Goal: Task Accomplishment & Management: Complete application form

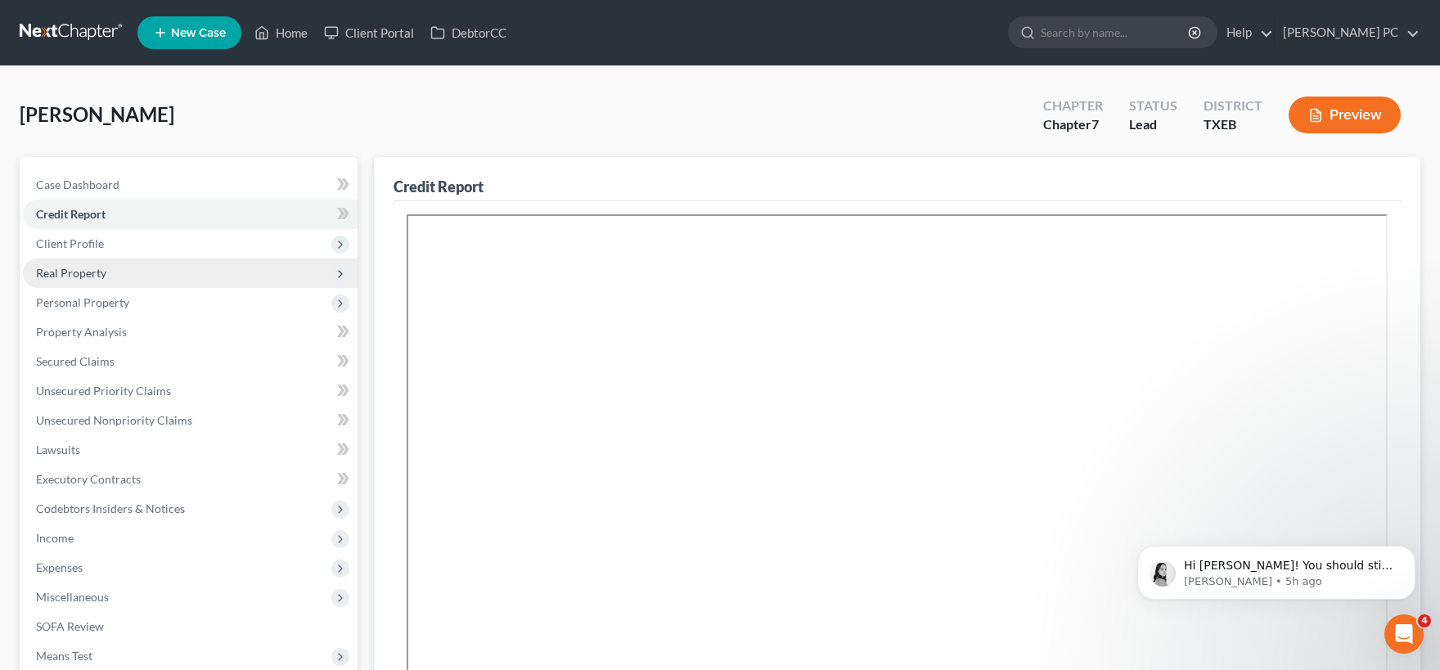
click at [154, 269] on span "Real Property" at bounding box center [190, 272] width 335 height 29
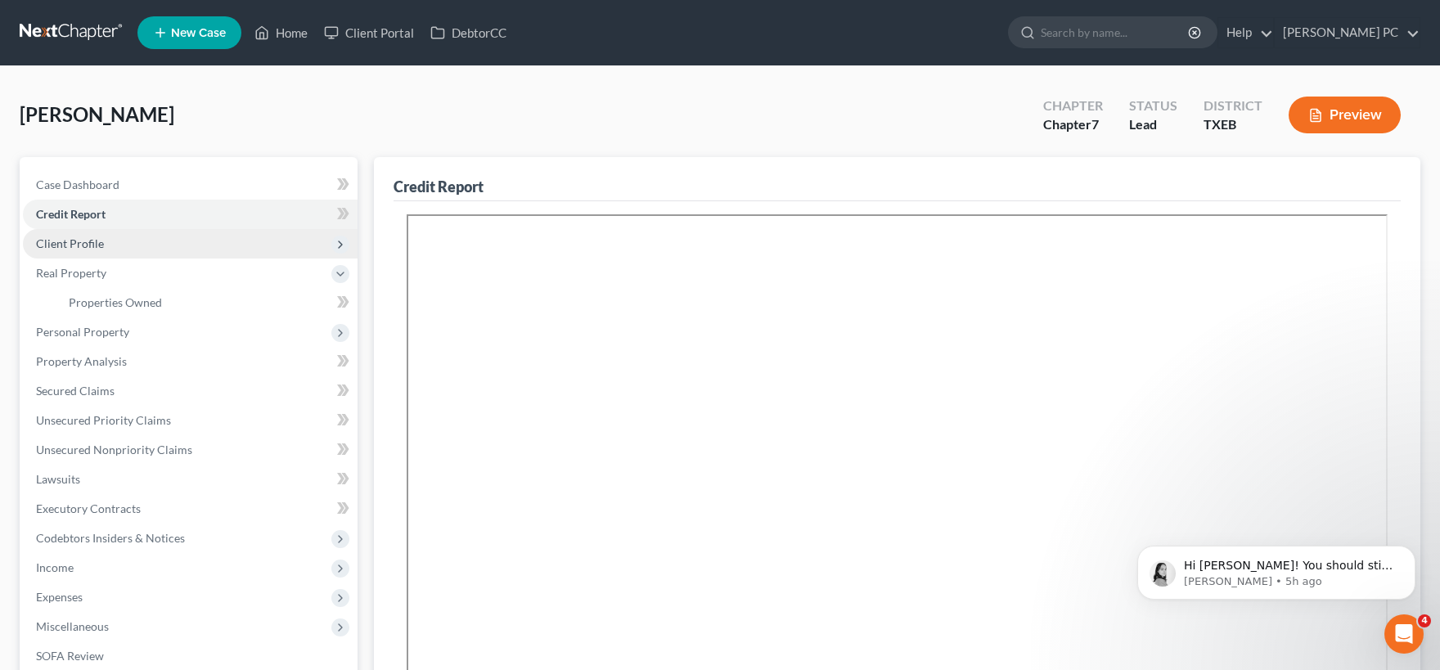
click at [133, 239] on span "Client Profile" at bounding box center [190, 243] width 335 height 29
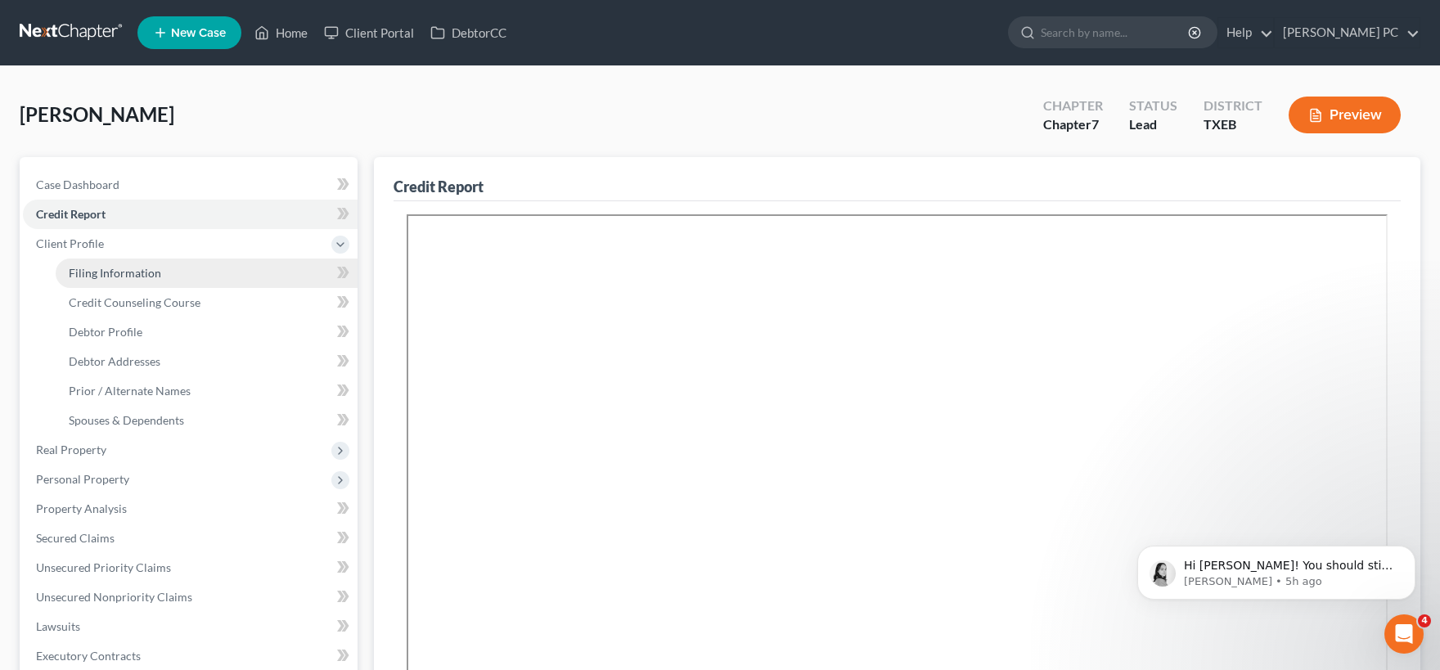
click at [134, 271] on span "Filing Information" at bounding box center [115, 273] width 92 height 14
select select "1"
select select "0"
select select "45"
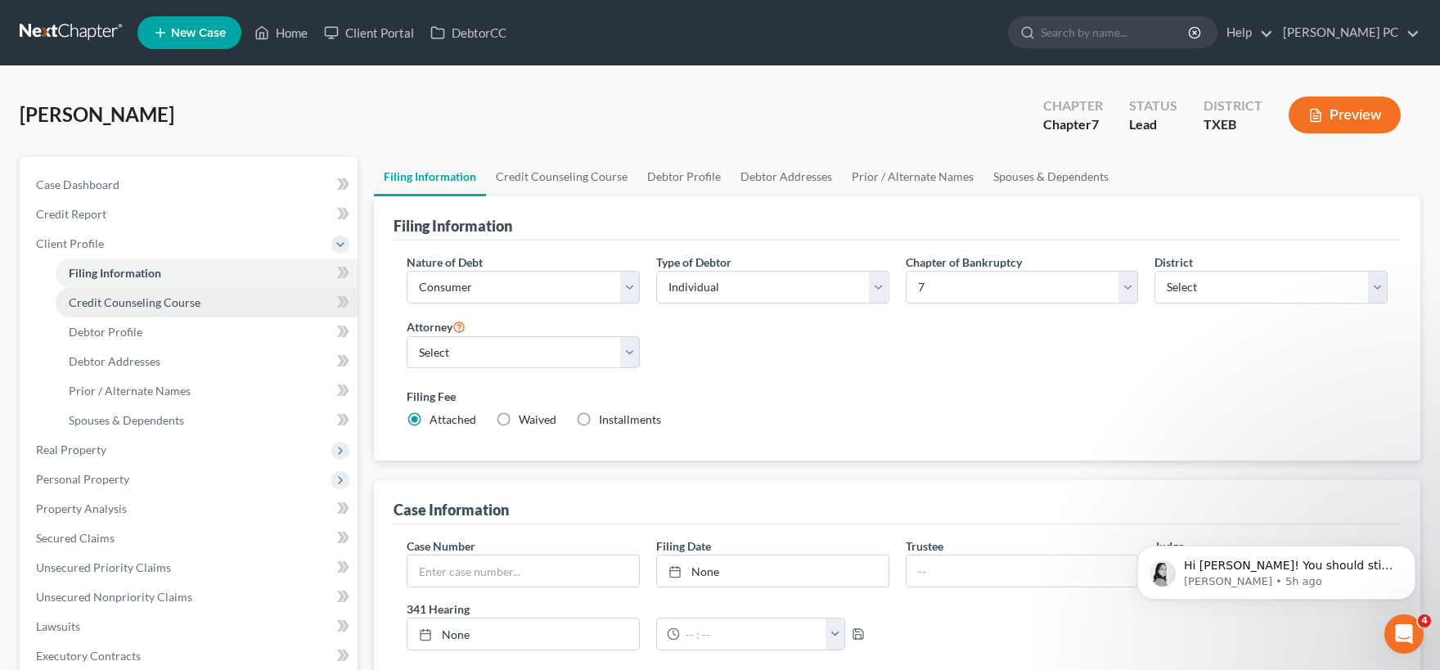
click at [143, 303] on span "Credit Counseling Course" at bounding box center [135, 302] width 132 height 14
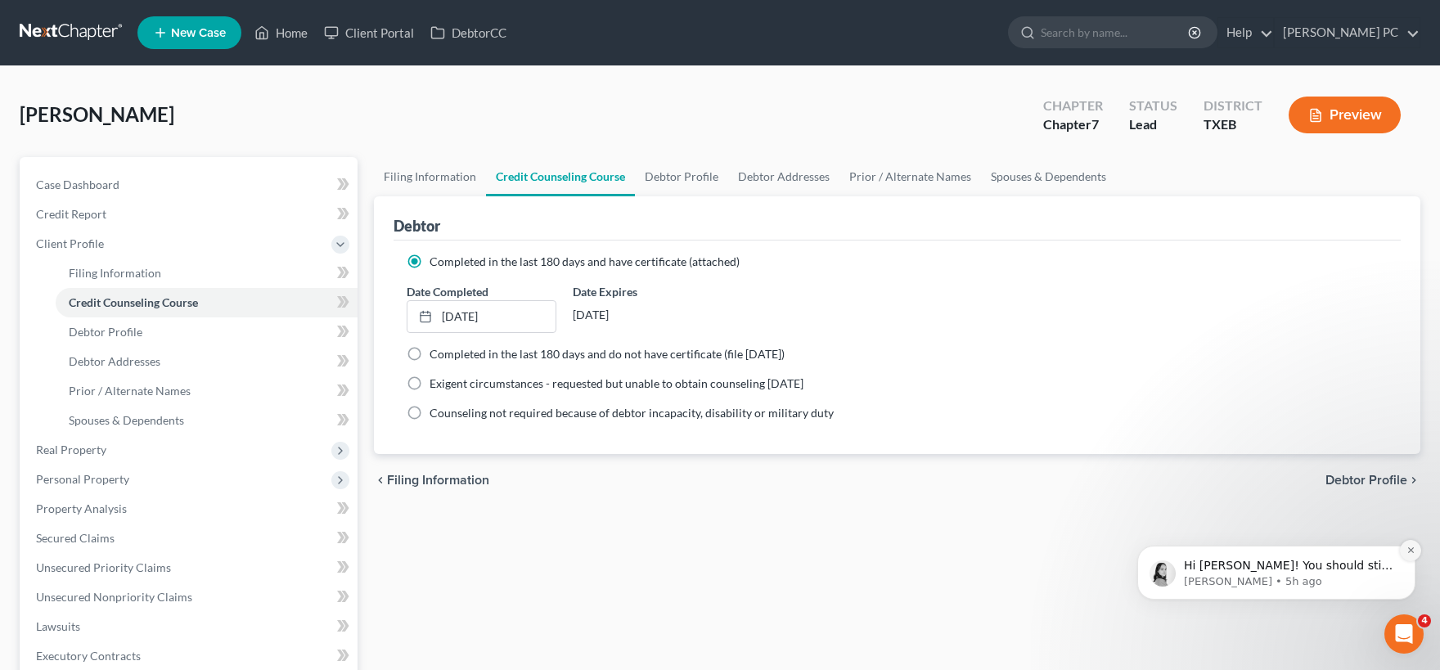
click at [1409, 553] on icon "Dismiss notification" at bounding box center [1410, 550] width 9 height 9
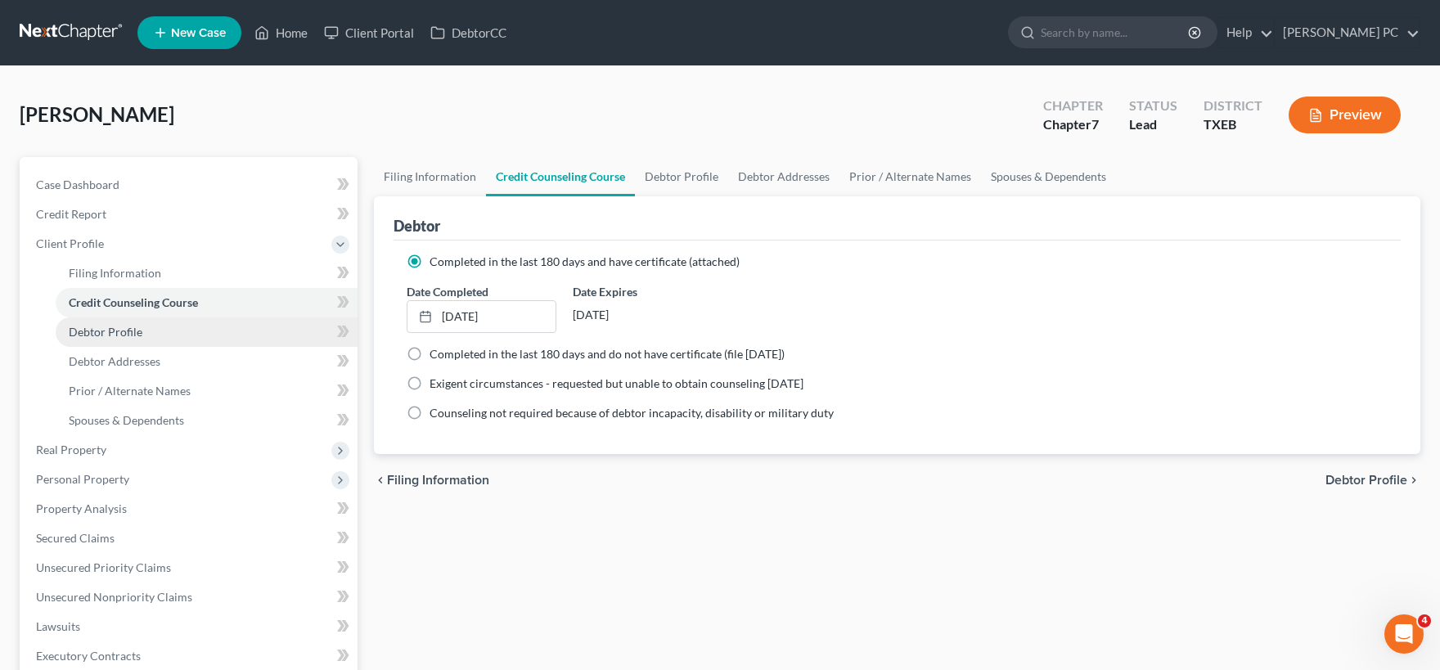
click at [151, 330] on link "Debtor Profile" at bounding box center [207, 331] width 302 height 29
select select "0"
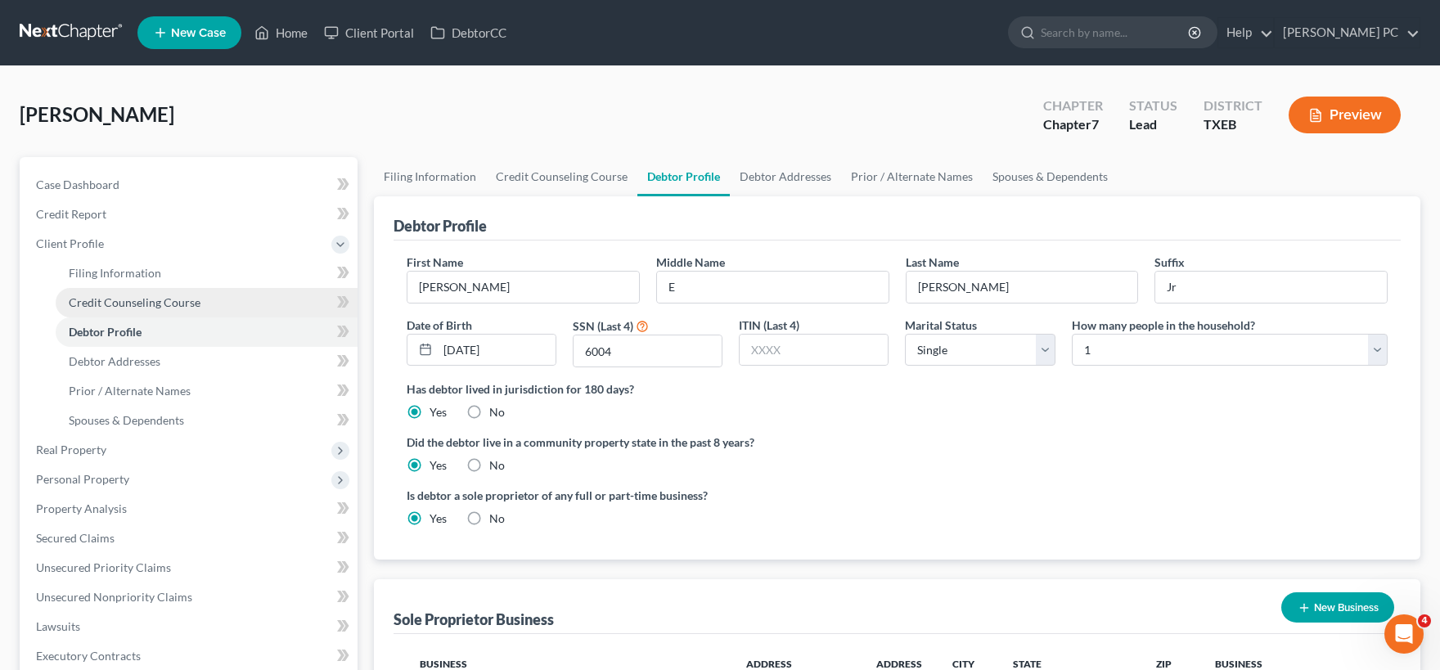
click at [172, 304] on span "Credit Counseling Course" at bounding box center [135, 302] width 132 height 14
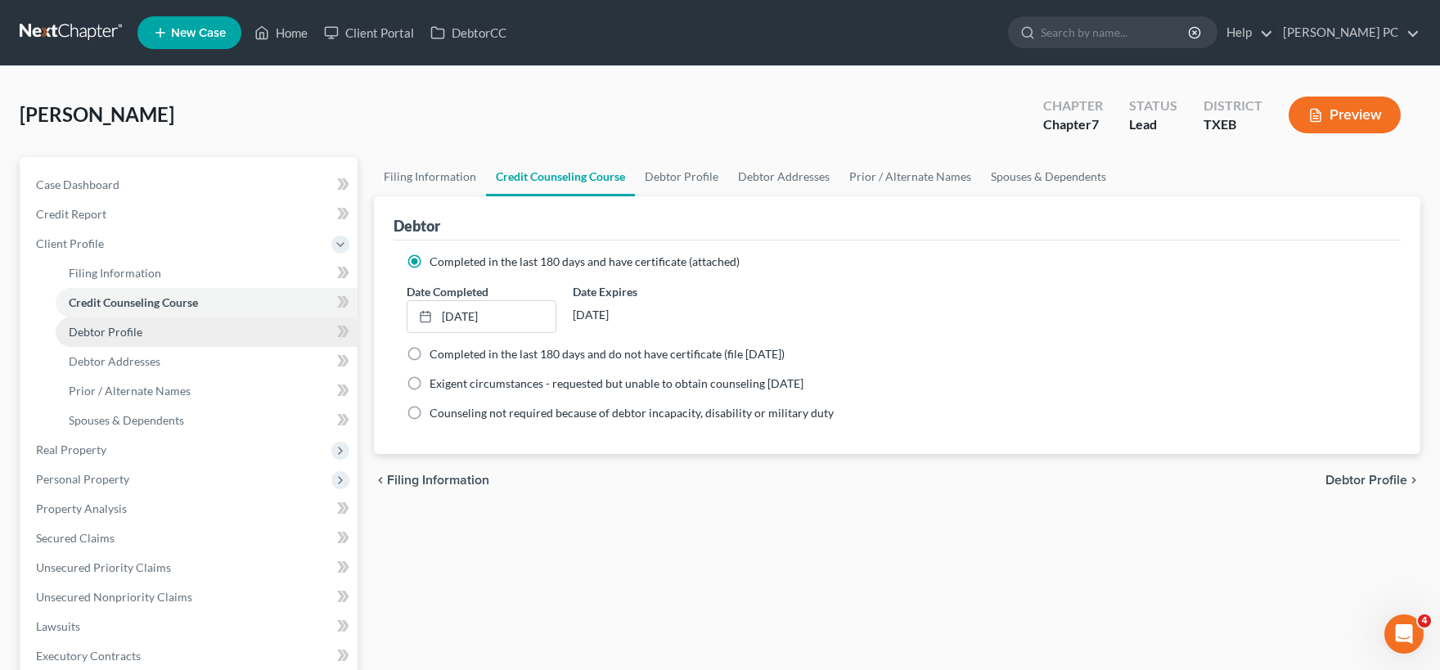
click at [155, 330] on link "Debtor Profile" at bounding box center [207, 331] width 302 height 29
select select "0"
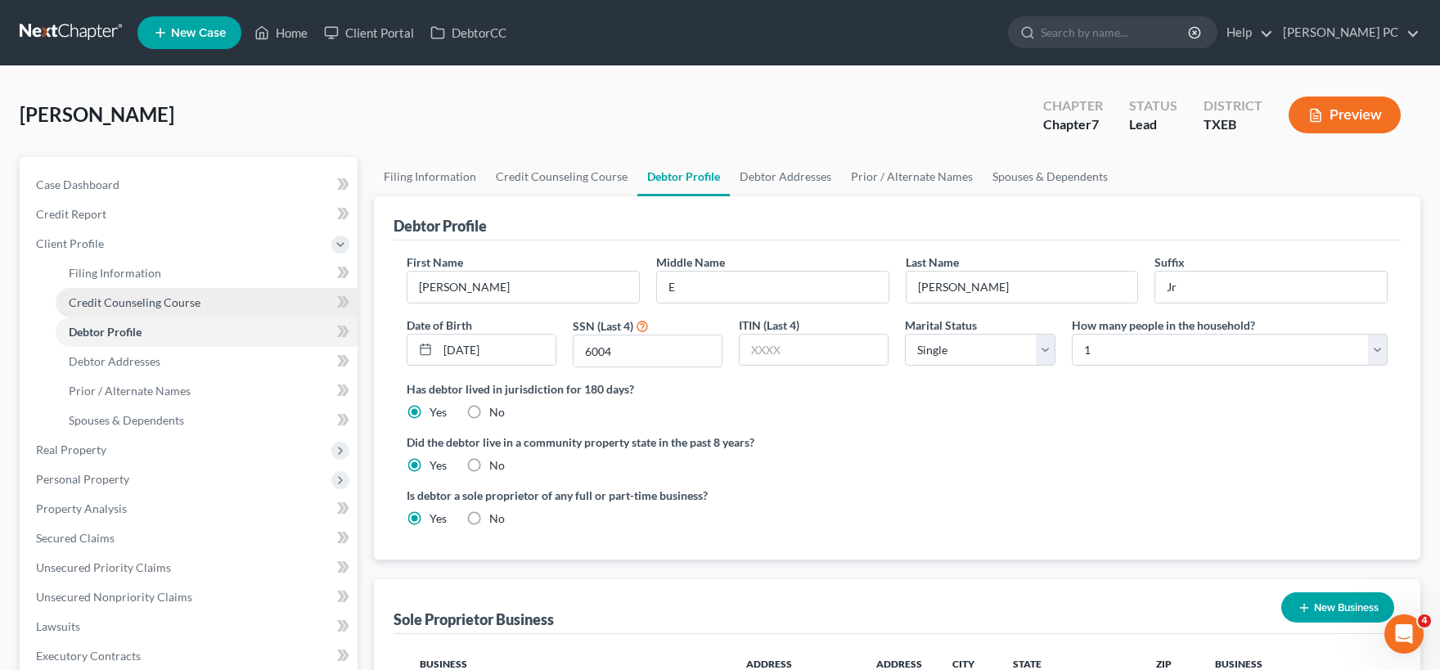
click at [141, 299] on span "Credit Counseling Course" at bounding box center [135, 302] width 132 height 14
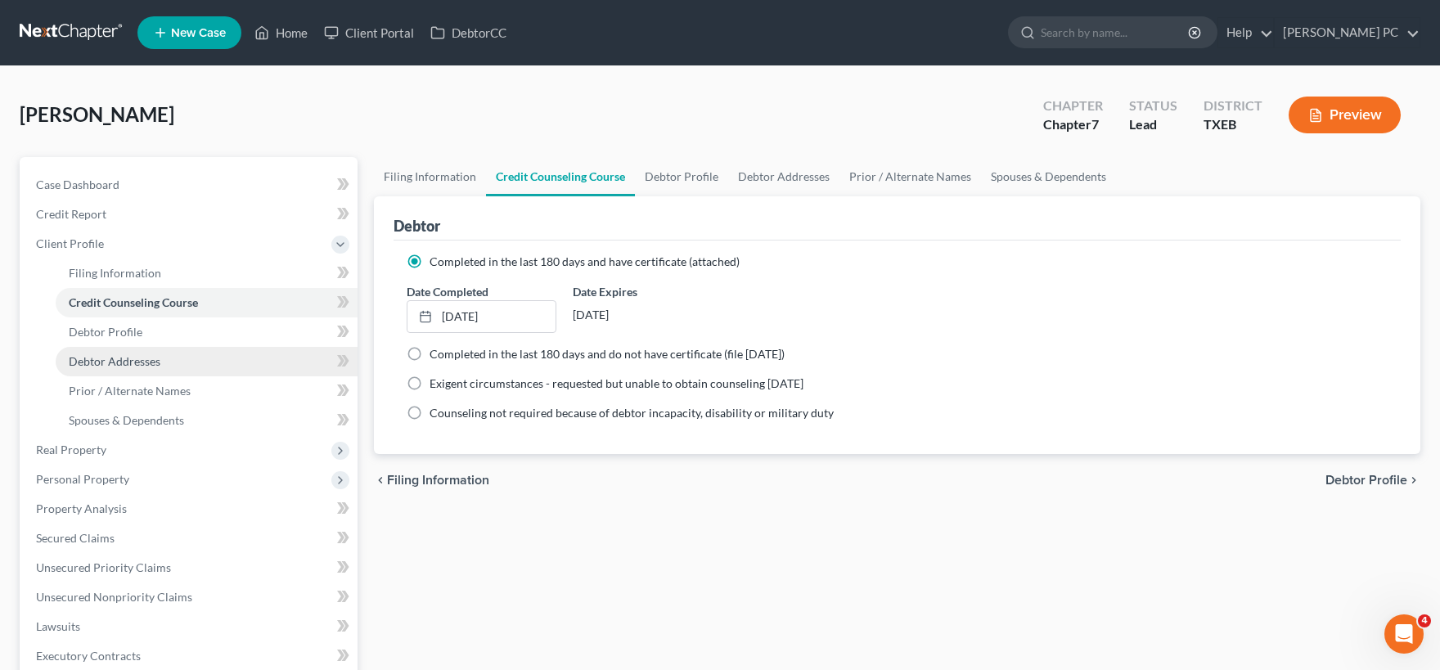
click at [124, 358] on span "Debtor Addresses" at bounding box center [115, 361] width 92 height 14
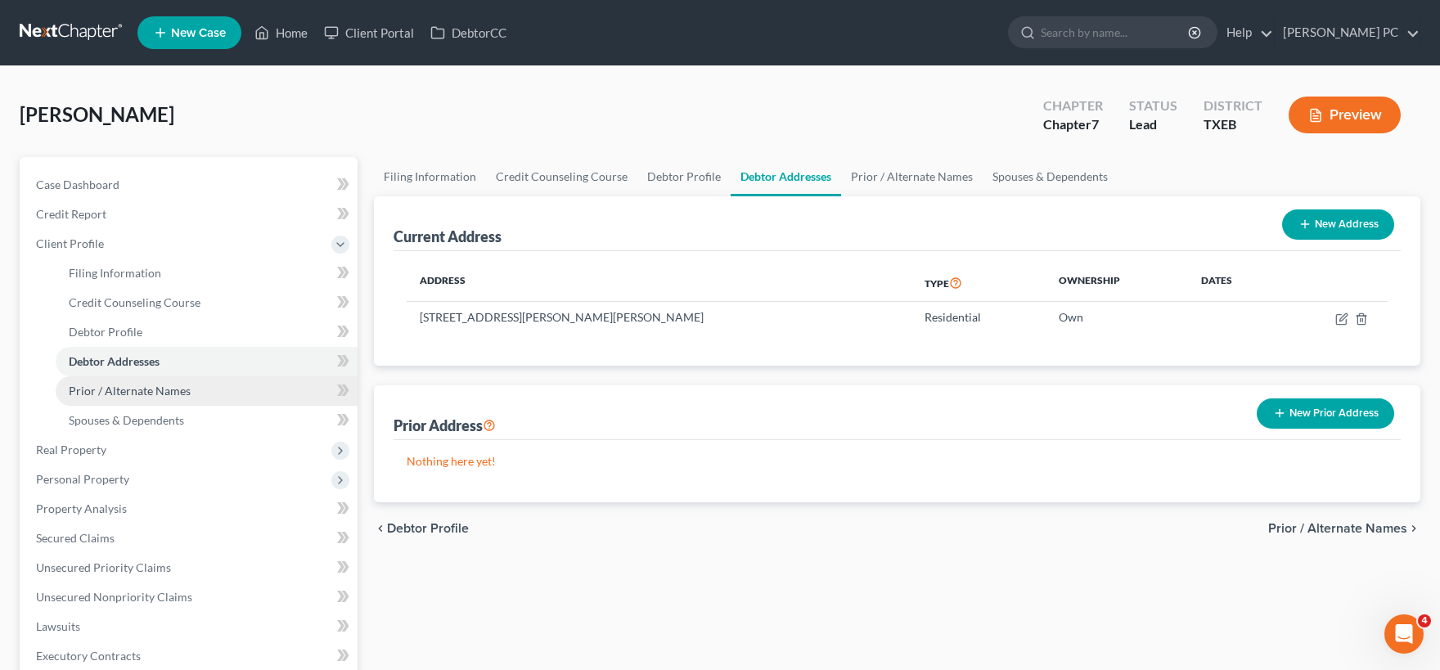
click at [144, 387] on span "Prior / Alternate Names" at bounding box center [130, 391] width 122 height 14
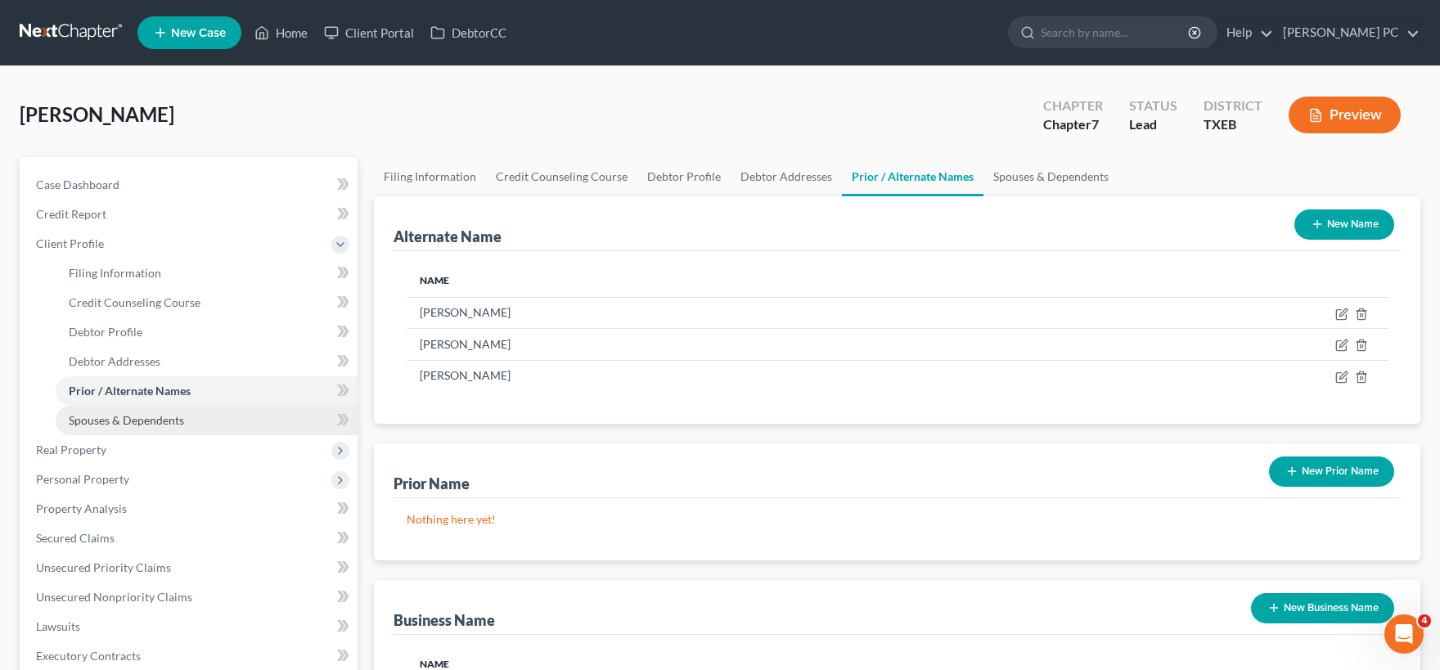
click at [146, 416] on span "Spouses & Dependents" at bounding box center [126, 420] width 115 height 14
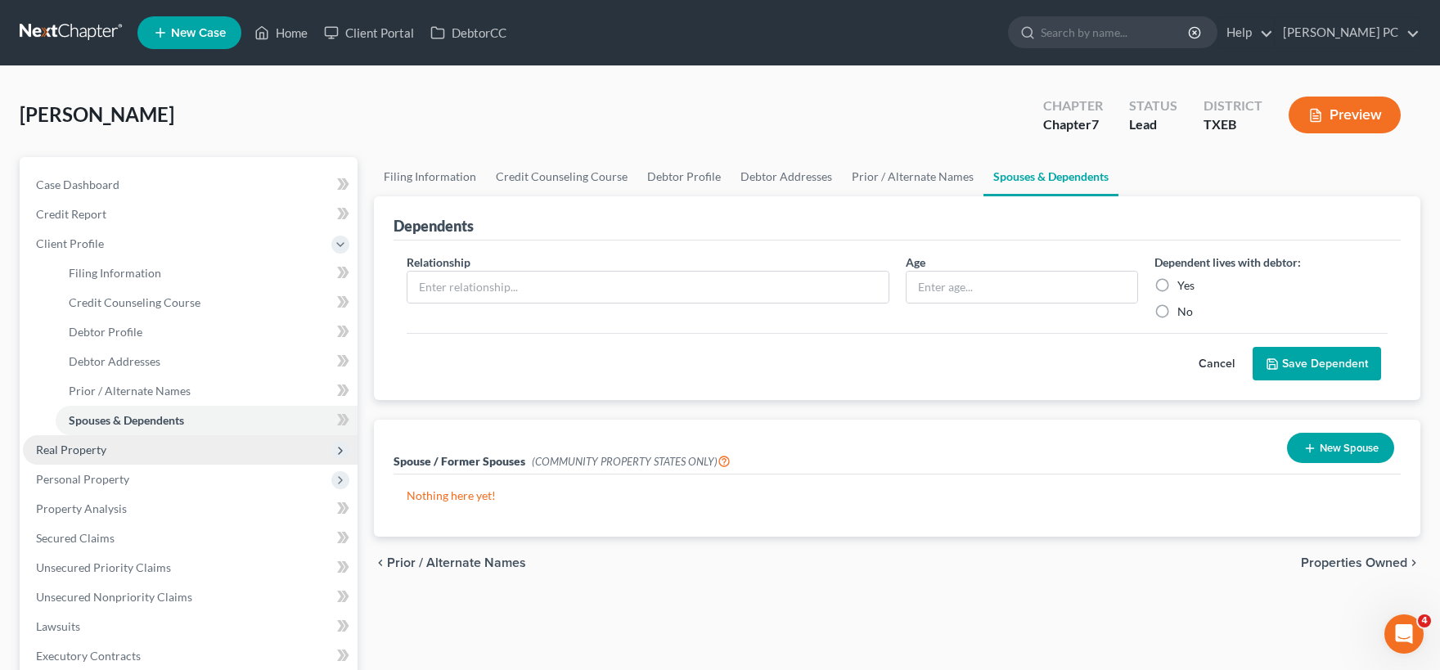
click at [118, 447] on span "Real Property" at bounding box center [190, 449] width 335 height 29
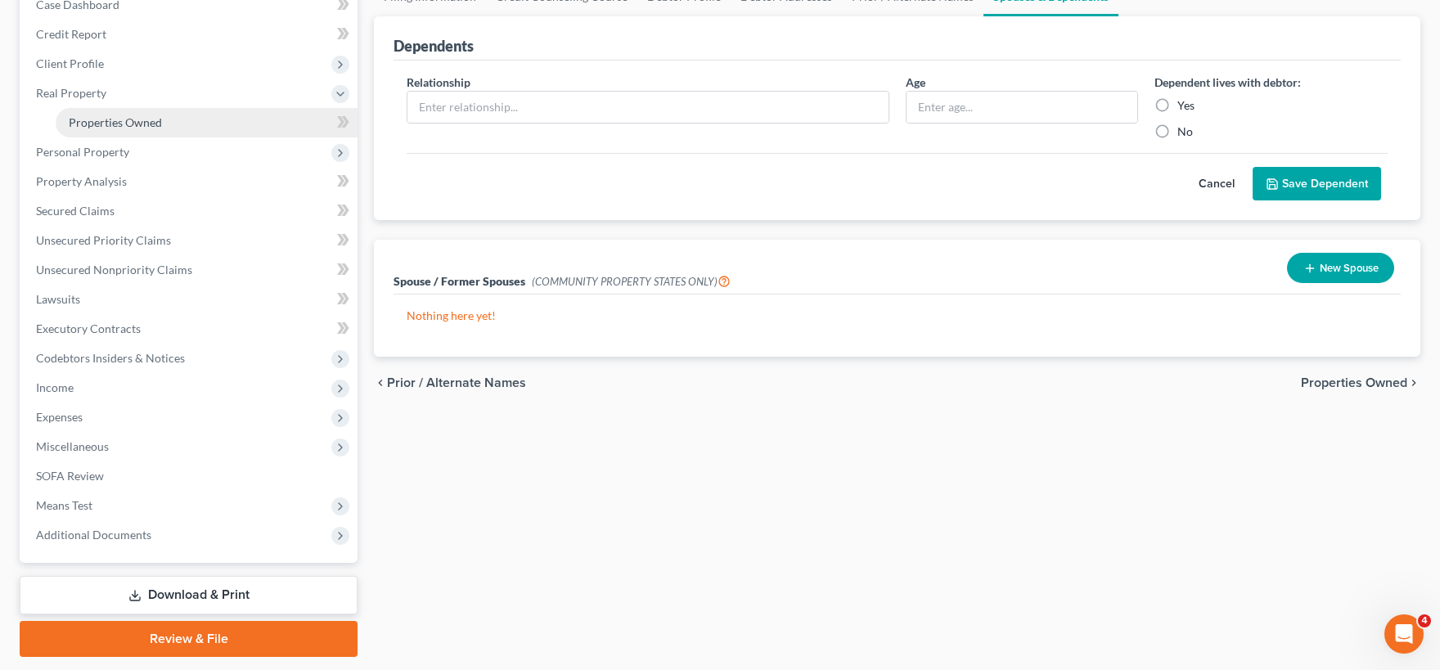
click at [143, 121] on span "Properties Owned" at bounding box center [115, 122] width 93 height 14
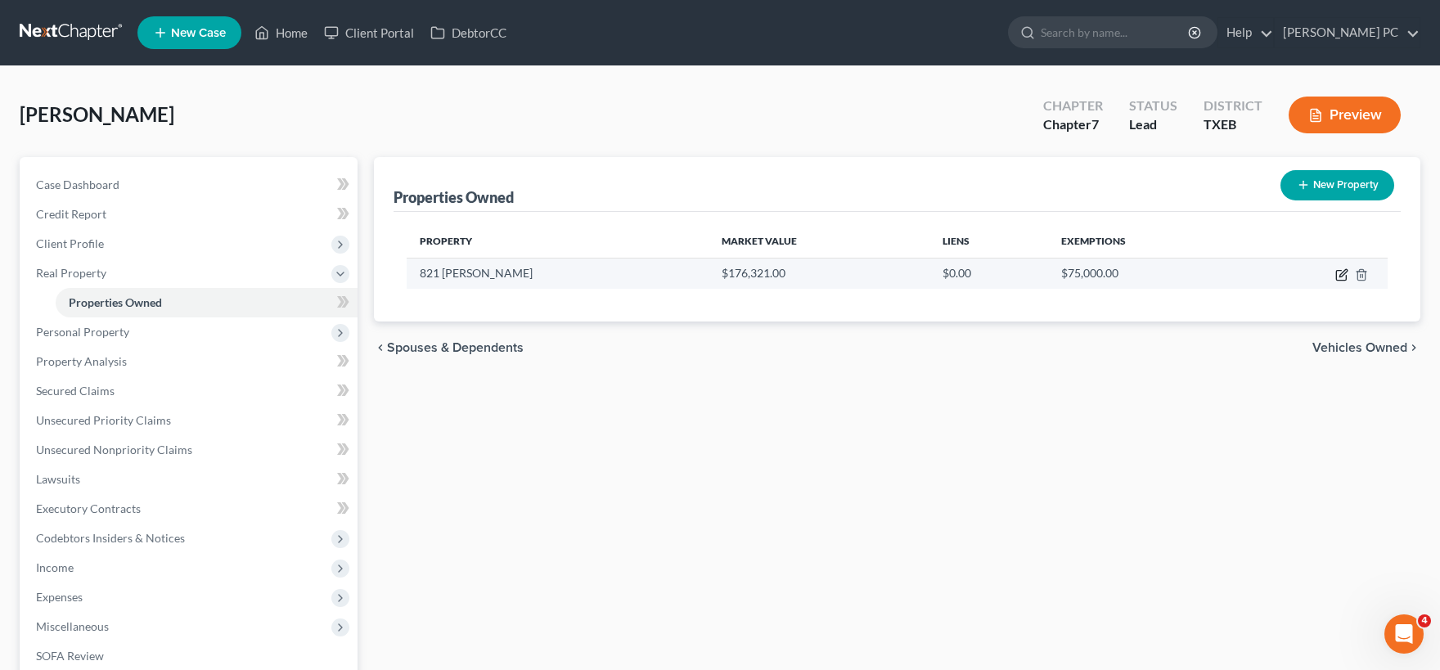
click at [1343, 275] on icon "button" at bounding box center [1341, 274] width 13 height 13
select select "45"
select select "3"
select select "6"
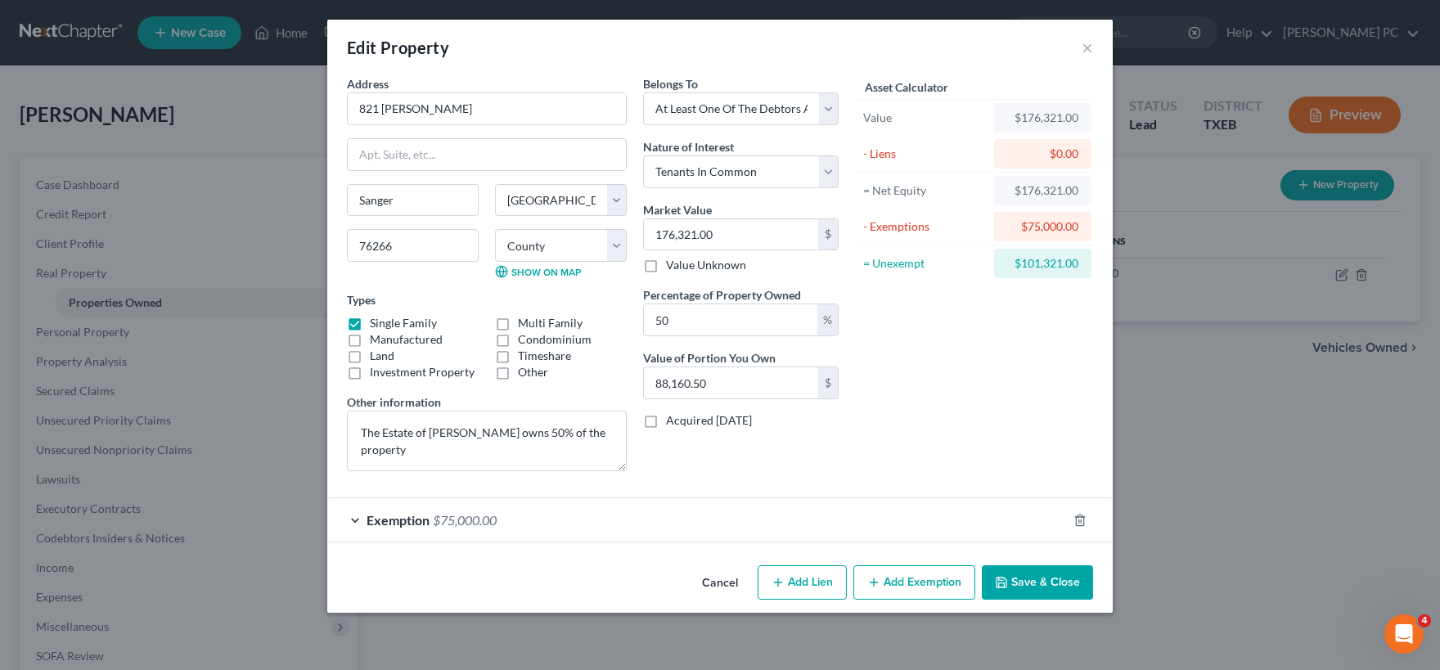
click at [551, 520] on div "Exemption $75,000.00" at bounding box center [696, 519] width 739 height 43
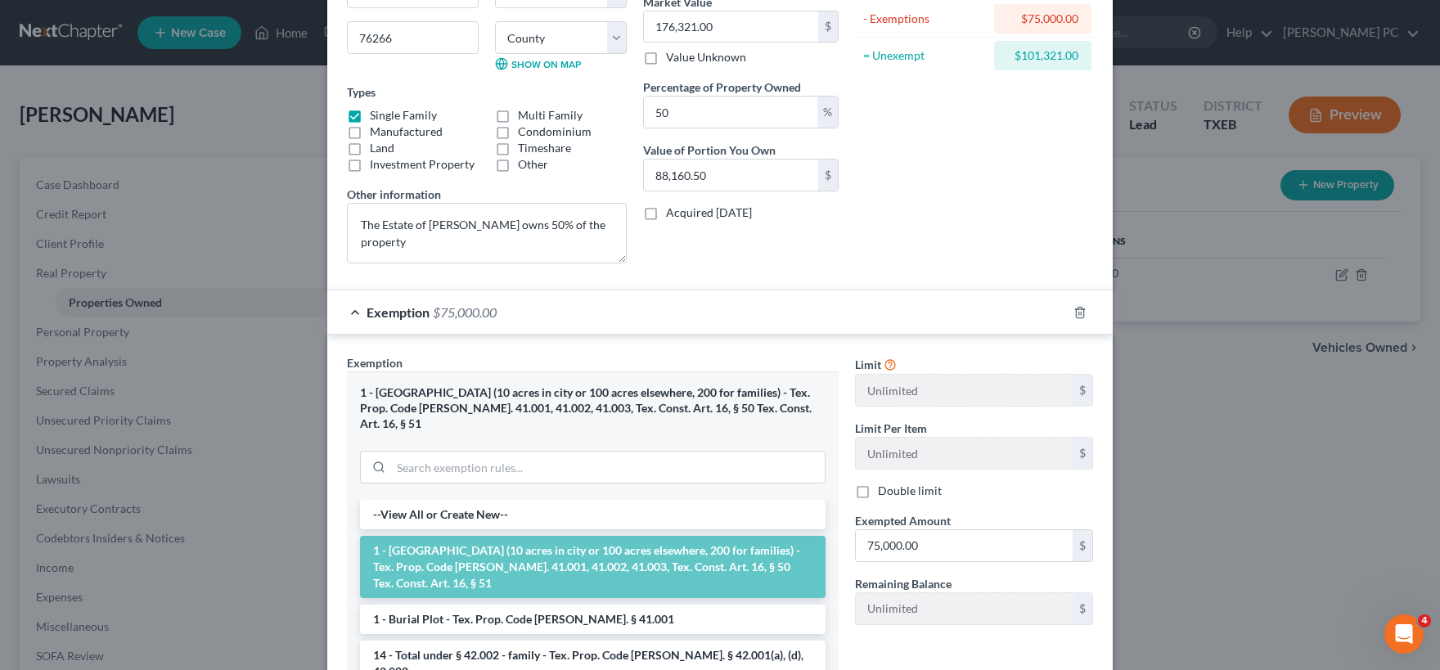
scroll to position [243, 0]
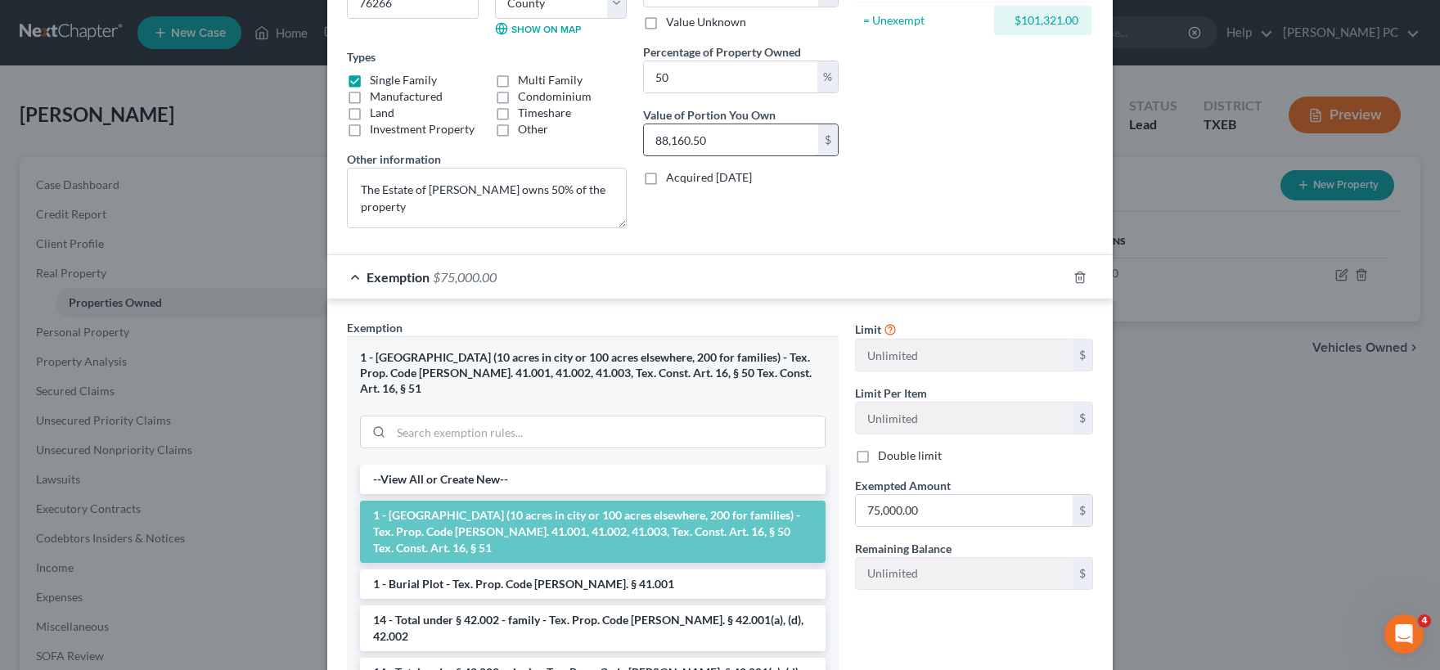
drag, startPoint x: 725, startPoint y: 131, endPoint x: 713, endPoint y: 140, distance: 14.6
click at [712, 140] on input "88,160.50" at bounding box center [731, 139] width 174 height 31
click at [933, 504] on input "75,000.00" at bounding box center [964, 510] width 217 height 31
paste input "88,160.5"
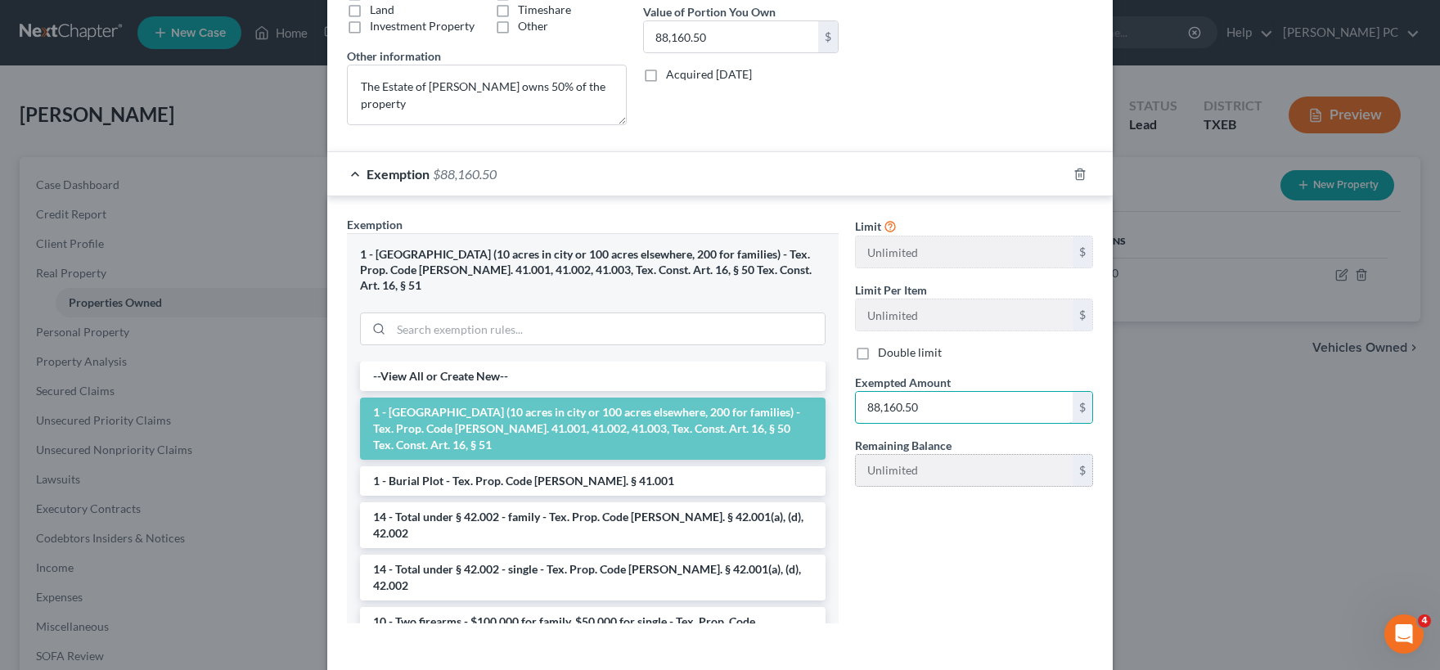
scroll to position [400, 0]
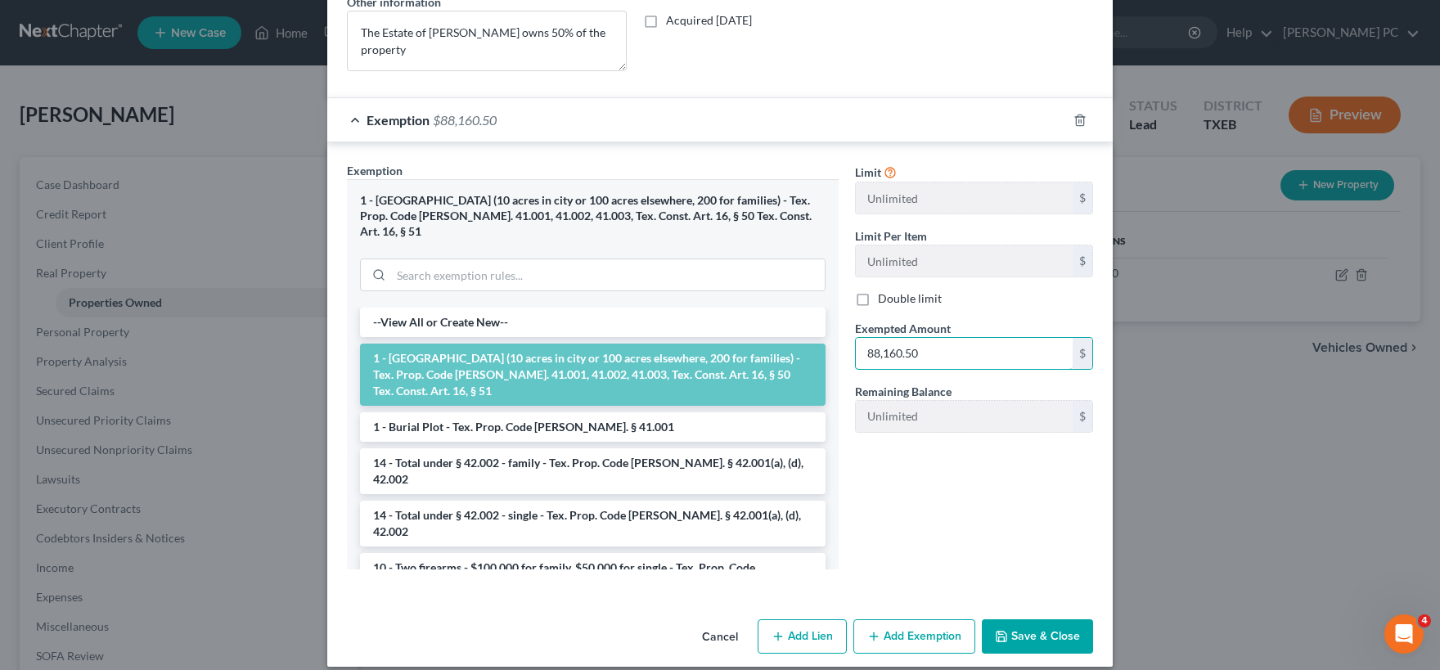
type input "88,160.50"
click at [1042, 619] on button "Save & Close" at bounding box center [1037, 636] width 111 height 34
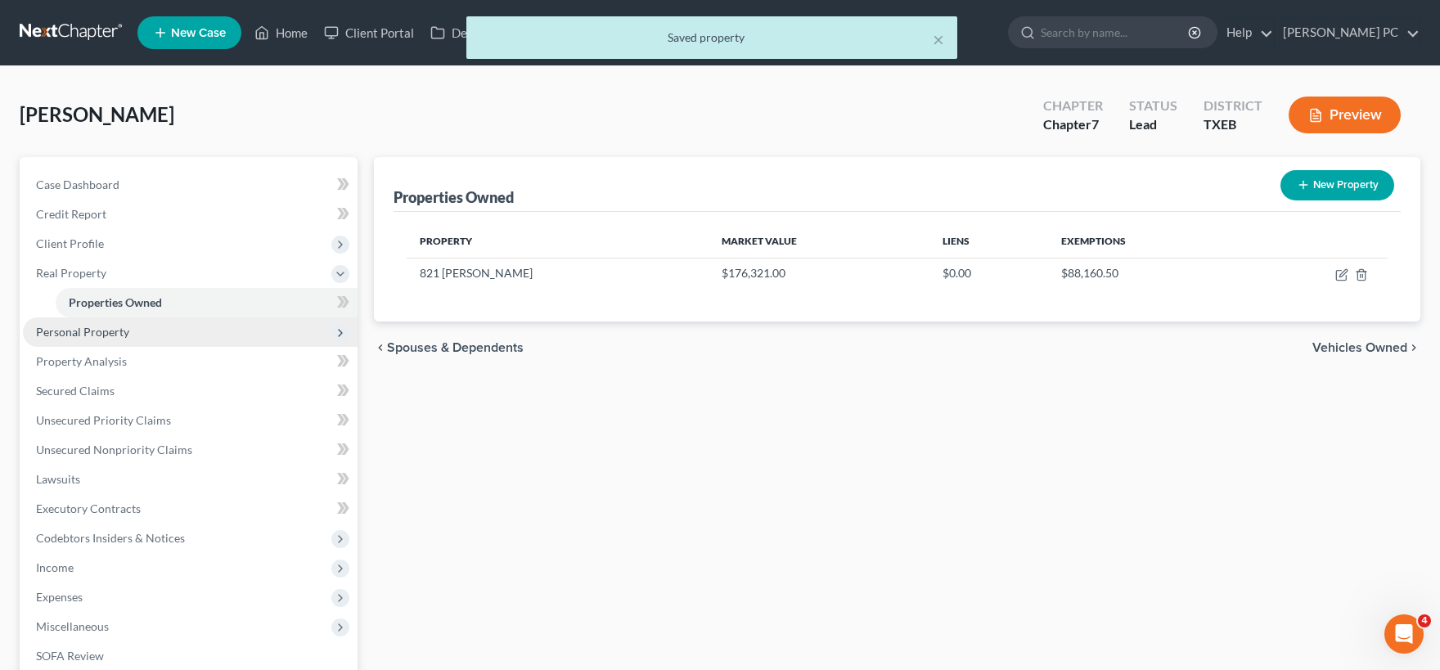
click at [125, 328] on span "Personal Property" at bounding box center [82, 332] width 93 height 14
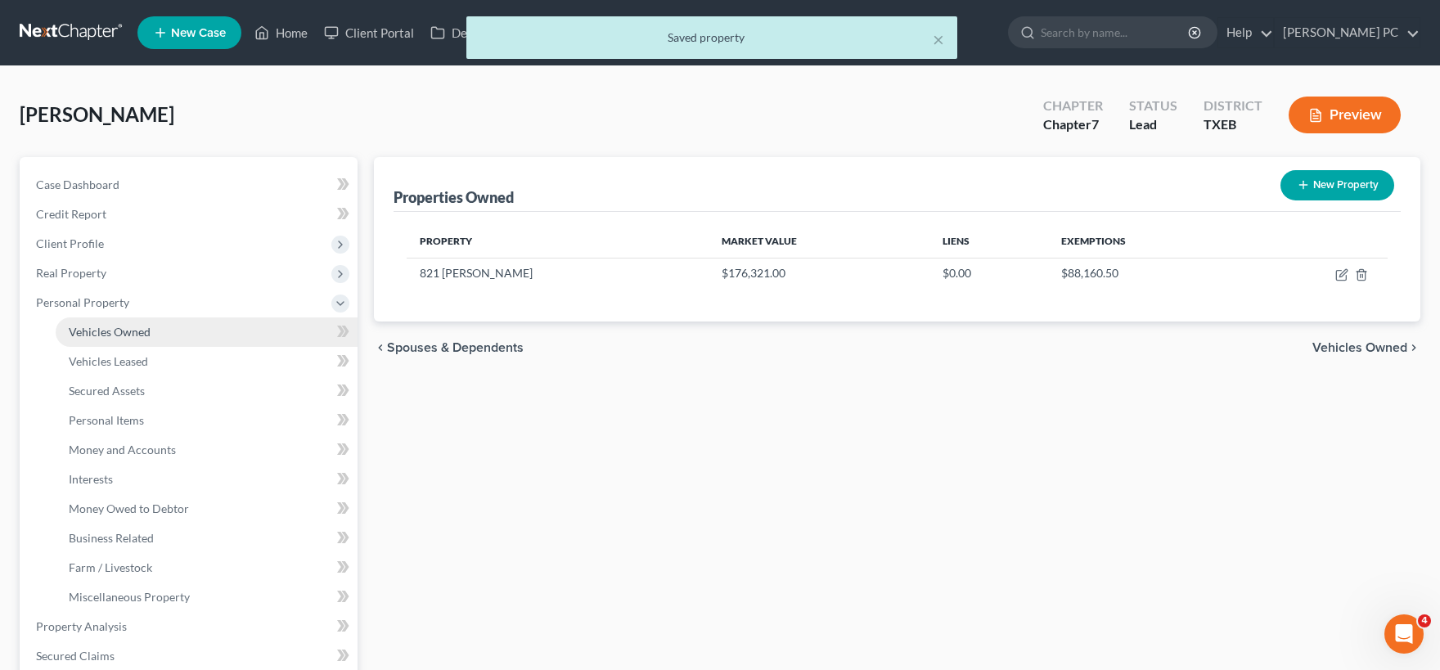
click at [137, 335] on span "Vehicles Owned" at bounding box center [110, 332] width 82 height 14
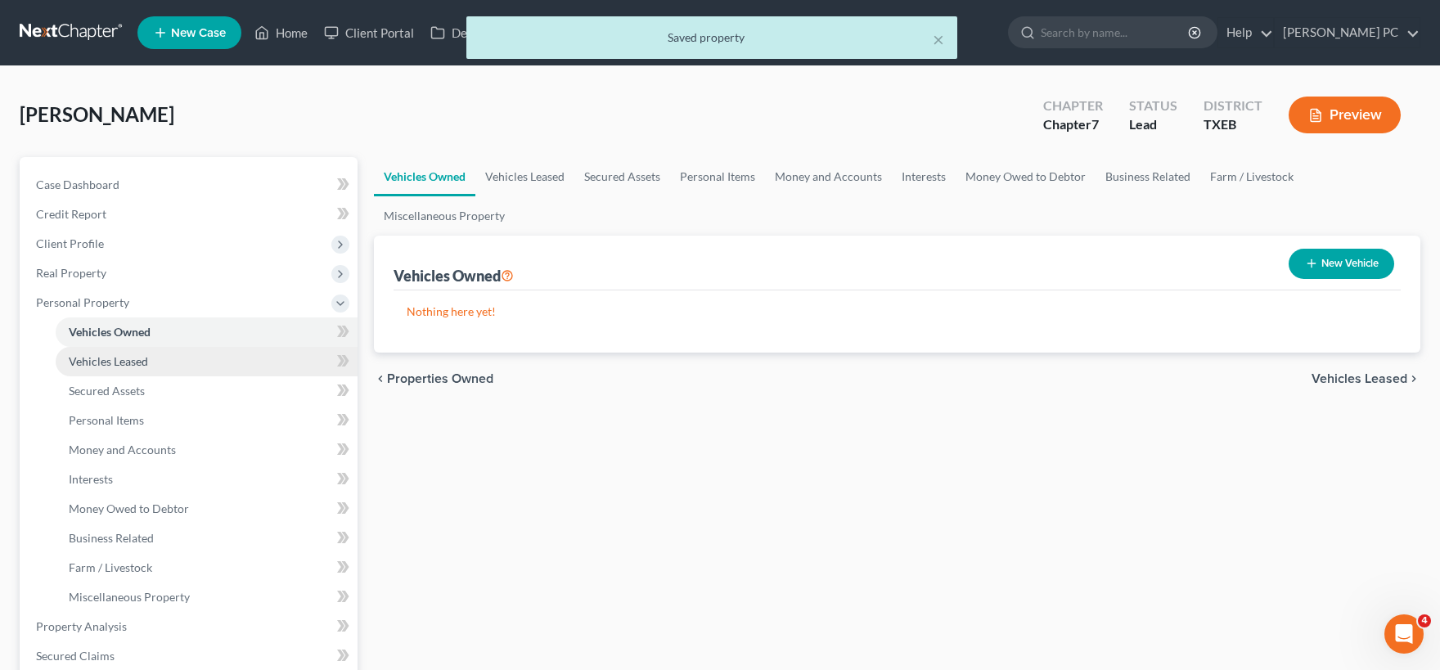
click at [146, 356] on span "Vehicles Leased" at bounding box center [108, 361] width 79 height 14
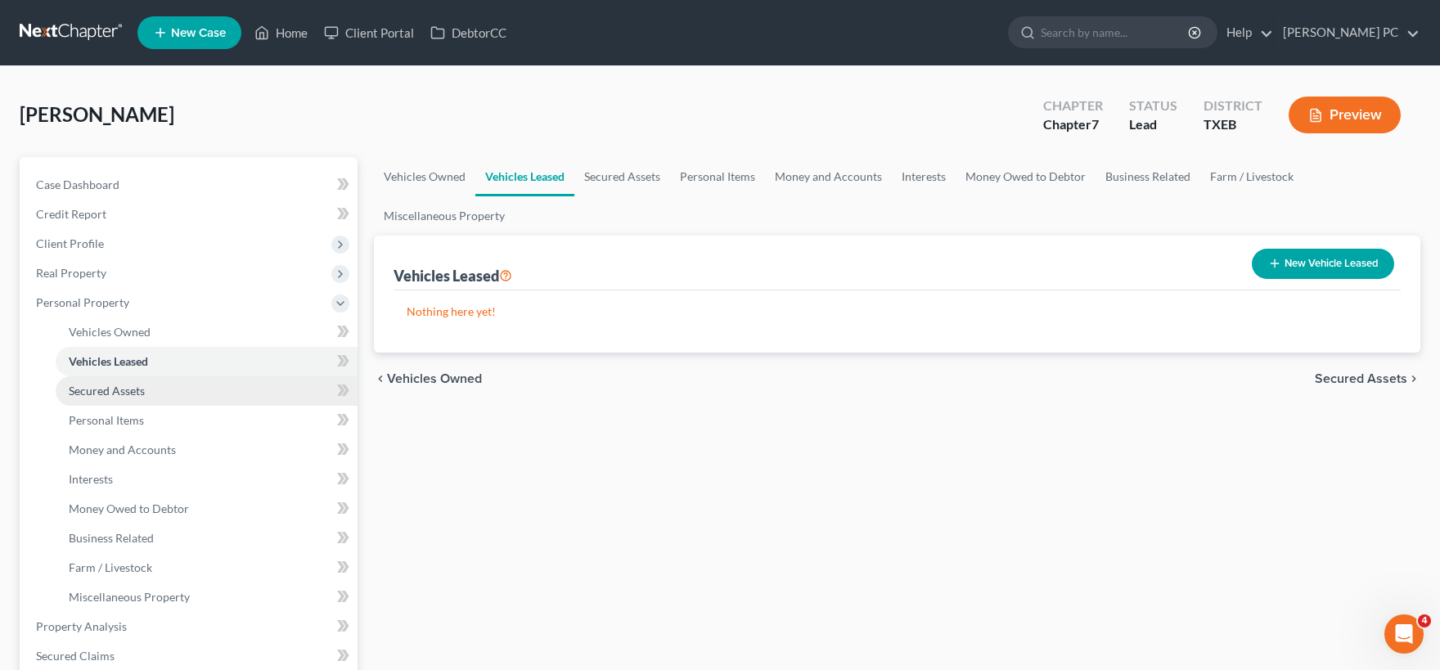
click at [151, 388] on link "Secured Assets" at bounding box center [207, 390] width 302 height 29
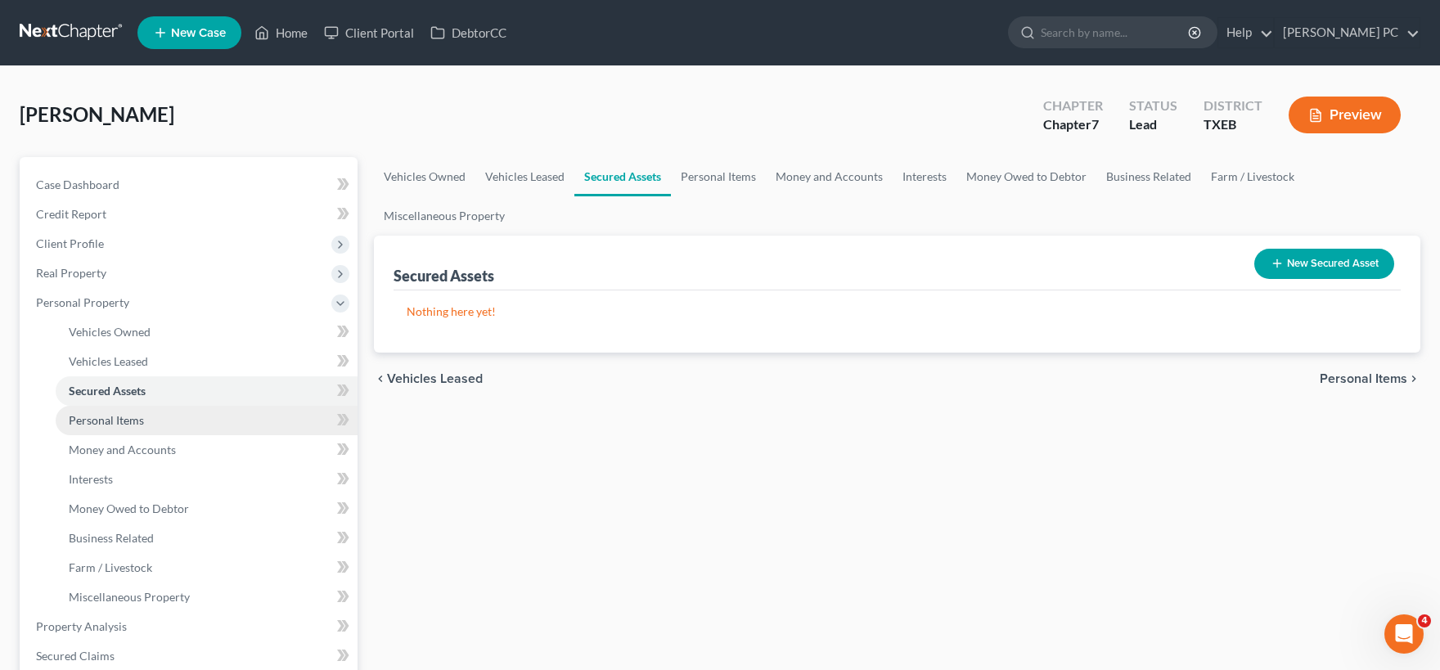
click at [151, 417] on link "Personal Items" at bounding box center [207, 420] width 302 height 29
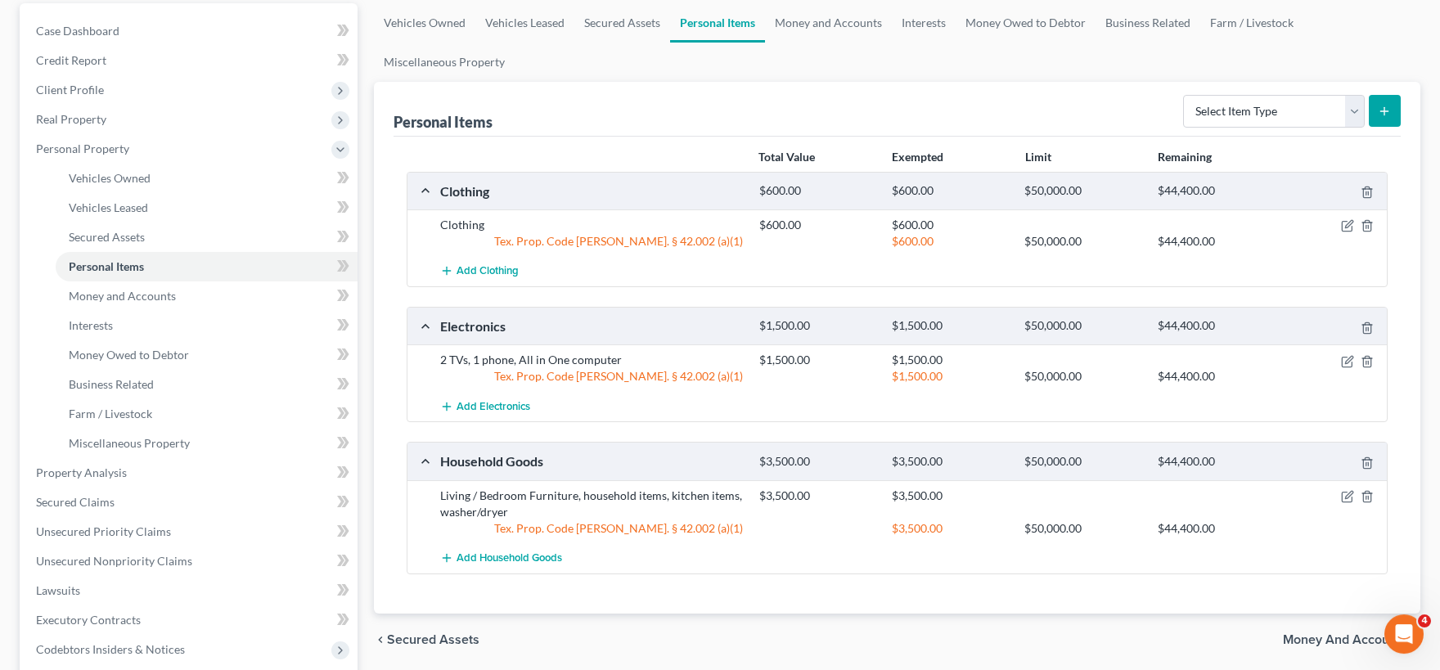
scroll to position [90, 0]
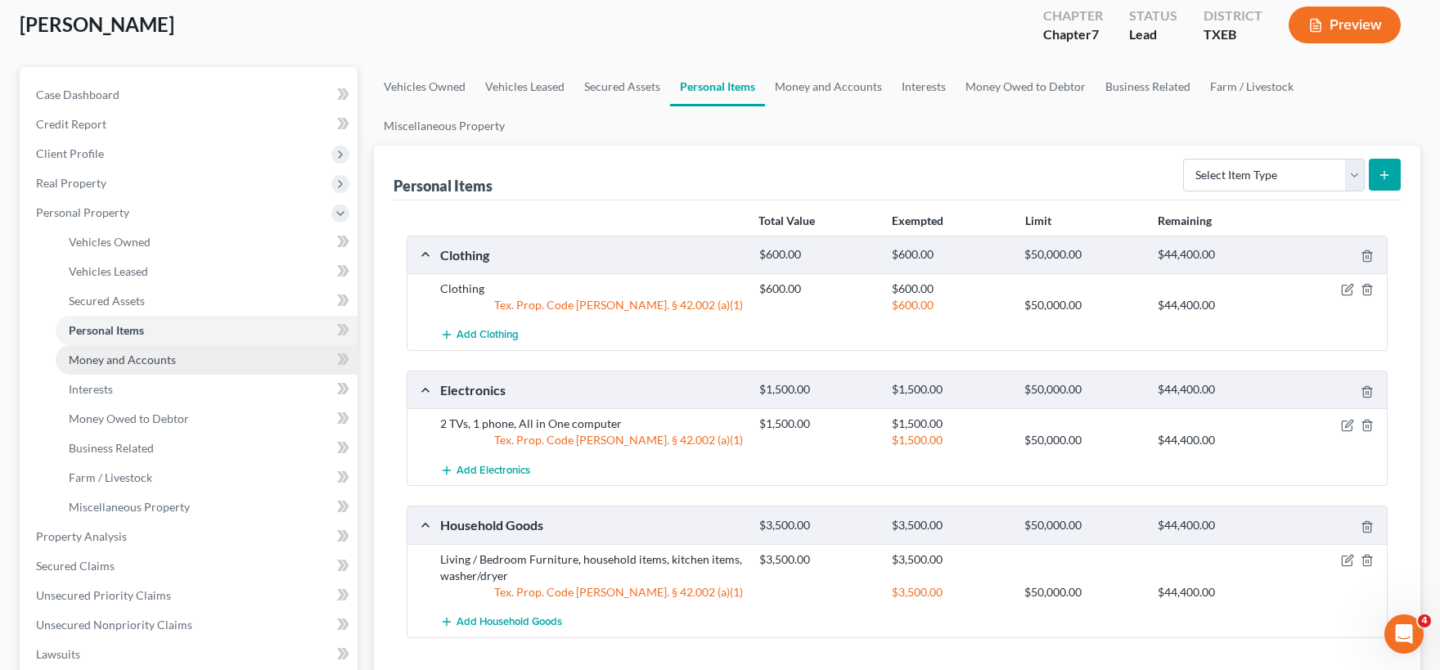
click at [137, 357] on span "Money and Accounts" at bounding box center [122, 360] width 107 height 14
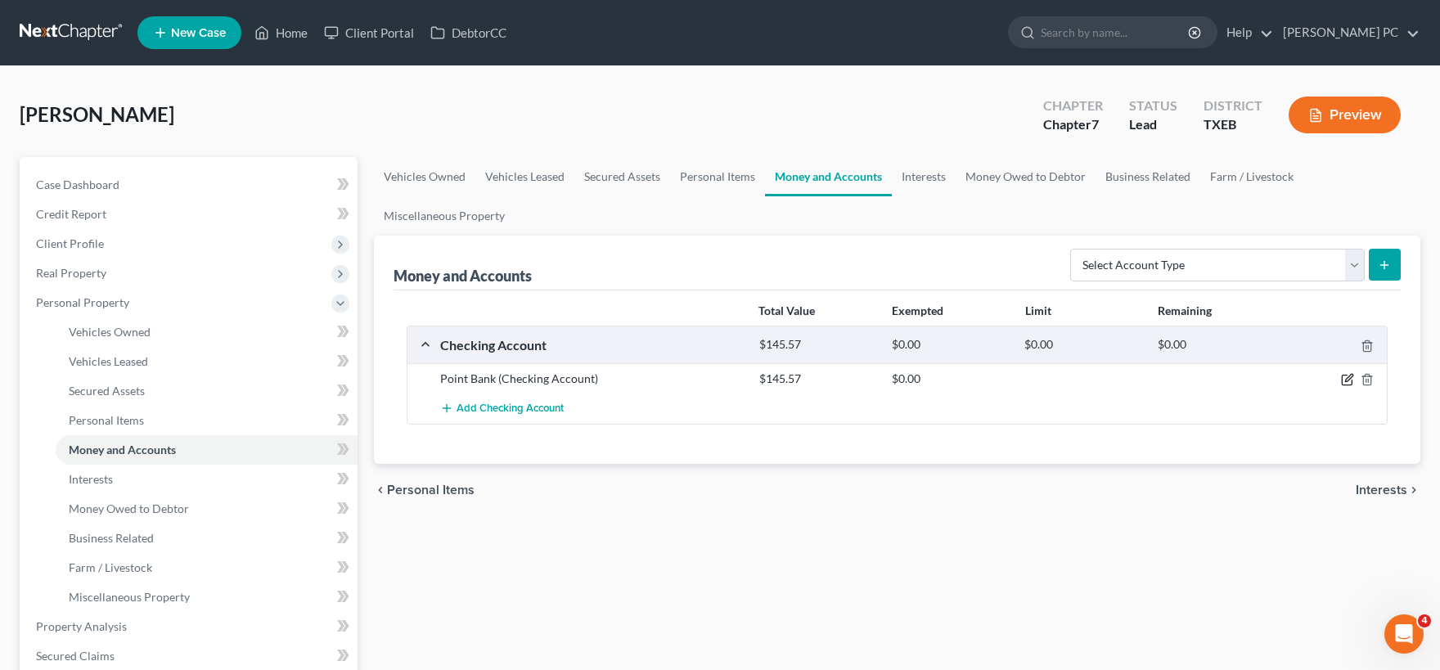
click at [1342, 375] on icon "button" at bounding box center [1347, 380] width 10 height 10
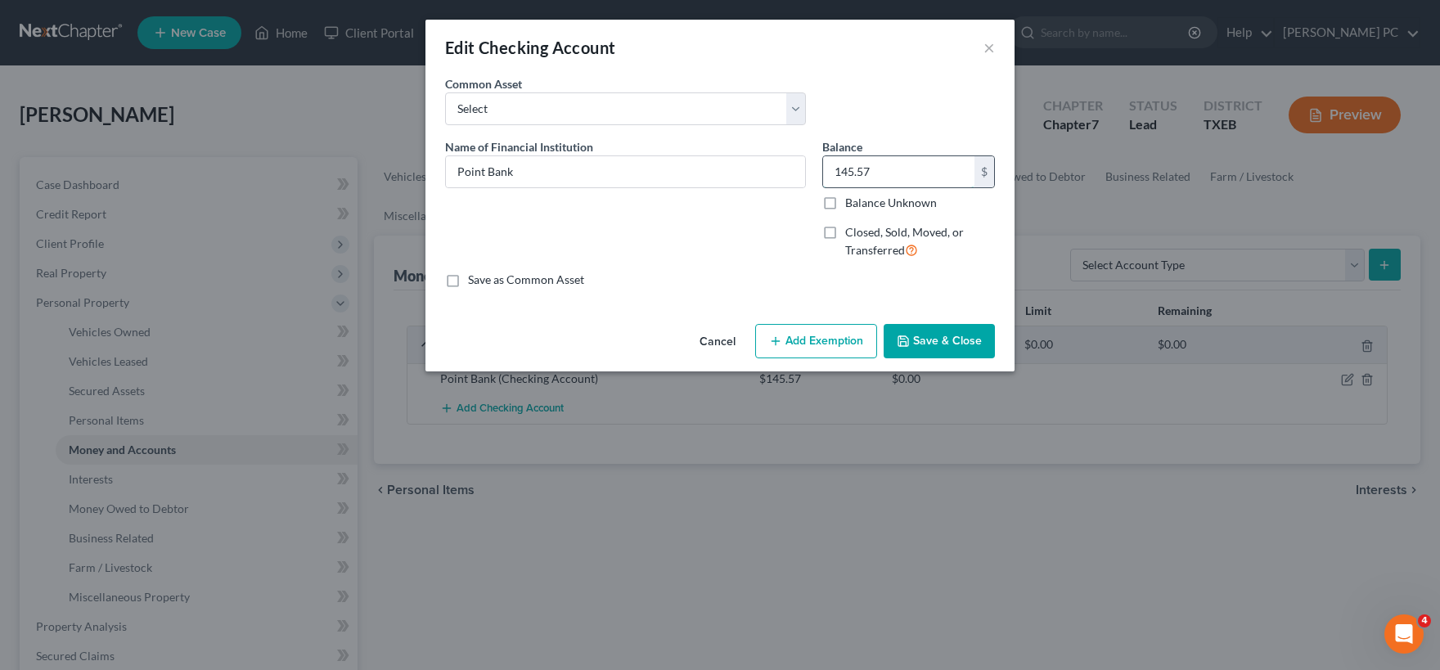
drag, startPoint x: 843, startPoint y: 173, endPoint x: 1017, endPoint y: 193, distance: 174.5
click at [974, 187] on input "145.57" at bounding box center [898, 171] width 151 height 31
drag, startPoint x: 874, startPoint y: 168, endPoint x: 776, endPoint y: 173, distance: 98.3
click at [823, 173] on input "86.92" at bounding box center [898, 171] width 151 height 31
type input "86.92"
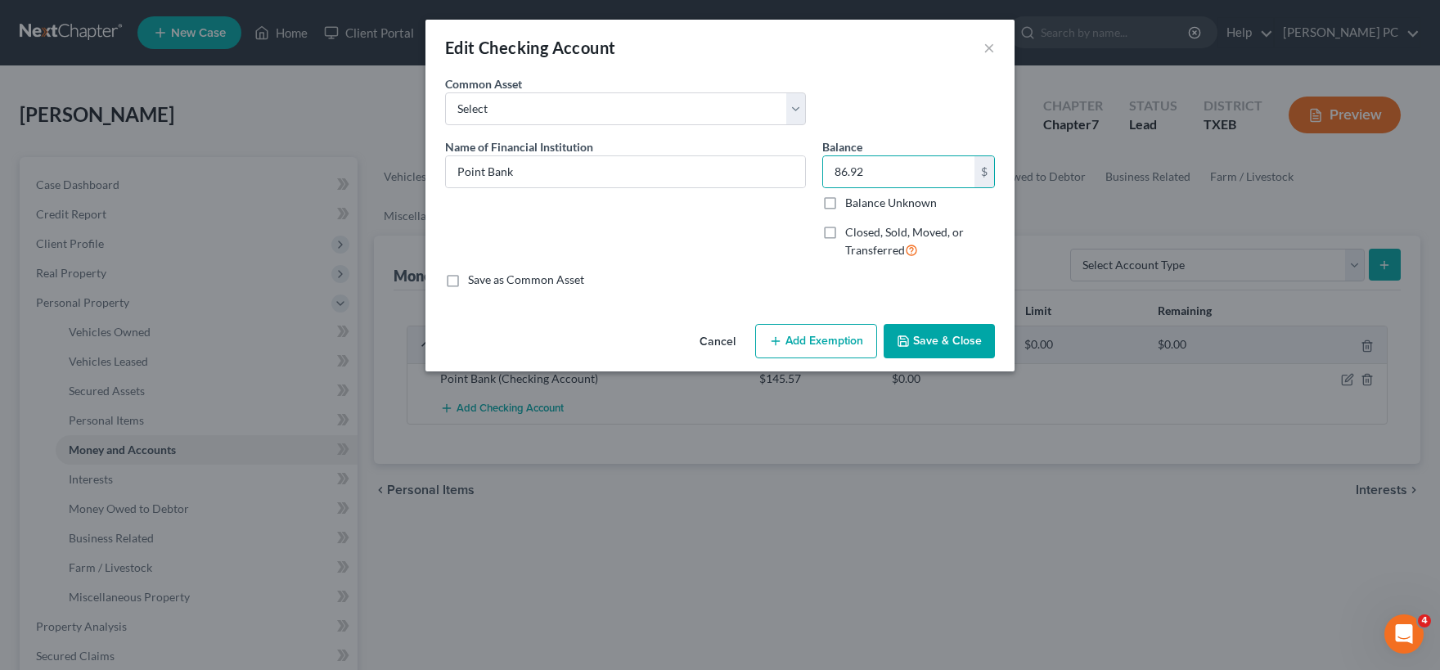
click at [821, 344] on button "Add Exemption" at bounding box center [816, 341] width 122 height 34
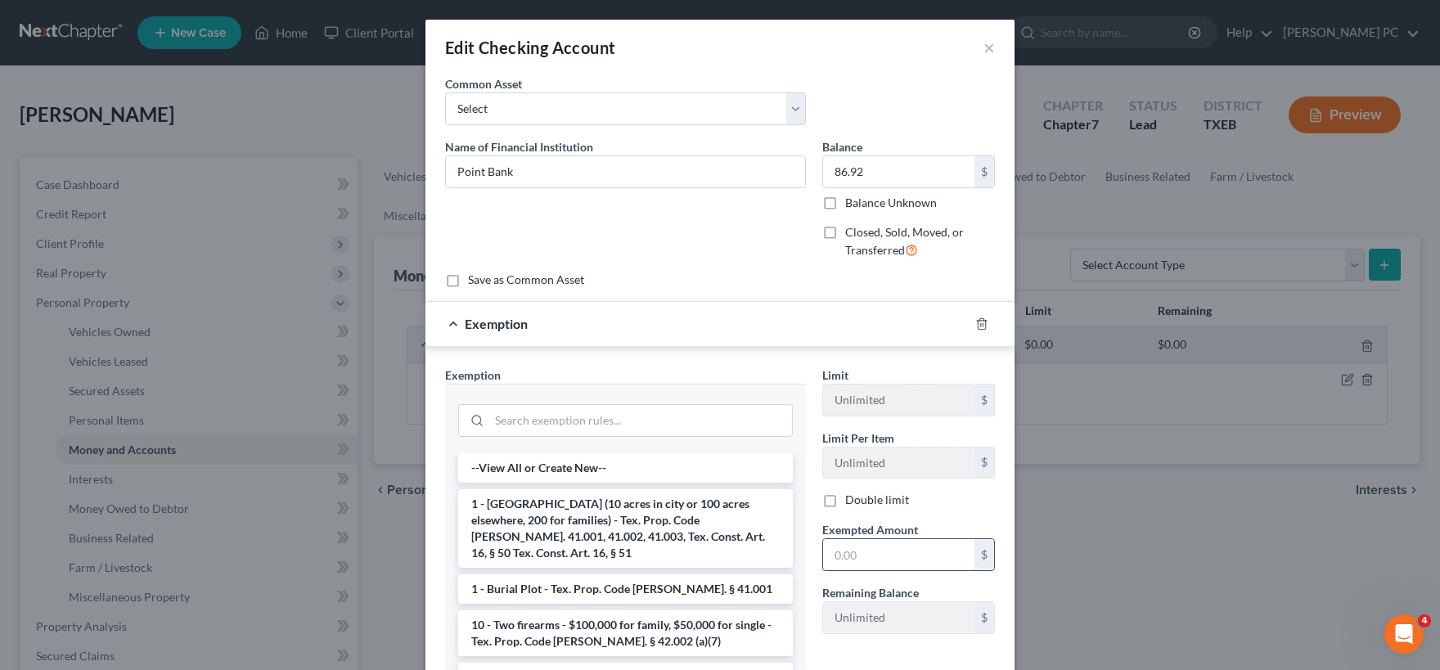
click at [888, 559] on input "text" at bounding box center [898, 554] width 151 height 31
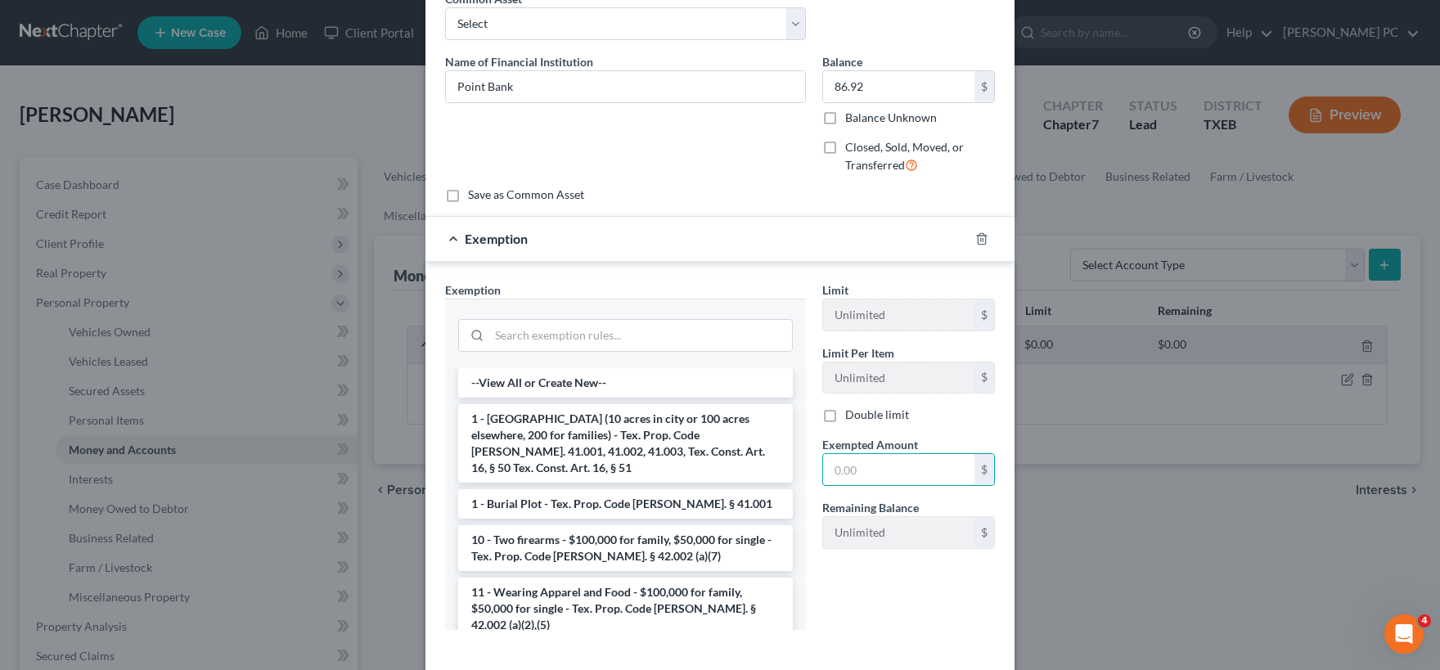
scroll to position [161, 0]
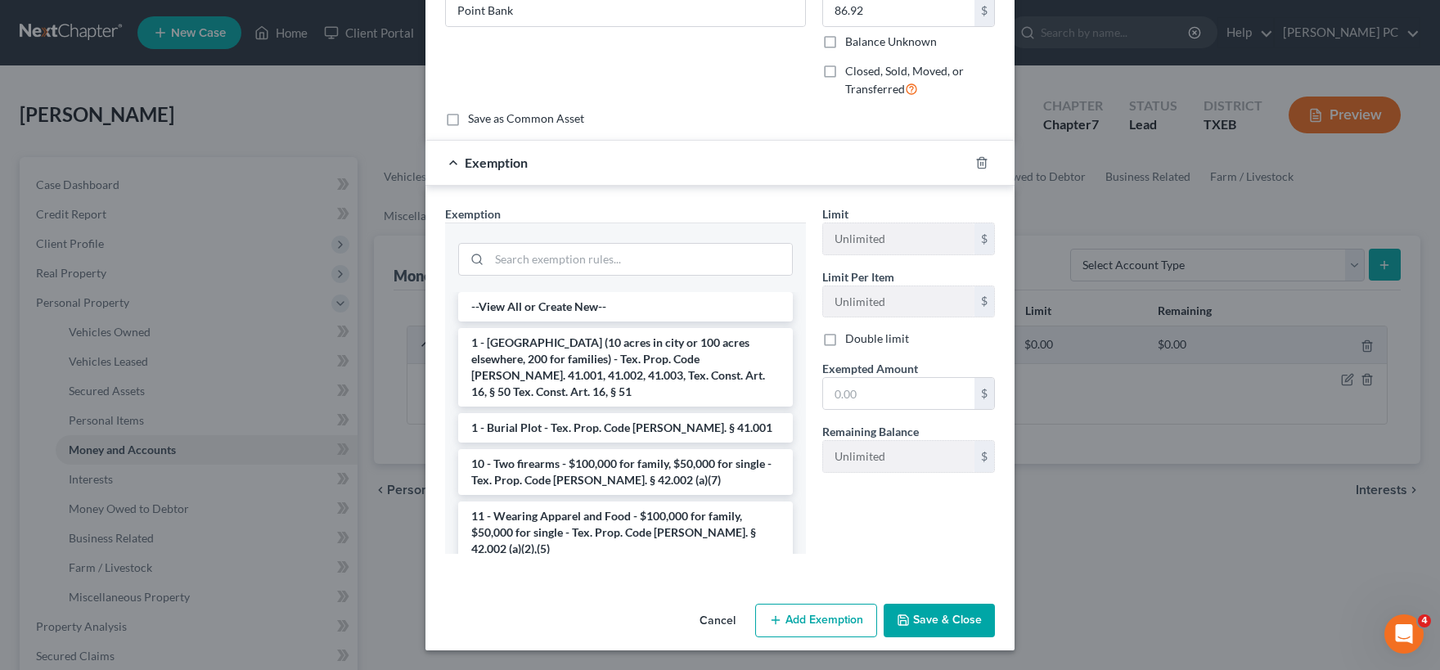
click at [732, 623] on button "Cancel" at bounding box center [717, 621] width 62 height 33
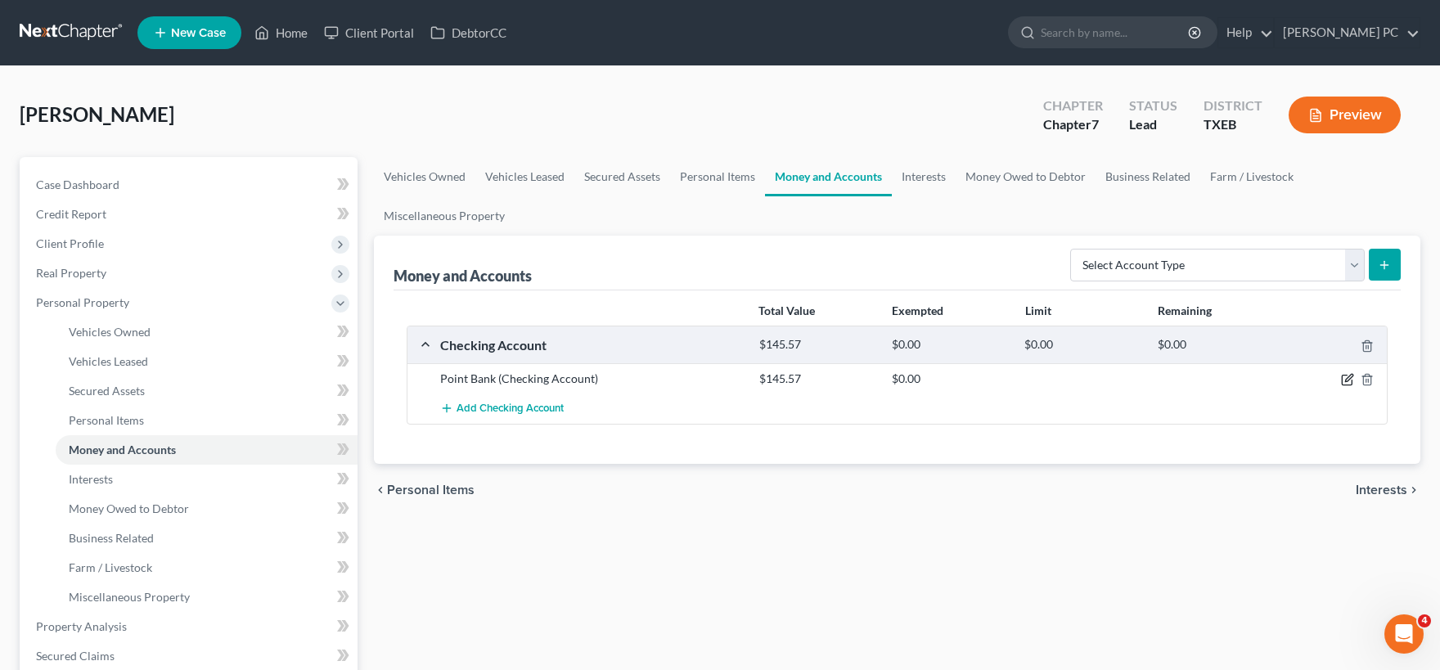
click at [1349, 378] on icon "button" at bounding box center [1348, 378] width 7 height 7
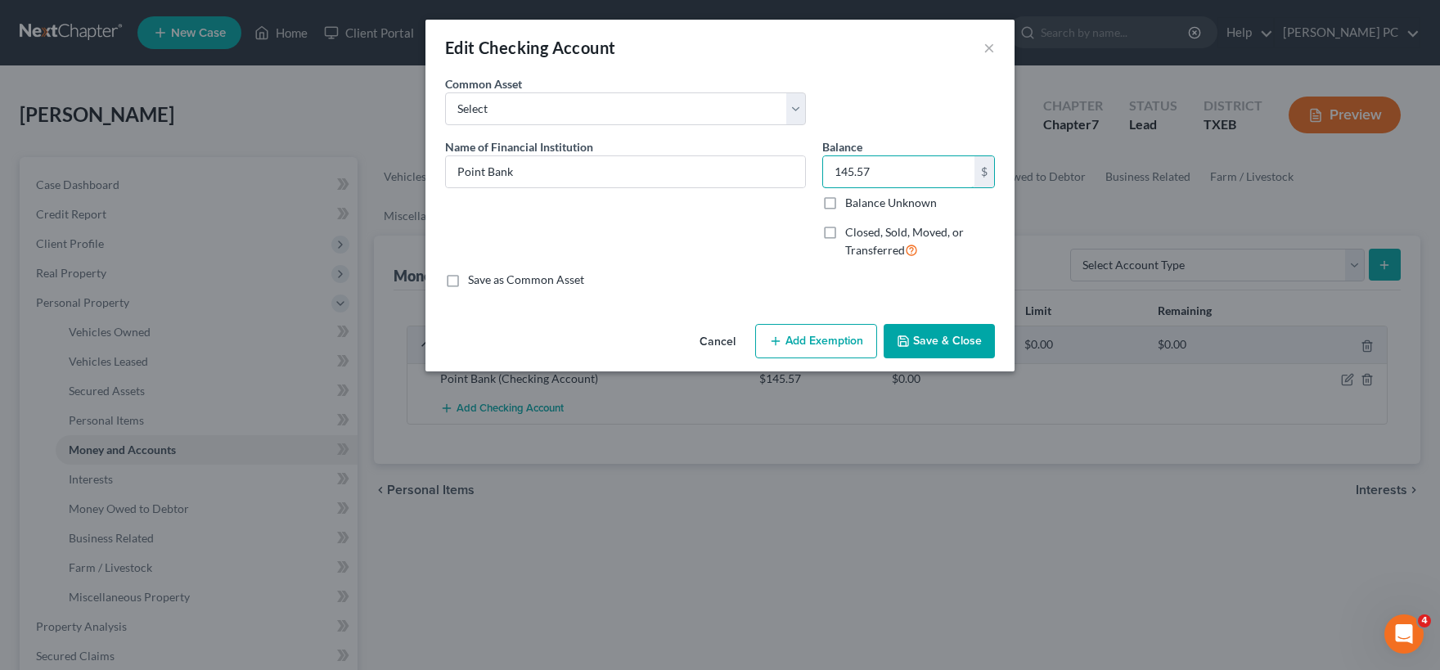
drag, startPoint x: 885, startPoint y: 167, endPoint x: 913, endPoint y: 211, distance: 52.2
click at [974, 187] on input "145.57" at bounding box center [898, 171] width 151 height 31
click at [891, 166] on input "145.57" at bounding box center [898, 171] width 151 height 31
drag, startPoint x: 884, startPoint y: 169, endPoint x: 819, endPoint y: 176, distance: 65.9
click at [823, 176] on input "145.57" at bounding box center [898, 171] width 151 height 31
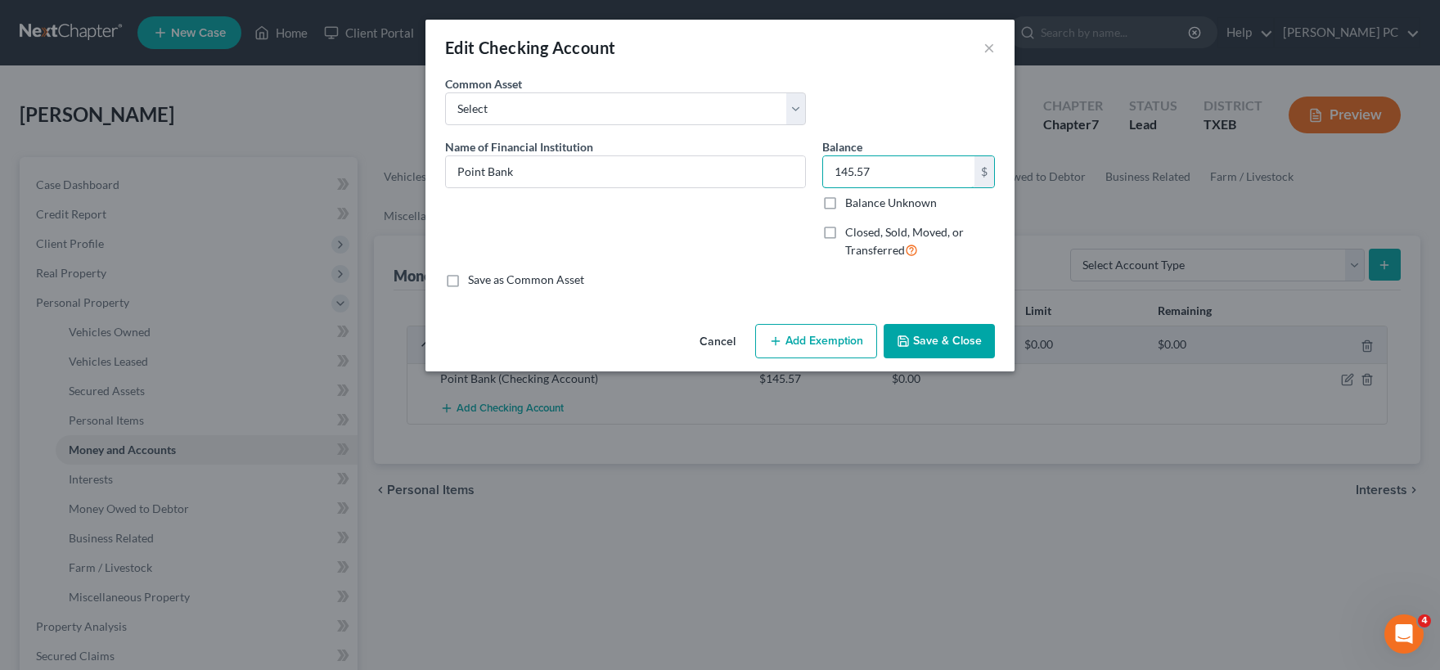
paste input "88,160.50"
drag, startPoint x: 812, startPoint y: 167, endPoint x: 714, endPoint y: 167, distance: 98.2
click at [823, 167] on input "88,160.50" at bounding box center [898, 171] width 151 height 31
type input "86.92"
drag, startPoint x: 706, startPoint y: 238, endPoint x: 789, endPoint y: 196, distance: 93.3
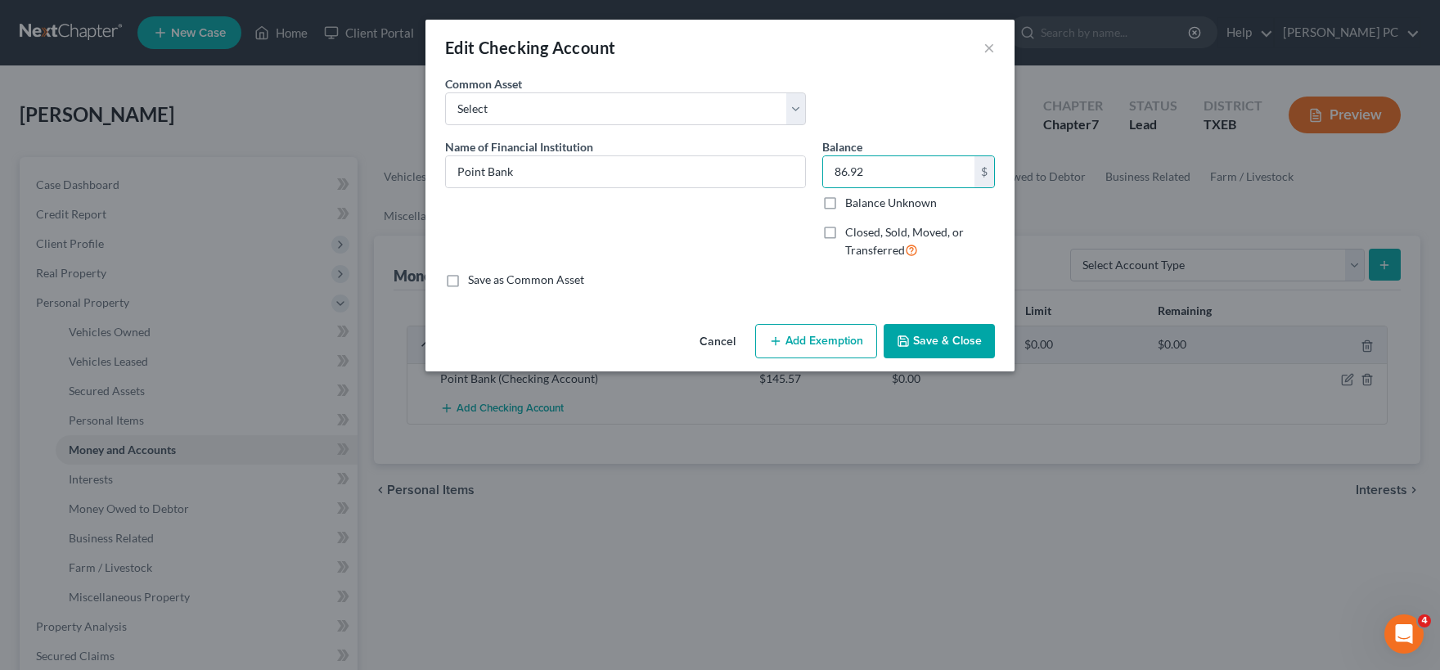
click at [718, 229] on div "Name of Financial Institution * Point Bank" at bounding box center [625, 205] width 377 height 134
drag, startPoint x: 915, startPoint y: 169, endPoint x: 726, endPoint y: 167, distance: 188.2
click at [823, 167] on input "86.92" at bounding box center [898, 171] width 151 height 31
drag, startPoint x: 910, startPoint y: 178, endPoint x: 825, endPoint y: 174, distance: 85.2
click at [825, 174] on input "86.92" at bounding box center [898, 171] width 151 height 31
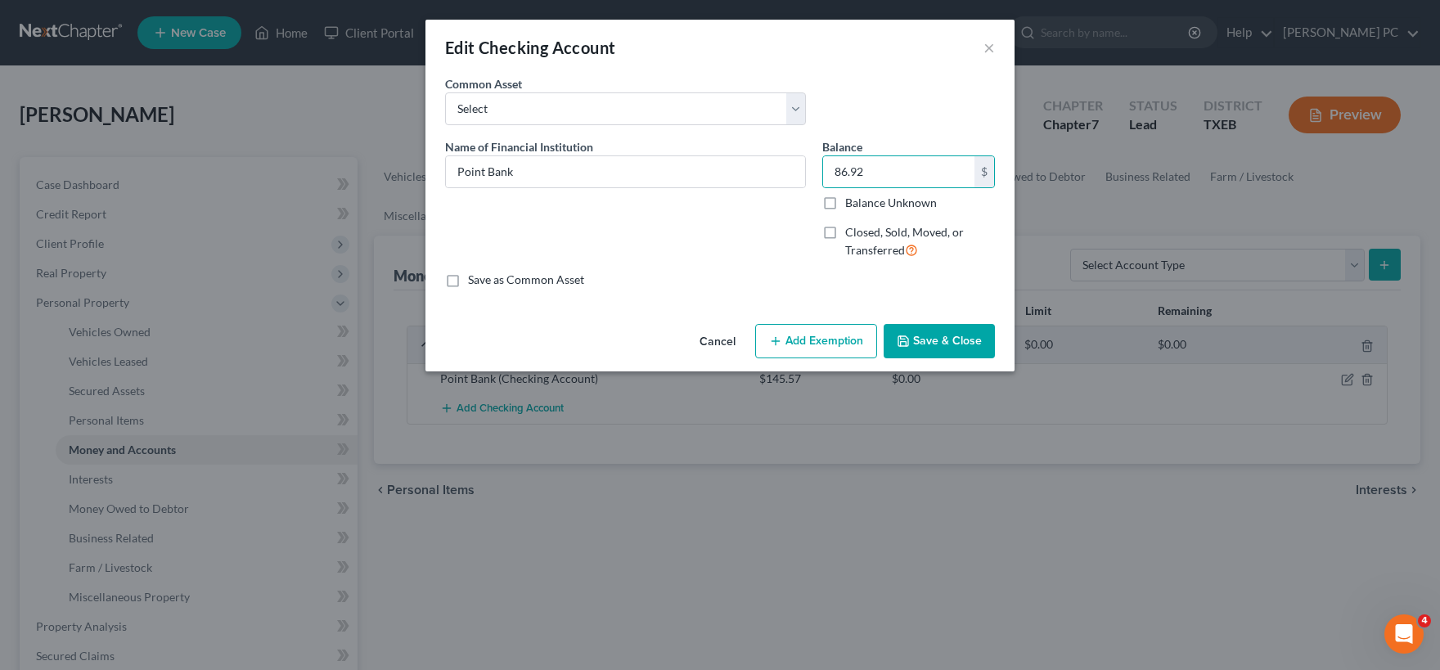
click at [822, 335] on button "Add Exemption" at bounding box center [816, 341] width 122 height 34
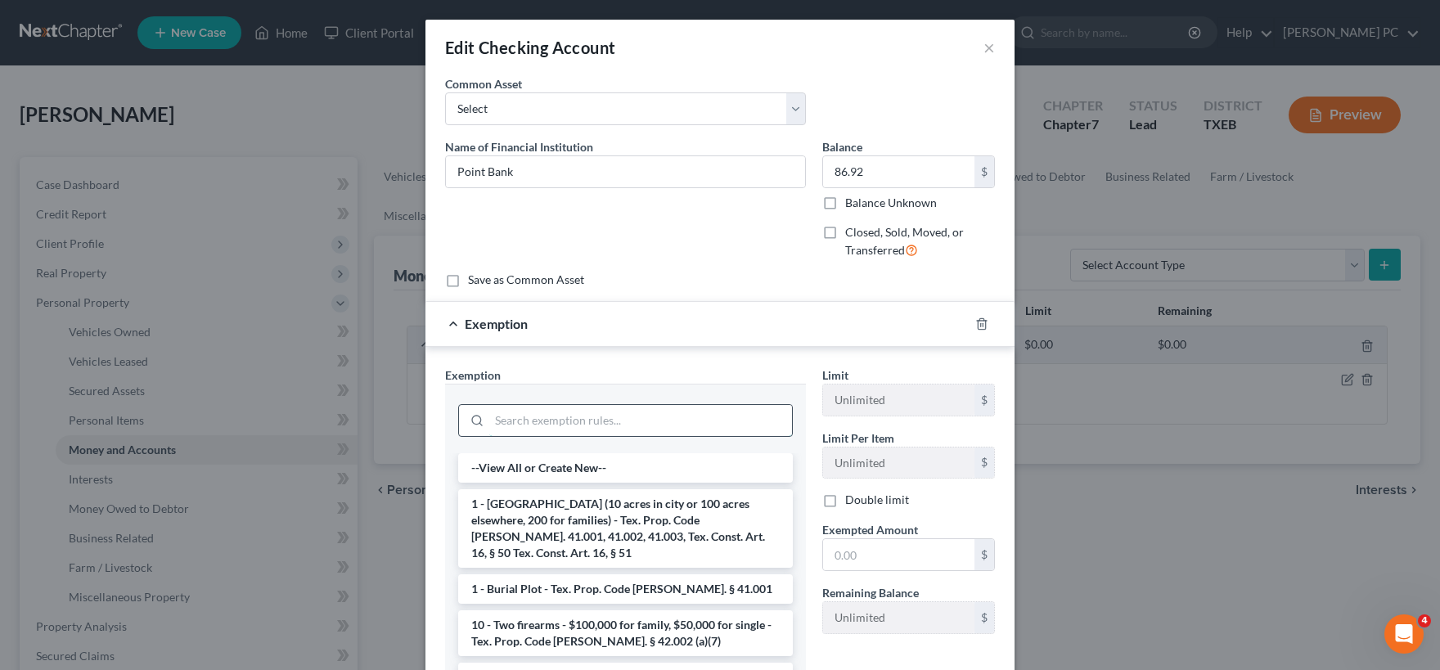
click at [639, 423] on input "search" at bounding box center [640, 420] width 303 height 31
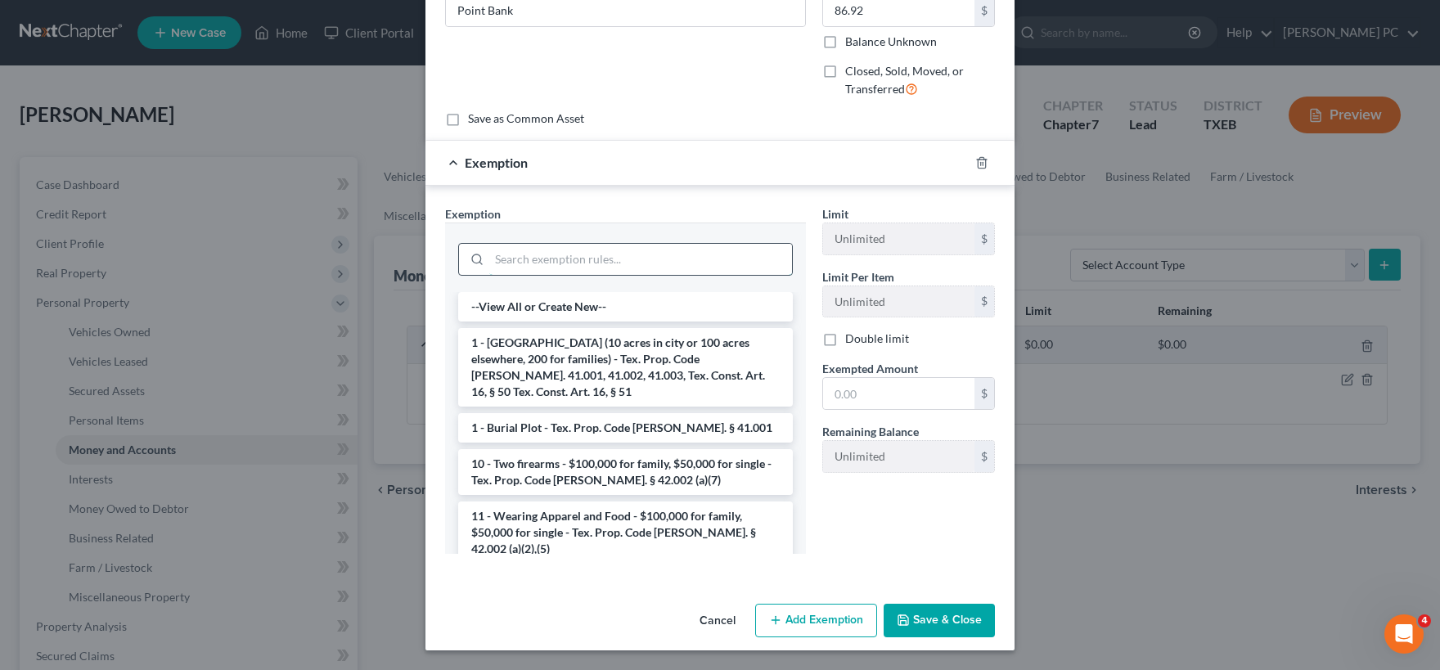
click at [653, 261] on input "search" at bounding box center [640, 259] width 303 height 31
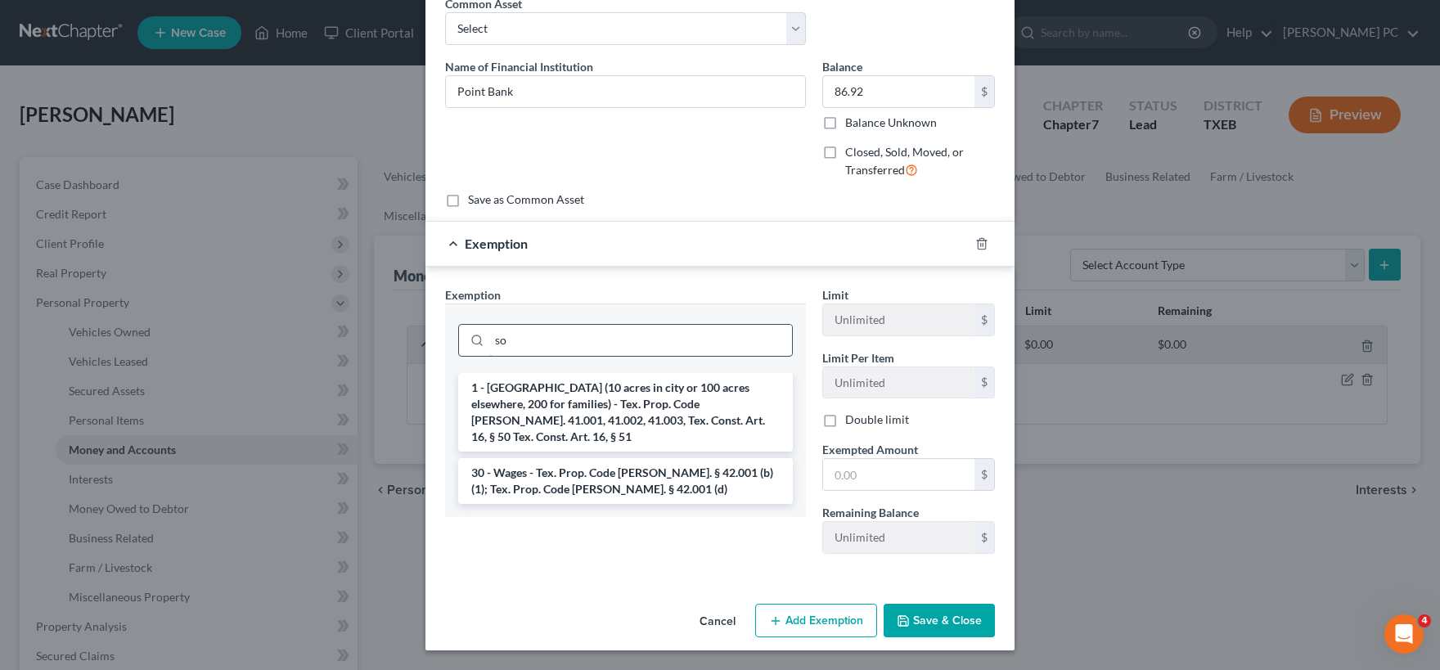
scroll to position [80, 0]
type input "soci"
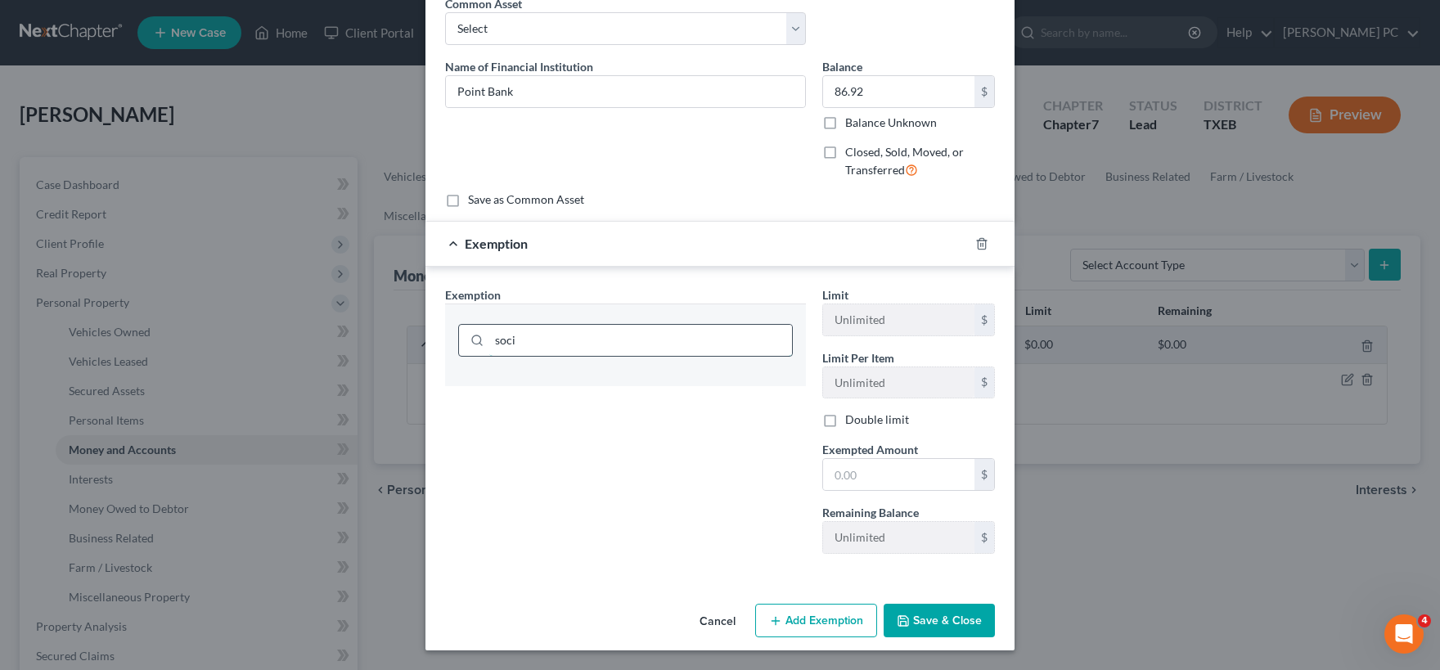
drag, startPoint x: 546, startPoint y: 339, endPoint x: 455, endPoint y: 337, distance: 90.8
click at [489, 337] on input "soci" at bounding box center [640, 340] width 303 height 31
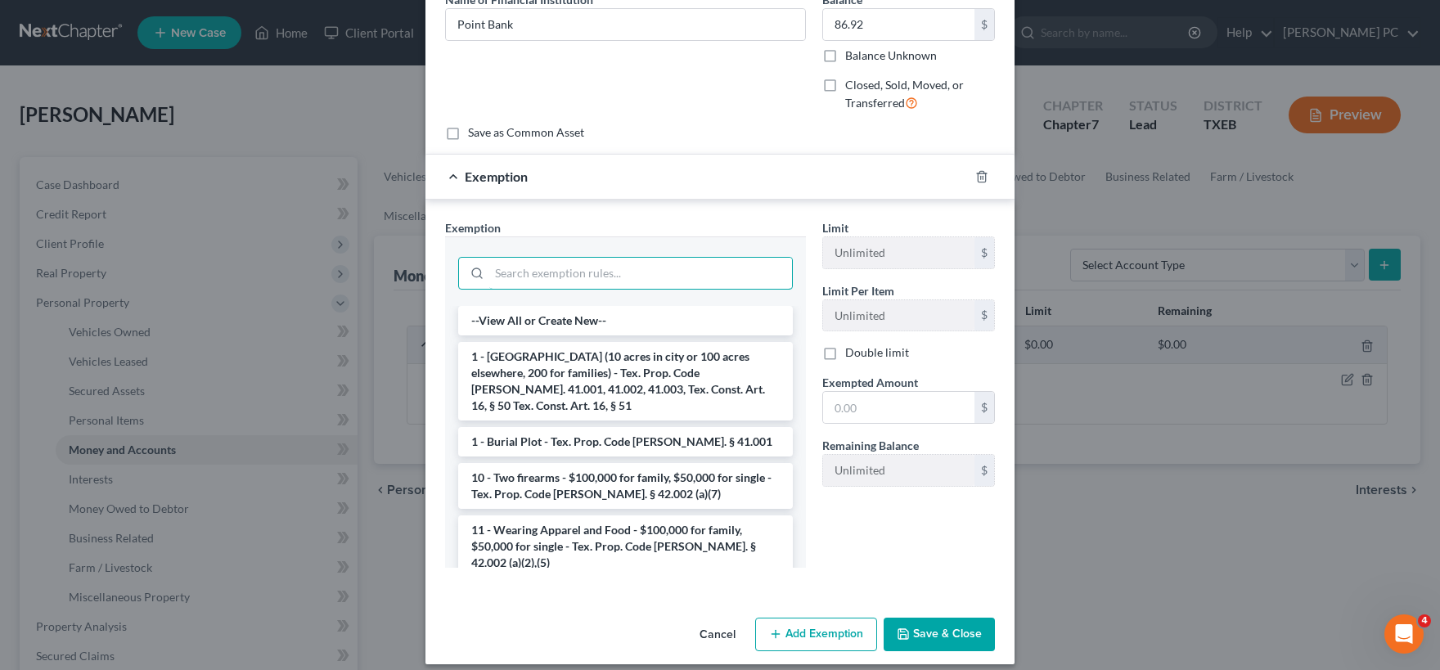
scroll to position [161, 0]
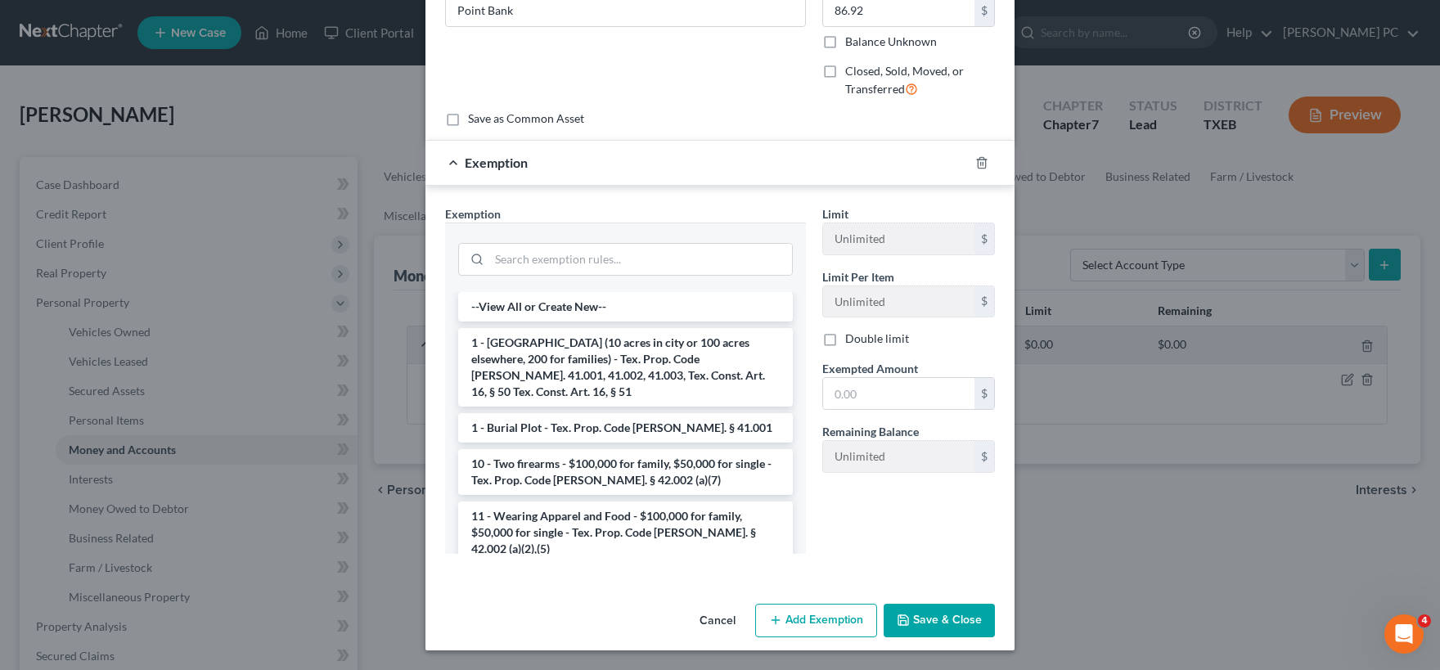
click at [935, 623] on button "Save & Close" at bounding box center [938, 621] width 111 height 34
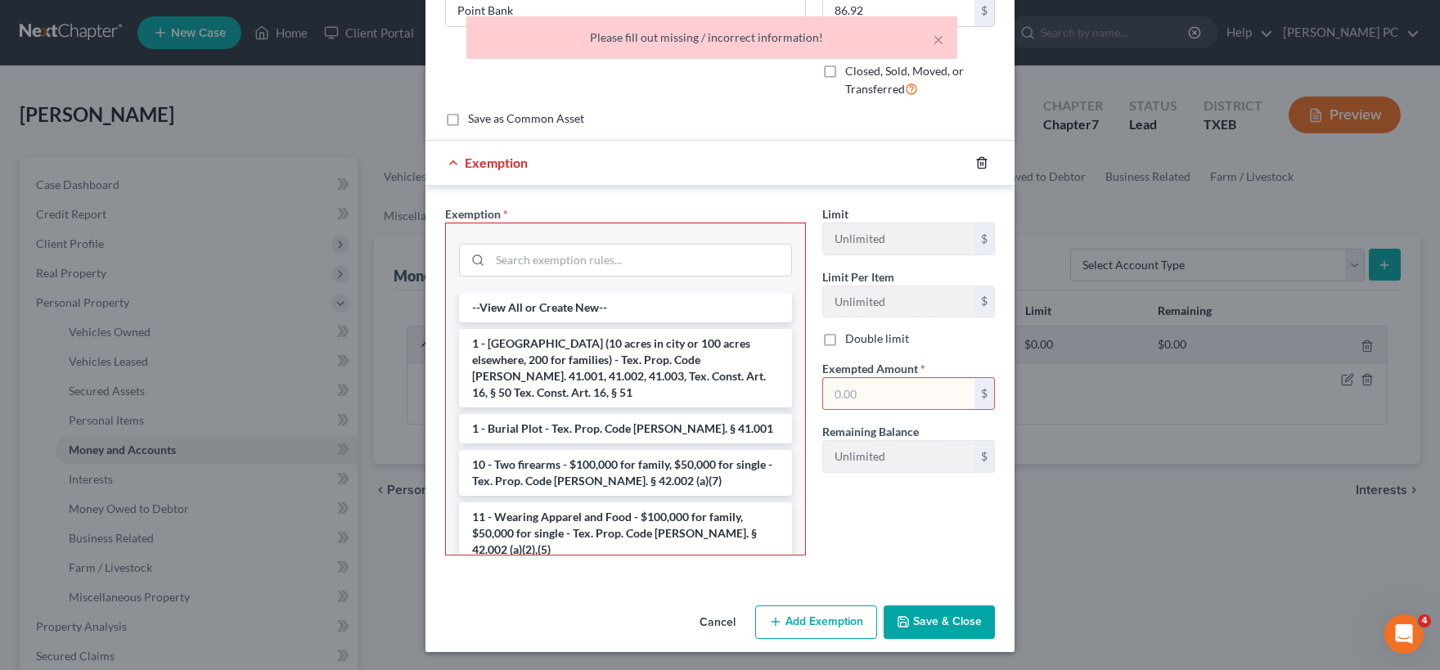
click at [981, 164] on icon "button" at bounding box center [981, 162] width 13 height 13
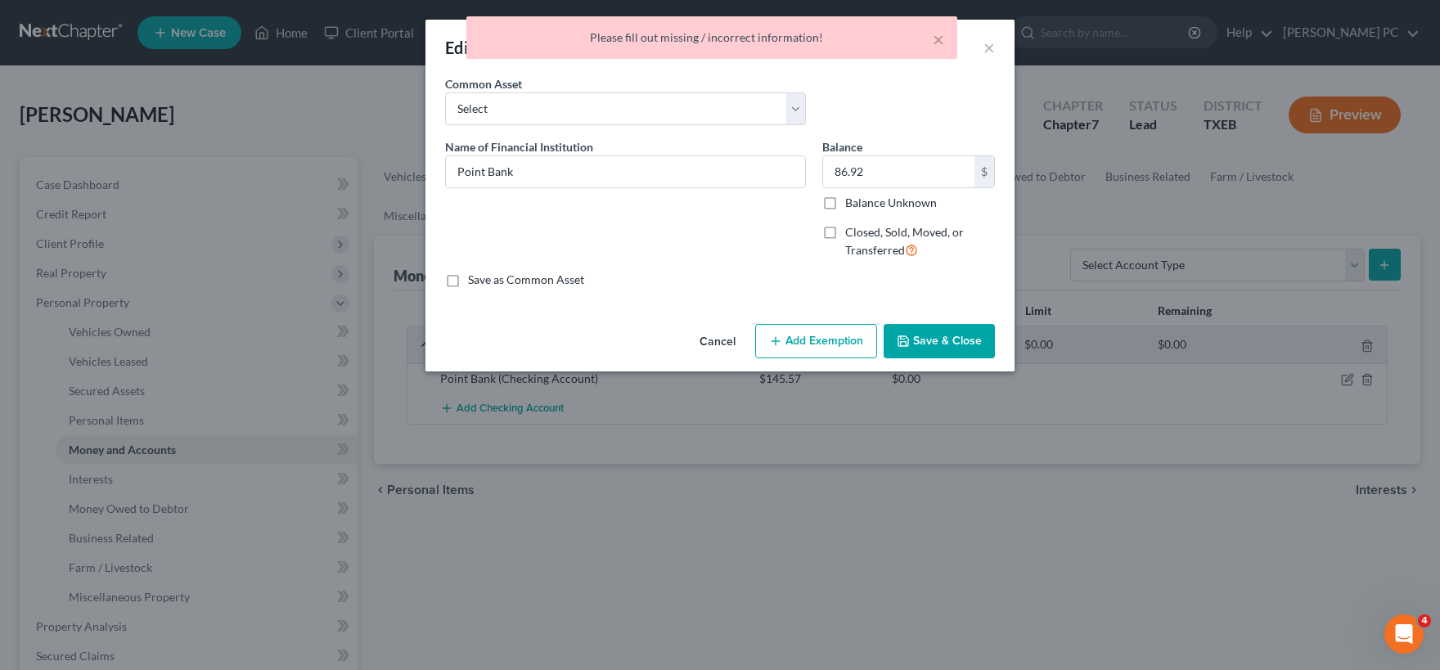
click at [941, 347] on button "Save & Close" at bounding box center [938, 341] width 111 height 34
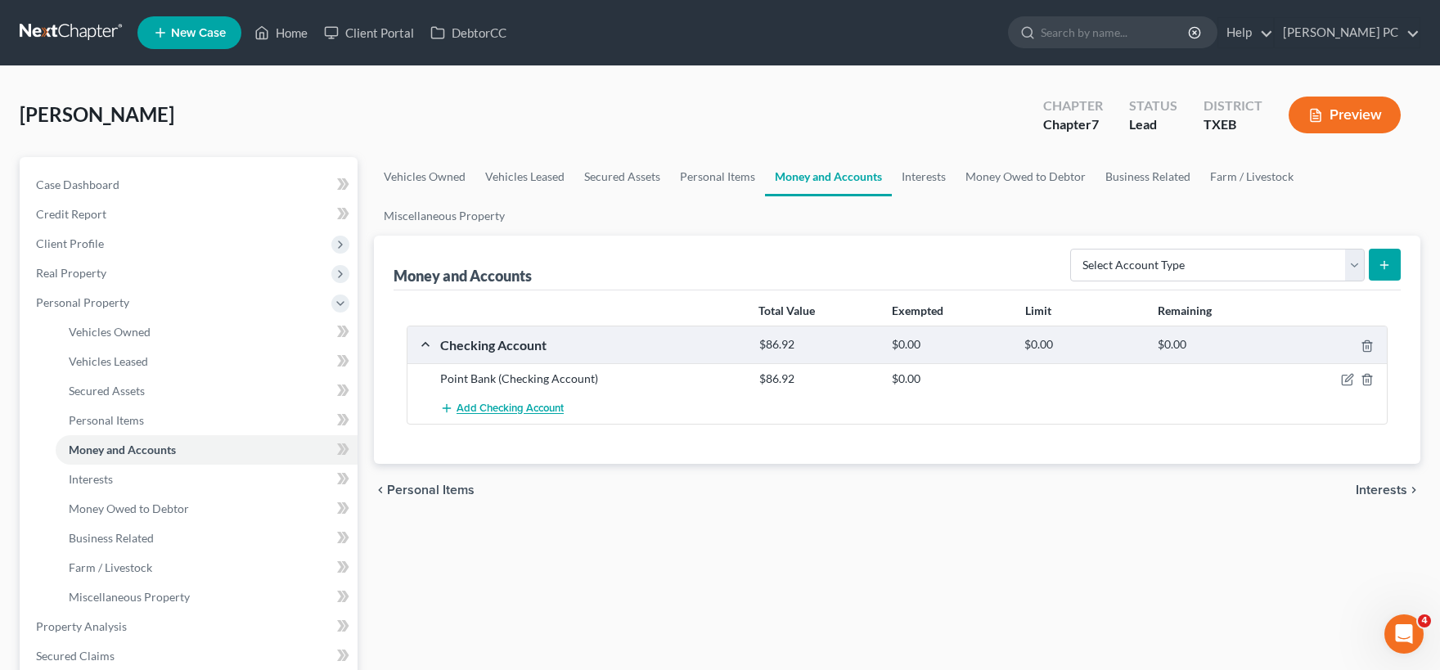
click at [516, 409] on span "Add Checking Account" at bounding box center [509, 408] width 107 height 13
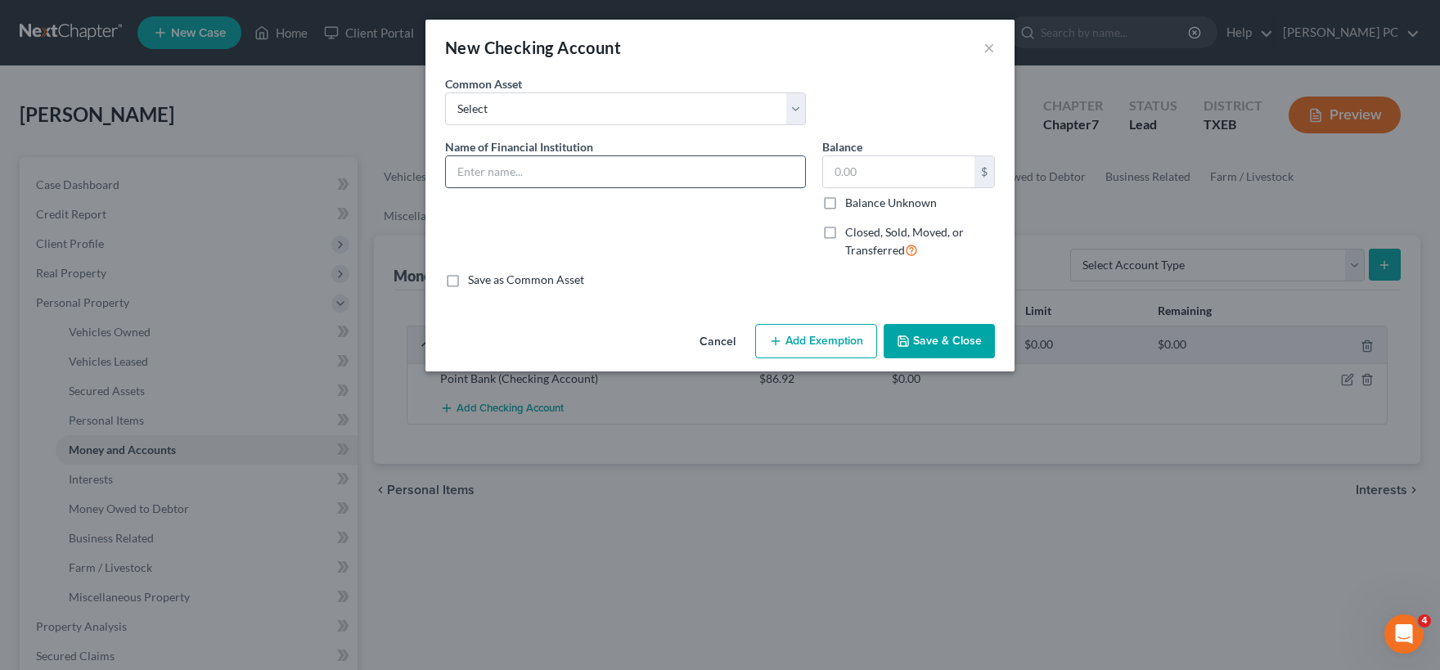
click at [547, 169] on input "text" at bounding box center [625, 171] width 359 height 31
drag, startPoint x: 534, startPoint y: 230, endPoint x: 518, endPoint y: 187, distance: 46.3
click at [533, 227] on div "Name of Financial Institution *" at bounding box center [625, 205] width 377 height 134
click at [515, 172] on input "text" at bounding box center [625, 171] width 359 height 31
drag, startPoint x: 509, startPoint y: 172, endPoint x: 430, endPoint y: 167, distance: 78.7
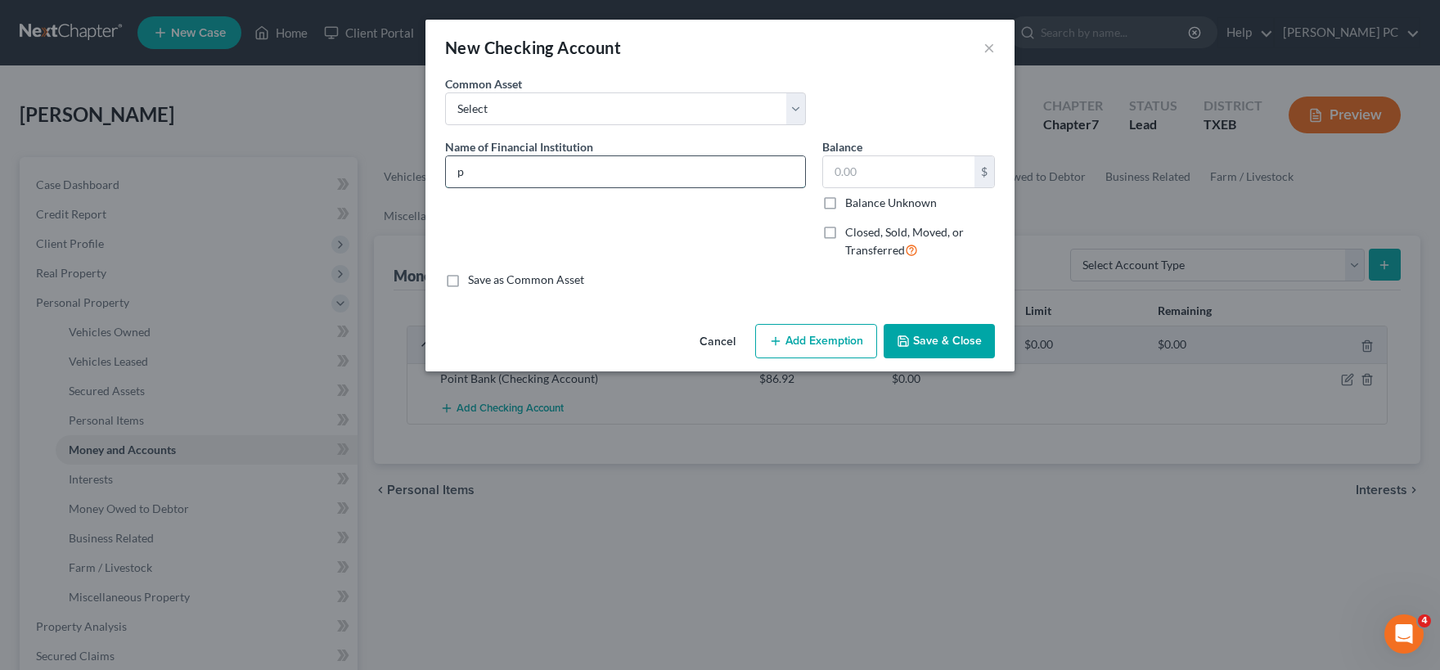
click at [446, 167] on input "p" at bounding box center [625, 171] width 359 height 31
type input "Apple Cash"
click at [920, 176] on input "text" at bounding box center [898, 171] width 151 height 31
click at [898, 171] on input "6." at bounding box center [898, 171] width 151 height 31
drag, startPoint x: 894, startPoint y: 195, endPoint x: 869, endPoint y: 169, distance: 36.4
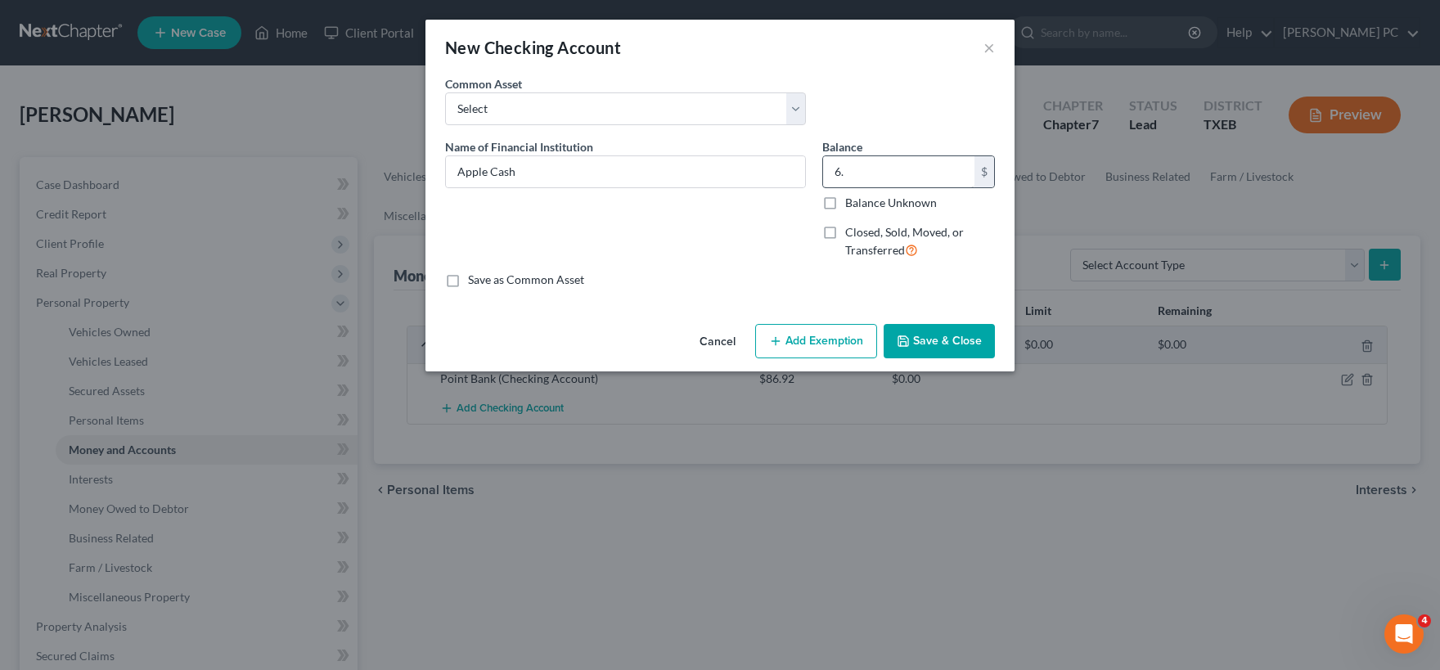
click at [886, 190] on div "6. $ Balance Unknown" at bounding box center [908, 183] width 173 height 56
click at [890, 174] on input "6." at bounding box center [898, 171] width 151 height 31
click at [883, 173] on input "6." at bounding box center [898, 171] width 151 height 31
click at [917, 174] on input "6." at bounding box center [898, 171] width 151 height 31
drag, startPoint x: 870, startPoint y: 175, endPoint x: 815, endPoint y: 164, distance: 56.0
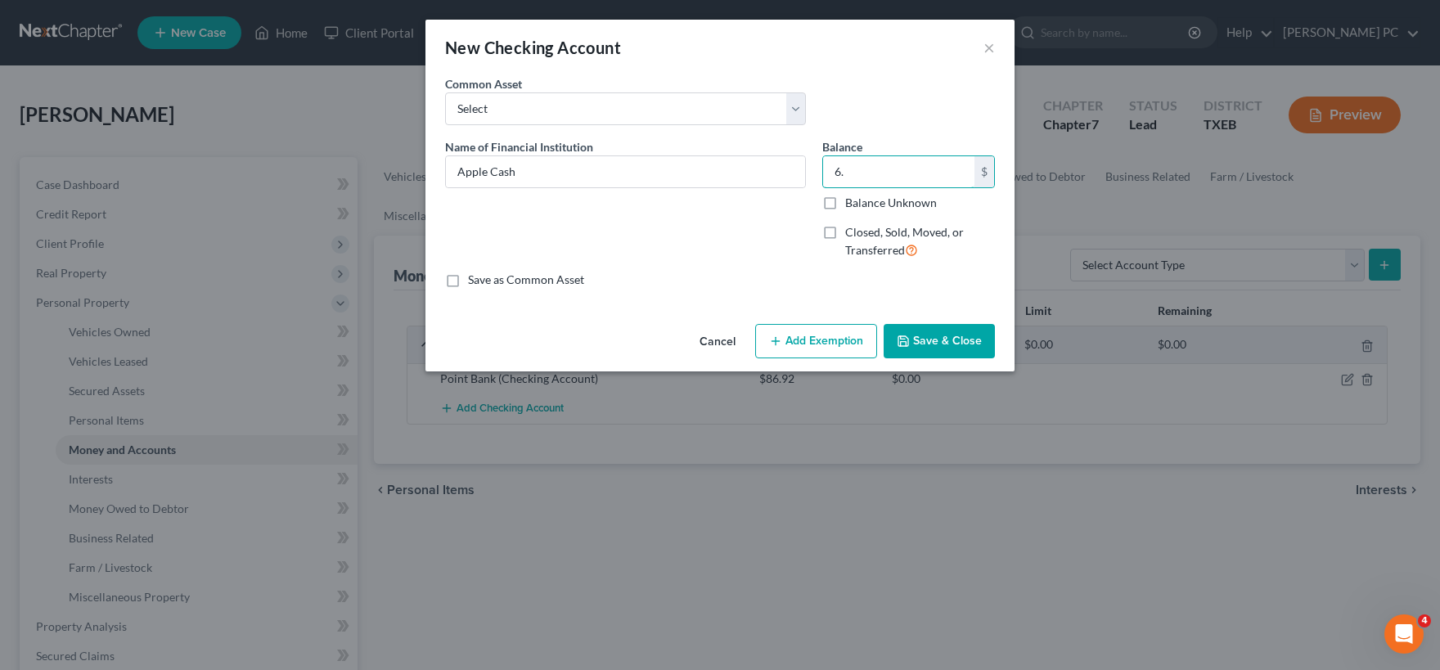
click at [823, 163] on input "6." at bounding box center [898, 171] width 151 height 31
type input "7"
type input "6.79"
click at [943, 344] on button "Save & Close" at bounding box center [938, 341] width 111 height 34
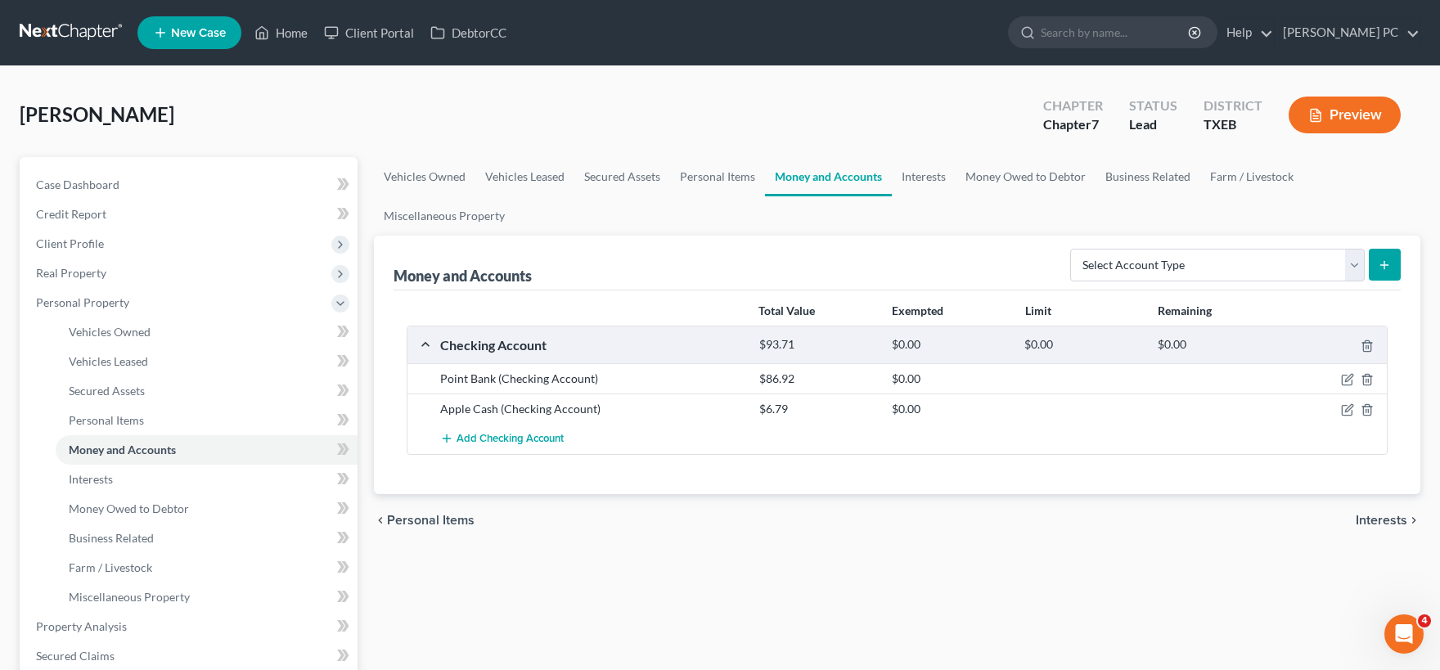
click at [1371, 519] on span "Interests" at bounding box center [1381, 520] width 52 height 13
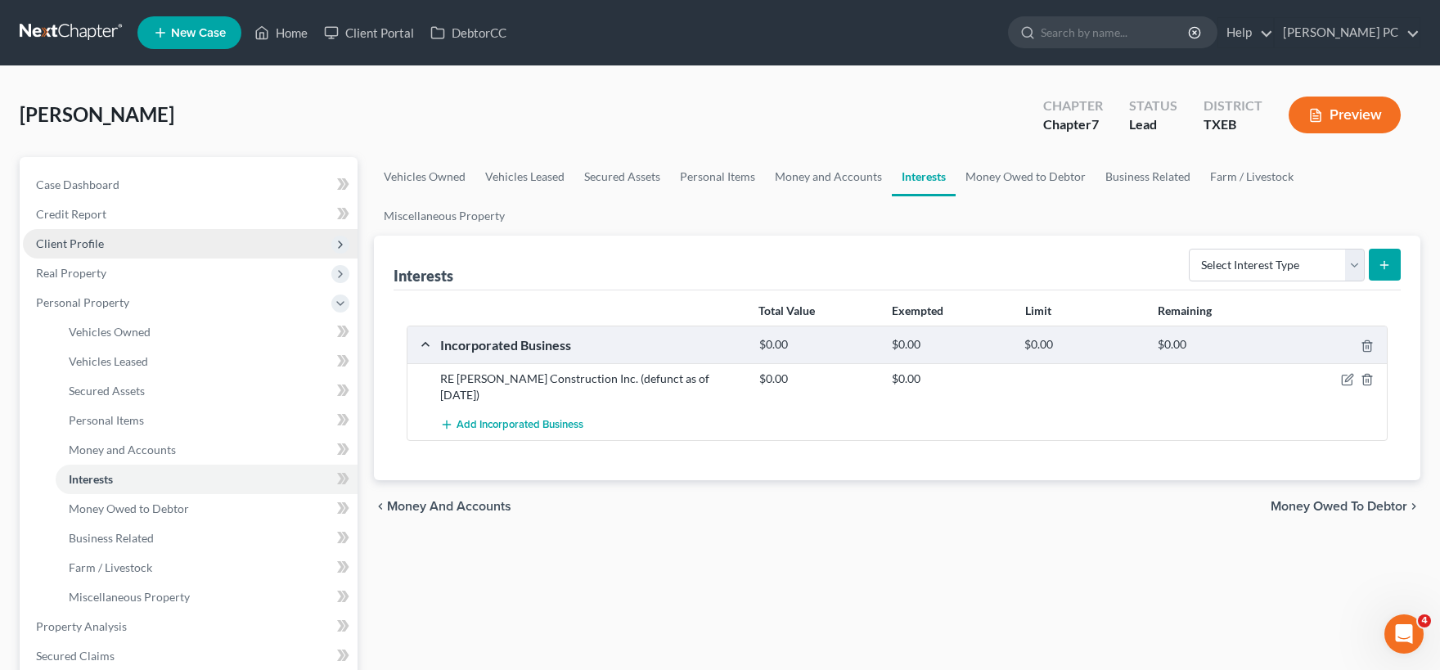
click at [107, 239] on span "Client Profile" at bounding box center [190, 243] width 335 height 29
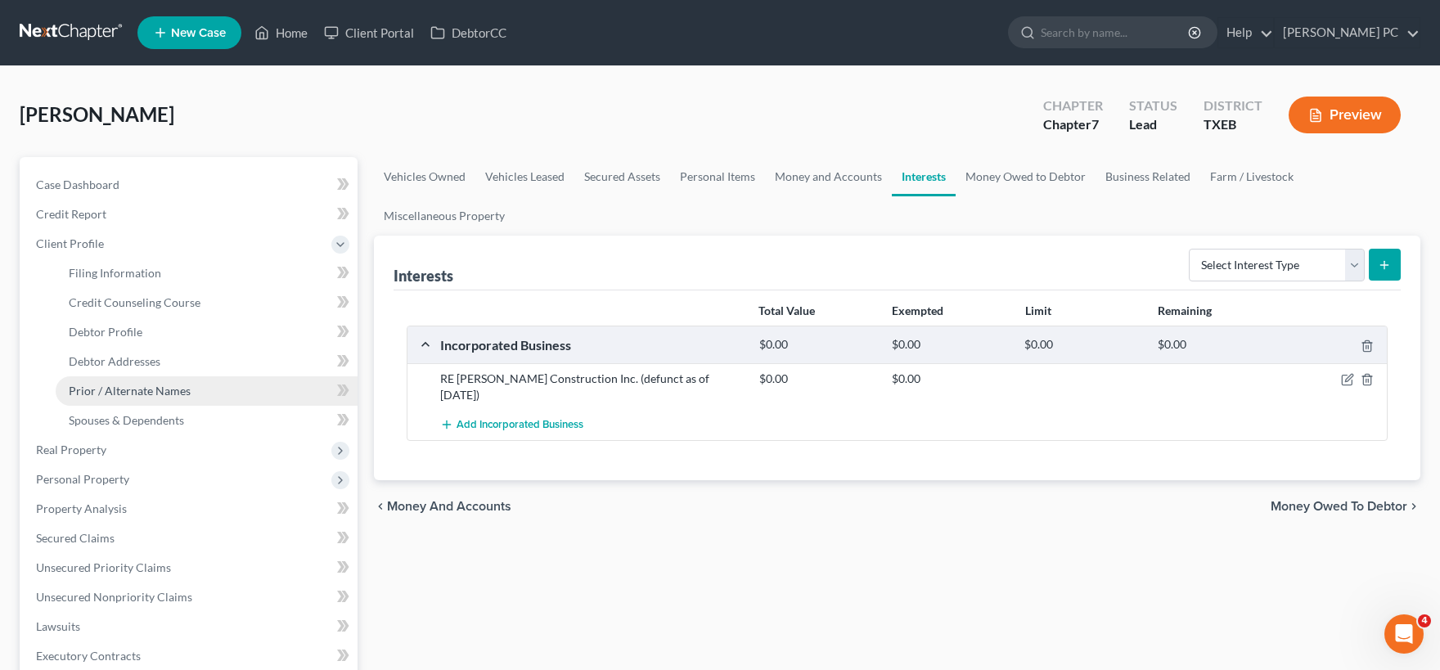
click at [162, 389] on span "Prior / Alternate Names" at bounding box center [130, 391] width 122 height 14
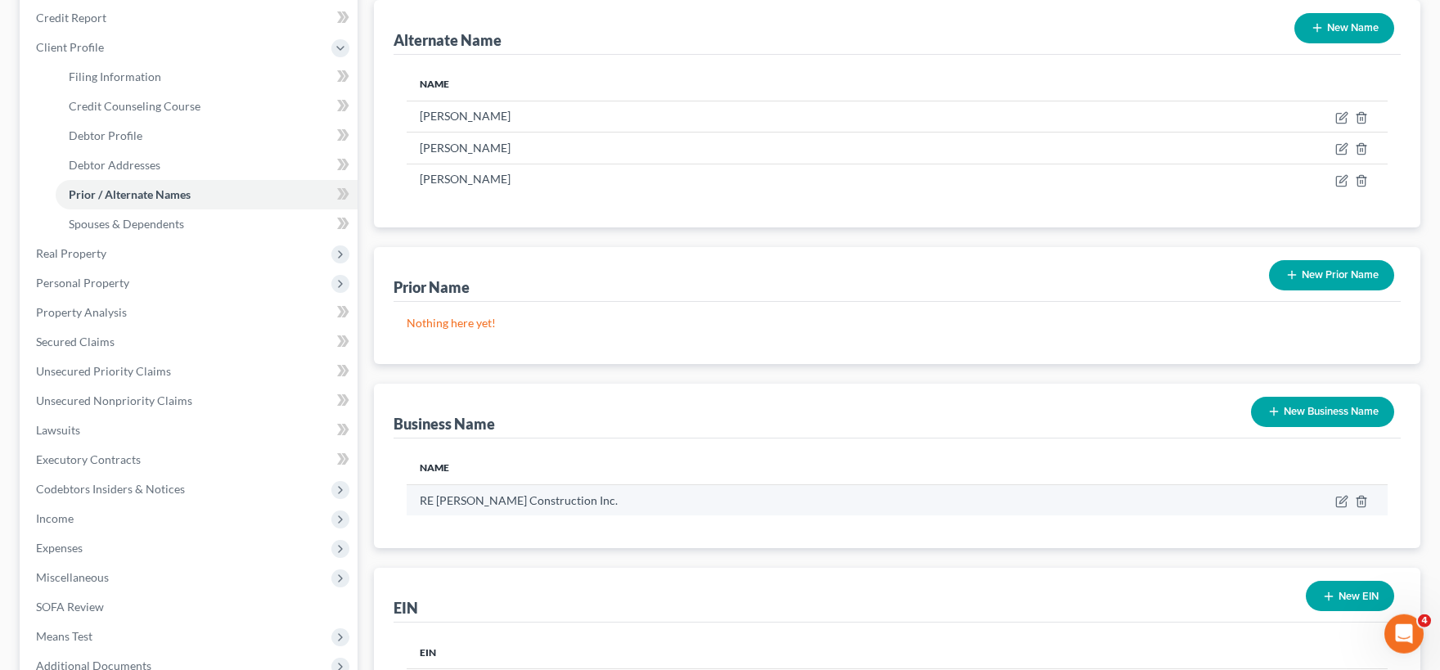
scroll to position [90, 0]
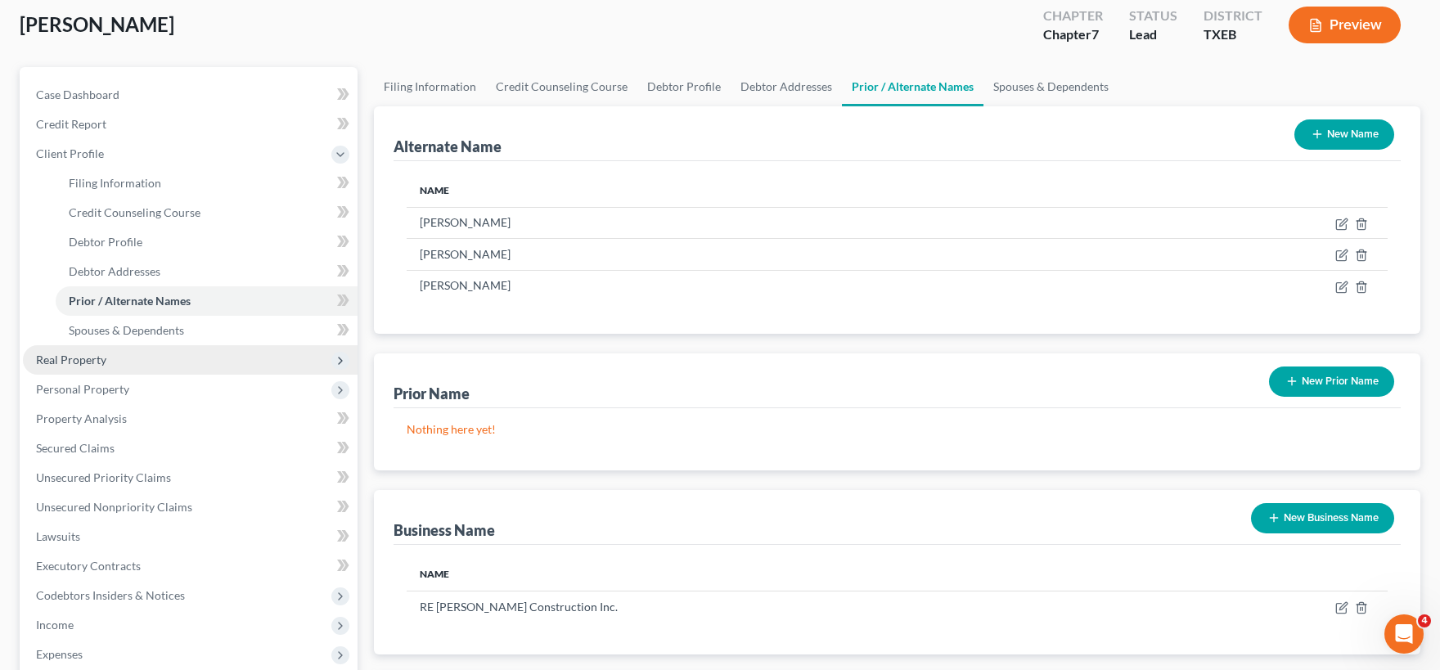
click at [100, 360] on span "Real Property" at bounding box center [71, 360] width 70 height 14
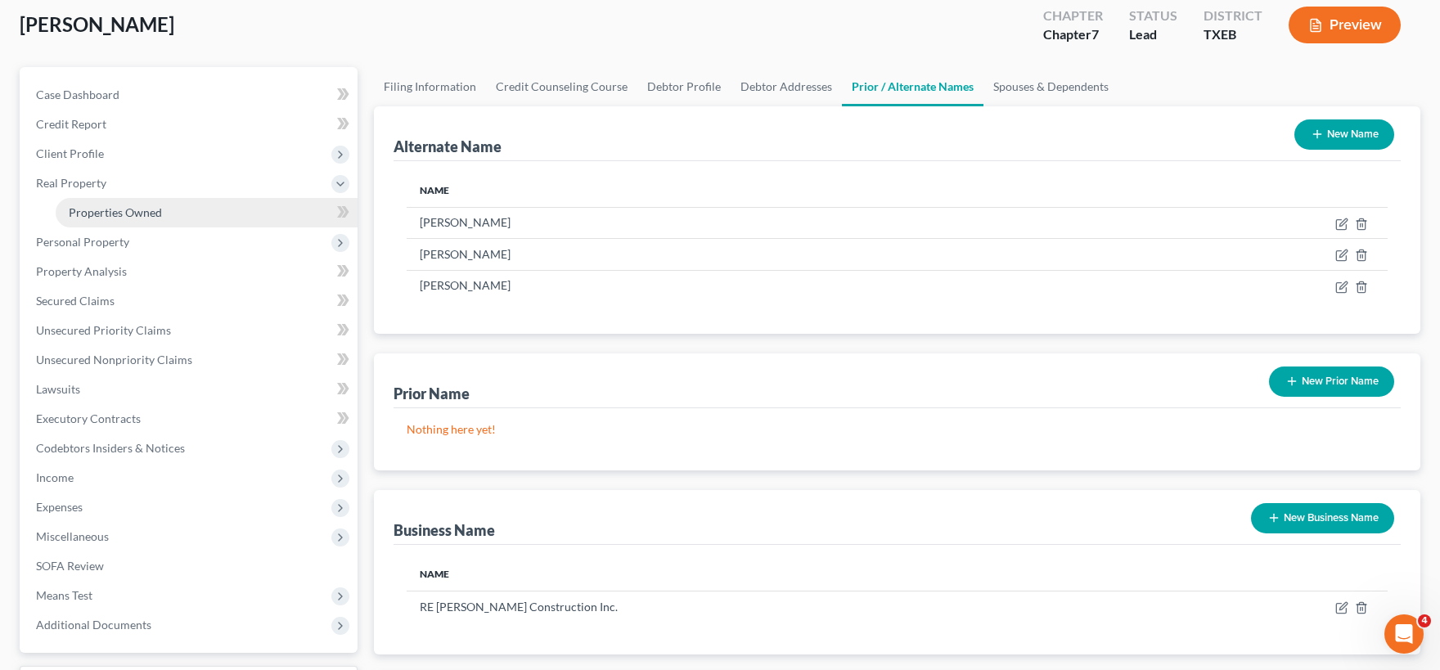
click at [122, 214] on span "Properties Owned" at bounding box center [115, 212] width 93 height 14
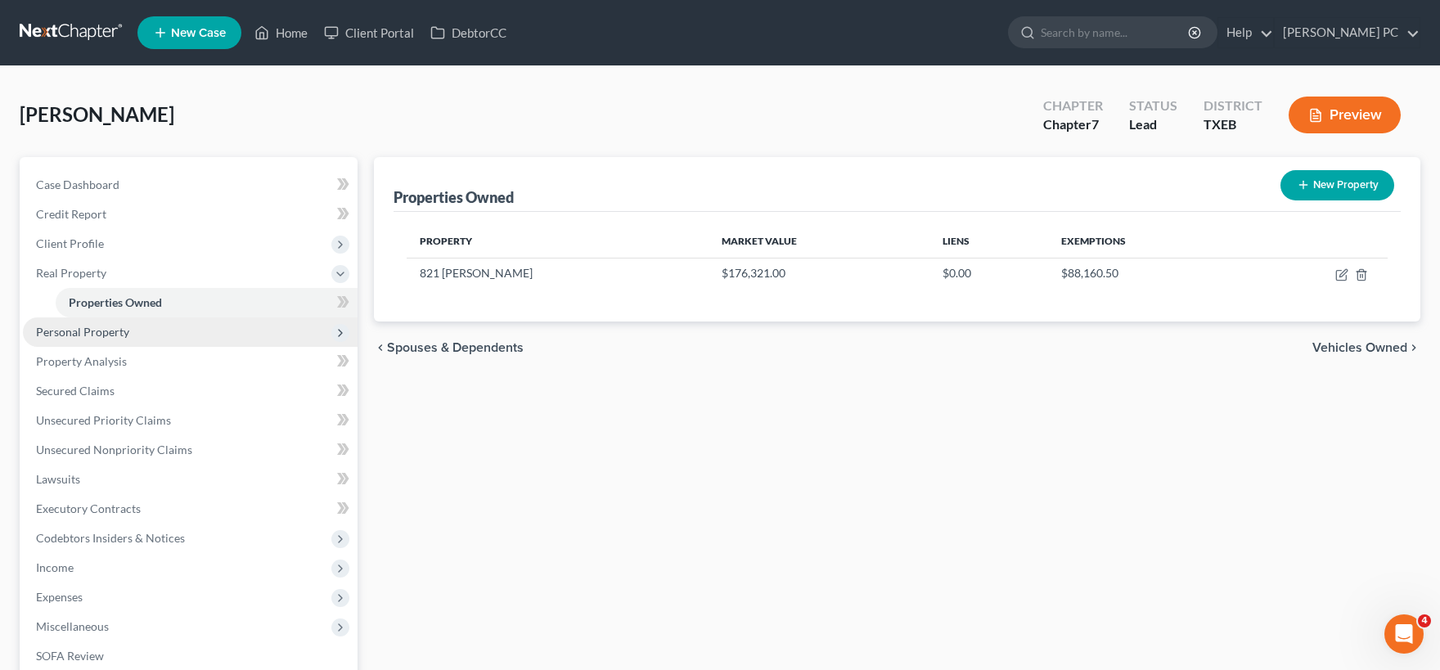
click at [108, 335] on span "Personal Property" at bounding box center [82, 332] width 93 height 14
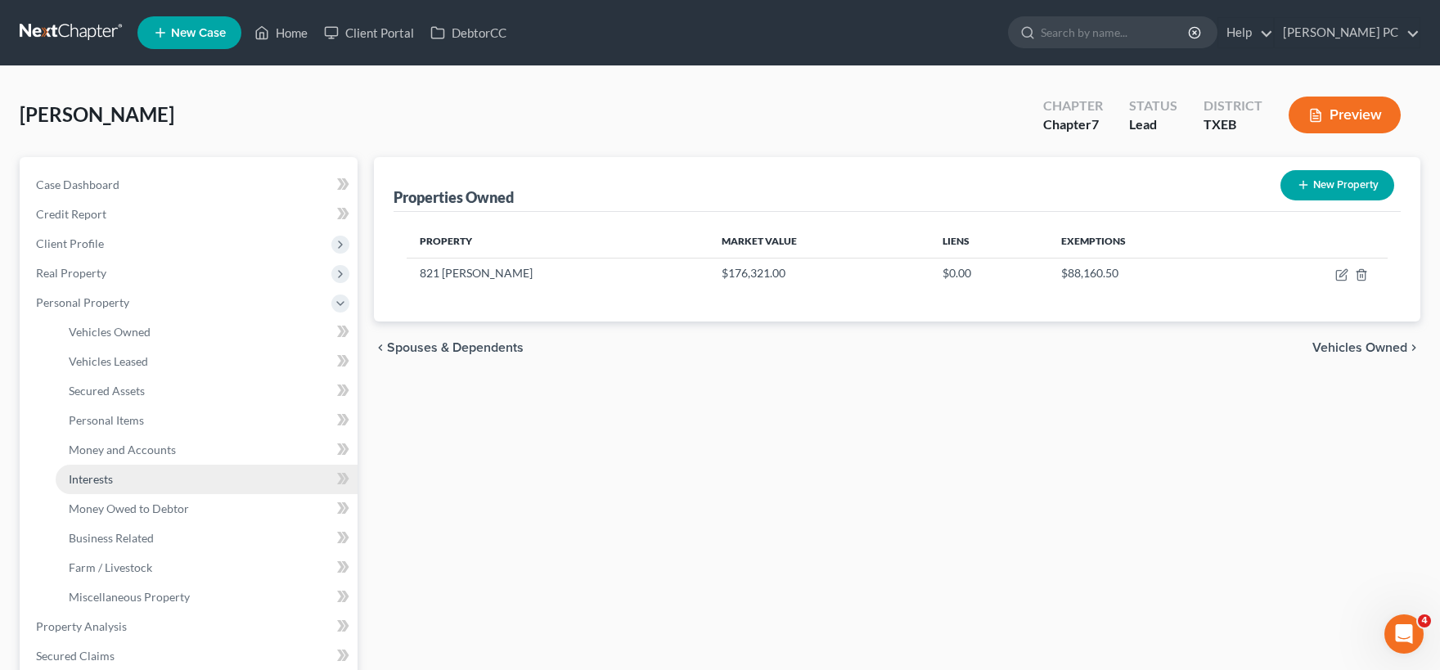
click at [107, 480] on span "Interests" at bounding box center [91, 479] width 44 height 14
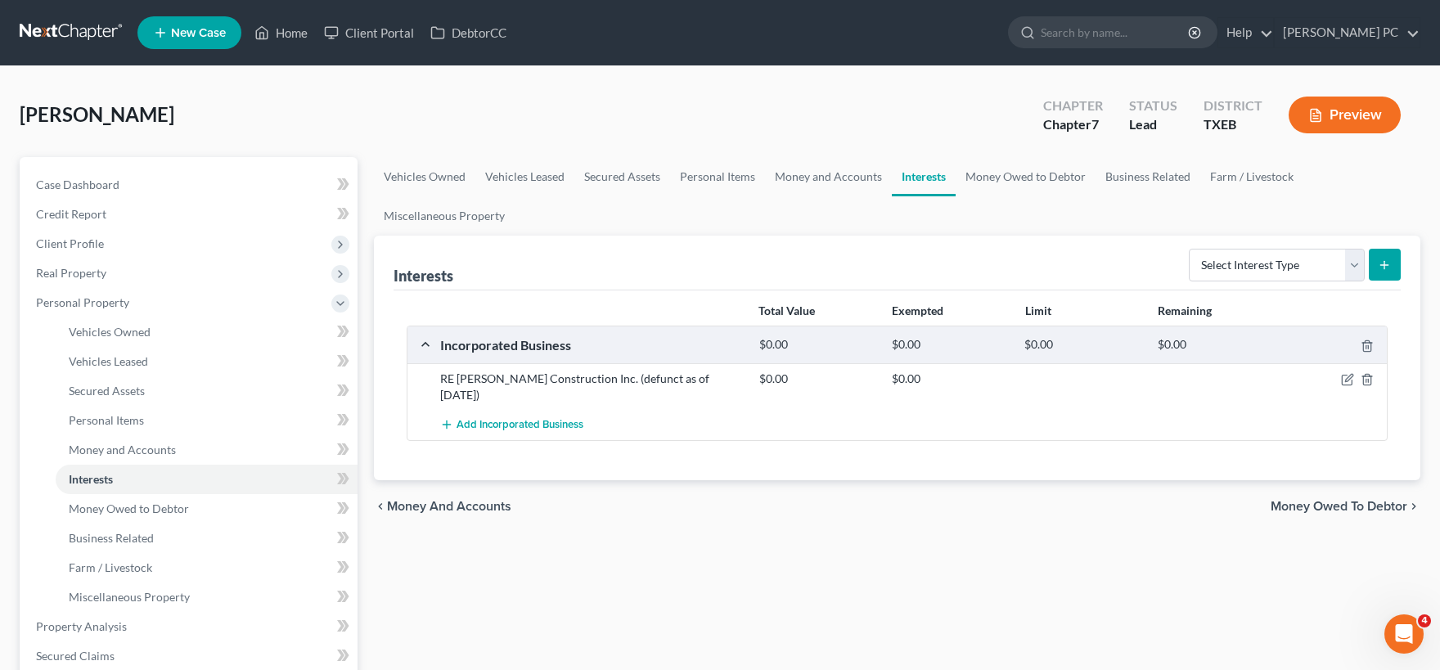
click at [1324, 500] on span "Money Owed to Debtor" at bounding box center [1338, 506] width 137 height 13
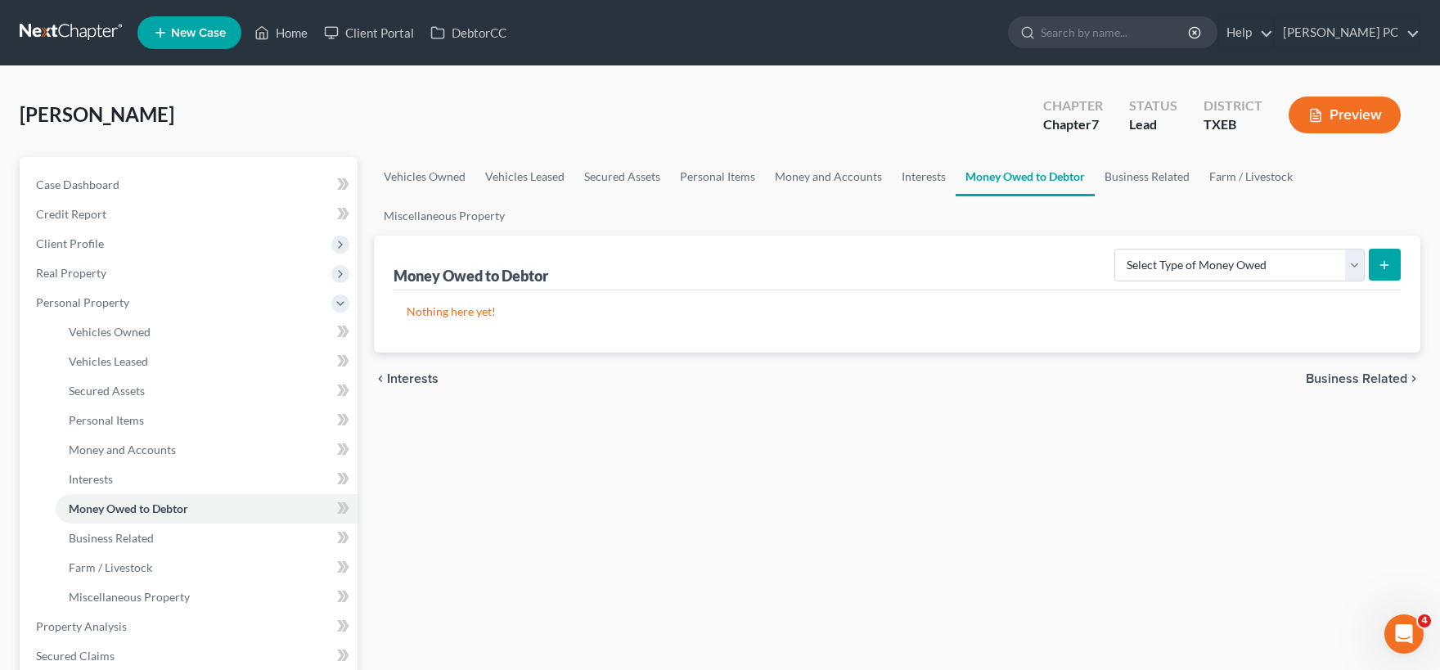
click at [1352, 368] on div "chevron_left Interests Business Related chevron_right" at bounding box center [897, 379] width 1046 height 52
click at [1349, 379] on span "Business Related" at bounding box center [1356, 378] width 101 height 13
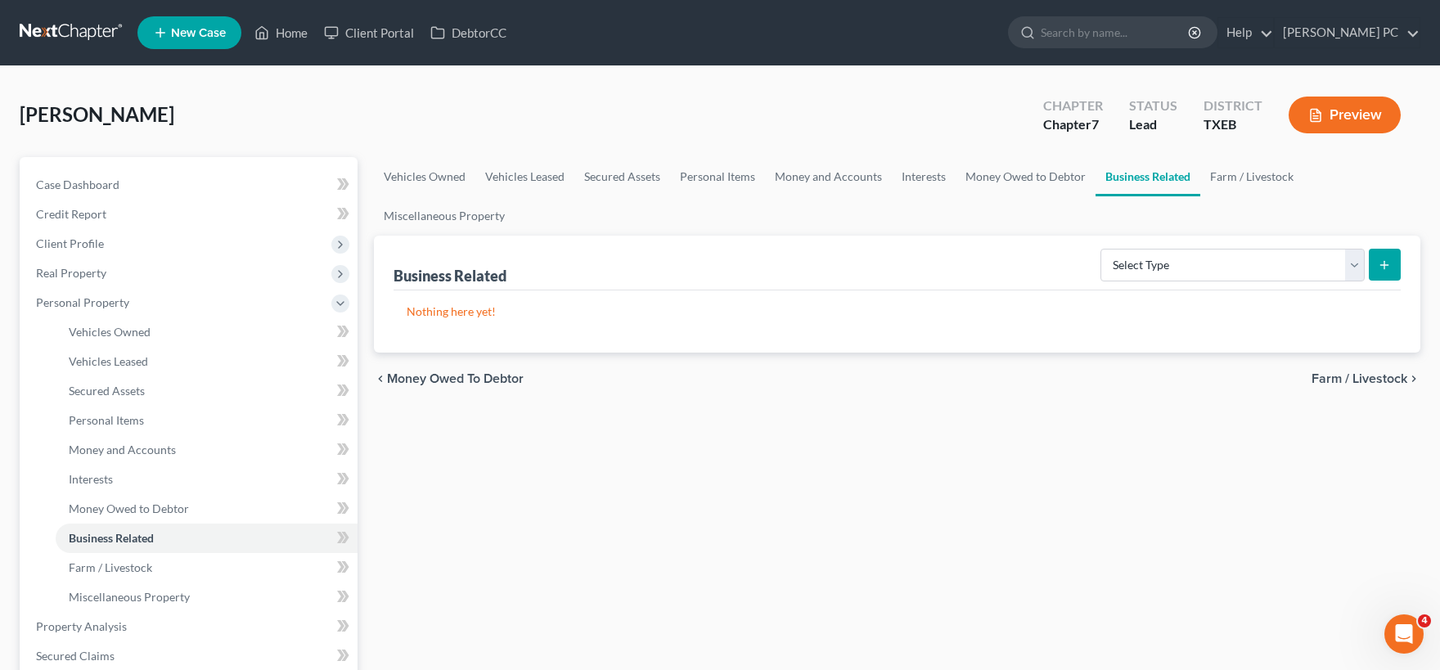
drag, startPoint x: 1354, startPoint y: 258, endPoint x: 1250, endPoint y: 434, distance: 204.3
click at [997, 483] on div "Vehicles Owned Vehicles Leased Secured Assets Personal Items Money and Accounts…" at bounding box center [897, 629] width 1063 height 945
click at [1337, 375] on span "Farm / Livestock" at bounding box center [1359, 378] width 96 height 13
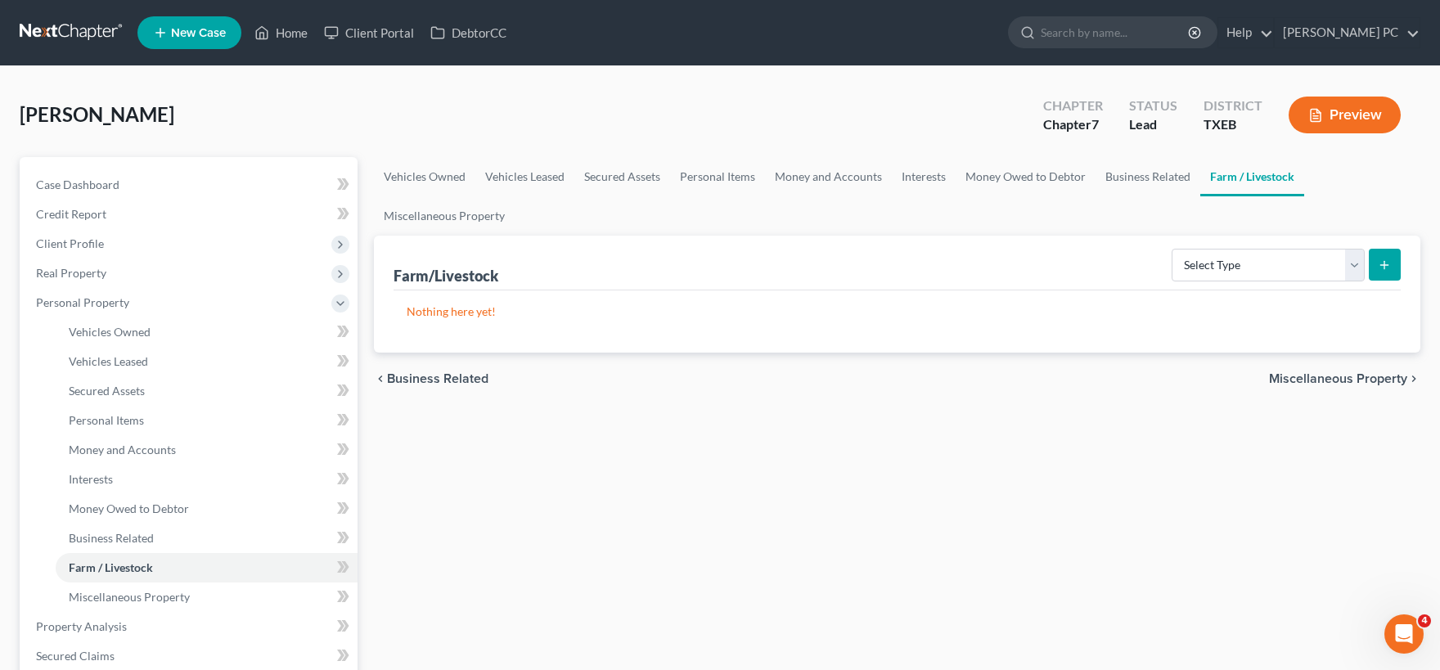
click at [1327, 372] on span "Miscellaneous Property" at bounding box center [1338, 378] width 138 height 13
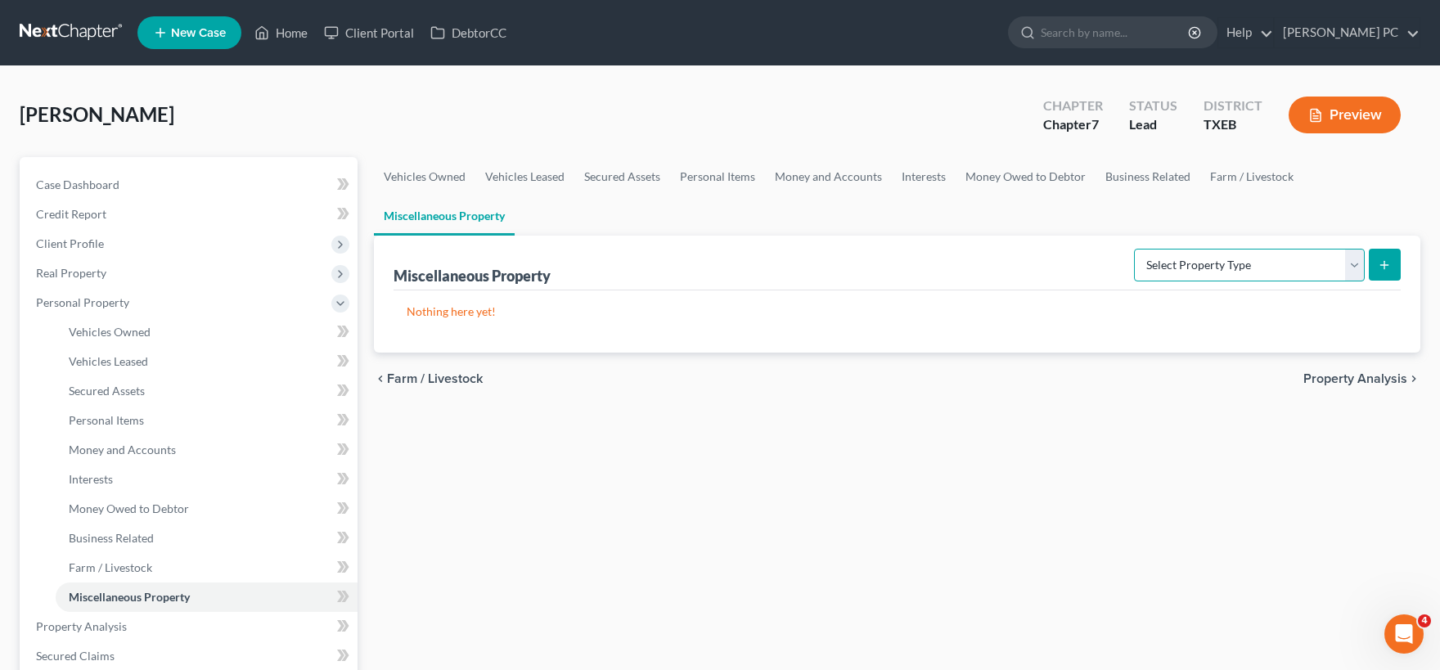
click at [1134, 249] on select "Select Property Type Assigned for Creditor Benefit Within 1 Year Holding for An…" at bounding box center [1249, 265] width 231 height 33
drag, startPoint x: 1347, startPoint y: 269, endPoint x: 1073, endPoint y: 475, distance: 342.9
click at [1050, 487] on div "Vehicles Owned Vehicles Leased Secured Assets Personal Items Money and Accounts…" at bounding box center [897, 629] width 1063 height 945
click at [1382, 375] on span "Property Analysis" at bounding box center [1355, 378] width 104 height 13
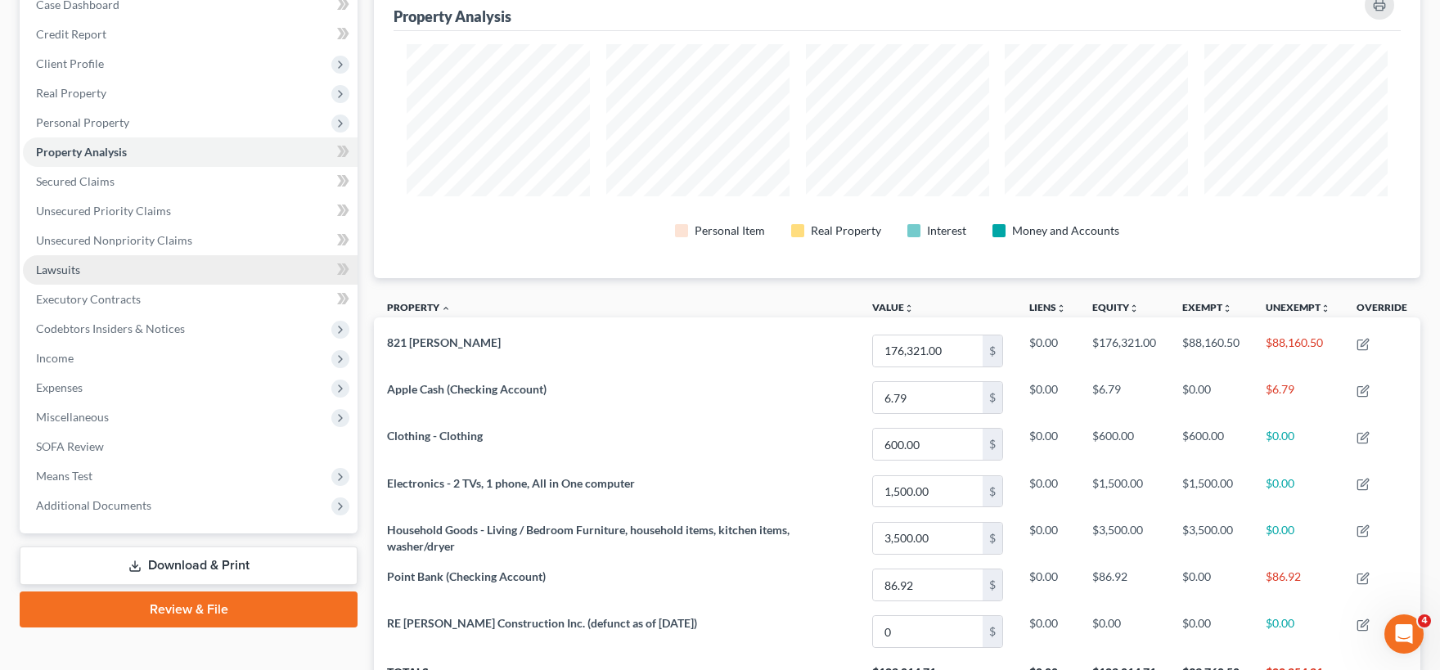
click at [86, 274] on link "Lawsuits" at bounding box center [190, 269] width 335 height 29
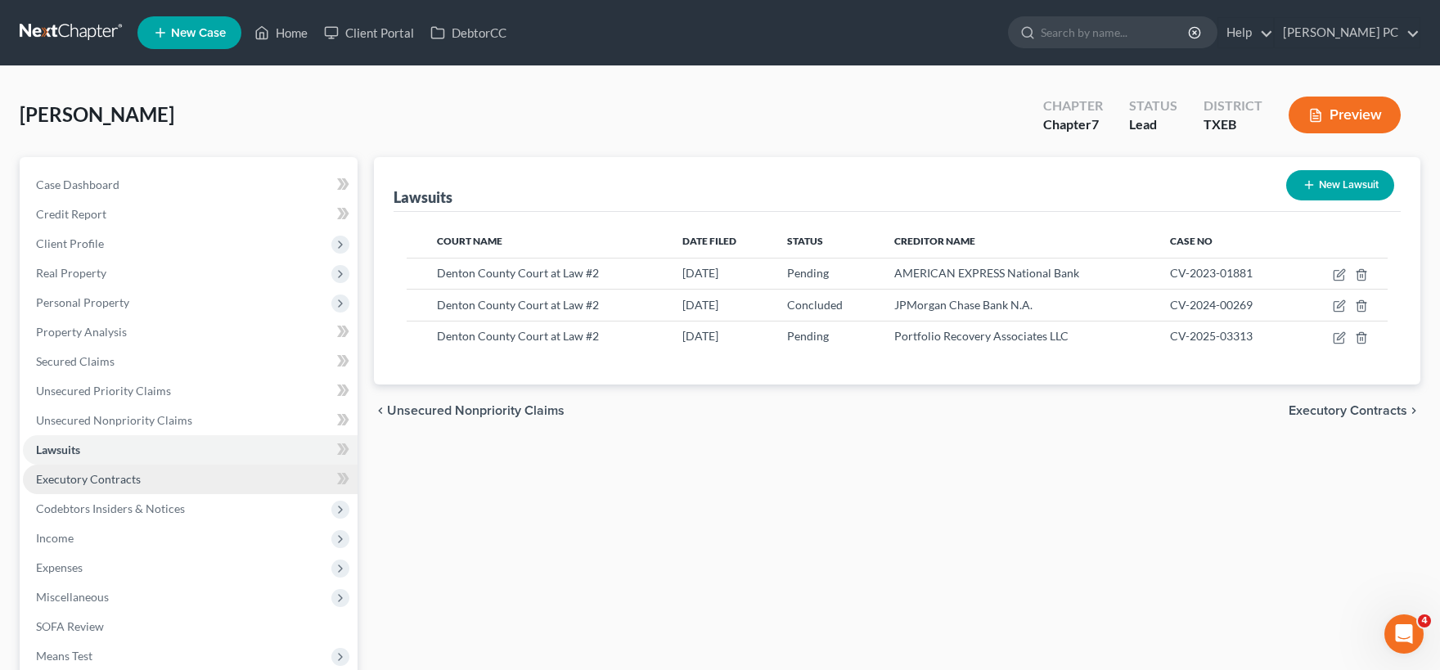
click at [119, 481] on span "Executory Contracts" at bounding box center [88, 479] width 105 height 14
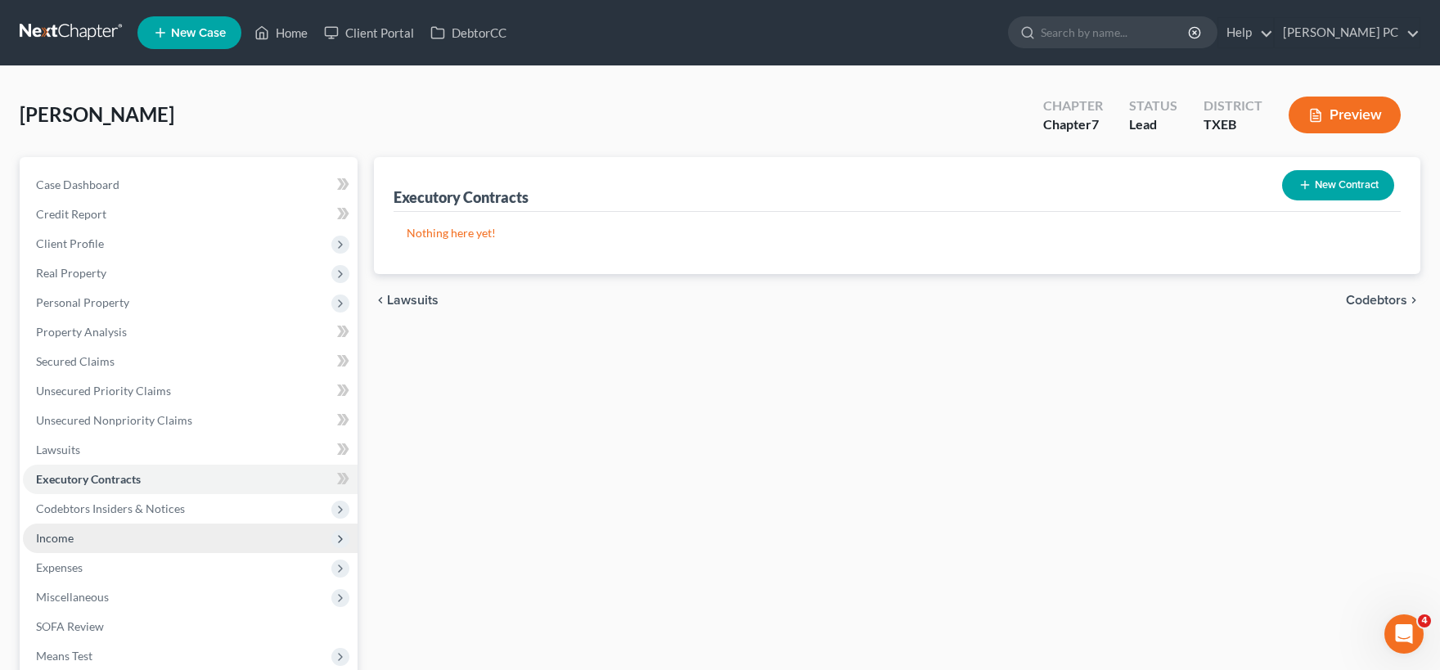
click at [66, 540] on span "Income" at bounding box center [55, 538] width 38 height 14
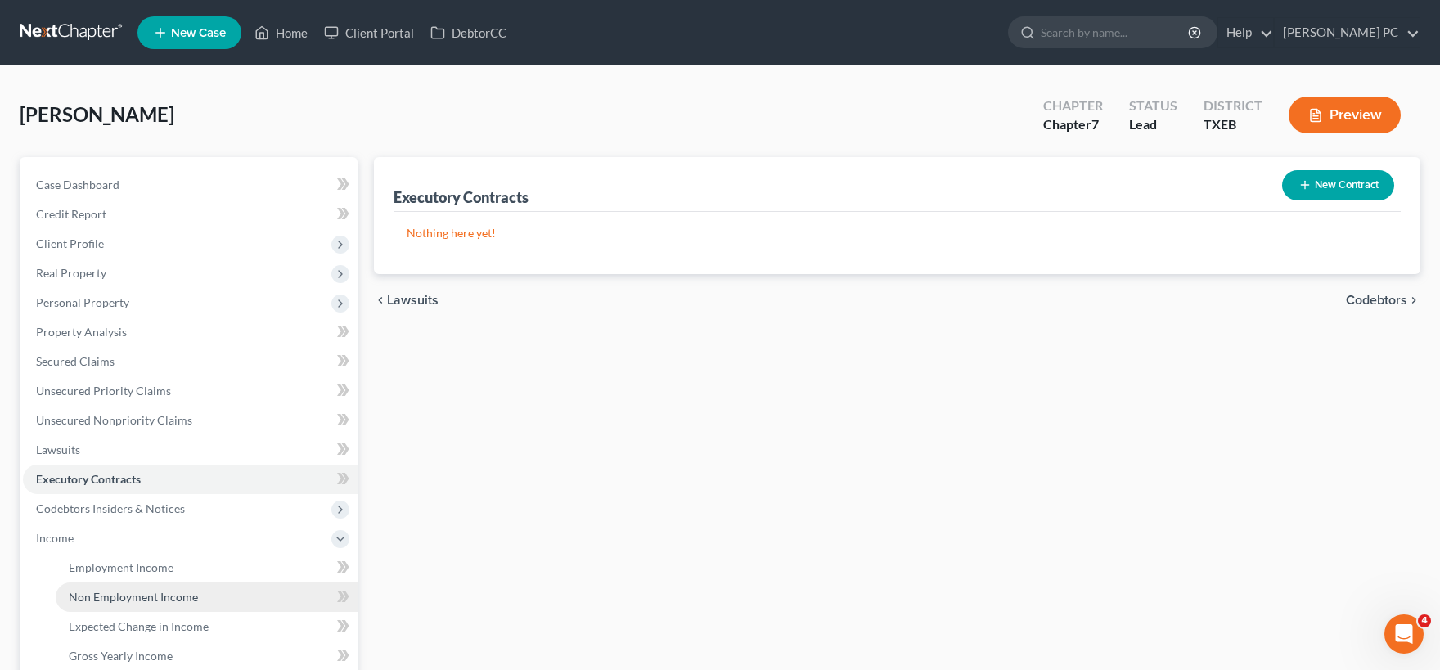
click at [144, 591] on span "Non Employment Income" at bounding box center [133, 597] width 129 height 14
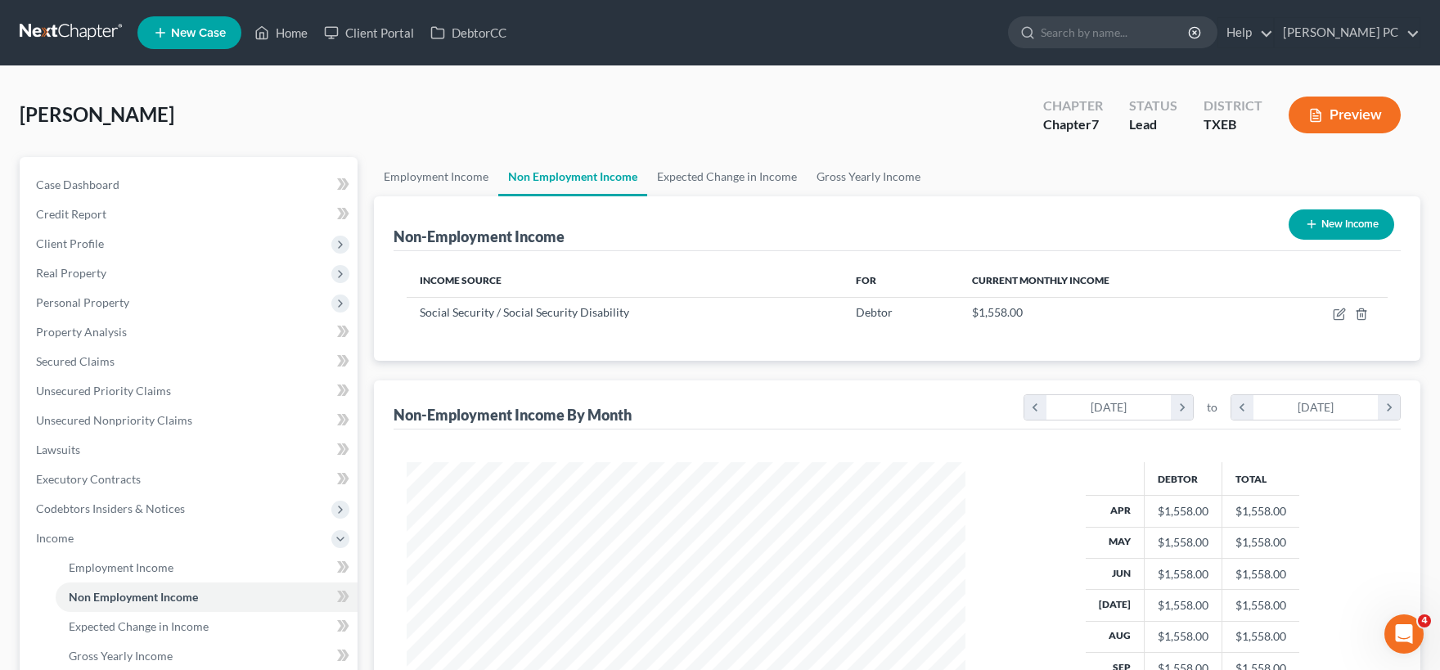
scroll to position [270, 0]
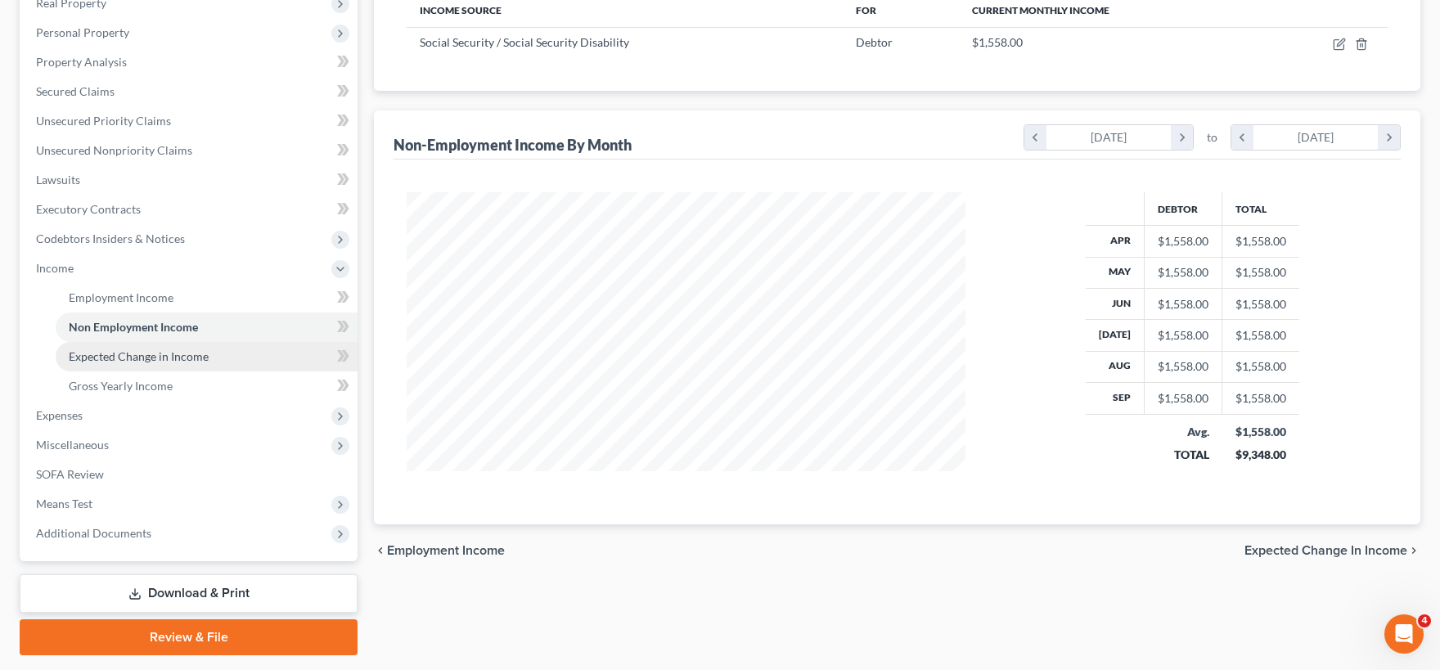
click at [167, 358] on span "Expected Change in Income" at bounding box center [139, 356] width 140 height 14
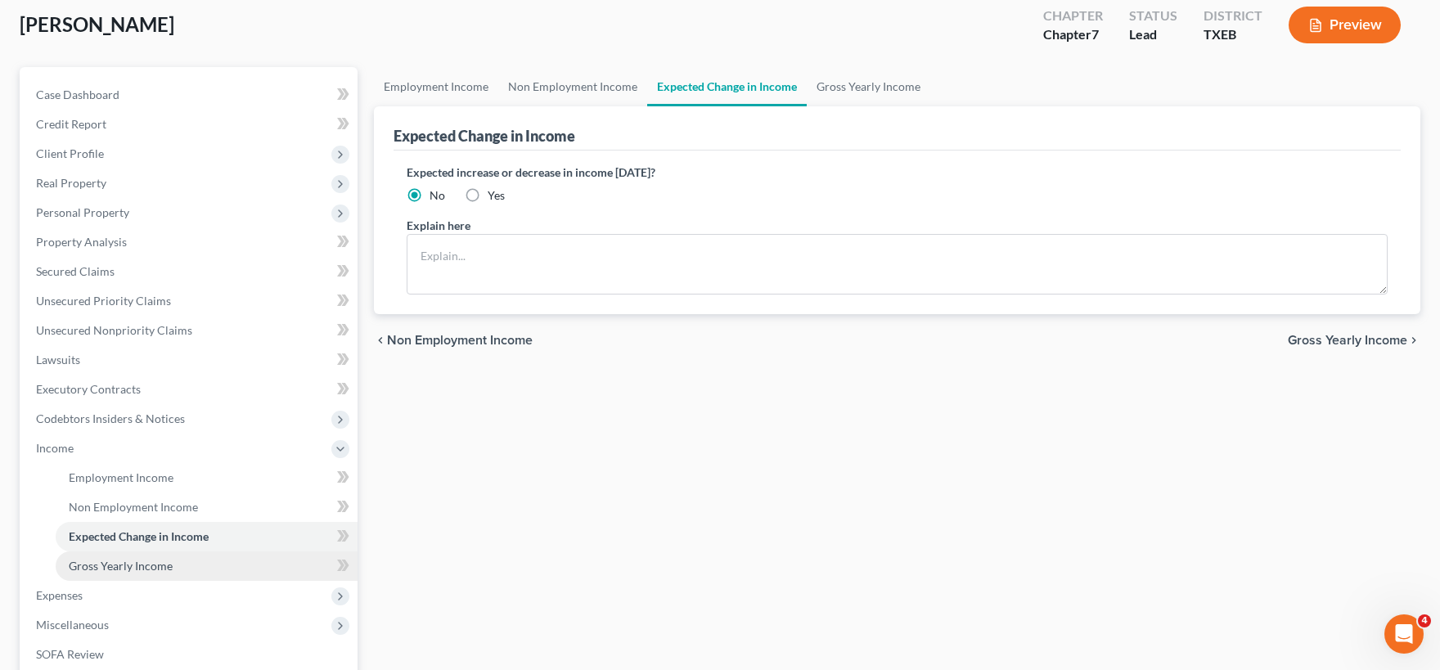
click at [124, 572] on link "Gross Yearly Income" at bounding box center [207, 565] width 302 height 29
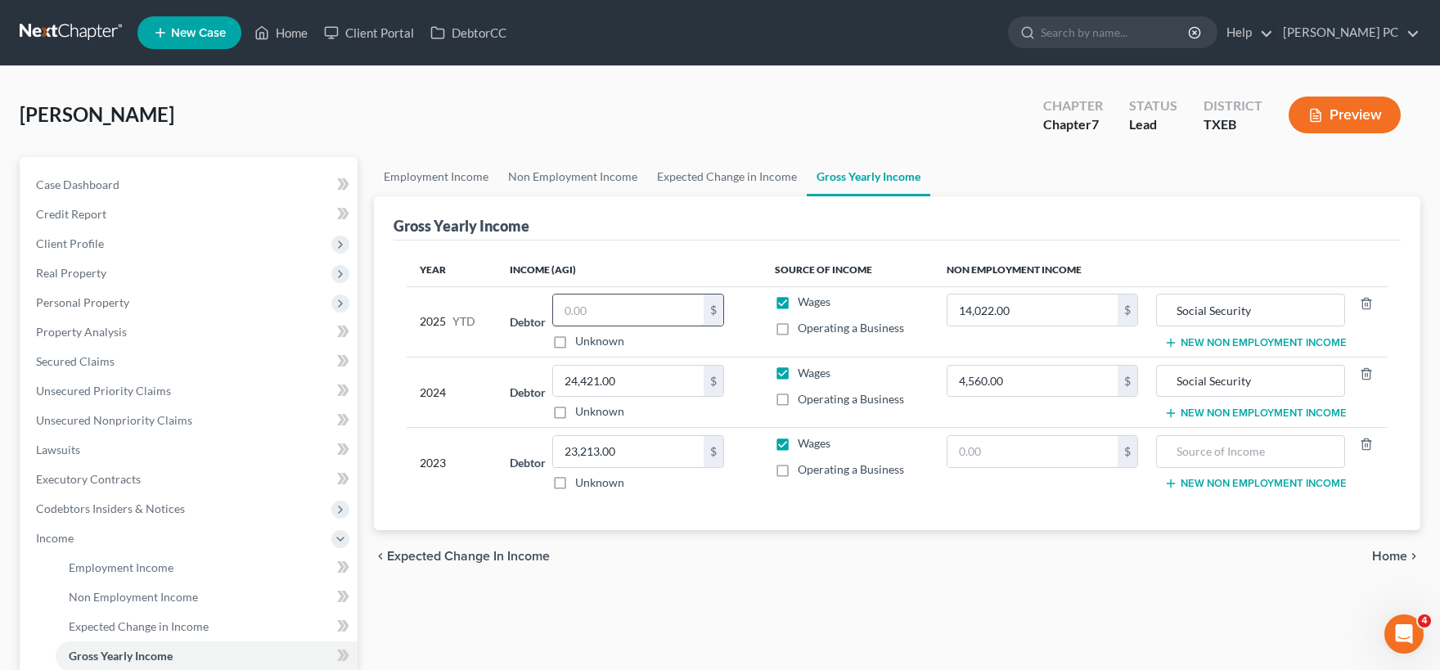
click at [594, 314] on input "text" at bounding box center [628, 309] width 151 height 31
type input "7,762.02"
drag, startPoint x: 862, startPoint y: 540, endPoint x: 1041, endPoint y: 516, distance: 179.9
click at [864, 540] on div "chevron_left Expected Change in Income Home chevron_right" at bounding box center [897, 556] width 1046 height 52
click at [1383, 555] on span "Home" at bounding box center [1389, 556] width 35 height 13
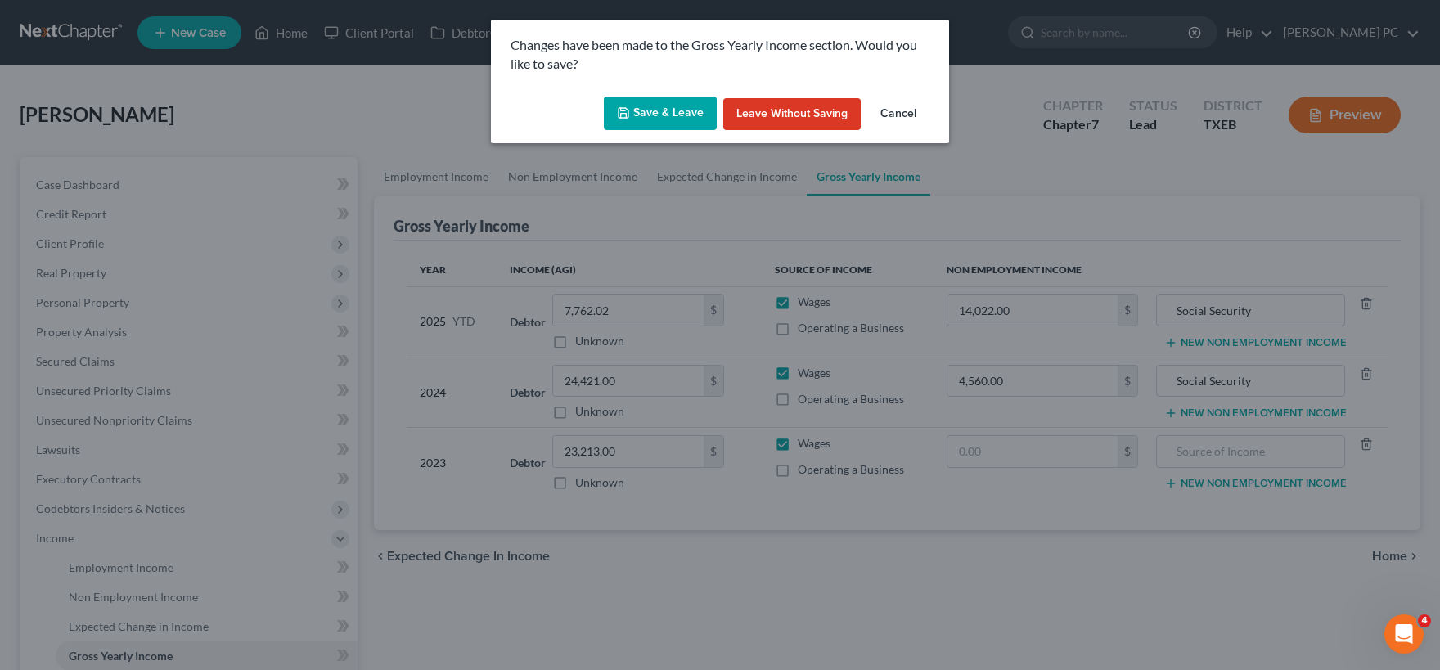
click at [666, 114] on button "Save & Leave" at bounding box center [660, 114] width 113 height 34
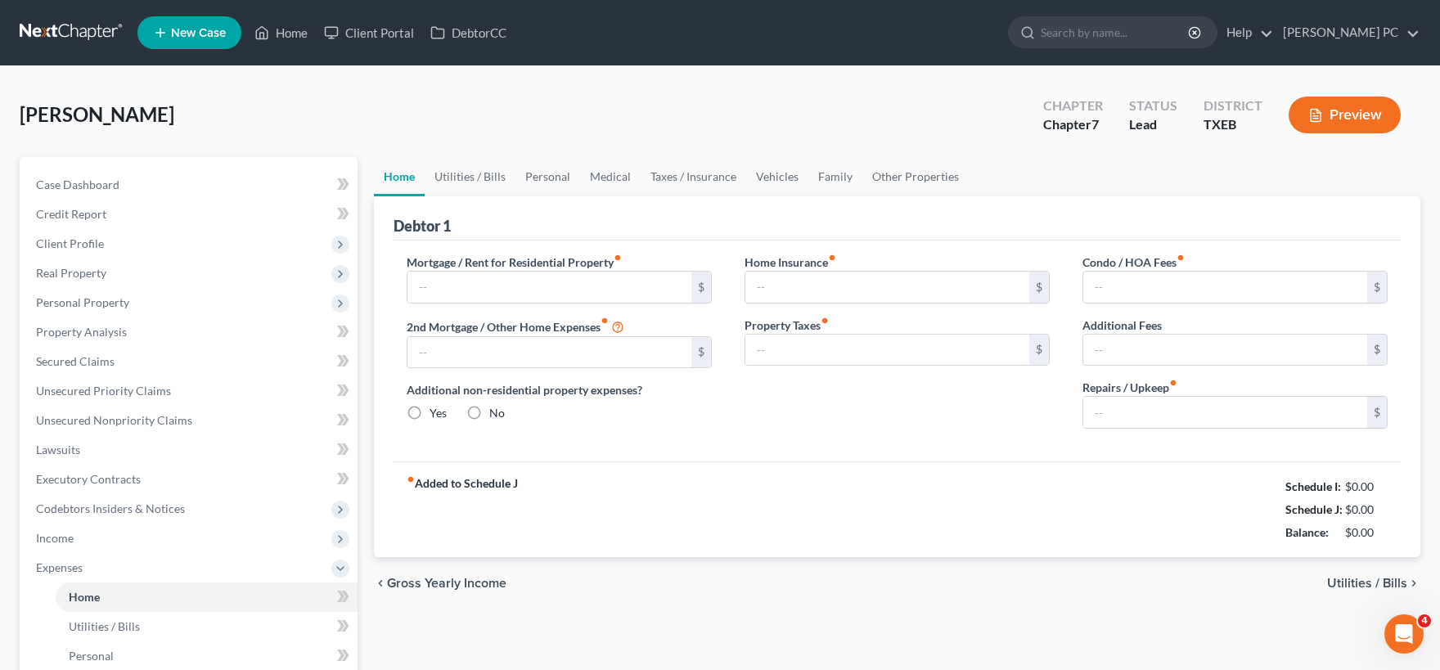
type input "0.00"
radio input "true"
type input "0.00"
type input "333.00"
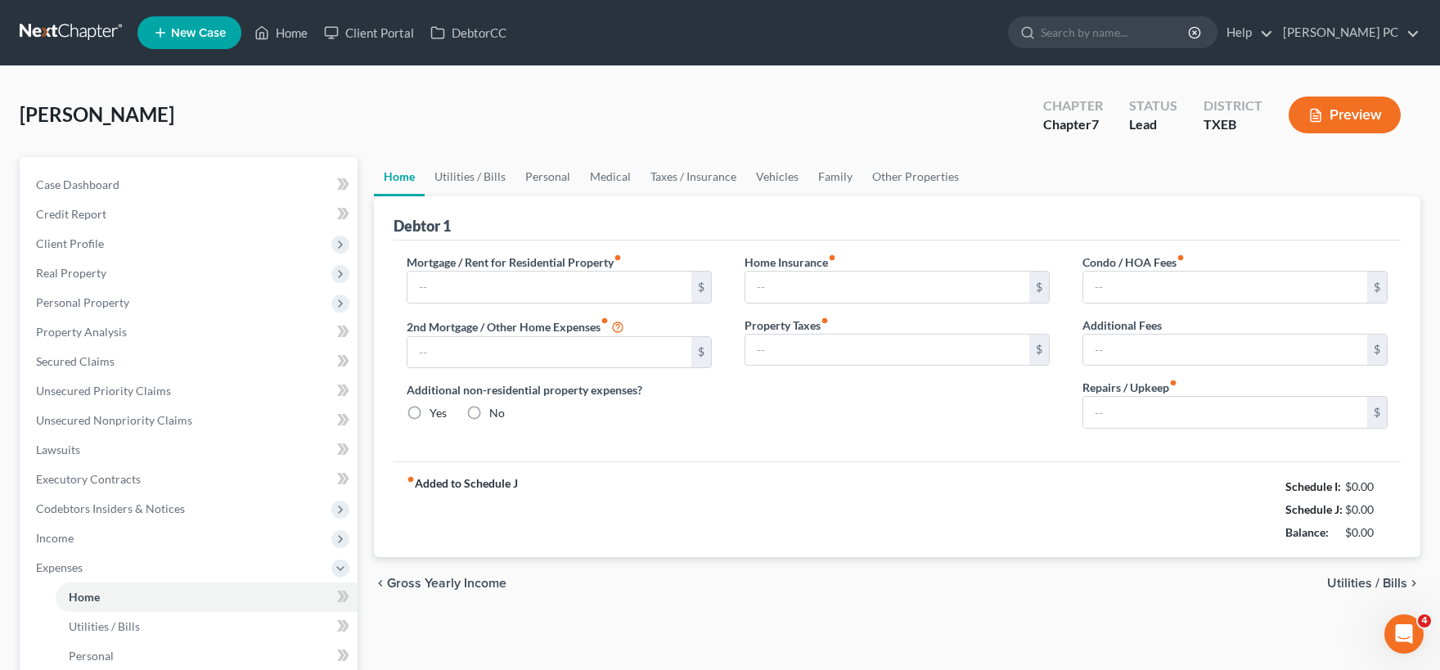
type input "0.00"
type input "50.00"
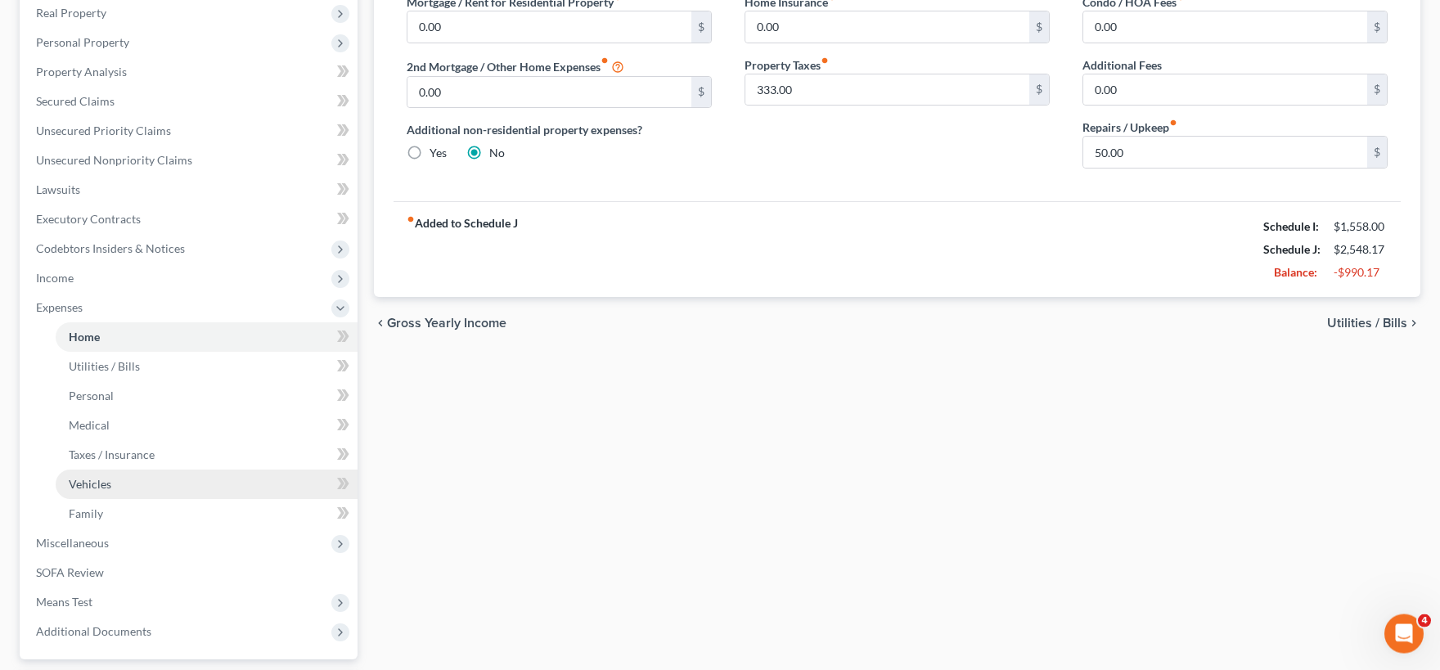
scroll to position [270, 0]
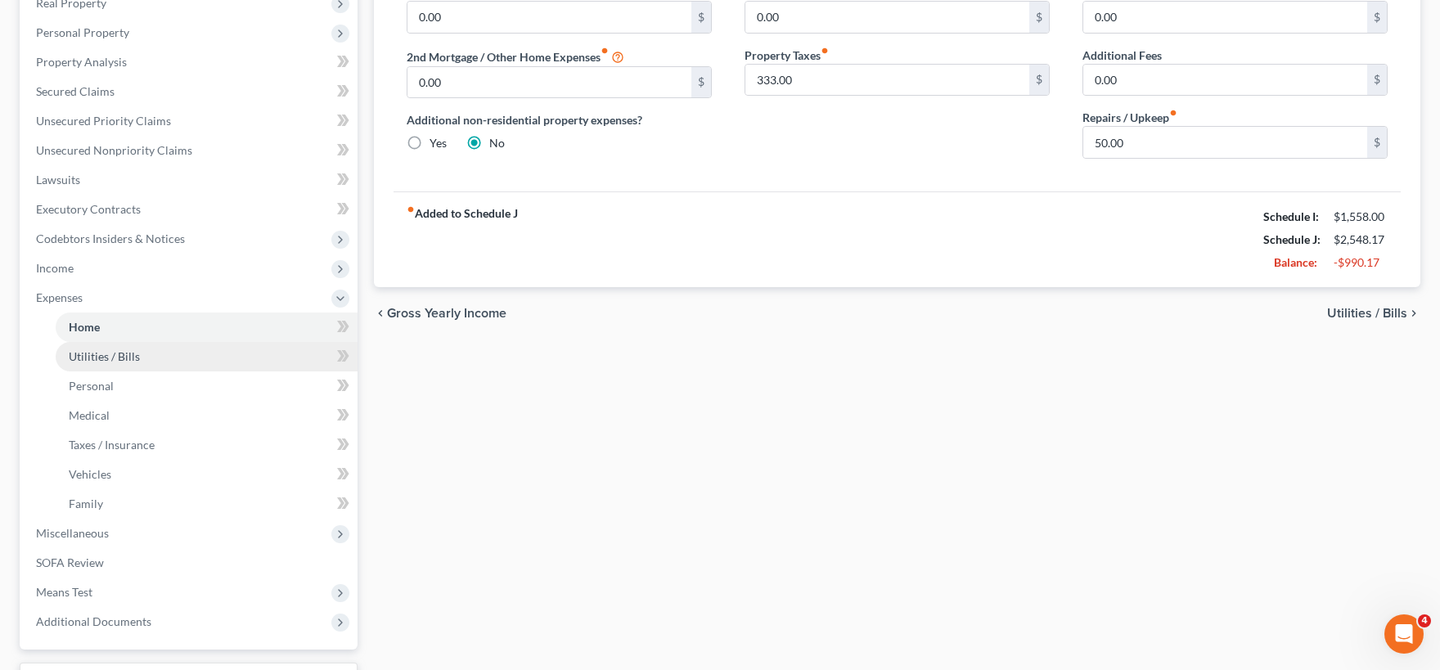
click at [134, 355] on span "Utilities / Bills" at bounding box center [104, 356] width 71 height 14
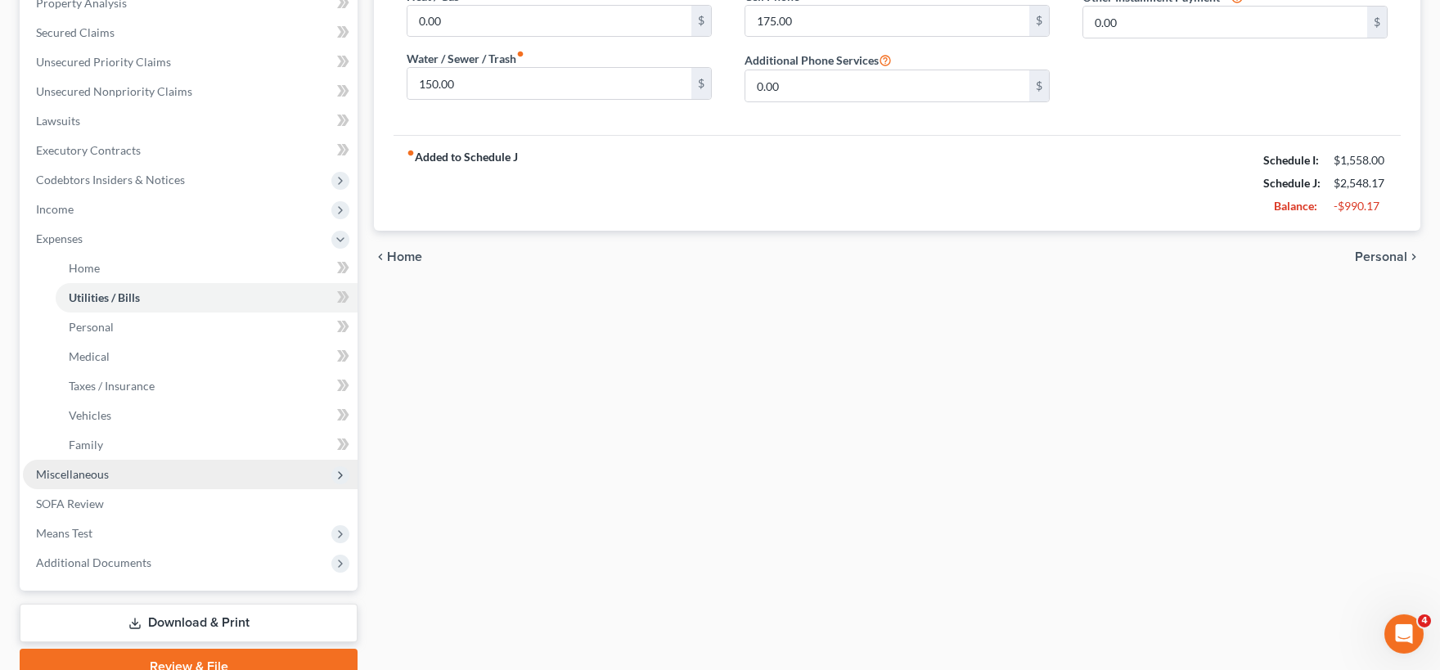
scroll to position [360, 0]
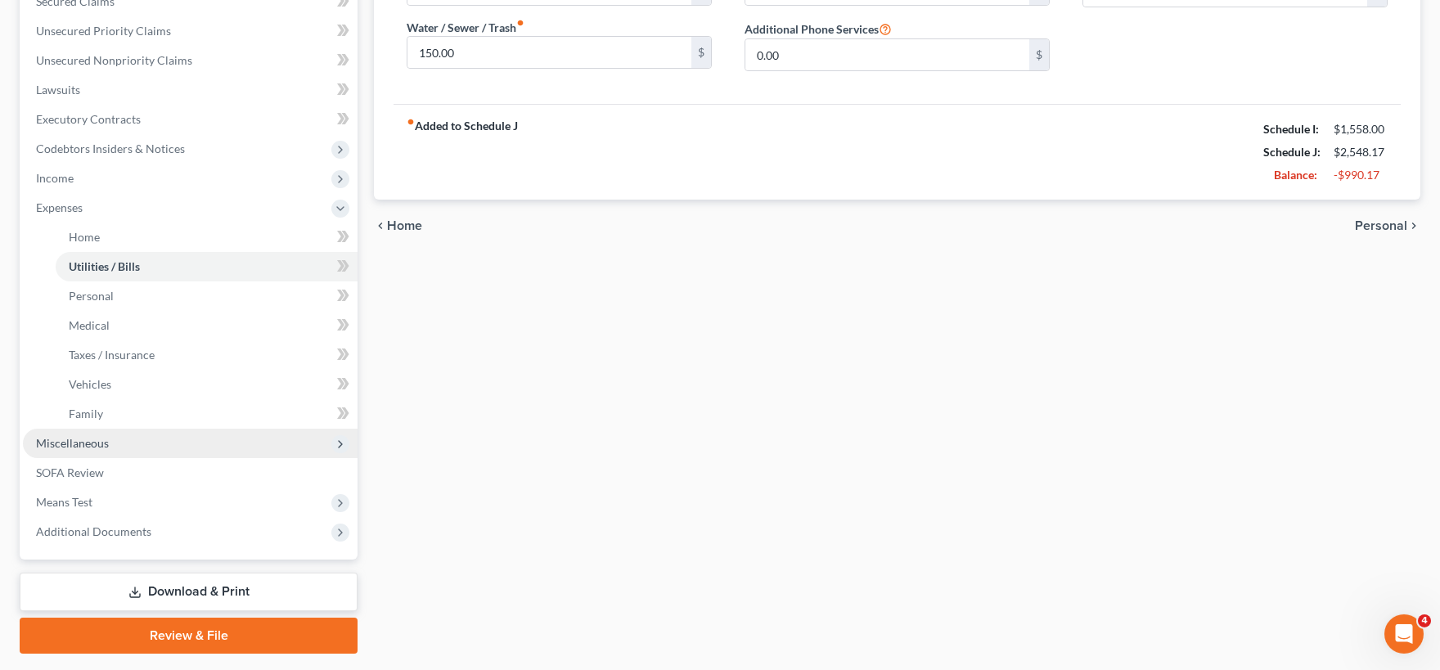
click at [122, 445] on span "Miscellaneous" at bounding box center [190, 443] width 335 height 29
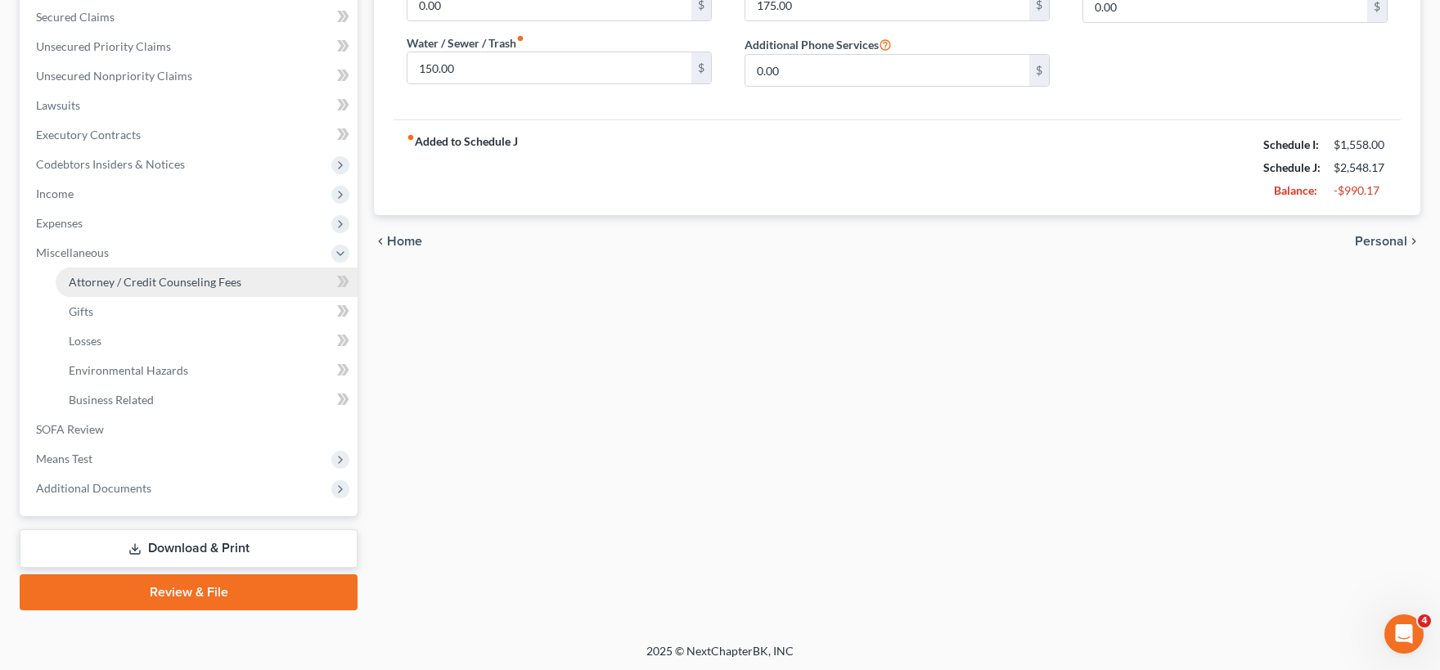
click at [135, 285] on span "Attorney / Credit Counseling Fees" at bounding box center [155, 282] width 173 height 14
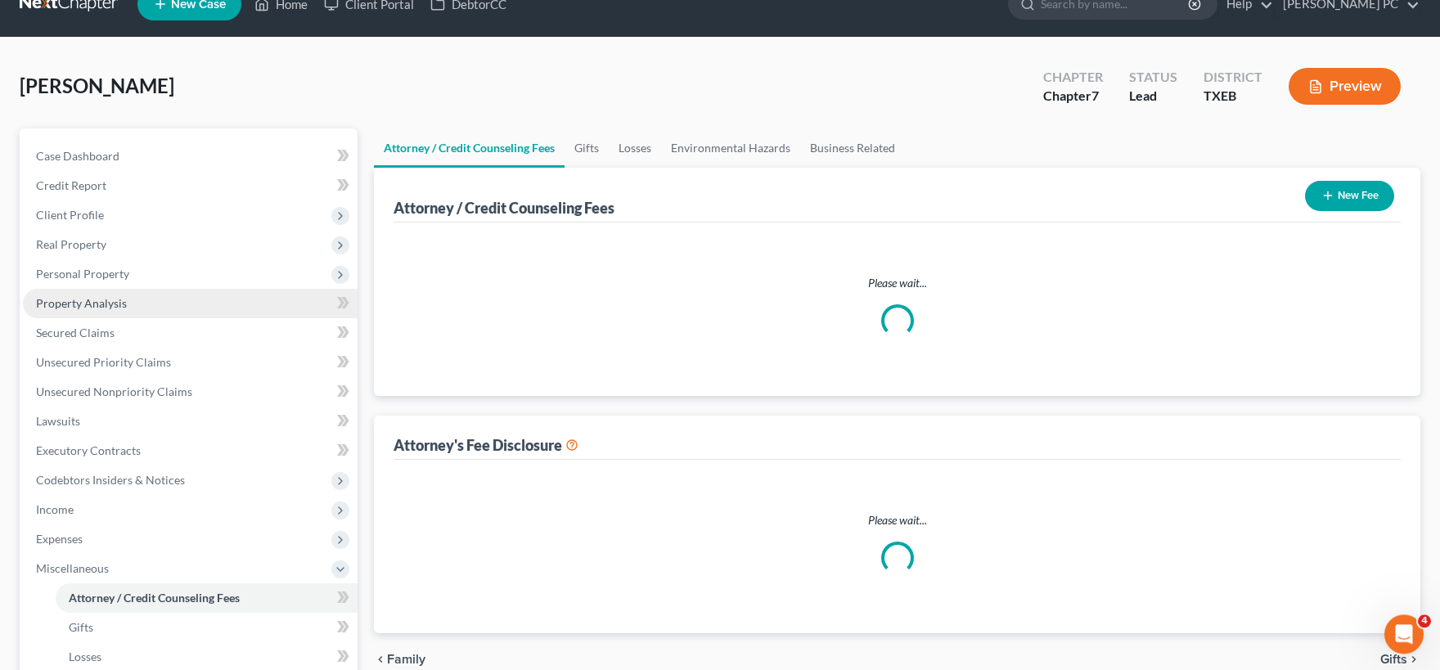
select select "0"
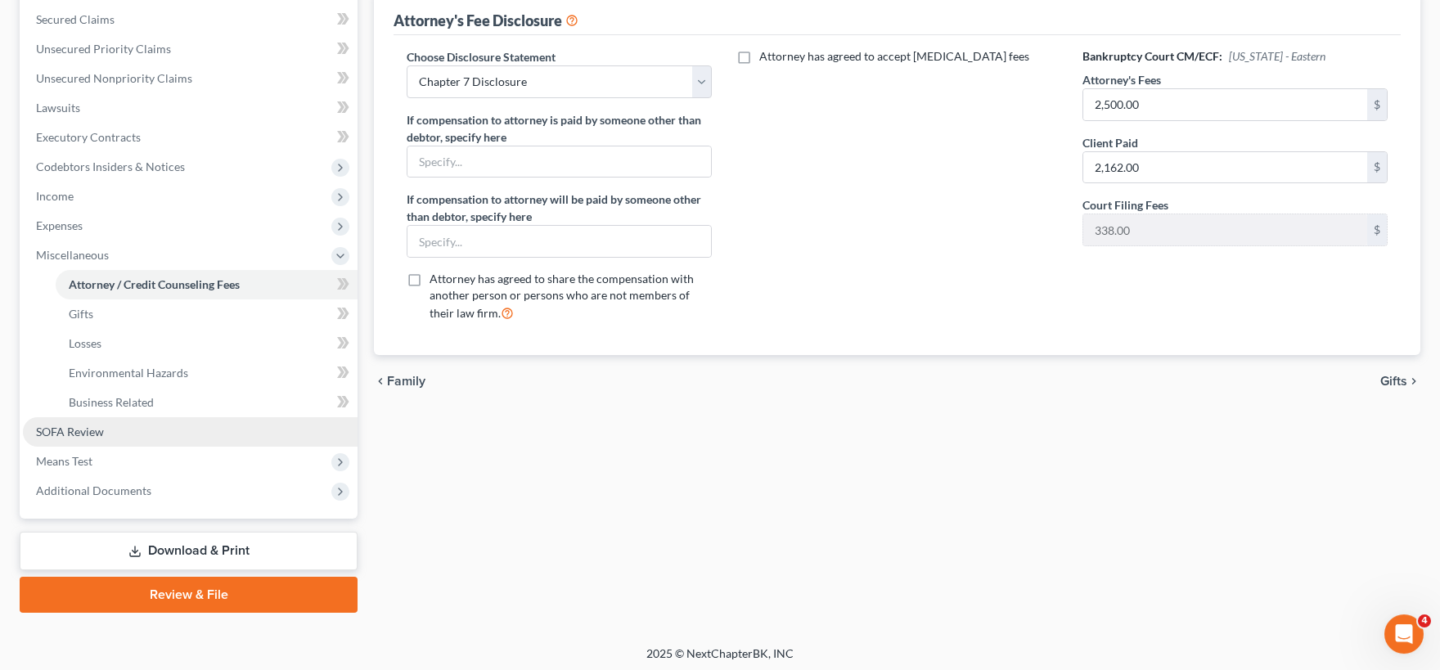
scroll to position [344, 0]
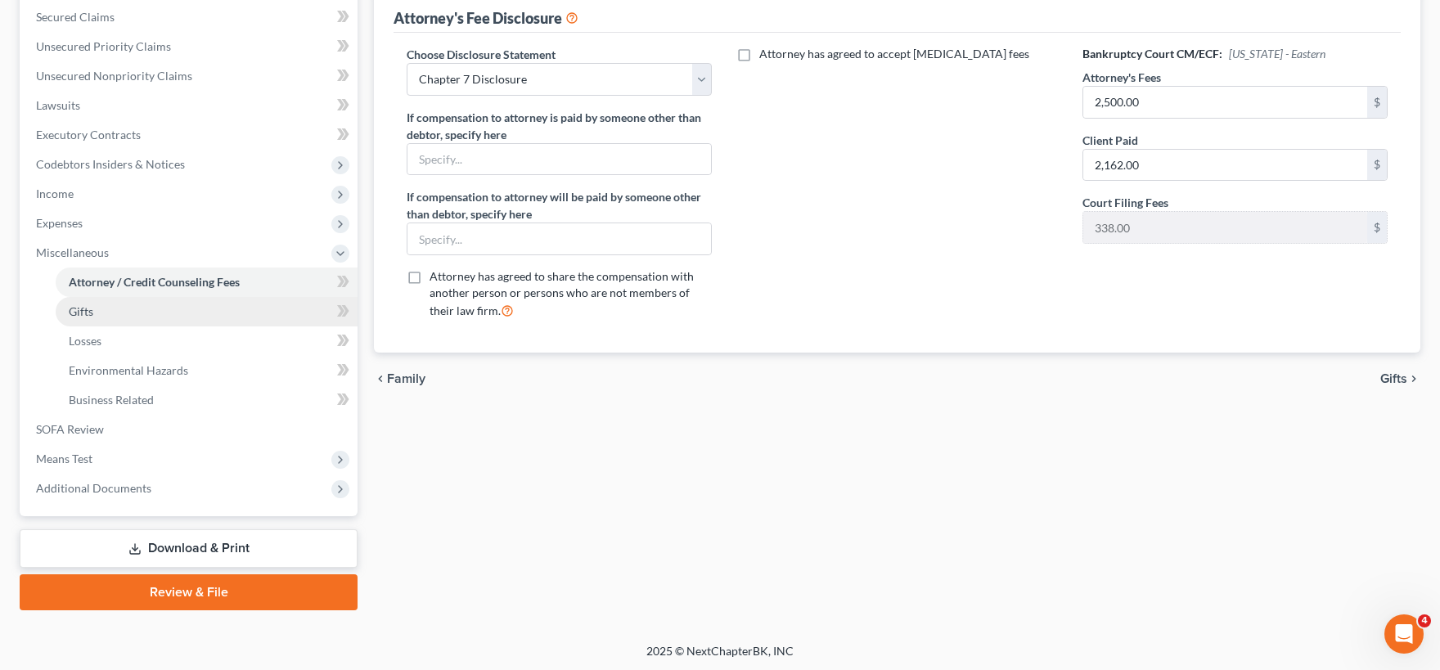
click at [147, 317] on link "Gifts" at bounding box center [207, 311] width 302 height 29
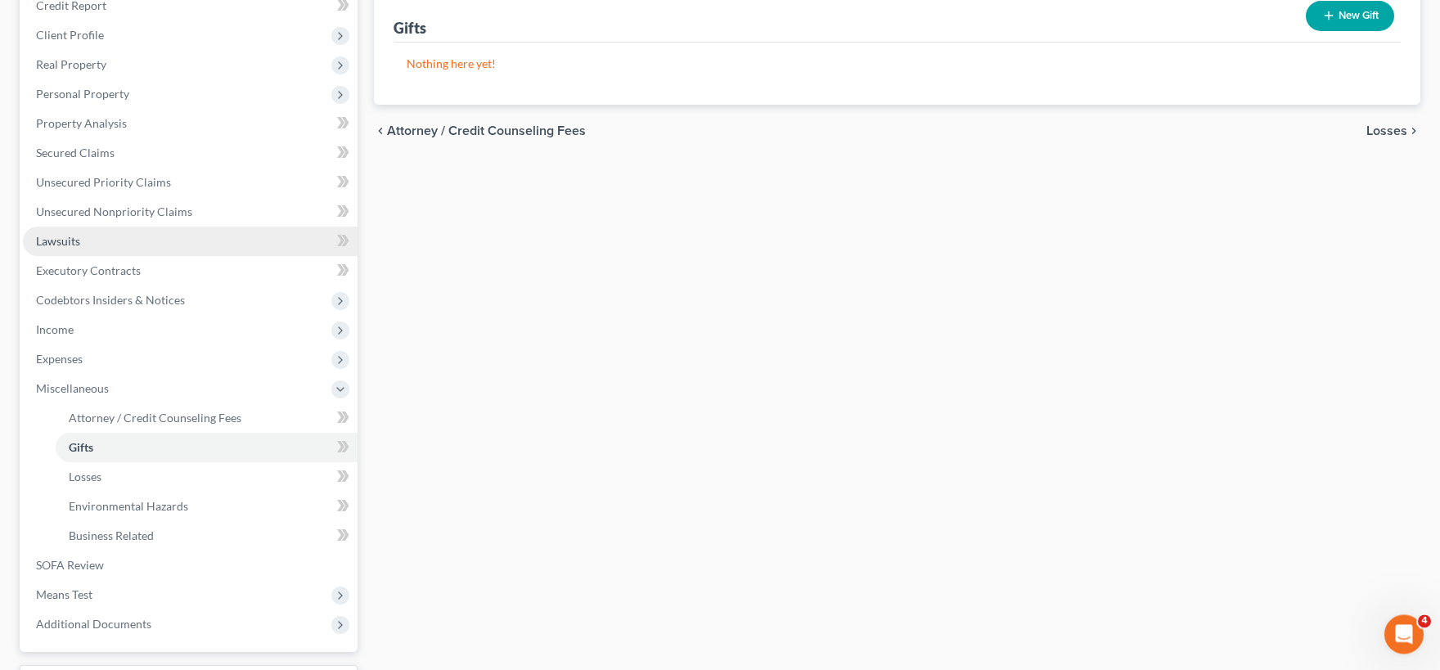
scroll to position [270, 0]
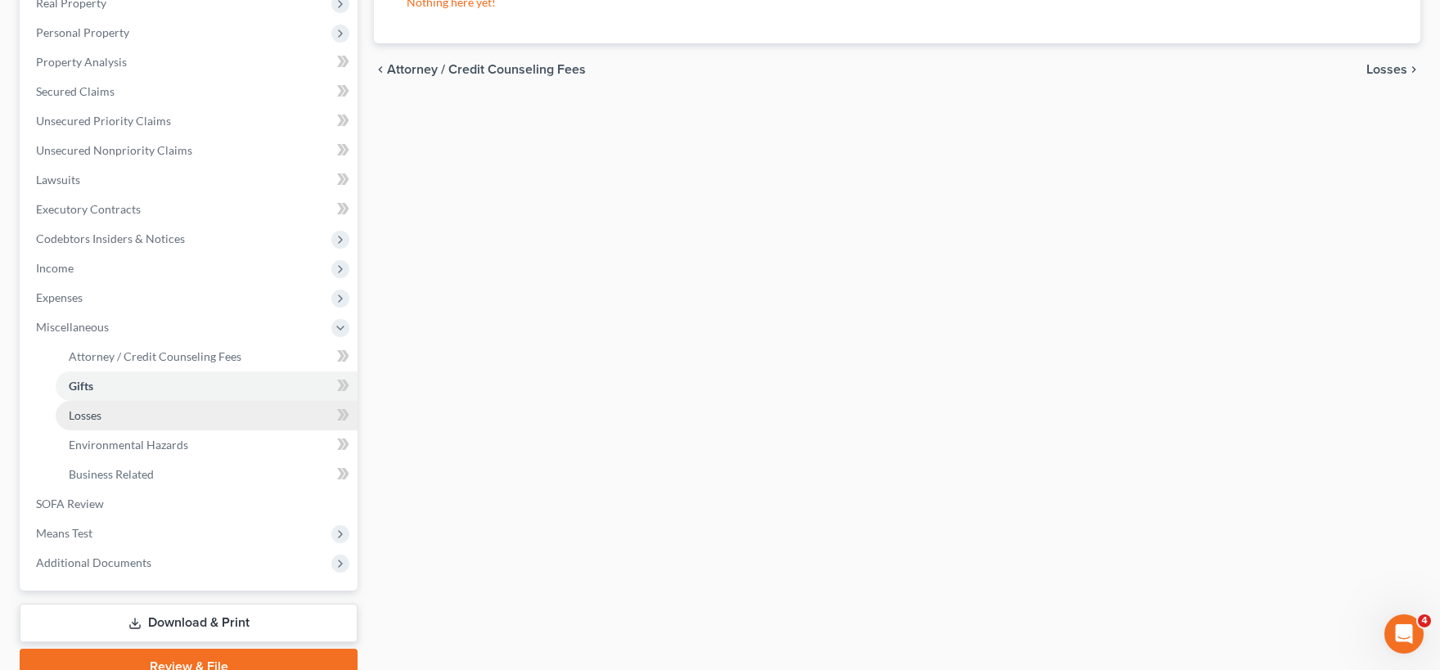
click at [157, 411] on link "Losses" at bounding box center [207, 415] width 302 height 29
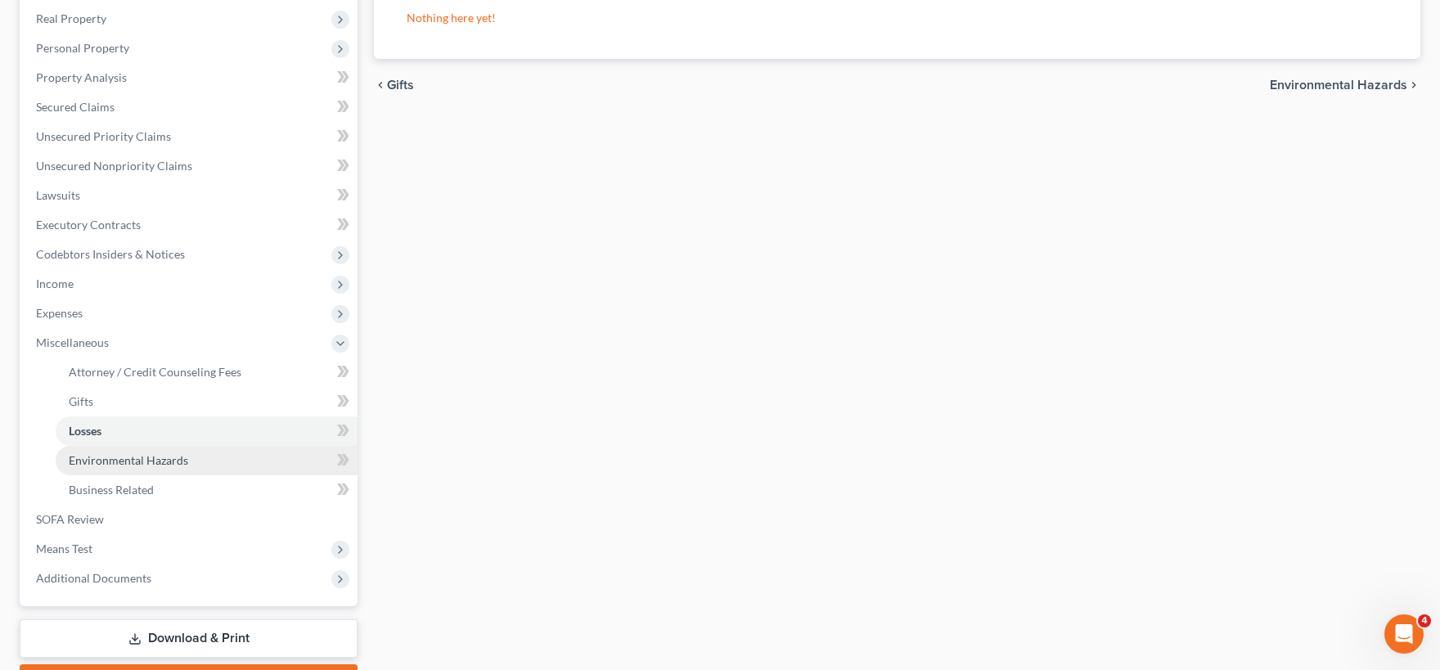
click at [135, 461] on span "Environmental Hazards" at bounding box center [128, 460] width 119 height 14
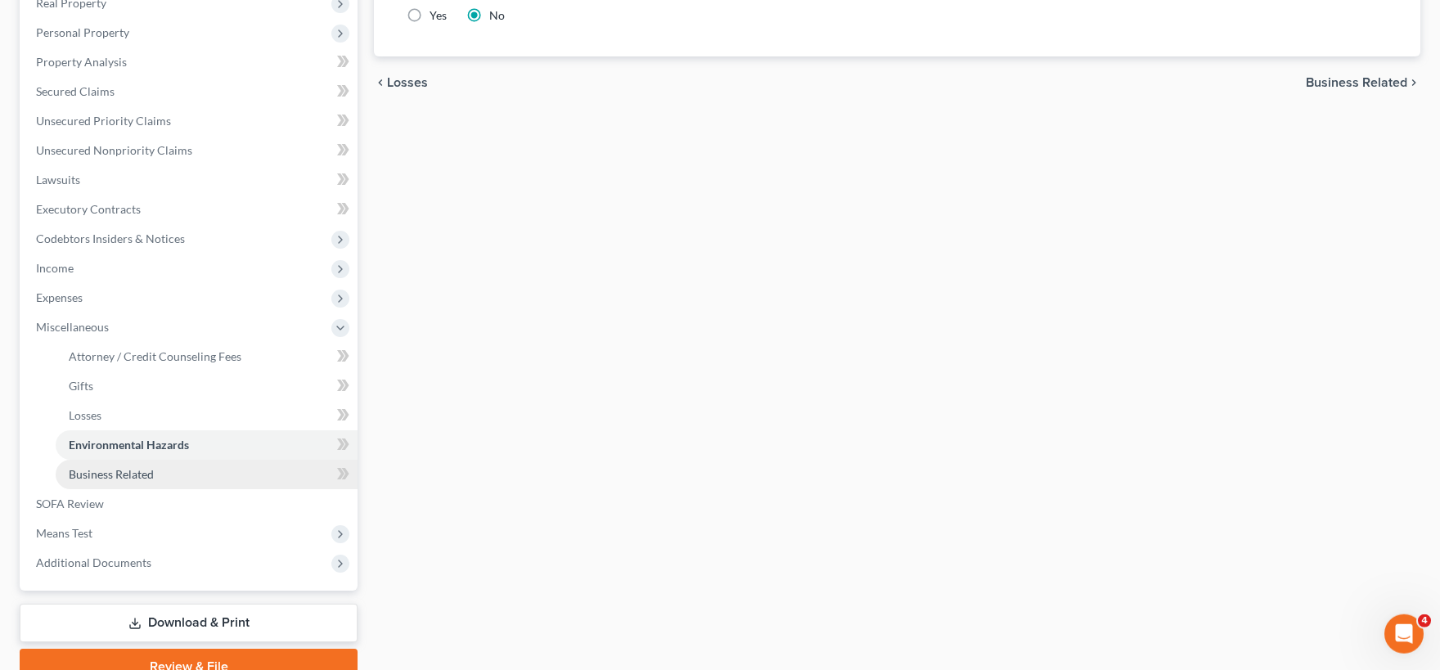
click at [146, 475] on span "Business Related" at bounding box center [111, 474] width 85 height 14
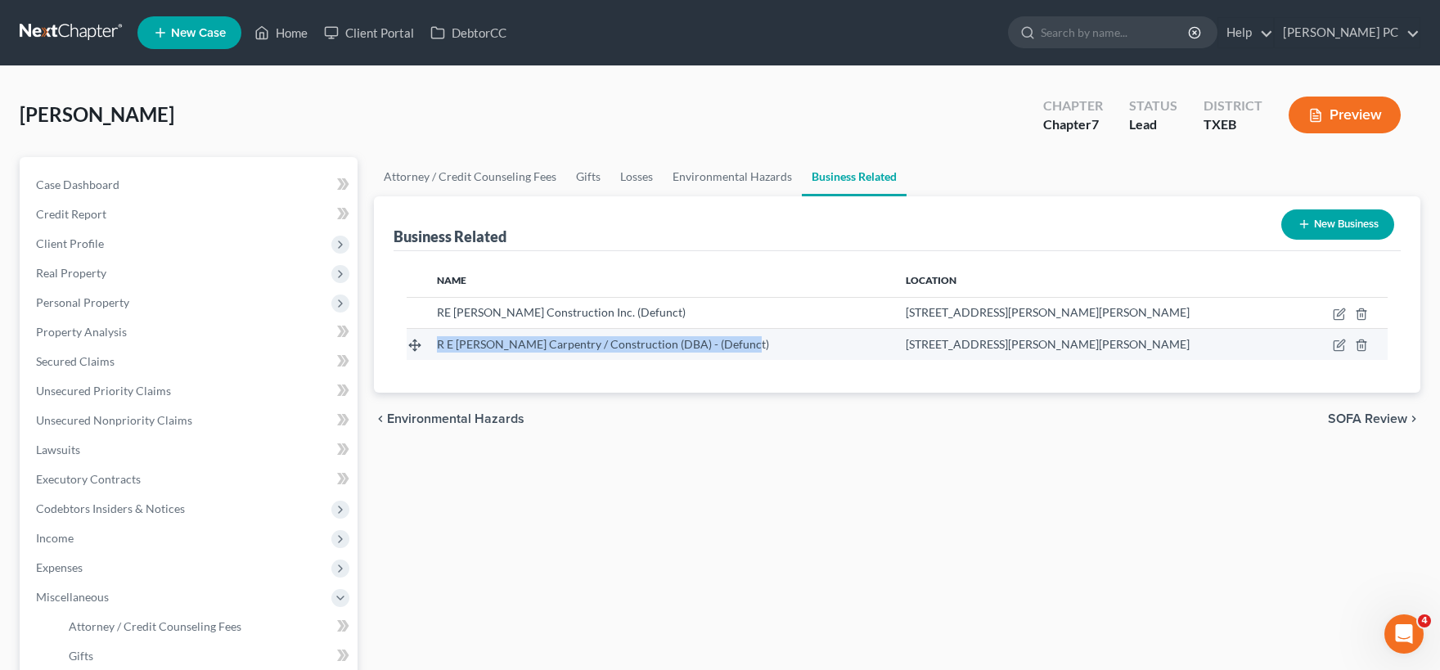
drag, startPoint x: 757, startPoint y: 344, endPoint x: 434, endPoint y: 339, distance: 322.4
click at [434, 339] on td "R E Paduchowski Carpentry / Construction (DBA) - (Defunct)" at bounding box center [658, 344] width 469 height 31
copy span "R E Paduchowski Carpentry / Construction (DBA) - (Defunct)"
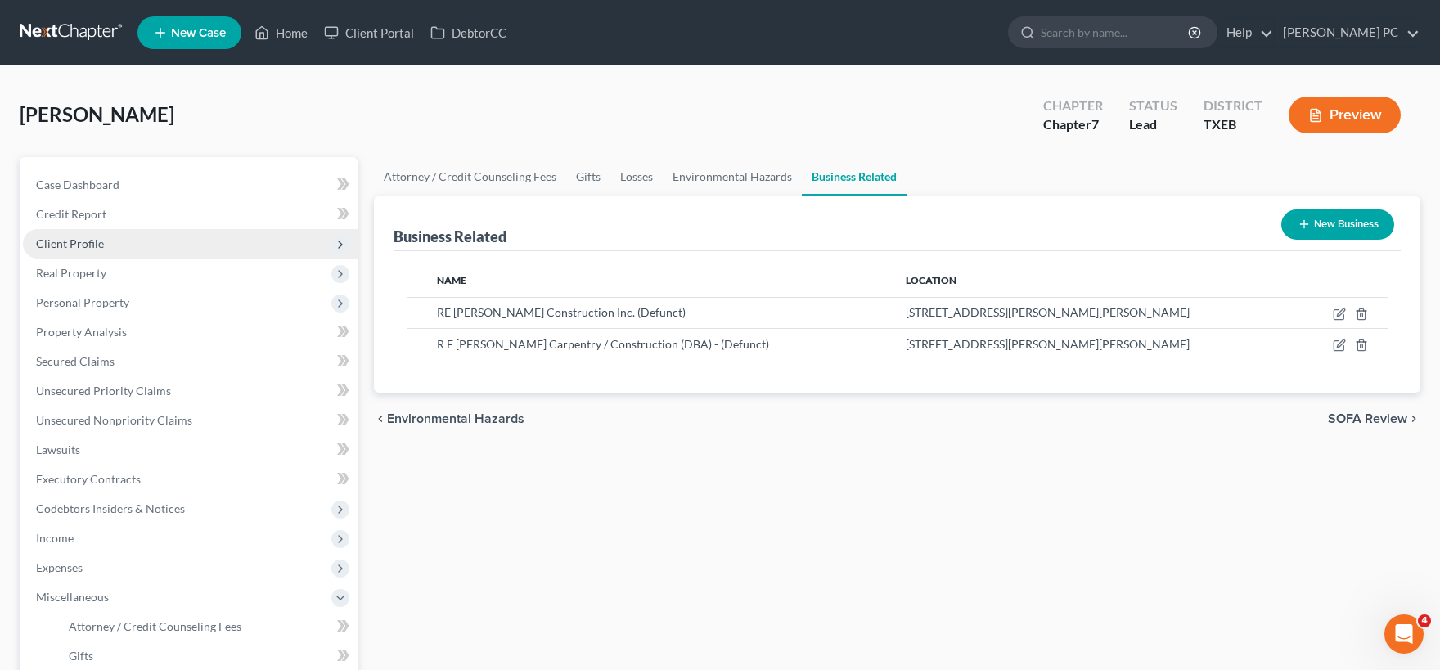
click at [91, 244] on span "Client Profile" at bounding box center [70, 243] width 68 height 14
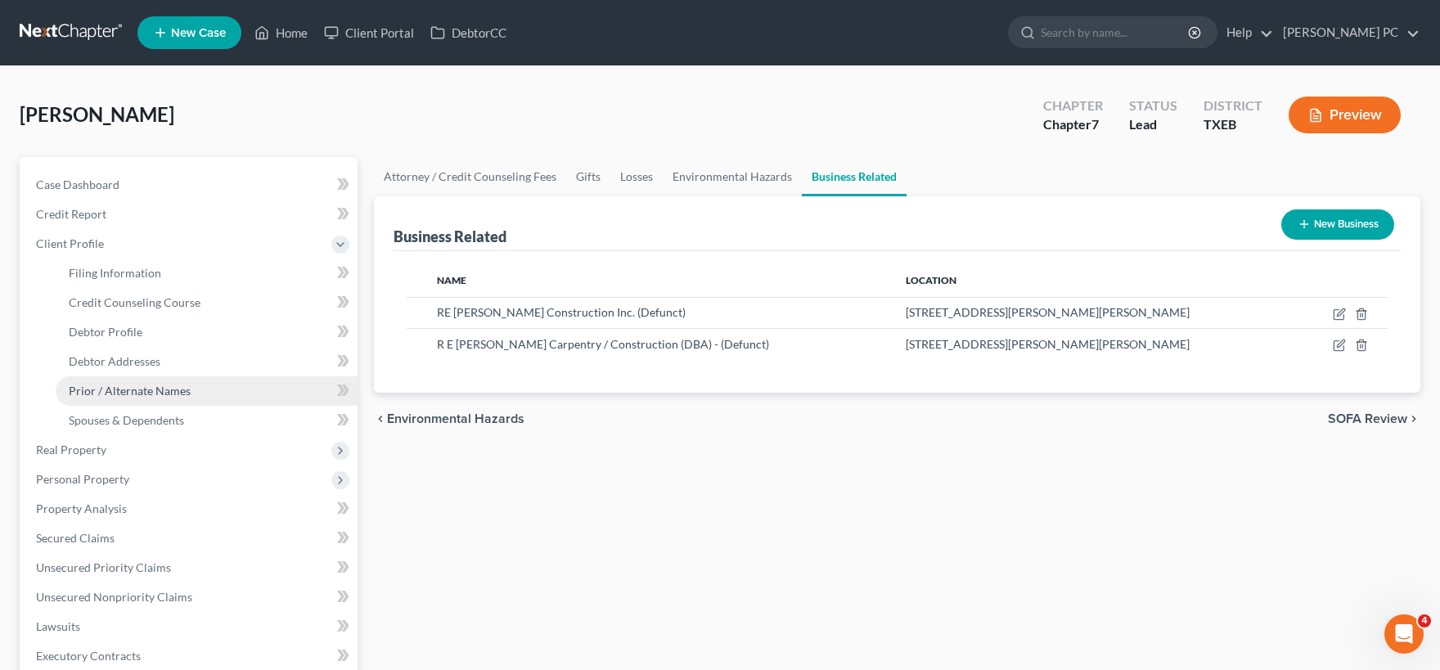
click at [142, 396] on span "Prior / Alternate Names" at bounding box center [130, 391] width 122 height 14
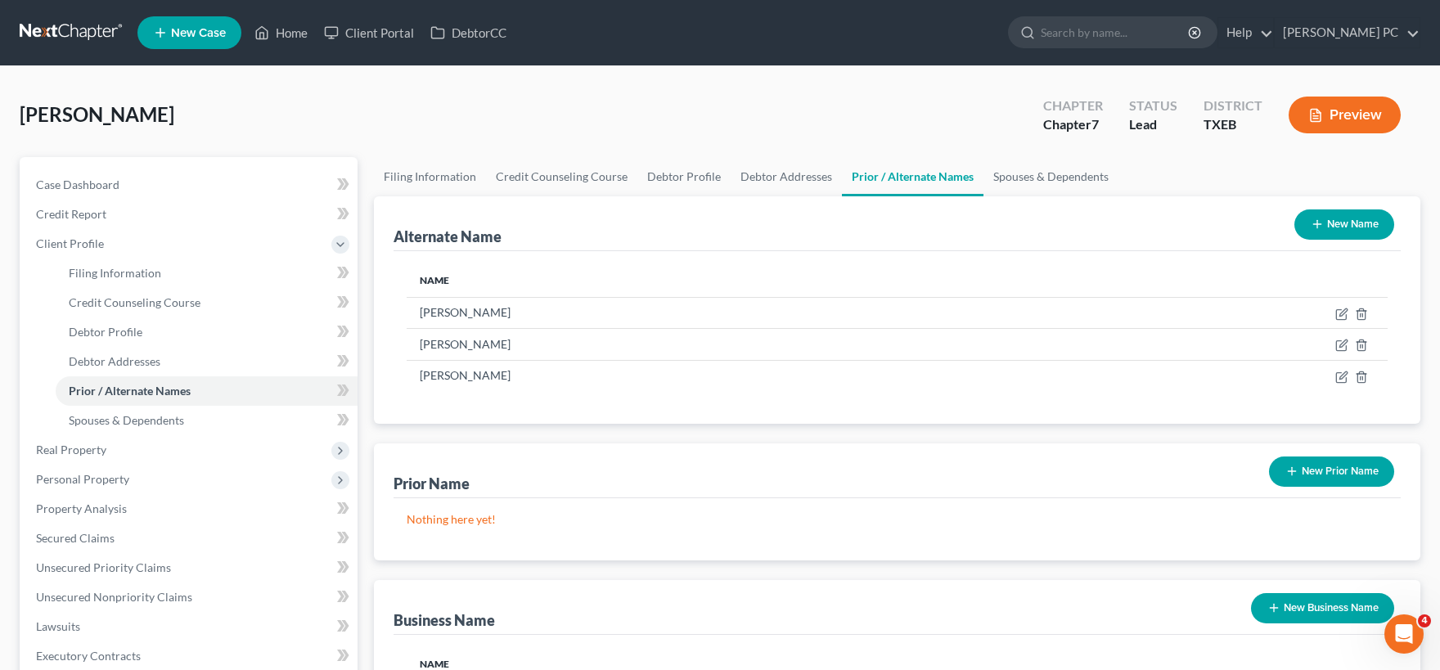
scroll to position [374, 0]
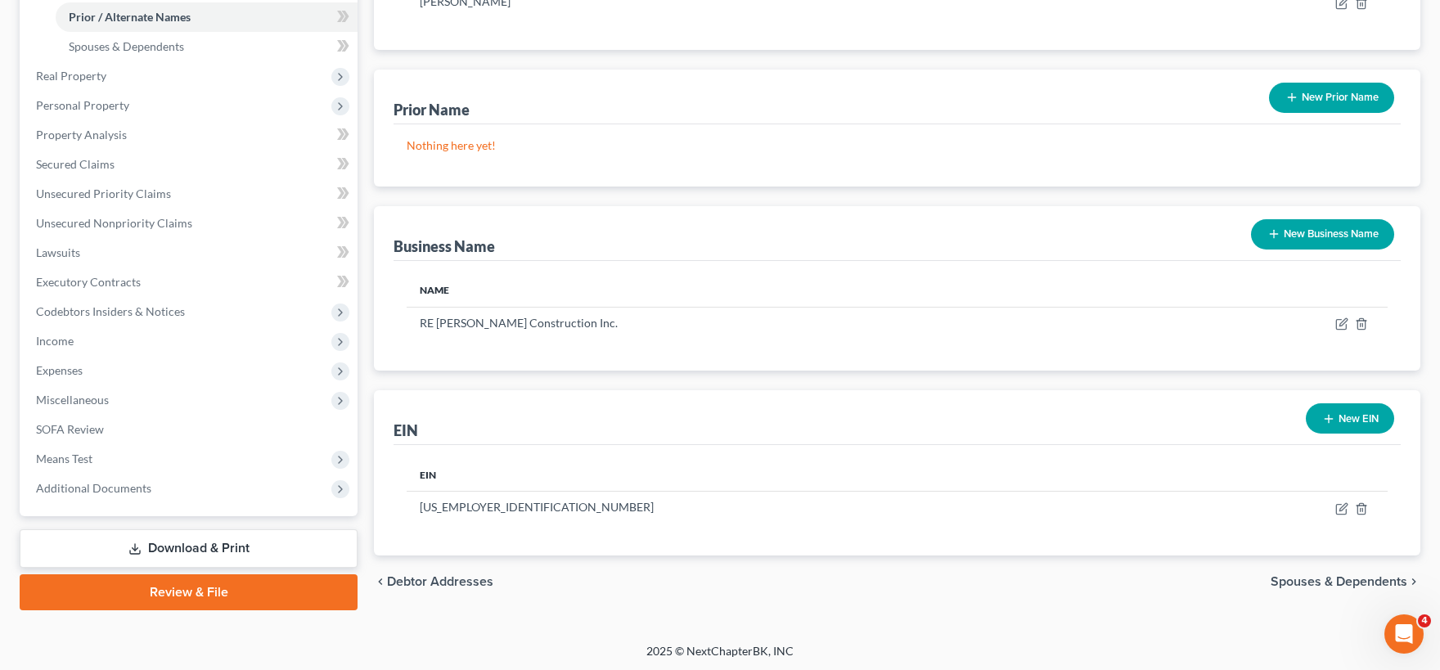
click at [1301, 238] on button "New Business Name" at bounding box center [1322, 234] width 143 height 30
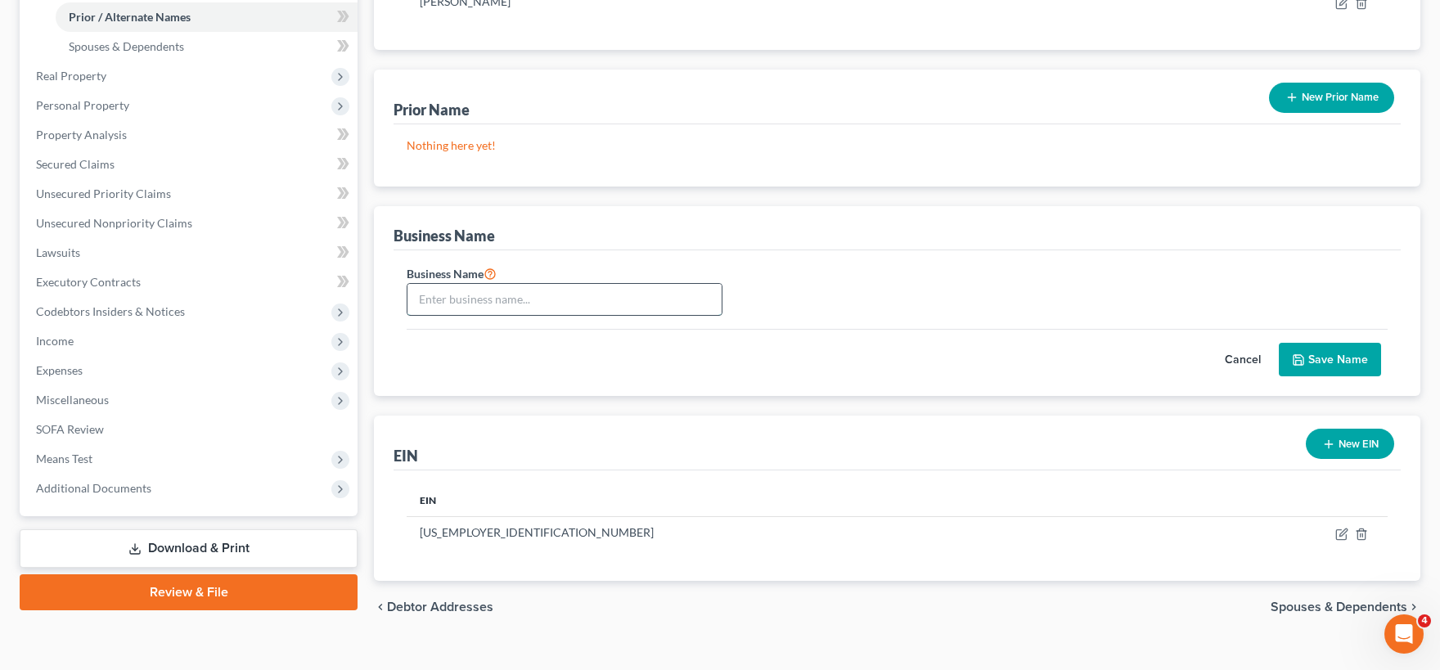
click at [471, 294] on input "text" at bounding box center [564, 299] width 314 height 31
paste input "R E Paduchowski Carpentry / Construction (DBA) - (Defunct)"
type input "R E Paduchowski Carpentry / Construction (DBA) - (Defunct)"
click at [1331, 361] on button "Save Name" at bounding box center [1330, 360] width 102 height 34
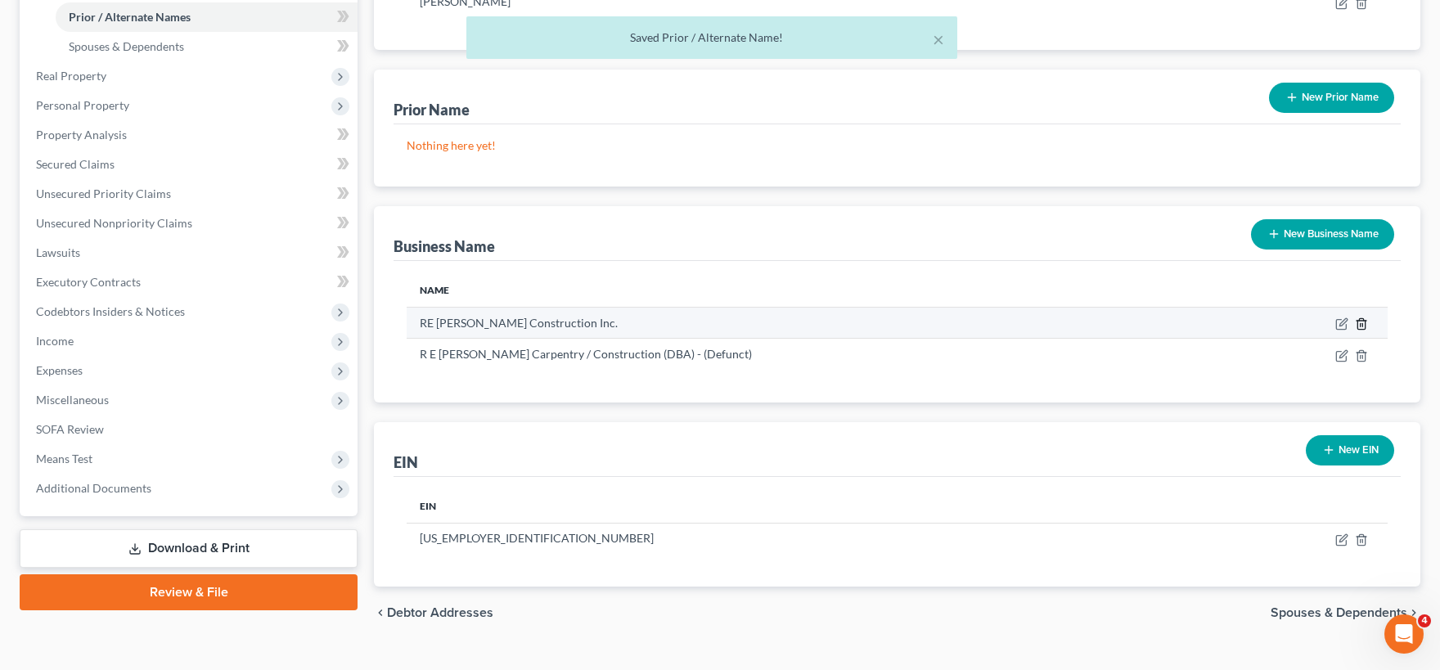
click at [1364, 324] on icon "button" at bounding box center [1361, 323] width 13 height 13
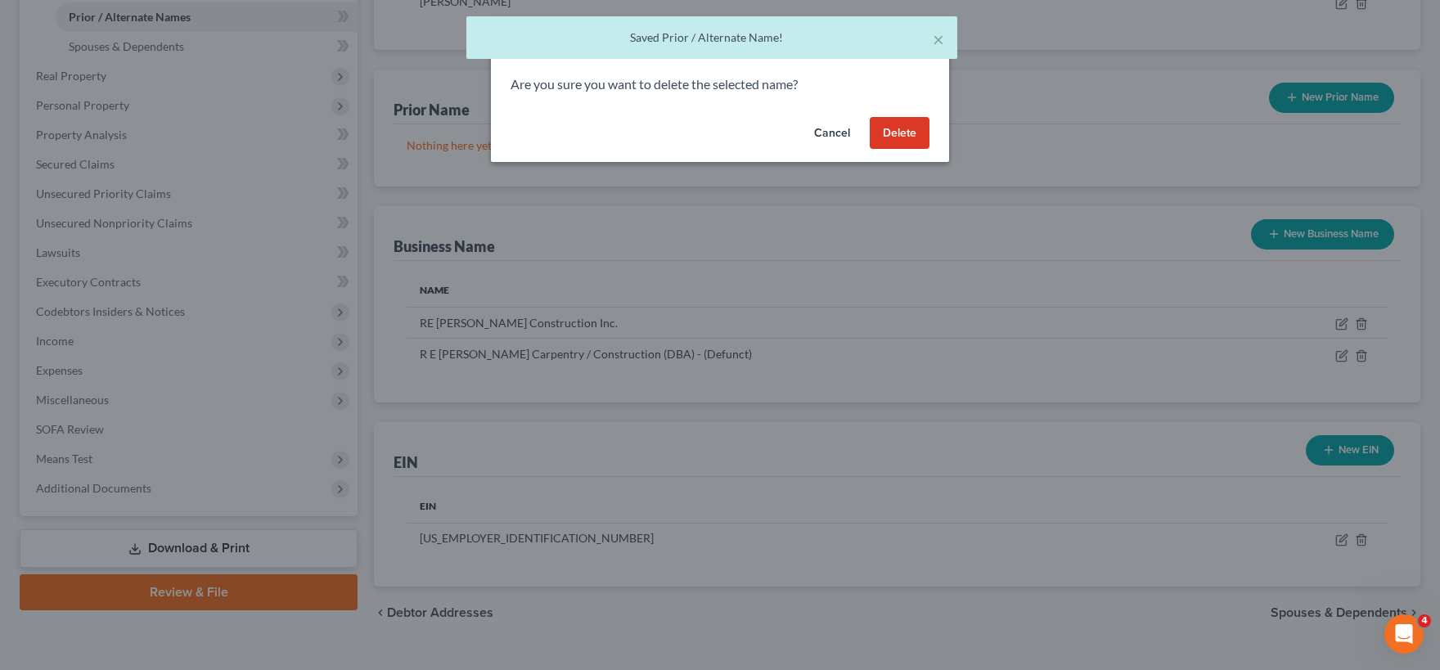
click at [901, 134] on button "Delete" at bounding box center [900, 133] width 60 height 33
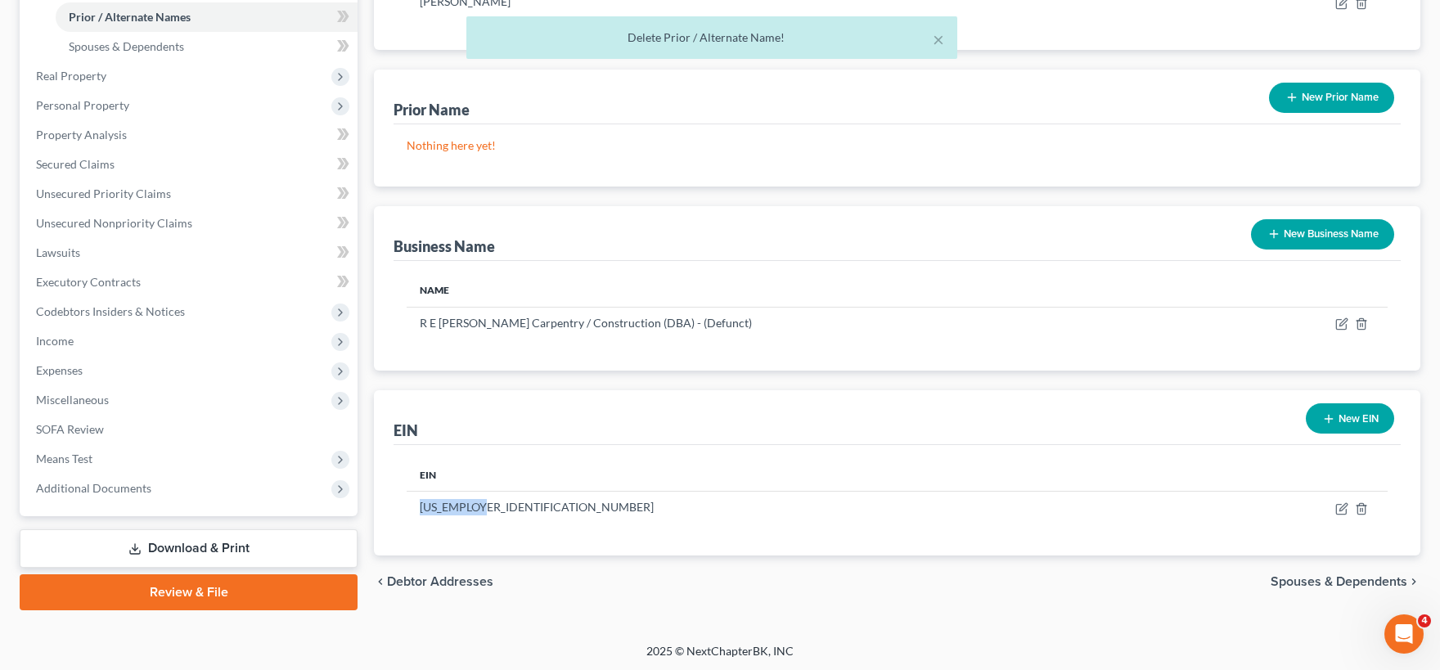
drag, startPoint x: 492, startPoint y: 508, endPoint x: 378, endPoint y: 500, distance: 114.0
click at [378, 500] on div "EIN New EIN EIN 45-4059660" at bounding box center [897, 472] width 1046 height 164
copy td "45-4059660"
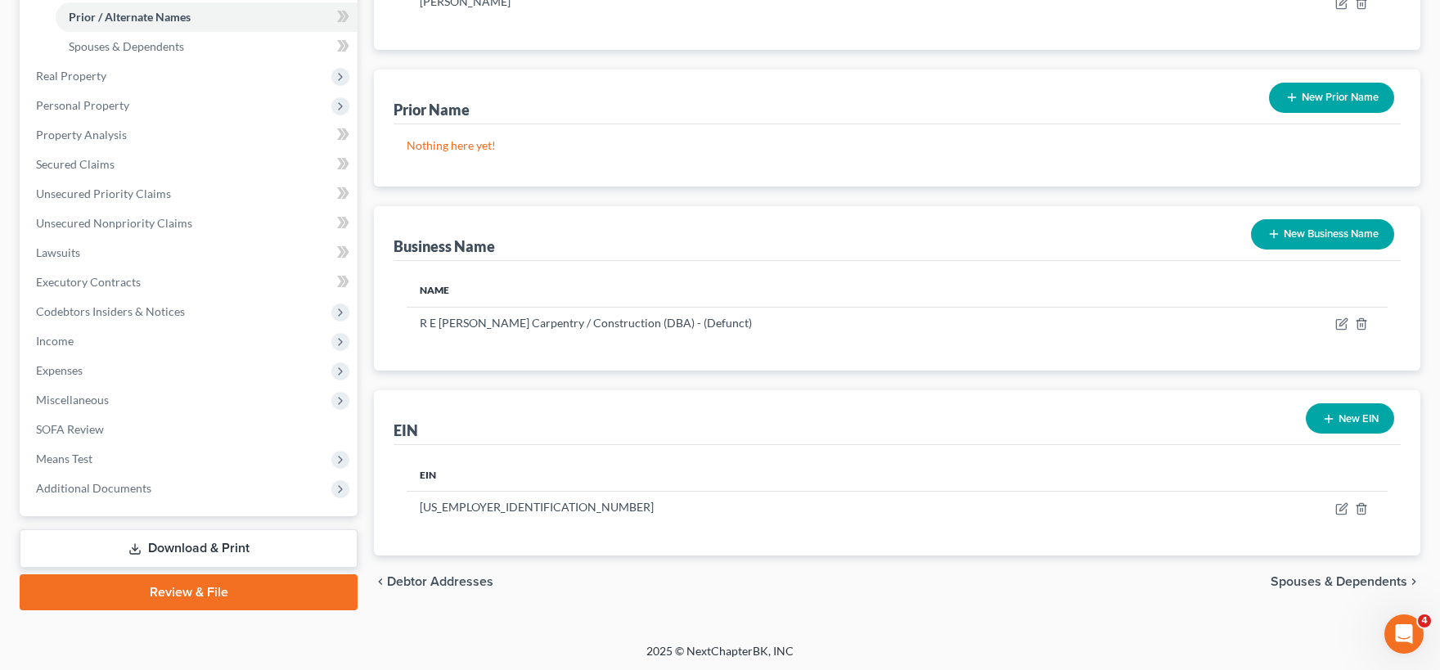
click at [712, 521] on div "EIN 45-4059660" at bounding box center [896, 500] width 1007 height 110
click at [1363, 510] on icon "button" at bounding box center [1361, 508] width 13 height 13
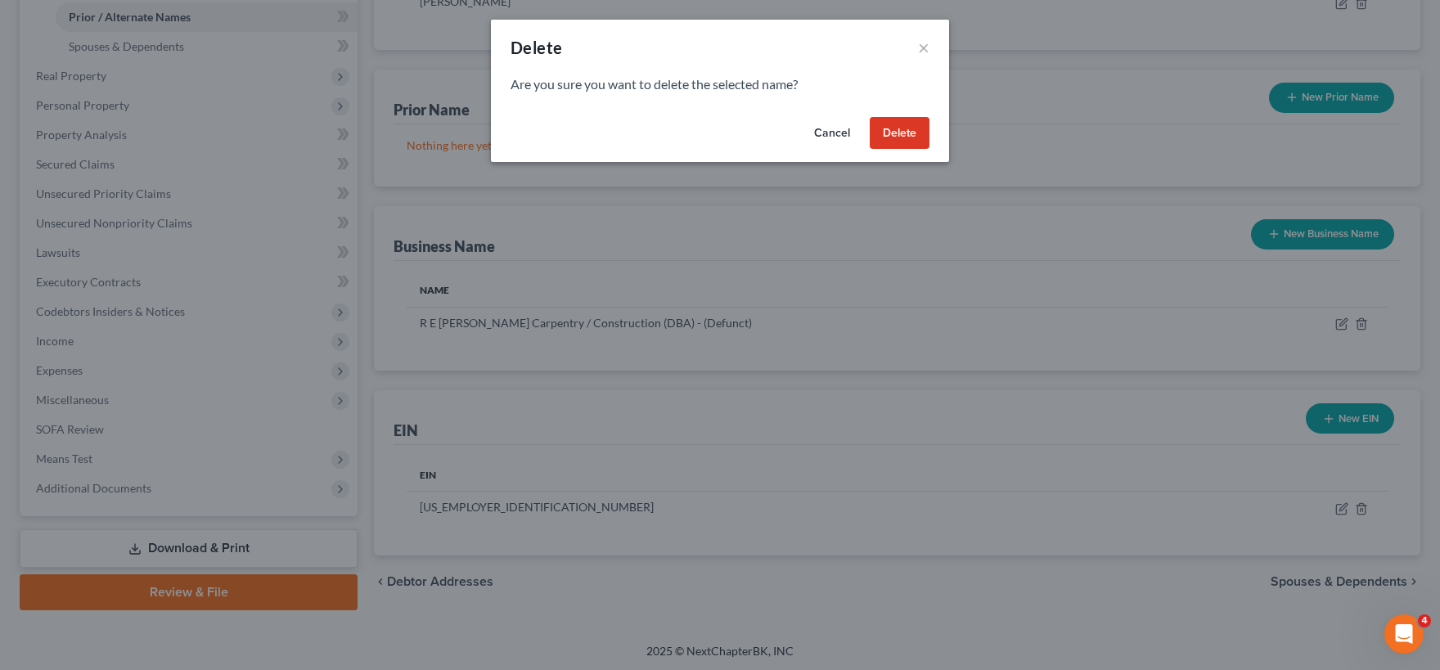
click at [907, 137] on button "Delete" at bounding box center [900, 133] width 60 height 33
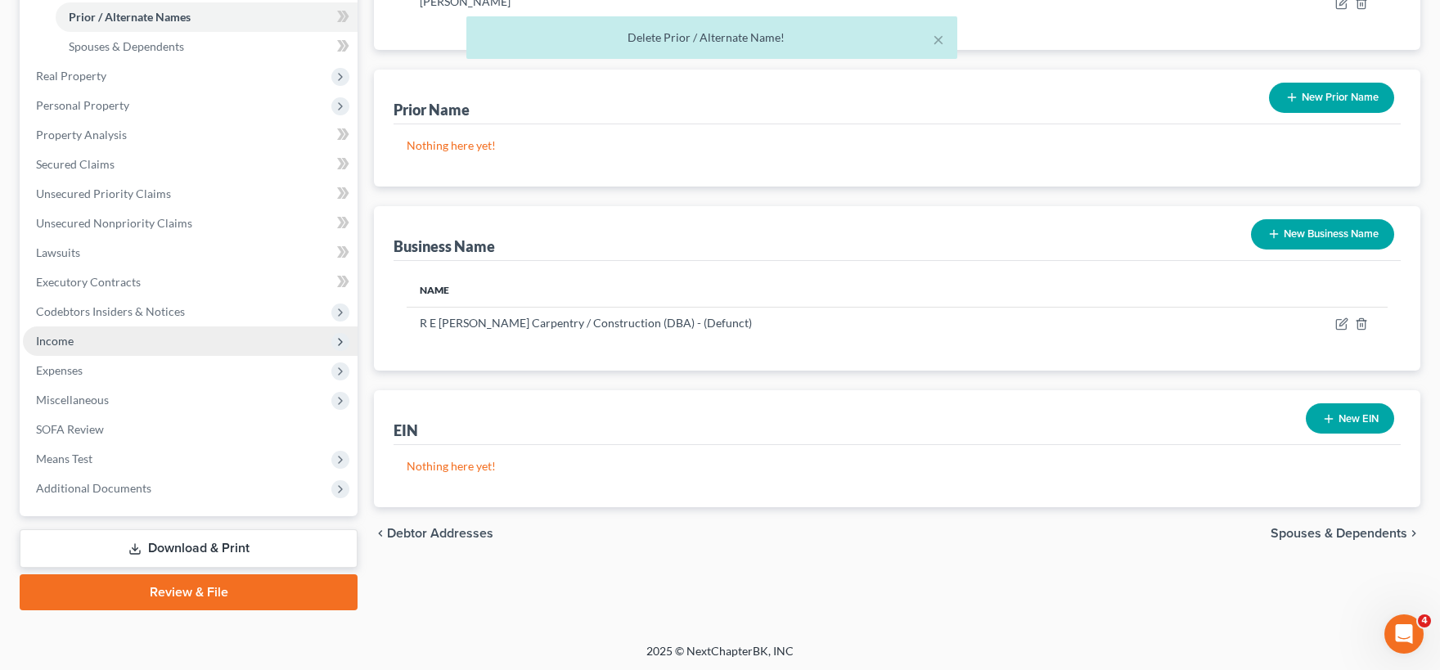
click at [81, 337] on span "Income" at bounding box center [190, 340] width 335 height 29
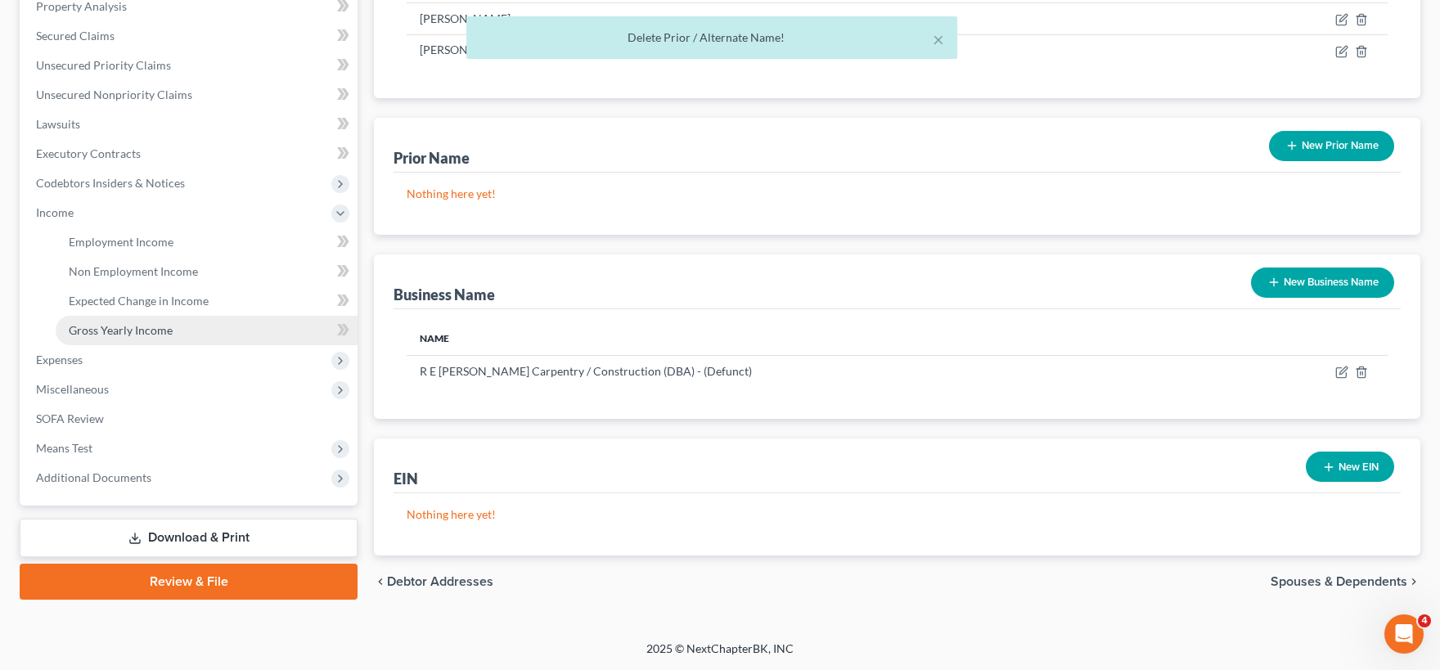
scroll to position [315, 0]
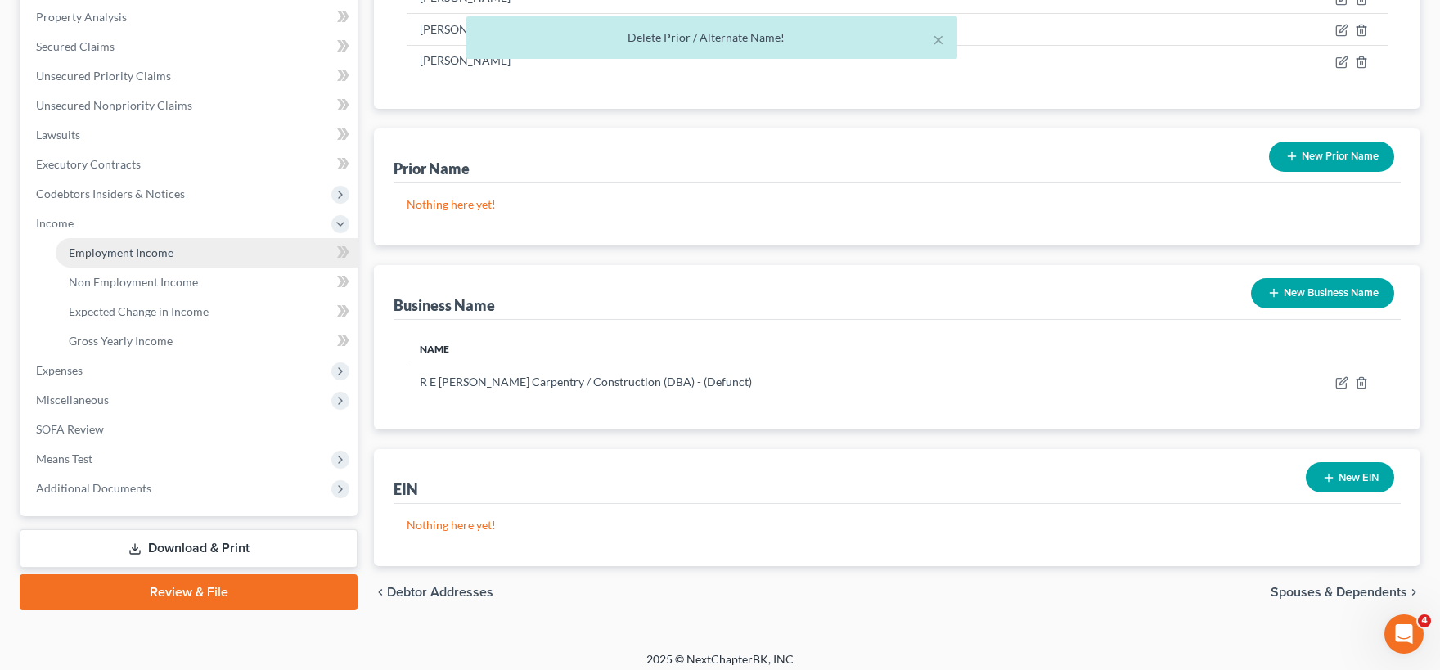
click at [131, 250] on span "Employment Income" at bounding box center [121, 252] width 105 height 14
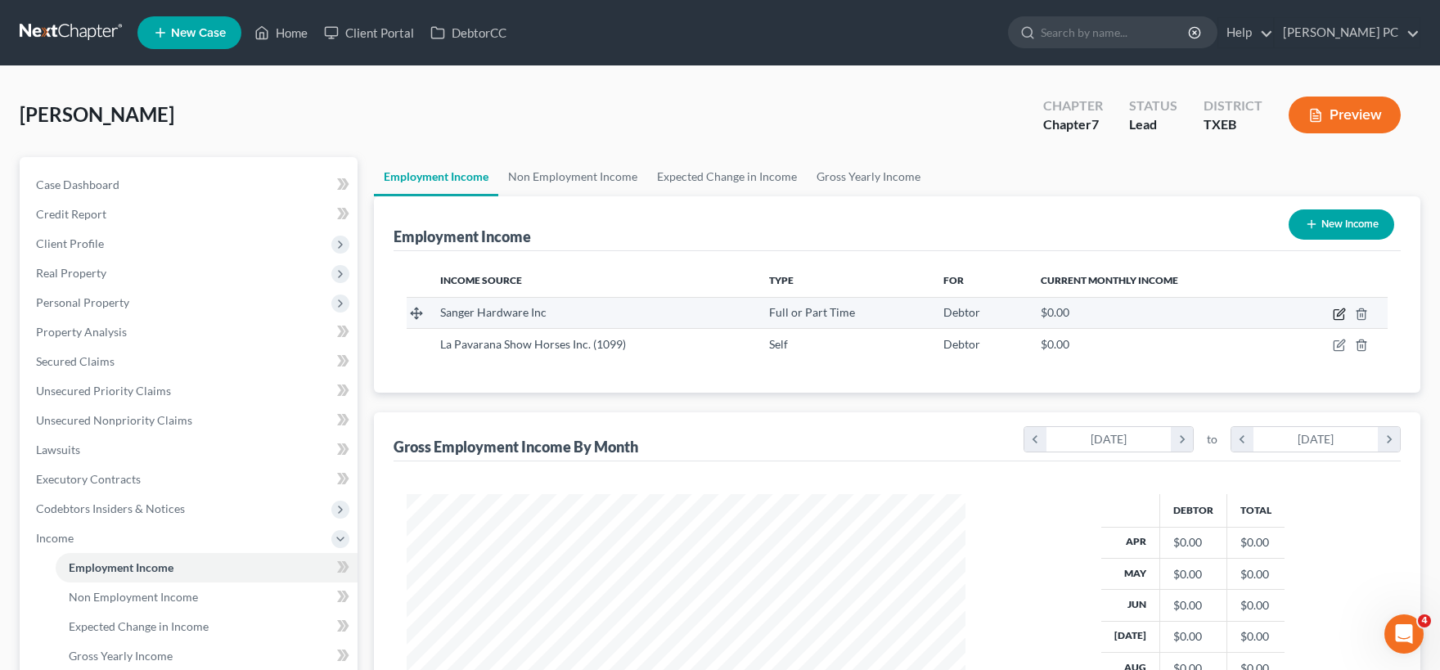
click at [1335, 315] on icon "button" at bounding box center [1339, 314] width 13 height 13
select select "0"
select select "45"
select select "0"
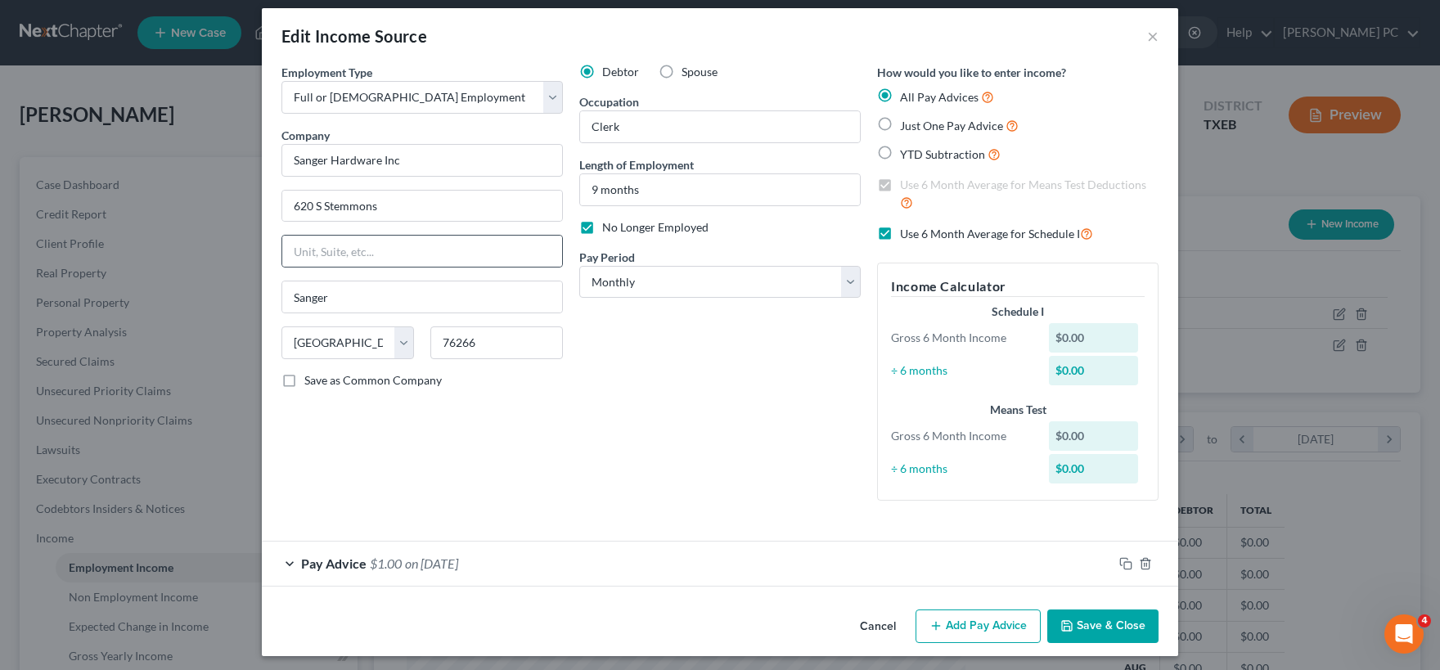
scroll to position [17, 0]
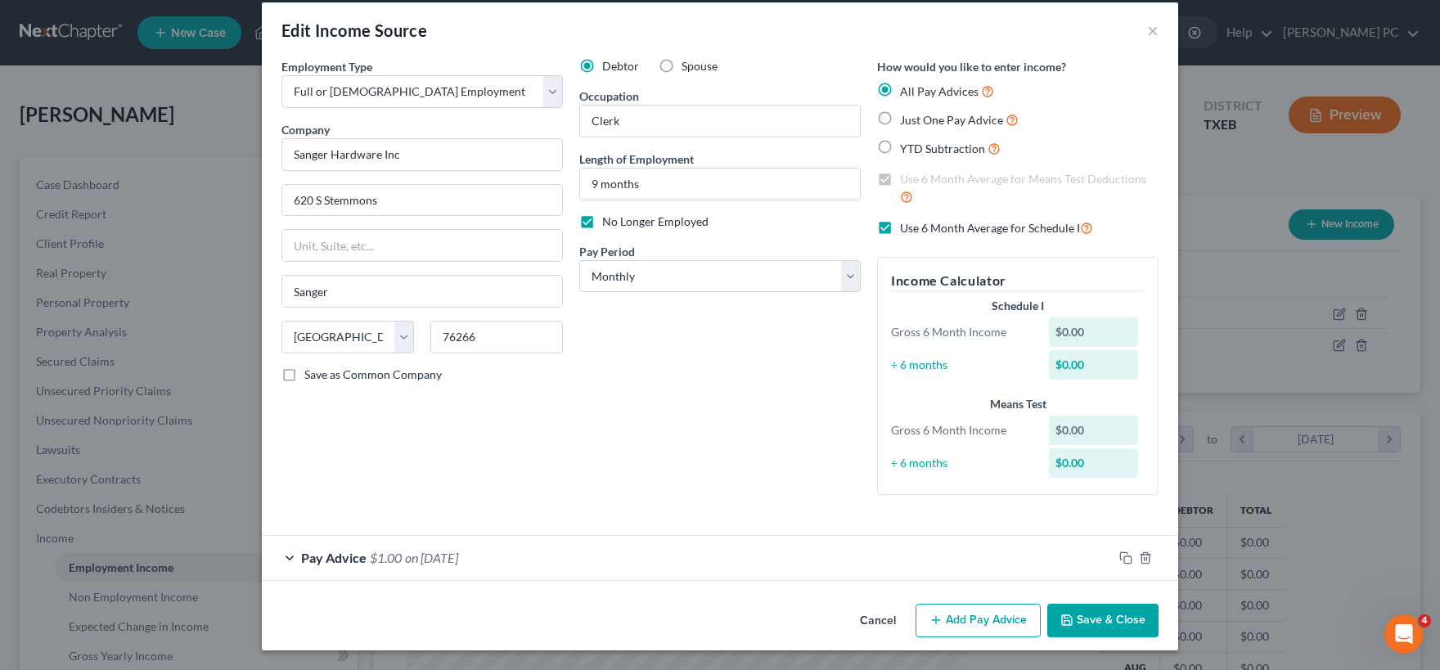
click at [555, 552] on div "Pay Advice $1.00 on 03/27/2025" at bounding box center [687, 557] width 851 height 43
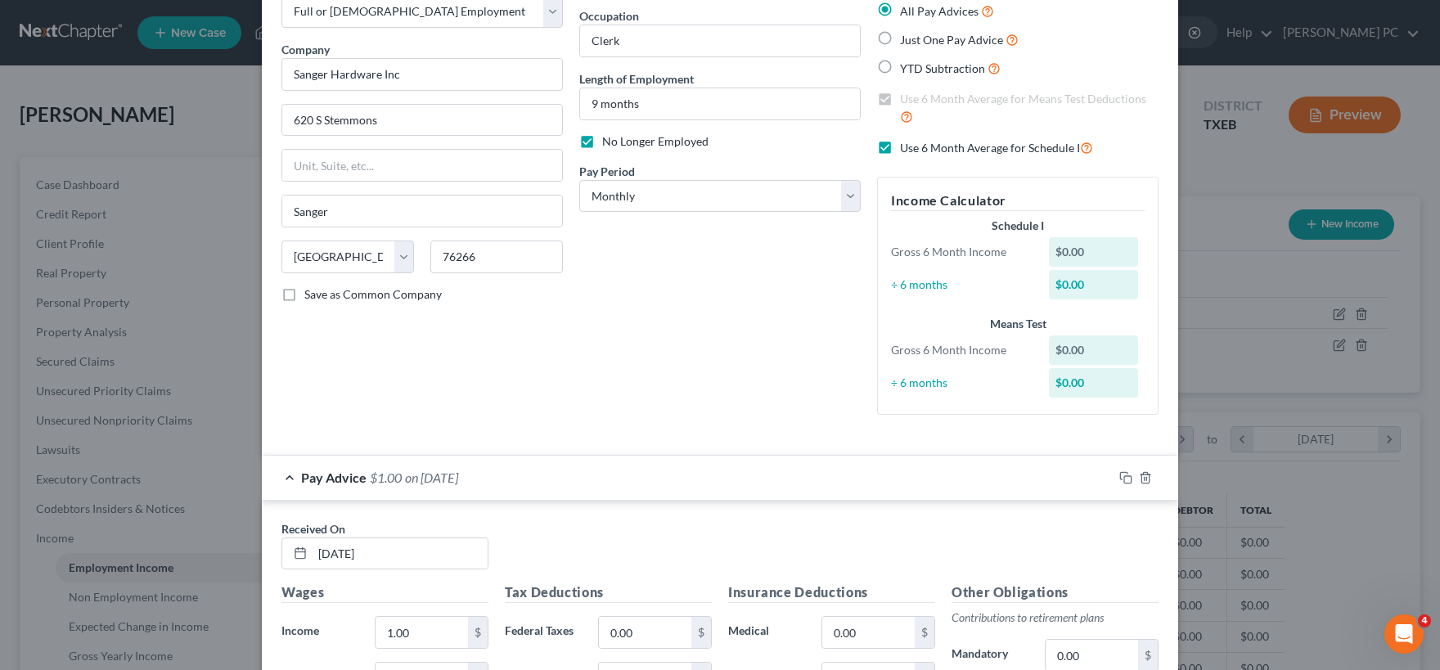
scroll to position [260, 0]
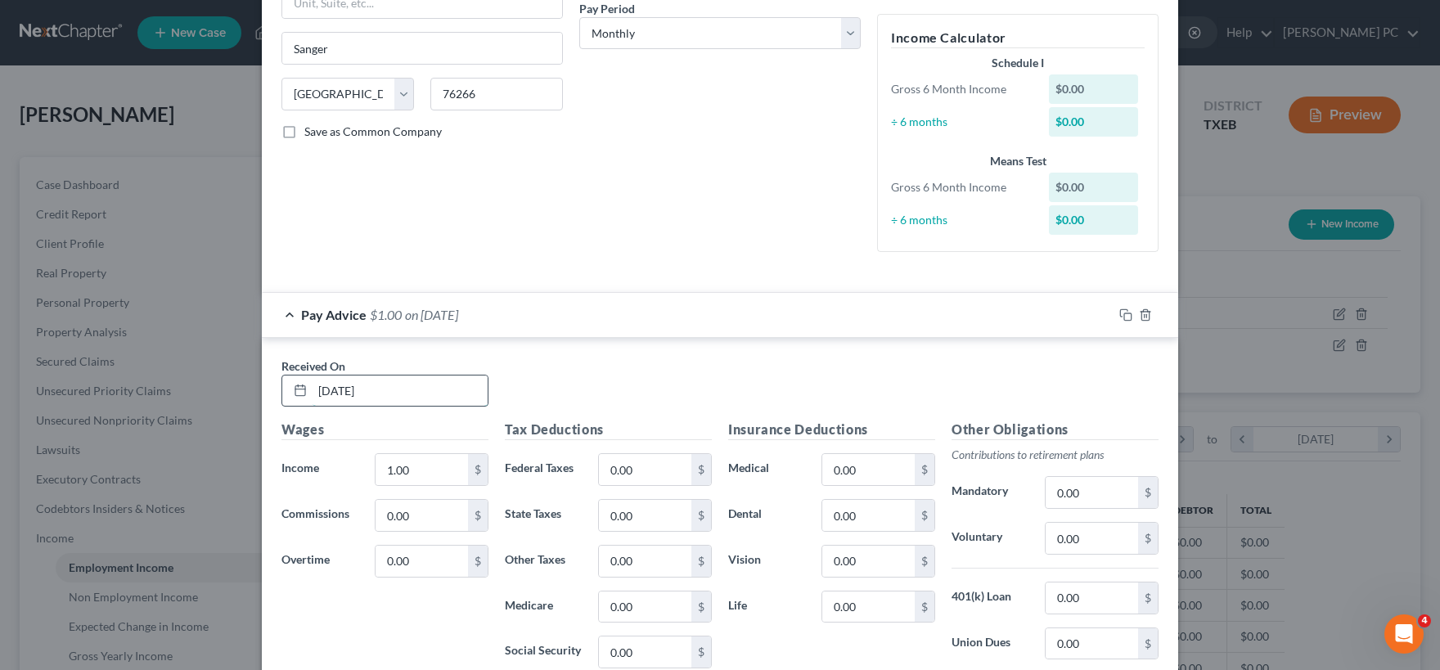
click at [337, 392] on input "03/27/2025" at bounding box center [399, 390] width 175 height 31
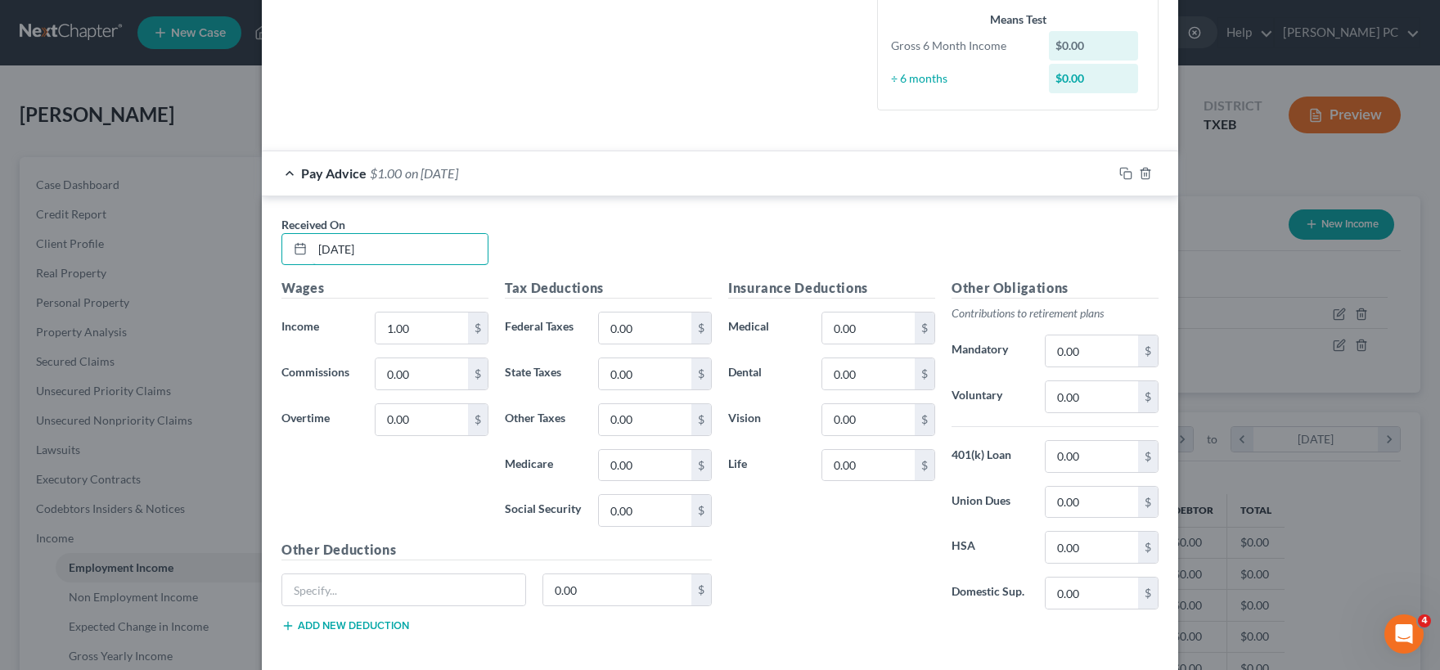
scroll to position [405, 0]
type input "03/07/2025"
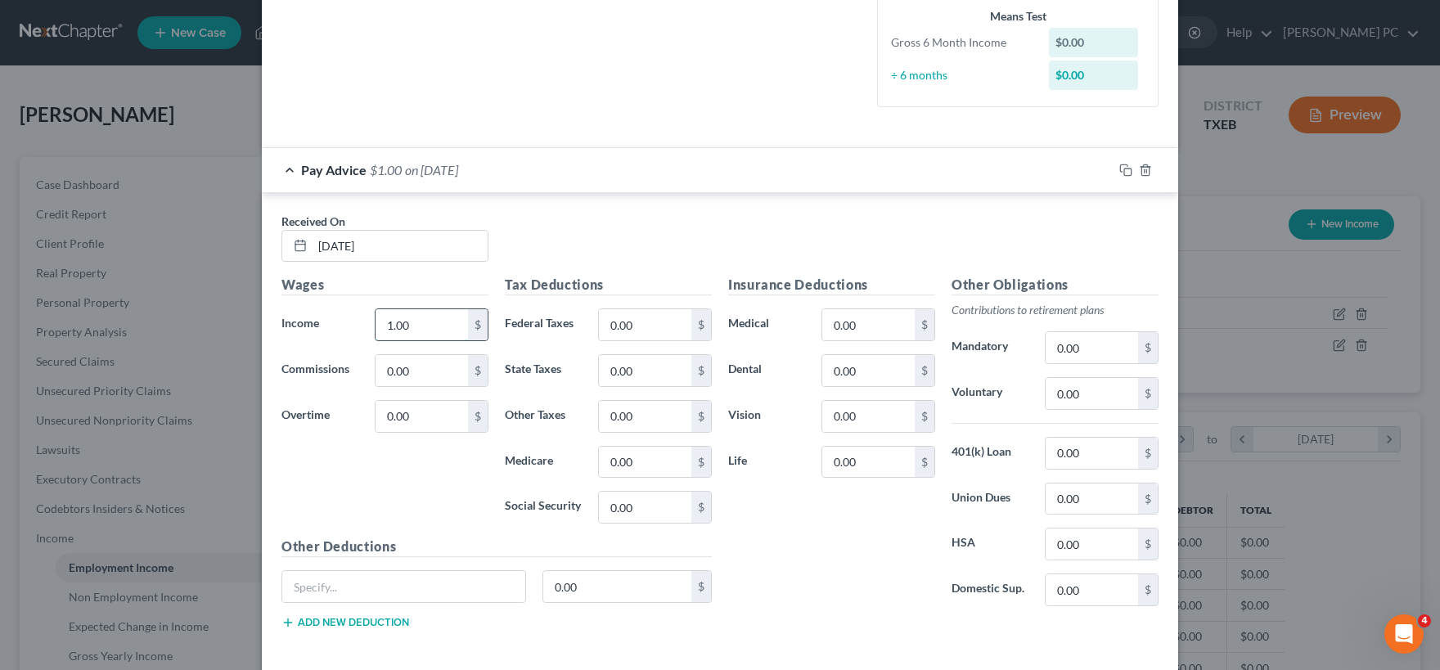
drag, startPoint x: 430, startPoint y: 326, endPoint x: 510, endPoint y: 330, distance: 79.4
click at [468, 330] on input "1.00" at bounding box center [421, 324] width 92 height 31
type input "465.00"
drag, startPoint x: 673, startPoint y: 329, endPoint x: 678, endPoint y: 392, distance: 63.2
click at [669, 328] on input "0.00" at bounding box center [645, 324] width 92 height 31
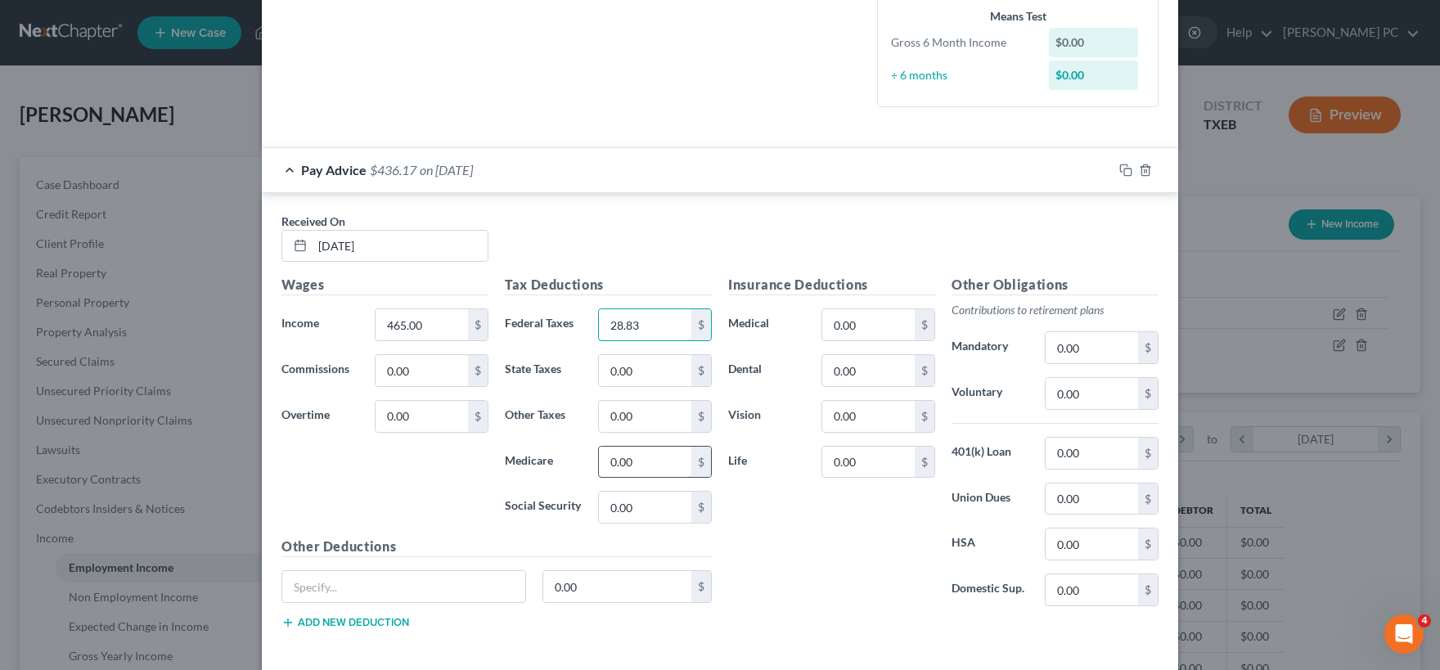
type input "28.83"
click at [662, 463] on input "0.00" at bounding box center [645, 462] width 92 height 31
type input "64.49"
click at [644, 507] on input "0.00" at bounding box center [645, 507] width 92 height 31
type input "275.75"
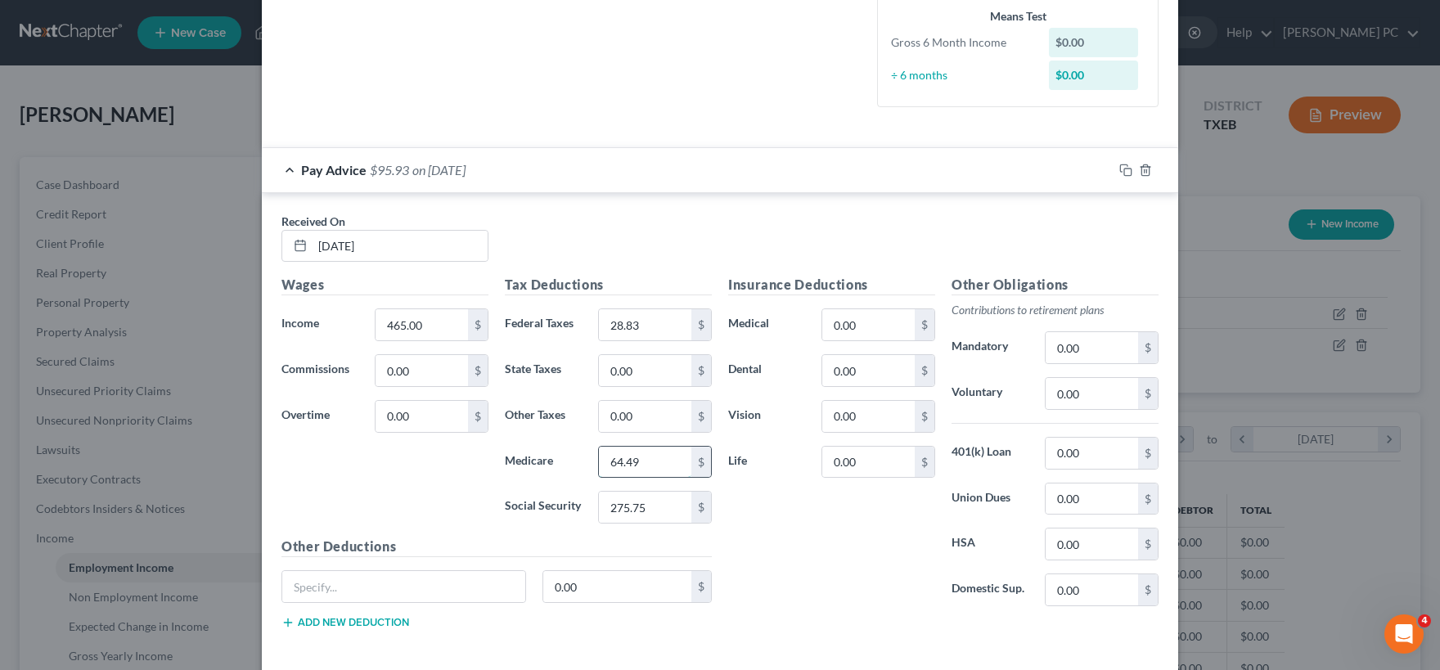
click at [656, 456] on input "64.49" at bounding box center [645, 462] width 92 height 31
type input "6.74"
click at [650, 511] on input "275.75" at bounding box center [645, 507] width 92 height 31
drag, startPoint x: 631, startPoint y: 505, endPoint x: 541, endPoint y: 506, distance: 90.0
click at [599, 506] on input "17.65" at bounding box center [645, 507] width 92 height 31
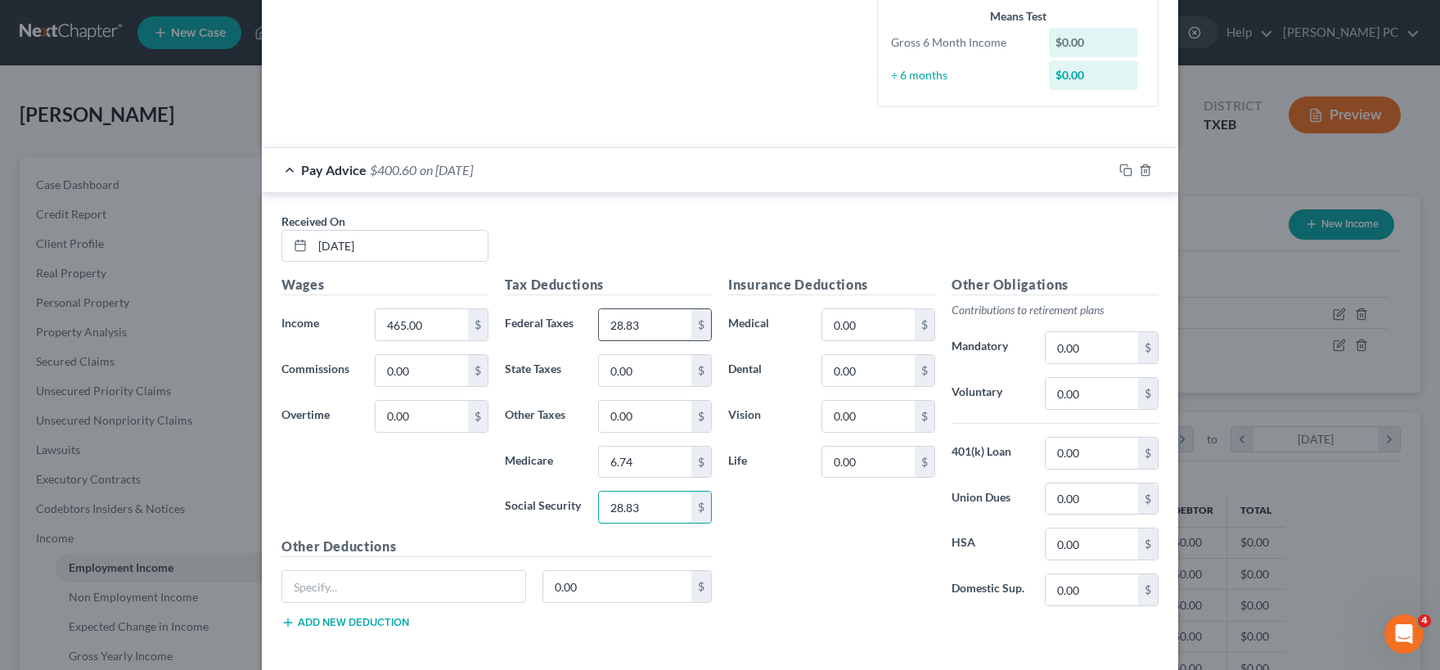
type input "28.83"
drag, startPoint x: 655, startPoint y: 324, endPoint x: 654, endPoint y: 374, distance: 49.9
click at [653, 339] on input "28.83" at bounding box center [645, 324] width 92 height 31
type input "17.65"
click at [765, 516] on div "Insurance Deductions Medical 0.00 $ Dental 0.00 $ Vision 0.00 $ Life 0.00 $" at bounding box center [831, 447] width 223 height 344
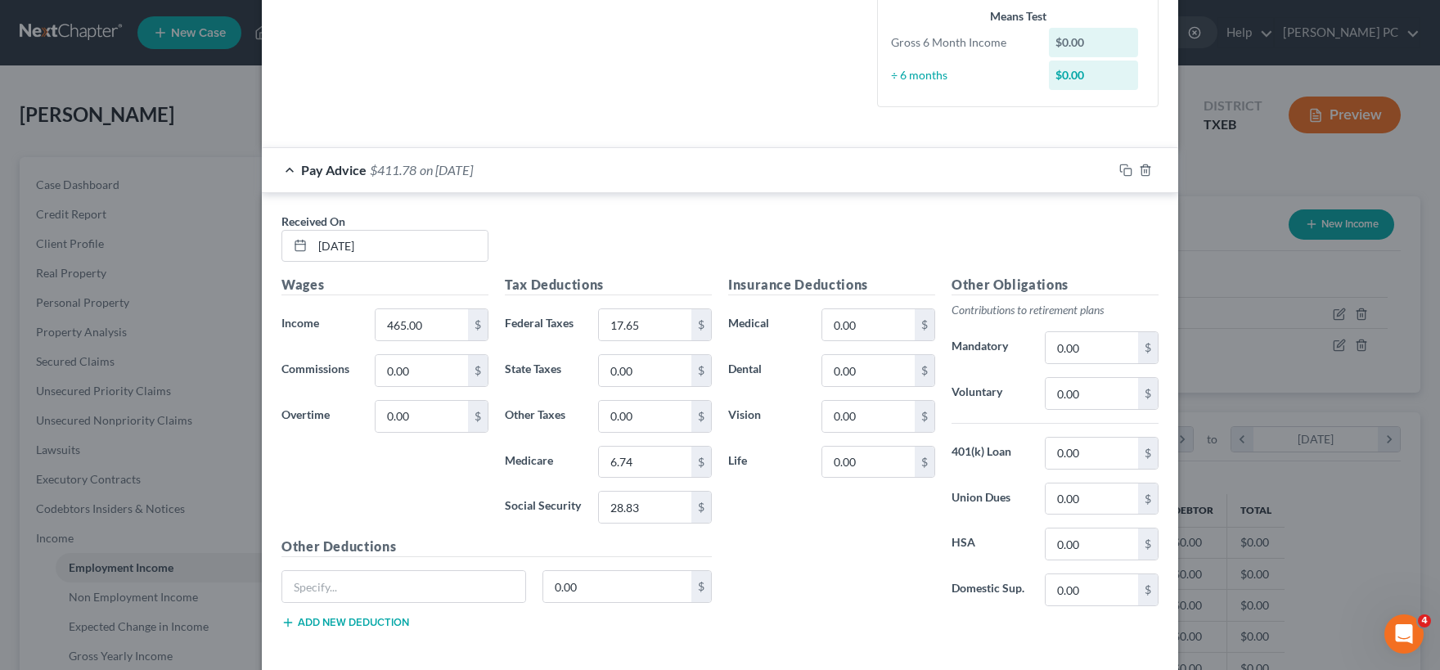
scroll to position [479, 0]
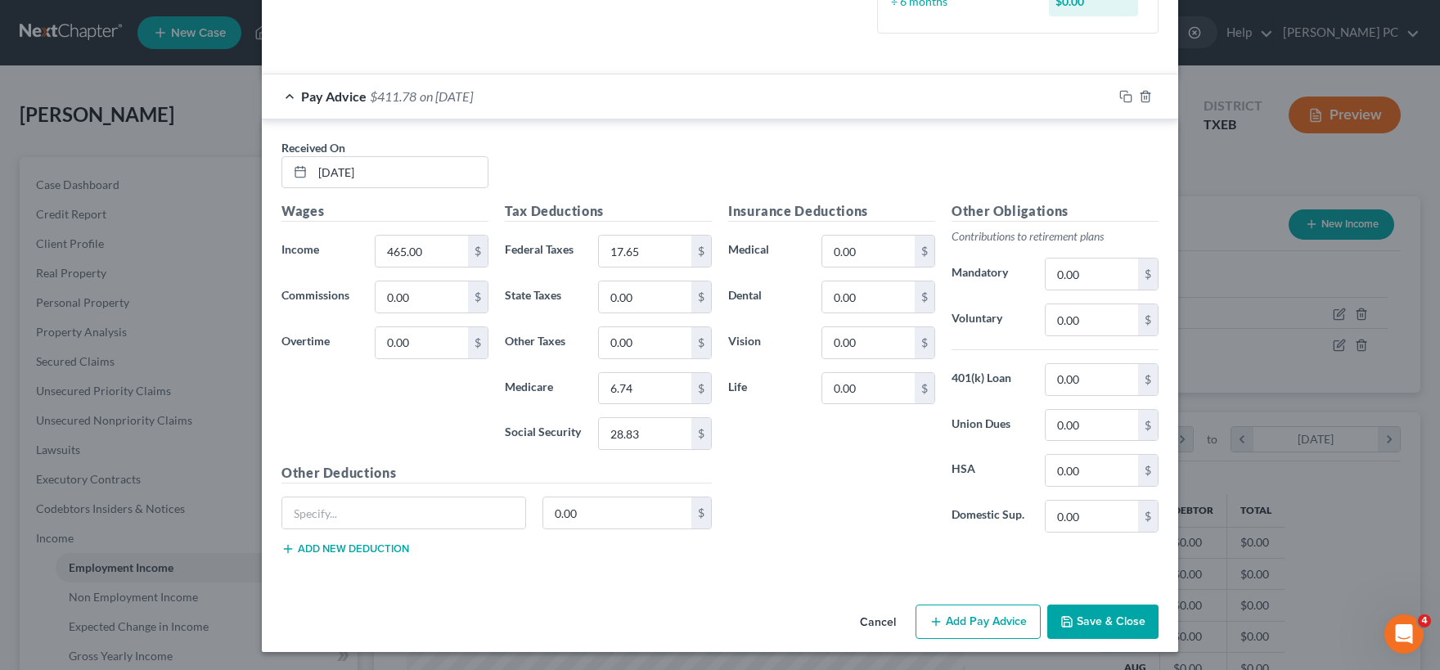
click at [978, 618] on button "Add Pay Advice" at bounding box center [977, 622] width 125 height 34
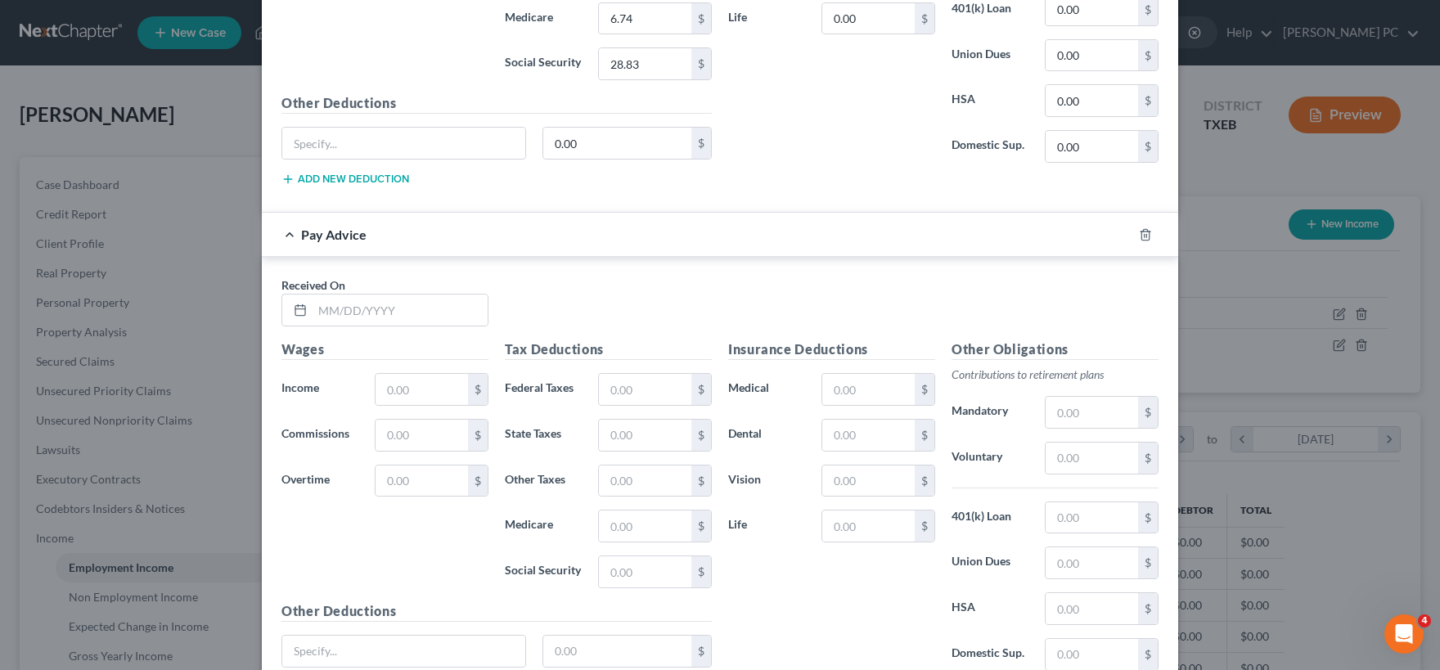
scroll to position [883, 0]
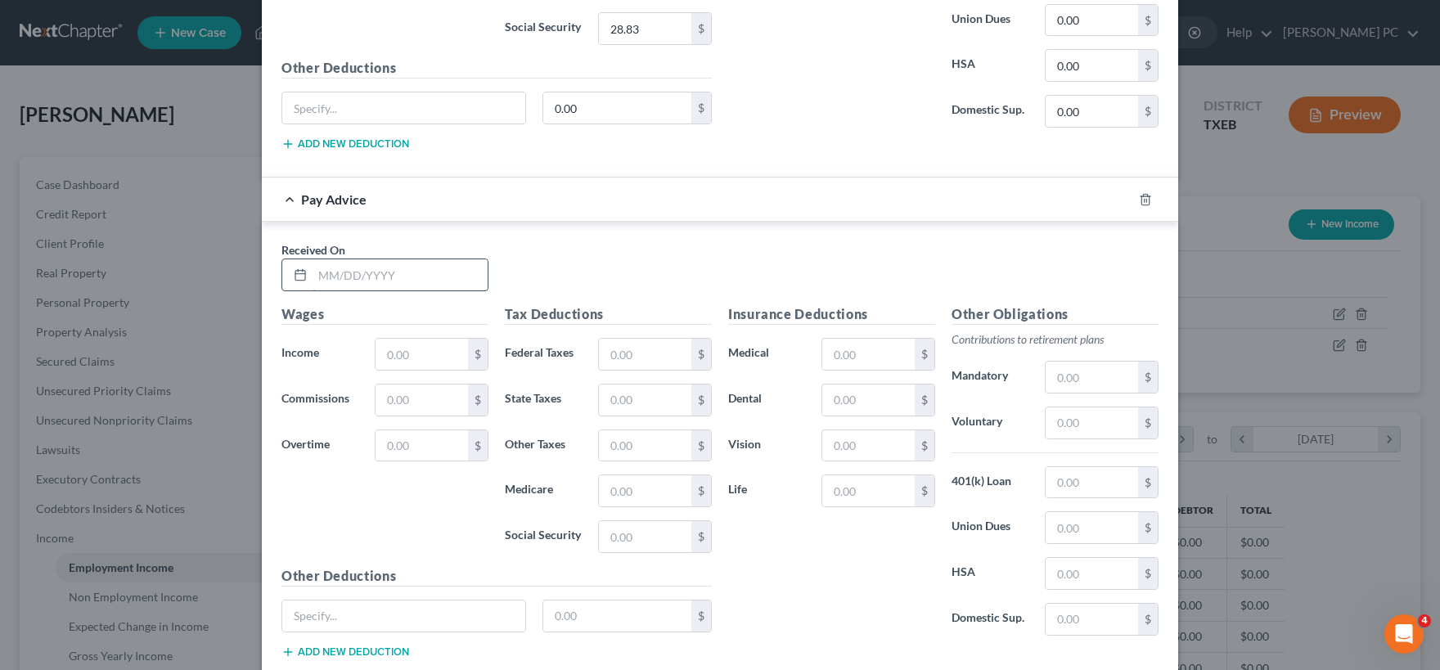
click at [335, 272] on input "text" at bounding box center [399, 274] width 175 height 31
type input "03/14/25"
type input "240.00"
click at [627, 486] on input "text" at bounding box center [645, 490] width 92 height 31
type input "3.48"
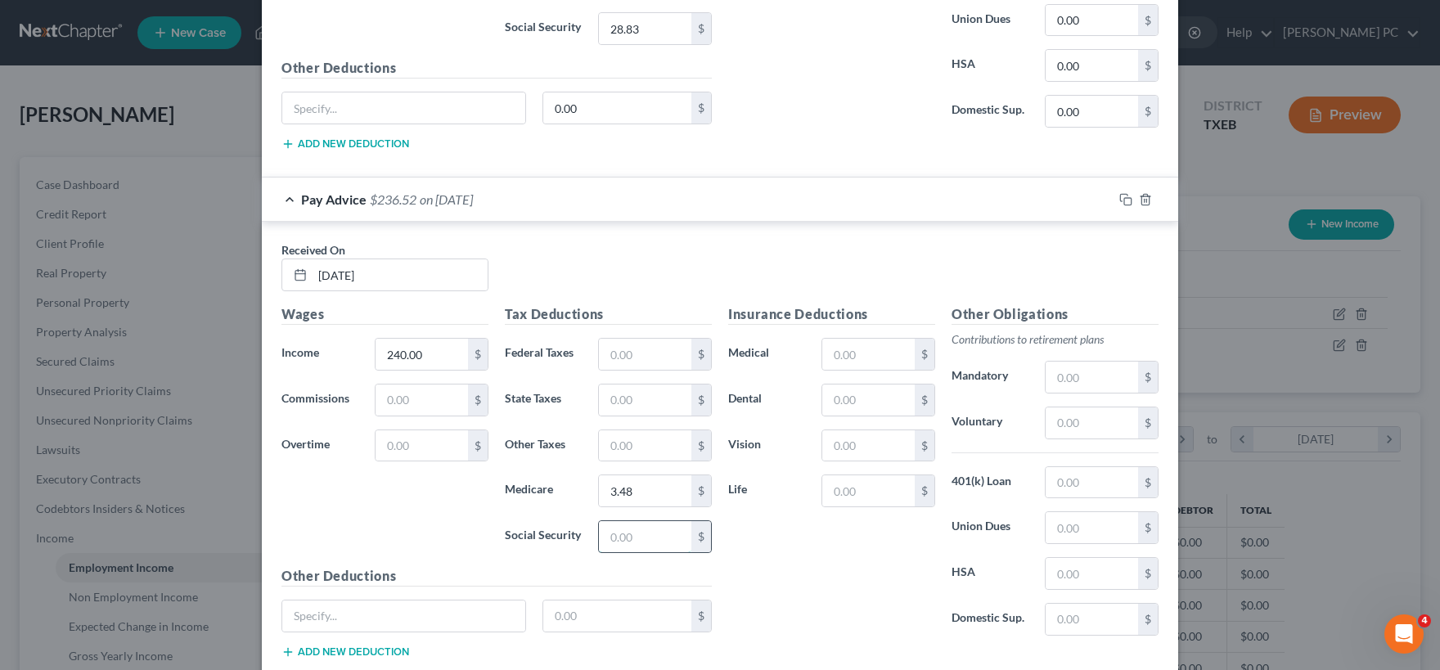
click at [635, 528] on input "text" at bounding box center [645, 536] width 92 height 31
type input "14.88"
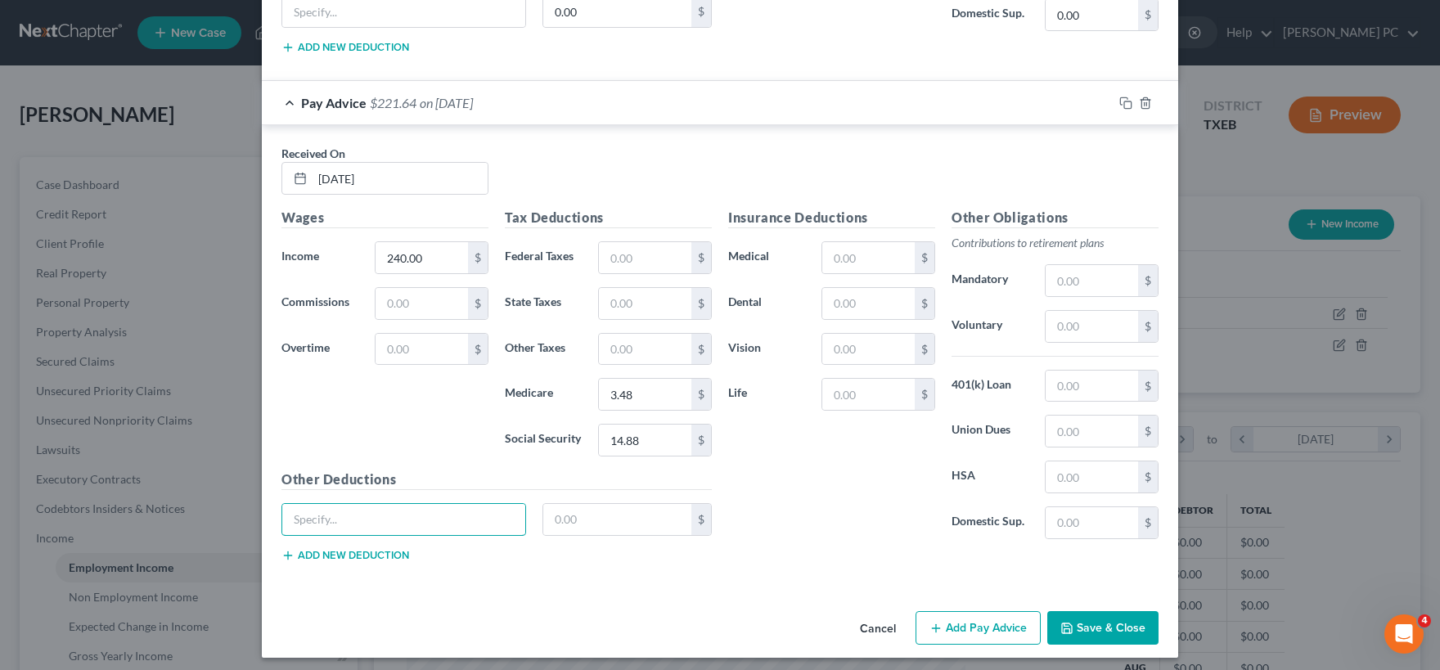
scroll to position [985, 0]
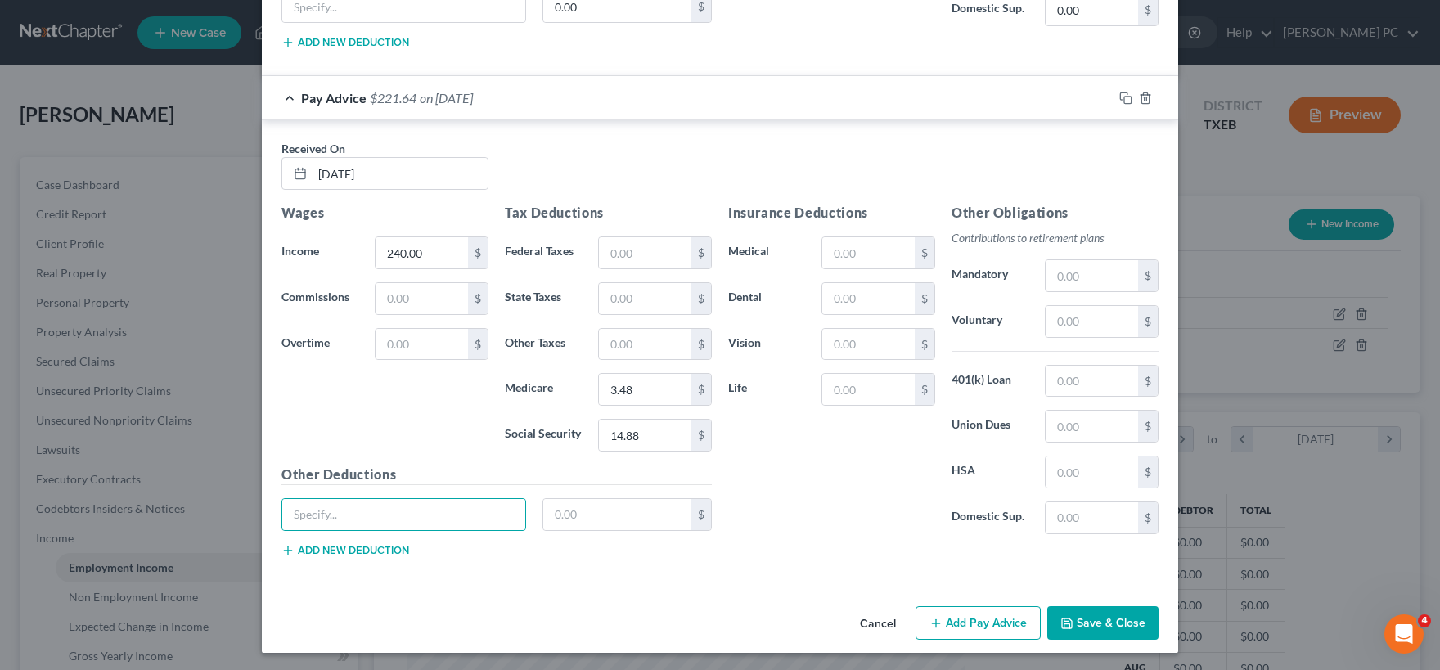
click at [977, 615] on button "Add Pay Advice" at bounding box center [977, 623] width 125 height 34
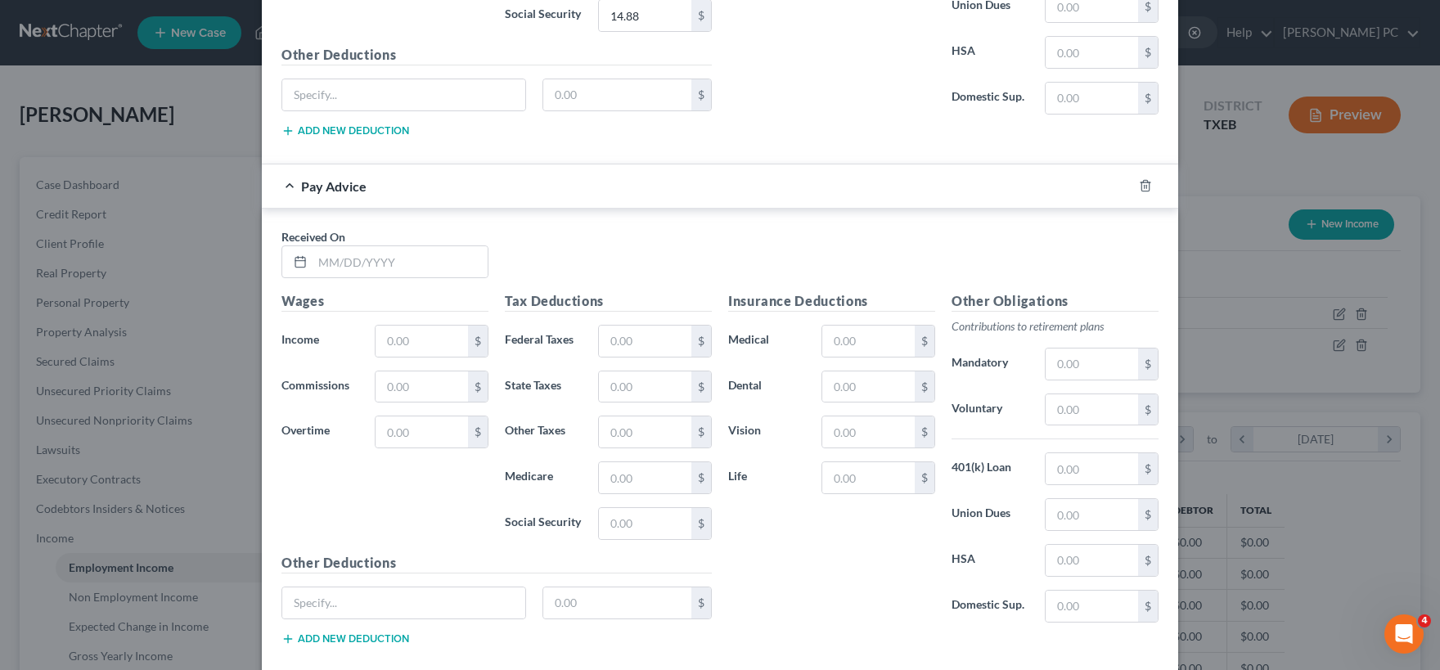
scroll to position [1471, 0]
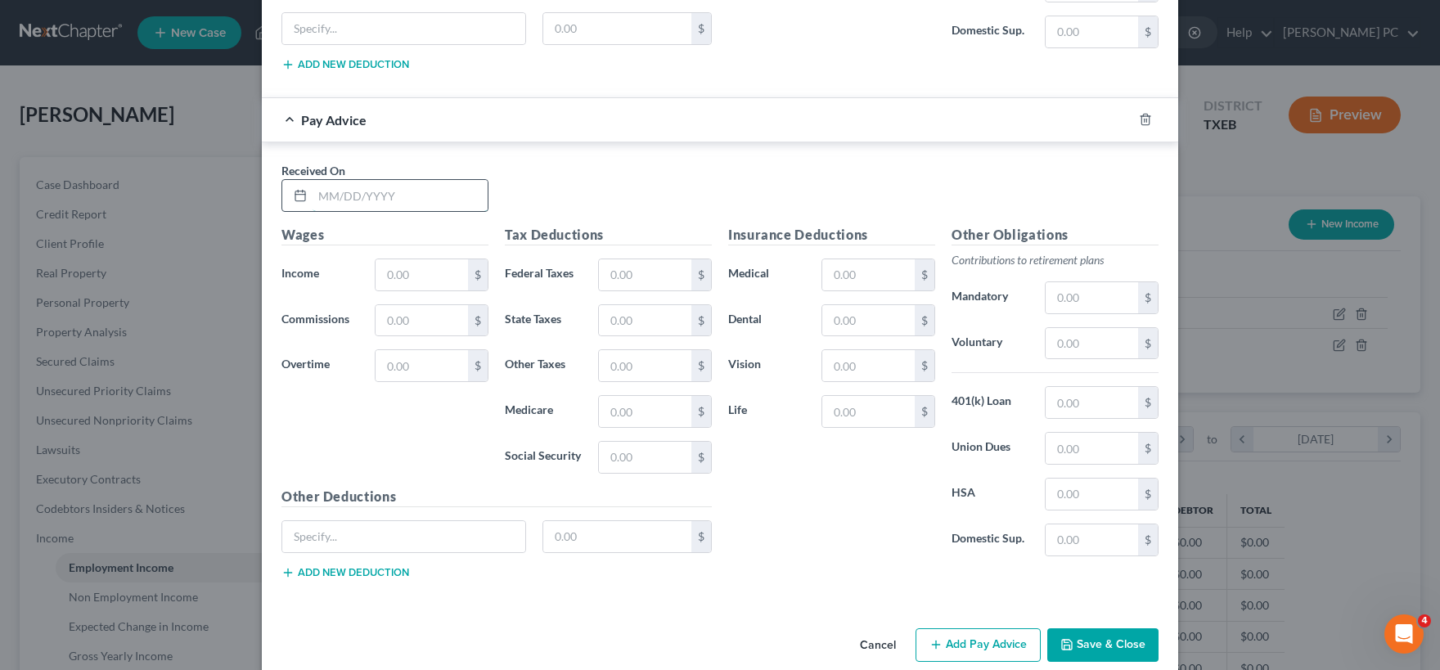
click at [366, 190] on input "text" at bounding box center [399, 195] width 175 height 31
type input "03/21/25"
click at [398, 272] on input "text" at bounding box center [421, 274] width 92 height 31
type input "333.75"
click at [633, 268] on input "text" at bounding box center [645, 274] width 92 height 31
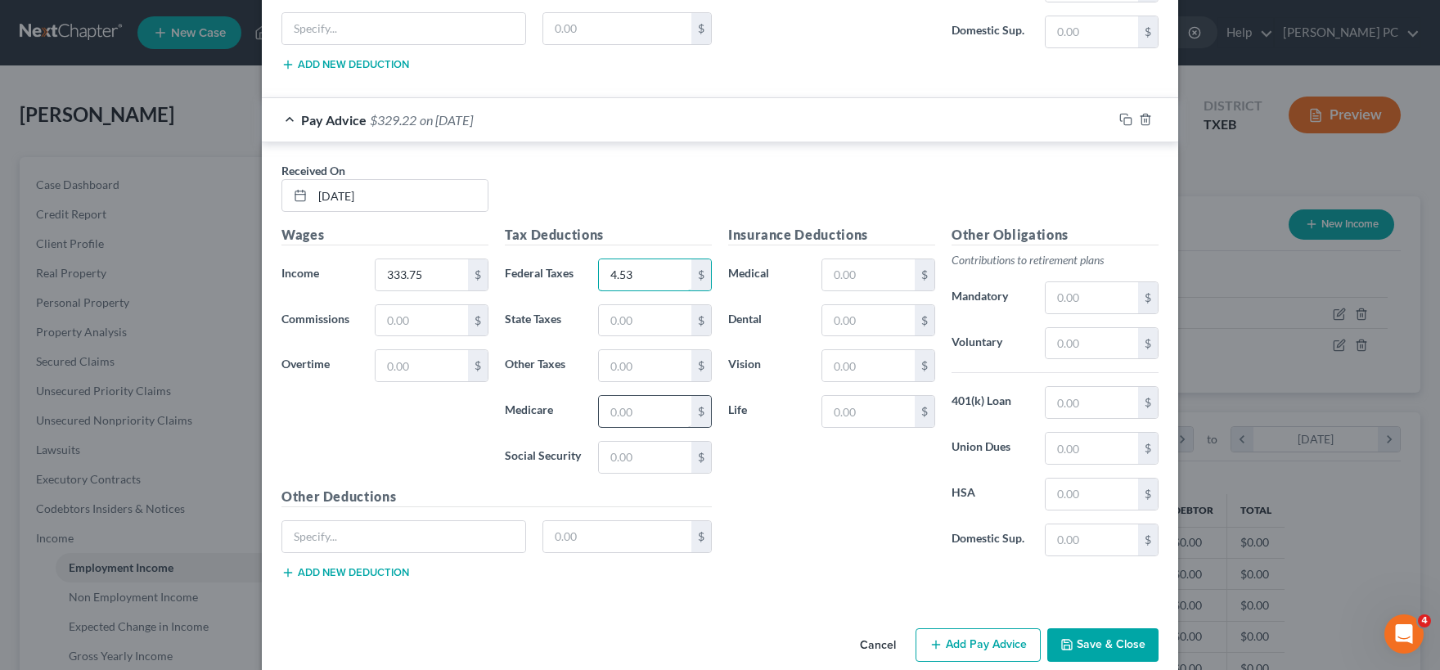
type input "4.53"
click at [625, 408] on input "text" at bounding box center [645, 411] width 92 height 31
type input "4.84"
click at [614, 454] on input "text" at bounding box center [645, 457] width 92 height 31
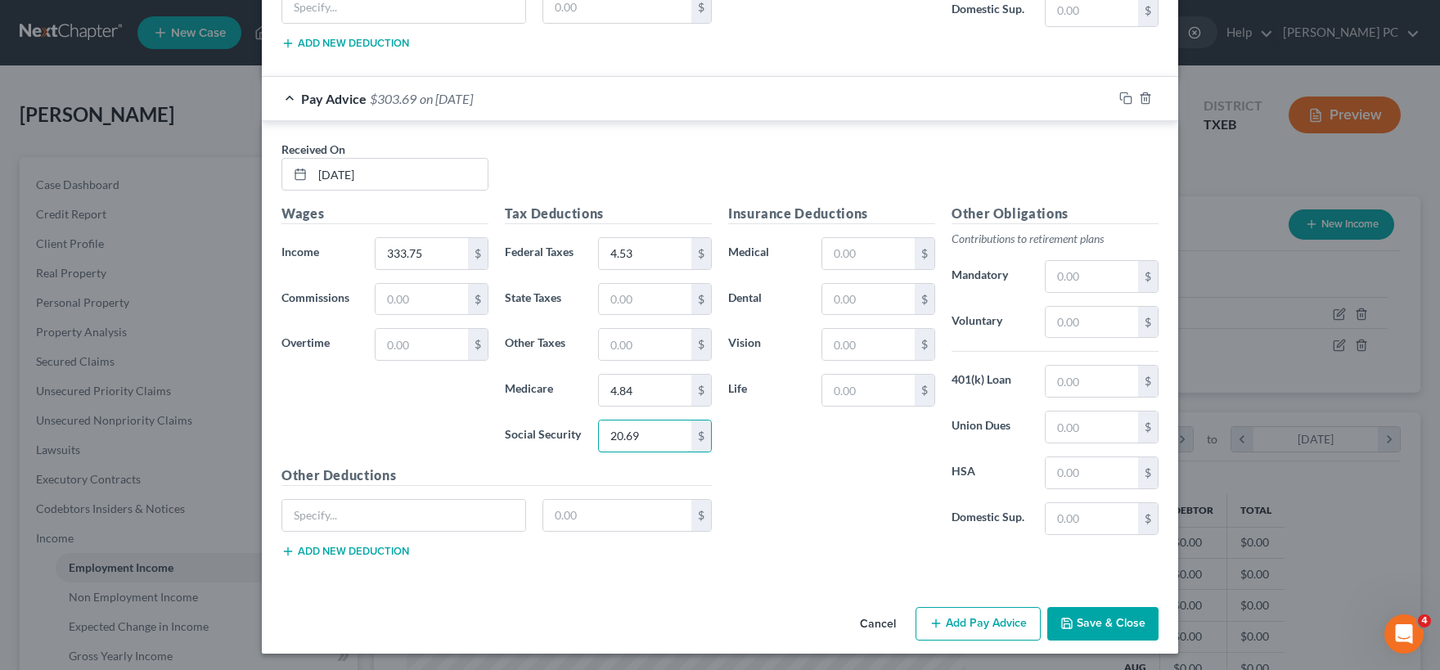
type input "20.69"
click at [971, 627] on button "Add Pay Advice" at bounding box center [977, 624] width 125 height 34
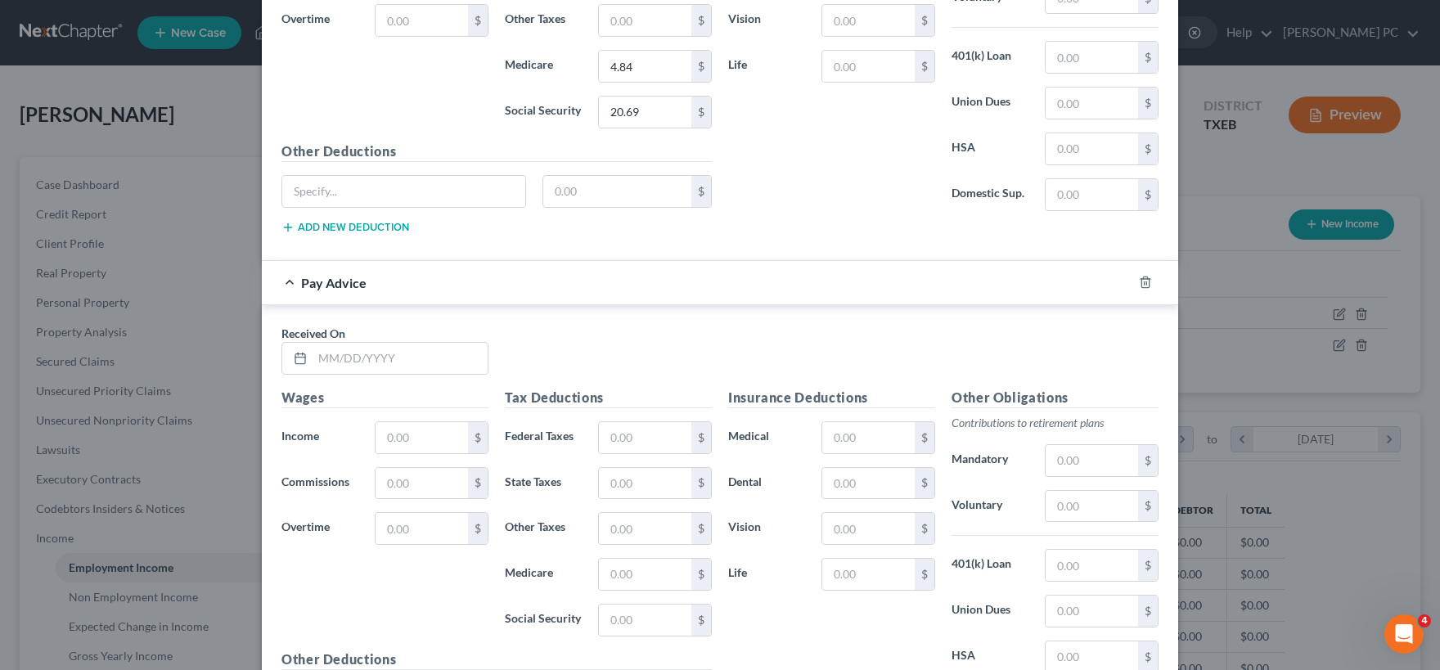
scroll to position [1998, 0]
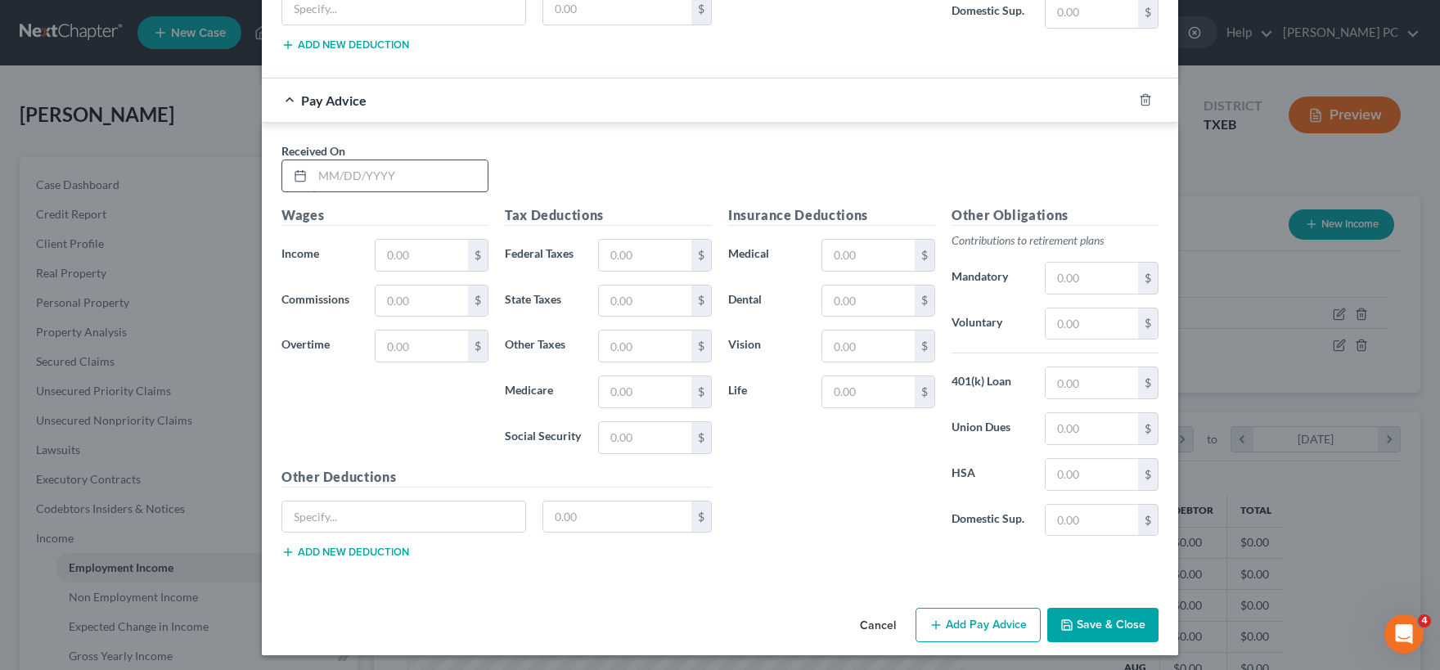
click at [348, 173] on input "text" at bounding box center [399, 175] width 175 height 31
type input "03/28/25"
type input "487.50"
click at [626, 248] on input "text" at bounding box center [645, 255] width 92 height 31
type input "19.90"
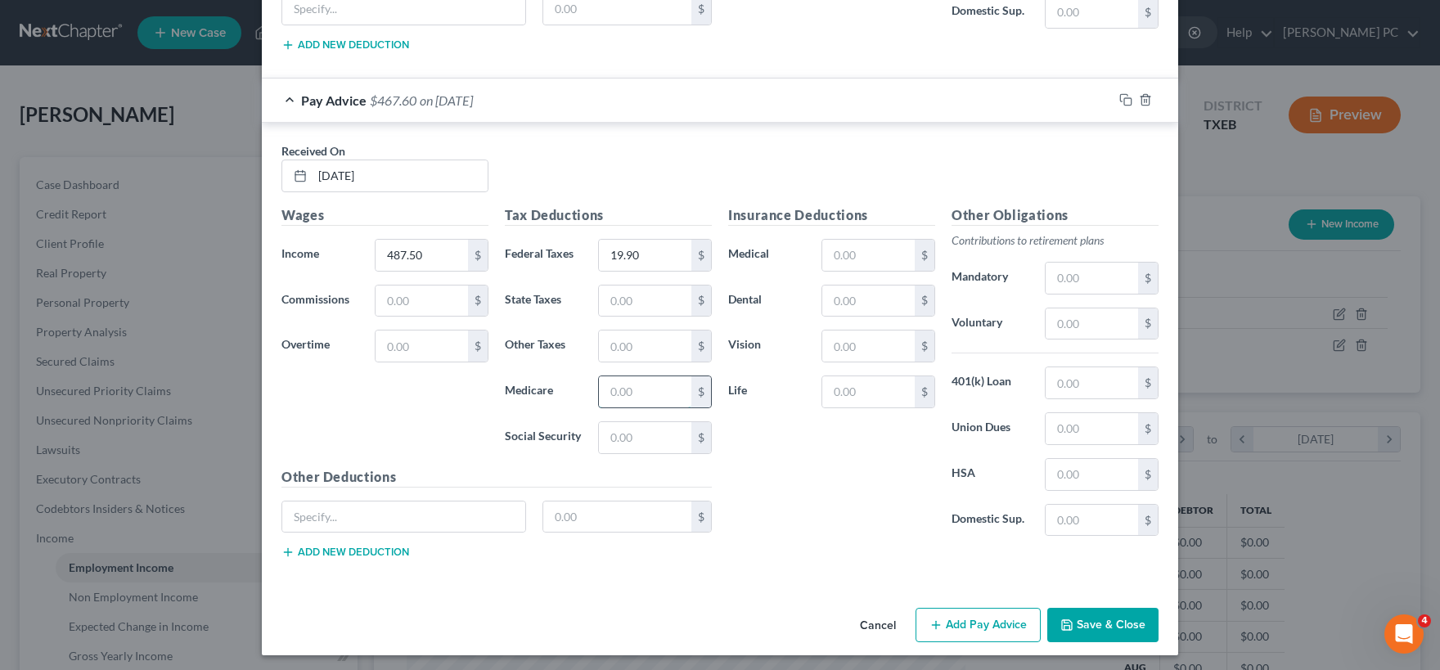
click at [623, 376] on input "text" at bounding box center [645, 391] width 92 height 31
type input "7.07"
click at [631, 434] on input "text" at bounding box center [645, 437] width 92 height 31
type input "30.22"
click at [967, 619] on button "Add Pay Advice" at bounding box center [977, 625] width 125 height 34
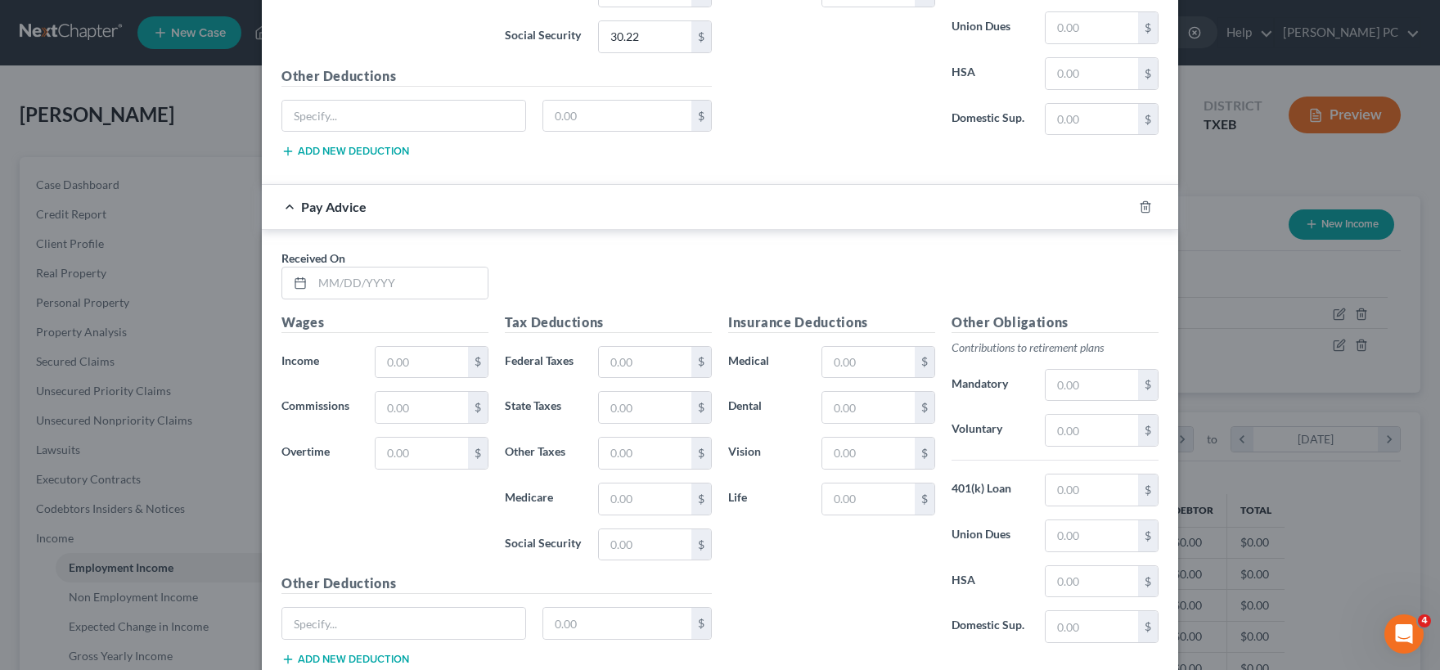
scroll to position [2484, 0]
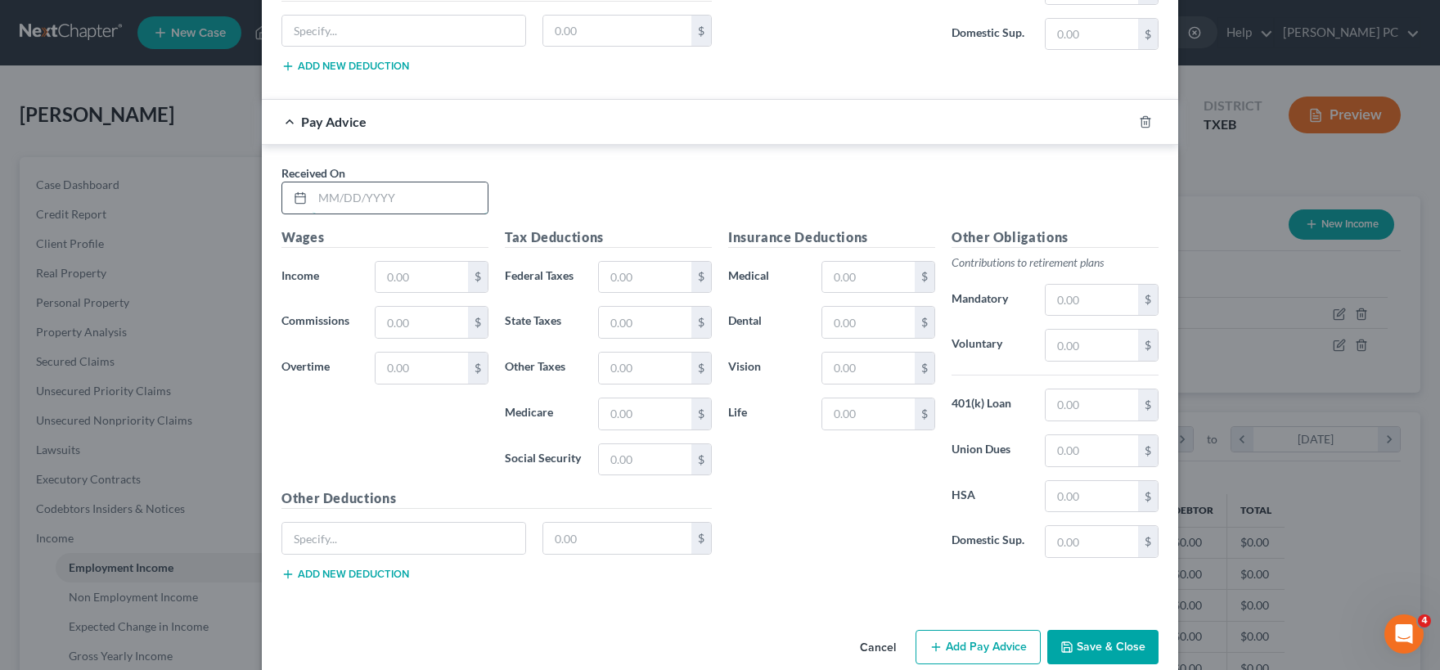
click at [425, 191] on input "text" at bounding box center [399, 197] width 175 height 31
type input "04/04/25"
click at [437, 279] on input "text" at bounding box center [421, 277] width 92 height 31
type input "472.50"
click at [627, 281] on input "text" at bounding box center [645, 277] width 92 height 31
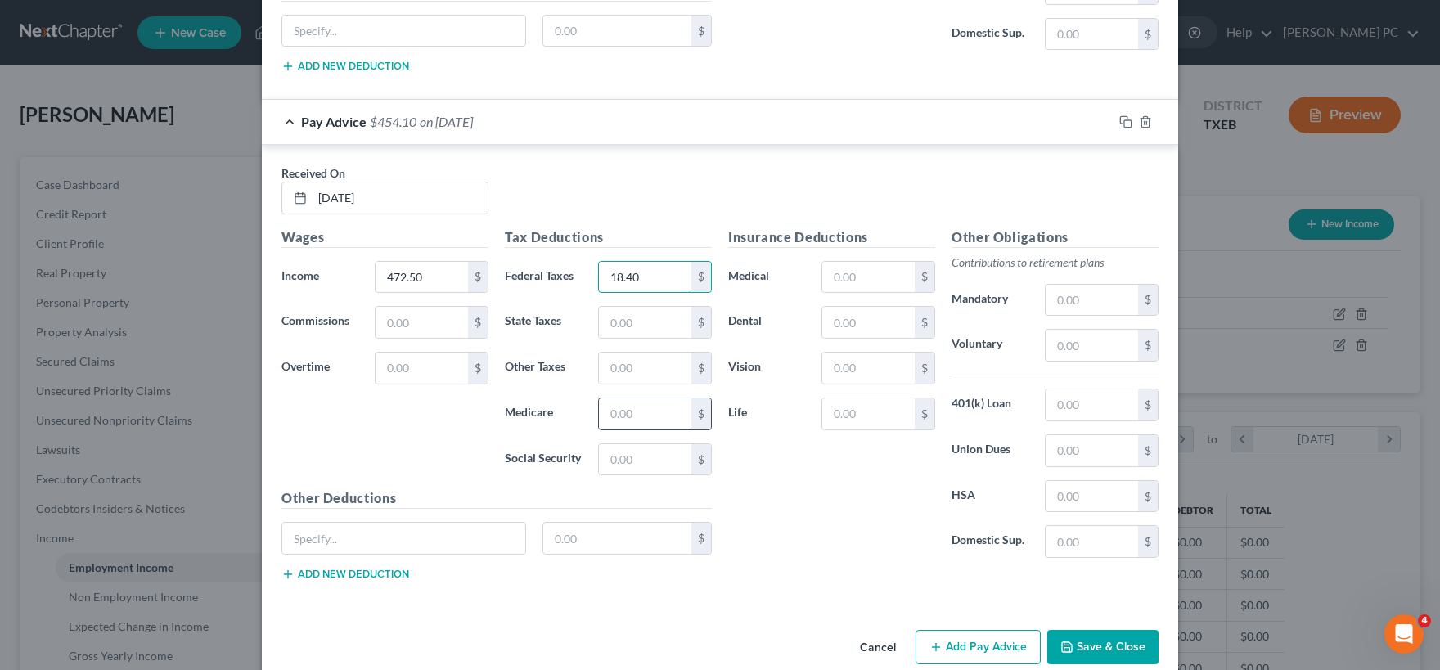
type input "18.40"
click at [628, 412] on input "text" at bounding box center [645, 413] width 92 height 31
type input "6.85"
click at [672, 455] on input "text" at bounding box center [645, 459] width 92 height 31
type input "29.30"
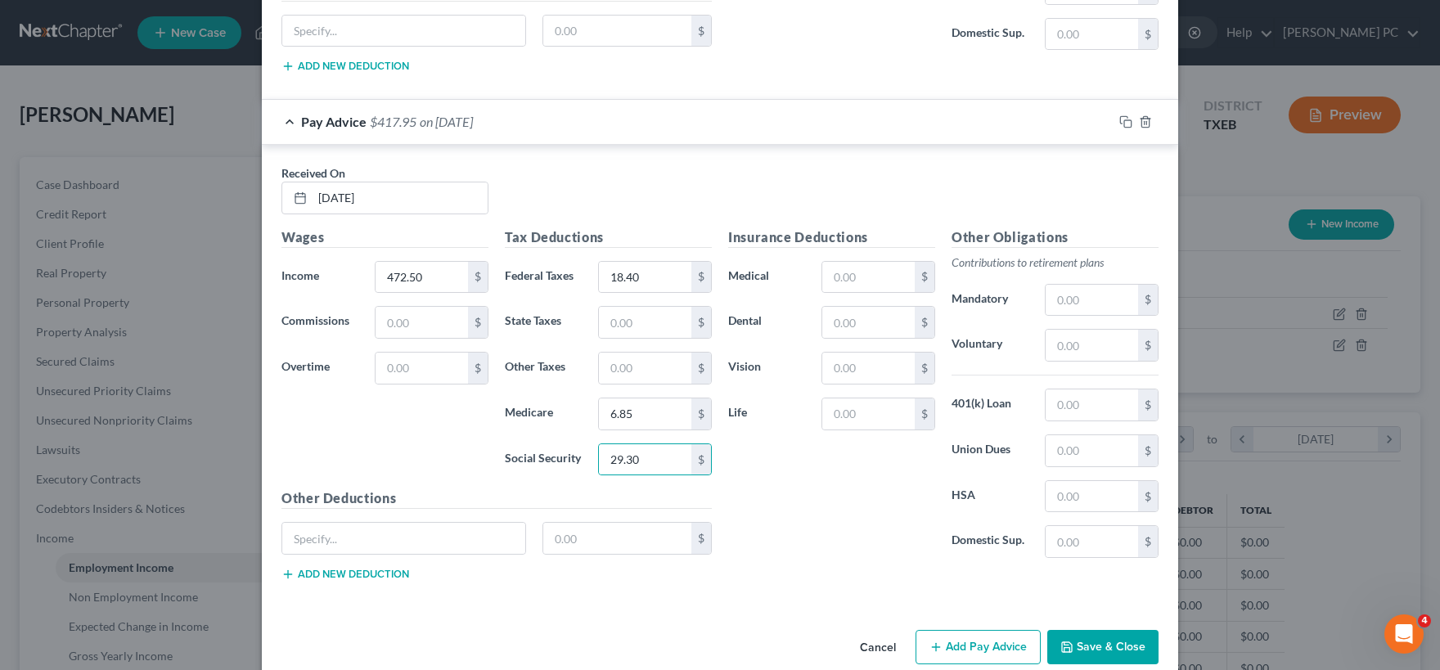
click at [833, 497] on div "Insurance Deductions Medical $ Dental $ Vision $ Life $" at bounding box center [831, 399] width 223 height 344
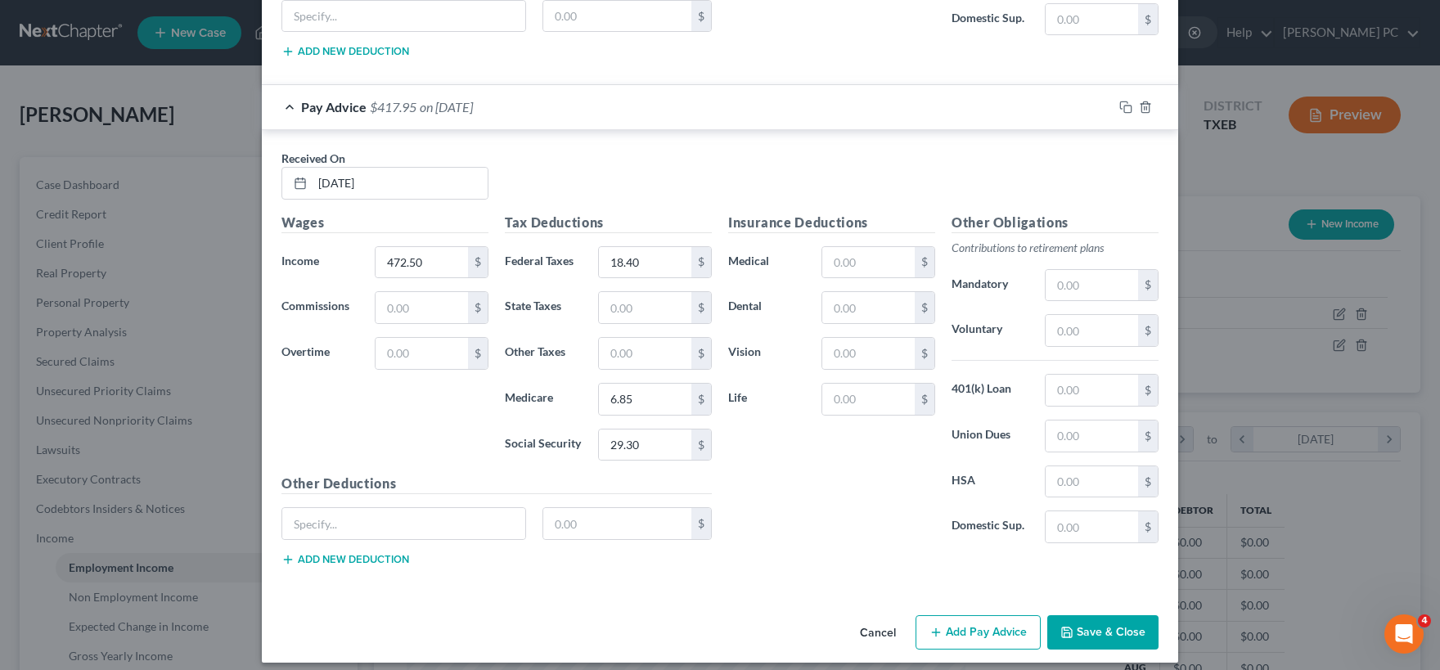
scroll to position [2506, 0]
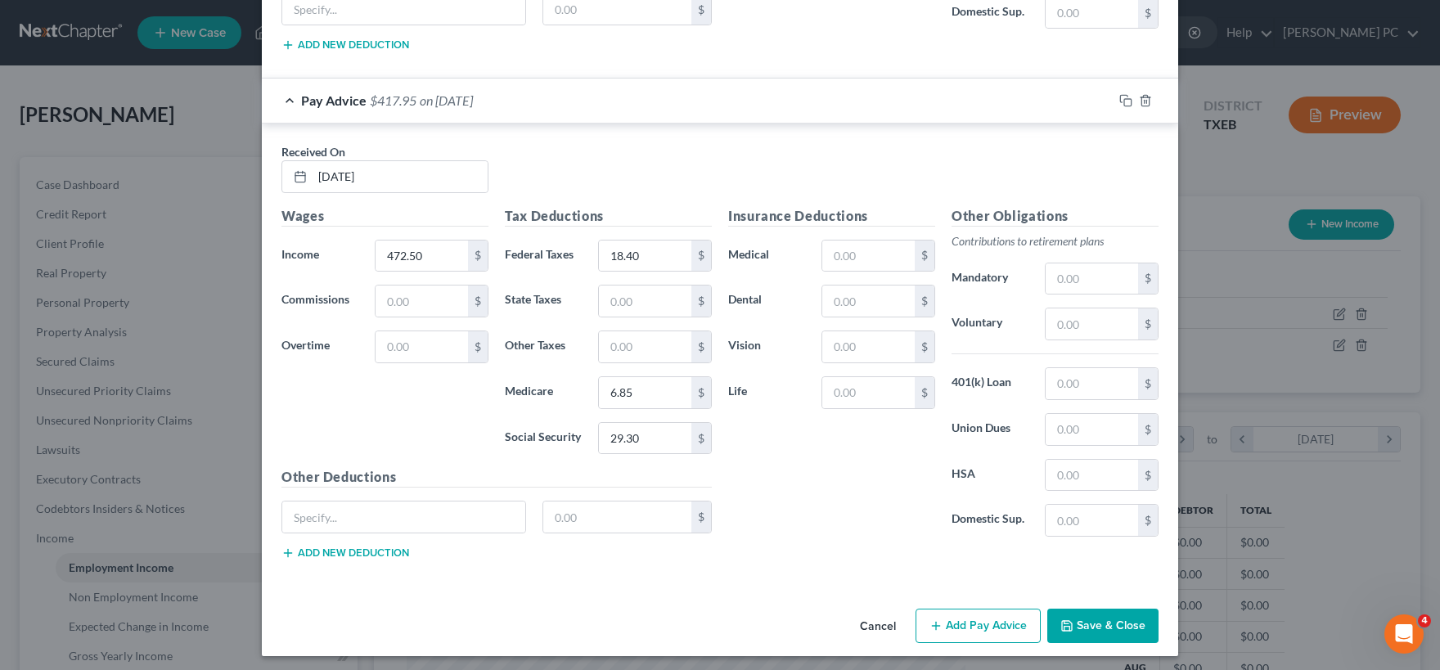
click at [960, 613] on button "Add Pay Advice" at bounding box center [977, 626] width 125 height 34
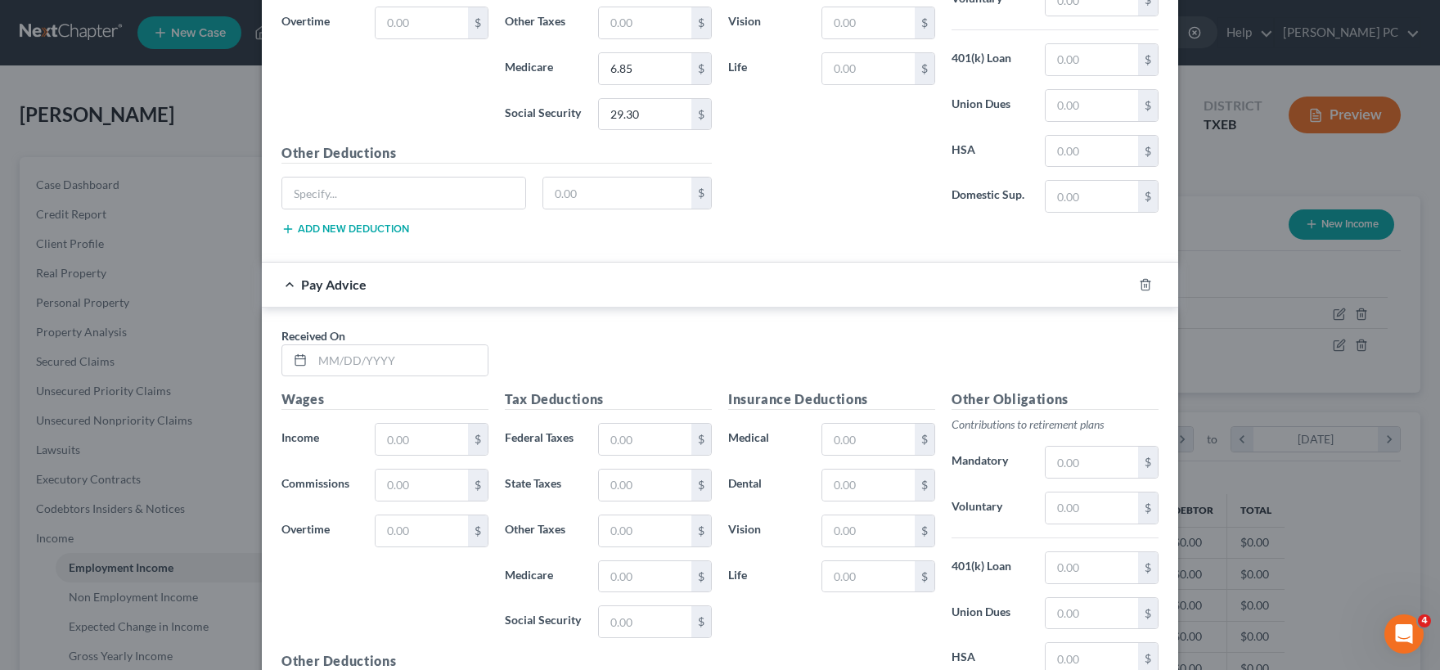
scroll to position [3012, 0]
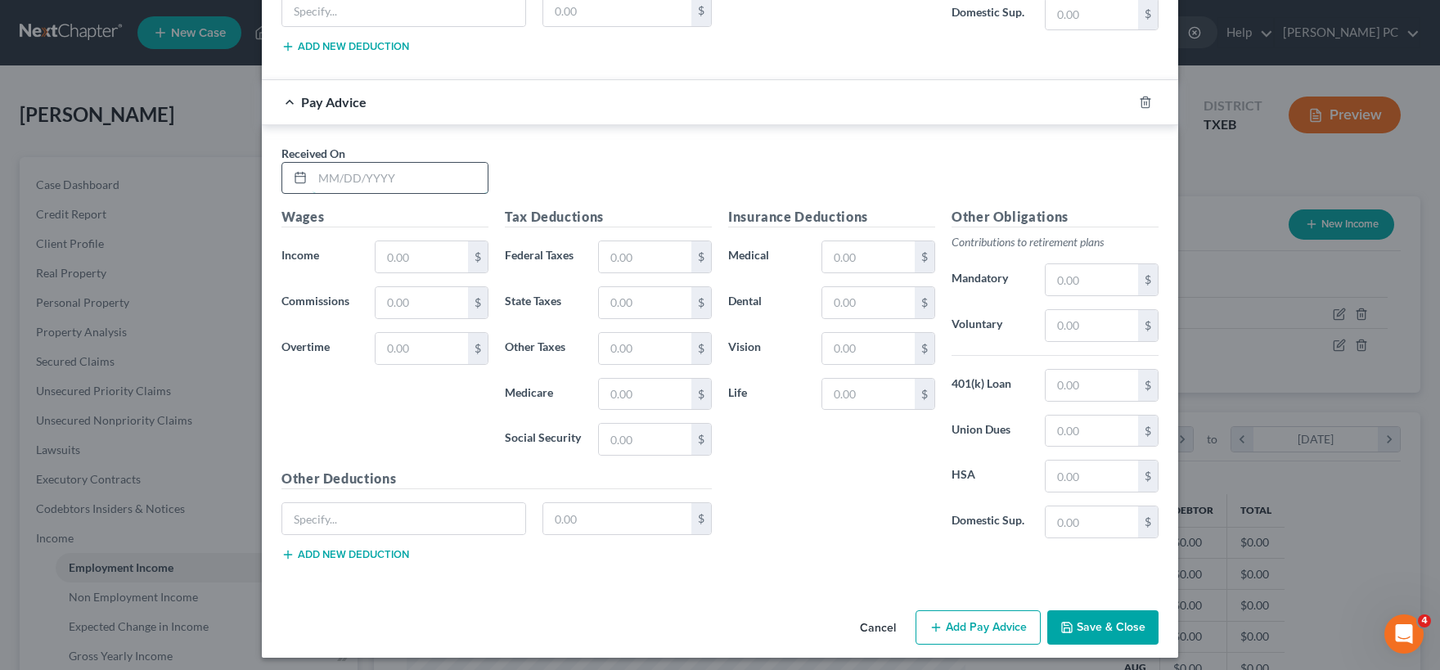
click at [351, 167] on input "text" at bounding box center [399, 178] width 175 height 31
type input "04/11/25"
type input "1"
type input "420.00"
click at [636, 251] on input "text" at bounding box center [645, 256] width 92 height 31
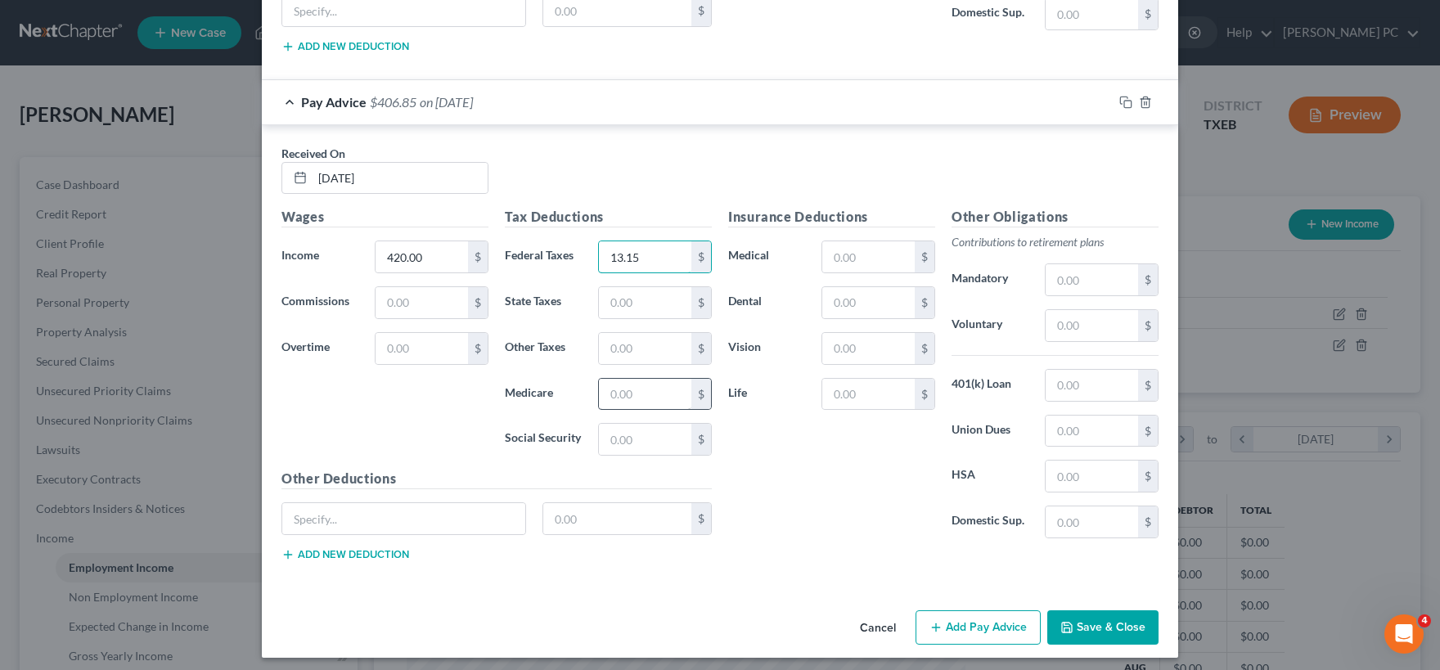
type input "13.15"
click at [629, 386] on input "text" at bounding box center [645, 394] width 92 height 31
type input "6.09"
click at [619, 432] on input "text" at bounding box center [645, 439] width 92 height 31
type input "26.04"
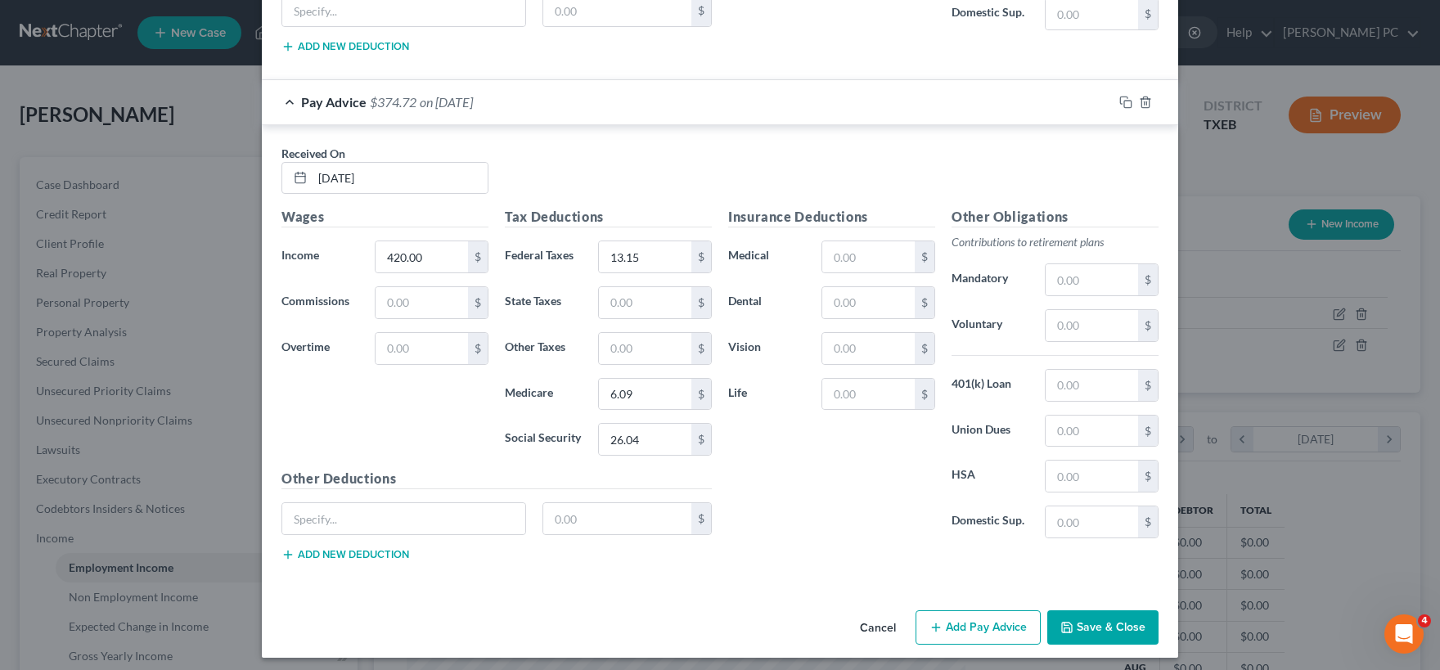
click at [982, 623] on button "Add Pay Advice" at bounding box center [977, 627] width 125 height 34
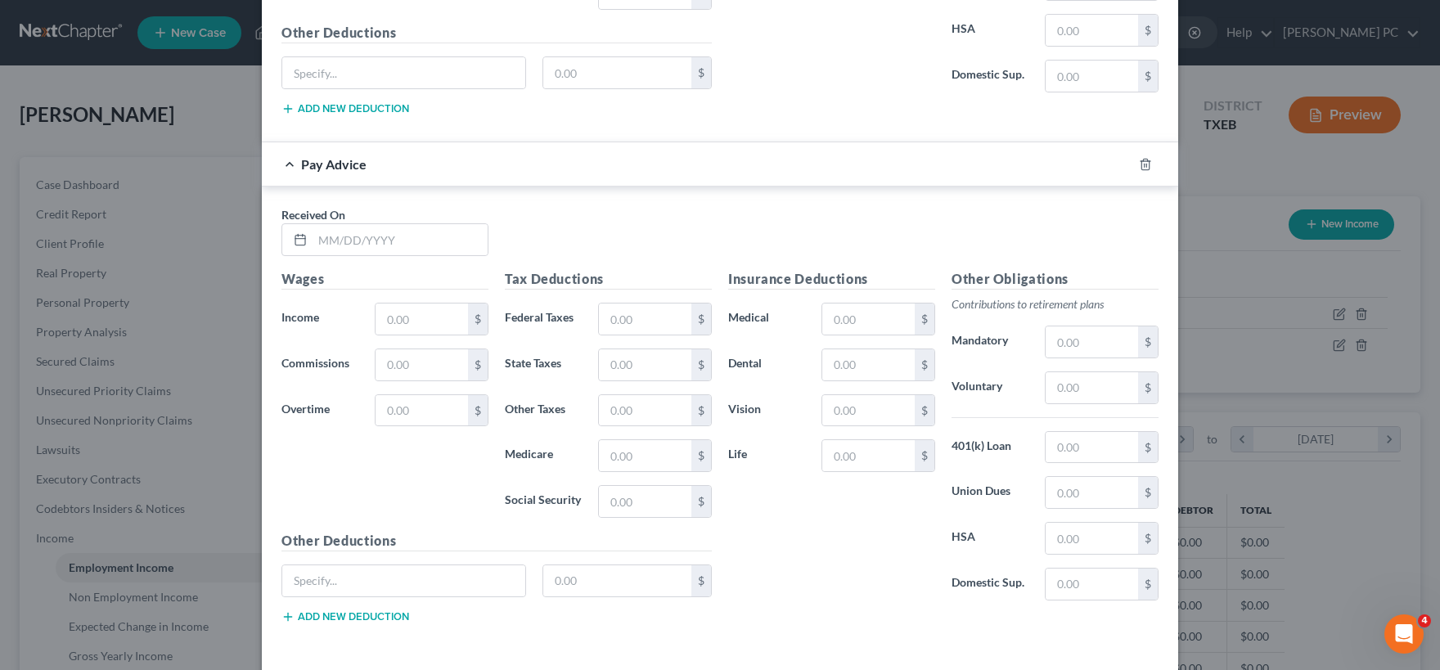
scroll to position [3518, 0]
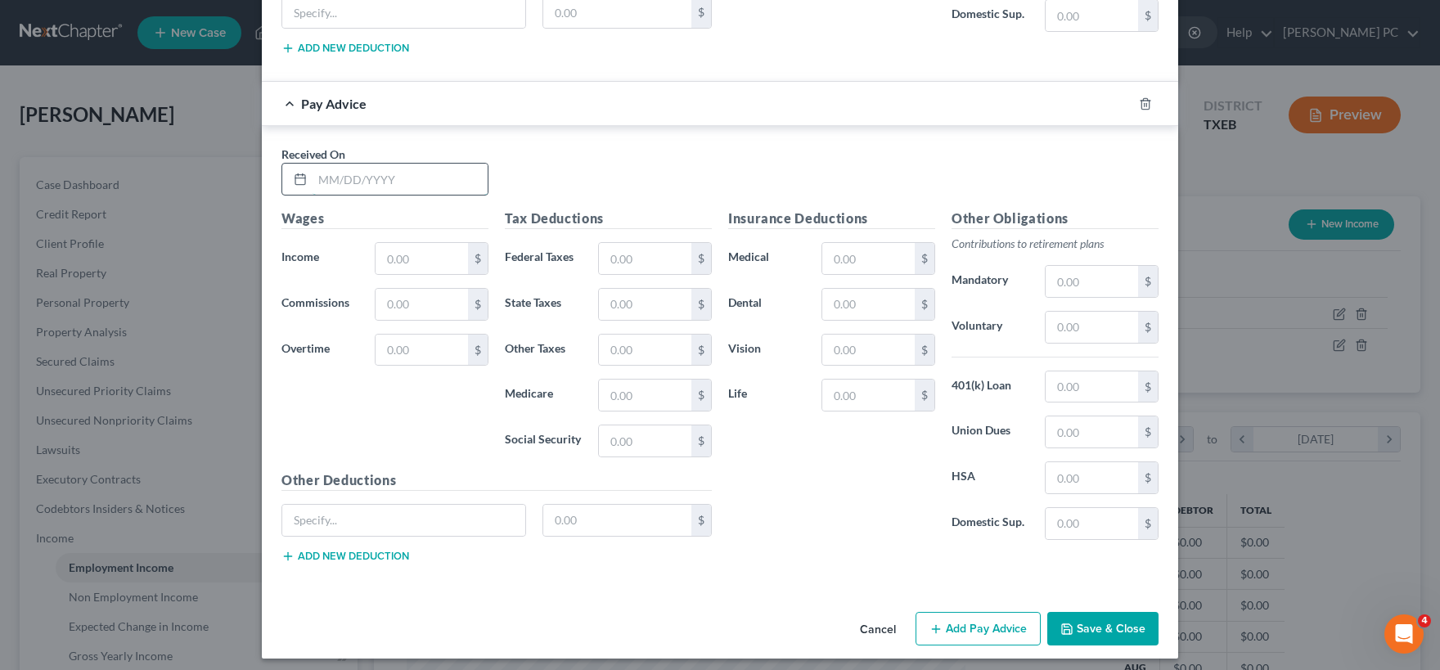
click at [371, 169] on input "text" at bounding box center [399, 179] width 175 height 31
type input "04/18/25"
type input "450.00"
click at [614, 257] on input "text" at bounding box center [645, 258] width 92 height 31
type input "16.15"
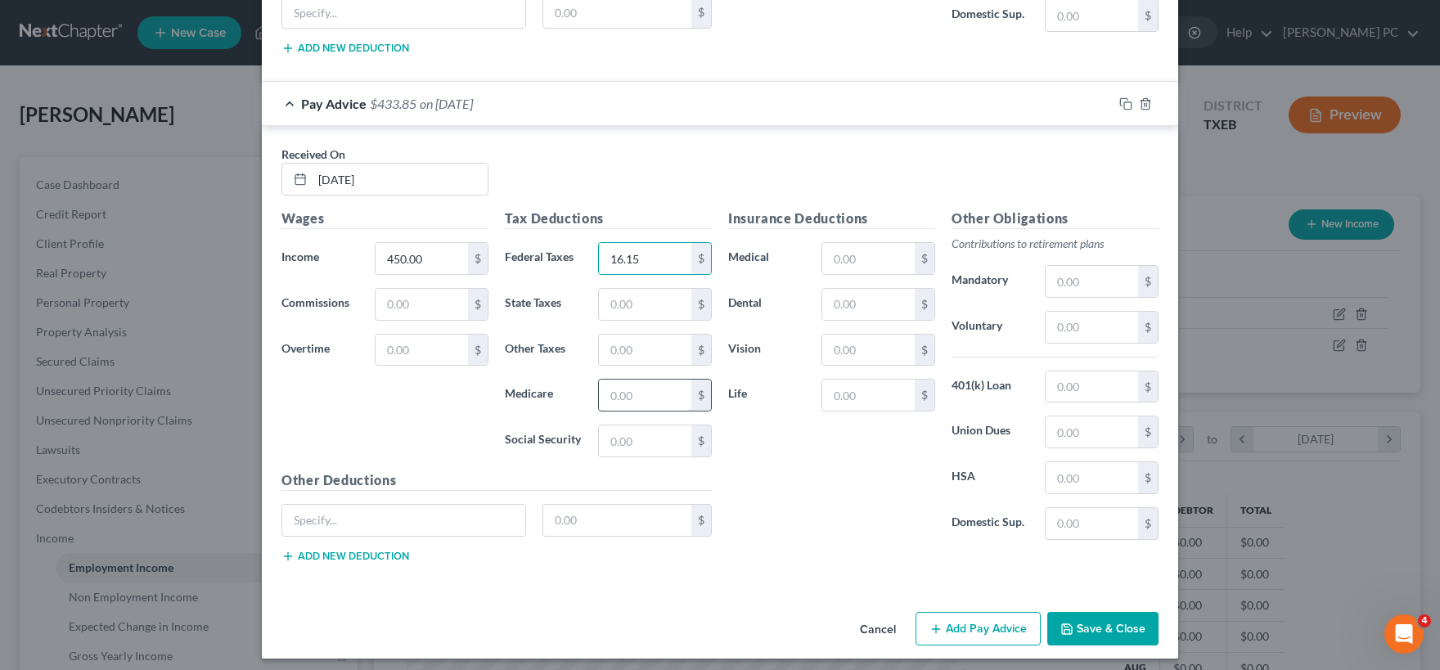
click at [645, 387] on input "text" at bounding box center [645, 395] width 92 height 31
type input "6.52"
click at [645, 428] on input "text" at bounding box center [645, 440] width 92 height 31
type input "27.90"
click at [953, 623] on button "Add Pay Advice" at bounding box center [977, 629] width 125 height 34
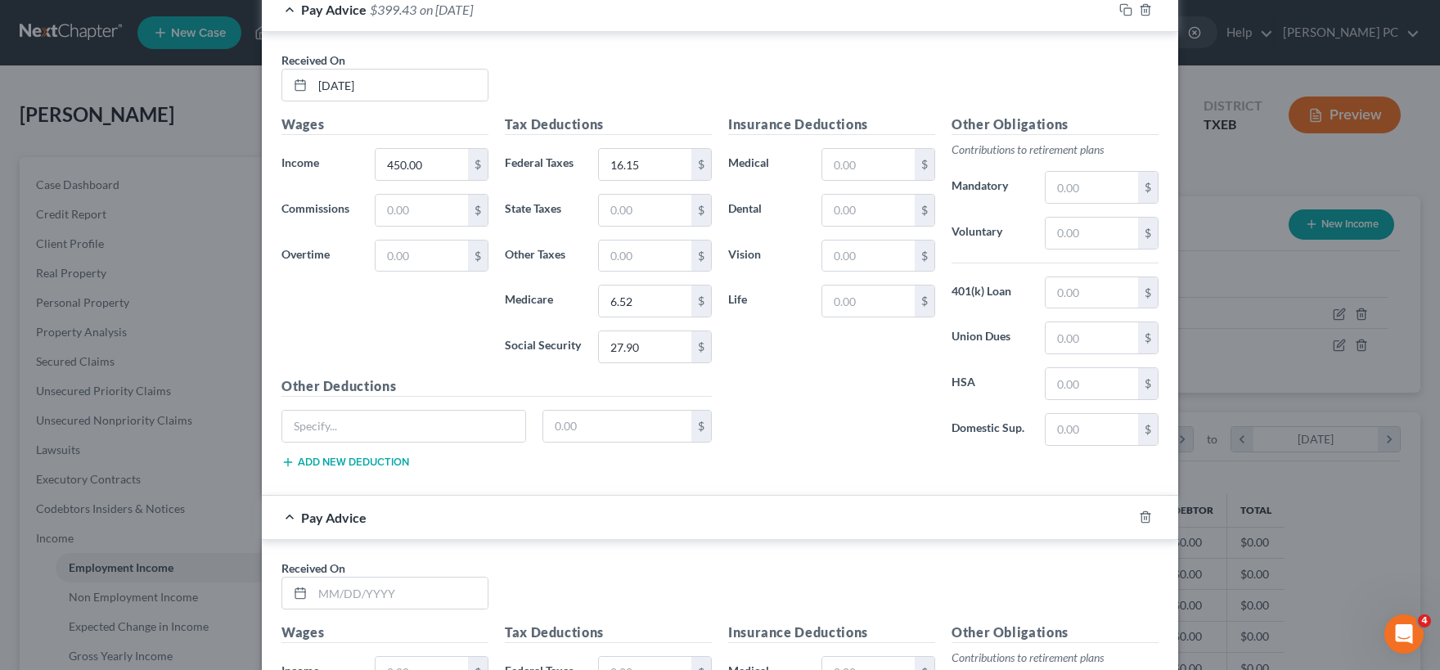
scroll to position [3761, 0]
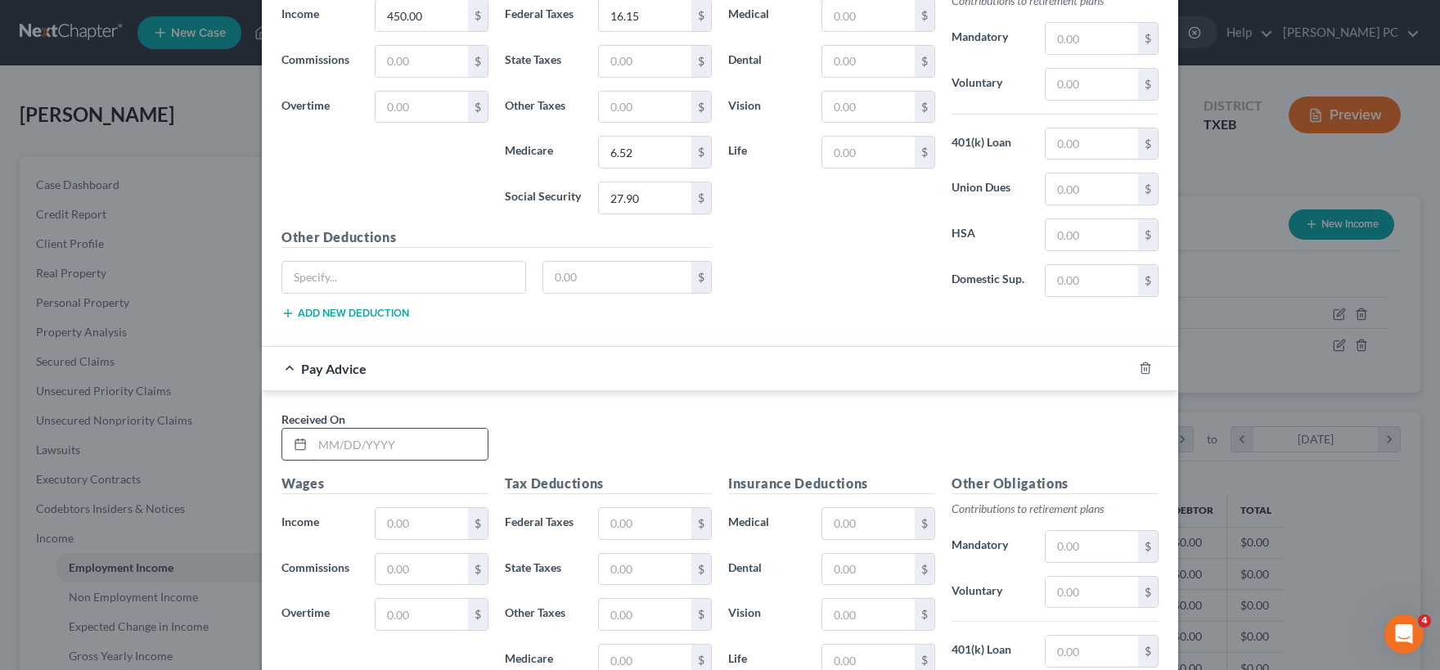
click at [354, 433] on input "text" at bounding box center [399, 444] width 175 height 31
type input "04/25/25"
type input "577.50"
click at [631, 518] on input "text" at bounding box center [645, 523] width 92 height 31
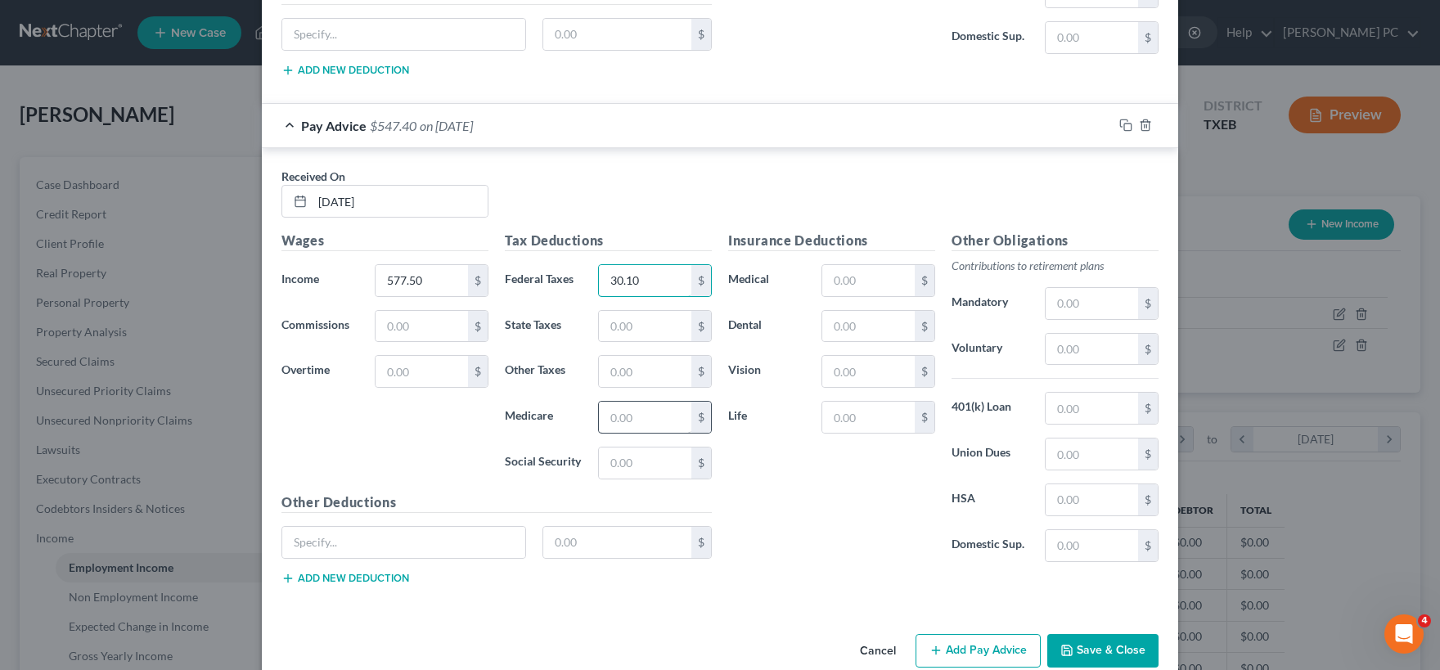
type input "30.10"
click at [649, 410] on input "text" at bounding box center [645, 417] width 92 height 31
type input "8.38"
click at [630, 454] on input "text" at bounding box center [645, 462] width 92 height 31
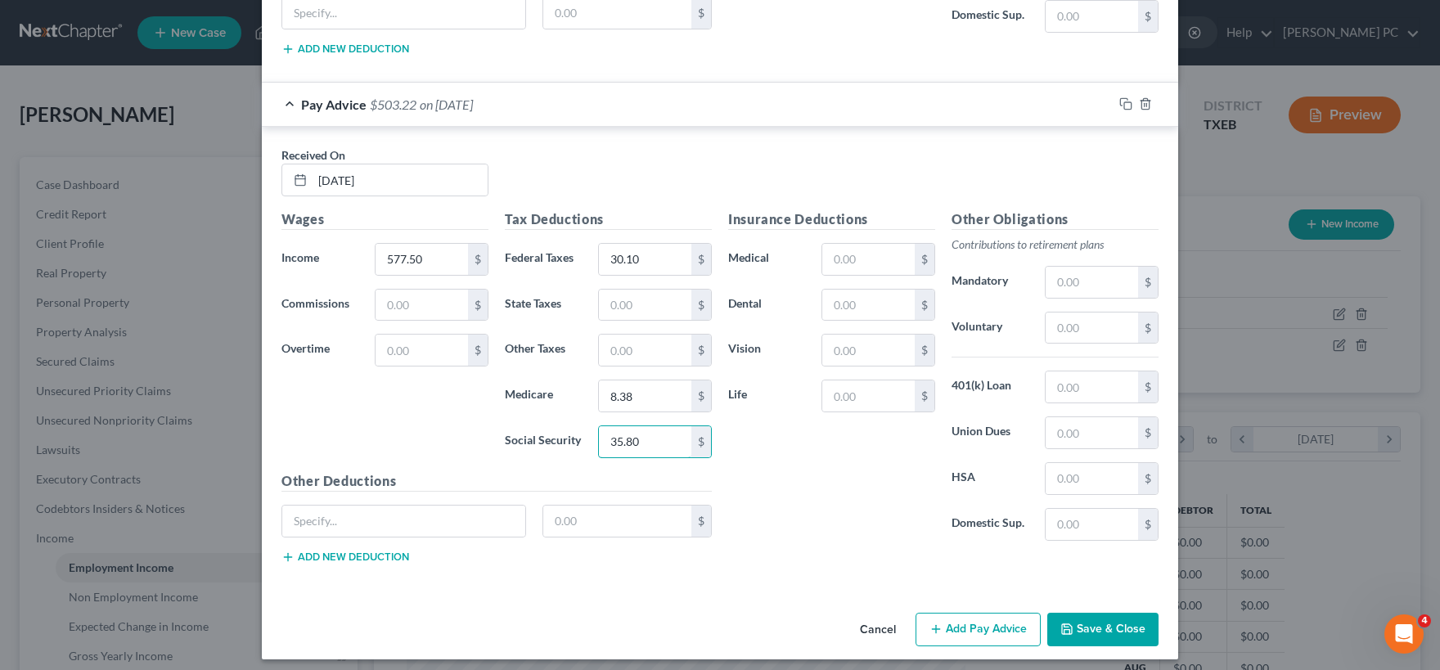
type input "35.80"
click at [968, 619] on button "Add Pay Advice" at bounding box center [977, 630] width 125 height 34
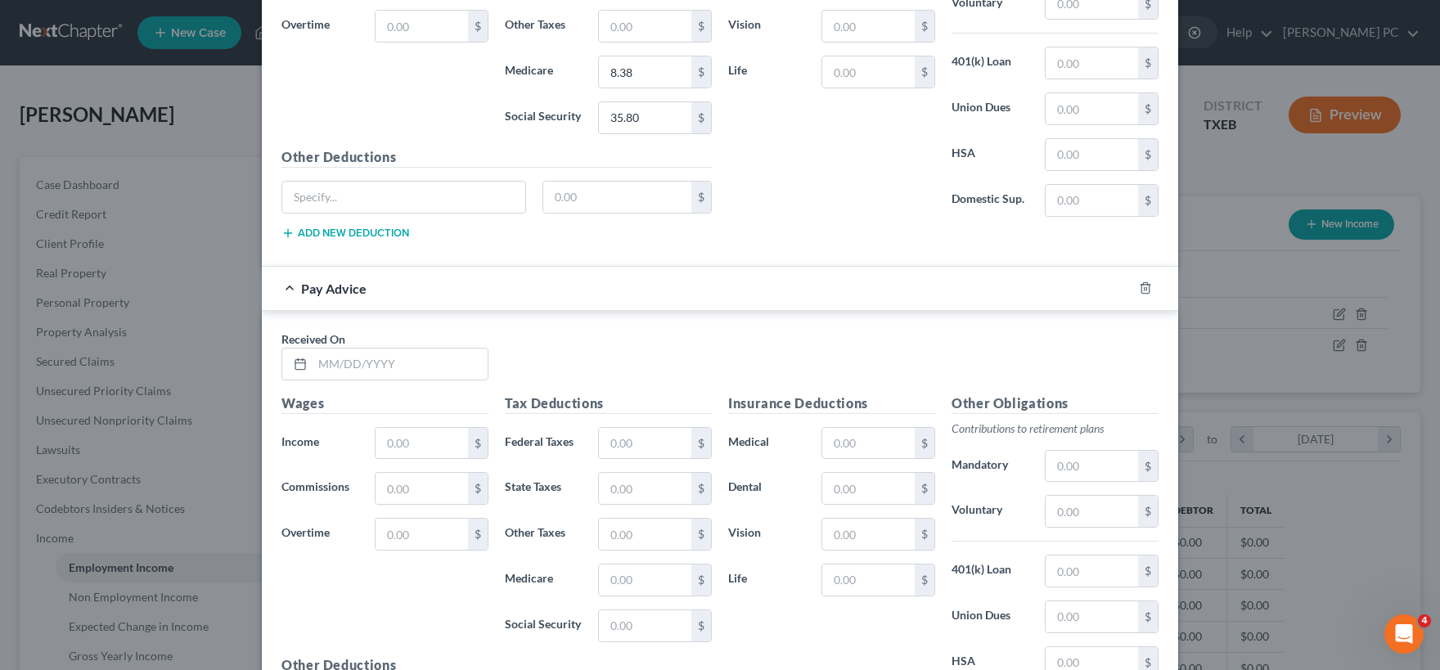
scroll to position [4533, 0]
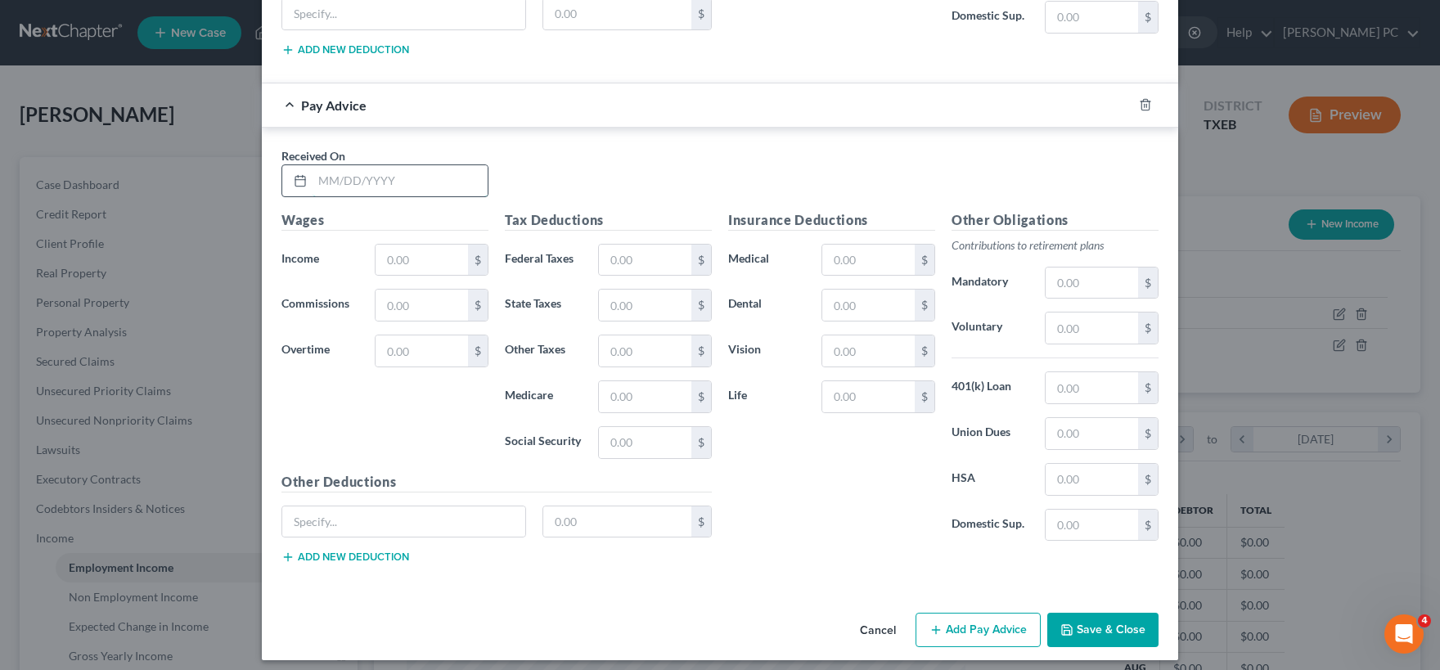
click at [373, 165] on input "text" at bounding box center [399, 180] width 175 height 31
type input "05/02/25"
type input "487.50"
click at [633, 245] on input "text" at bounding box center [645, 260] width 92 height 31
type input "19.90"
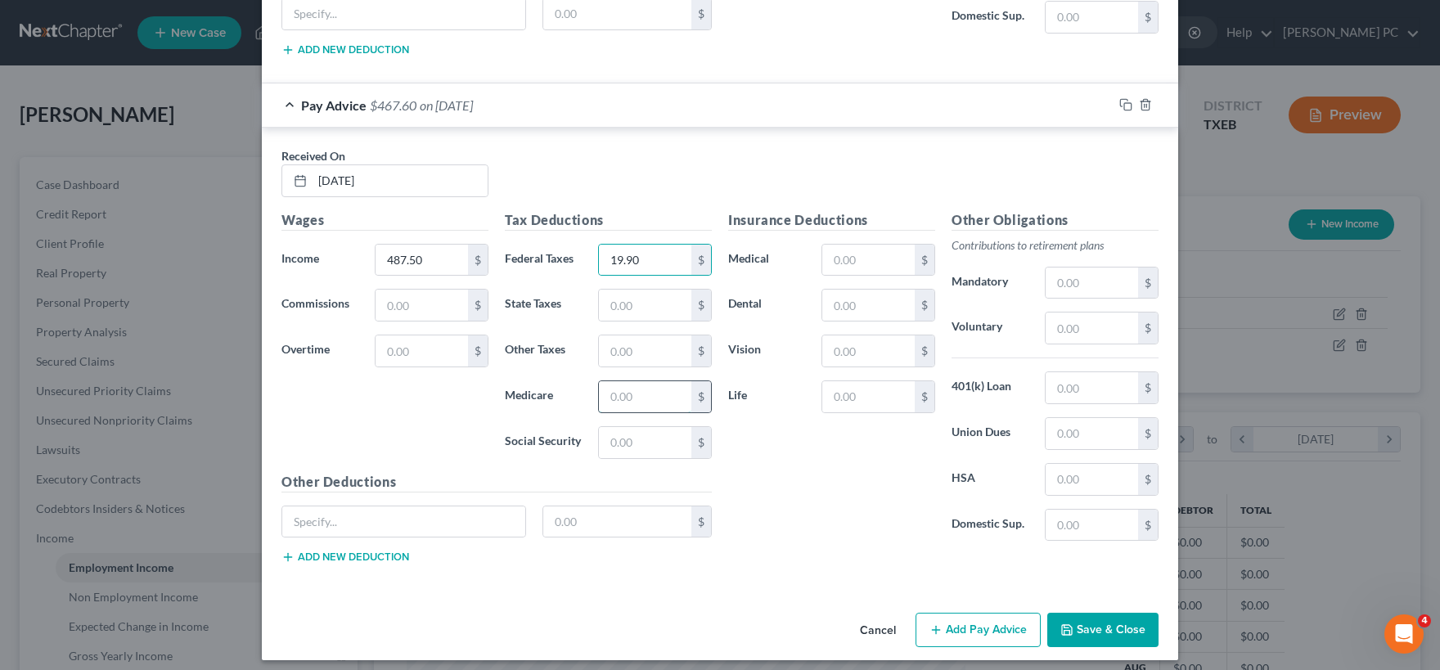
click at [620, 388] on input "text" at bounding box center [645, 396] width 92 height 31
type input "7.07"
click at [633, 427] on input "text" at bounding box center [645, 442] width 92 height 31
type input "30.23"
click at [977, 615] on button "Add Pay Advice" at bounding box center [977, 630] width 125 height 34
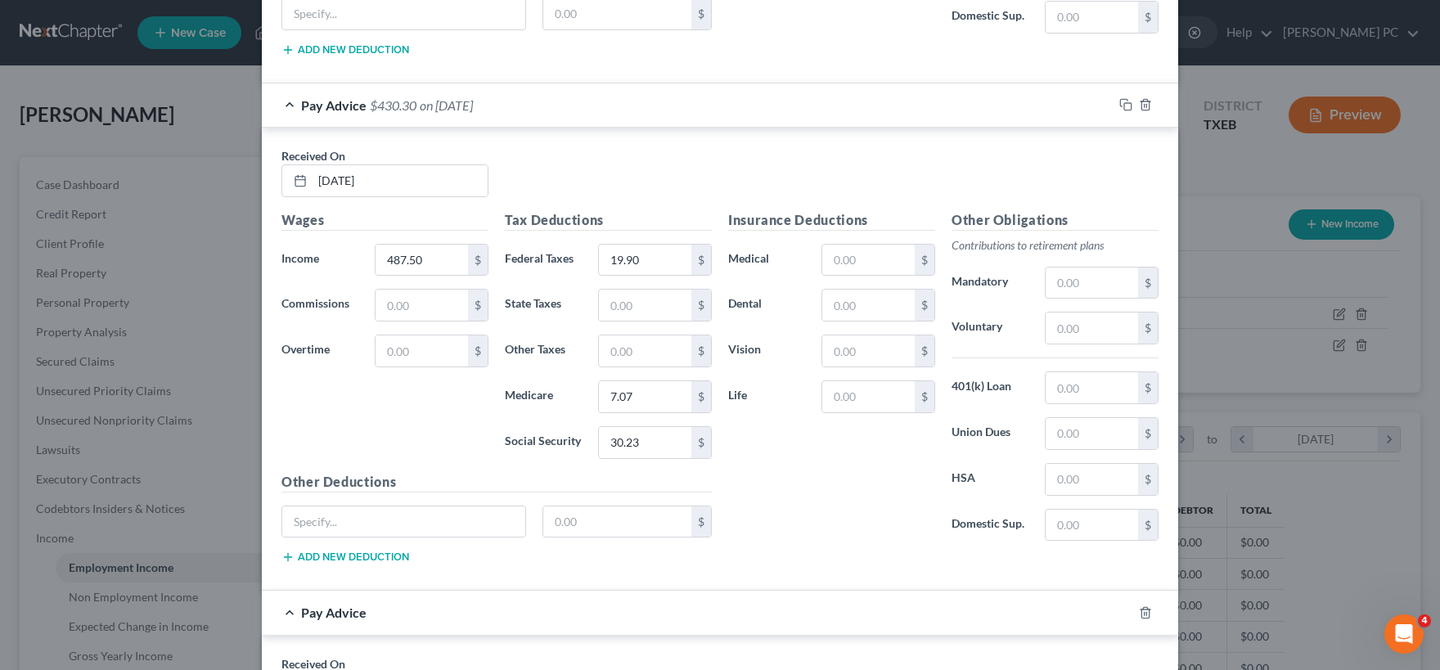
scroll to position [4857, 0]
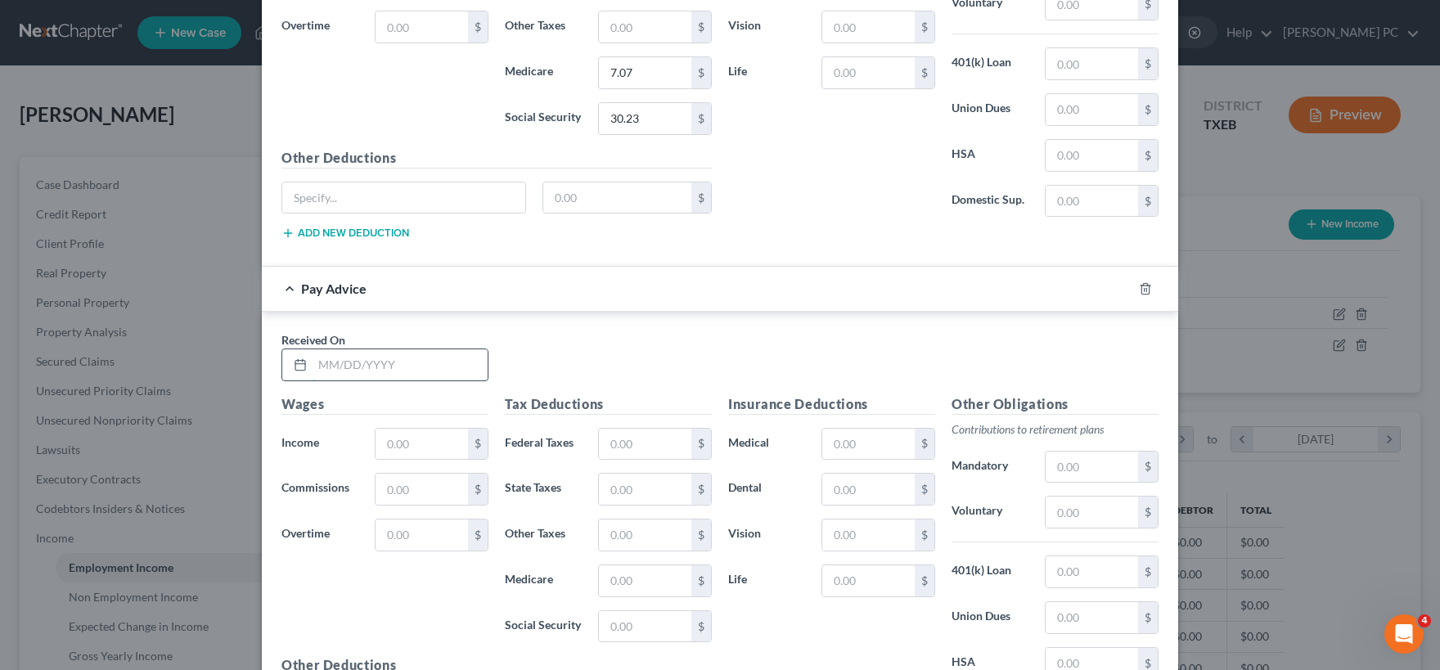
click at [356, 354] on input "text" at bounding box center [399, 364] width 175 height 31
type input "05/09/25"
type input "225.00"
click at [630, 434] on input "text" at bounding box center [645, 444] width 92 height 31
click at [632, 573] on input "text" at bounding box center [645, 580] width 92 height 31
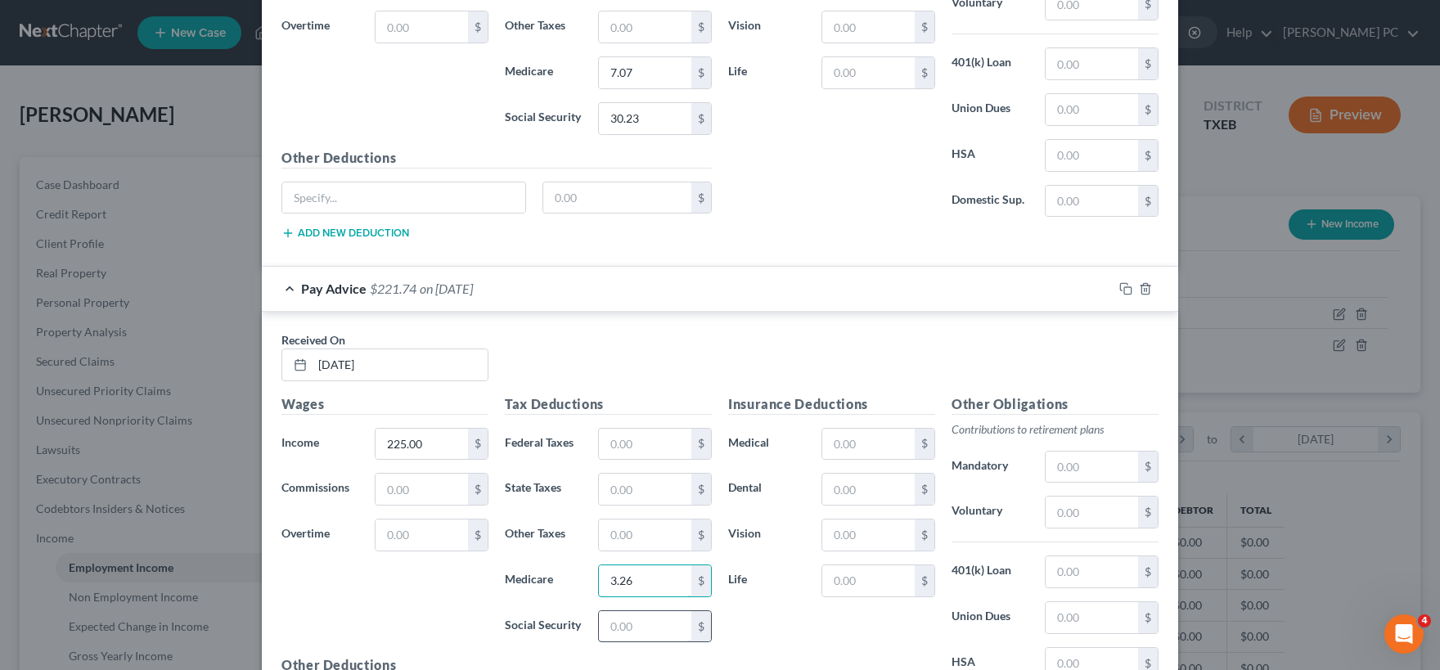
type input "3.26"
click at [620, 614] on input "text" at bounding box center [645, 626] width 92 height 31
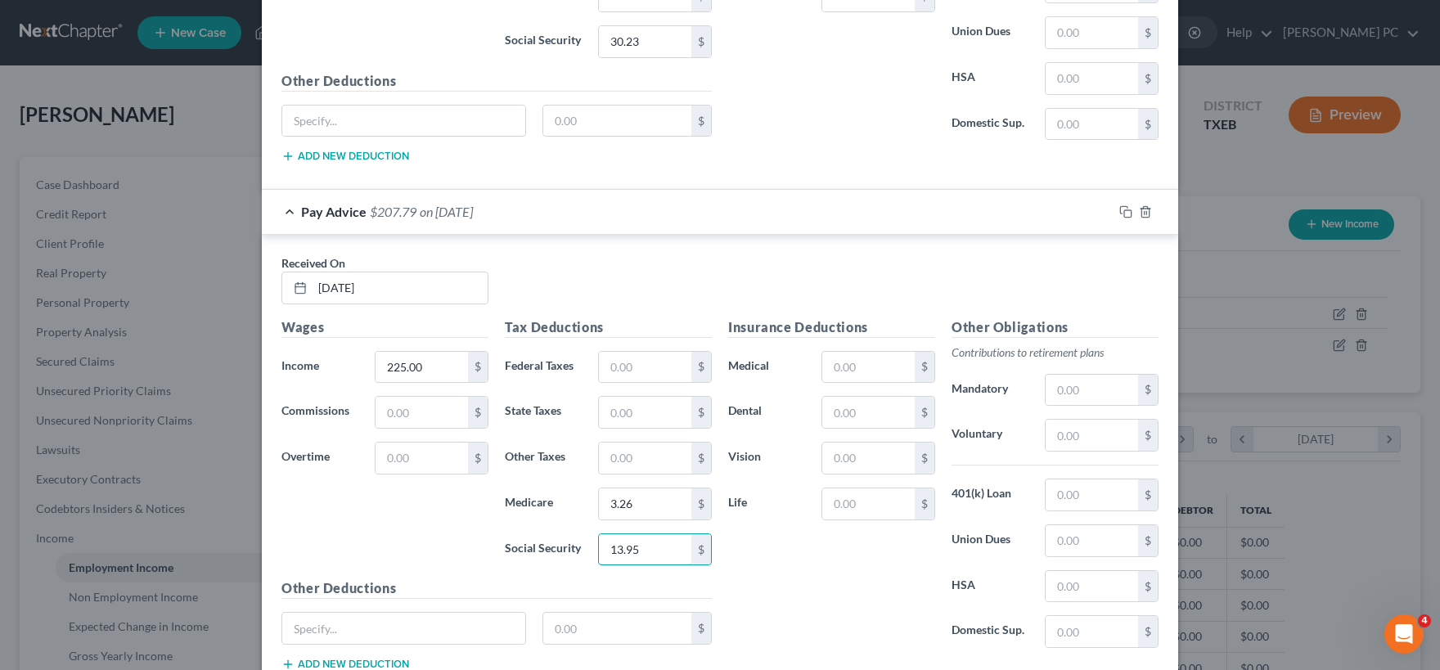
scroll to position [5039, 0]
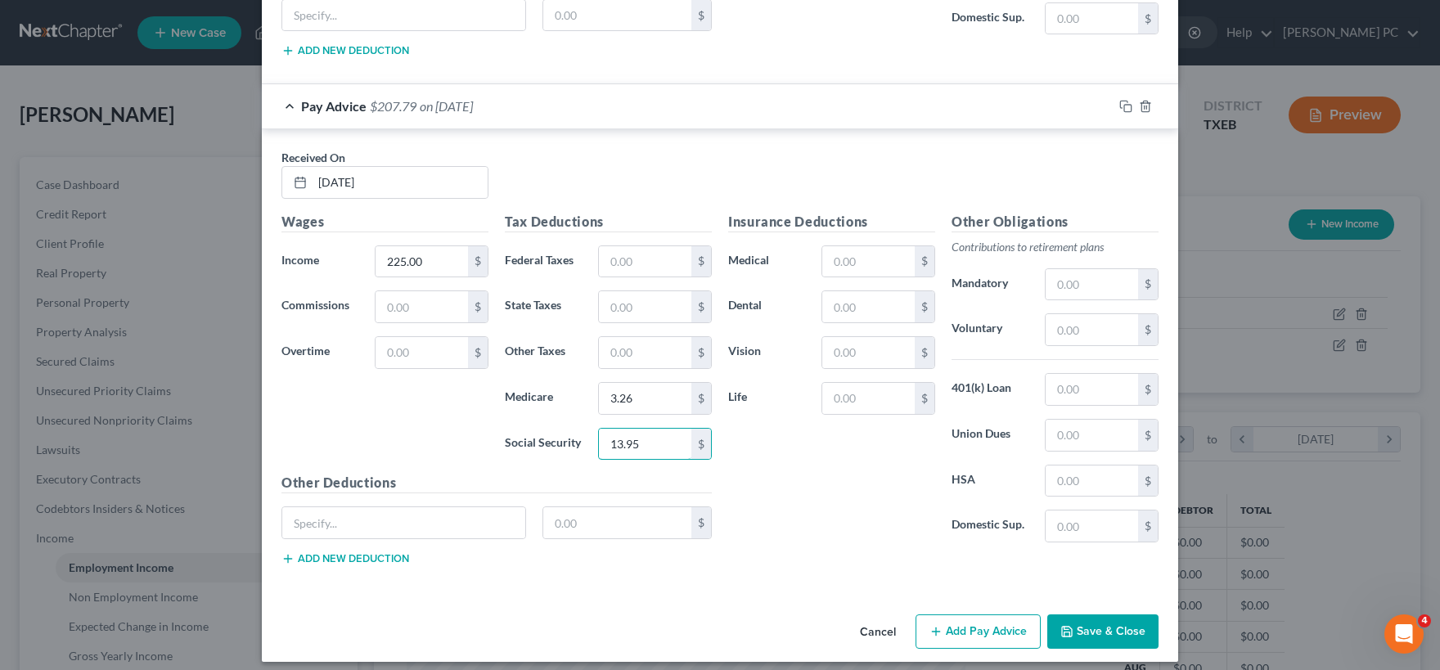
type input "13.95"
click at [959, 619] on button "Add Pay Advice" at bounding box center [977, 631] width 125 height 34
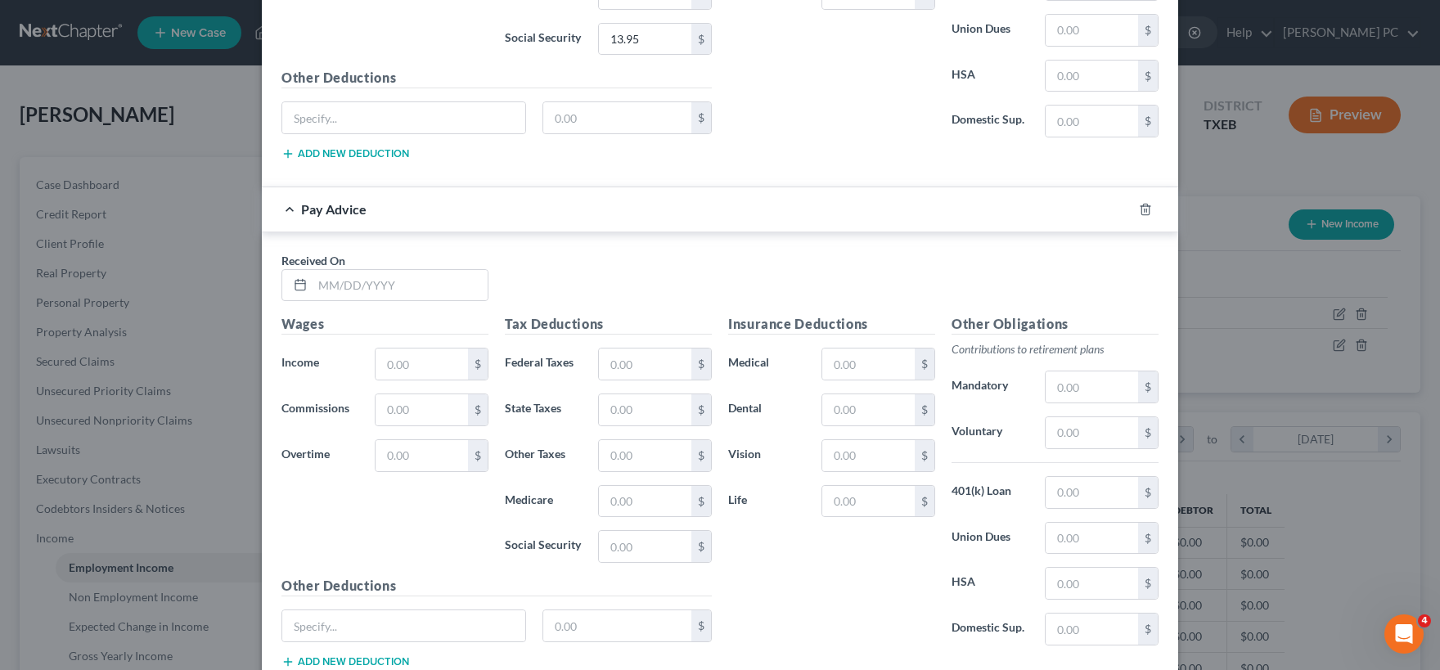
scroll to position [5545, 0]
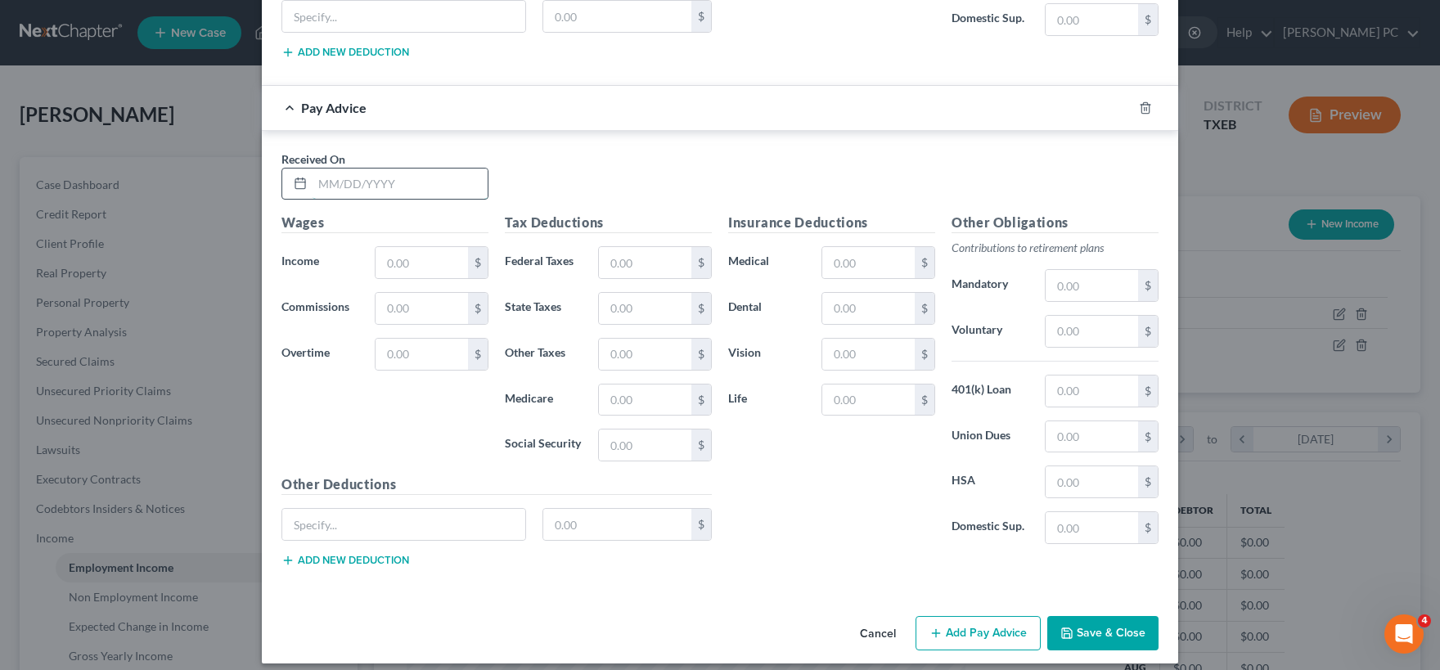
click at [358, 173] on input "text" at bounding box center [399, 184] width 175 height 31
type input "05/16/25"
click at [410, 247] on input "text" at bounding box center [421, 262] width 92 height 31
type input "483.75"
click at [626, 252] on input "text" at bounding box center [645, 262] width 92 height 31
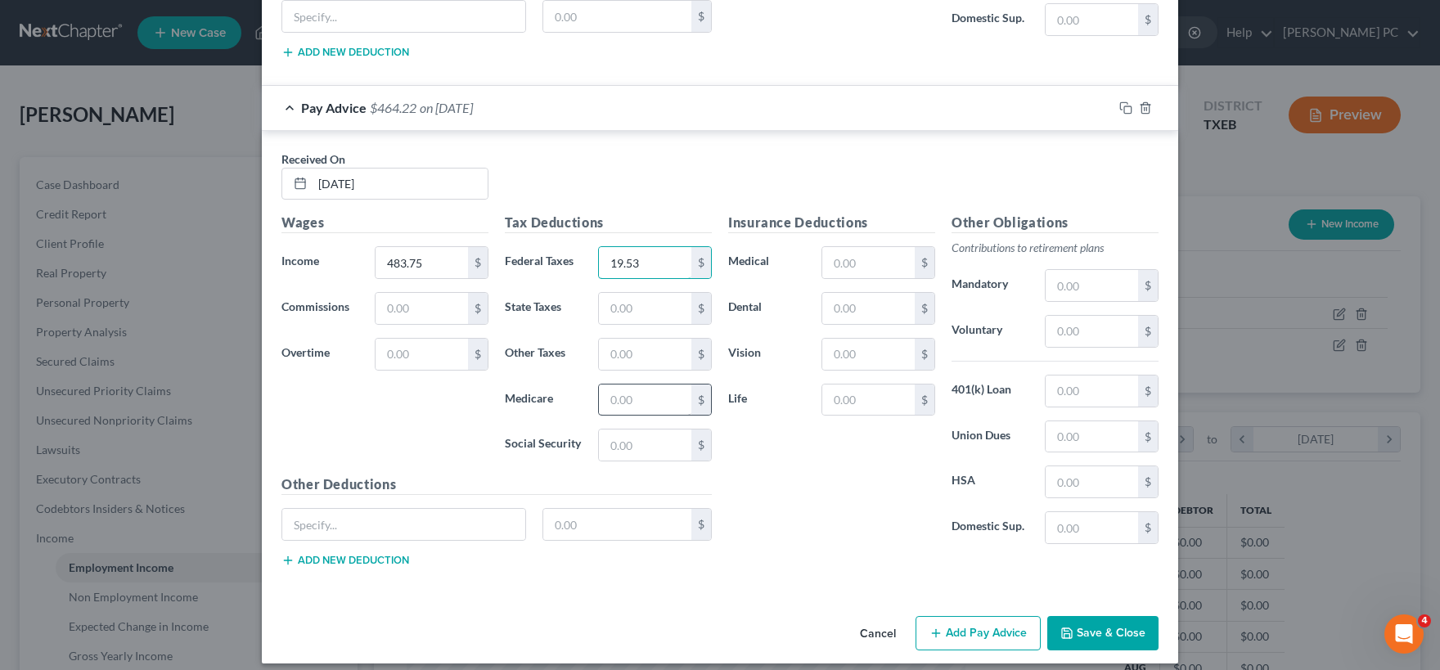
type input "19.53"
click at [636, 389] on input "text" at bounding box center [645, 399] width 92 height 31
type input "7.01"
click at [631, 429] on input "text" at bounding box center [645, 444] width 92 height 31
type input "29.99"
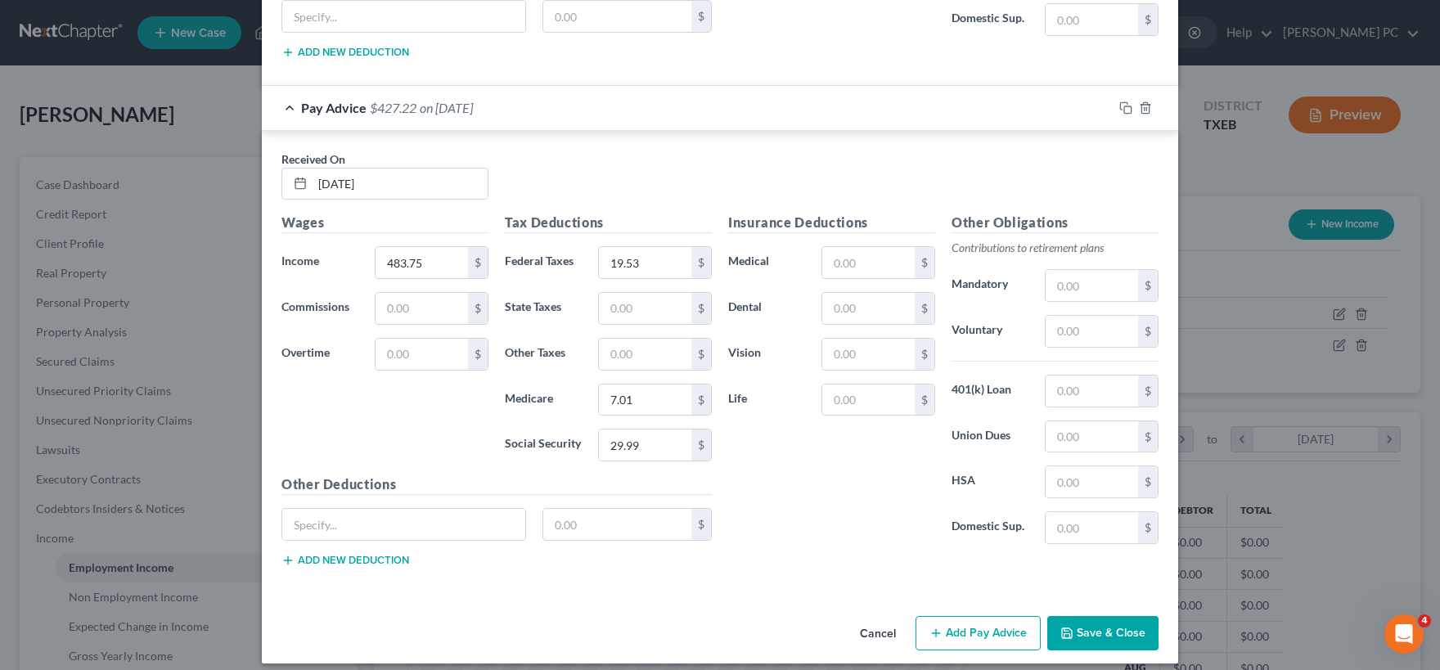
drag, startPoint x: 983, startPoint y: 623, endPoint x: 1116, endPoint y: 572, distance: 141.9
click at [984, 620] on button "Add Pay Advice" at bounding box center [977, 633] width 125 height 34
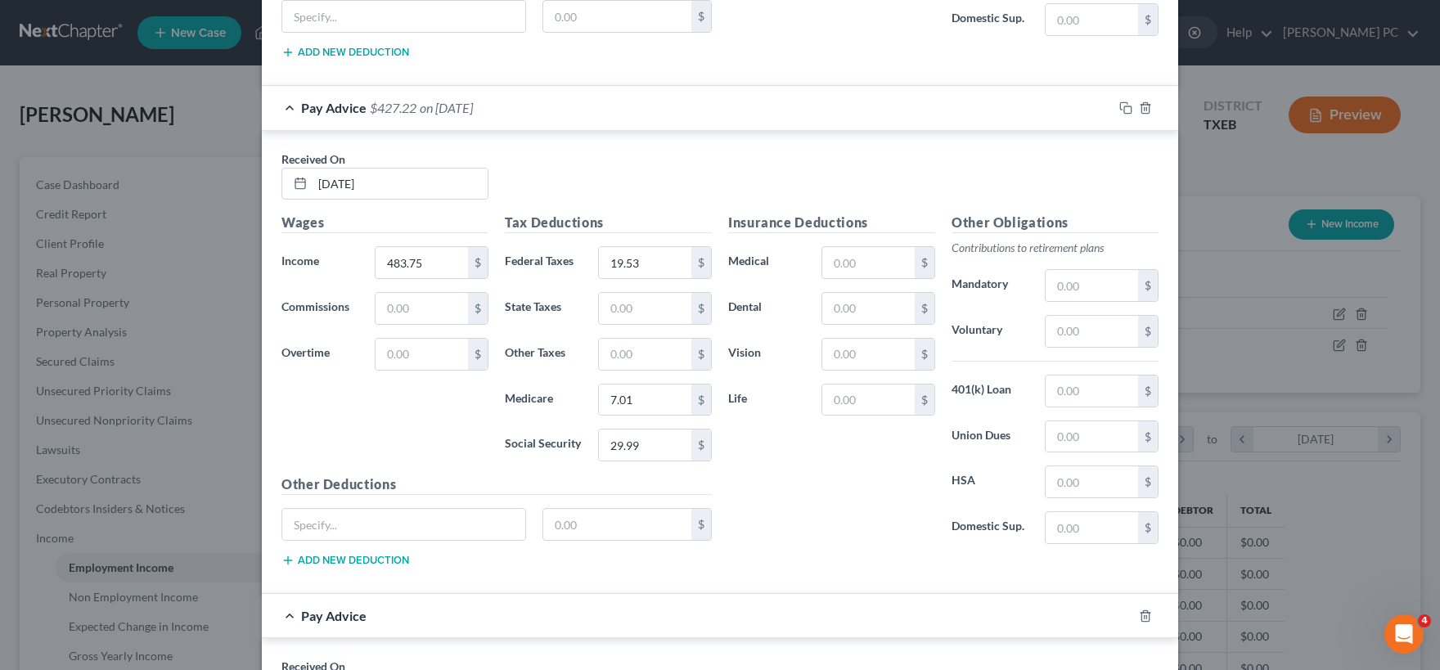
scroll to position [5869, 0]
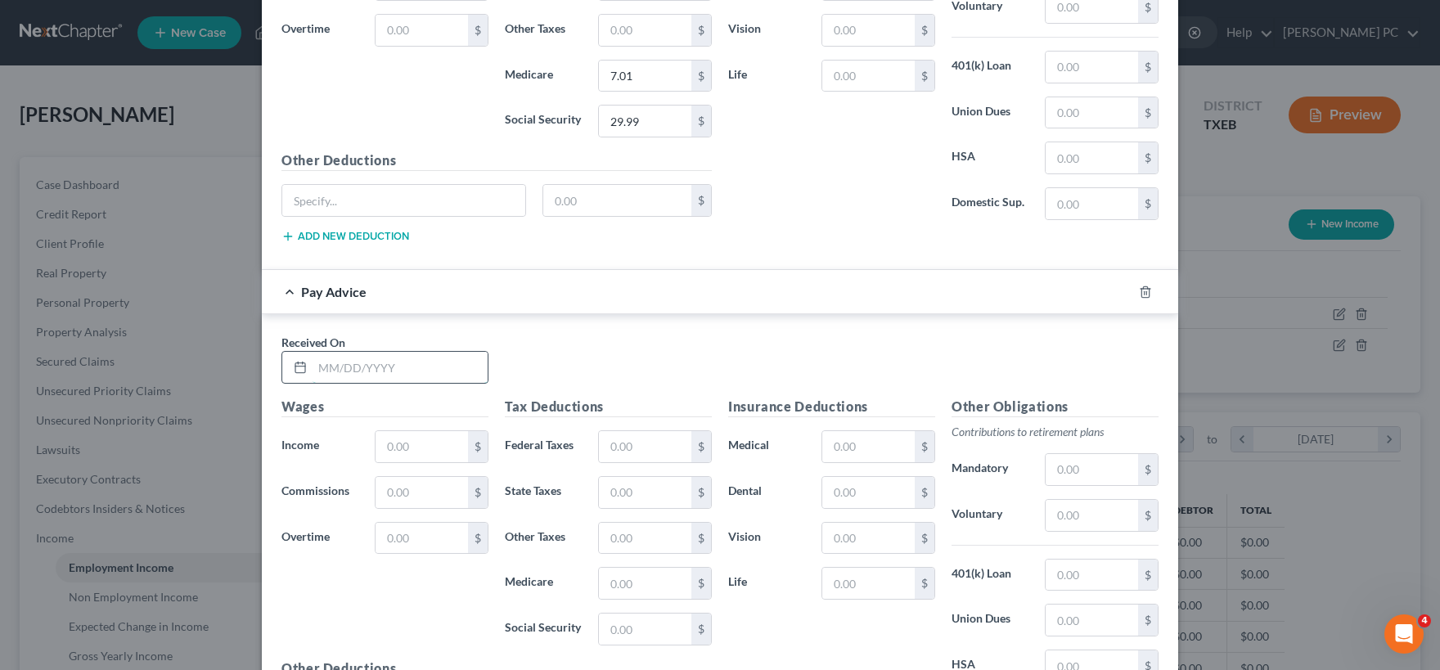
click at [345, 354] on input "text" at bounding box center [399, 367] width 175 height 31
type input "05/23/25"
type input "566.25"
click at [625, 431] on input "text" at bounding box center [645, 446] width 92 height 31
type input "28.75"
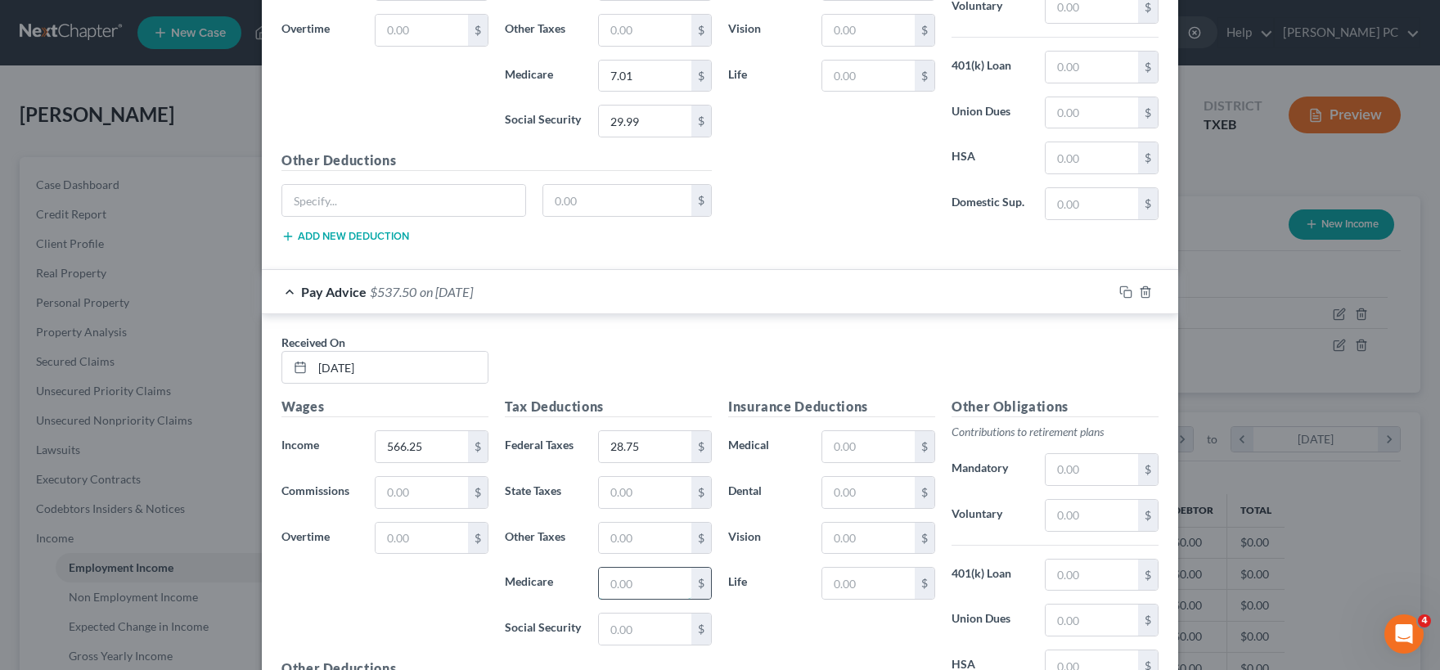
click at [624, 568] on input "text" at bounding box center [645, 583] width 92 height 31
type input "8.21"
click at [645, 614] on input "text" at bounding box center [645, 629] width 92 height 31
type input "6"
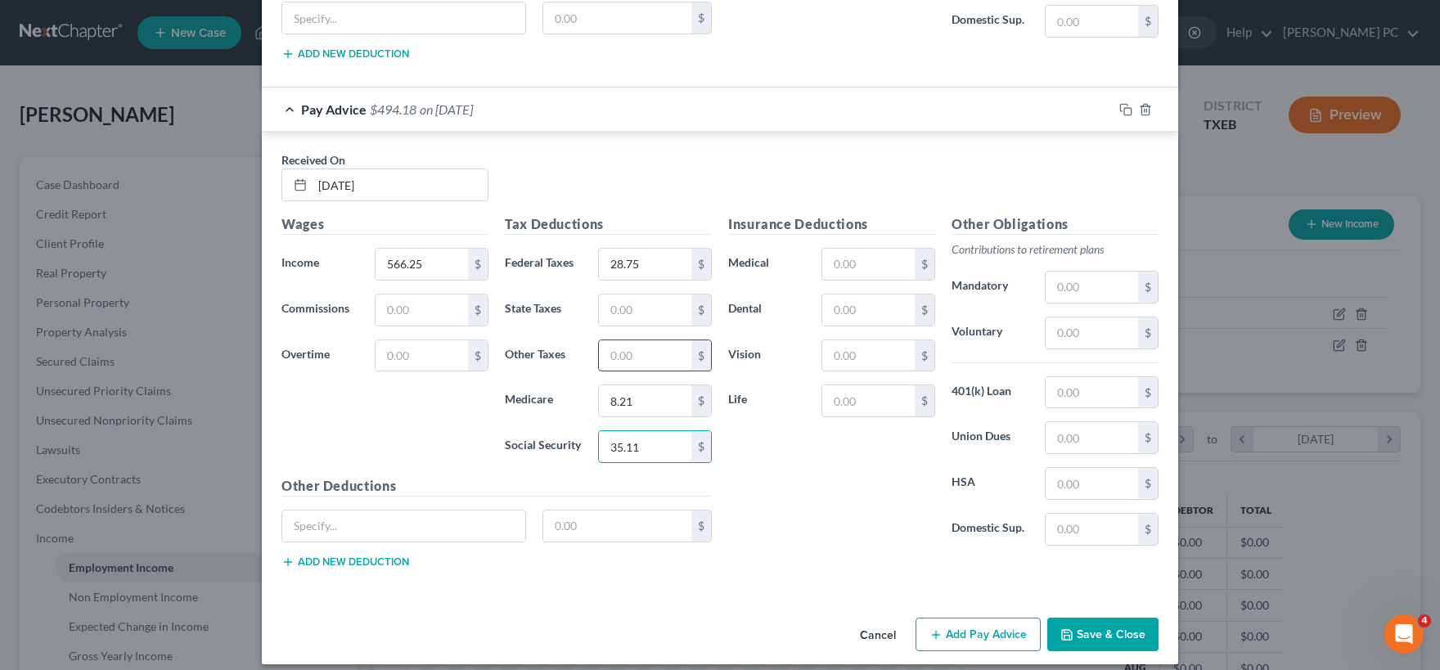
scroll to position [6053, 0]
type input "35.11"
click at [985, 623] on button "Add Pay Advice" at bounding box center [977, 634] width 125 height 34
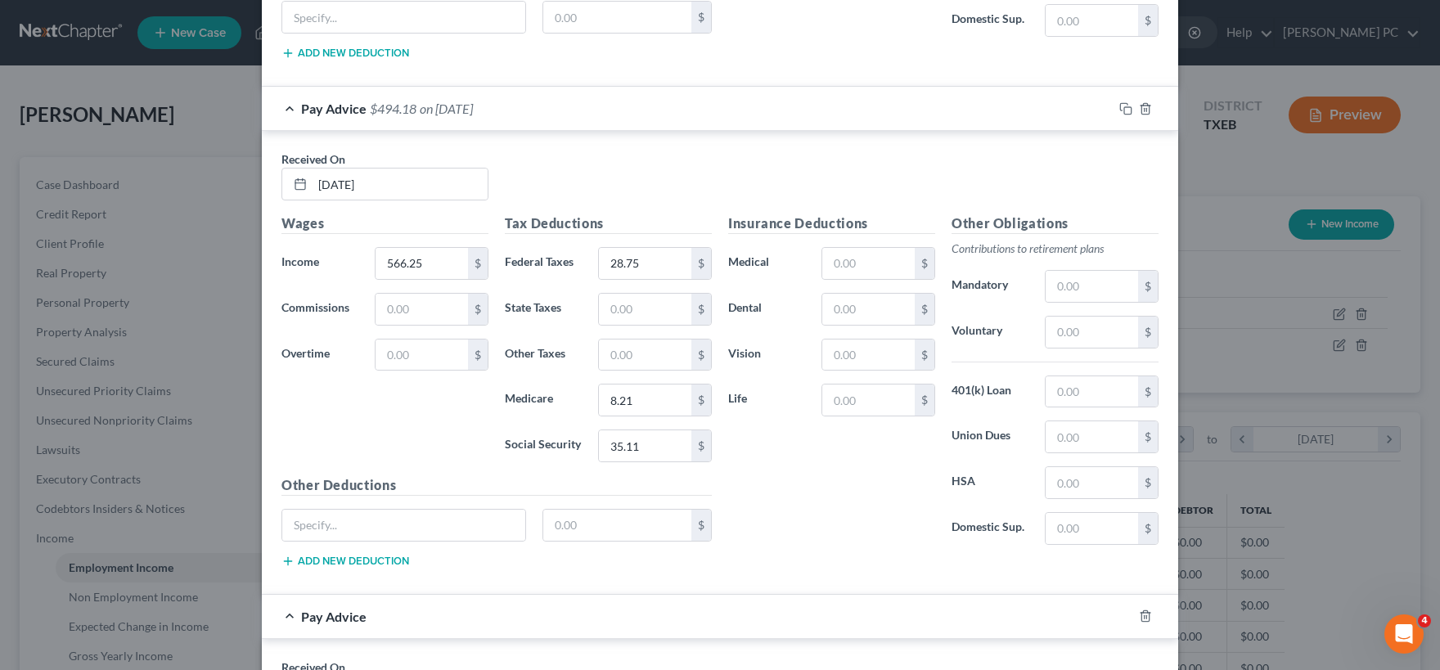
scroll to position [6376, 0]
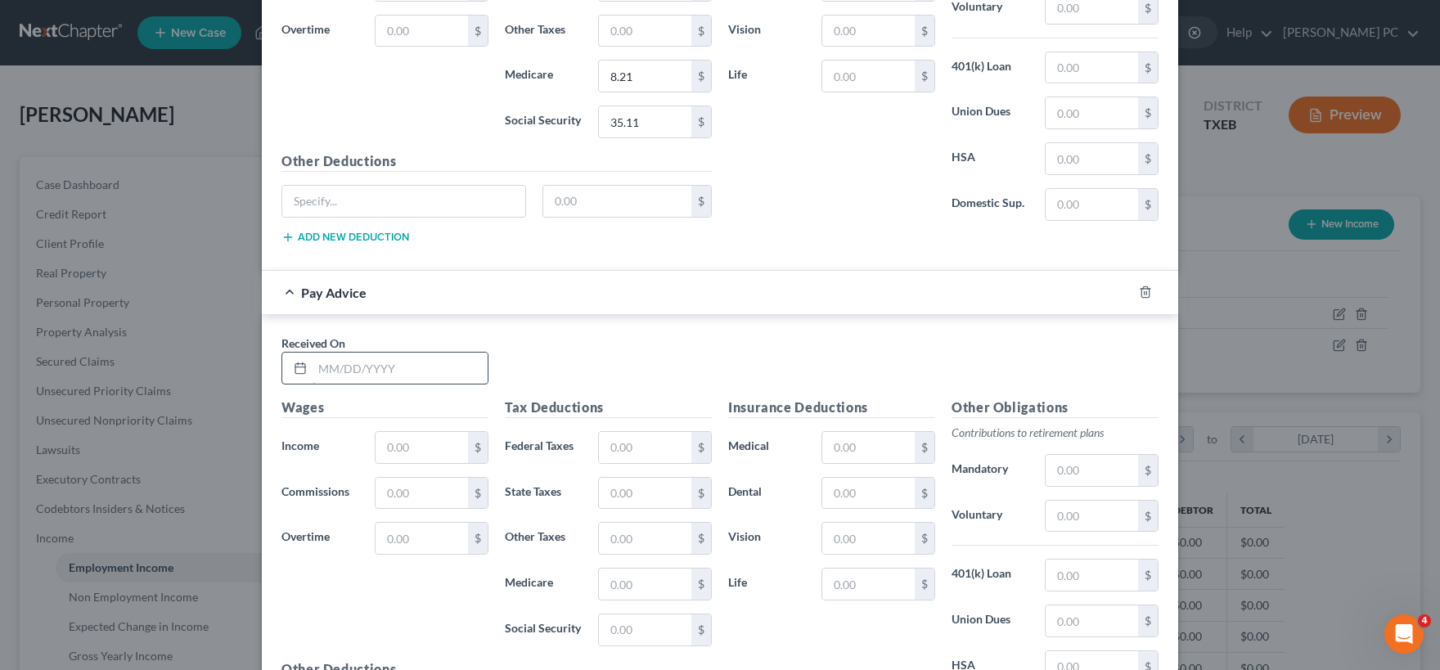
click at [351, 354] on input "text" at bounding box center [399, 368] width 175 height 31
type input "05/30/25"
type input "465.00"
click at [641, 436] on input "text" at bounding box center [645, 447] width 92 height 31
type input "17.65"
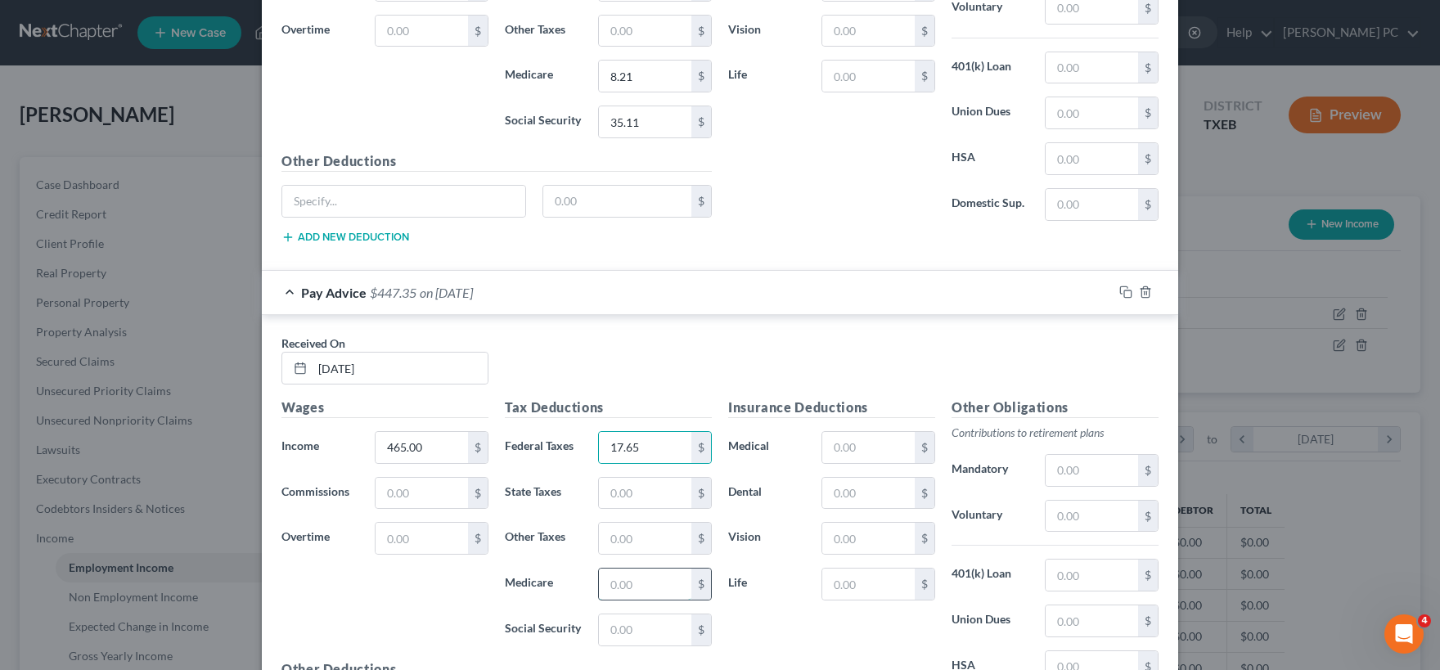
click at [645, 569] on input "text" at bounding box center [645, 584] width 92 height 31
type input "6.75"
click at [662, 617] on input "text" at bounding box center [645, 629] width 92 height 31
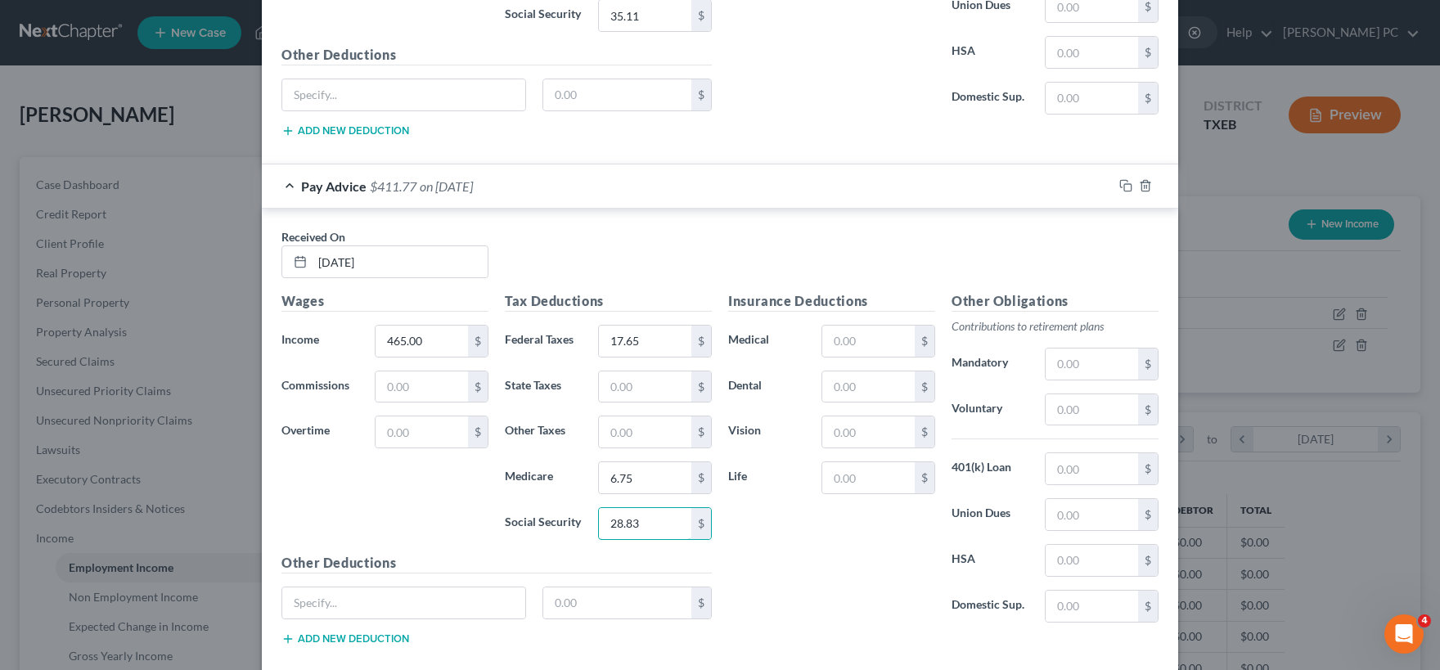
scroll to position [6560, 0]
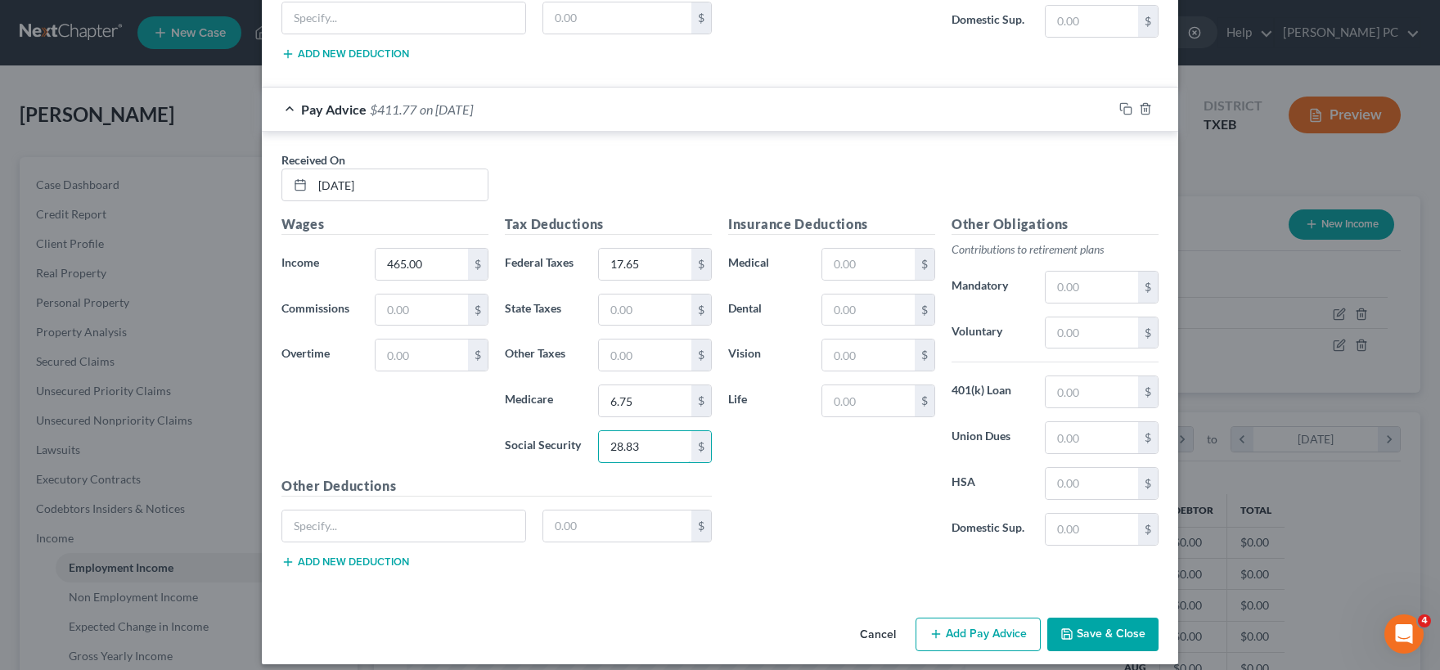
type input "28.83"
click at [1088, 626] on button "Save & Close" at bounding box center [1102, 635] width 111 height 34
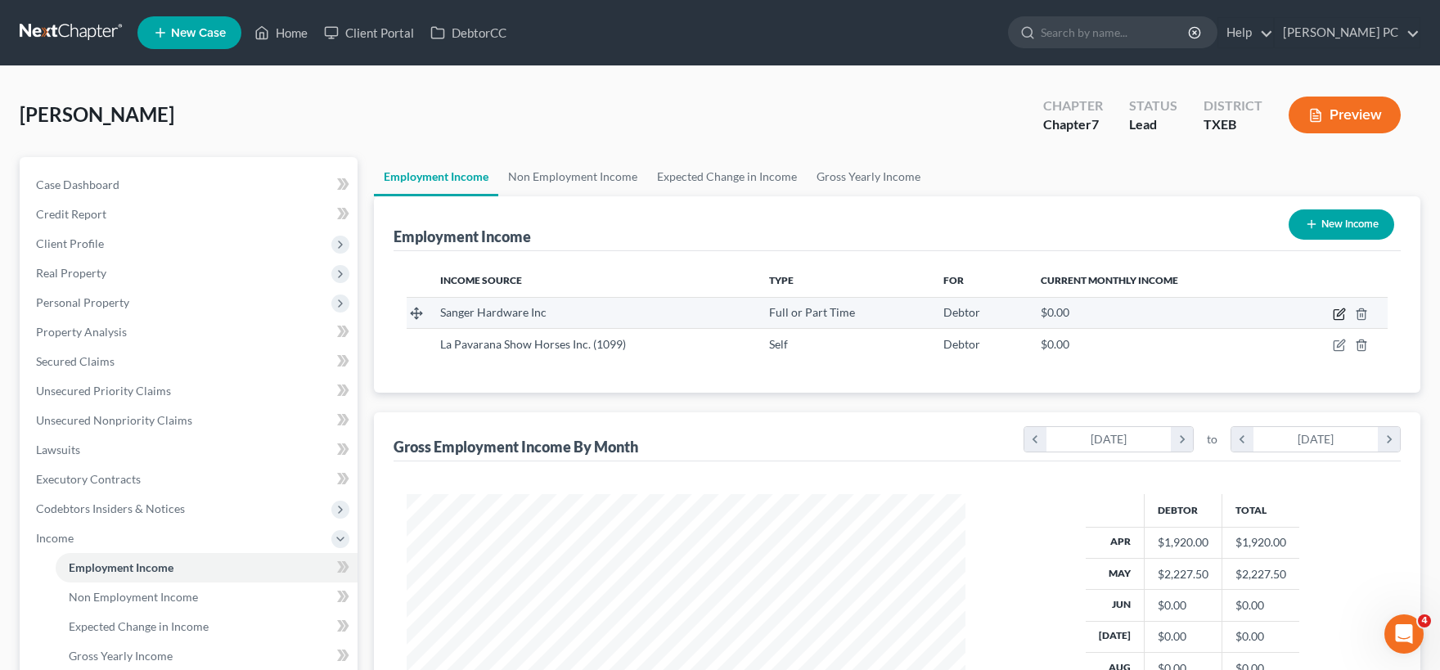
click at [1337, 314] on icon "button" at bounding box center [1340, 311] width 7 height 7
select select "0"
select select "45"
select select "0"
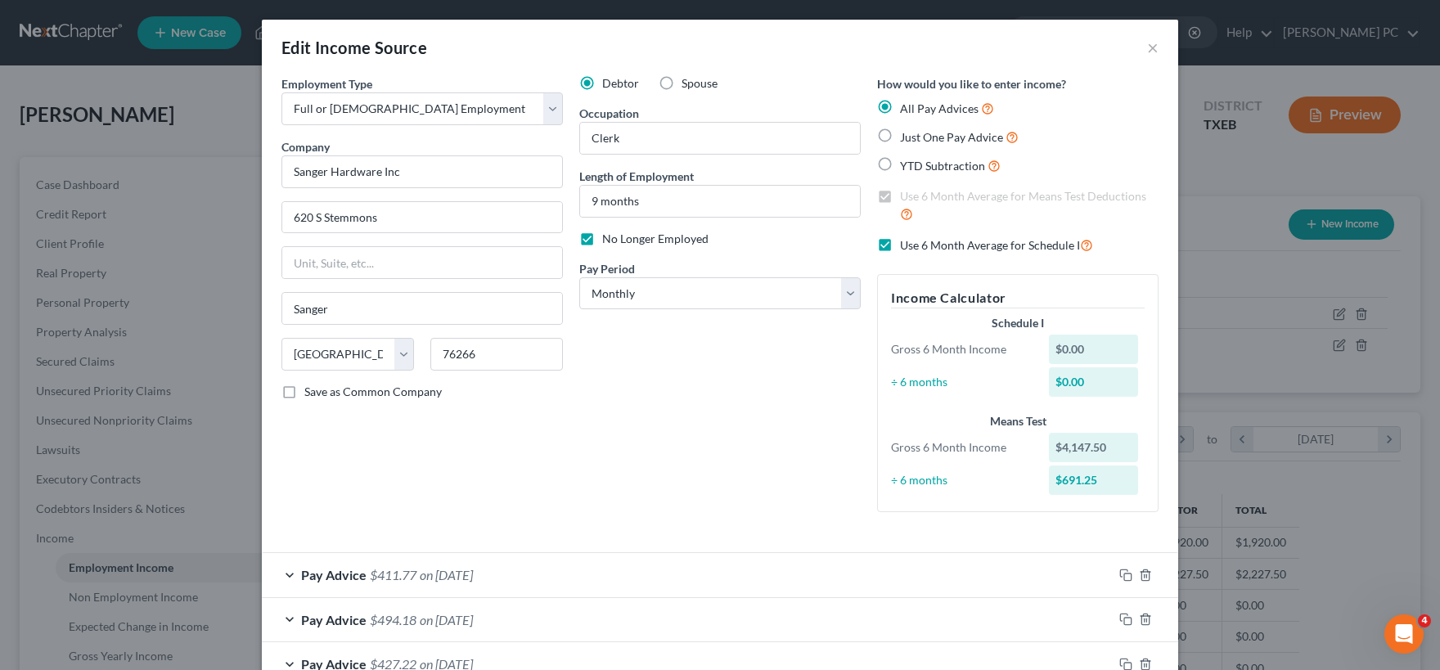
click at [900, 244] on label "Use 6 Month Average for Schedule I" at bounding box center [996, 245] width 193 height 19
click at [906, 244] on input "Use 6 Month Average for Schedule I" at bounding box center [911, 241] width 11 height 11
checkbox input "false"
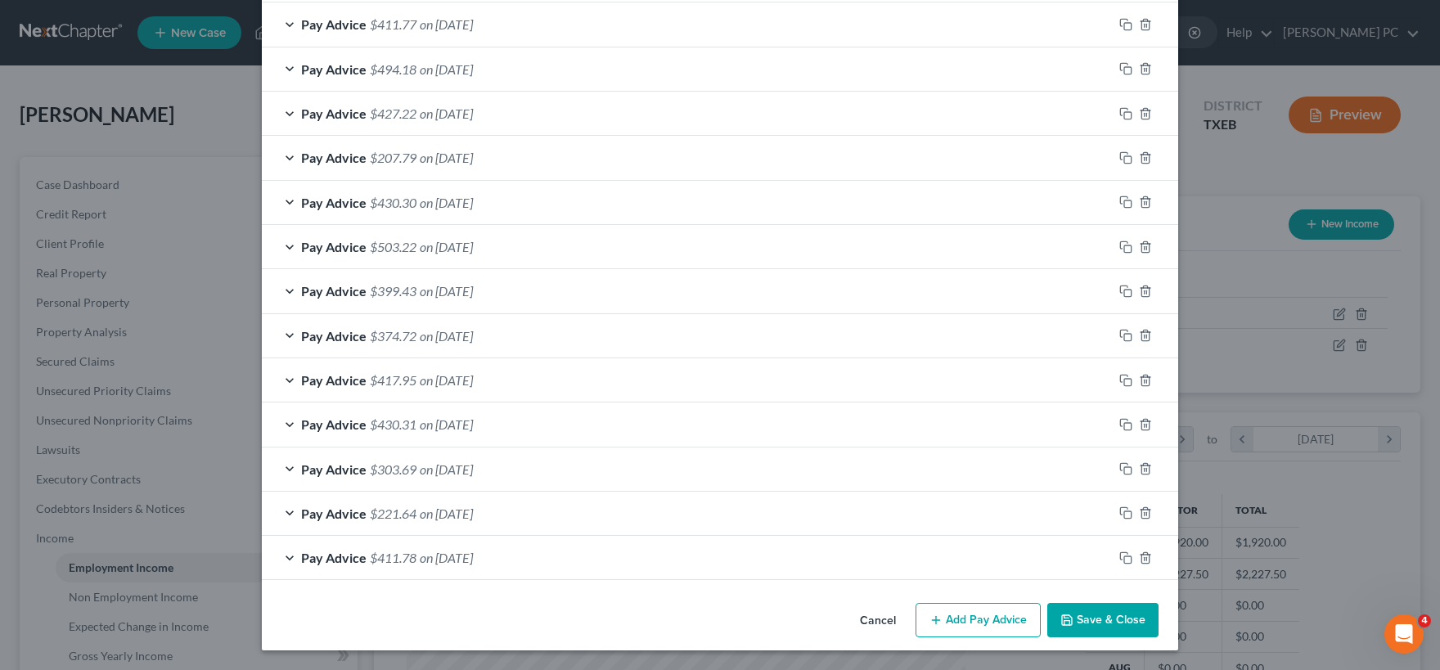
scroll to position [516, 0]
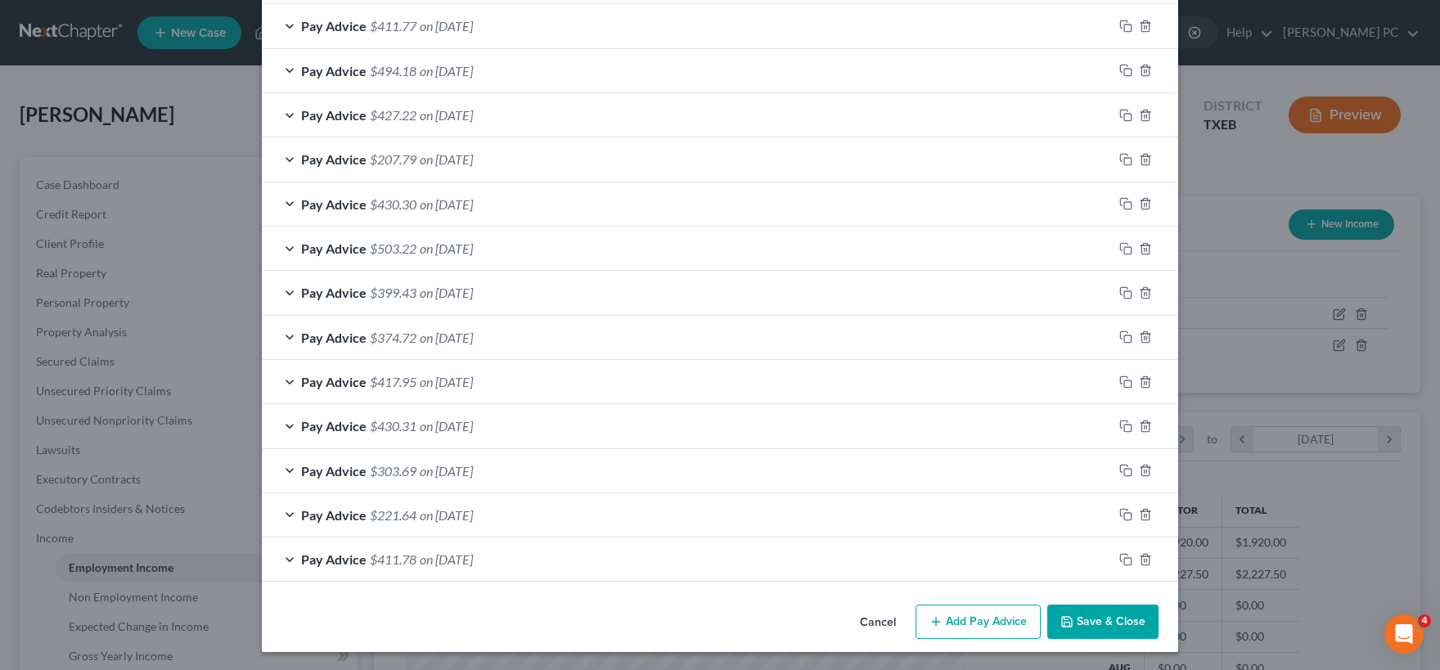
click at [1098, 621] on button "Save & Close" at bounding box center [1102, 622] width 111 height 34
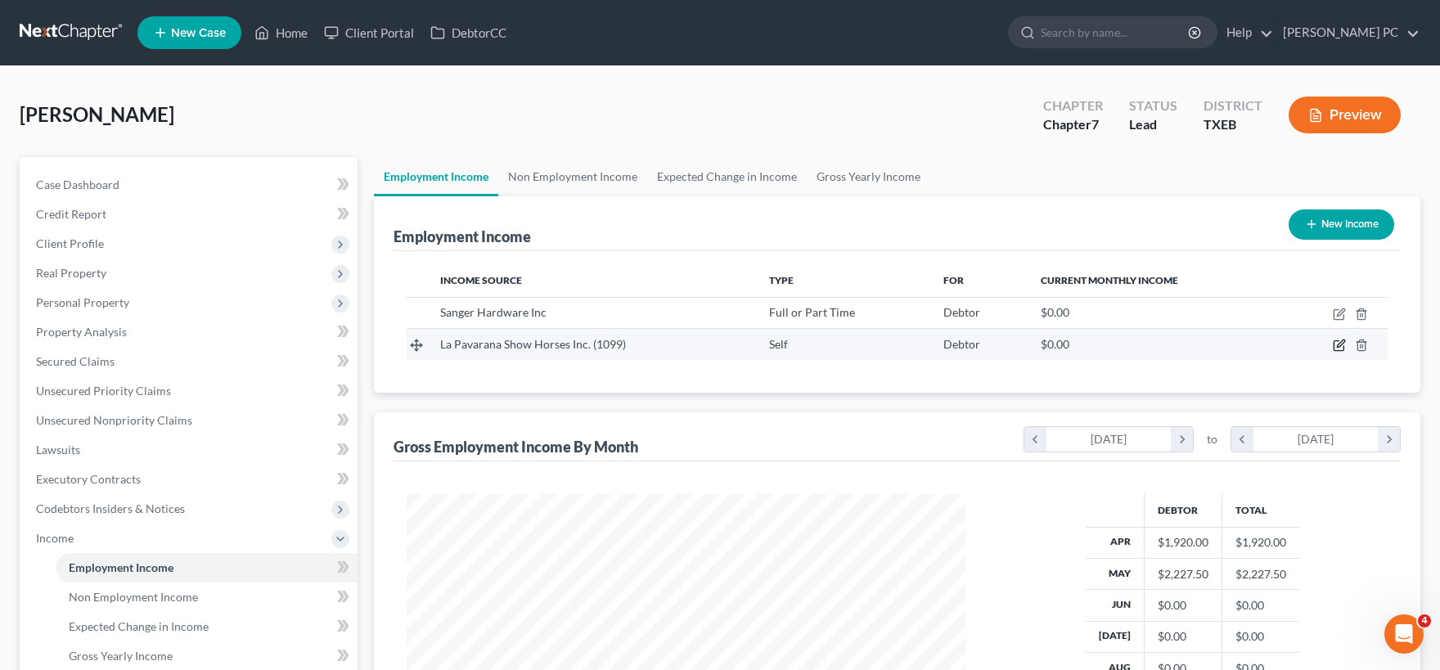
click at [1340, 344] on icon "button" at bounding box center [1339, 345] width 13 height 13
select select "1"
select select "45"
select select "0"
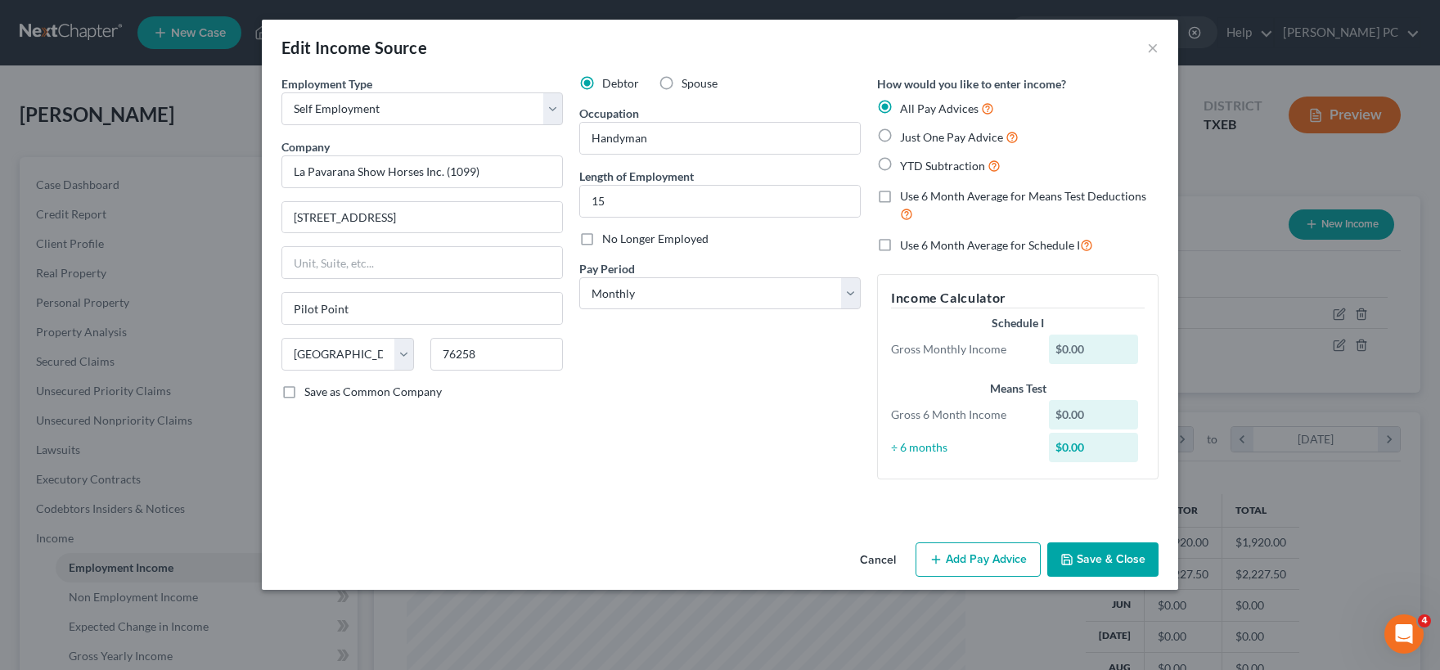
click at [969, 563] on button "Add Pay Advice" at bounding box center [977, 559] width 125 height 34
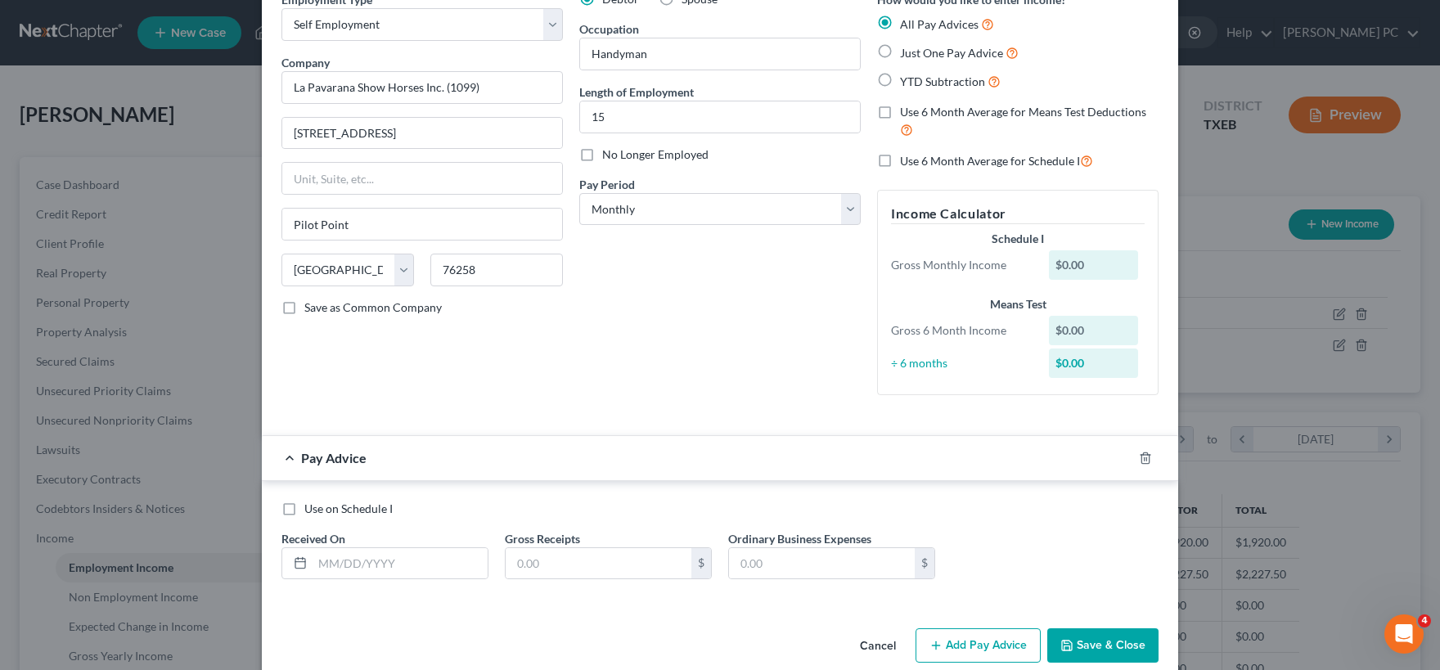
scroll to position [109, 0]
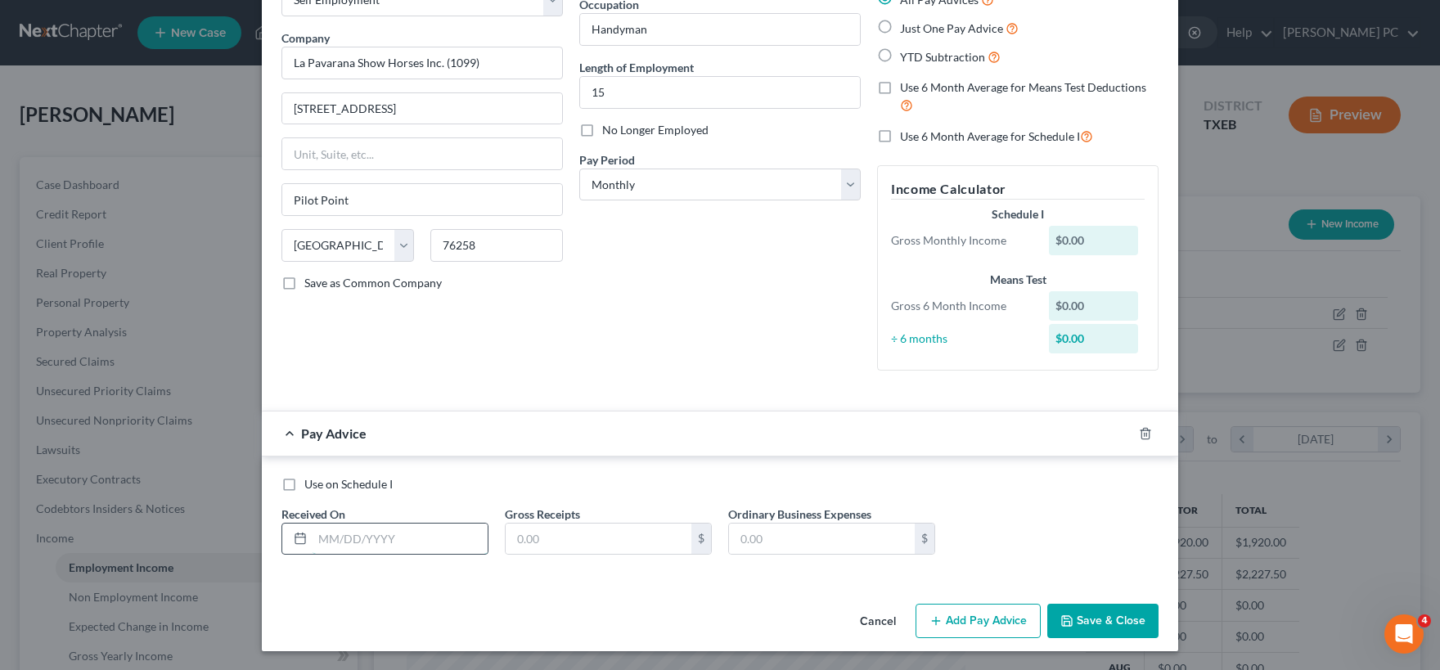
click at [363, 529] on input "text" at bounding box center [399, 539] width 175 height 31
type input "03/27/25"
type input "125.00"
click at [976, 620] on button "Add Pay Advice" at bounding box center [977, 621] width 125 height 34
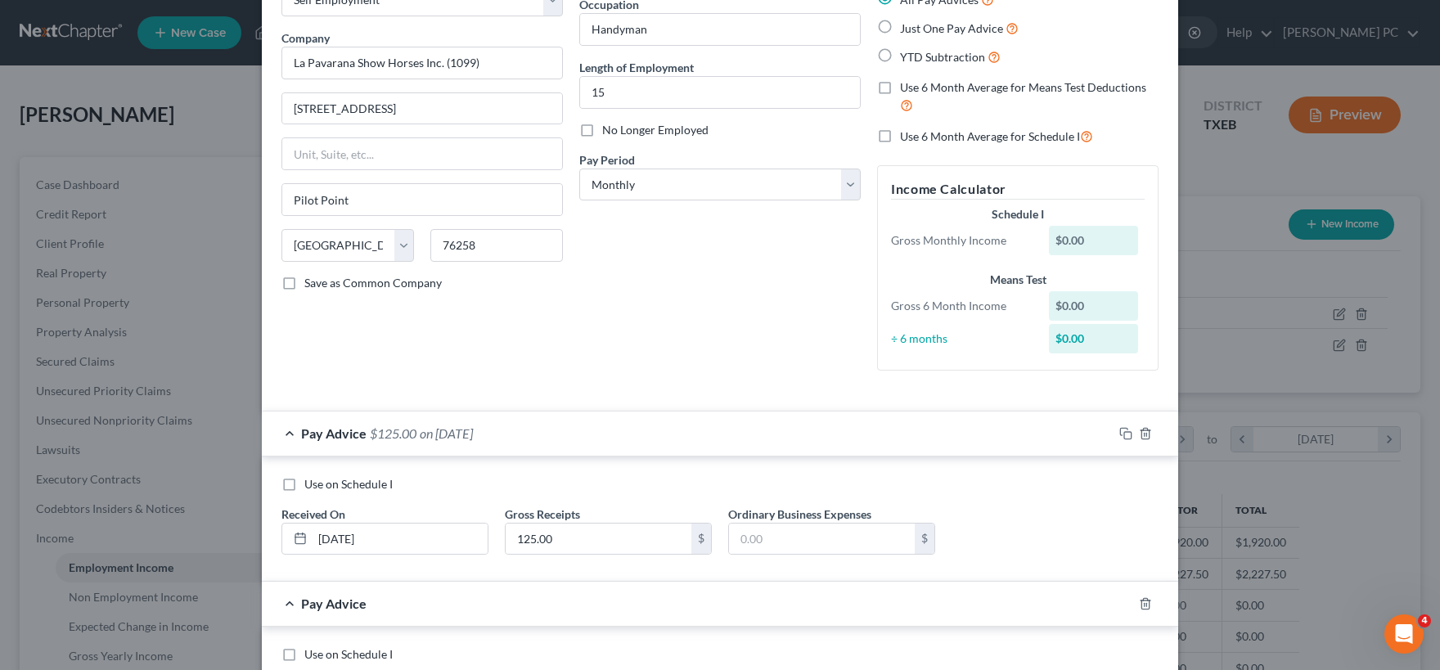
scroll to position [279, 0]
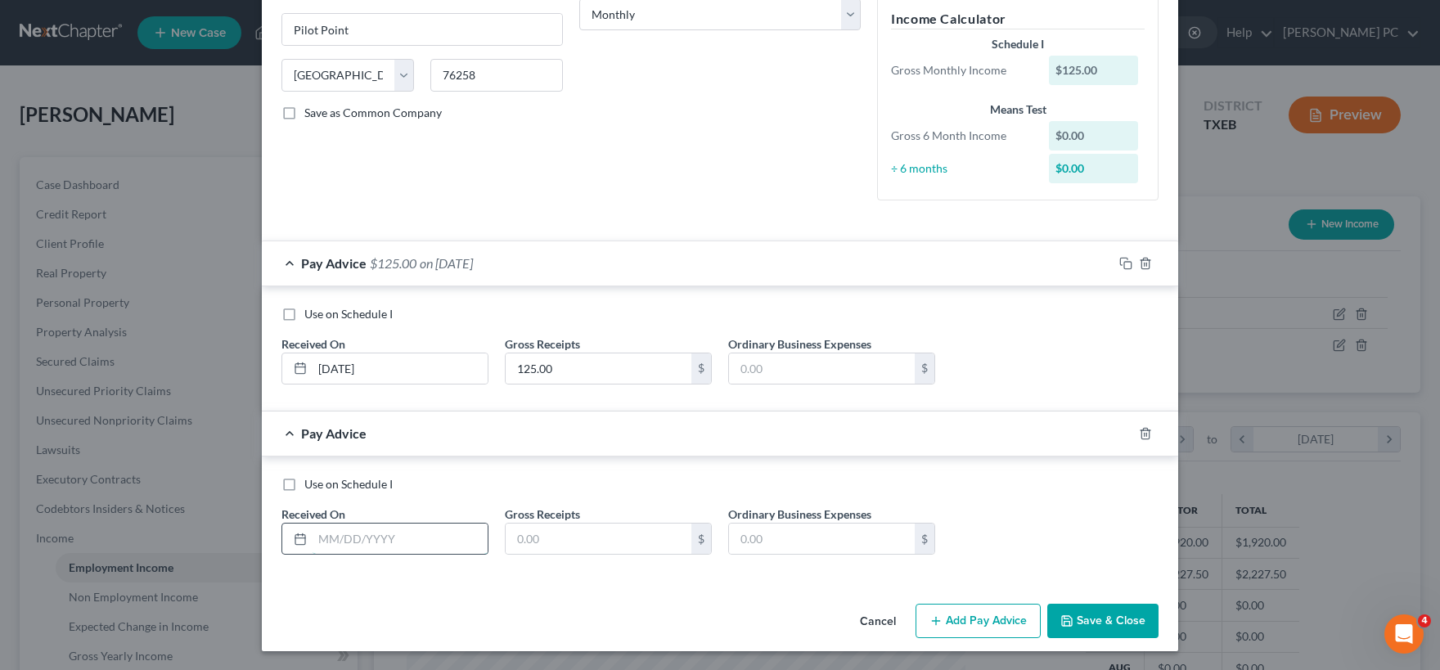
click at [372, 533] on input "text" at bounding box center [399, 539] width 175 height 31
type input "04/01/2025"
click at [574, 541] on input "text" at bounding box center [599, 539] width 186 height 31
type input "261.43"
click at [981, 627] on button "Add Pay Advice" at bounding box center [977, 621] width 125 height 34
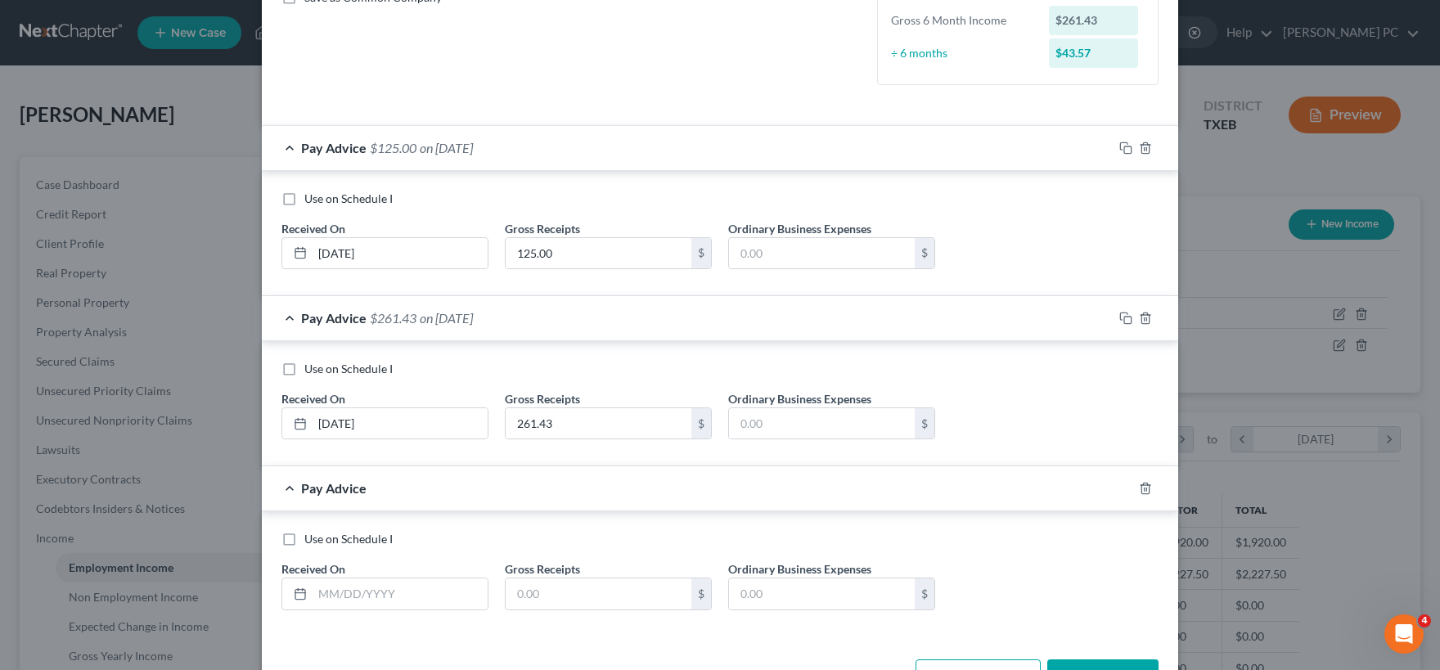
scroll to position [449, 0]
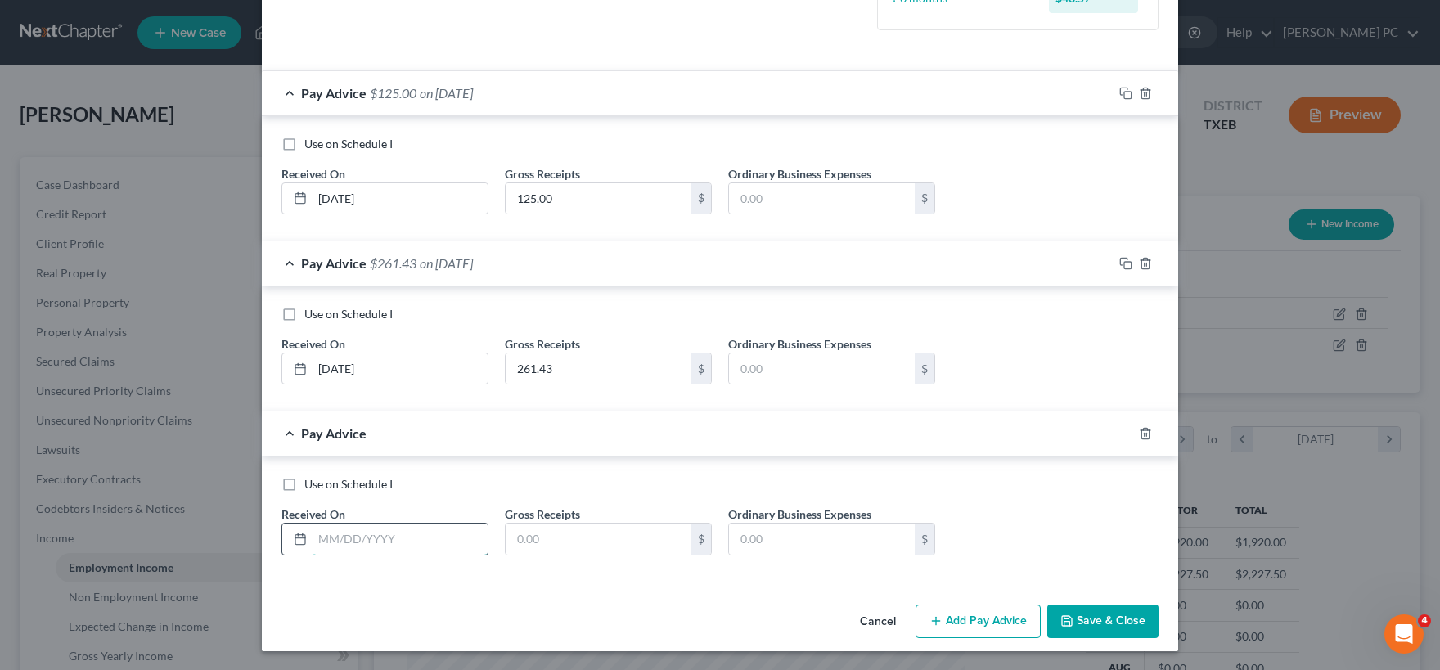
click at [374, 541] on input "text" at bounding box center [399, 539] width 175 height 31
type input "05/30/2025"
type input "549.43"
click at [954, 626] on button "Add Pay Advice" at bounding box center [977, 622] width 125 height 34
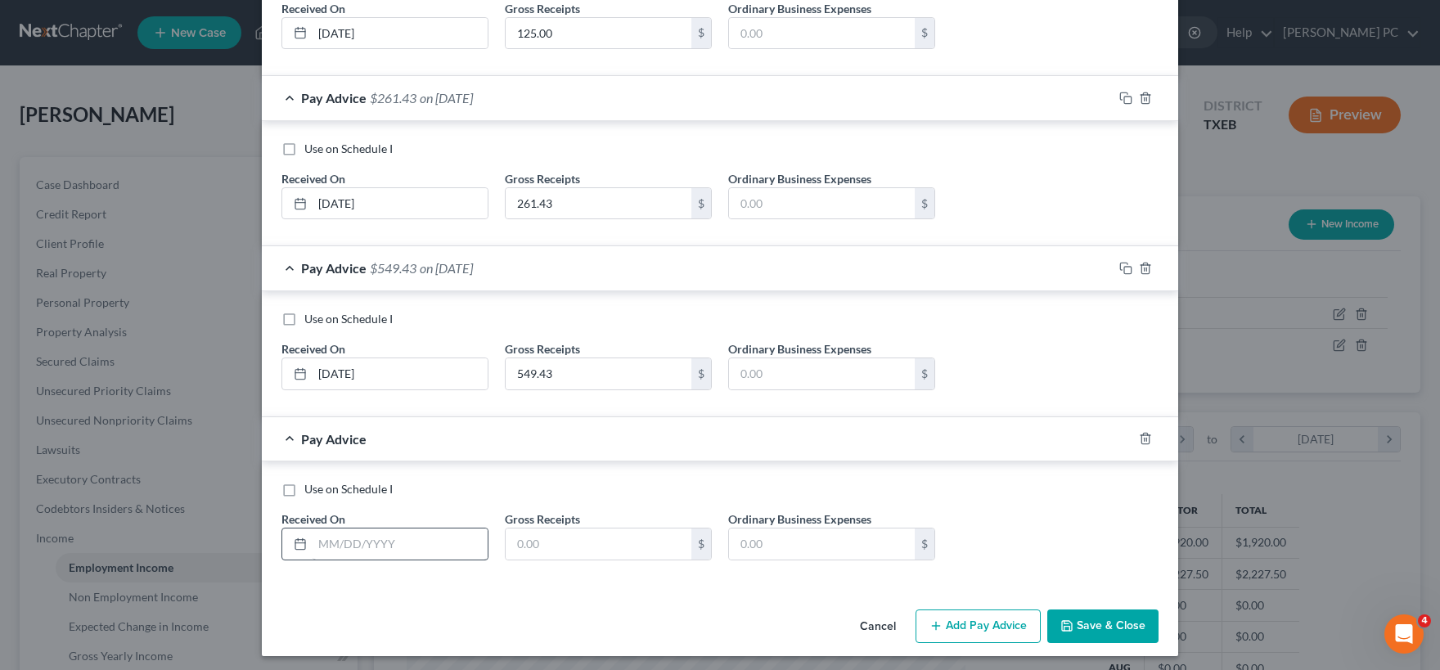
scroll to position [619, 0]
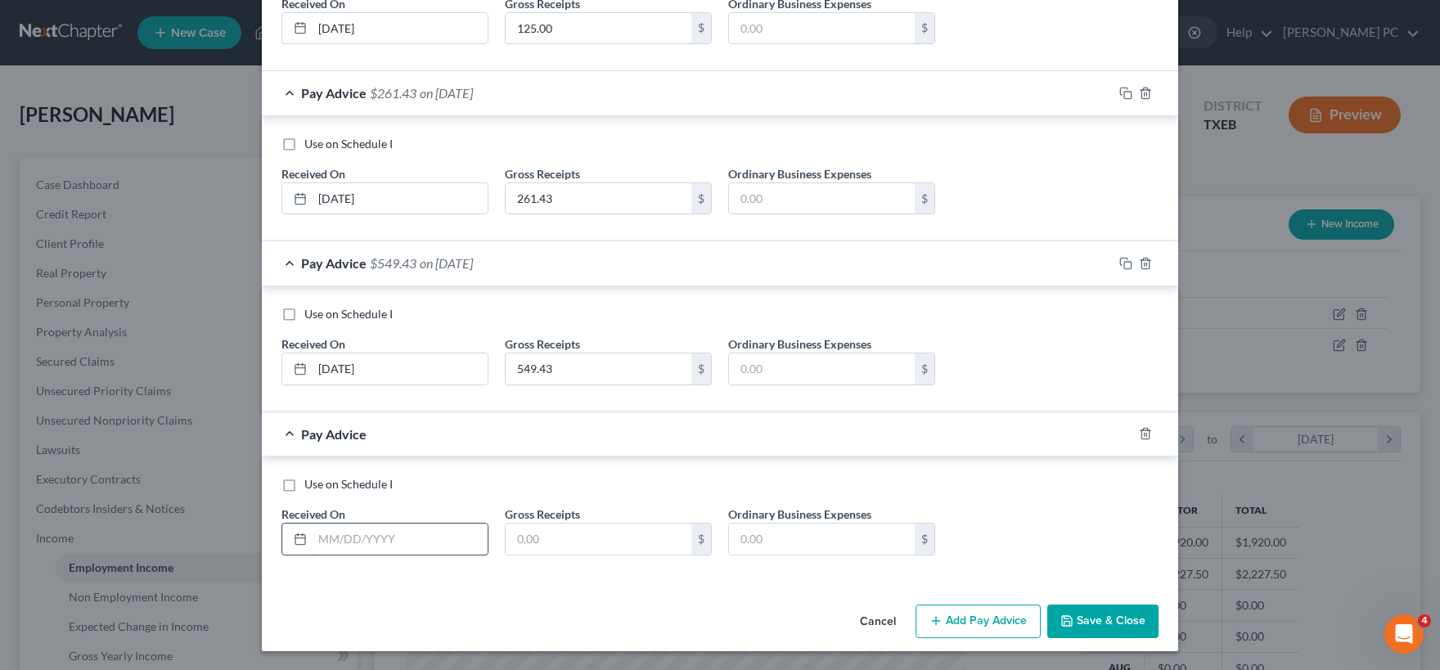
click at [362, 542] on input "text" at bounding box center [399, 539] width 175 height 31
click at [357, 538] on input "09/15/25" at bounding box center [399, 539] width 175 height 31
type input "09/15/2025"
type input "253.65"
click at [982, 614] on button "Add Pay Advice" at bounding box center [977, 622] width 125 height 34
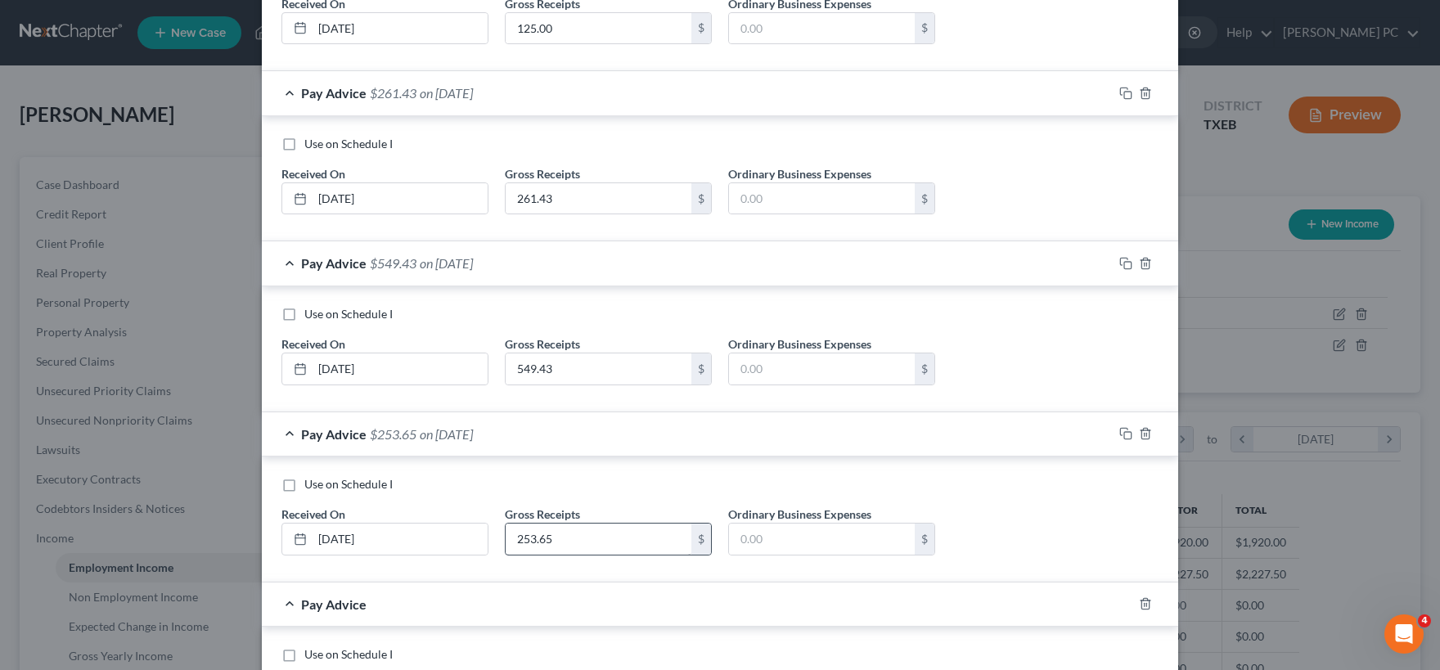
scroll to position [789, 0]
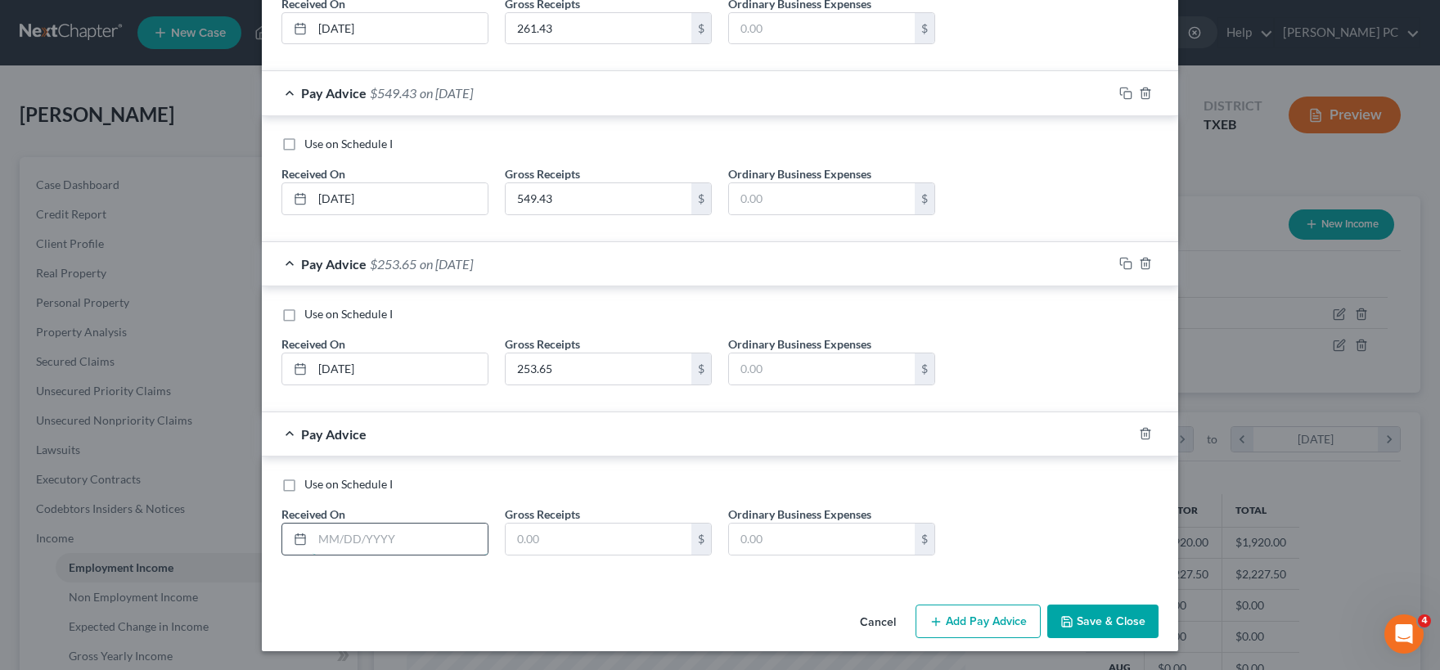
click at [439, 545] on input "text" at bounding box center [399, 539] width 175 height 31
type input "09/19/2025"
type input "352.20"
click at [960, 622] on button "Add Pay Advice" at bounding box center [977, 622] width 125 height 34
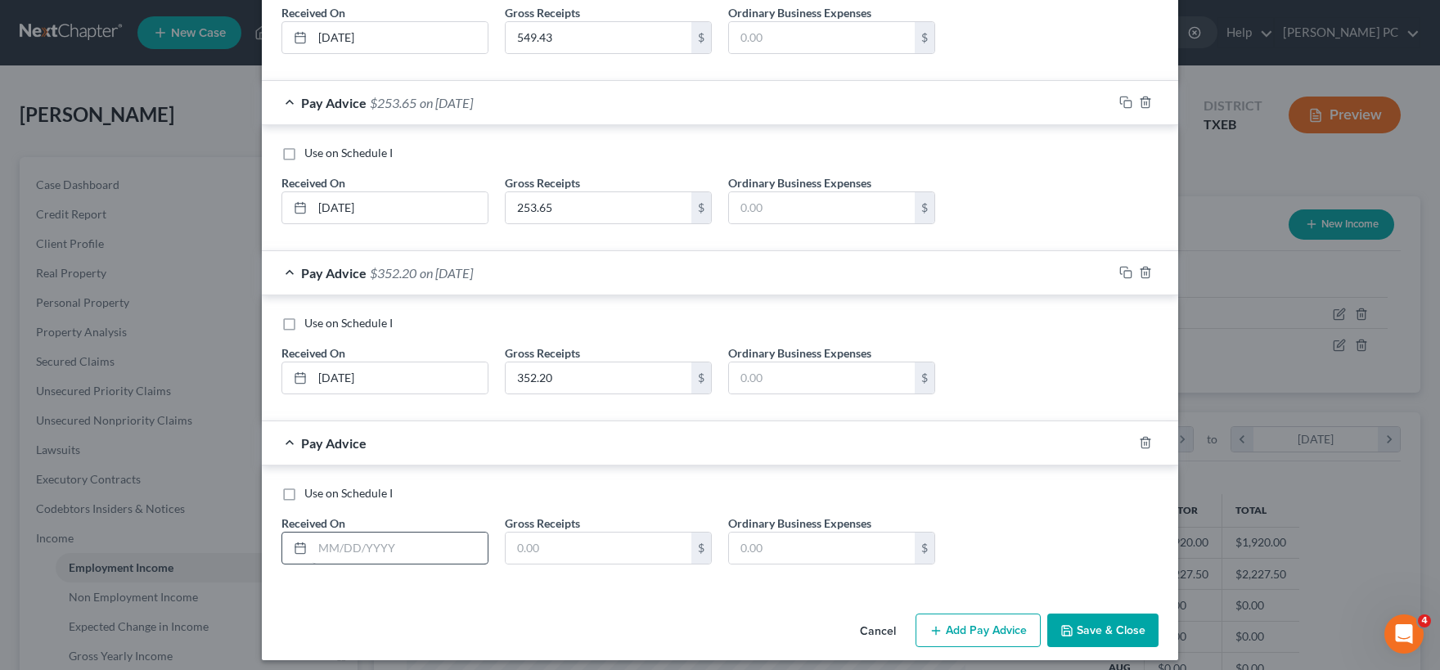
scroll to position [959, 0]
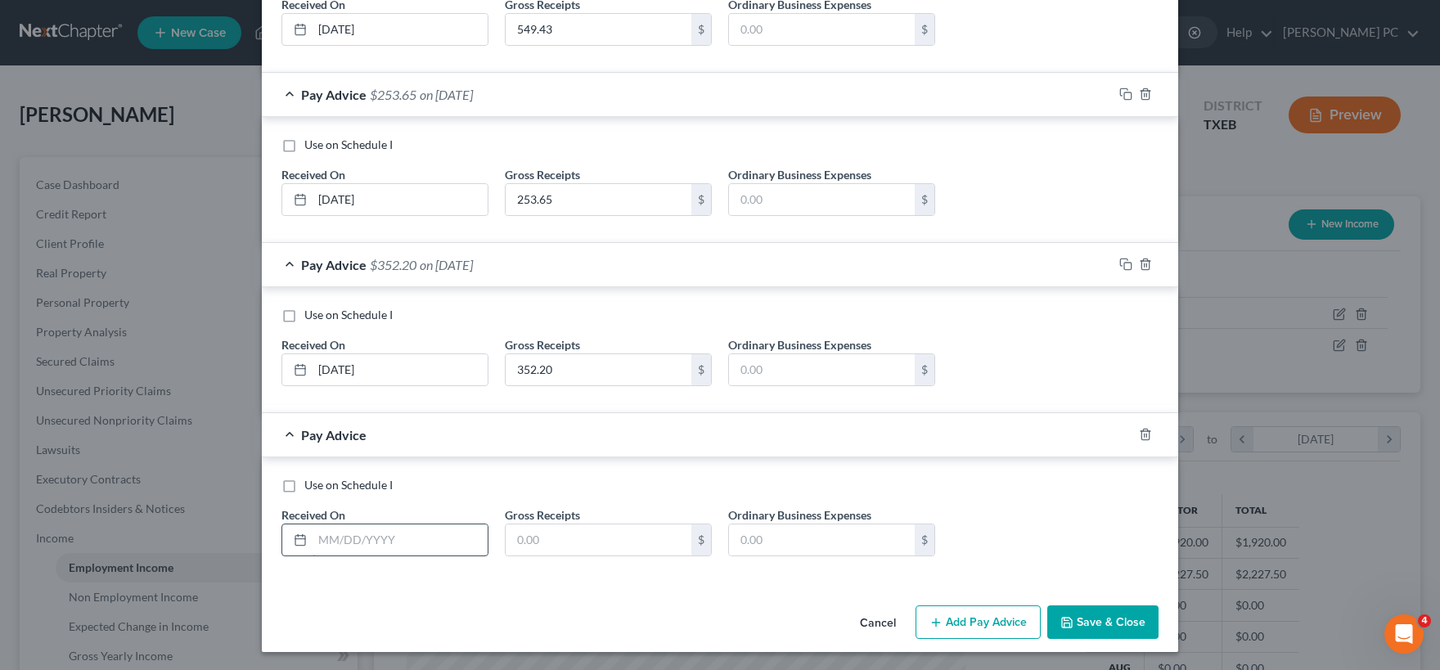
click at [399, 544] on input "text" at bounding box center [399, 539] width 175 height 31
type input "09/09/2025"
type input "150.00"
click at [1089, 618] on button "Save & Close" at bounding box center [1102, 622] width 111 height 34
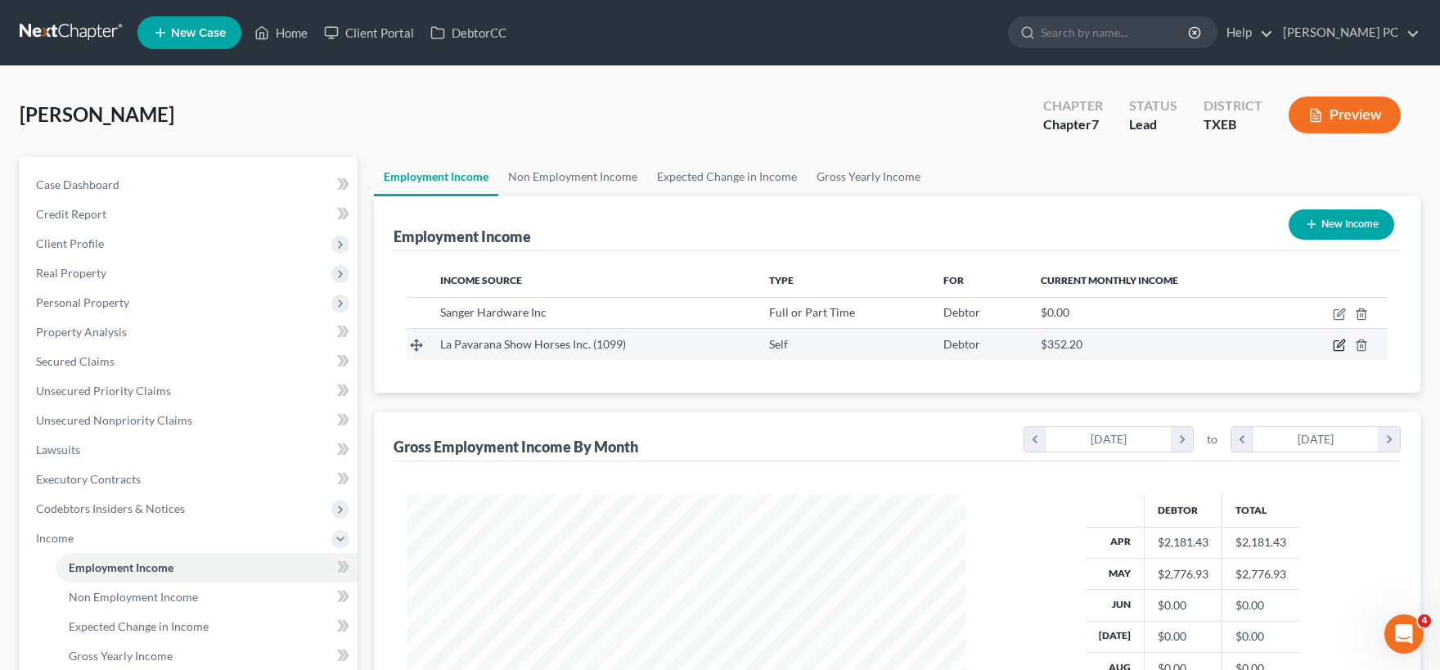
click at [1337, 347] on icon "button" at bounding box center [1340, 343] width 7 height 7
select select "1"
select select "45"
select select "0"
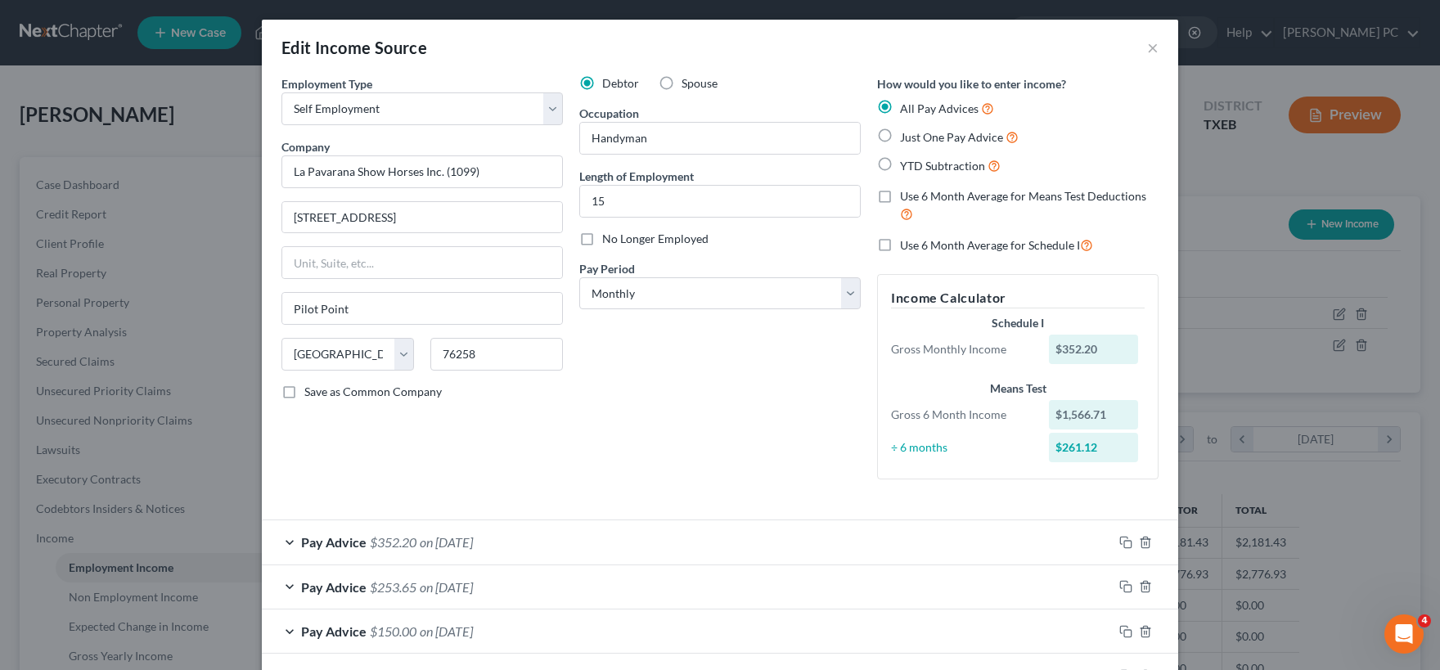
click at [900, 198] on label "Use 6 Month Average for Means Test Deductions" at bounding box center [1029, 205] width 258 height 35
click at [906, 198] on input "Use 6 Month Average for Means Test Deductions" at bounding box center [911, 193] width 11 height 11
checkbox input "true"
click at [900, 247] on label "Use 6 Month Average for Schedule I" at bounding box center [996, 245] width 193 height 19
click at [906, 246] on input "Use 6 Month Average for Schedule I" at bounding box center [911, 241] width 11 height 11
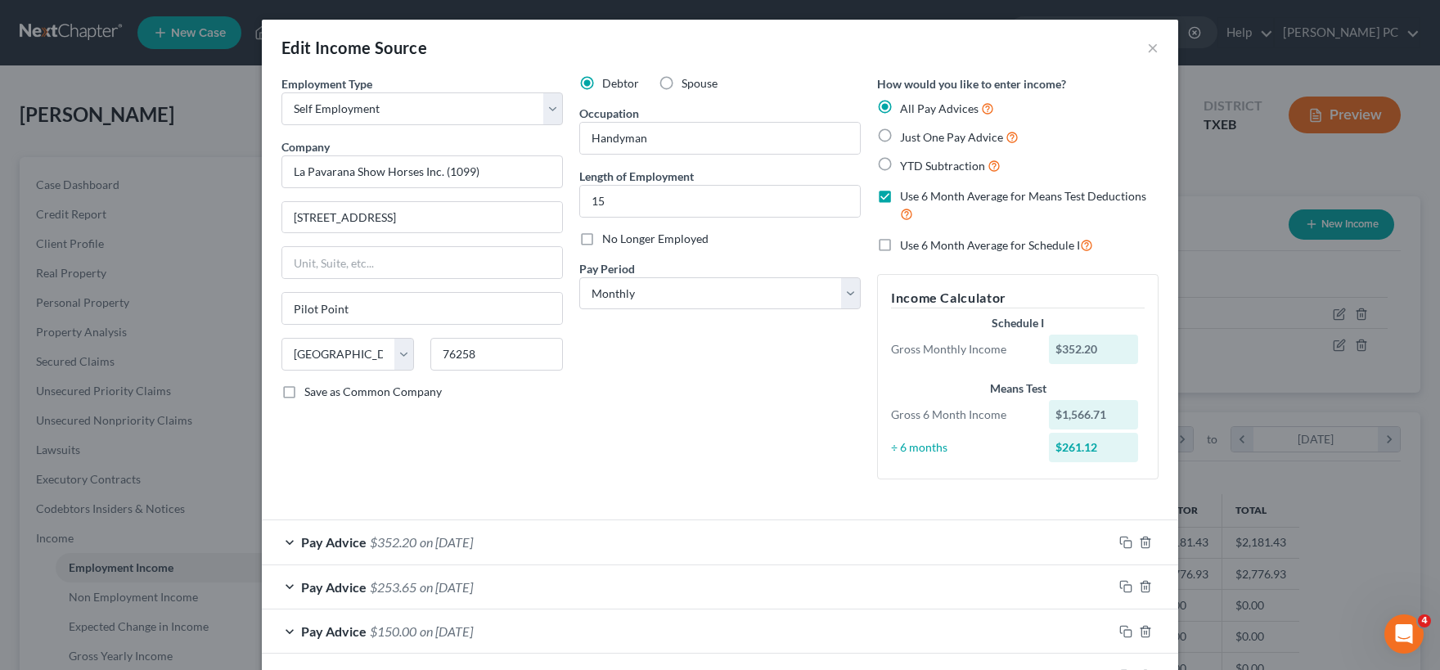
checkbox input "true"
click at [622, 201] on input "15" at bounding box center [720, 201] width 280 height 31
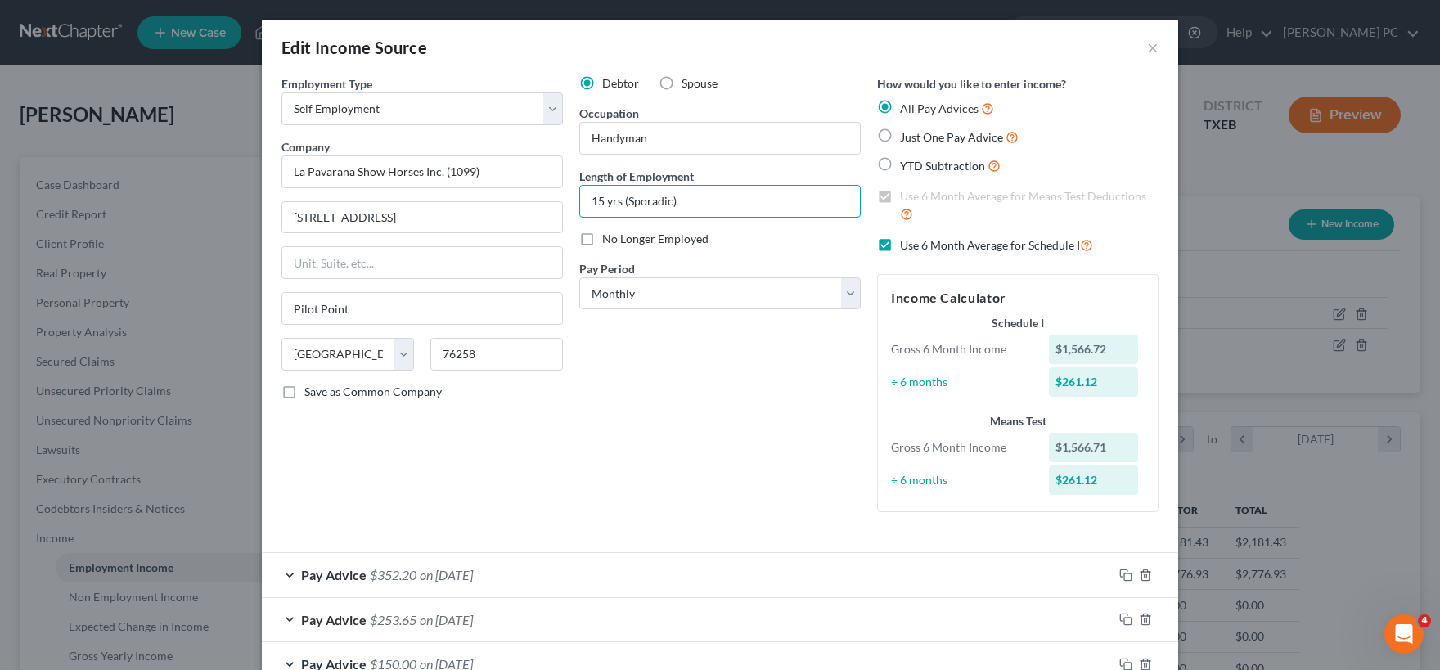
scroll to position [239, 0]
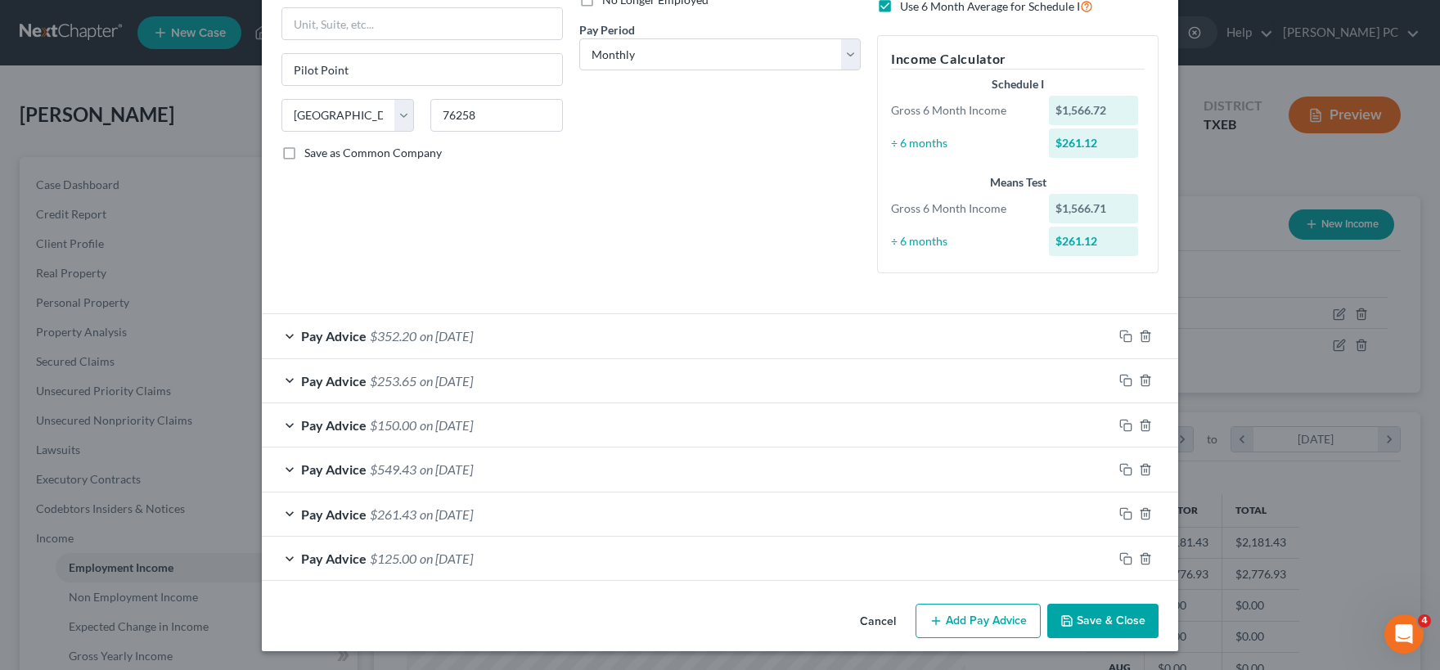
type input "15 yrs (Sporadic)"
click at [1113, 626] on button "Save & Close" at bounding box center [1102, 621] width 111 height 34
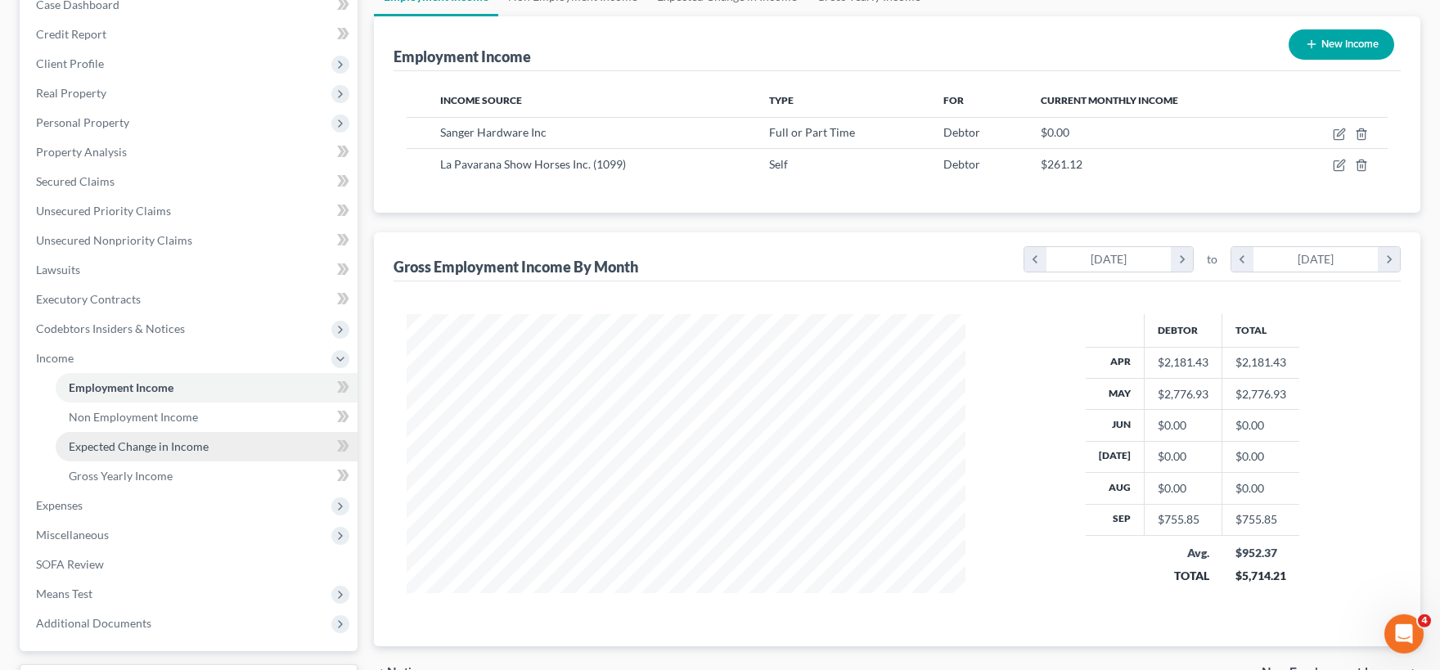
scroll to position [135, 0]
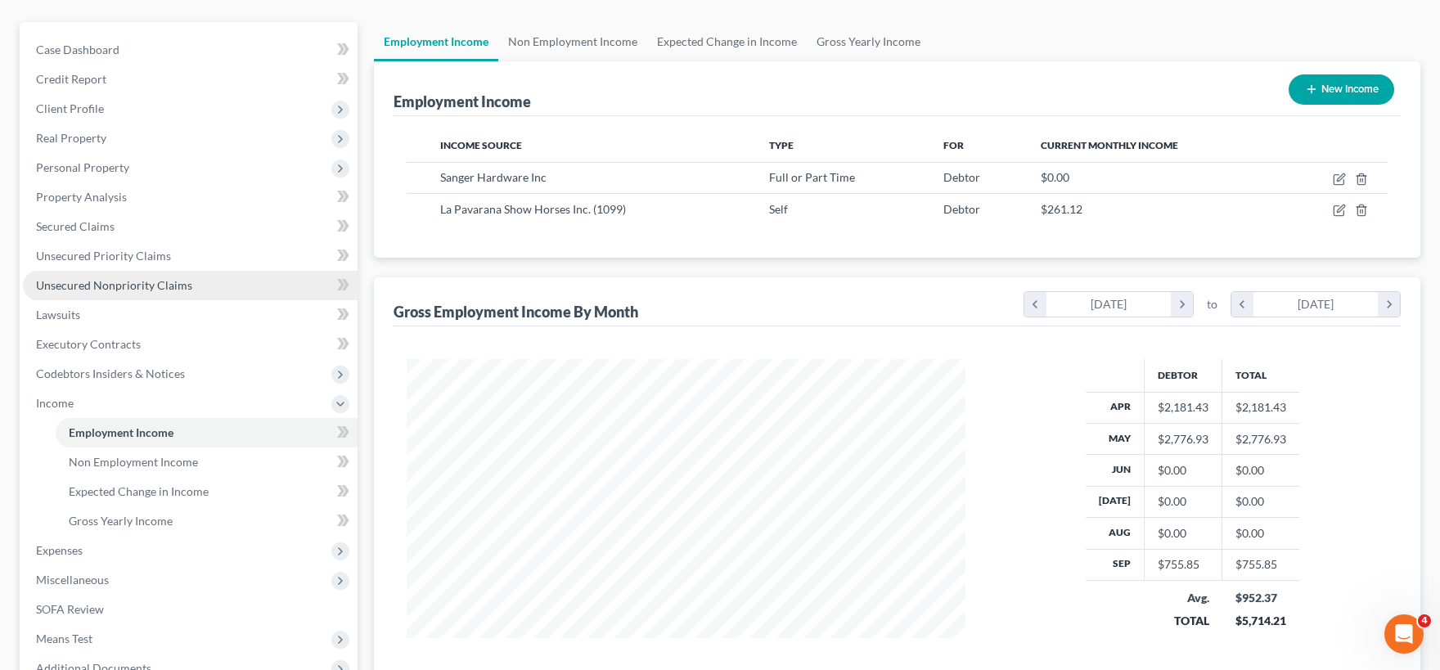
click at [119, 279] on span "Unsecured Nonpriority Claims" at bounding box center [114, 285] width 156 height 14
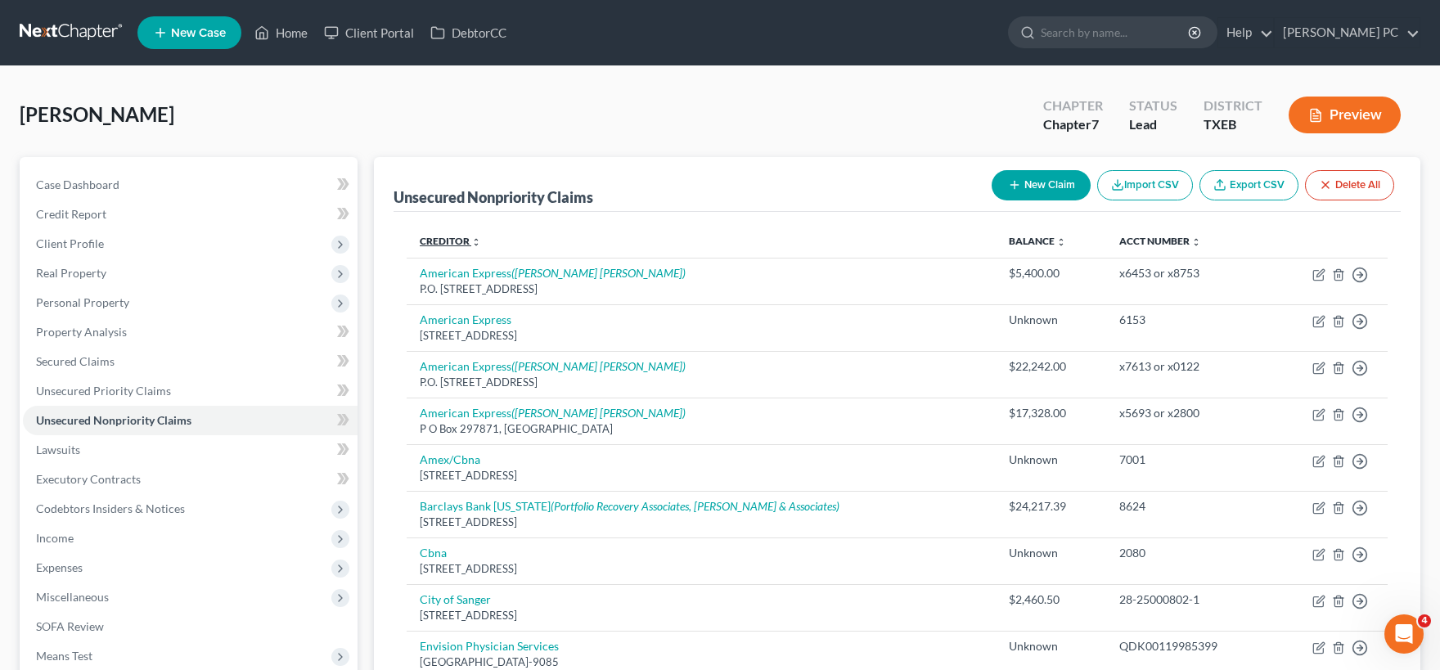
click at [465, 242] on link "Creditor expand_more expand_less unfold_more" at bounding box center [450, 241] width 61 height 12
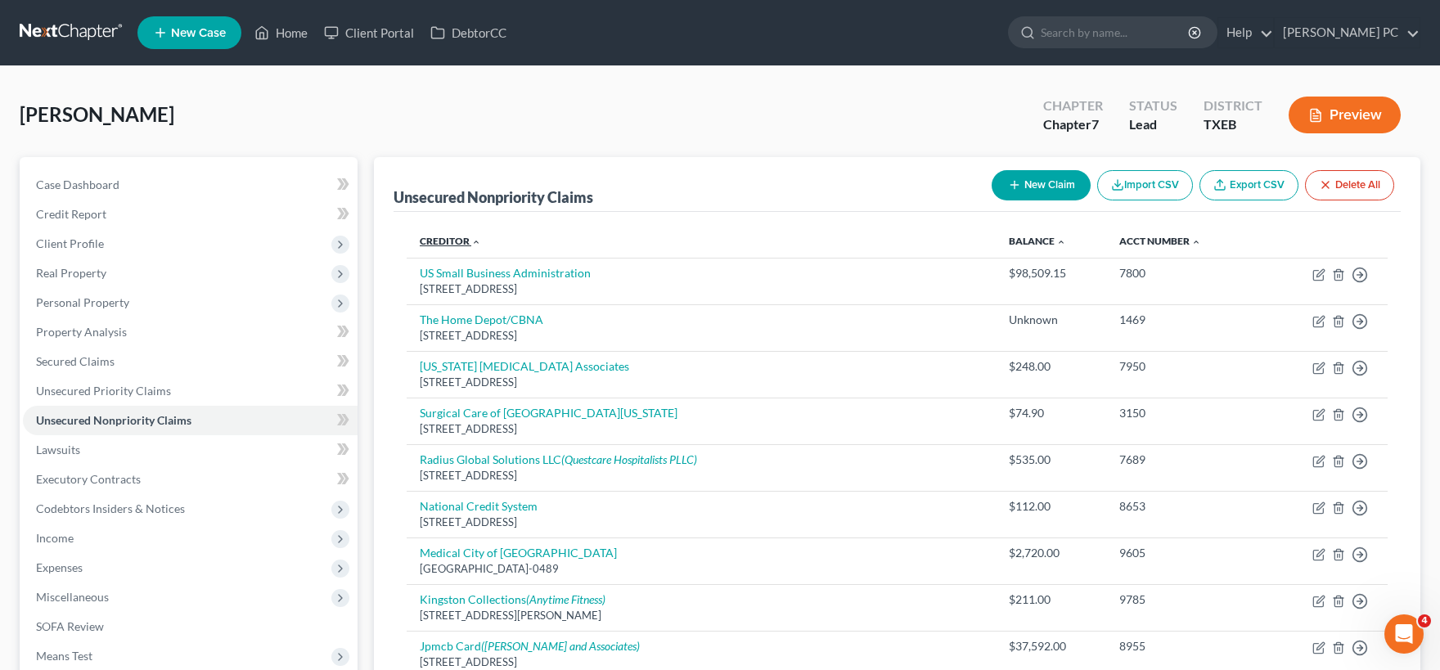
click at [461, 240] on link "Creditor expand_more expand_less unfold_more" at bounding box center [450, 241] width 61 height 12
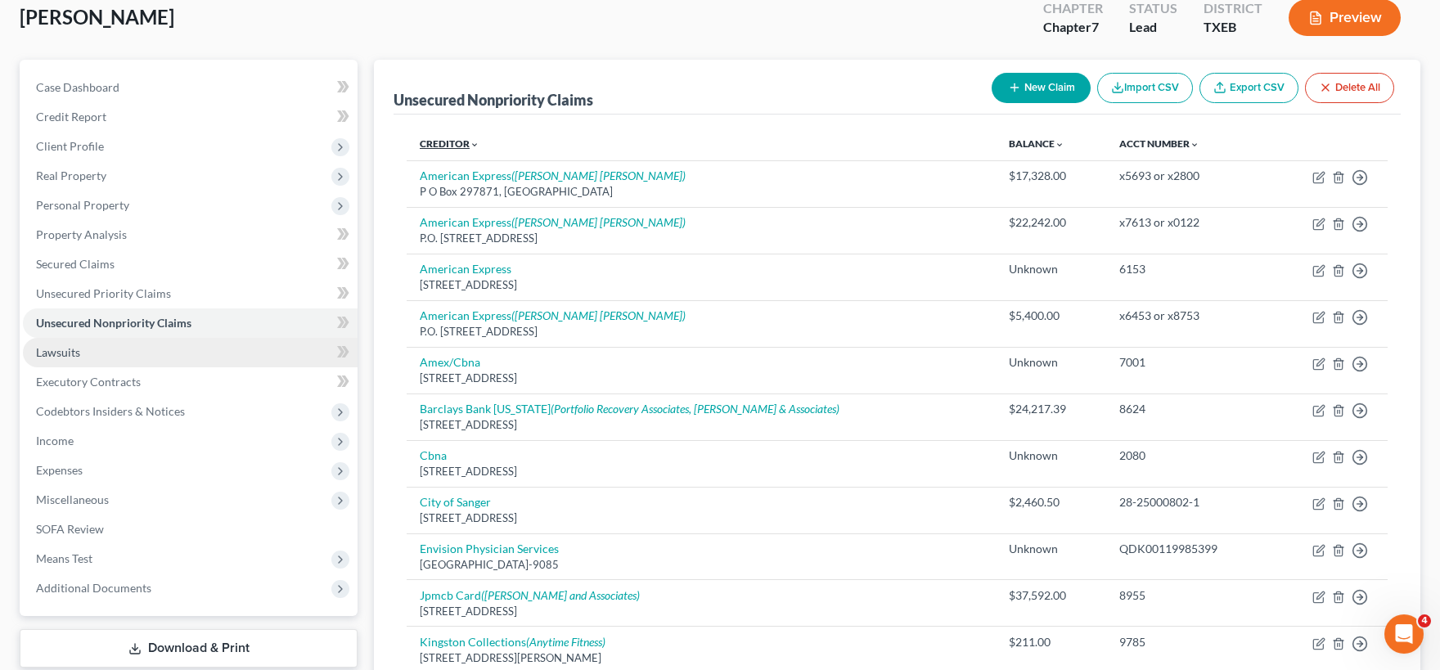
scroll to position [62, 0]
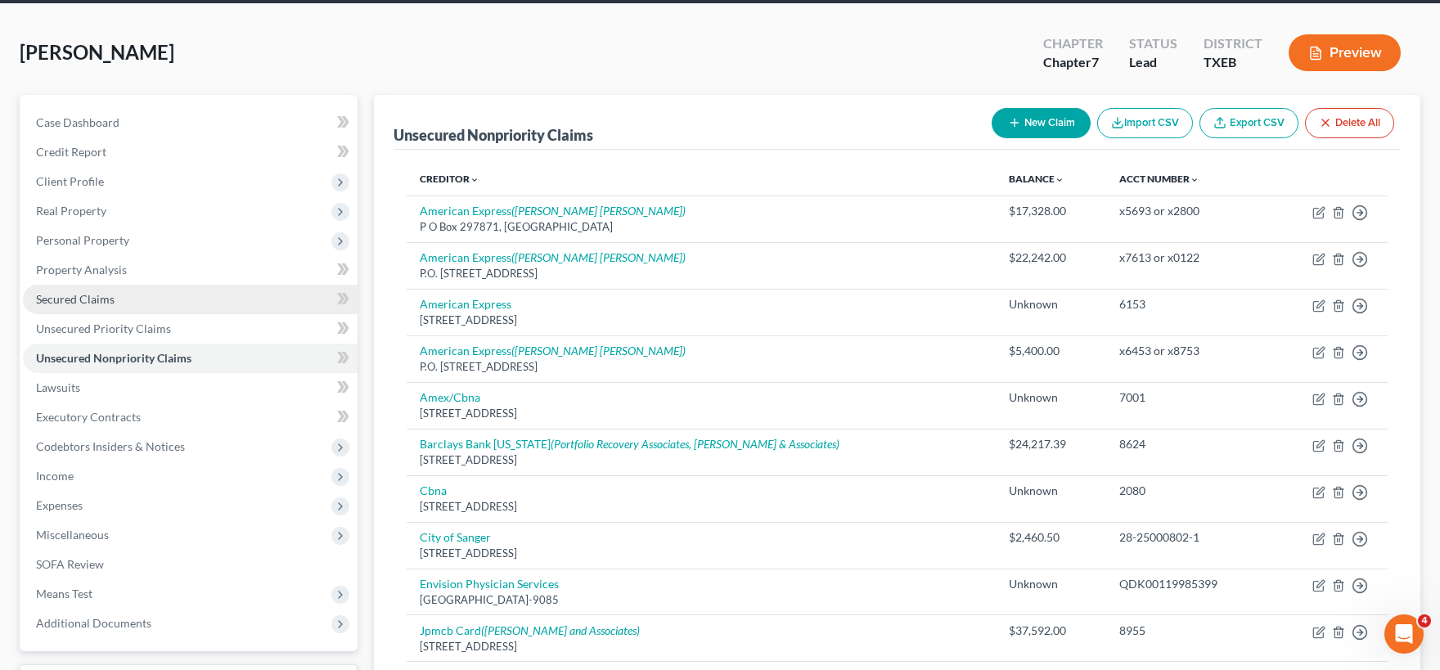
click at [107, 302] on span "Secured Claims" at bounding box center [75, 299] width 79 height 14
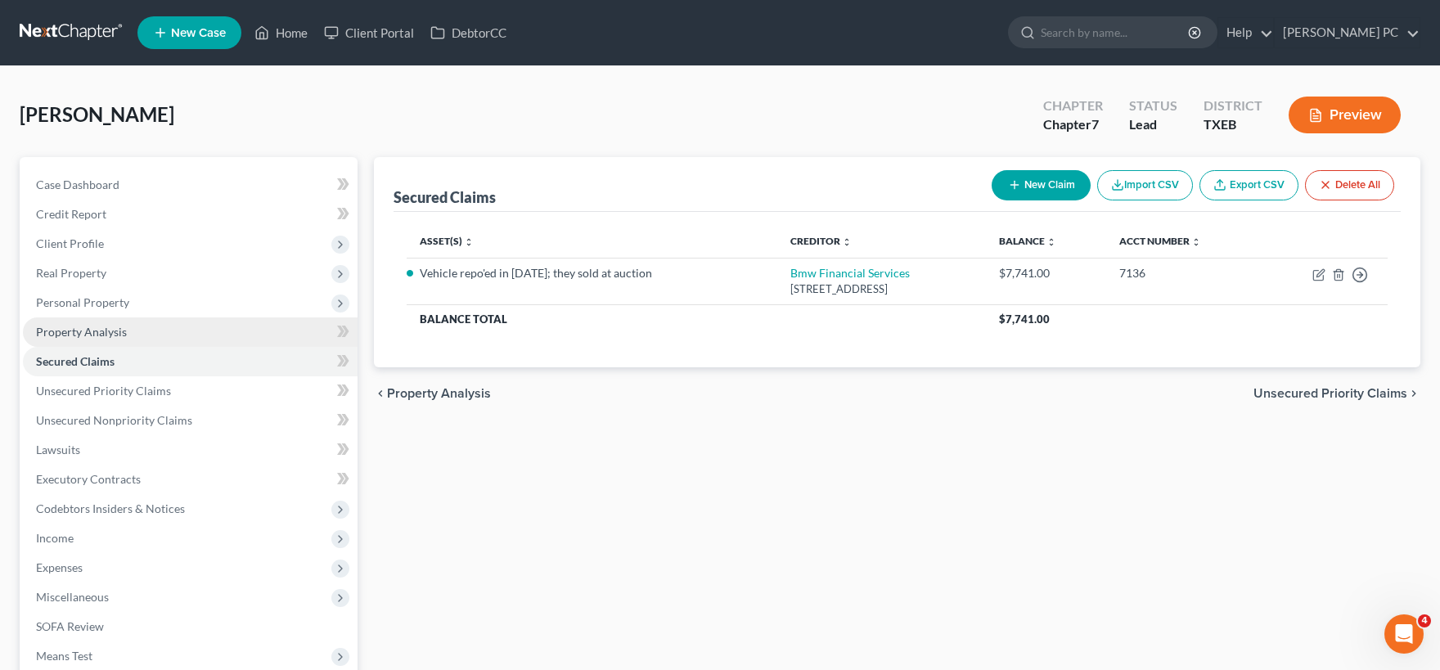
click at [109, 334] on span "Property Analysis" at bounding box center [81, 332] width 91 height 14
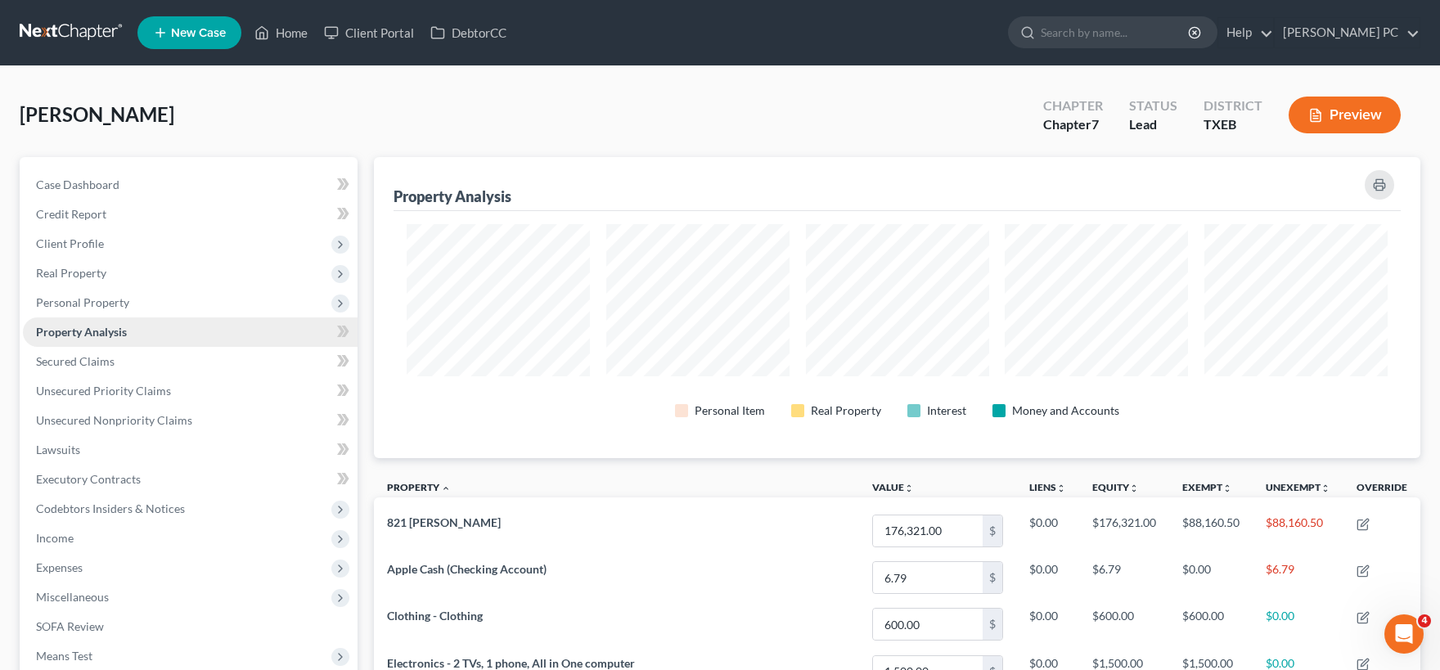
scroll to position [300, 1045]
click at [106, 367] on link "Secured Claims" at bounding box center [190, 361] width 335 height 29
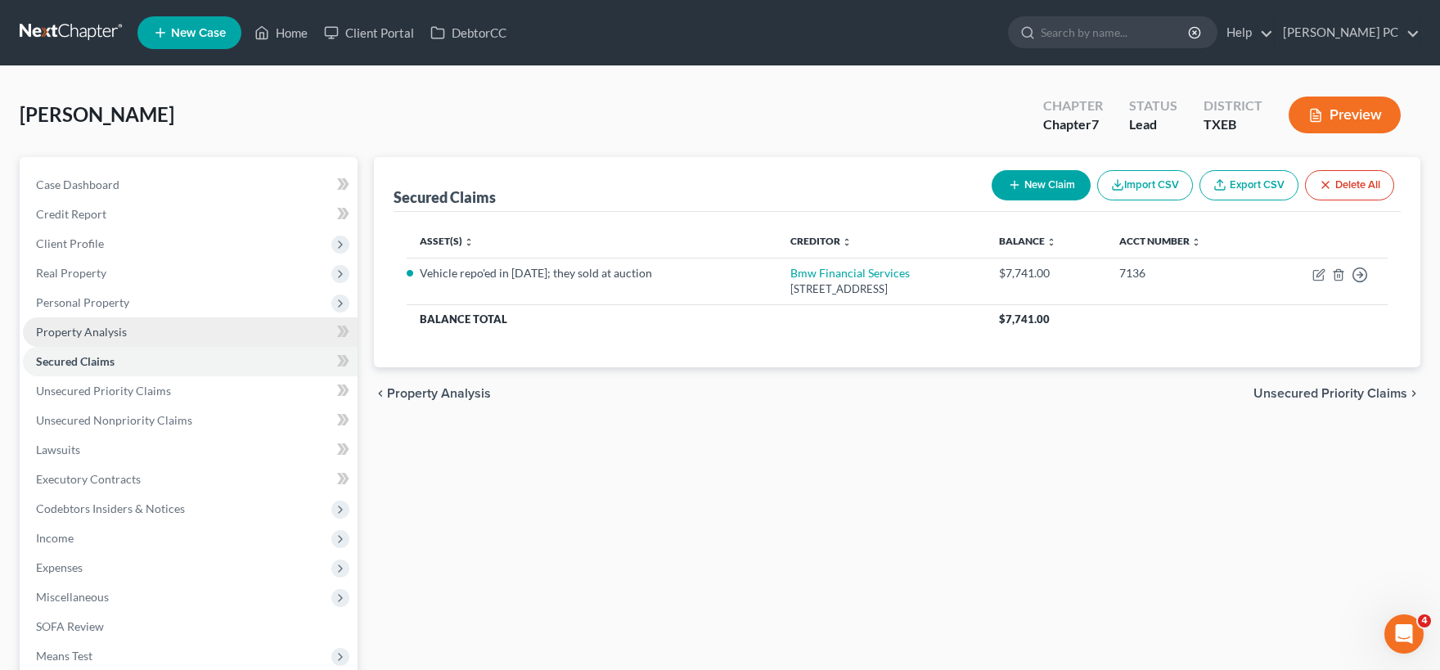
click at [101, 333] on span "Property Analysis" at bounding box center [81, 332] width 91 height 14
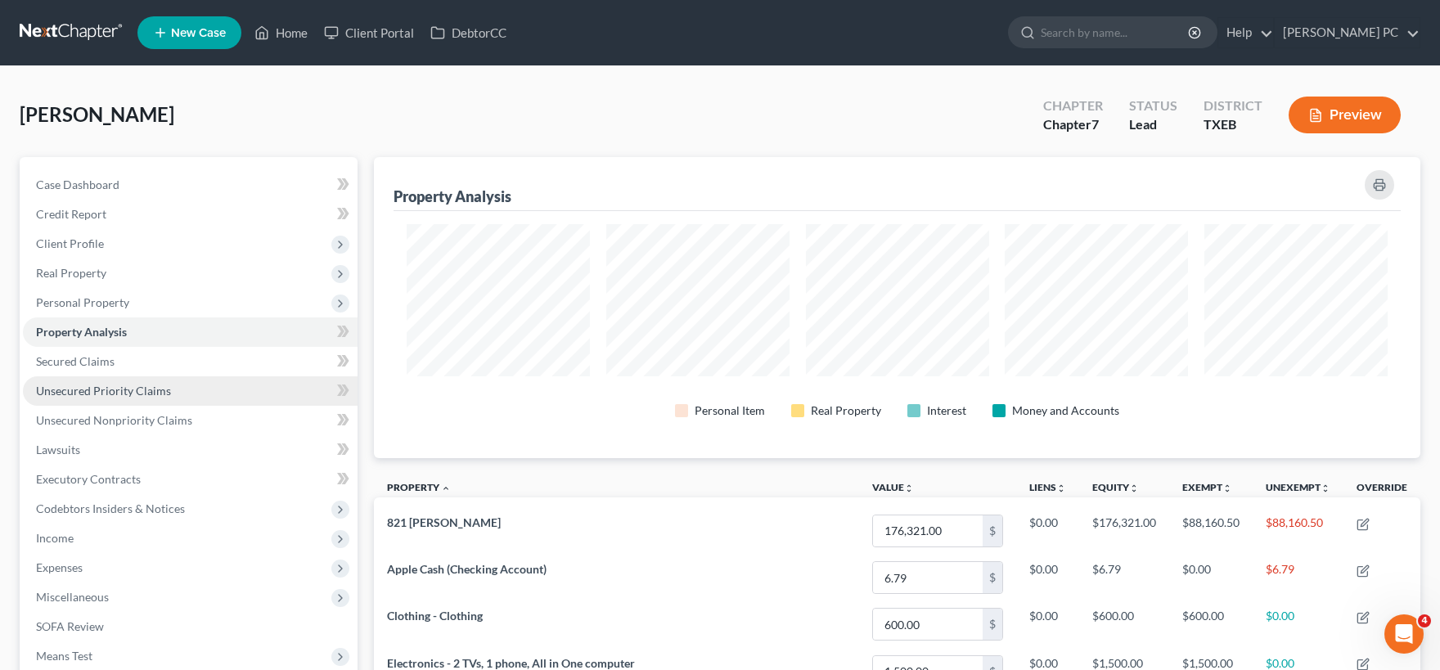
scroll to position [817718, 816973]
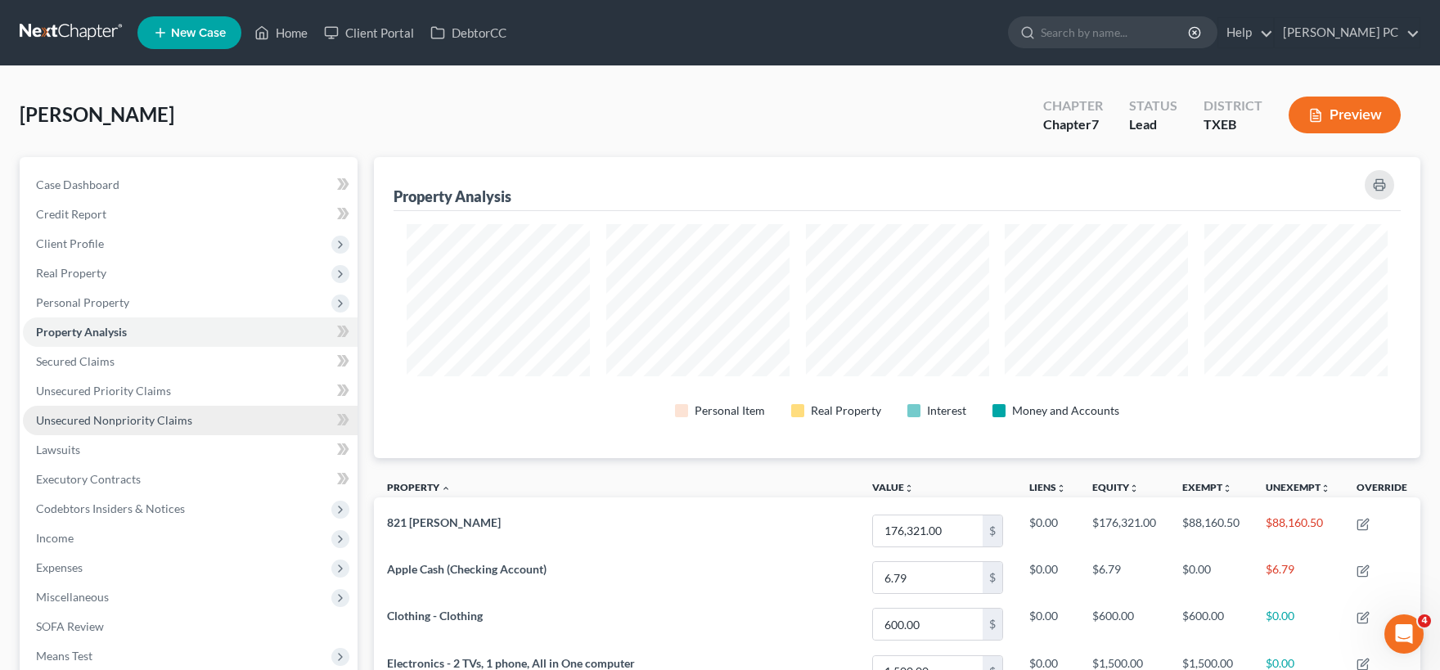
click at [135, 421] on span "Unsecured Nonpriority Claims" at bounding box center [114, 420] width 156 height 14
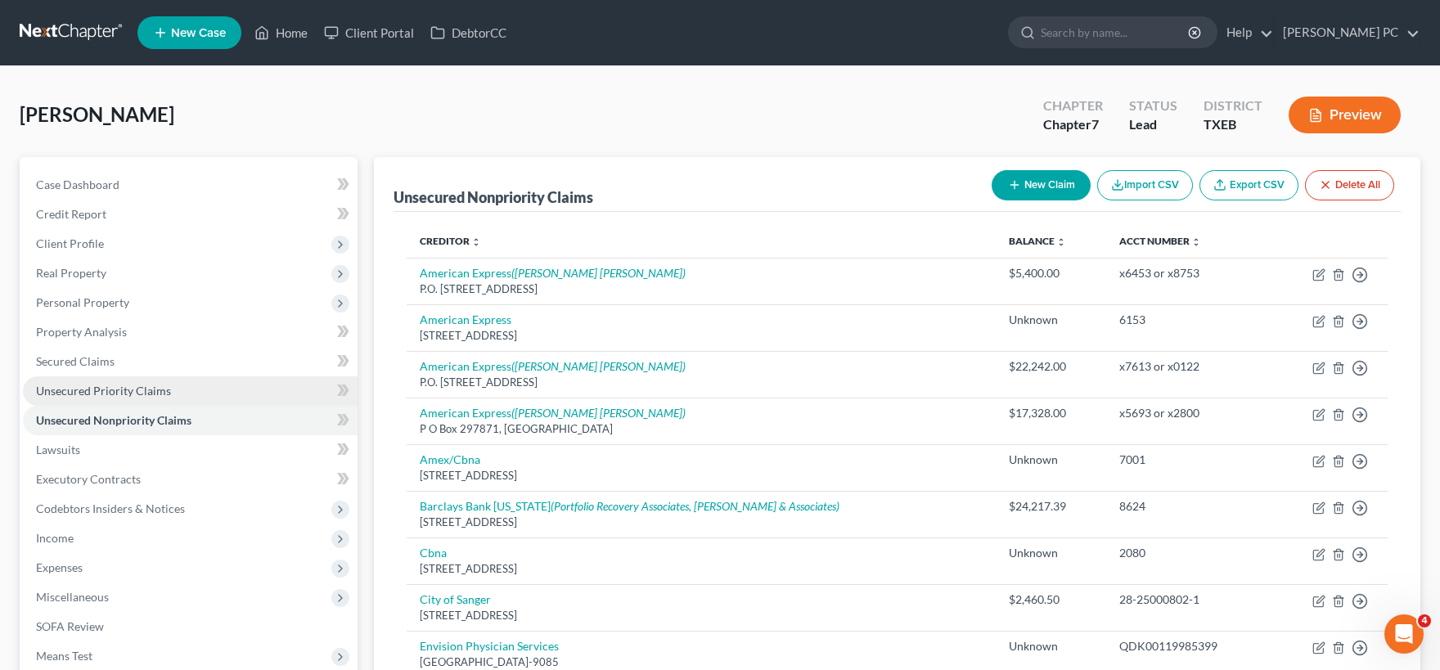
click at [117, 388] on span "Unsecured Priority Claims" at bounding box center [103, 391] width 135 height 14
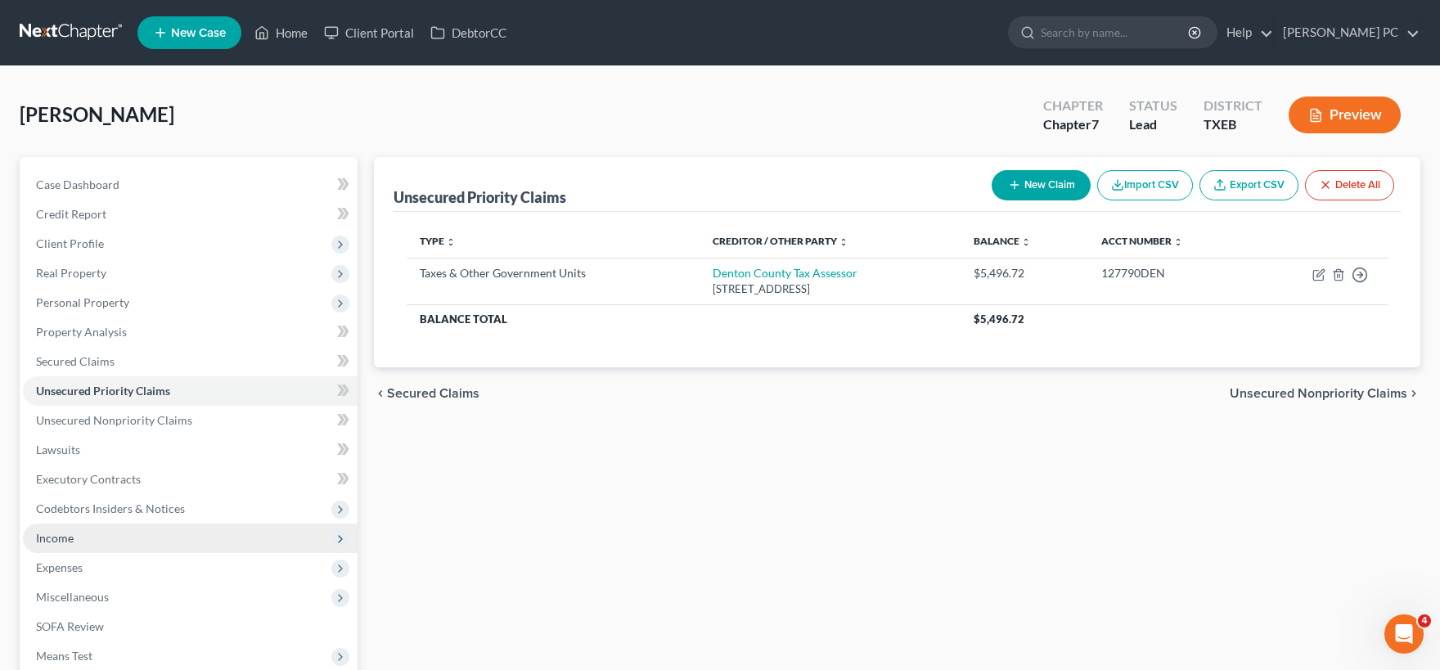
click at [110, 535] on span "Income" at bounding box center [190, 538] width 335 height 29
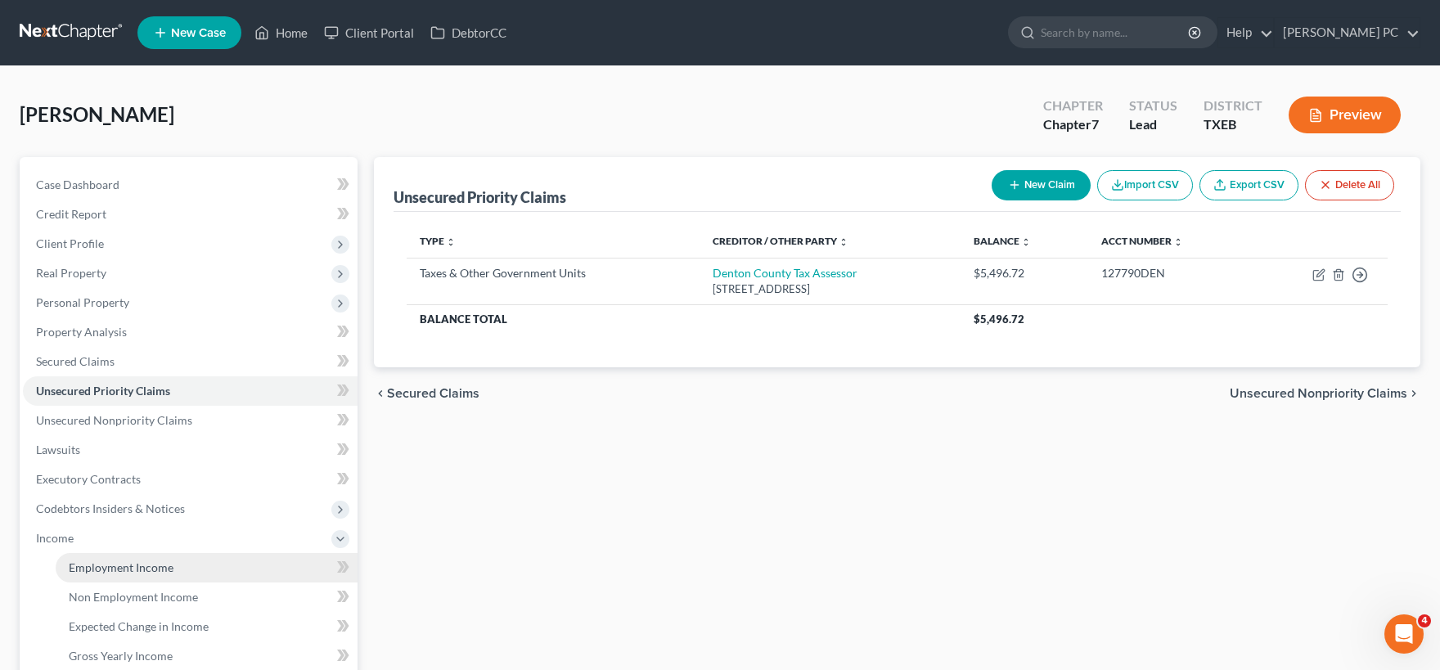
click at [133, 569] on span "Employment Income" at bounding box center [121, 567] width 105 height 14
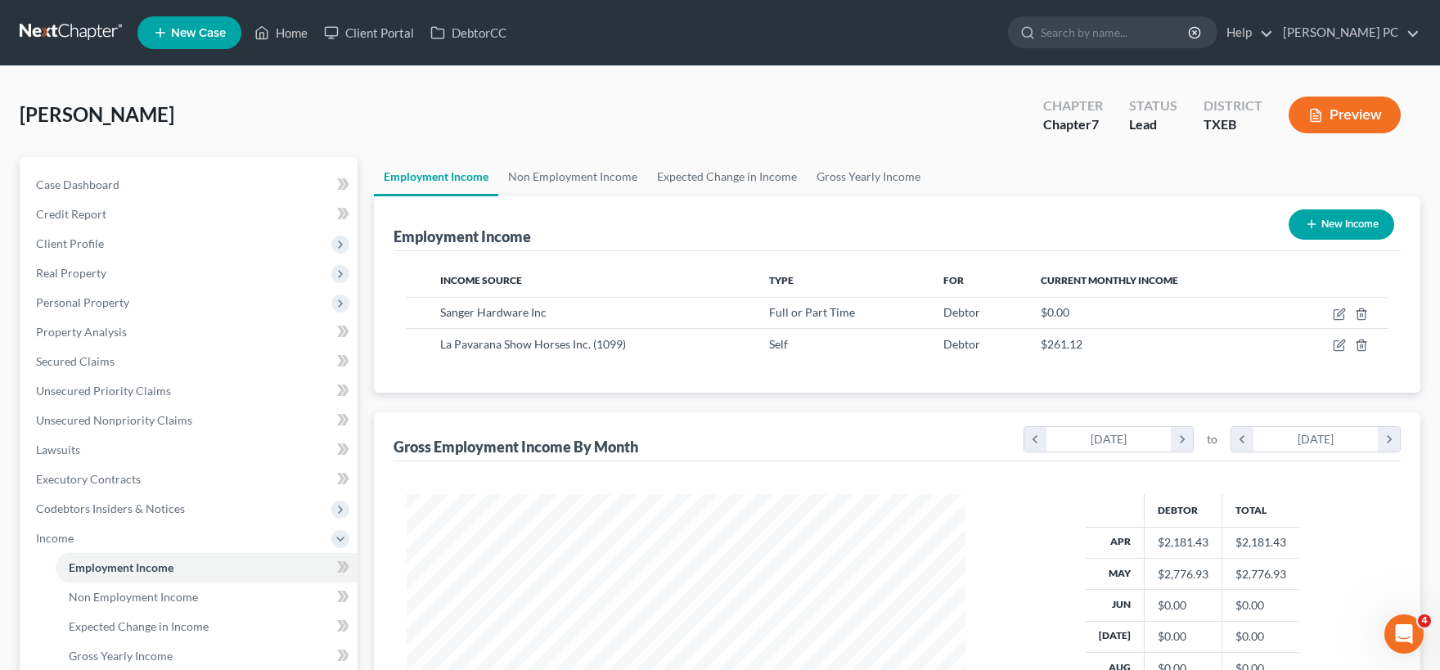
scroll to position [292, 591]
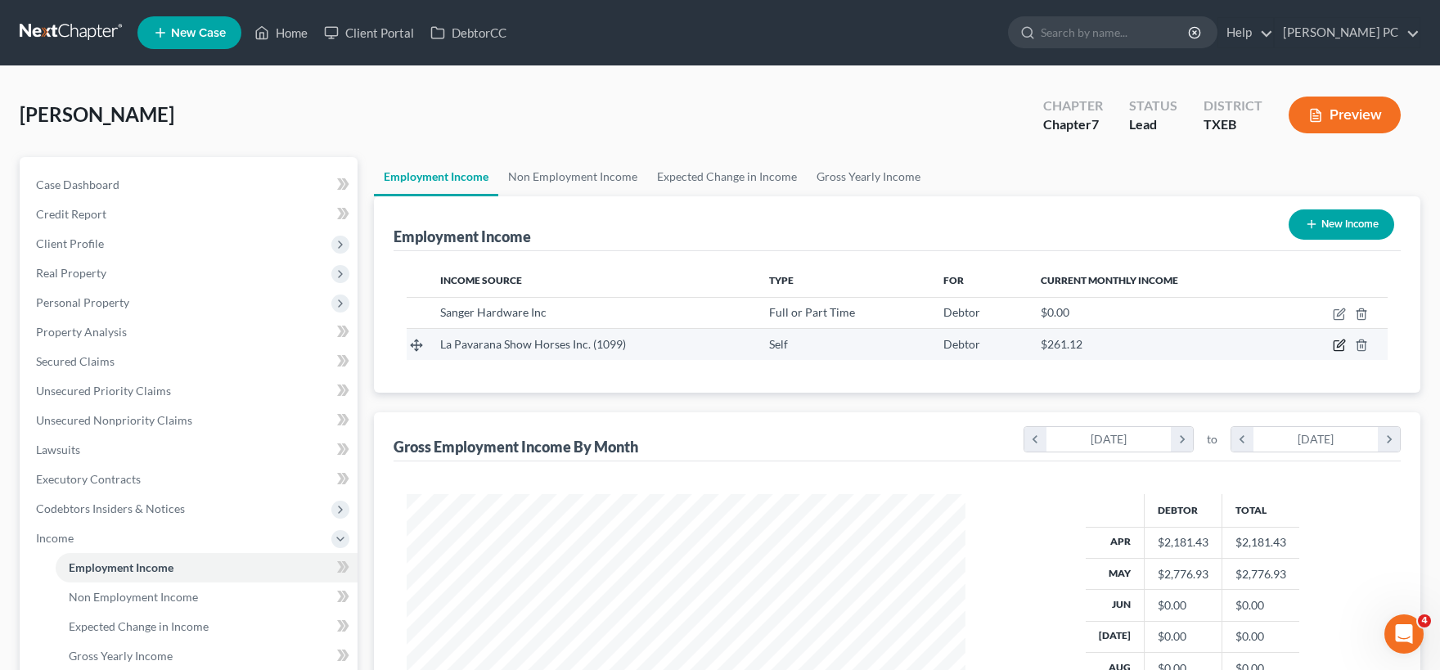
click at [1337, 346] on icon "button" at bounding box center [1340, 343] width 7 height 7
select select "1"
select select "45"
select select "0"
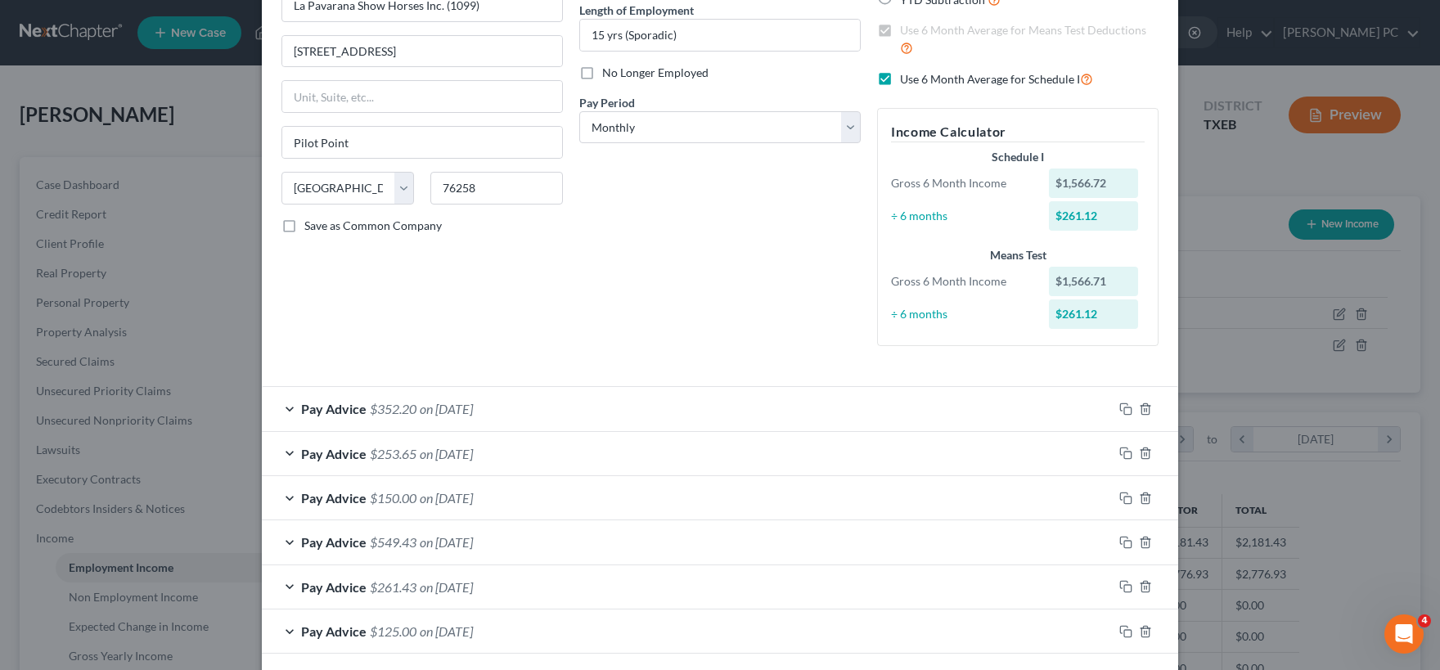
scroll to position [239, 0]
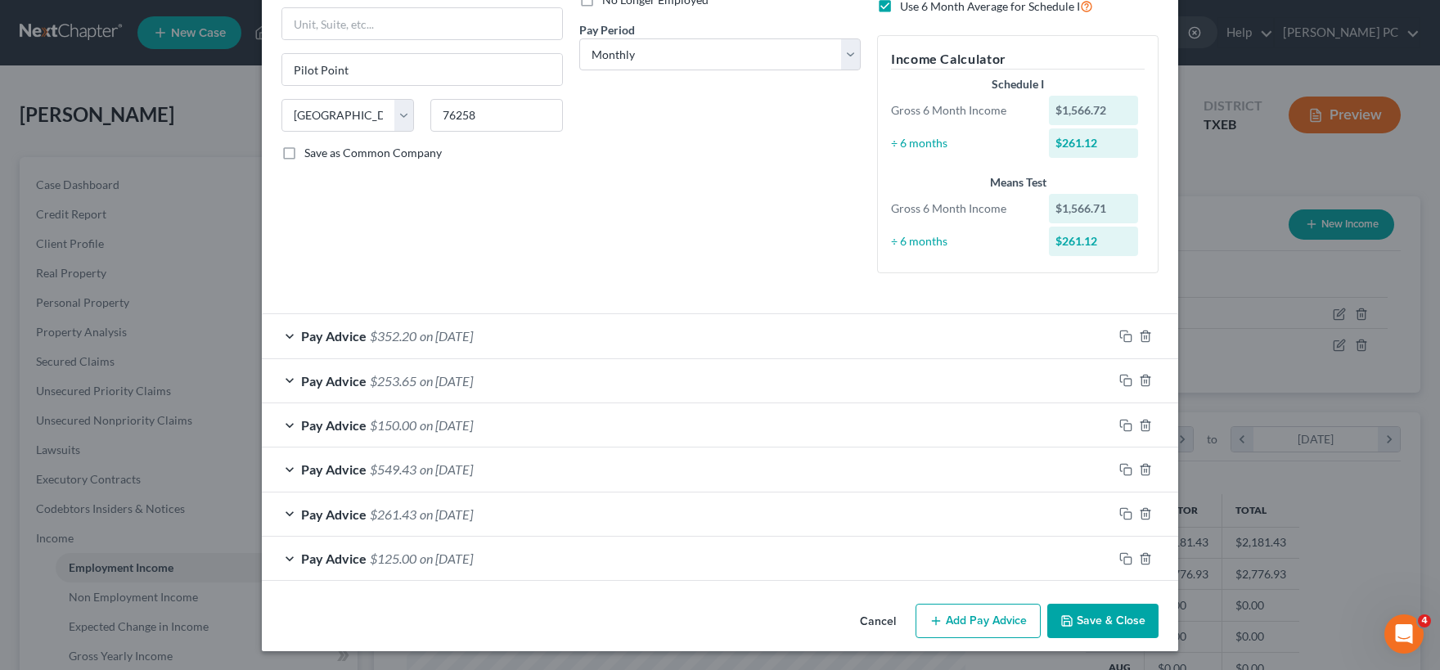
click at [949, 620] on button "Add Pay Advice" at bounding box center [977, 621] width 125 height 34
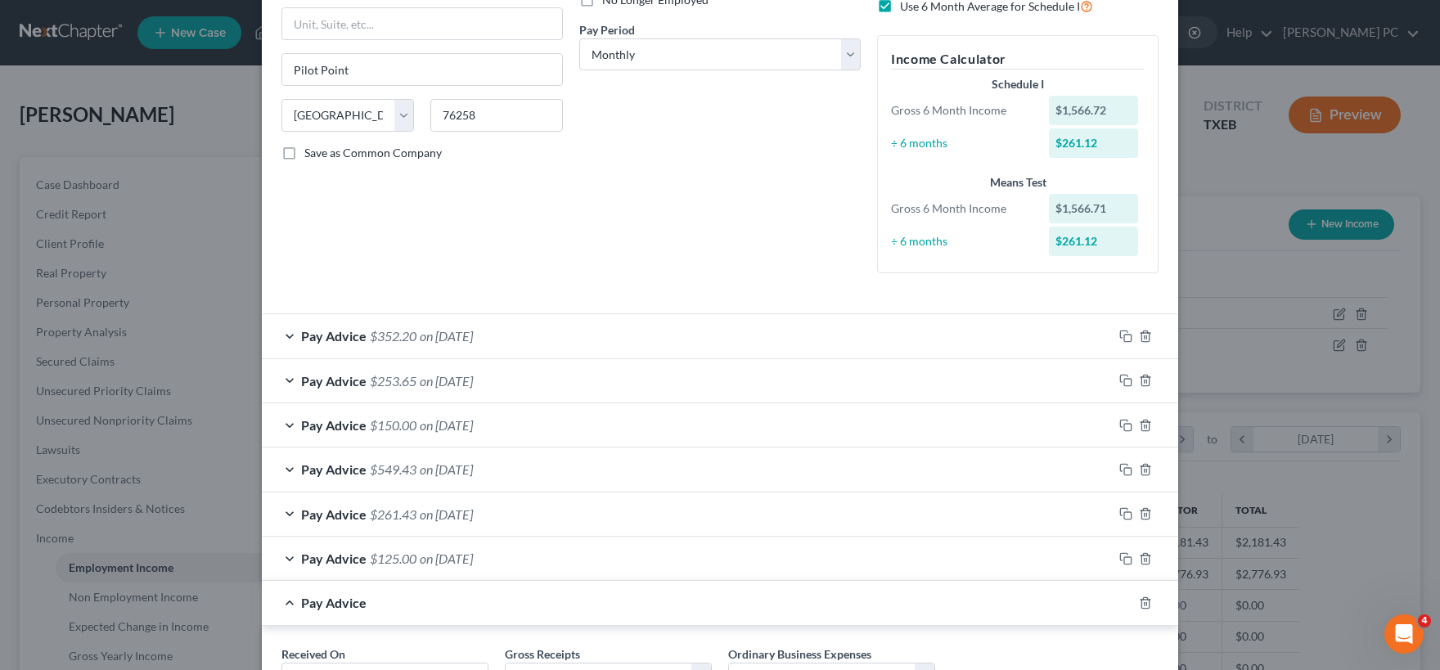
scroll to position [378, 0]
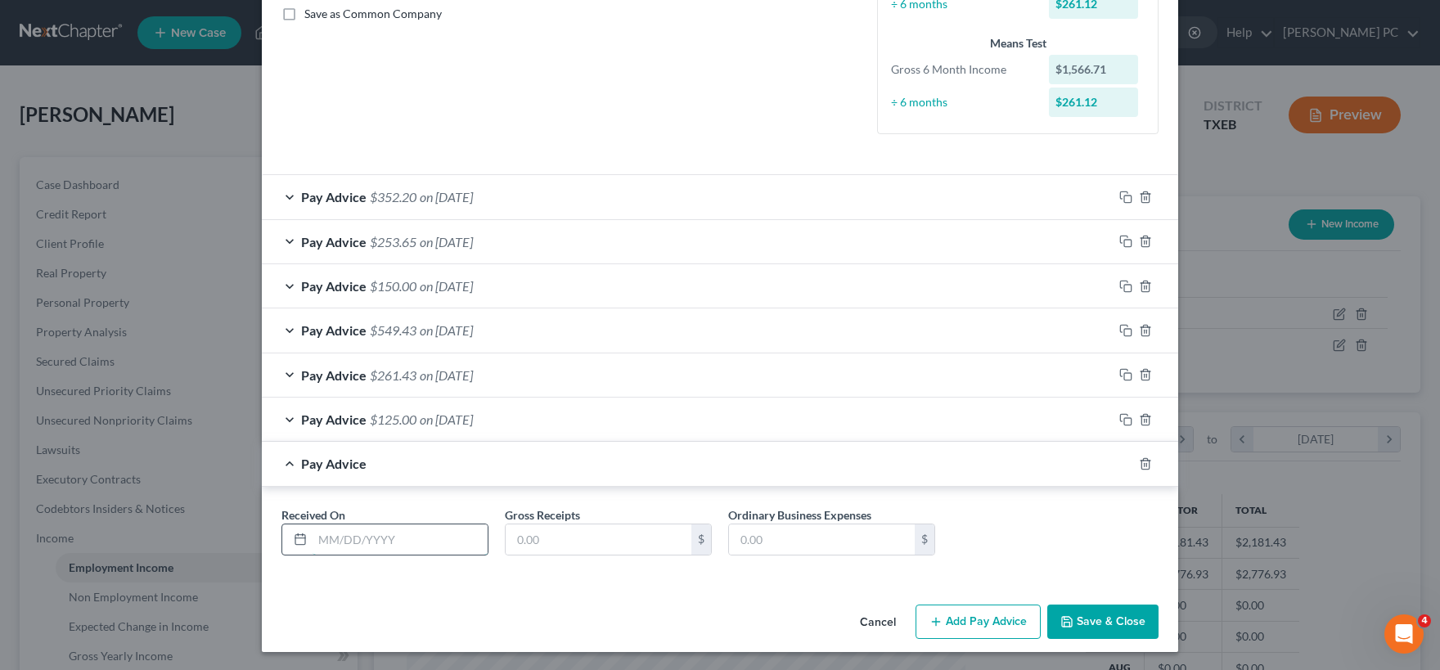
click at [404, 534] on input "text" at bounding box center [399, 539] width 175 height 31
type input "07/02/2025"
type input "265.24"
click at [1079, 618] on button "Save & Close" at bounding box center [1102, 622] width 111 height 34
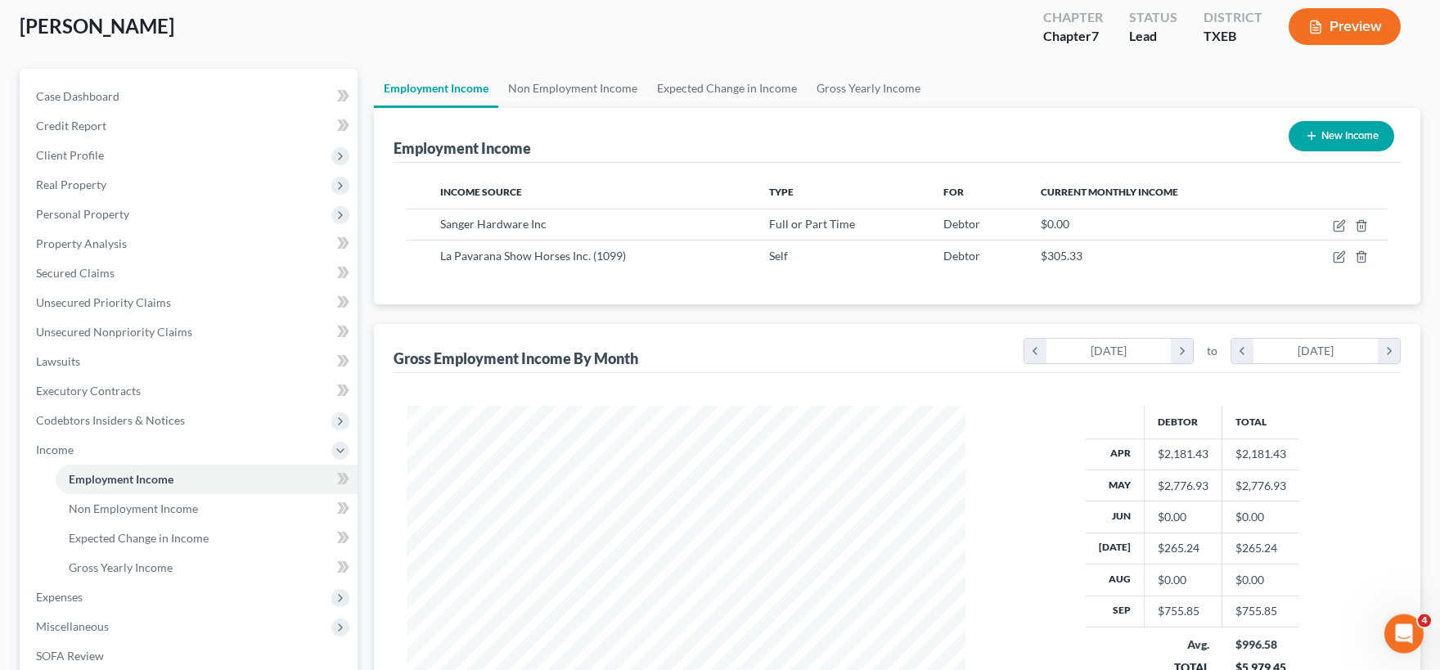
scroll to position [90, 0]
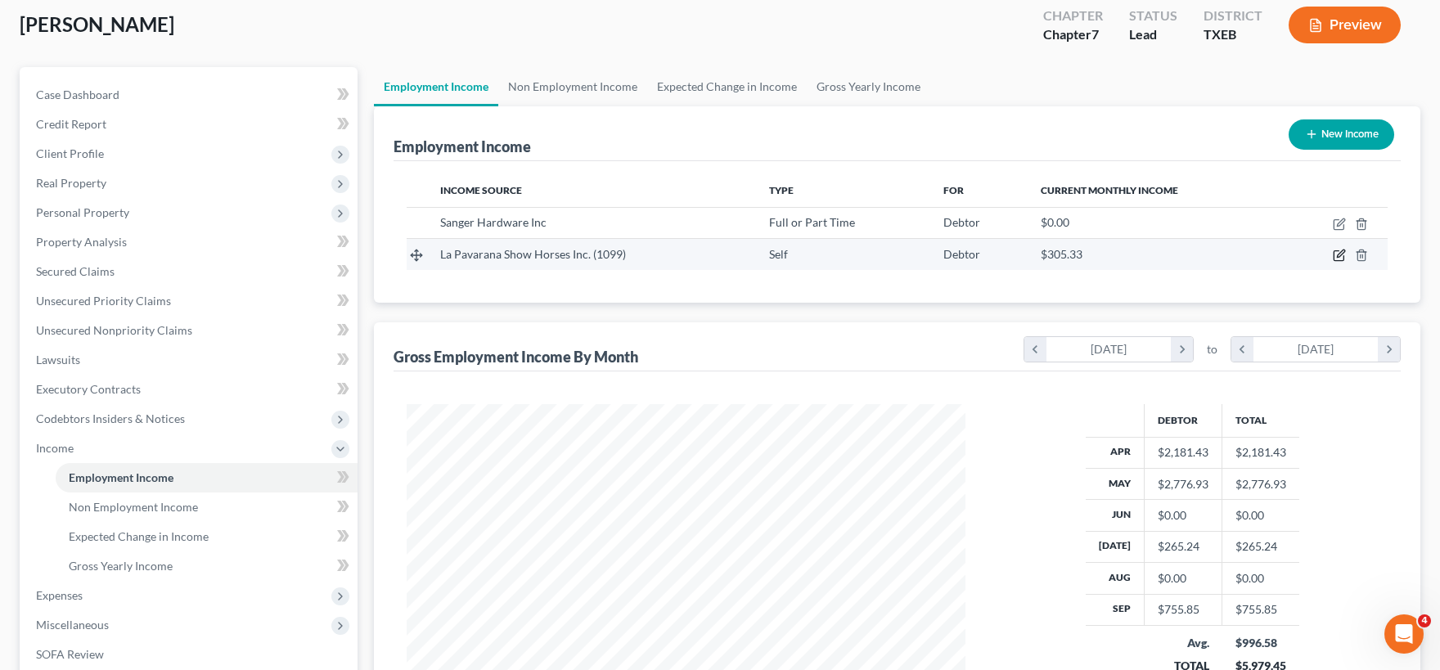
click at [1336, 254] on icon "button" at bounding box center [1339, 255] width 13 height 13
select select "1"
select select "45"
select select "0"
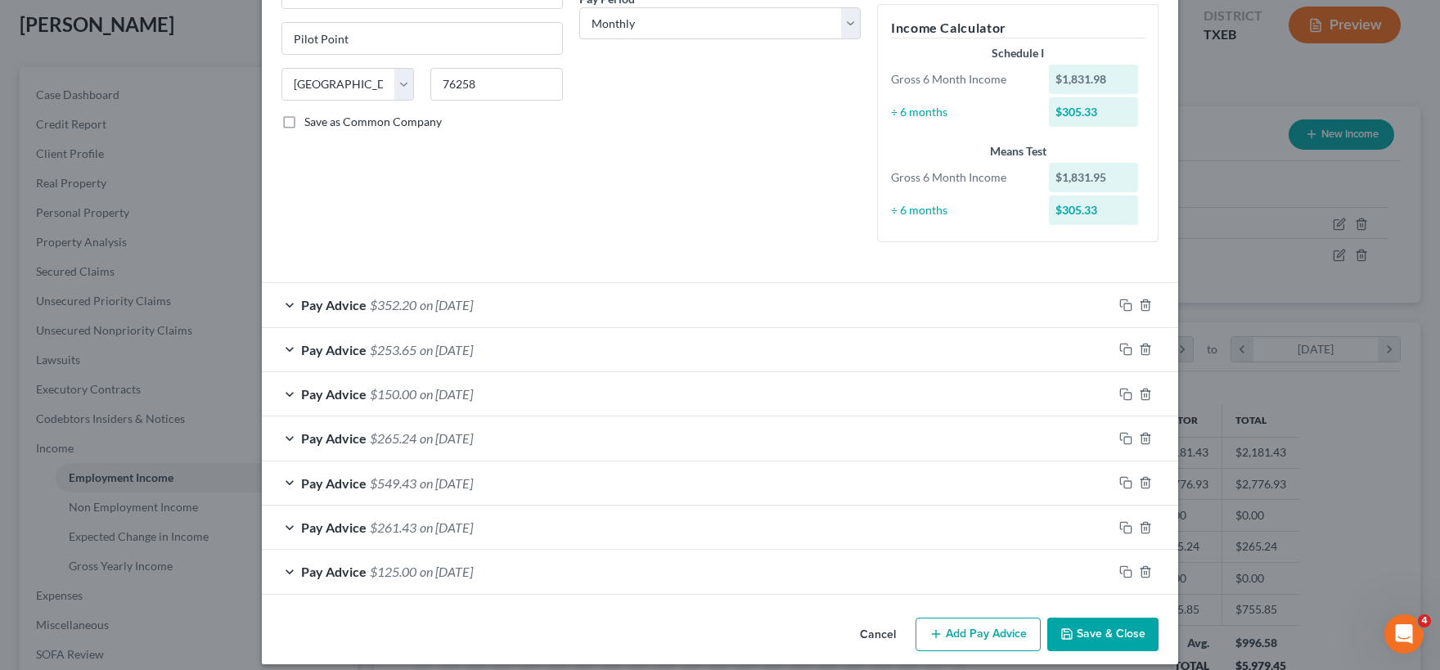
scroll to position [283, 0]
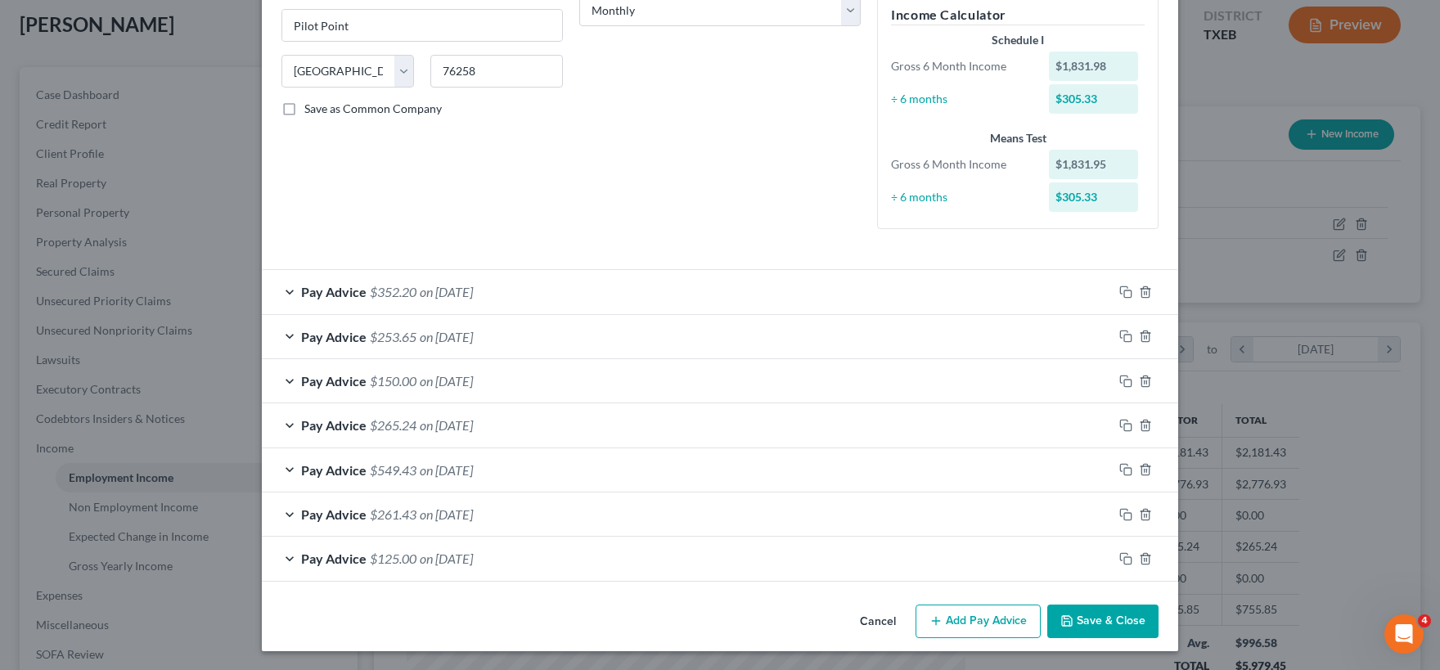
click at [974, 620] on button "Add Pay Advice" at bounding box center [977, 622] width 125 height 34
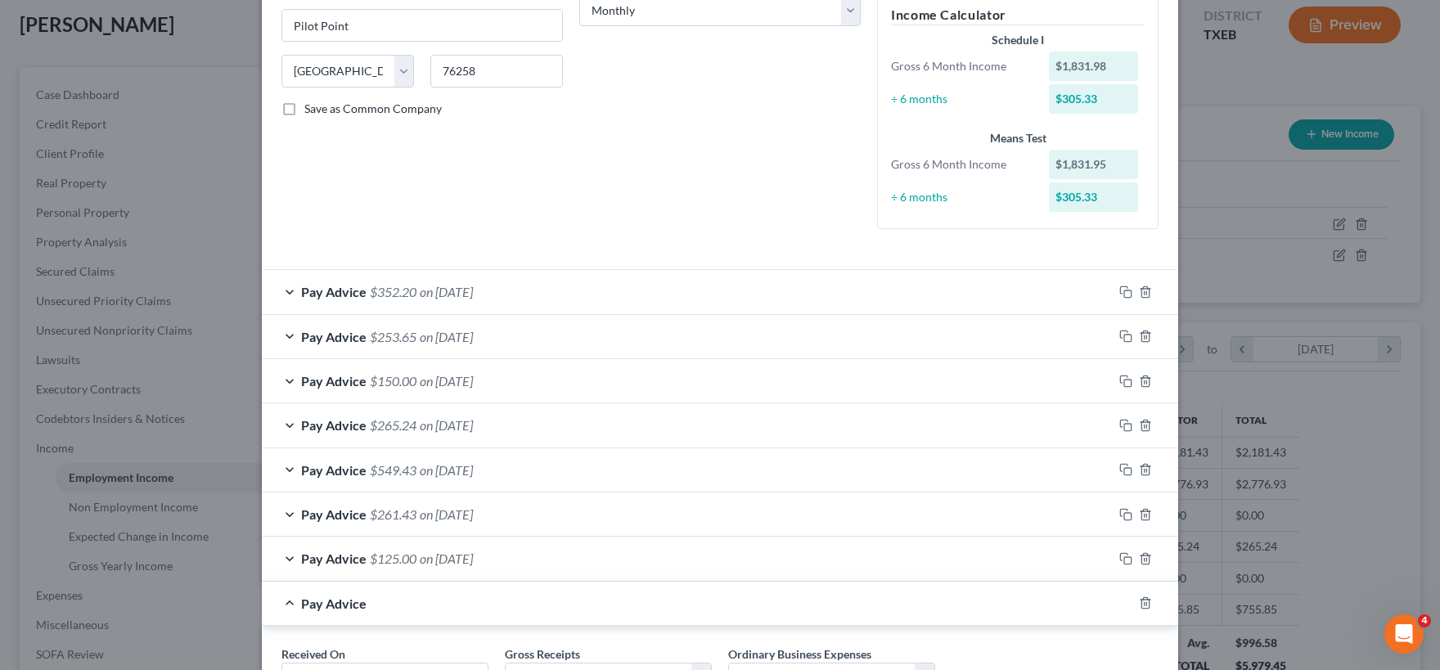
scroll to position [423, 0]
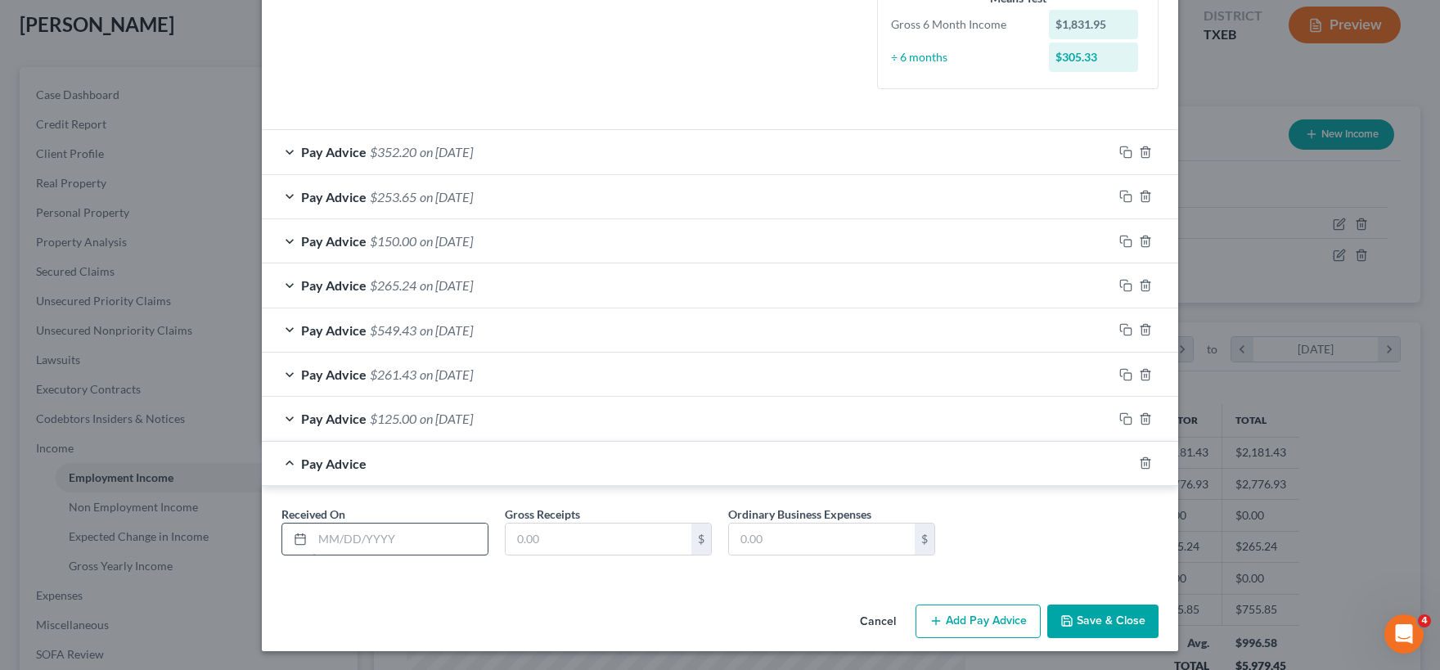
click at [347, 540] on input "text" at bounding box center [399, 539] width 175 height 31
type input "08/18/2025"
type input "700.00"
drag, startPoint x: 393, startPoint y: 534, endPoint x: 284, endPoint y: 536, distance: 109.6
click at [312, 536] on input "08/18/2025" at bounding box center [399, 539] width 175 height 31
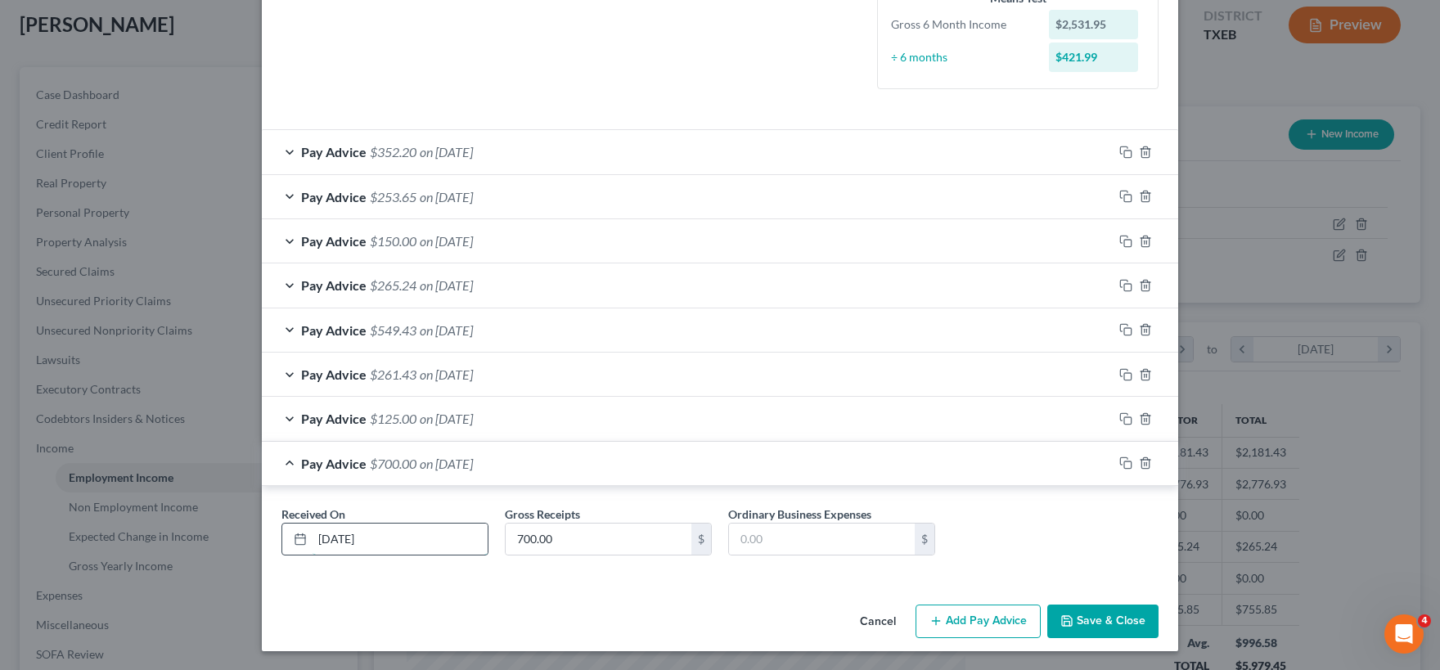
type input "08/21/2025"
type input "1,137.36"
click at [964, 623] on button "Add Pay Advice" at bounding box center [977, 622] width 125 height 34
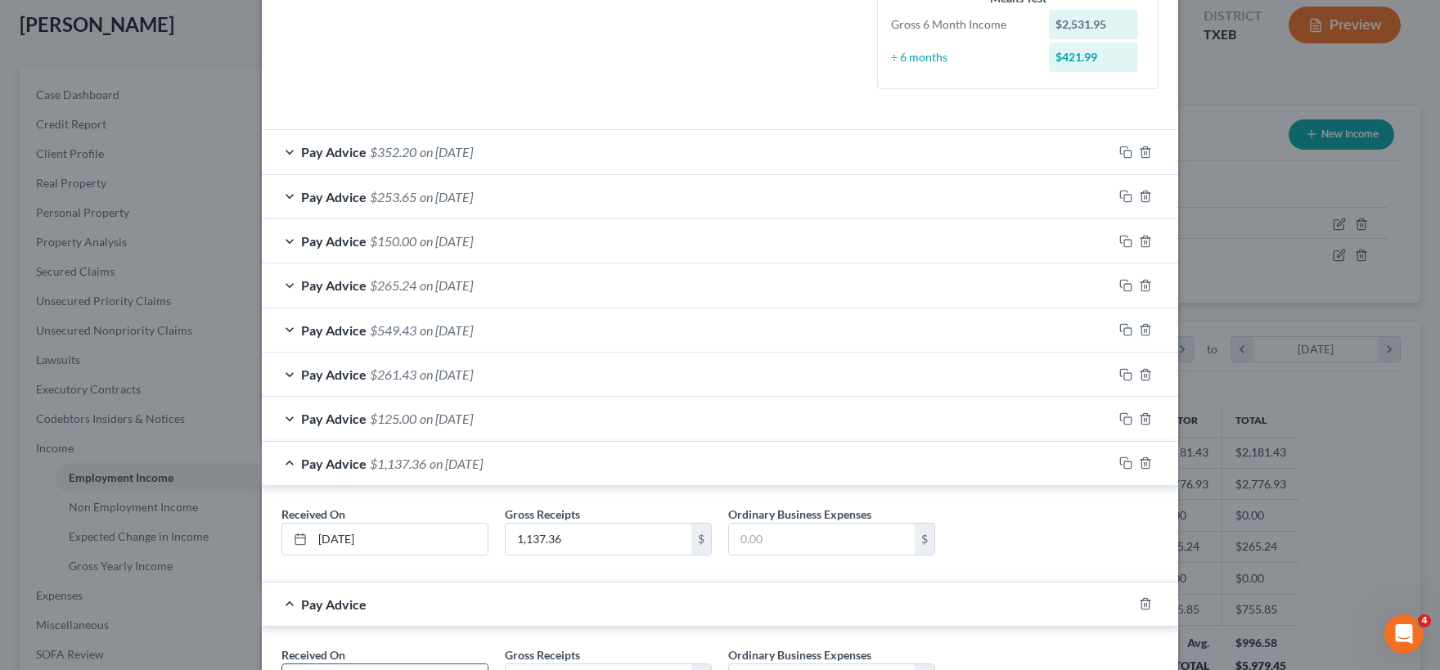
scroll to position [564, 0]
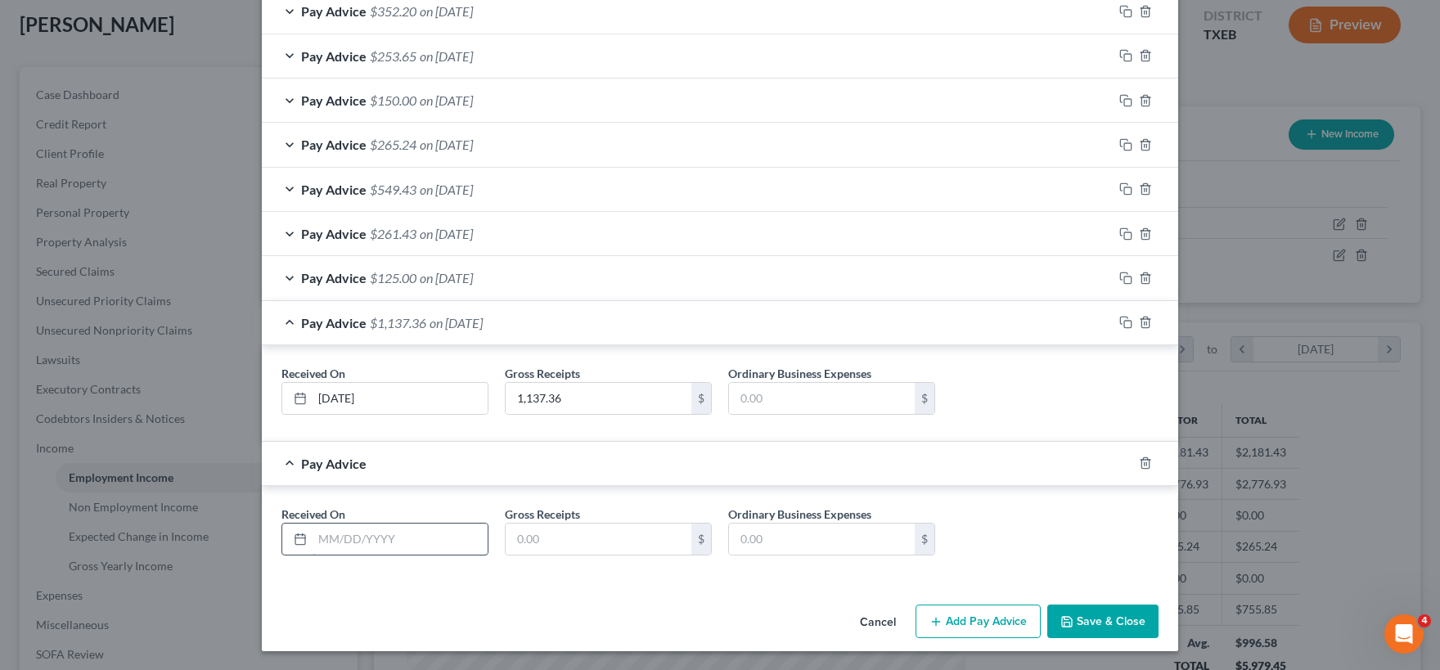
click at [336, 540] on input "text" at bounding box center [399, 539] width 175 height 31
type input "08/27/2025"
type input "1,172.95"
click at [1095, 620] on button "Save & Close" at bounding box center [1102, 622] width 111 height 34
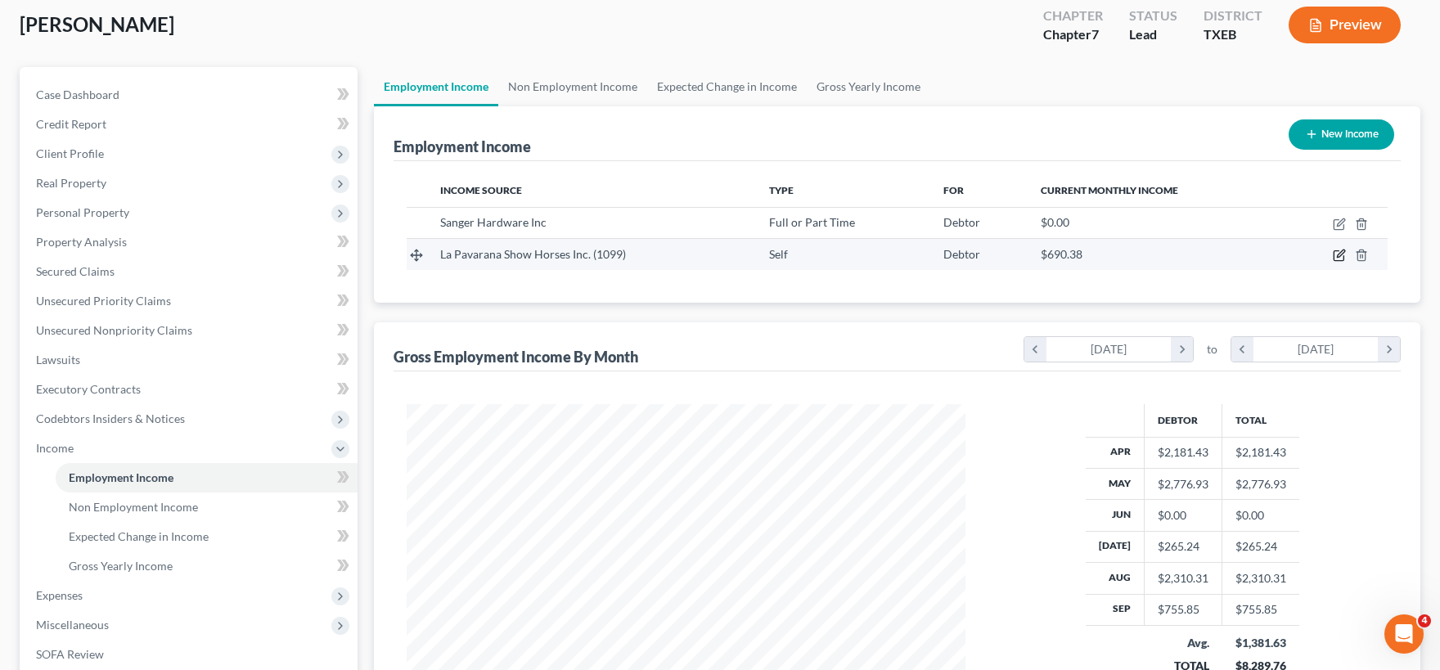
click at [1338, 258] on icon "button" at bounding box center [1339, 255] width 13 height 13
select select "1"
select select "45"
select select "0"
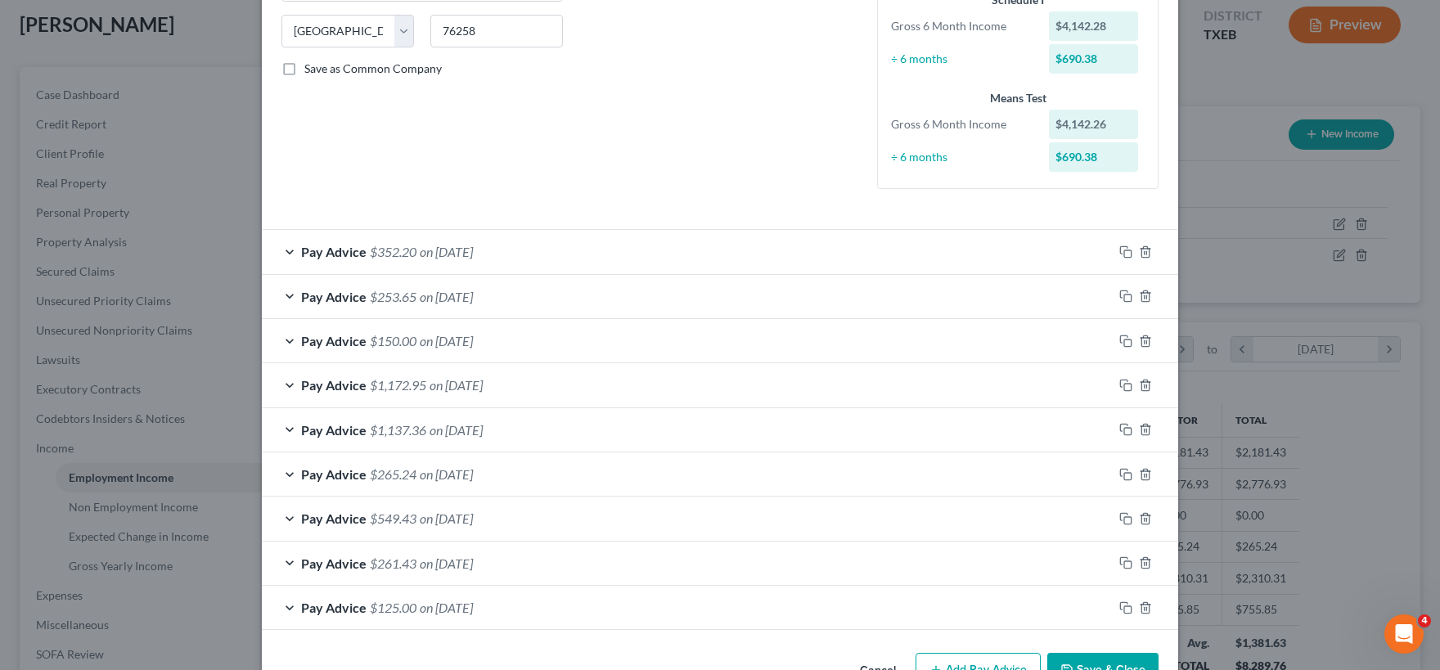
scroll to position [372, 0]
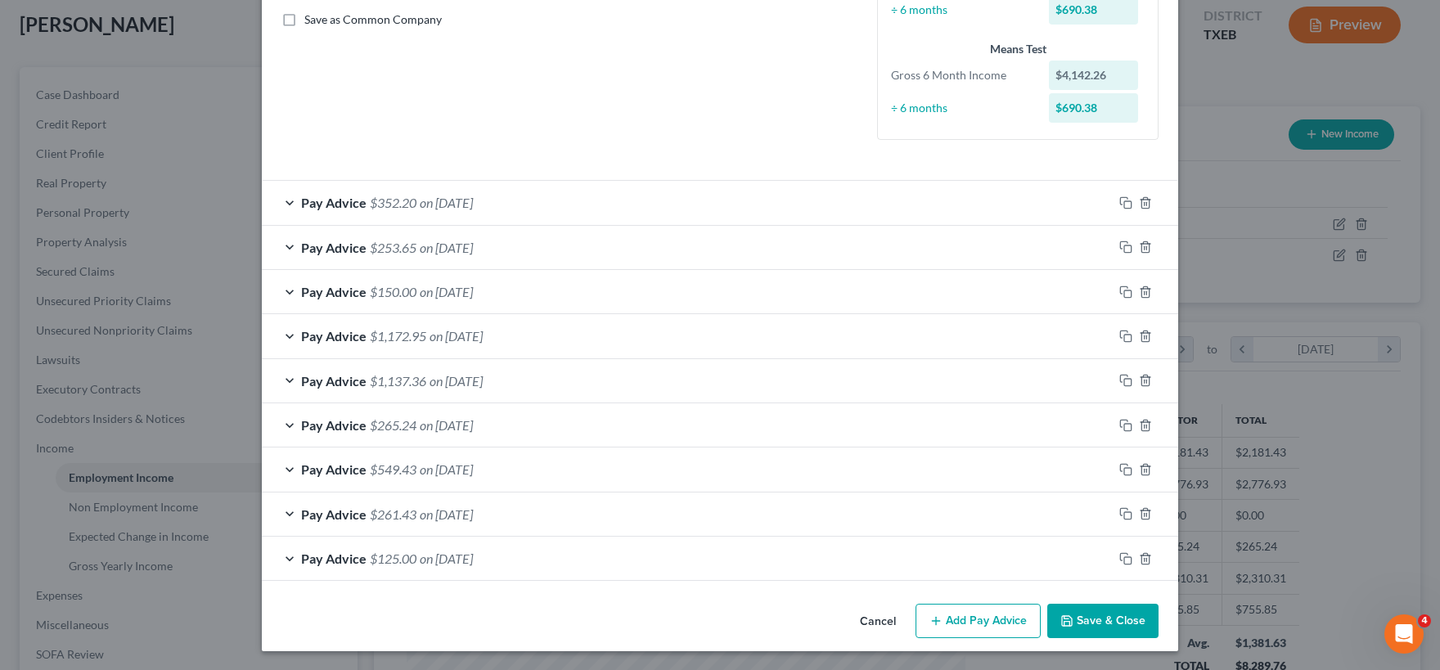
click at [973, 620] on button "Add Pay Advice" at bounding box center [977, 621] width 125 height 34
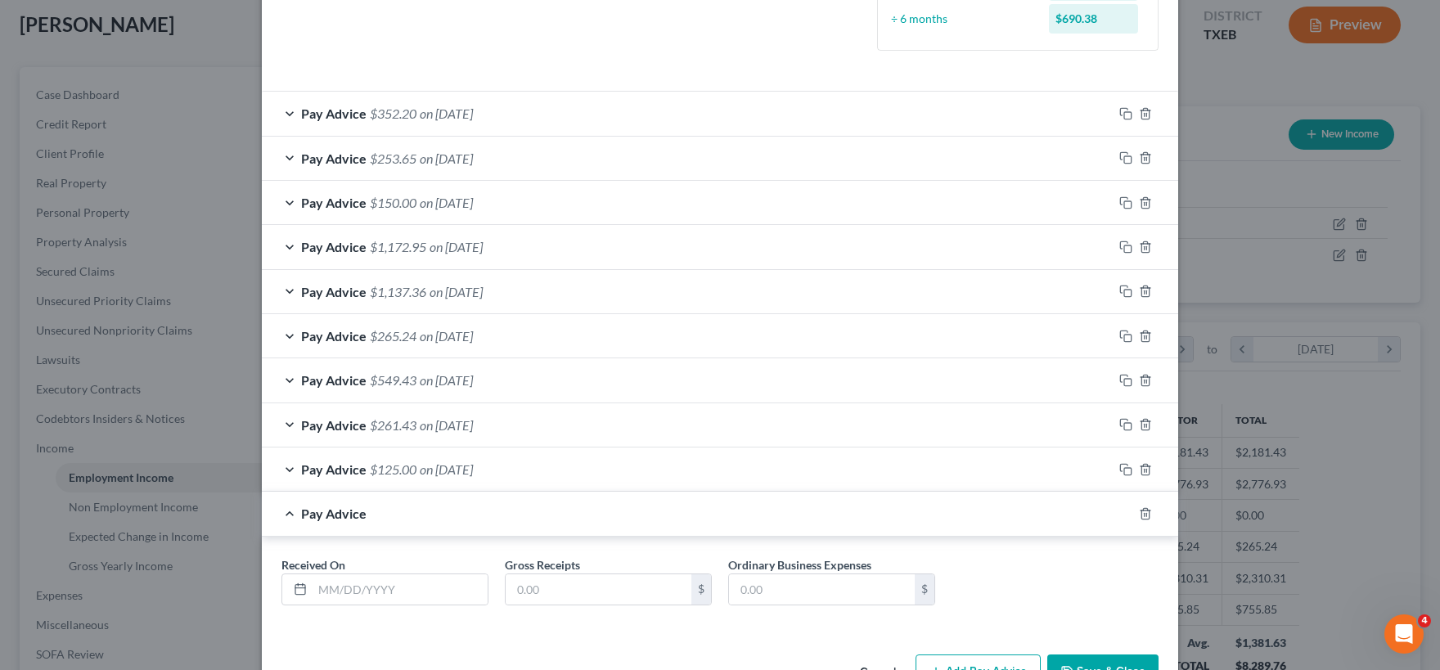
scroll to position [512, 0]
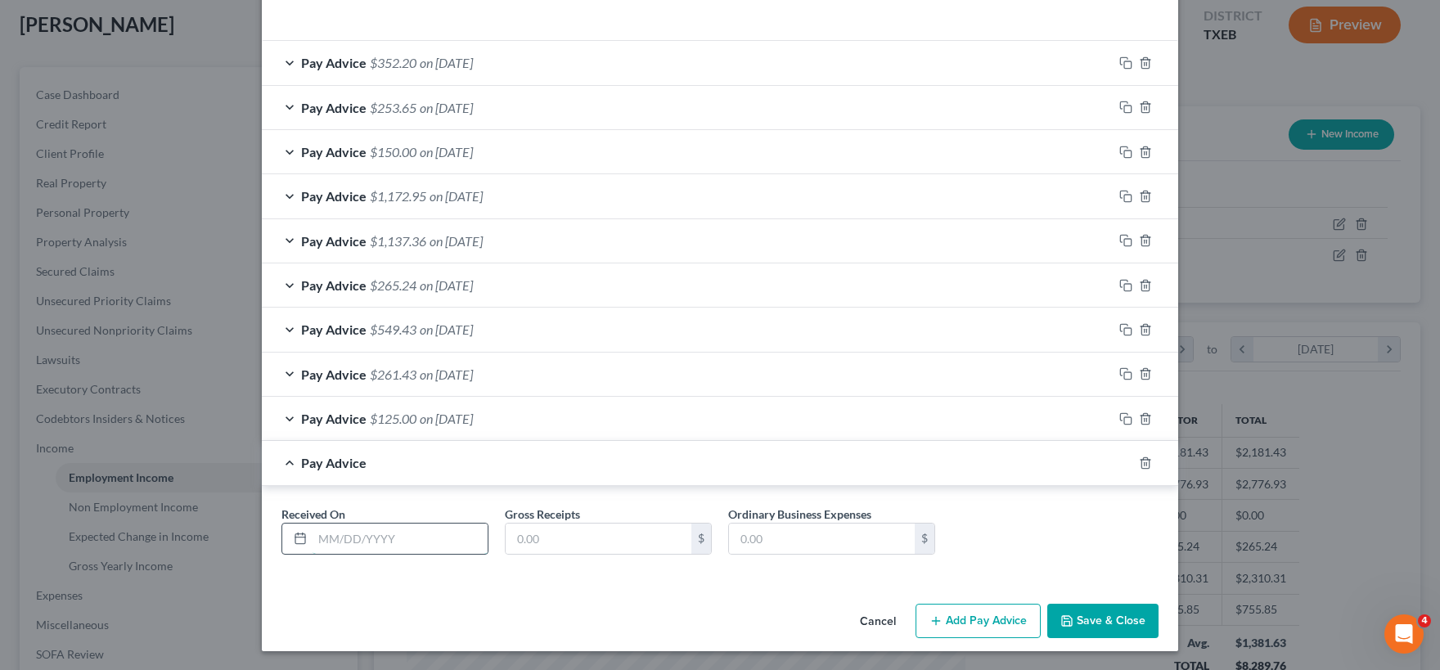
click at [352, 543] on input "text" at bounding box center [399, 539] width 175 height 31
type input "02/10/2025"
type input "270.76"
click at [986, 618] on button "Add Pay Advice" at bounding box center [977, 621] width 125 height 34
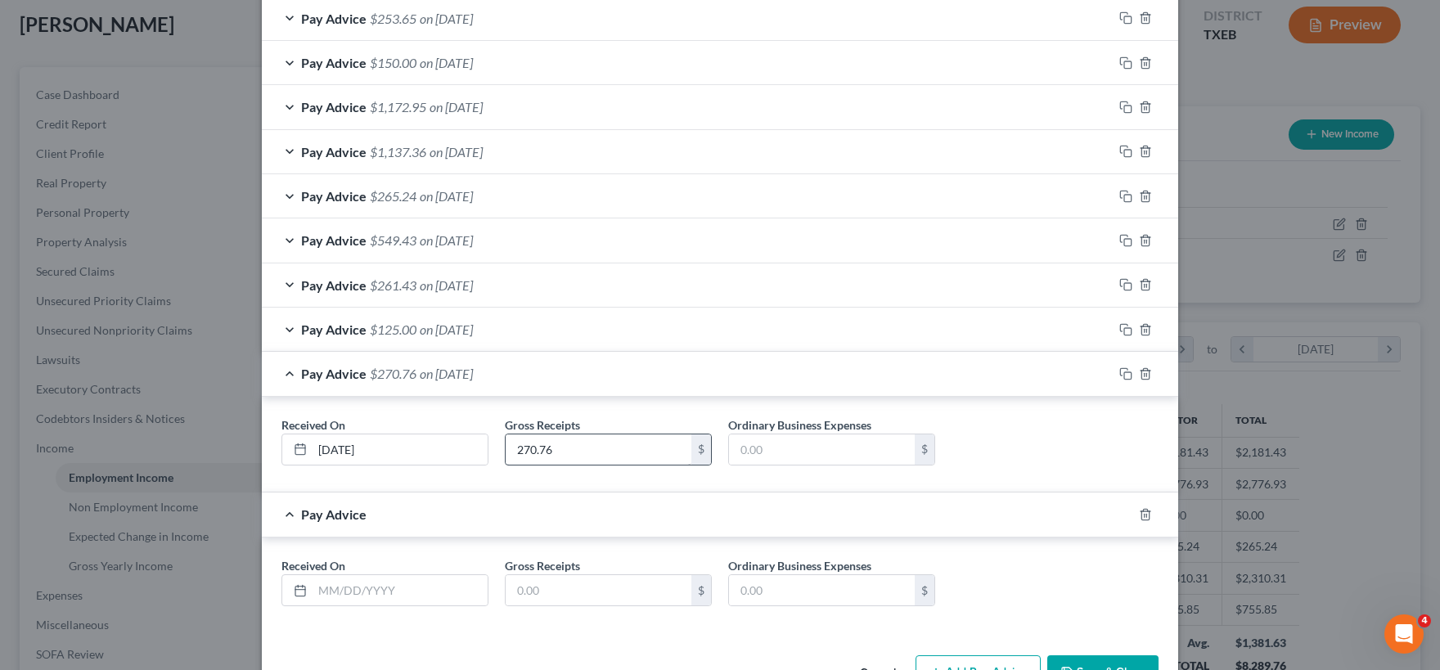
scroll to position [652, 0]
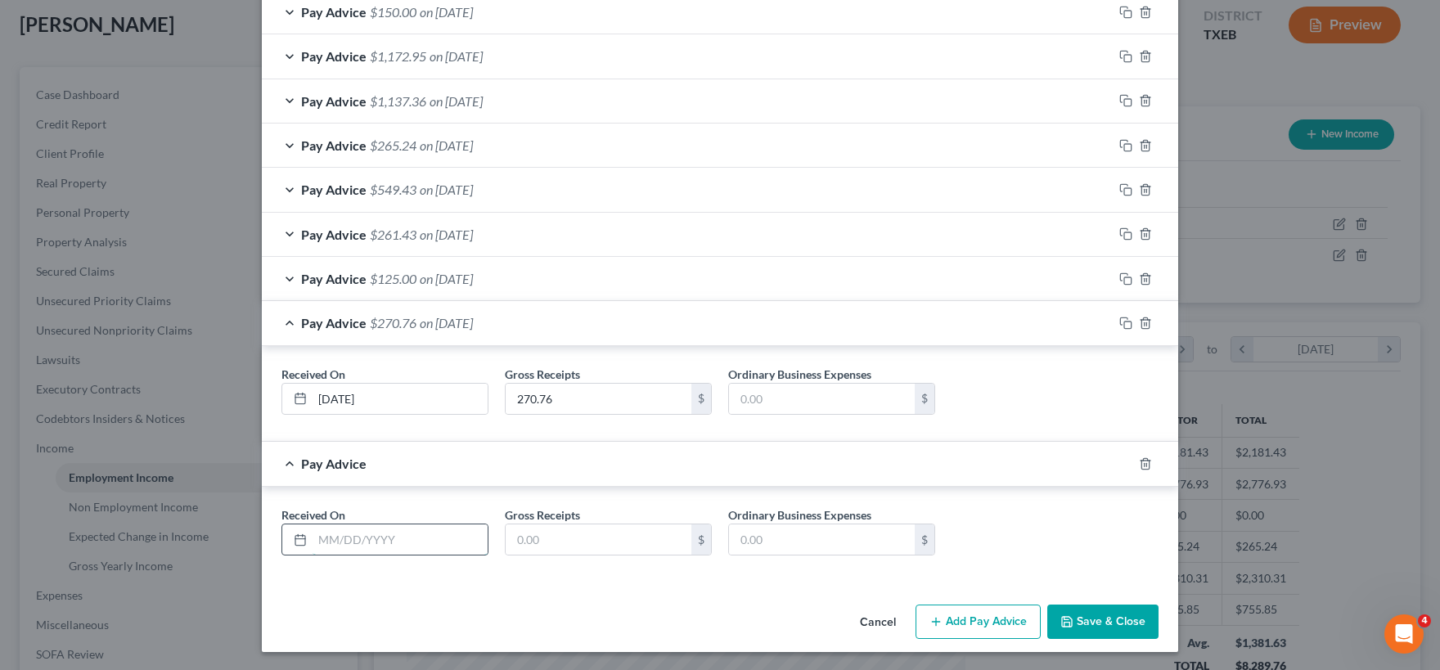
click at [429, 544] on input "text" at bounding box center [399, 539] width 175 height 31
type input "02/18/2025"
type input "405.60"
click at [1101, 617] on button "Save & Close" at bounding box center [1102, 622] width 111 height 34
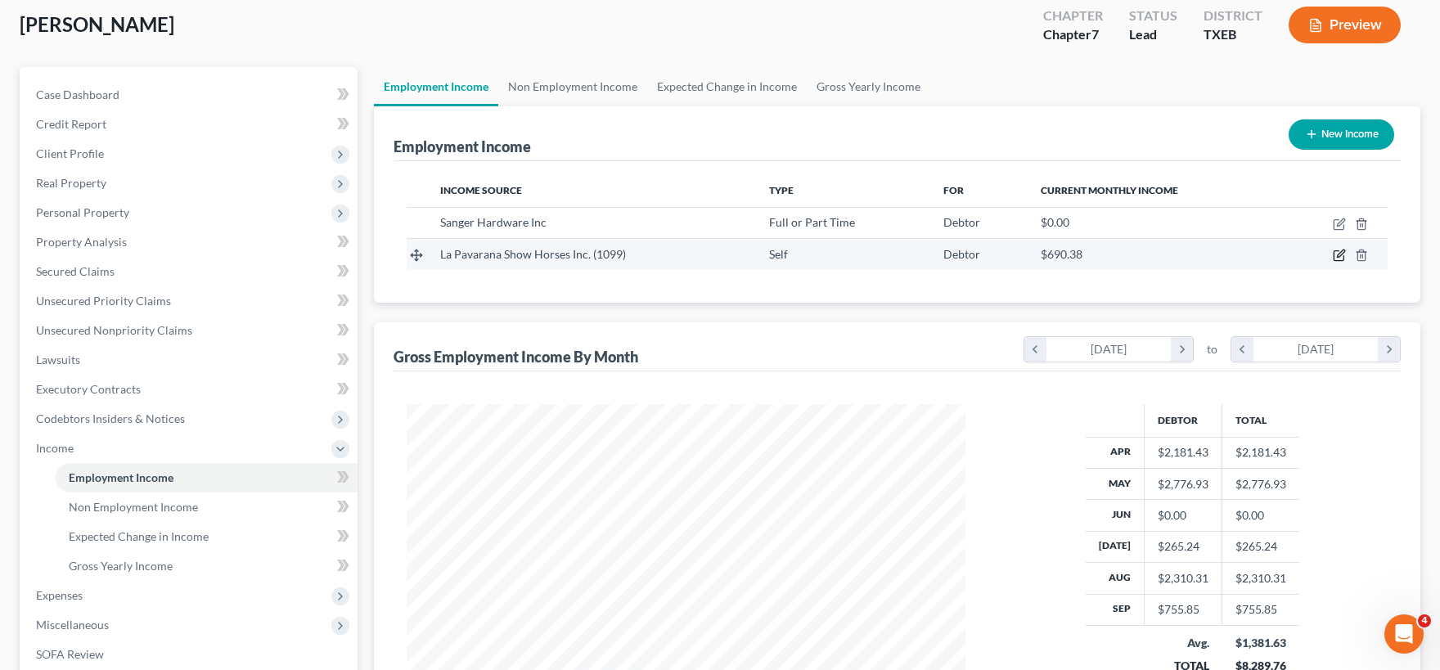
click at [1341, 249] on icon "button" at bounding box center [1339, 255] width 13 height 13
select select "1"
select select "45"
select select "0"
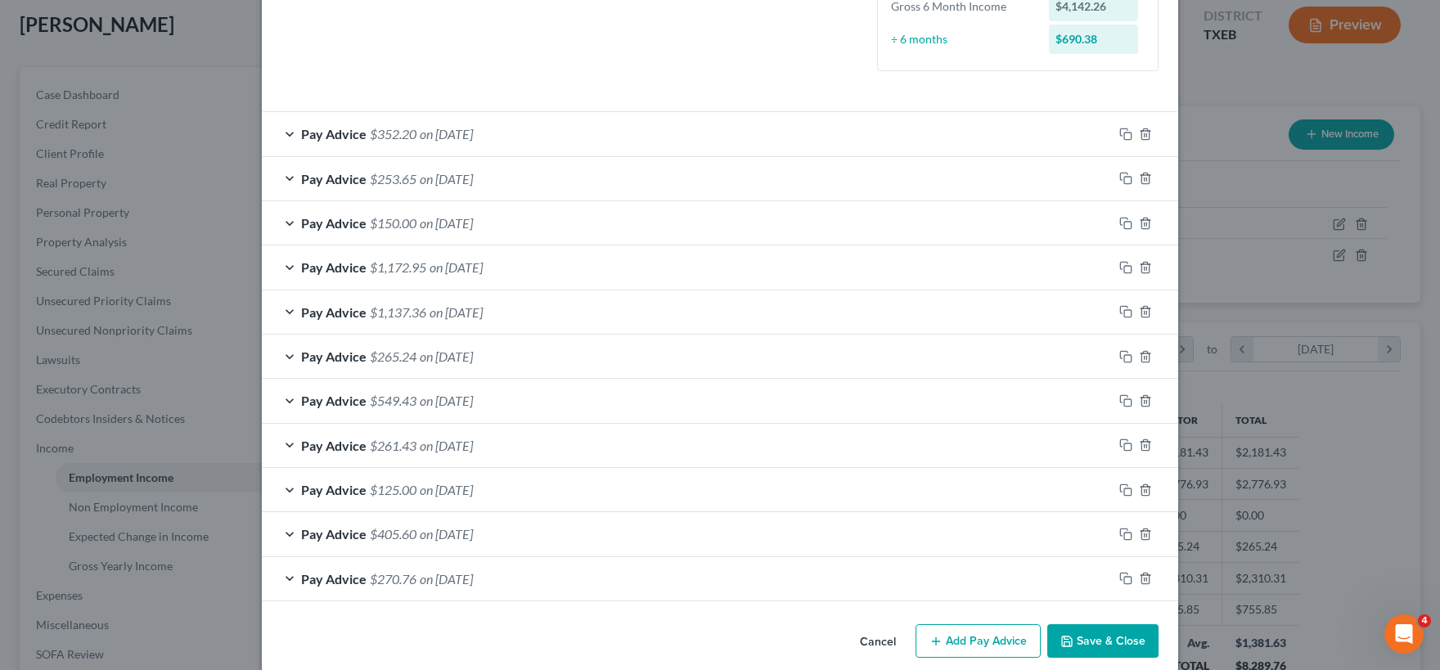
scroll to position [461, 0]
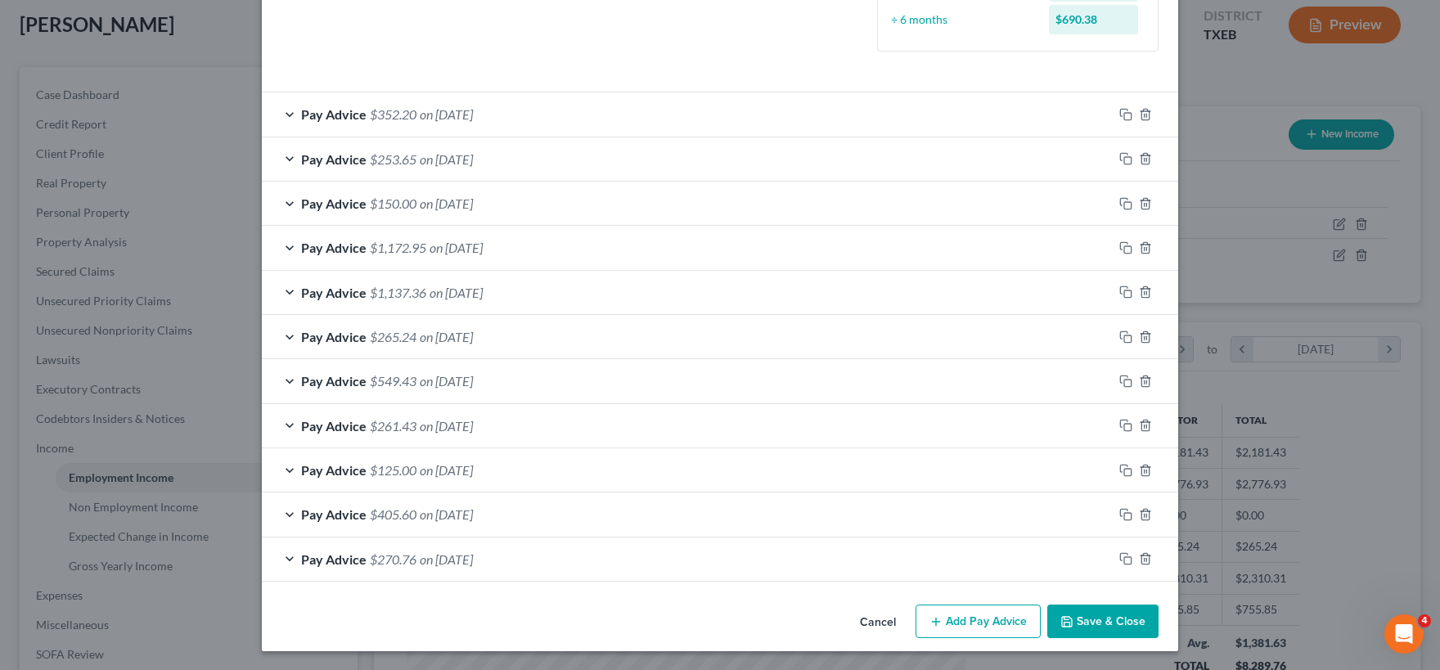
click at [983, 626] on button "Add Pay Advice" at bounding box center [977, 622] width 125 height 34
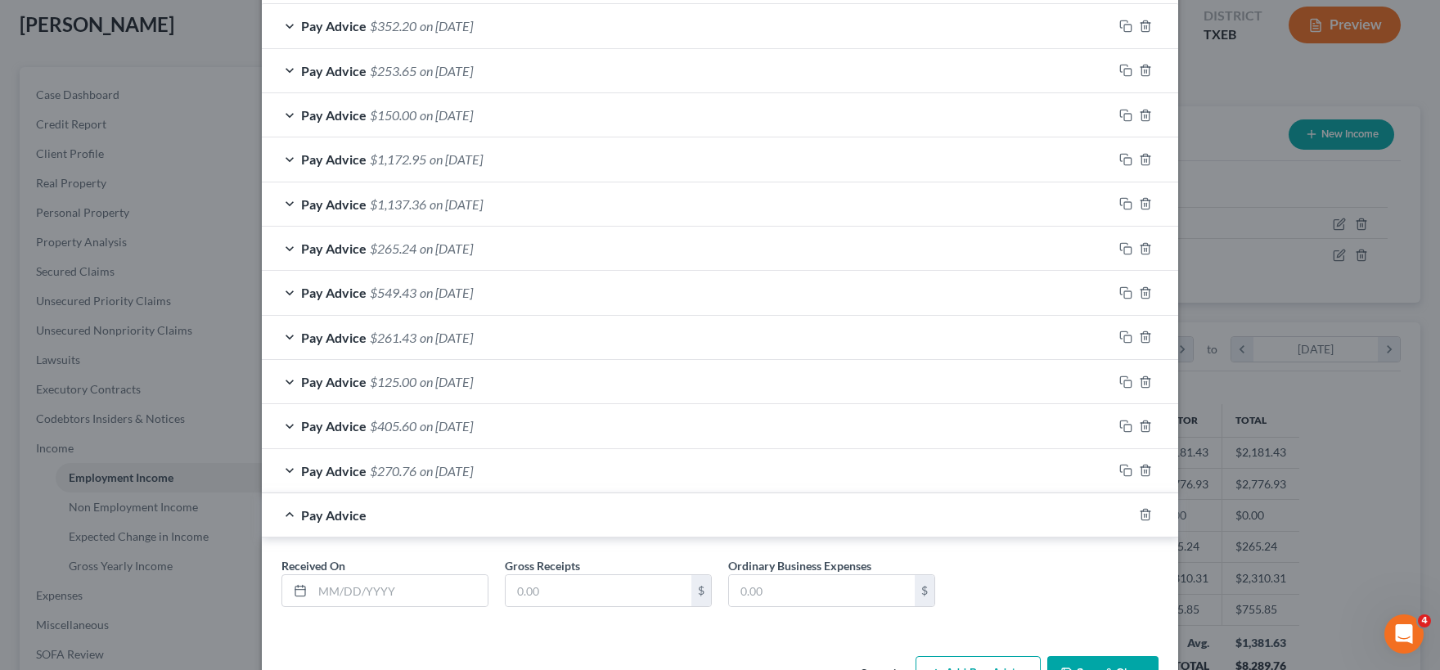
scroll to position [600, 0]
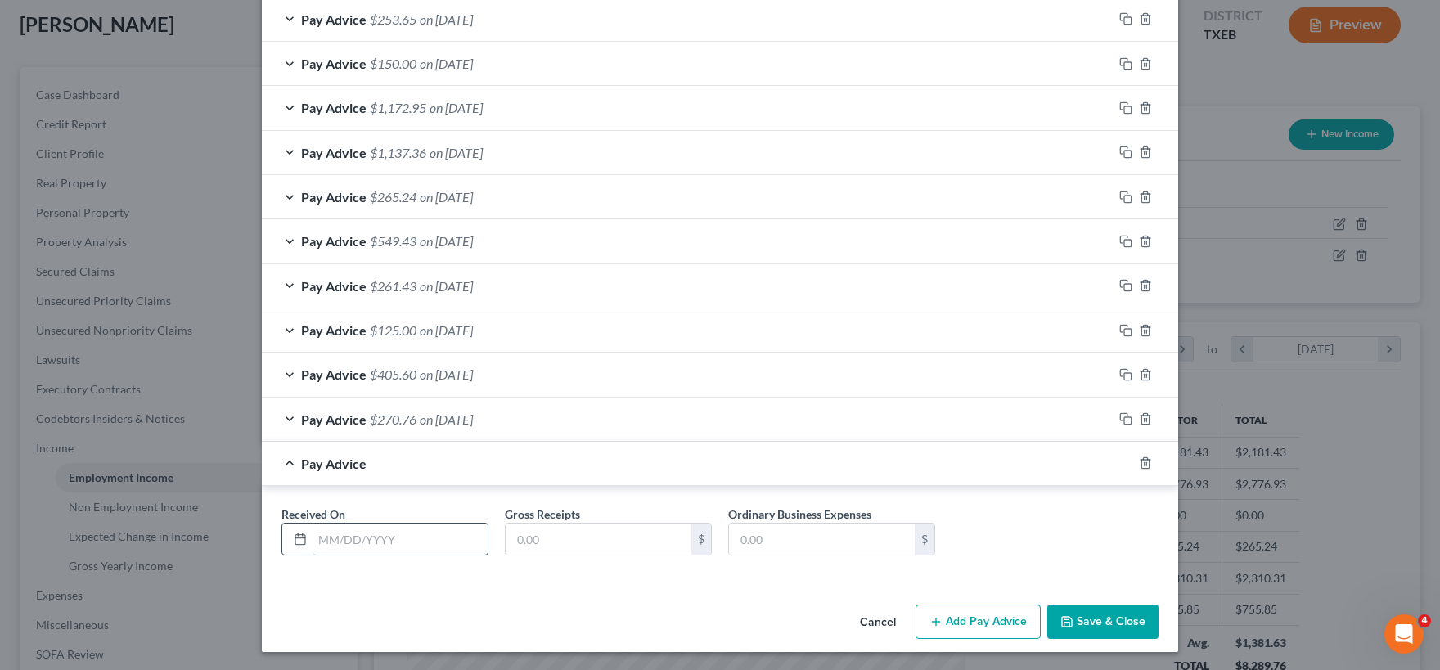
click at [362, 537] on input "text" at bounding box center [399, 539] width 175 height 31
type input "09/03/2025"
type input "1,460.00"
click at [1116, 619] on button "Save & Close" at bounding box center [1102, 622] width 111 height 34
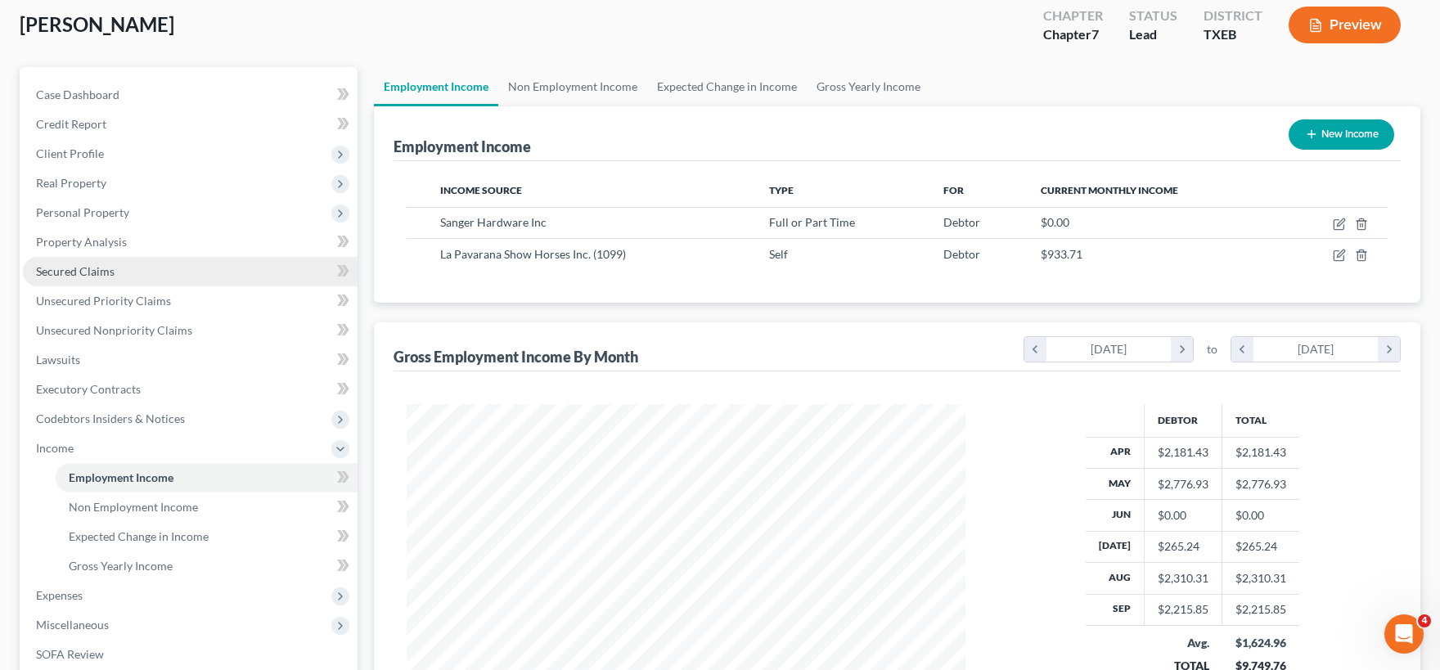
click at [97, 275] on span "Secured Claims" at bounding box center [75, 271] width 79 height 14
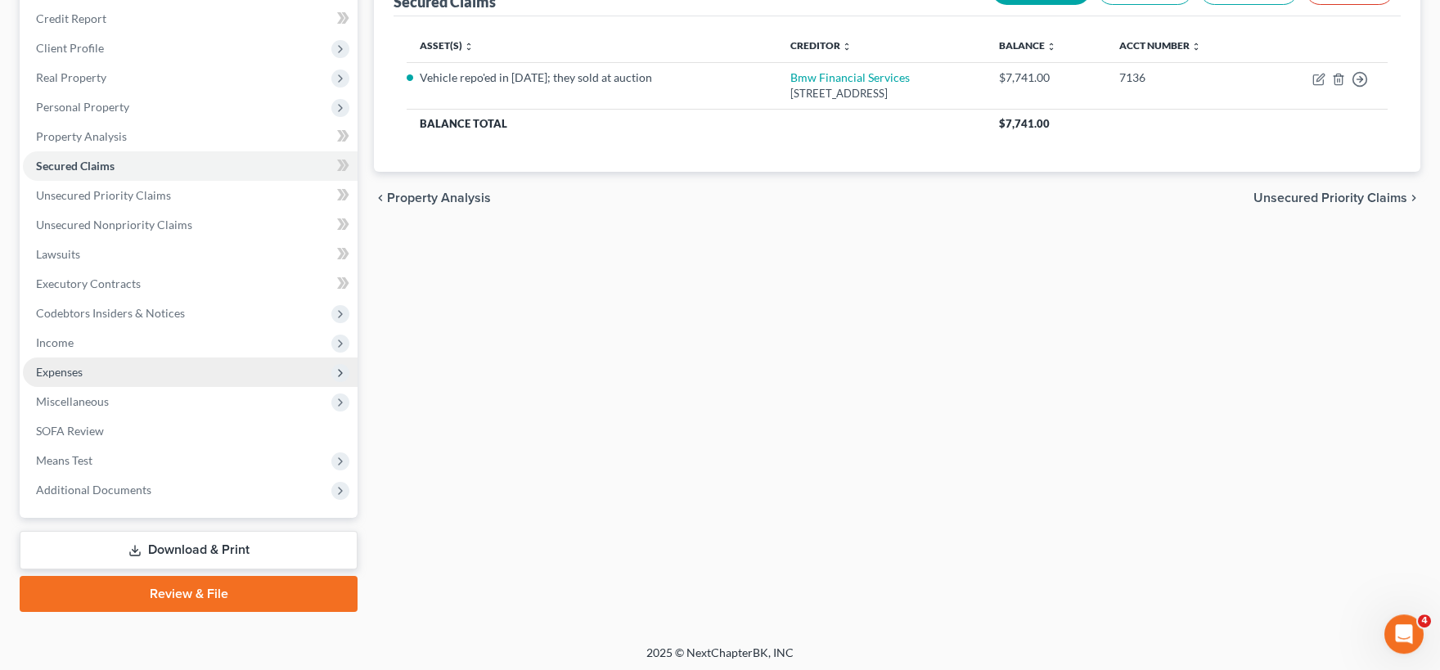
scroll to position [198, 0]
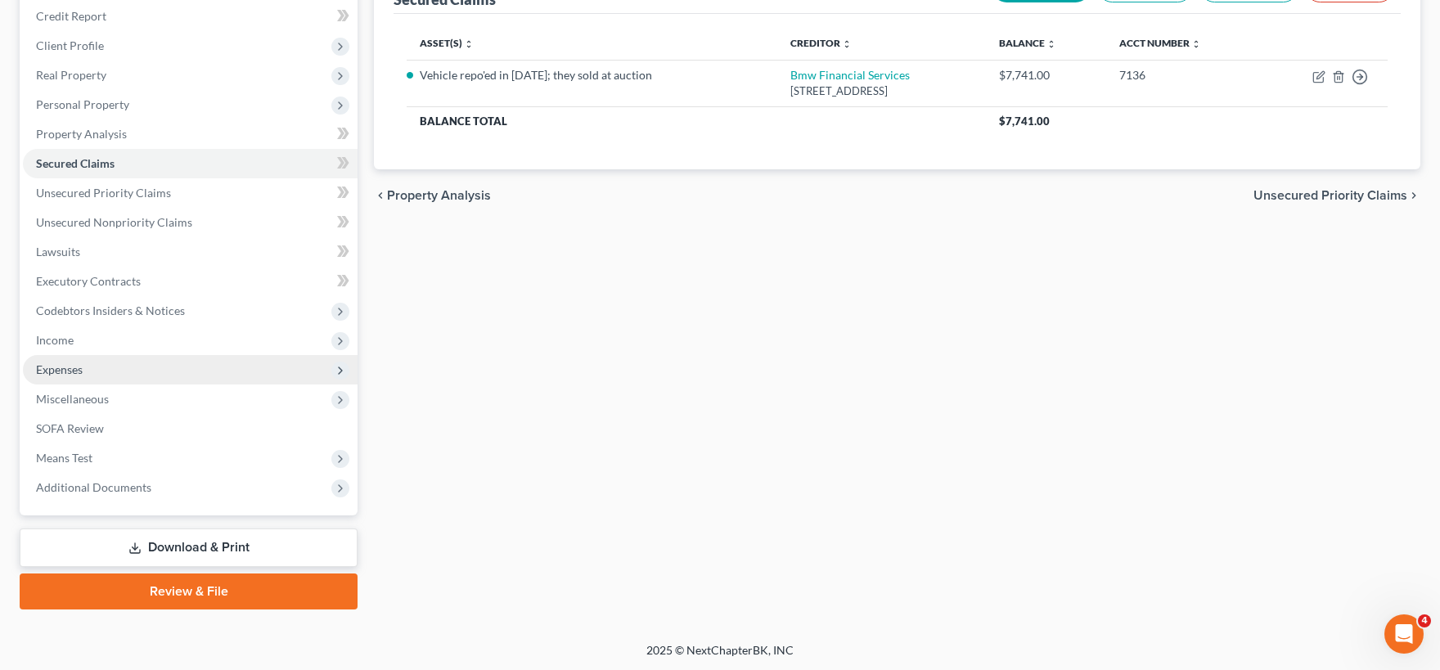
click at [79, 370] on span "Expenses" at bounding box center [59, 369] width 47 height 14
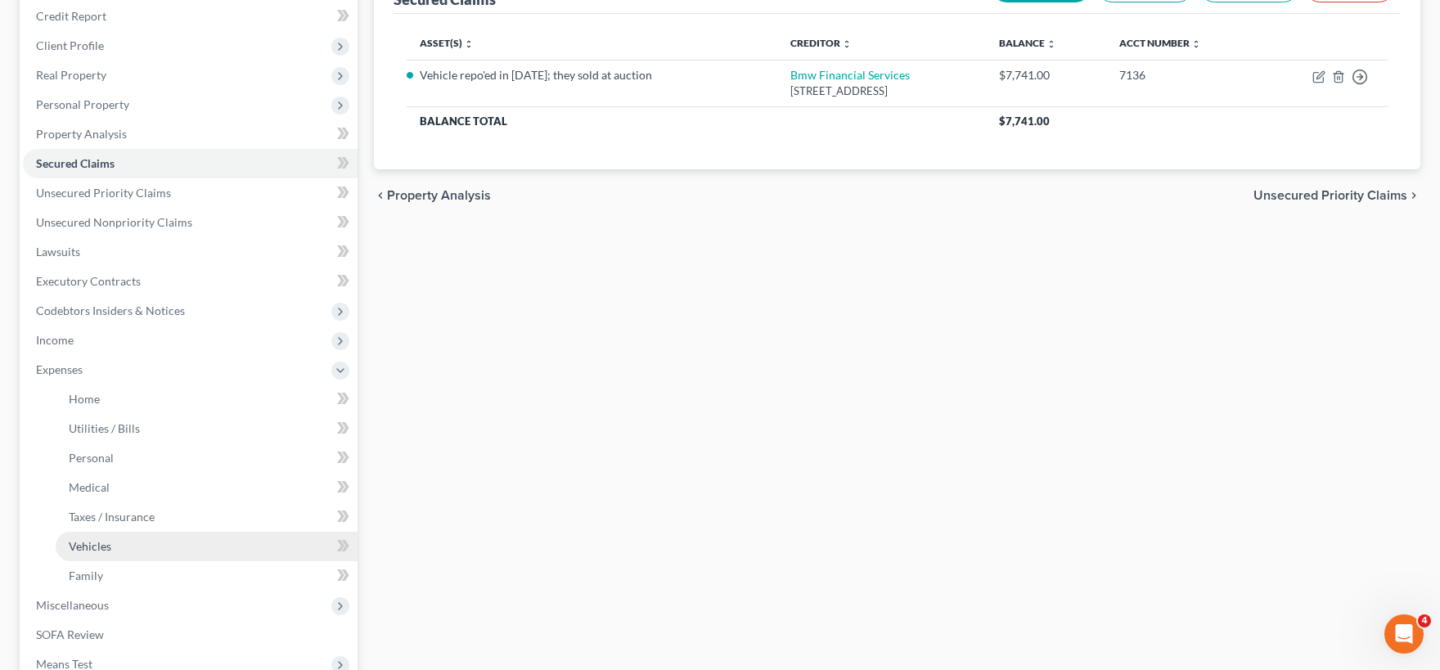
click at [115, 547] on link "Vehicles" at bounding box center [207, 546] width 302 height 29
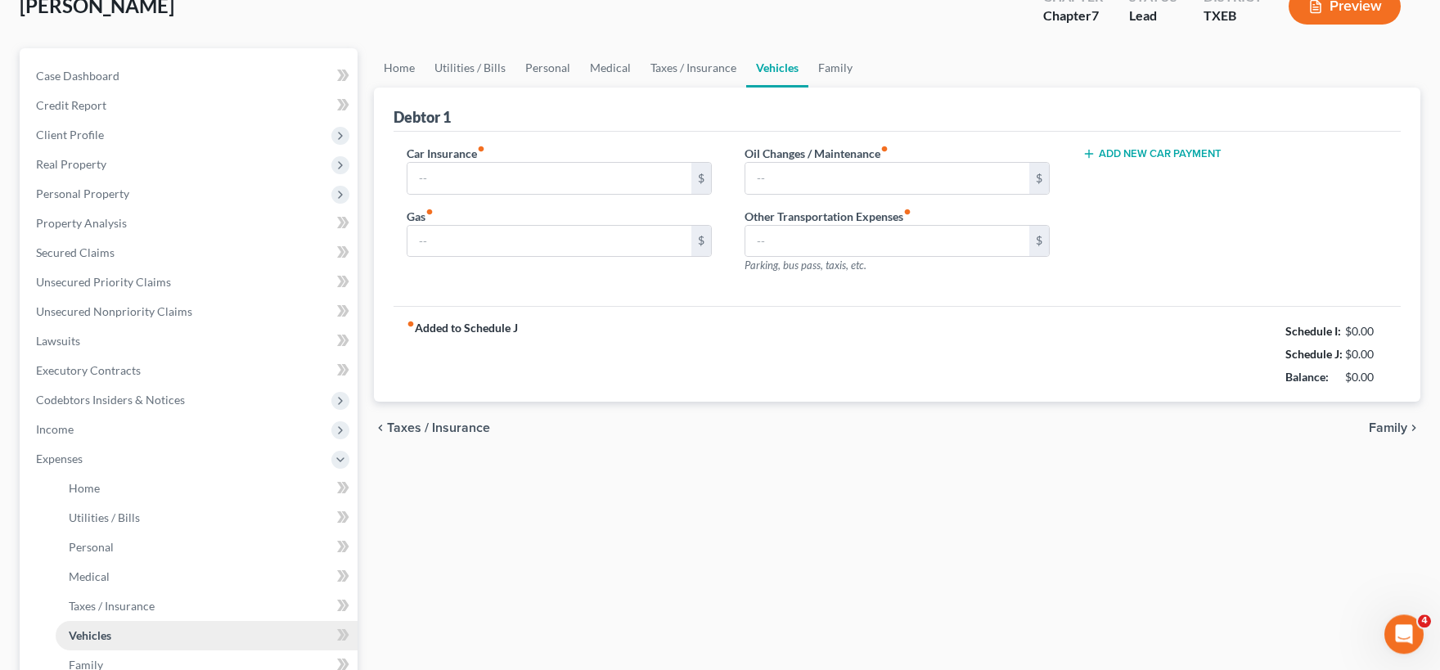
type input "103.17"
type input "150.00"
type input "30.00"
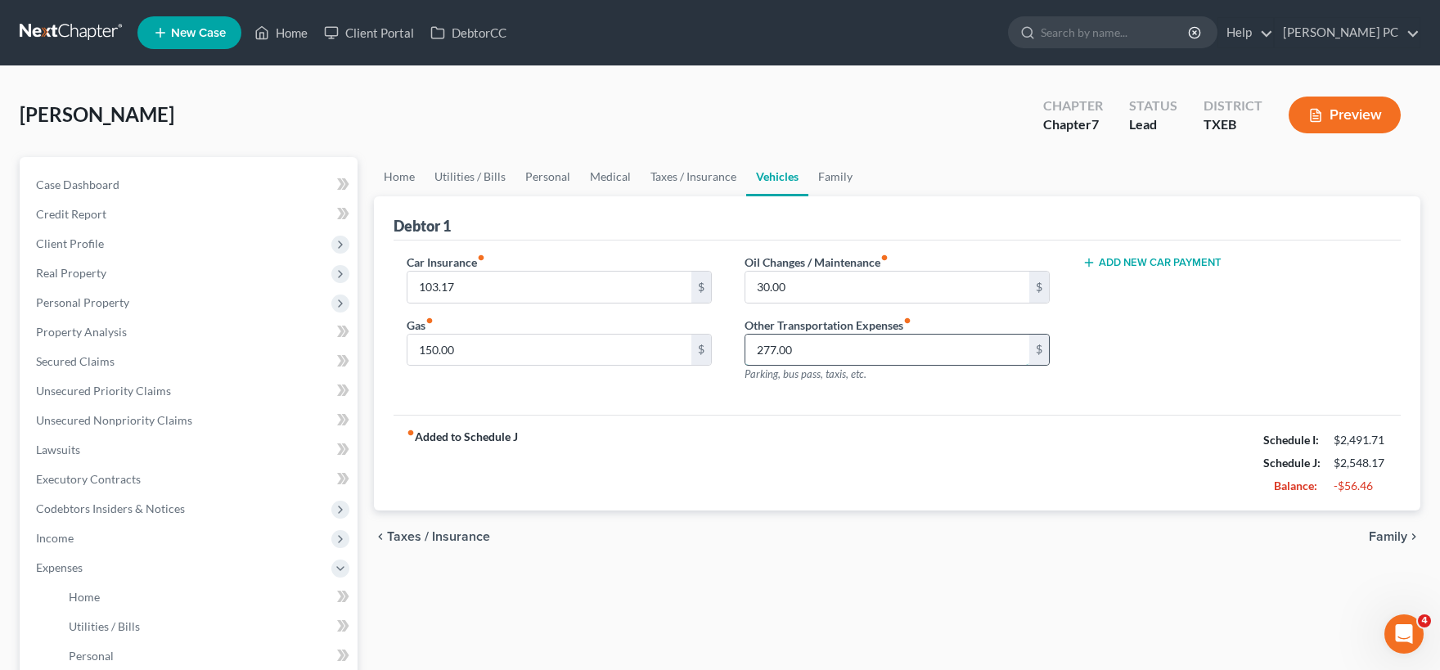
drag, startPoint x: 802, startPoint y: 342, endPoint x: 878, endPoint y: 337, distance: 75.4
click at [878, 337] on input "277.00" at bounding box center [887, 350] width 284 height 31
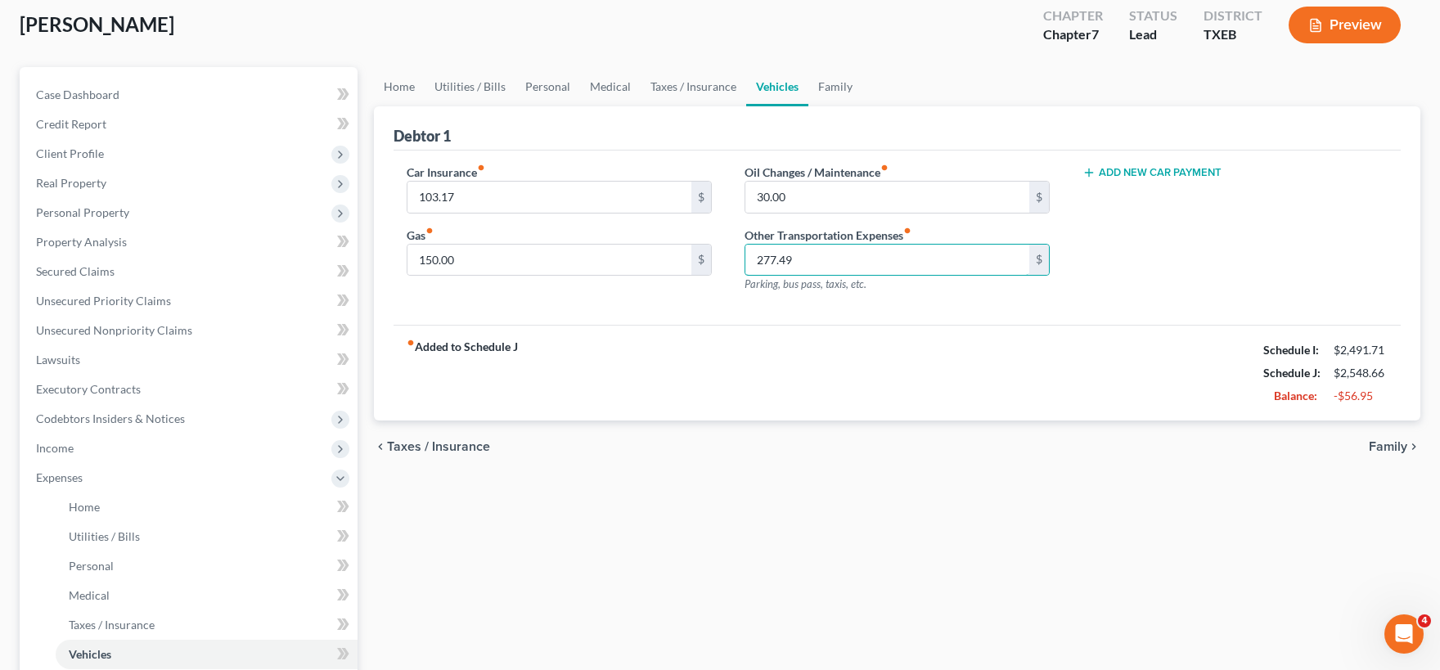
type input "277.49"
click at [1382, 447] on span "Family" at bounding box center [1388, 446] width 38 height 13
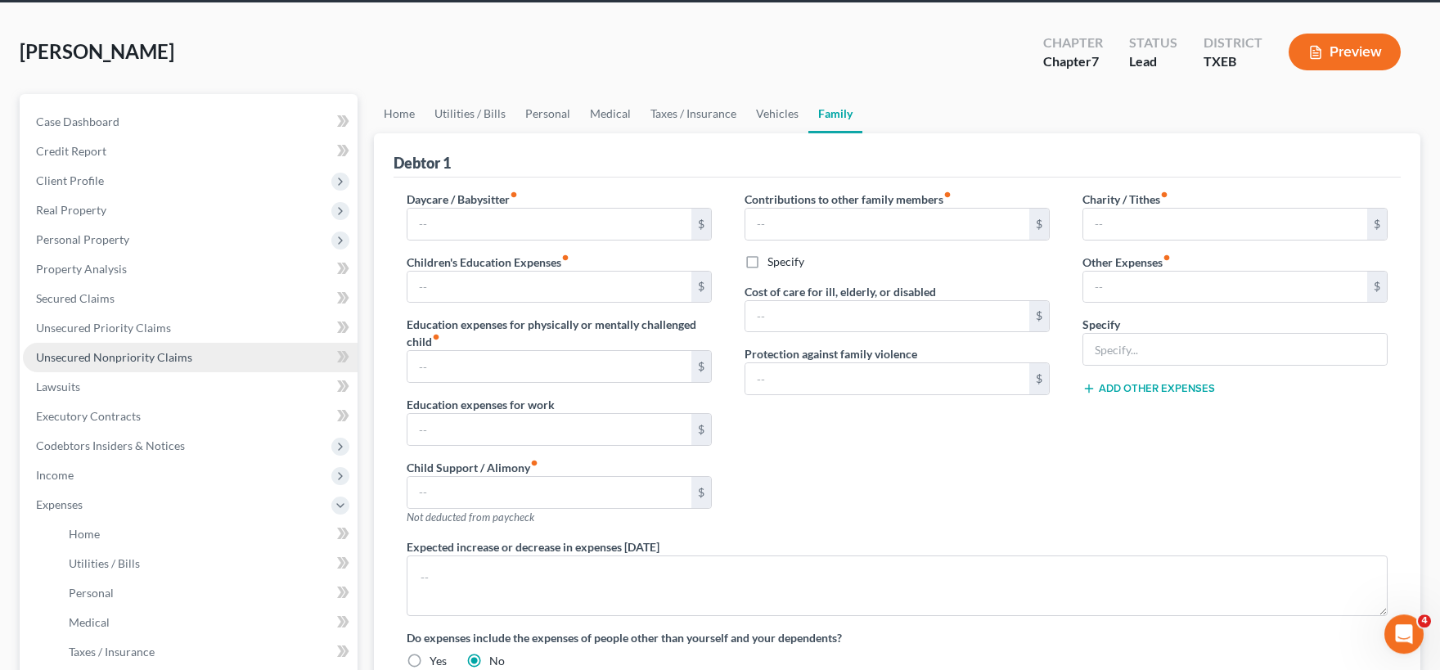
scroll to position [90, 0]
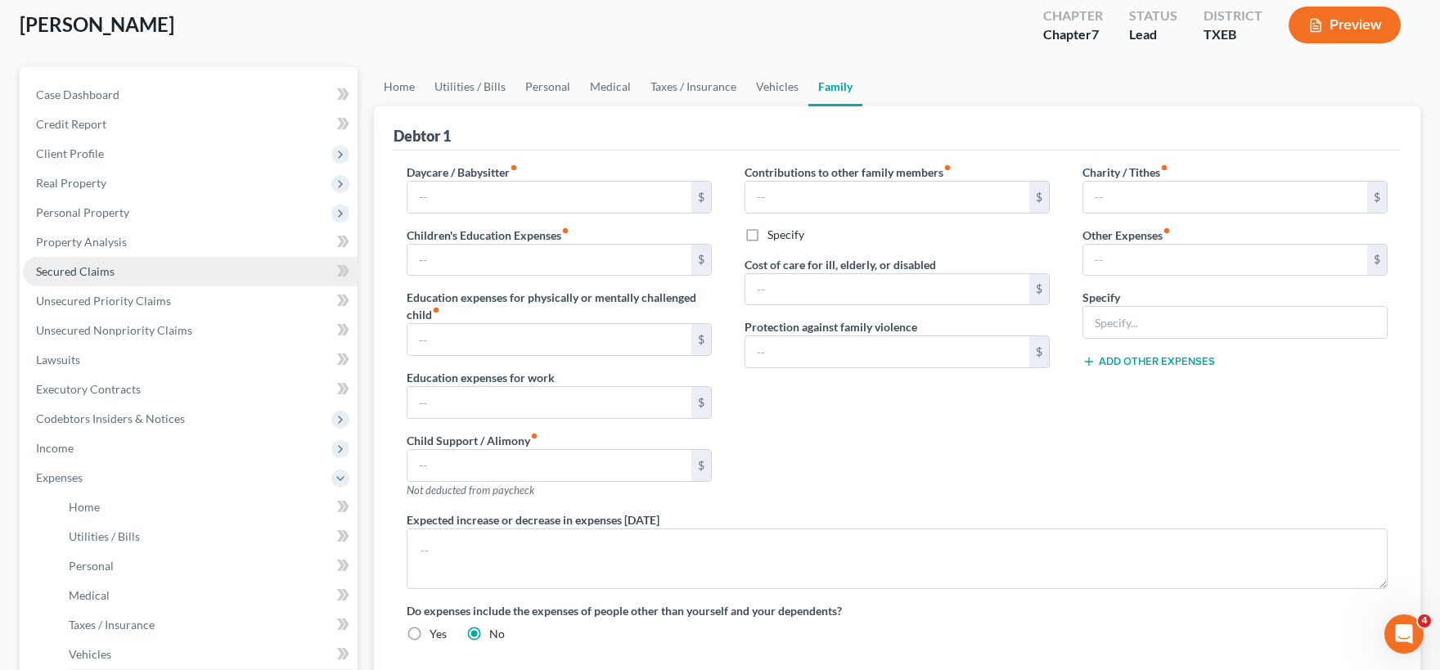
click at [105, 267] on span "Secured Claims" at bounding box center [75, 271] width 79 height 14
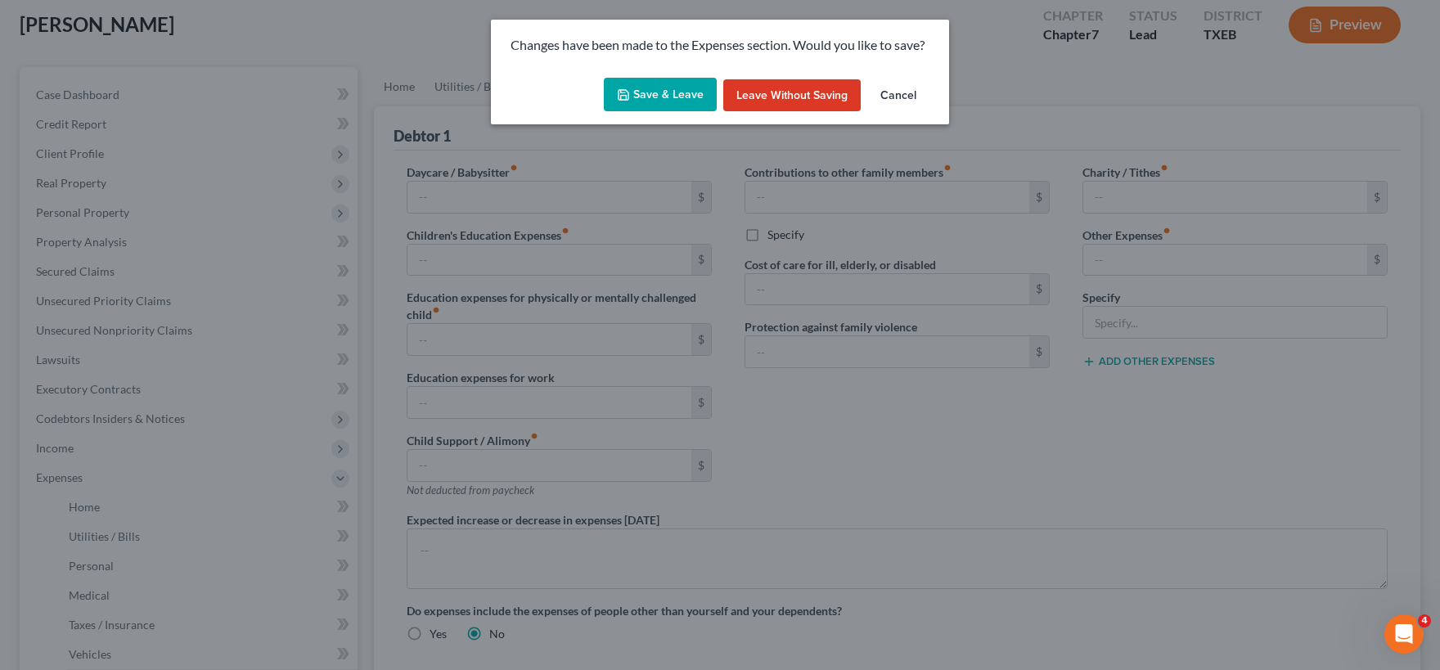
click at [663, 96] on button "Save & Leave" at bounding box center [660, 95] width 113 height 34
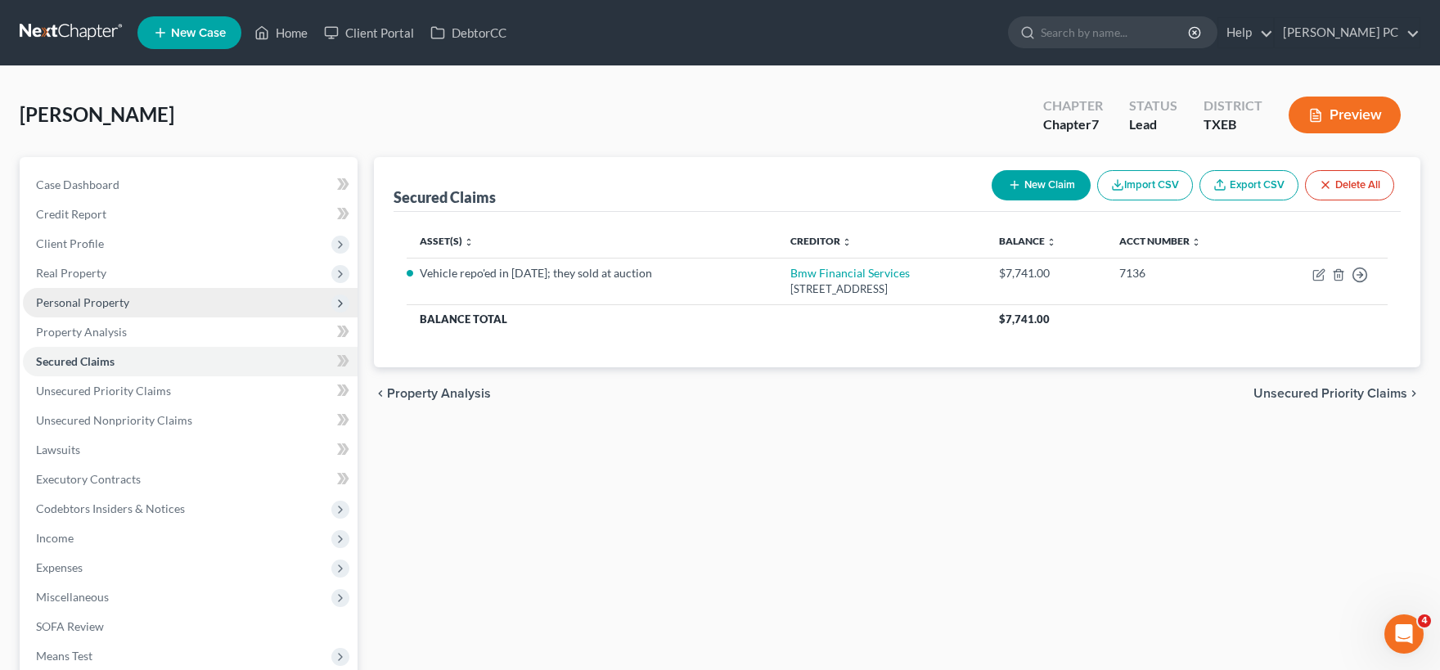
click at [74, 311] on span "Personal Property" at bounding box center [190, 302] width 335 height 29
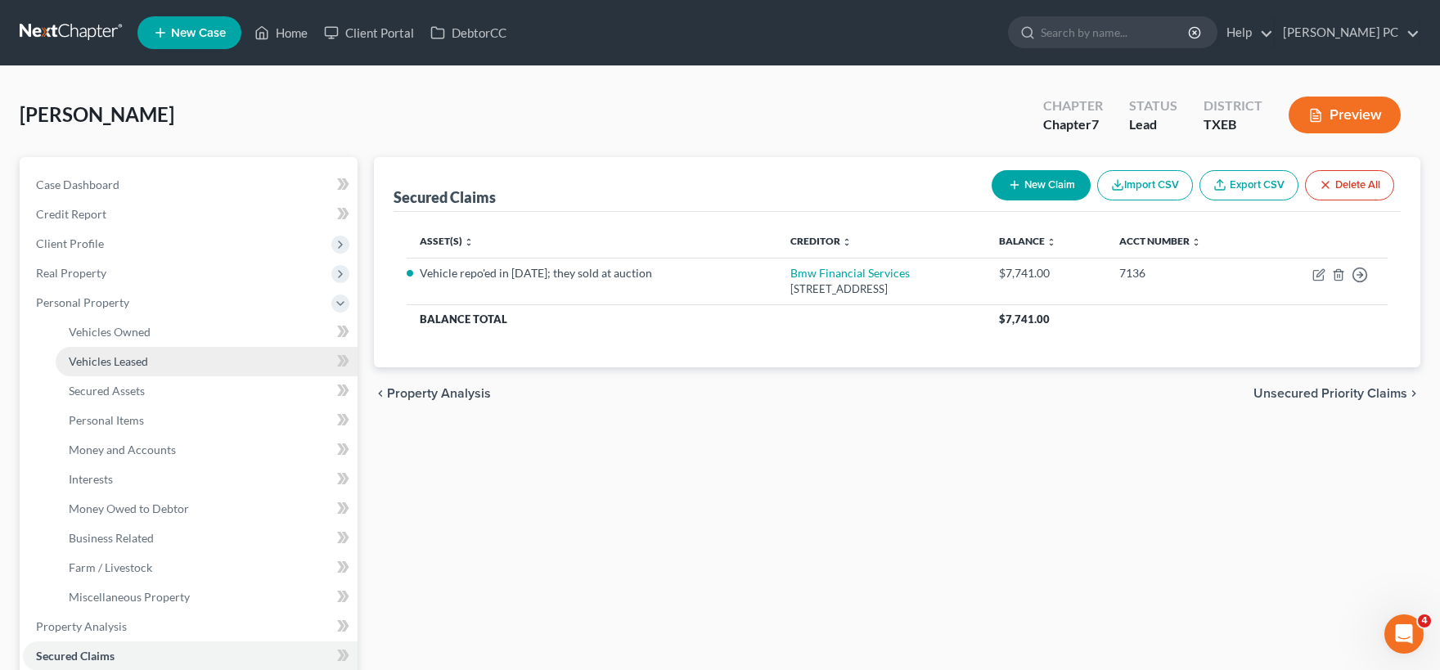
click at [97, 357] on span "Vehicles Leased" at bounding box center [108, 361] width 79 height 14
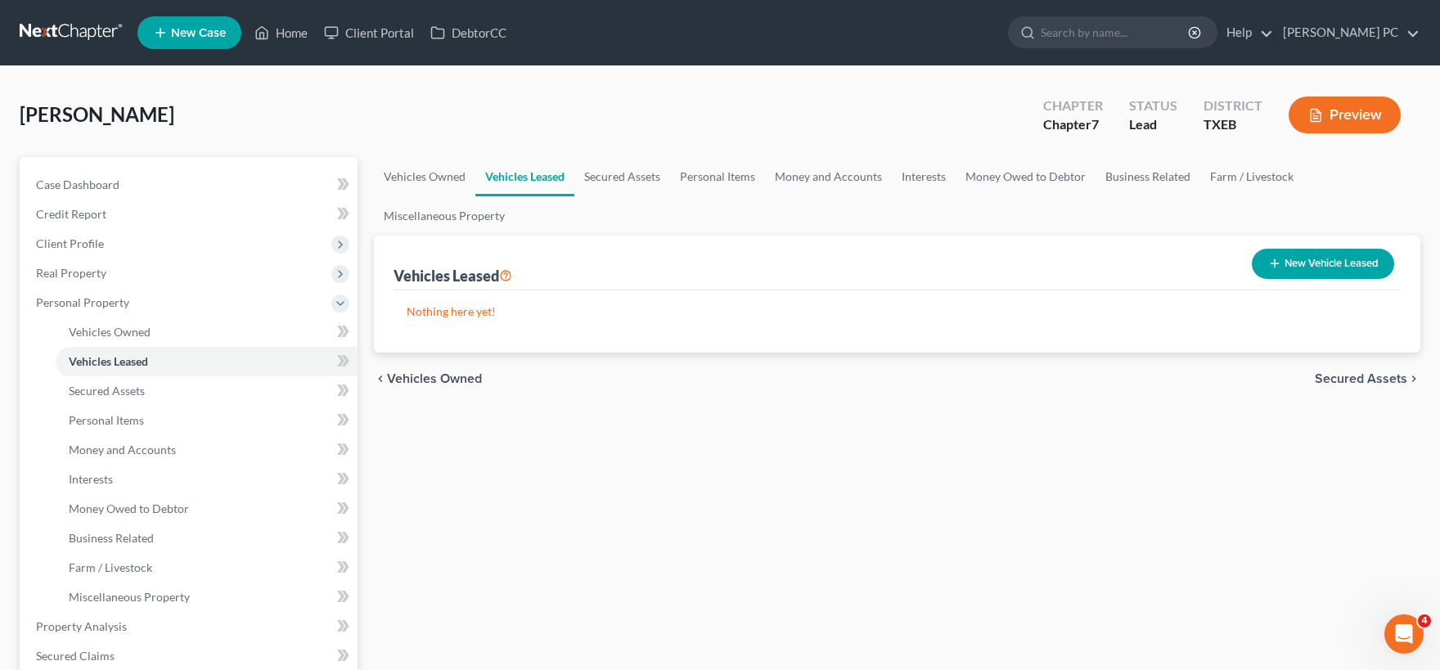
click at [1306, 258] on button "New Vehicle Leased" at bounding box center [1323, 264] width 142 height 30
select select "0"
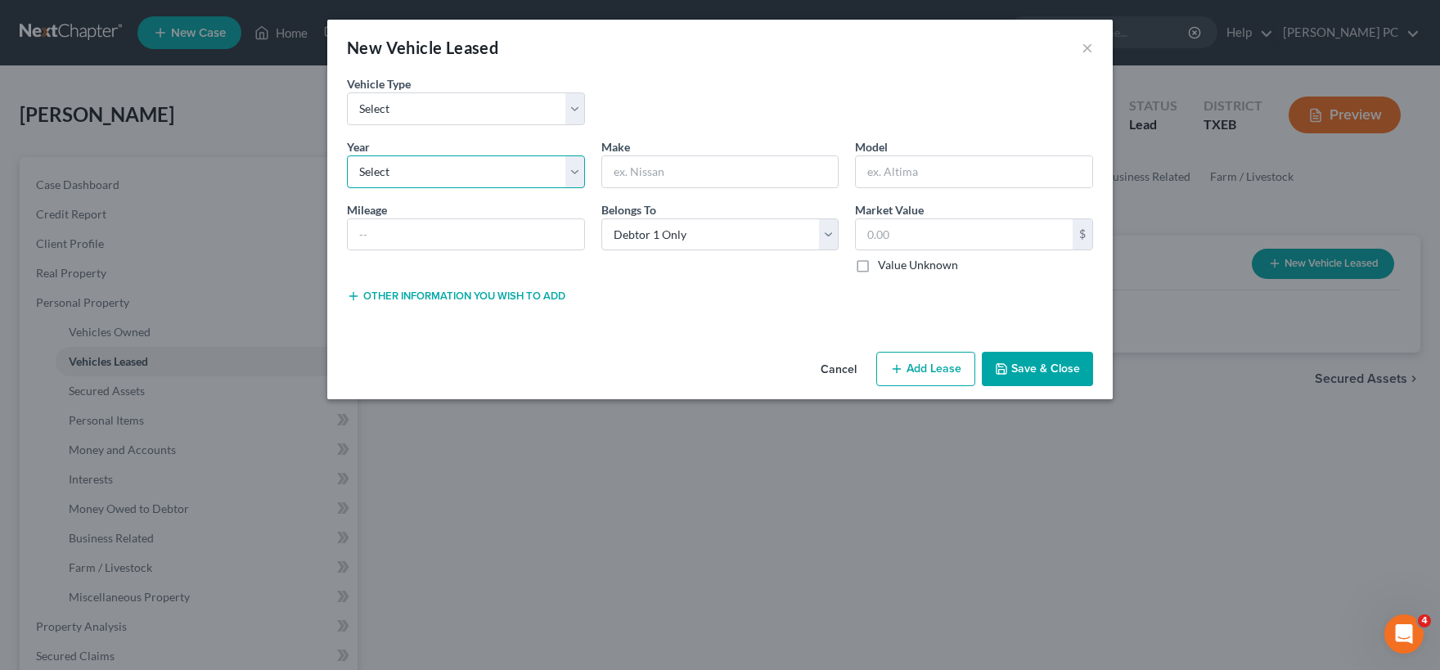
click at [347, 155] on select "Select 2026 2025 2024 2023 2022 2021 2020 2019 2018 2017 2016 2015 2014 2013 20…" at bounding box center [466, 171] width 238 height 33
click at [577, 176] on select "Select 2026 2025 2024 2023 2022 2021 2020 2019 2018 2017 2016 2015 2014 2013 20…" at bounding box center [466, 171] width 238 height 33
click at [842, 242] on div "Belongs To * Select Debtor 1 Only Debtor 2 Only Debtor 1 And Debtor 2 Only At L…" at bounding box center [720, 237] width 254 height 73
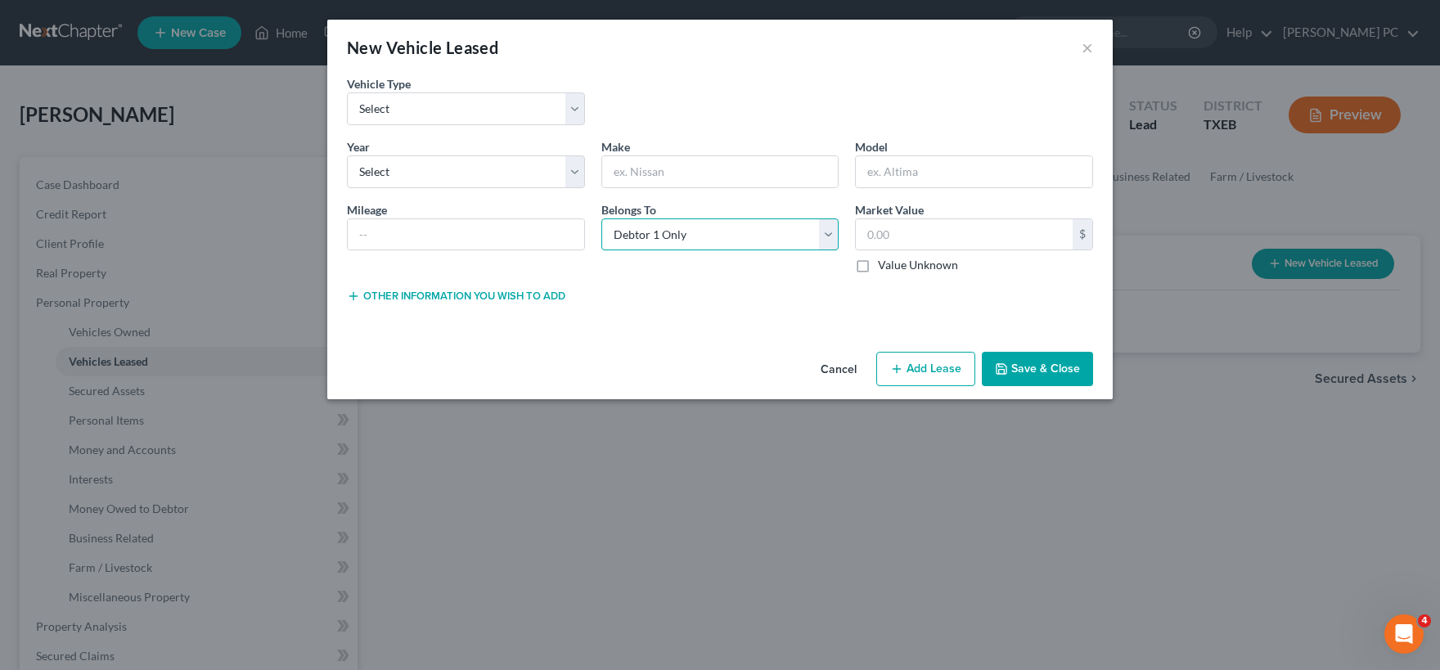
click at [601, 218] on select "Select Debtor 1 Only Debtor 2 Only Debtor 1 And Debtor 2 Only At Least One Of T…" at bounding box center [720, 234] width 238 height 33
click at [835, 233] on select "Select Debtor 1 Only Debtor 2 Only Debtor 1 And Debtor 2 Only At Least One Of T…" at bounding box center [720, 234] width 238 height 33
click at [843, 366] on button "Cancel" at bounding box center [838, 369] width 62 height 33
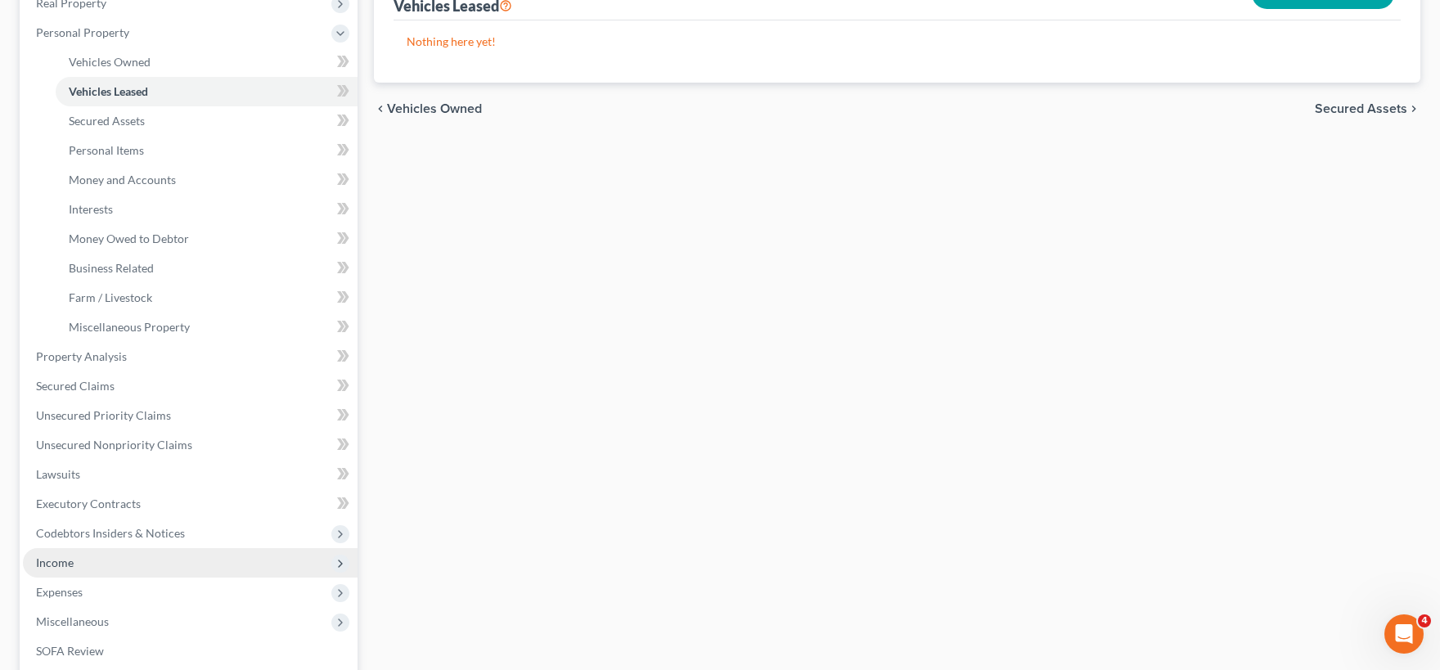
scroll to position [450, 0]
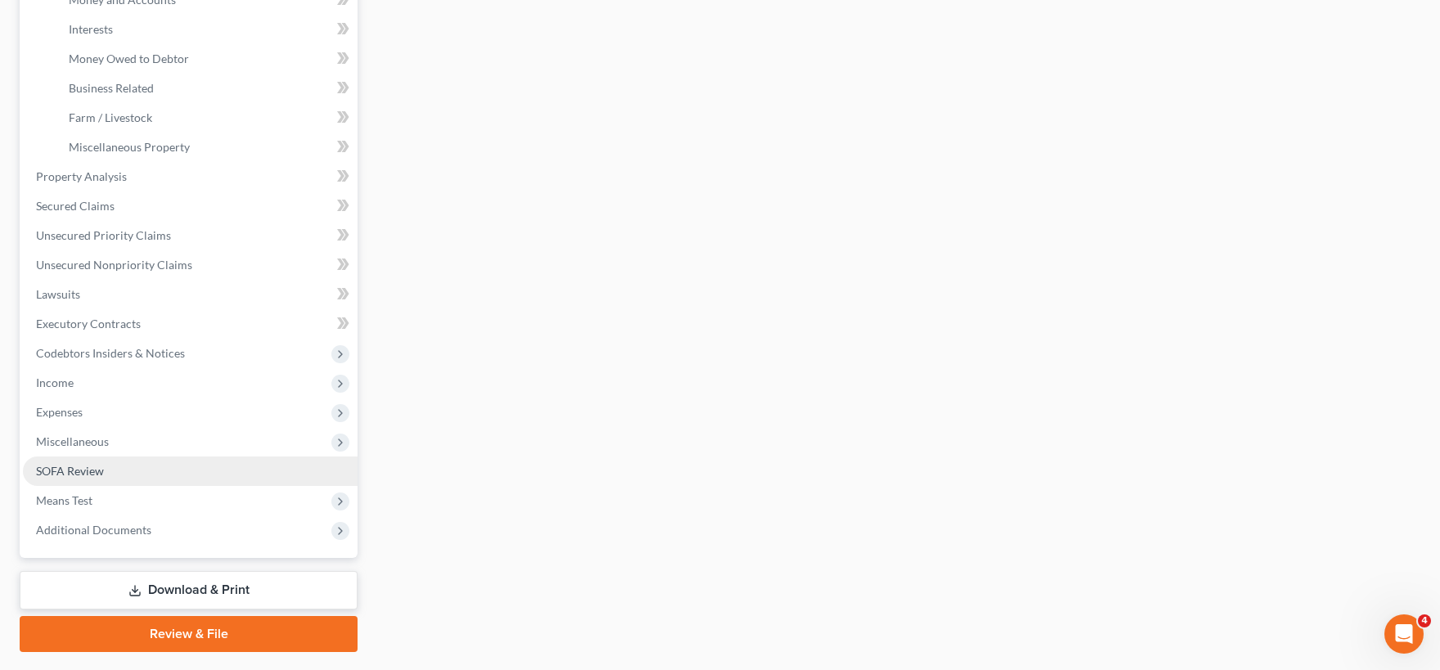
click at [191, 476] on link "SOFA Review" at bounding box center [190, 470] width 335 height 29
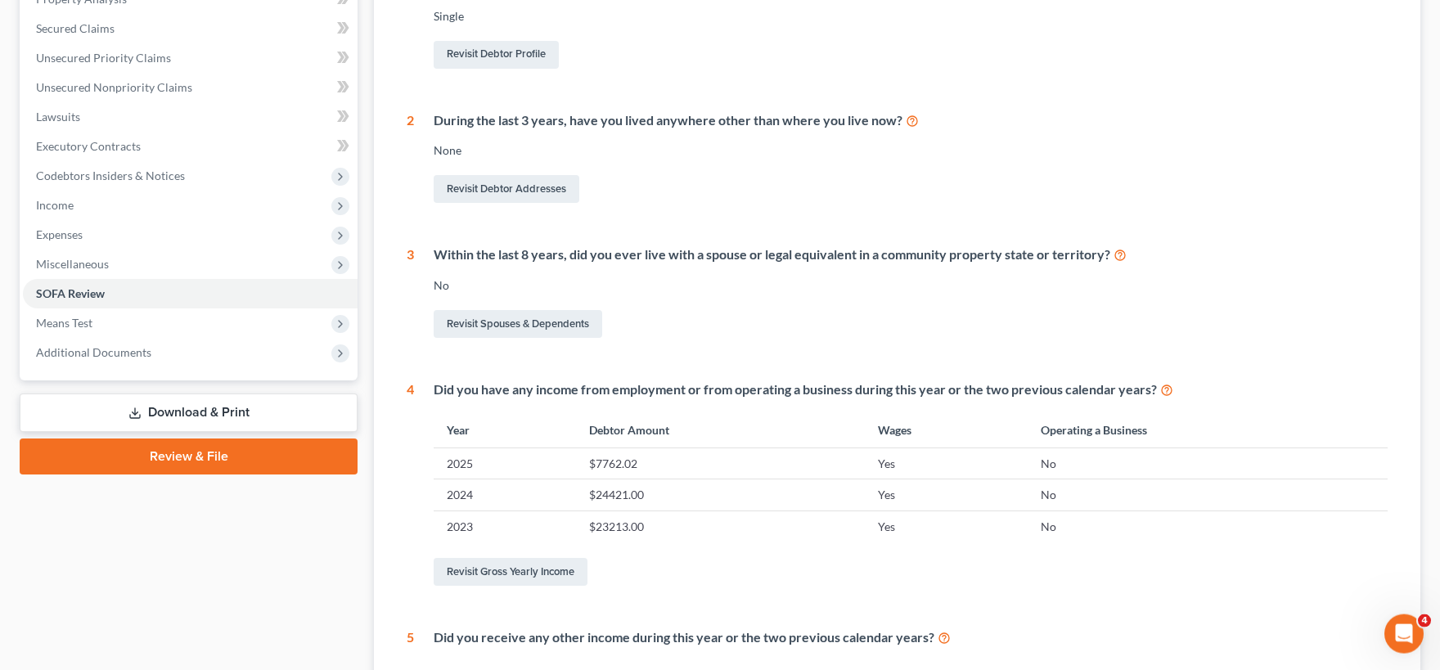
scroll to position [450, 0]
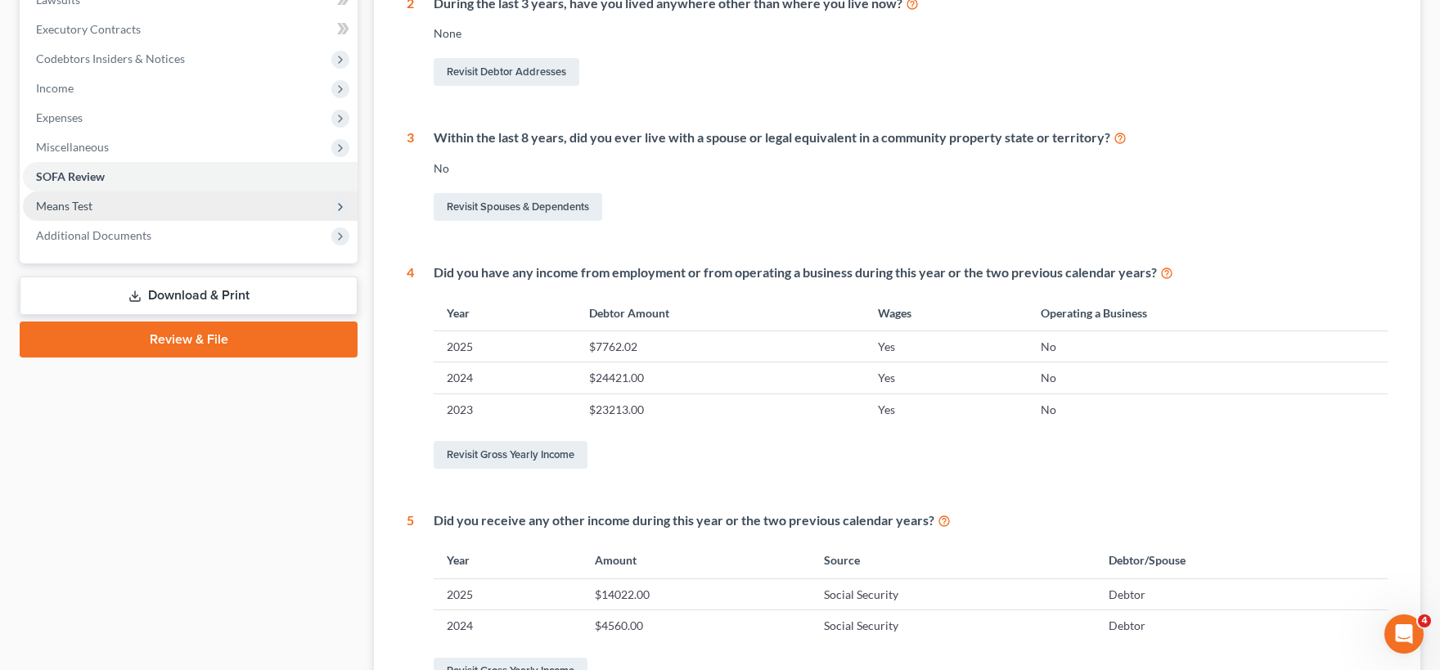
click at [136, 206] on span "Means Test" at bounding box center [190, 205] width 335 height 29
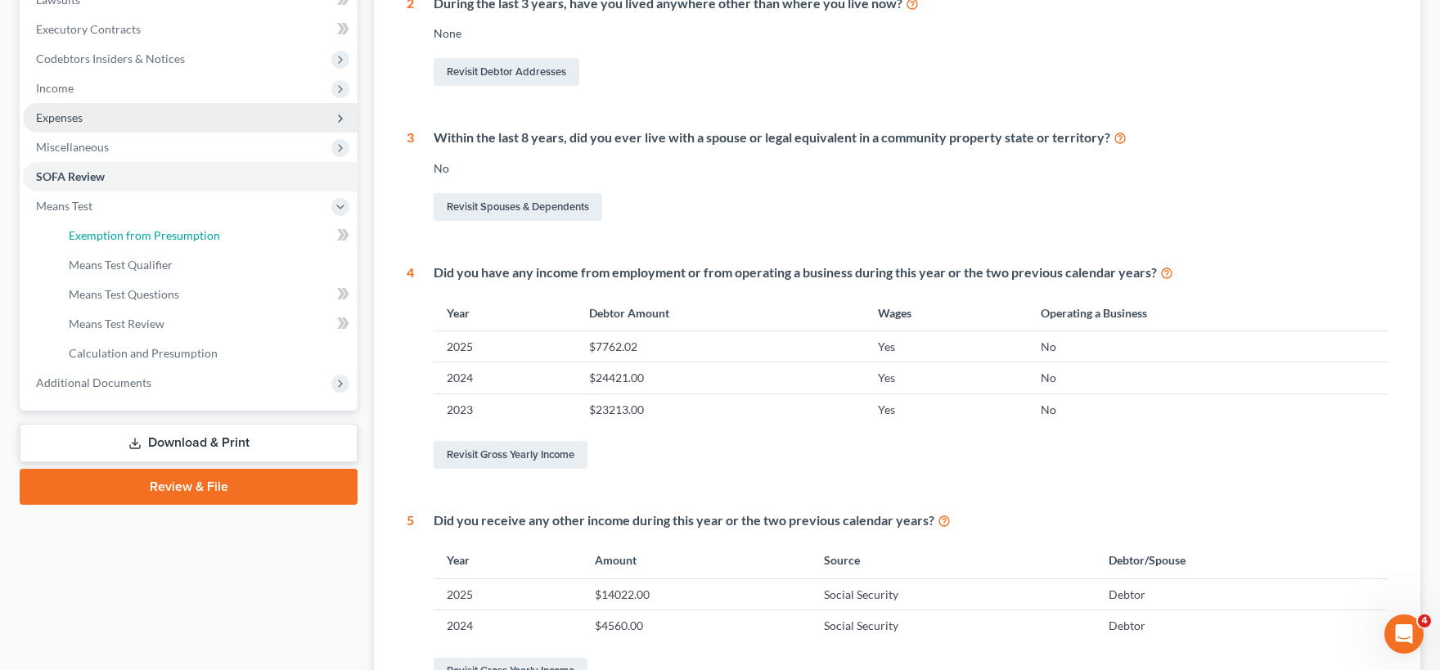
click at [216, 232] on link "Exemption from Presumption" at bounding box center [207, 235] width 302 height 29
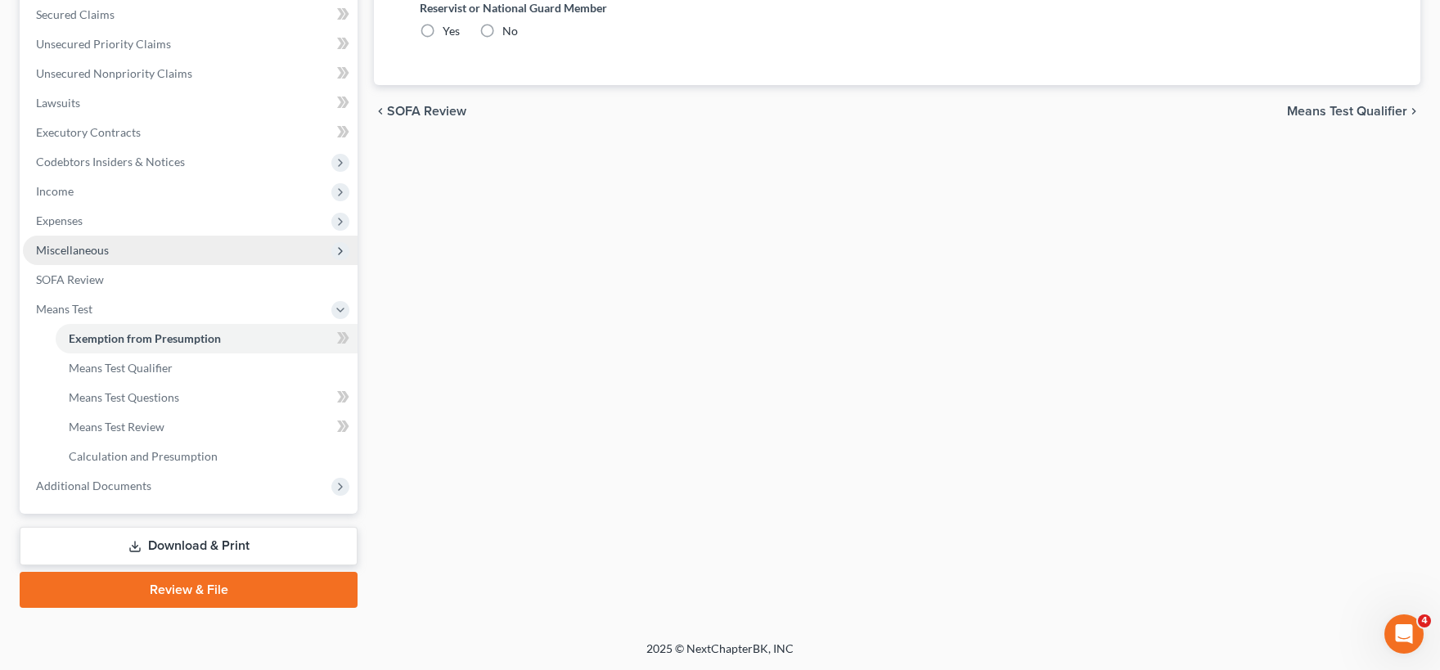
radio input "true"
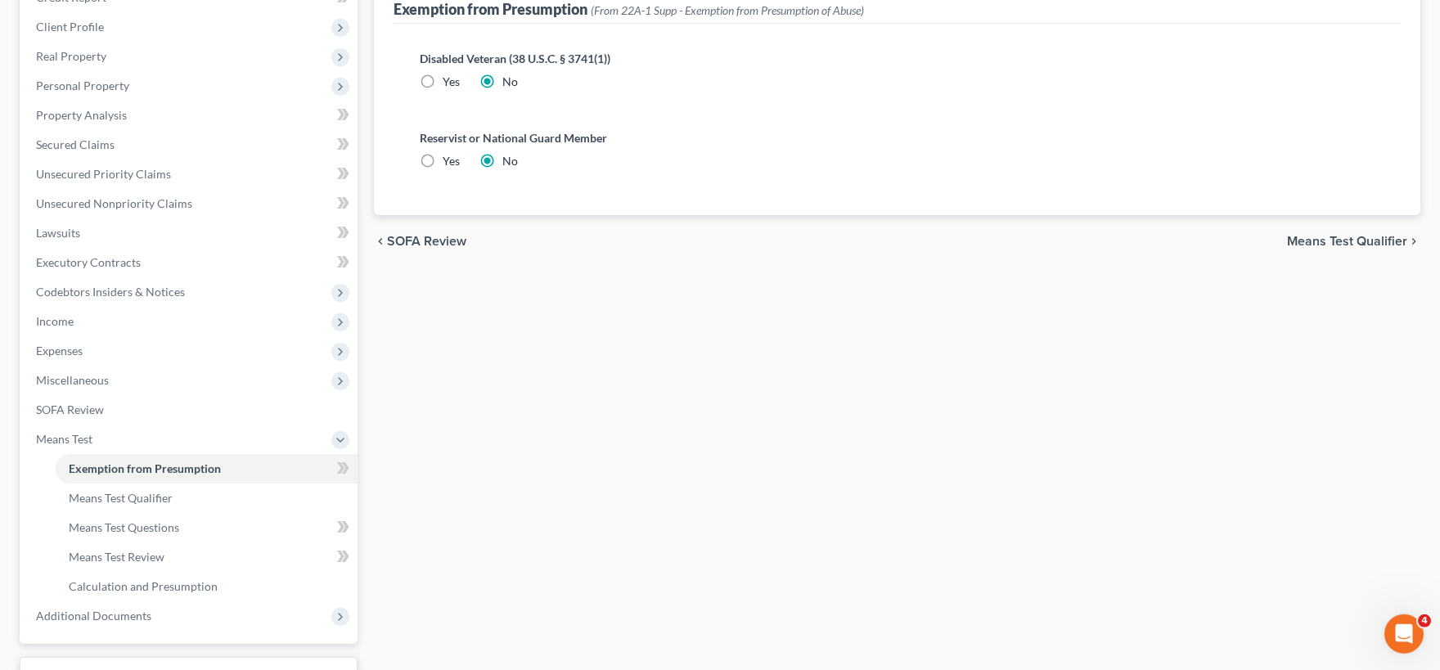
scroll to position [74, 0]
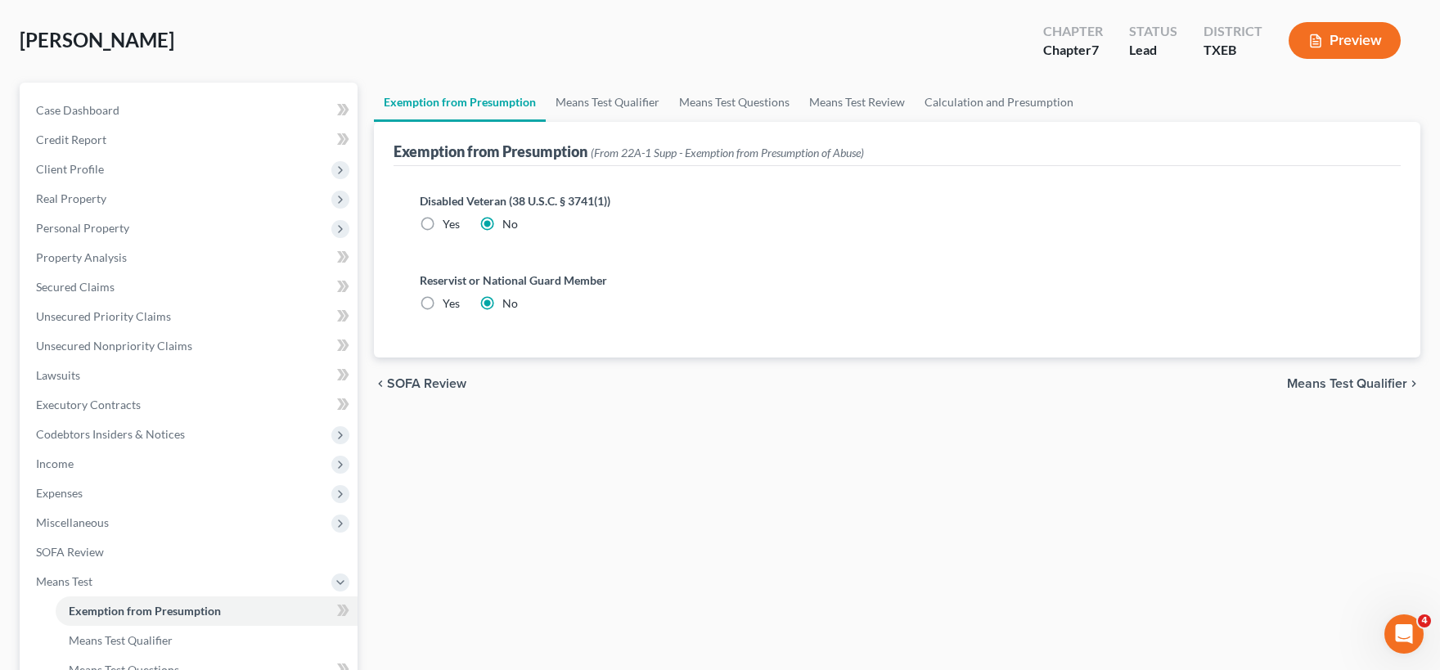
click at [1315, 380] on span "Means Test Qualifier" at bounding box center [1347, 383] width 120 height 13
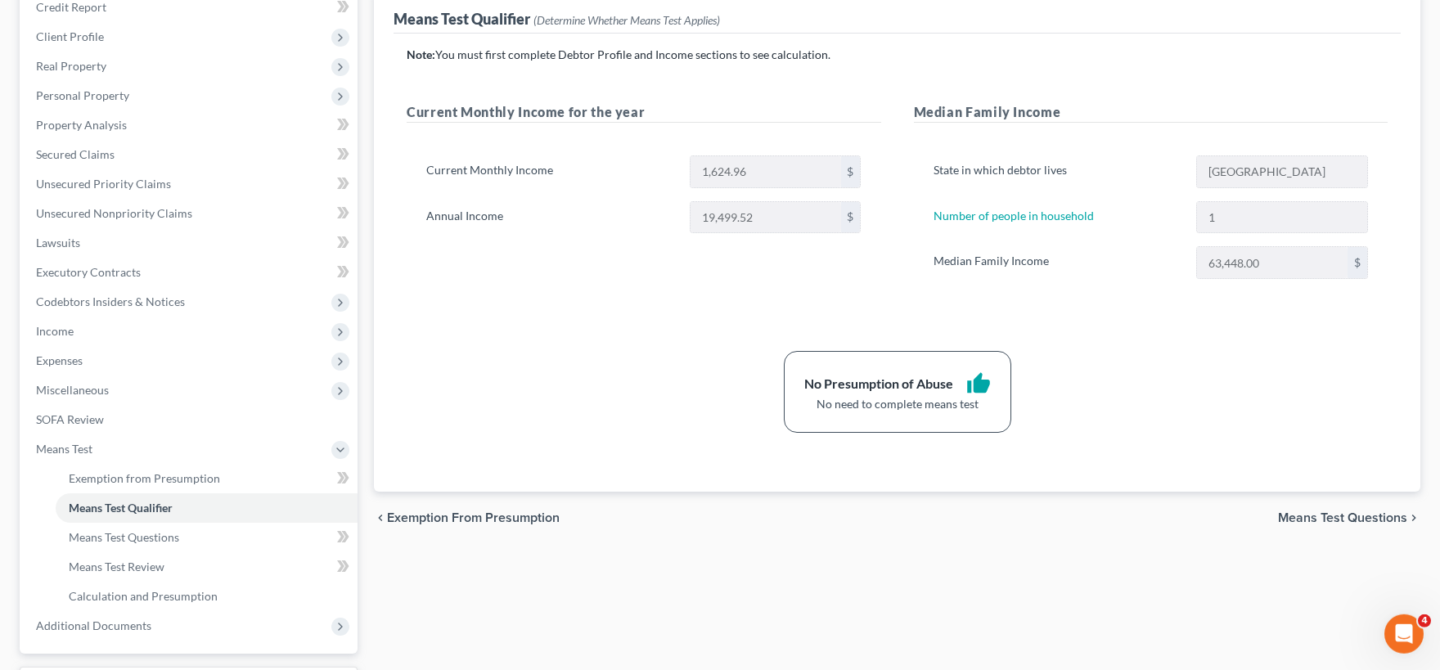
scroll to position [344, 0]
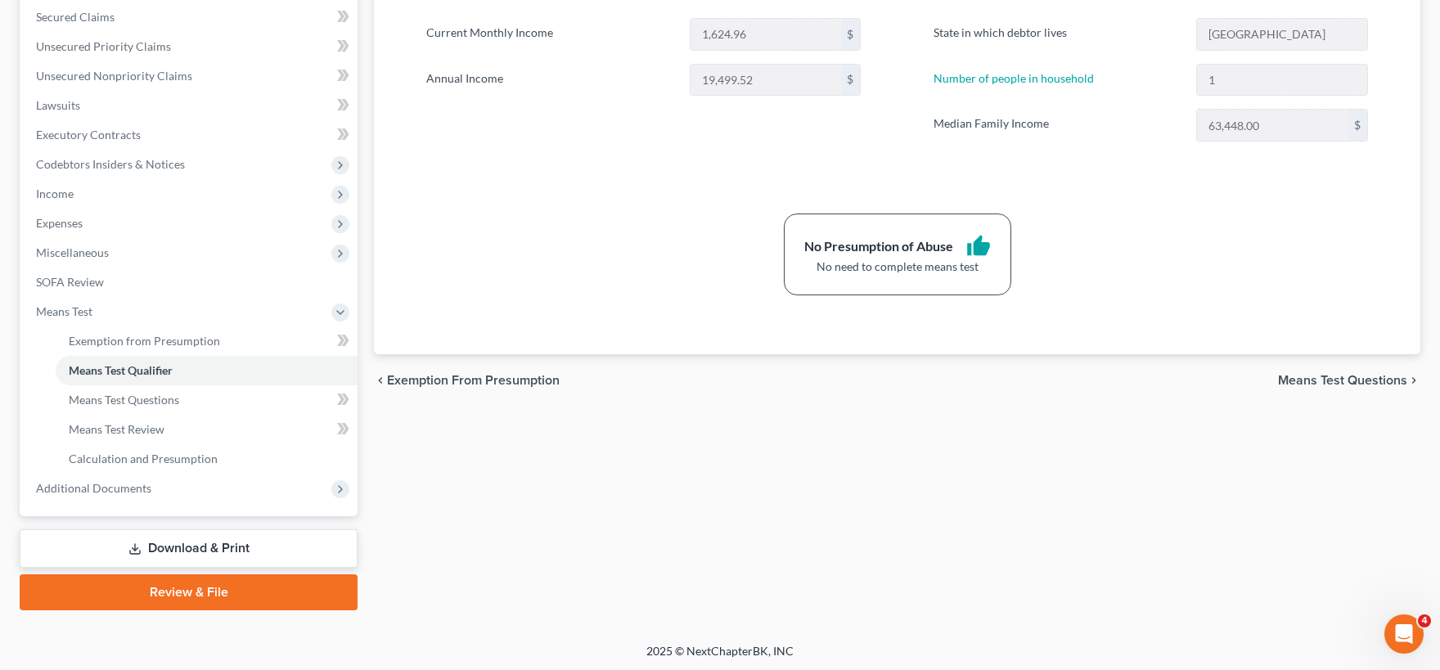
click at [1322, 378] on span "Means Test Questions" at bounding box center [1342, 380] width 129 height 13
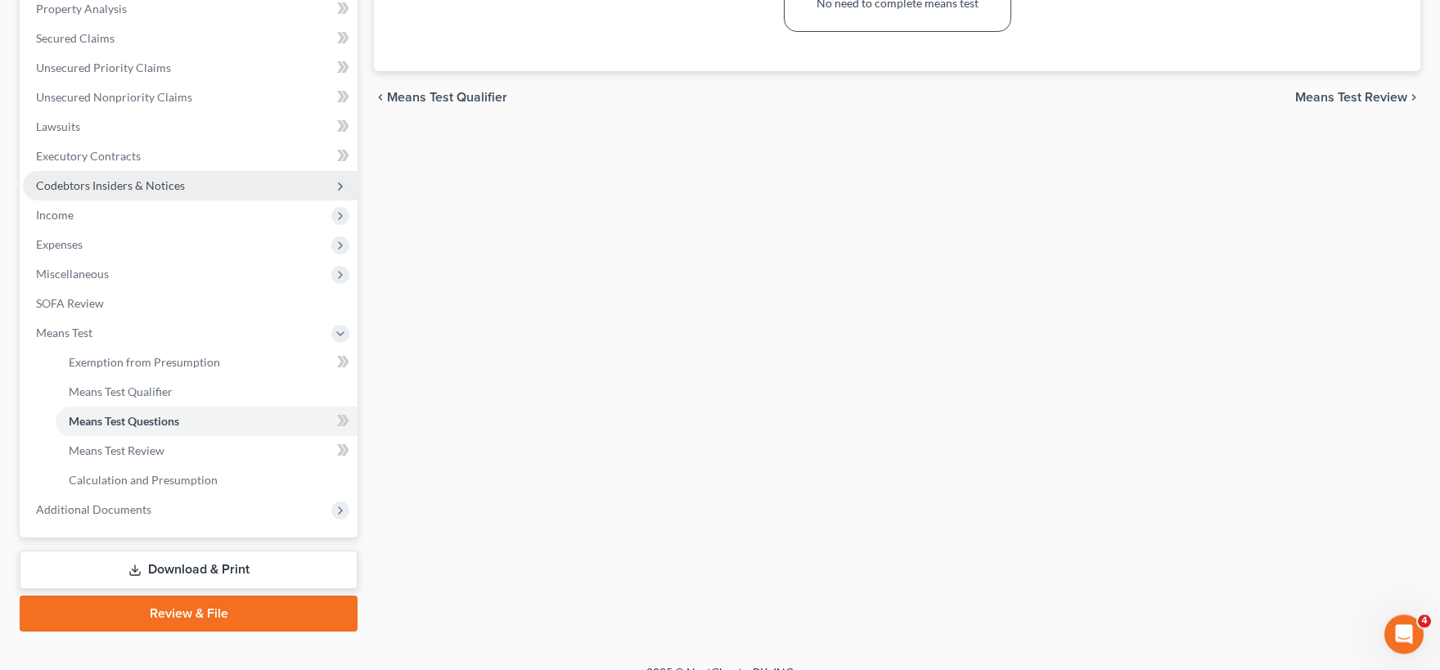
scroll to position [344, 0]
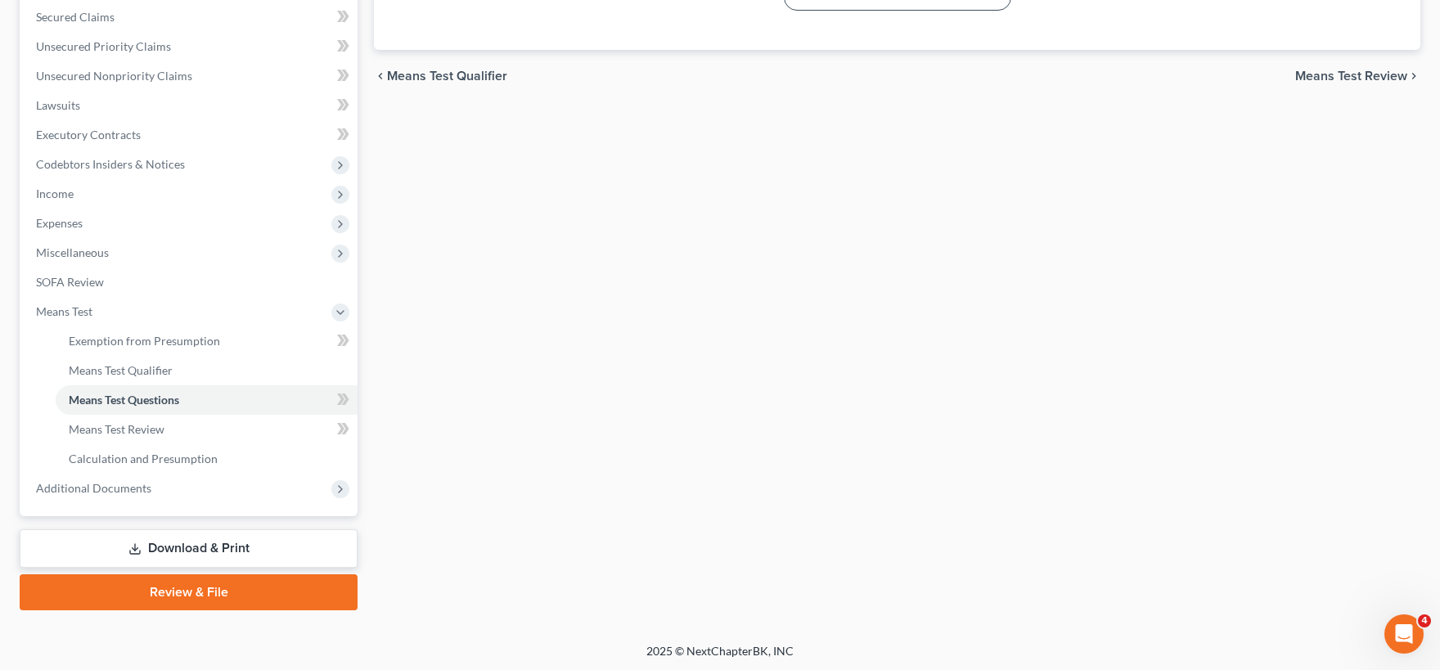
click at [191, 549] on link "Download & Print" at bounding box center [189, 548] width 338 height 38
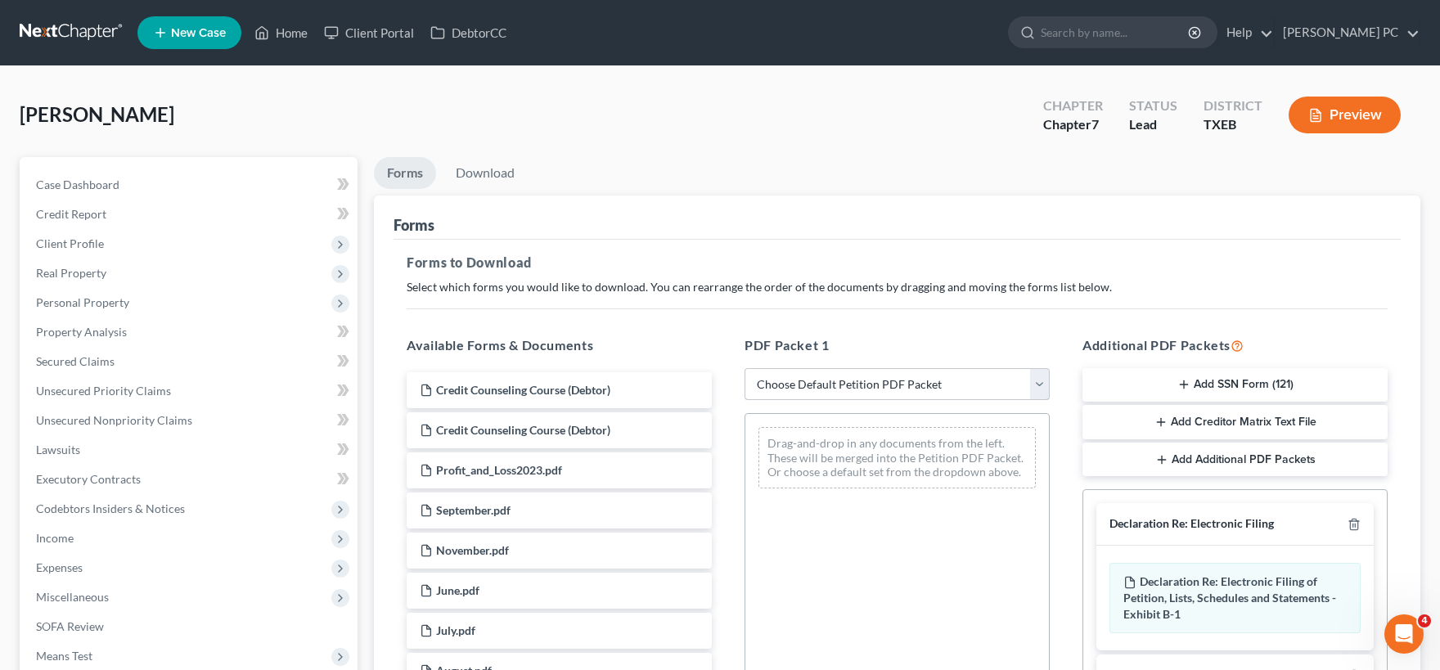
click at [744, 368] on select "Choose Default Petition PDF Packet Complete Bankruptcy Petition (all forms and …" at bounding box center [896, 384] width 305 height 33
select select "0"
click option "Complete Bankruptcy Petition (all forms and schedules)" at bounding box center [0, 0] width 0 height 0
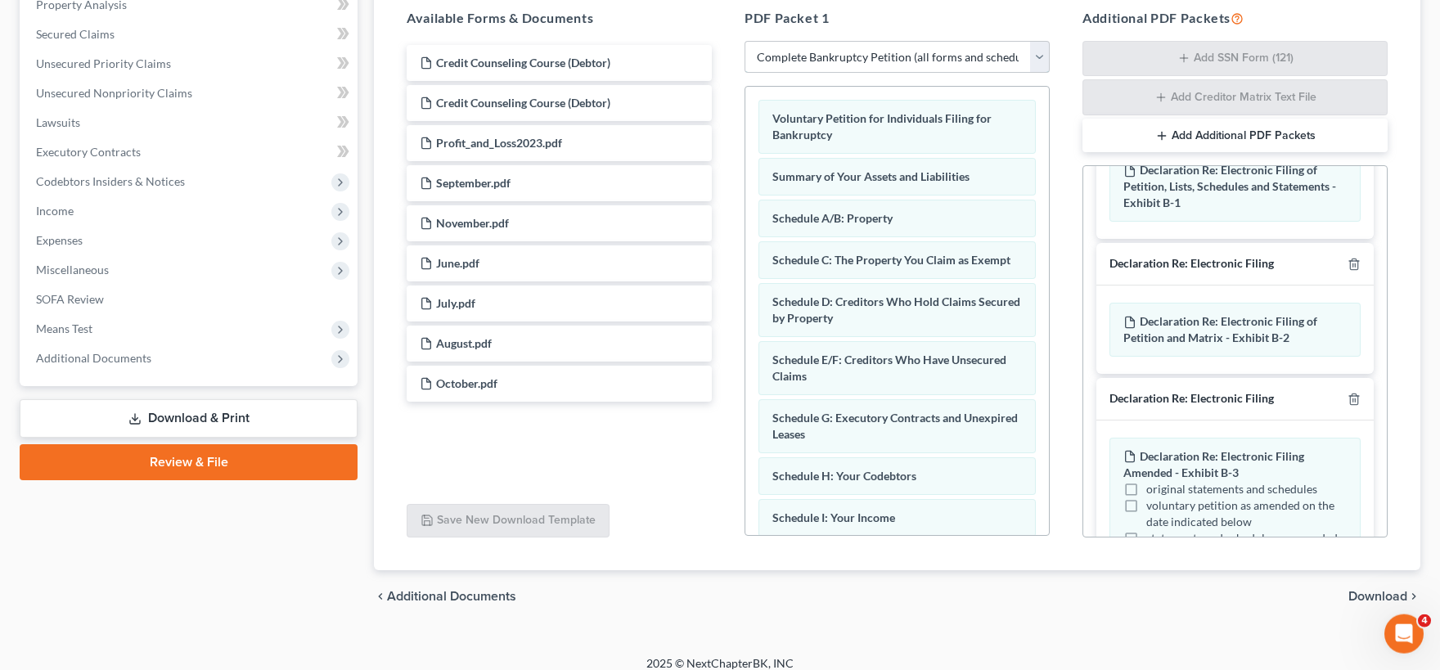
scroll to position [341, 0]
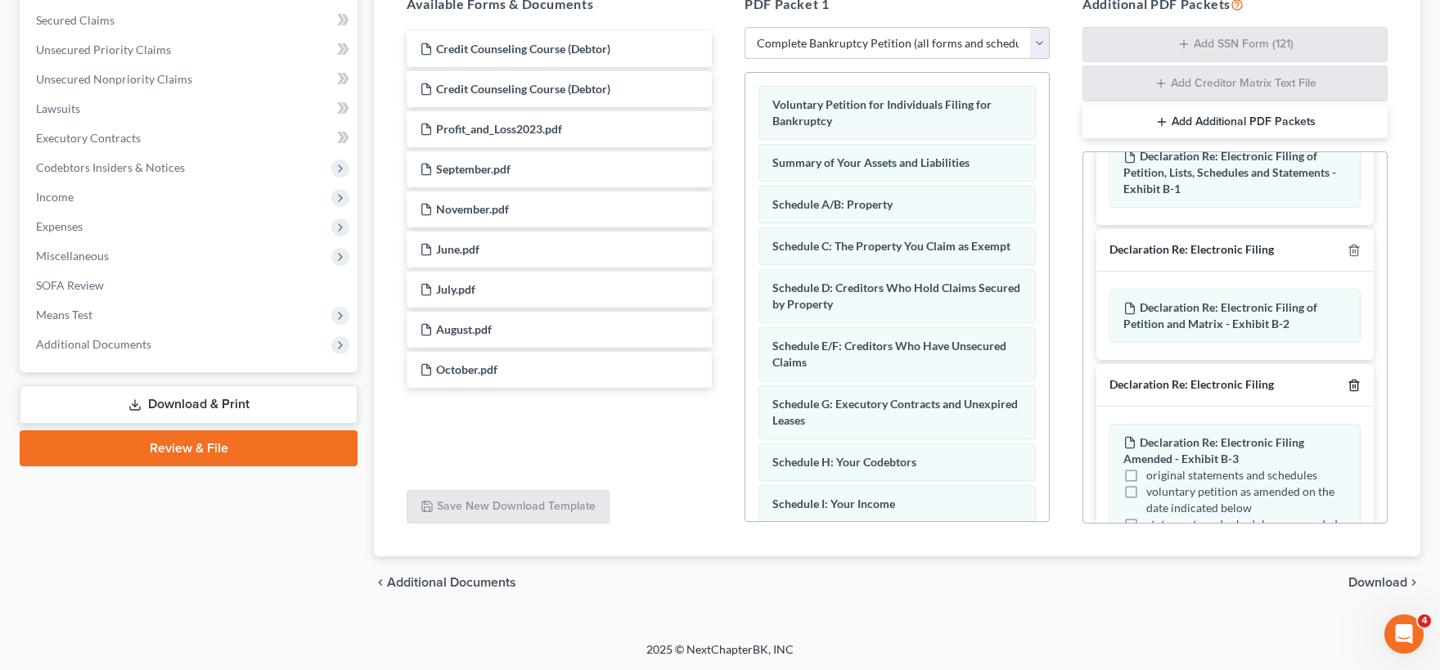
click at [1355, 389] on icon "button" at bounding box center [1353, 385] width 13 height 13
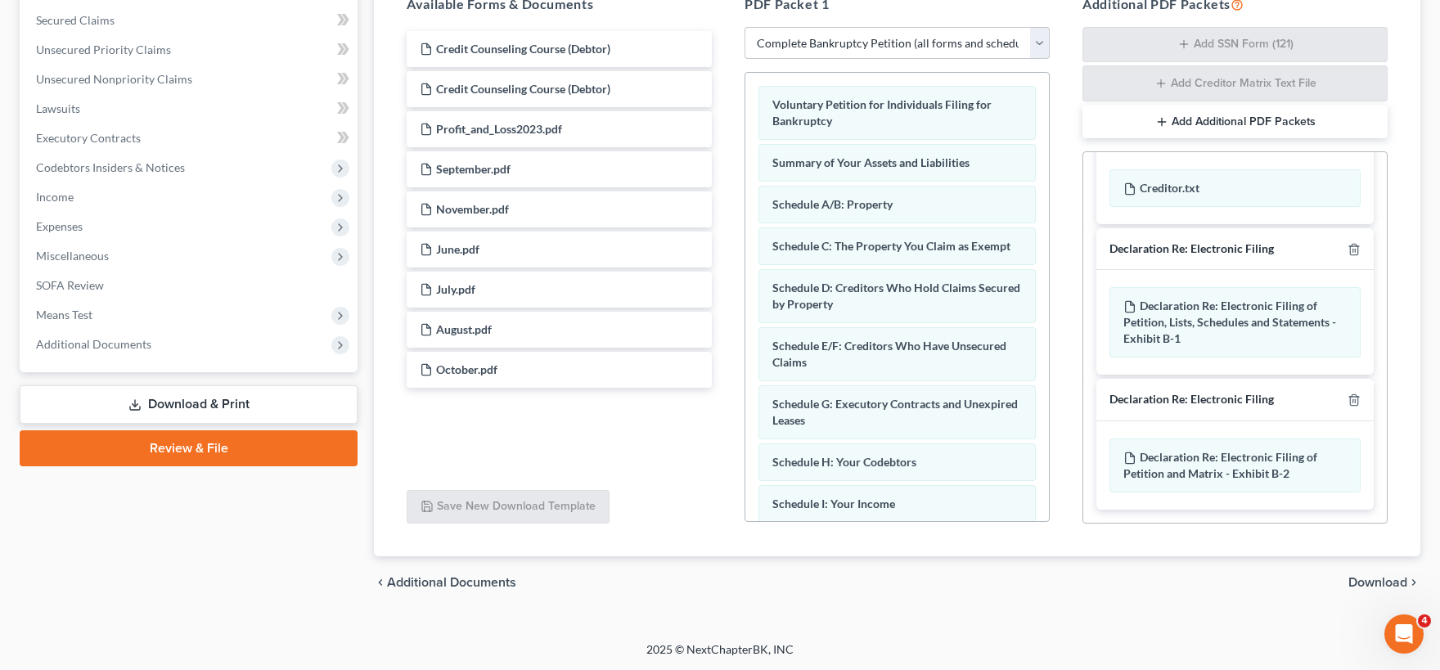
scroll to position [173, 0]
click at [1352, 247] on icon "button" at bounding box center [1353, 251] width 13 height 13
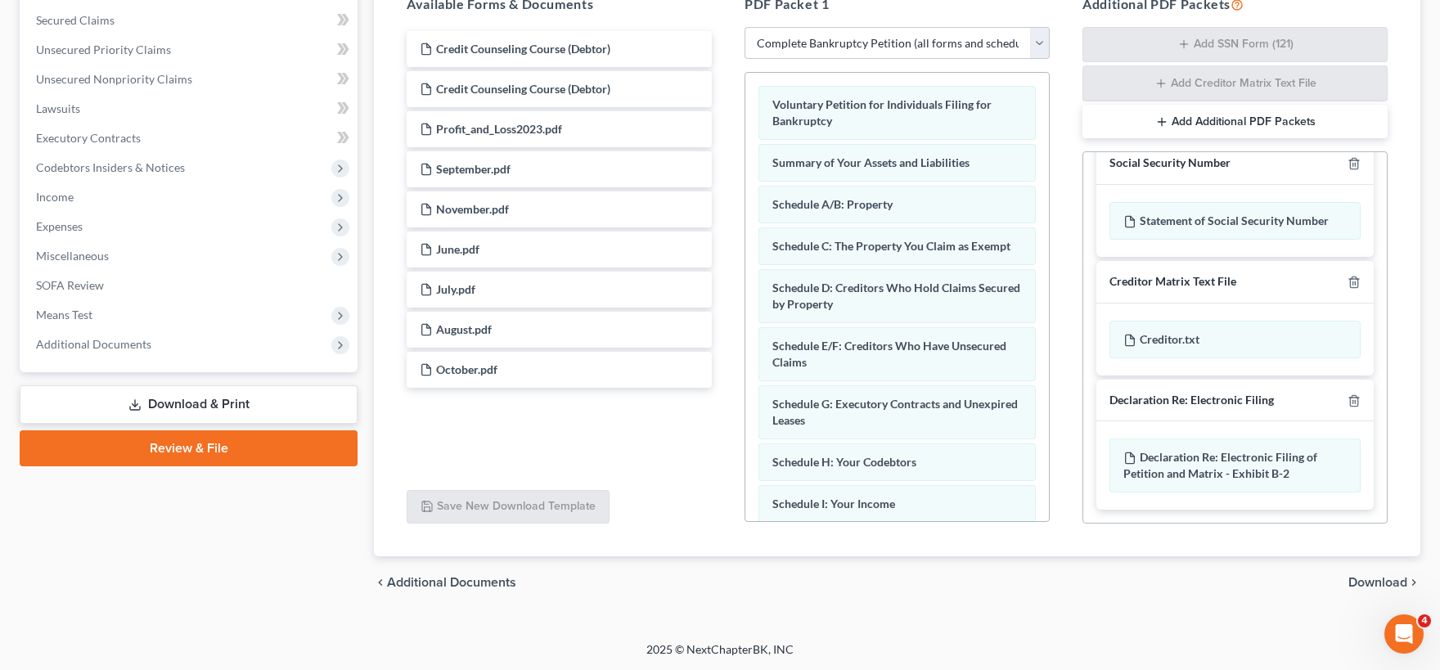
scroll to position [22, 0]
click at [1352, 281] on icon "button" at bounding box center [1353, 282] width 13 height 13
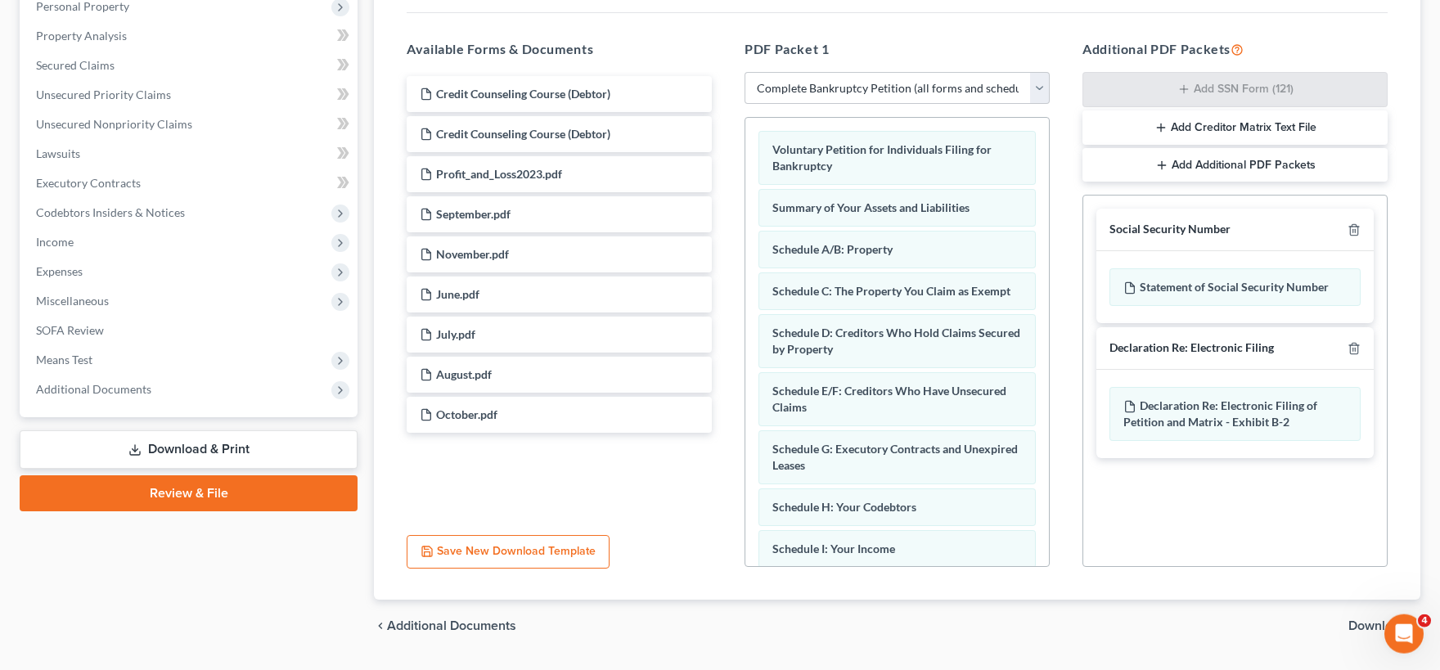
scroll to position [249, 0]
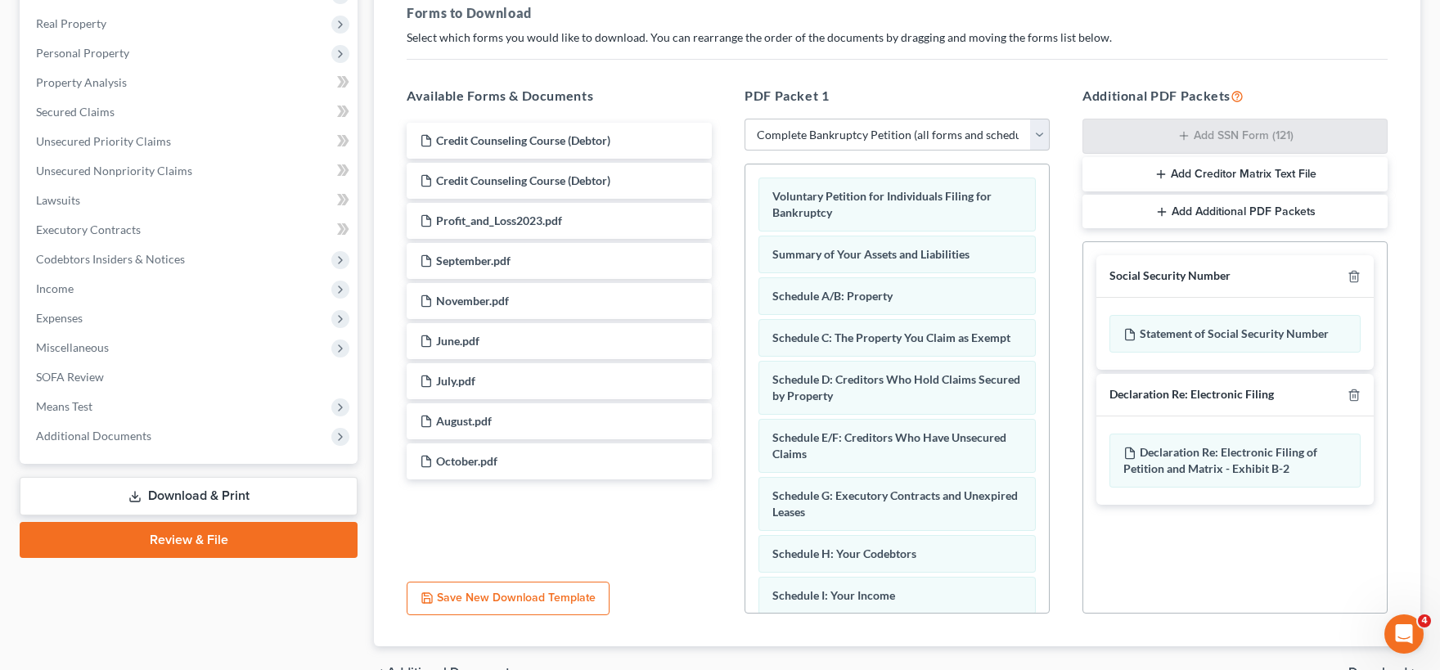
click at [1252, 172] on button "Add Creditor Matrix Text File" at bounding box center [1234, 174] width 305 height 34
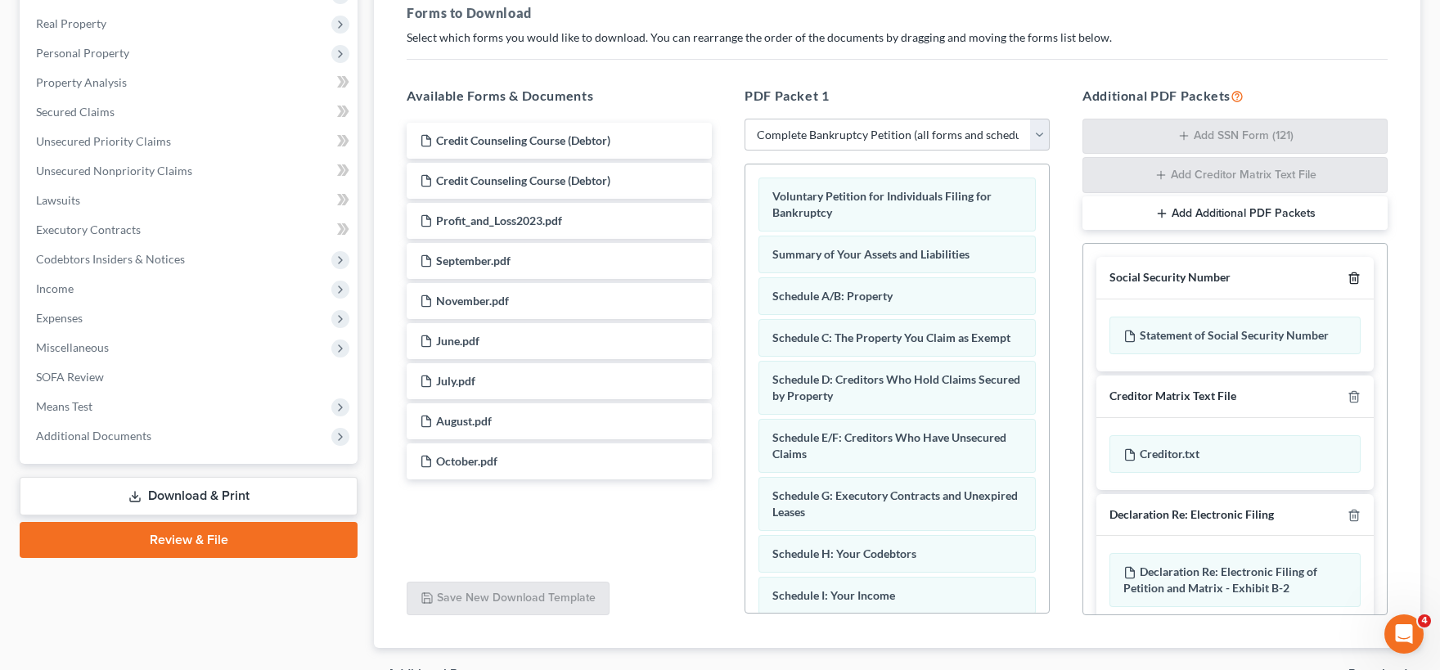
click at [1351, 277] on icon "button" at bounding box center [1353, 278] width 7 height 11
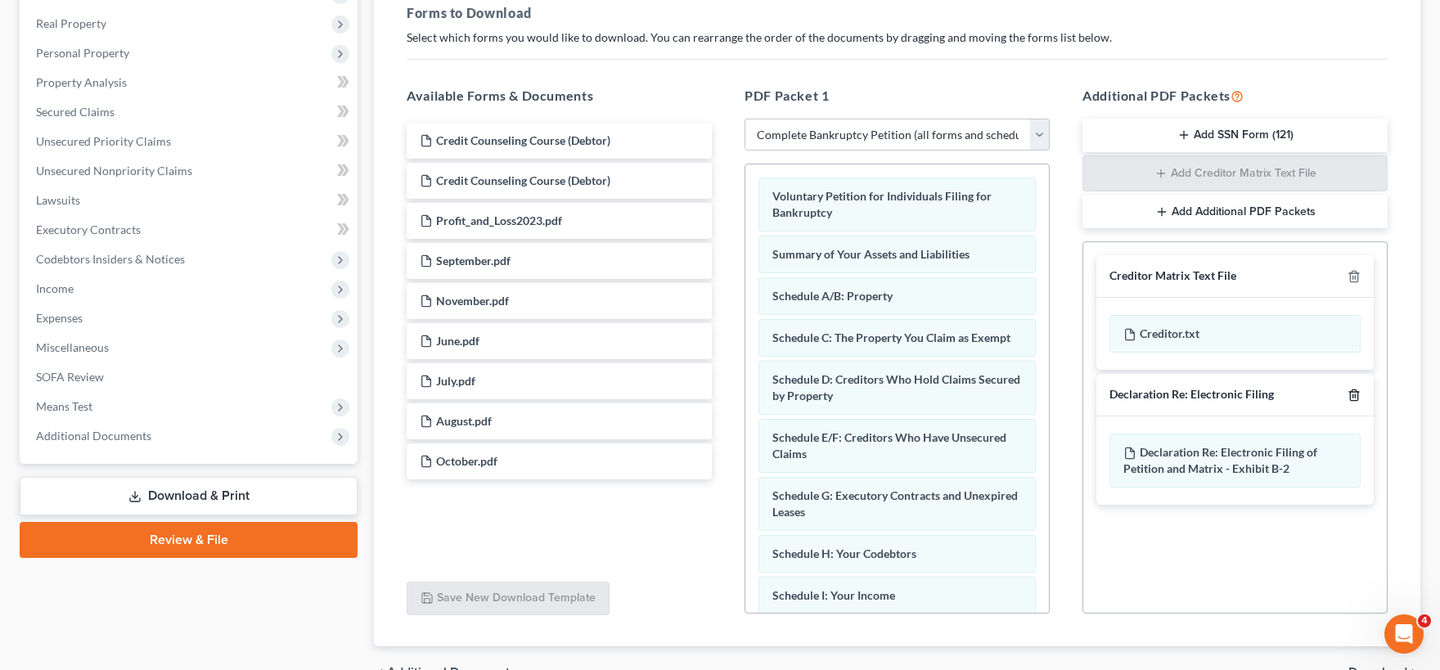
click at [1355, 393] on icon "button" at bounding box center [1353, 395] width 13 height 13
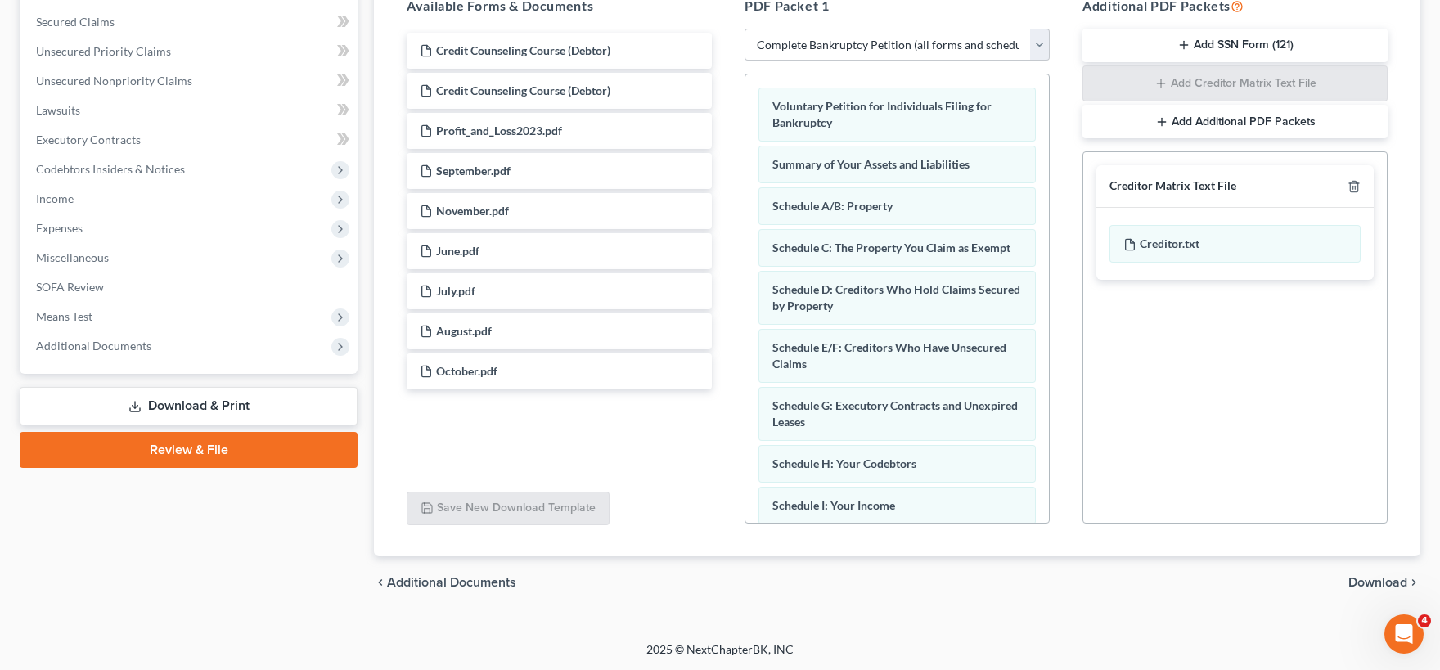
click at [1365, 581] on span "Download" at bounding box center [1377, 582] width 59 height 13
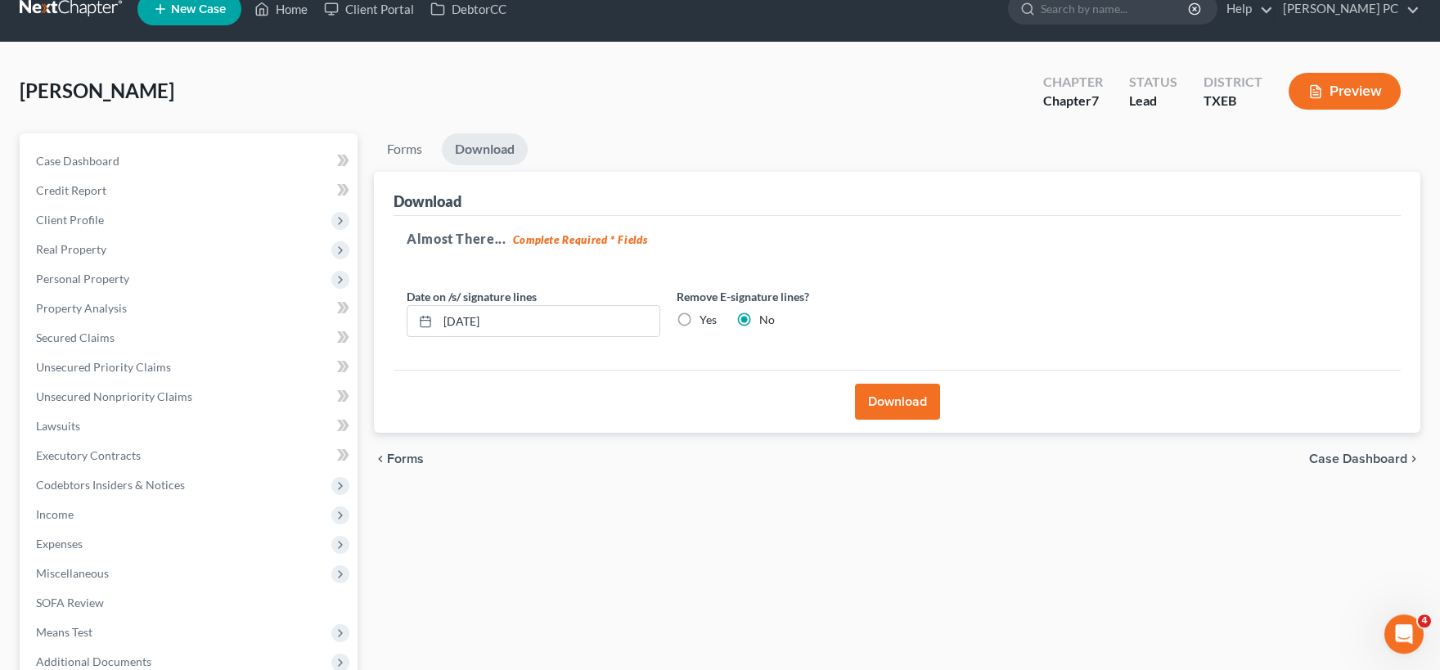
scroll to position [18, 0]
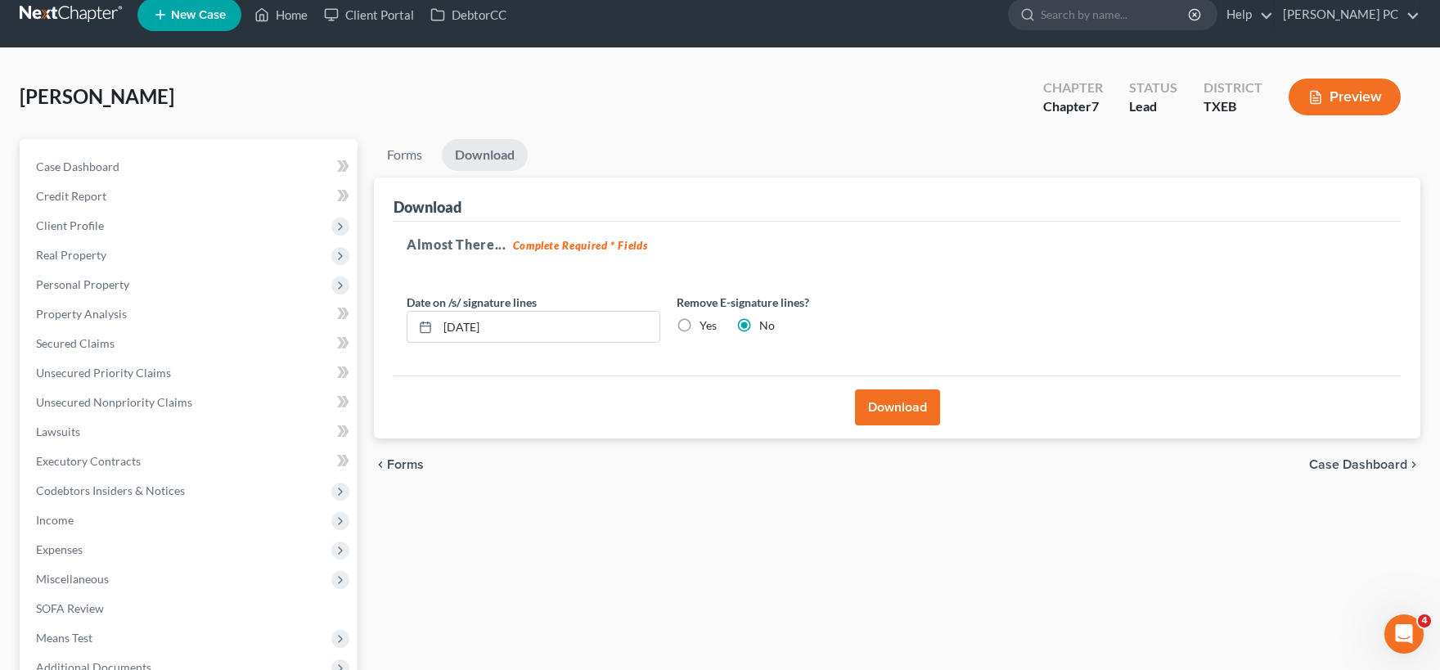
click at [897, 407] on button "Download" at bounding box center [897, 407] width 85 height 36
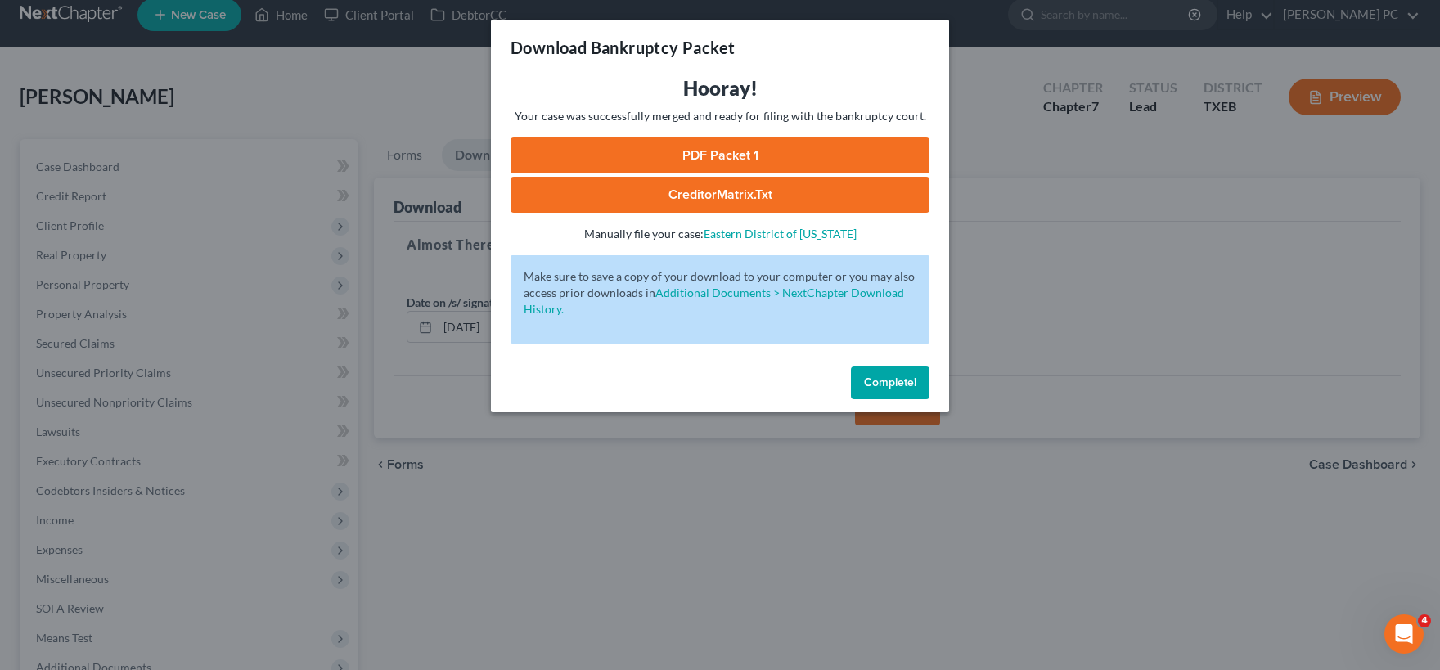
click at [707, 203] on link "CreditorMatrix.txt" at bounding box center [719, 195] width 419 height 36
click at [725, 160] on link "PDF Packet 1" at bounding box center [719, 155] width 419 height 36
click at [885, 382] on span "Complete!" at bounding box center [890, 382] width 52 height 14
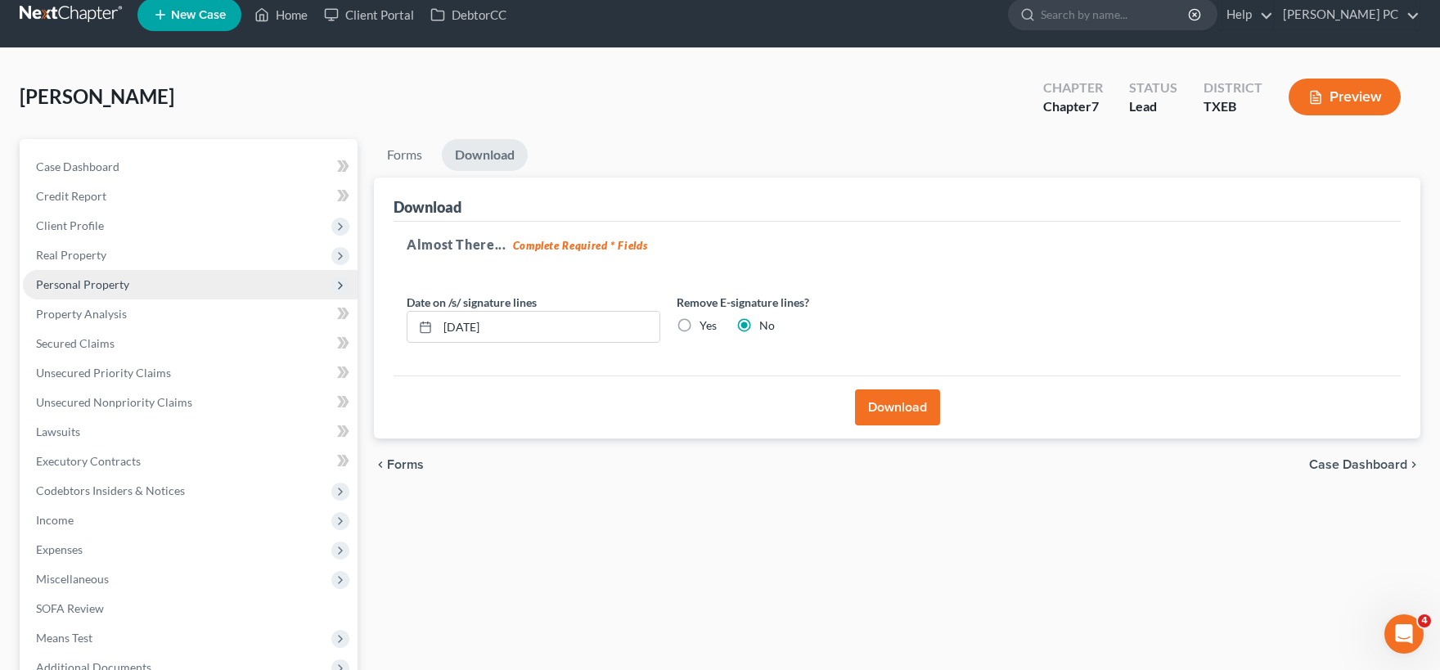
click at [116, 282] on span "Personal Property" at bounding box center [82, 284] width 93 height 14
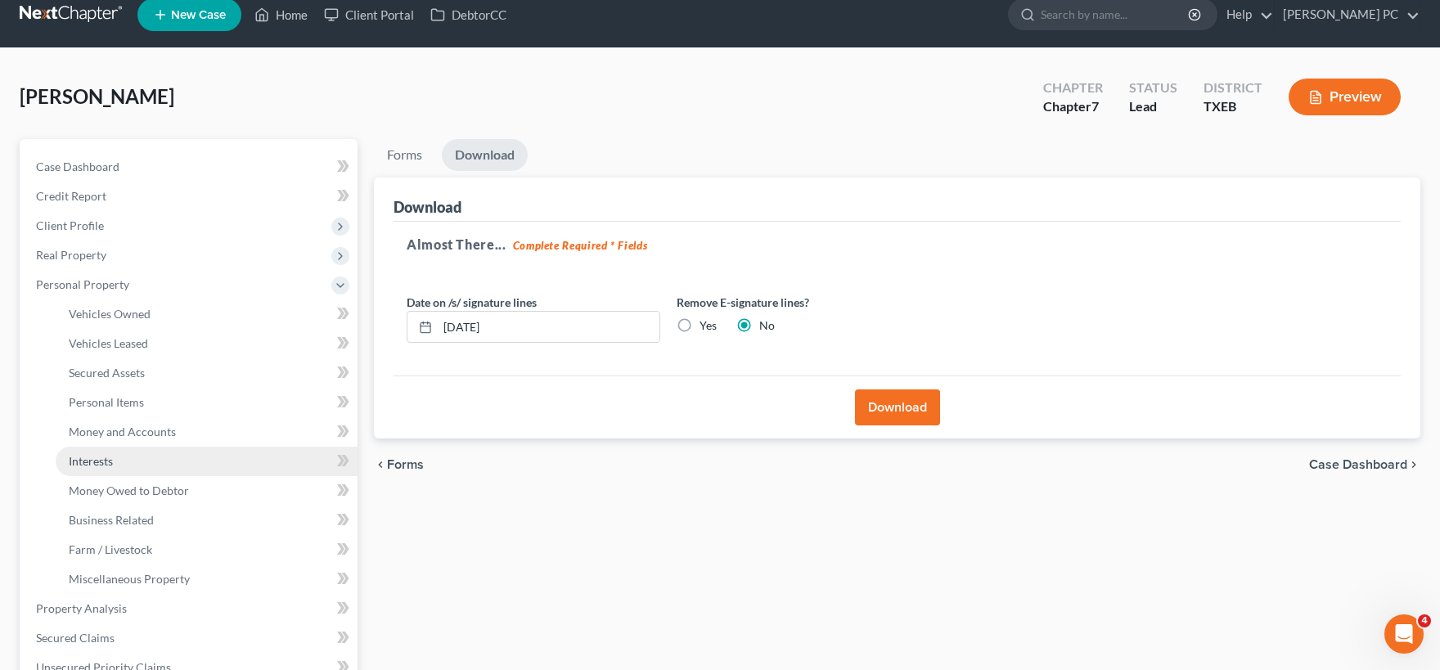
click at [113, 458] on span "Interests" at bounding box center [91, 461] width 44 height 14
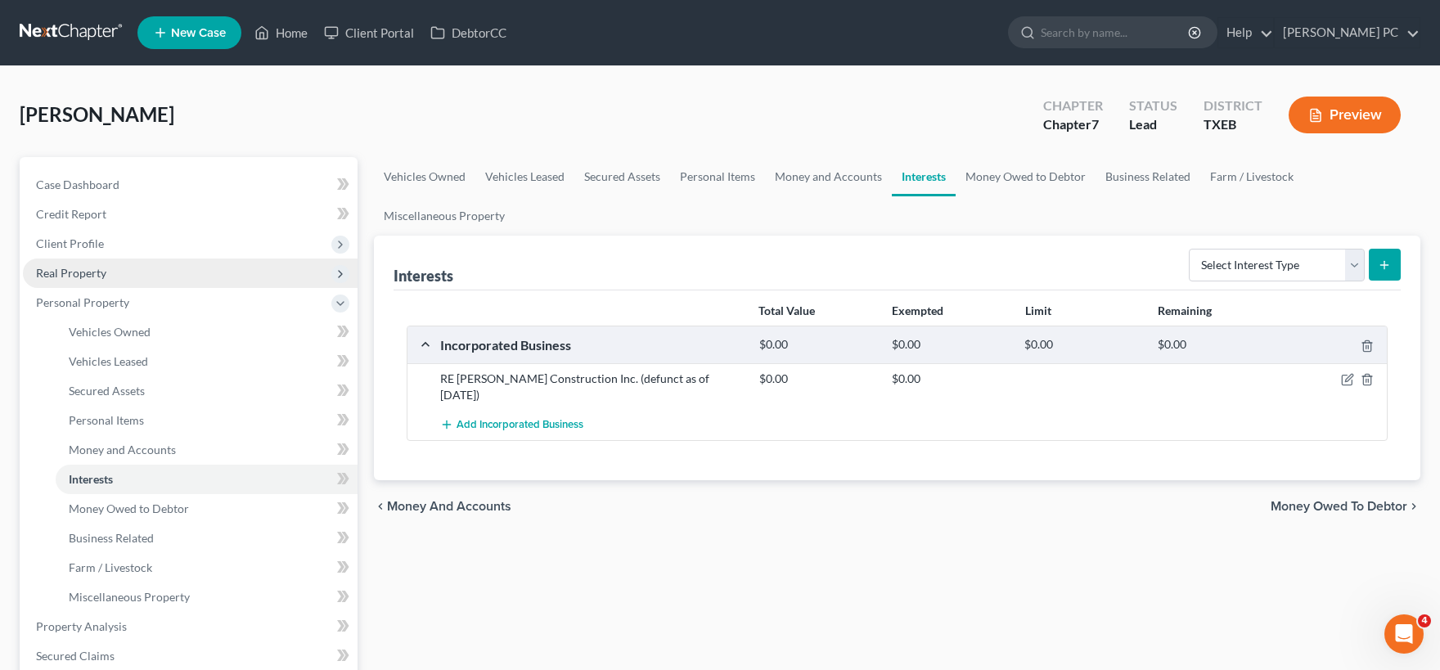
click at [86, 273] on span "Real Property" at bounding box center [71, 273] width 70 height 14
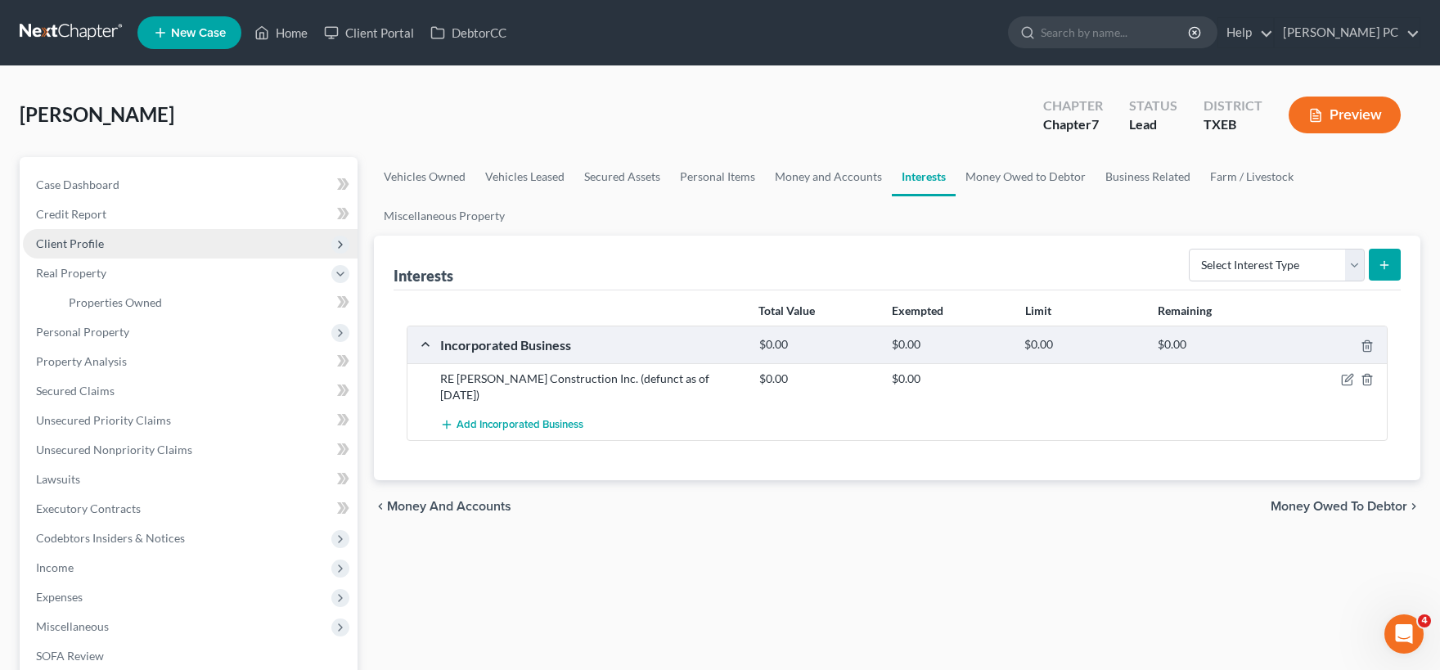
click at [89, 241] on span "Client Profile" at bounding box center [70, 243] width 68 height 14
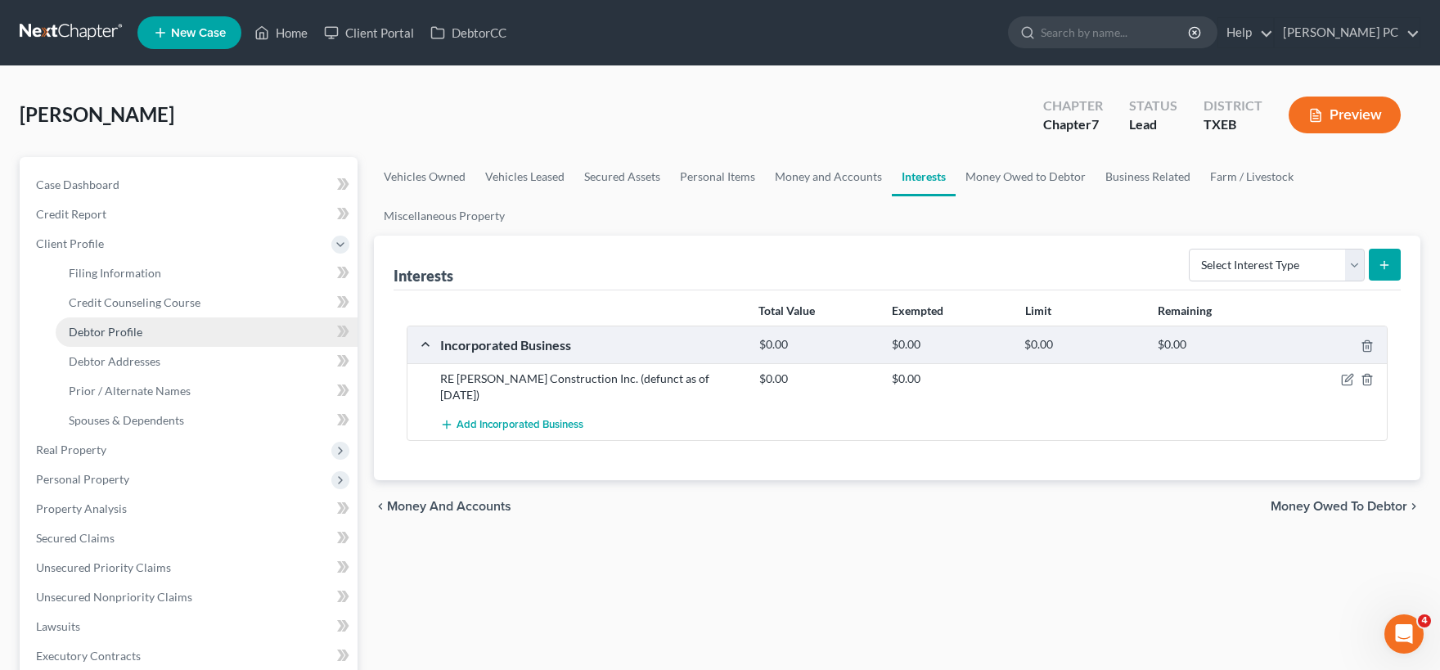
click at [123, 330] on span "Debtor Profile" at bounding box center [106, 332] width 74 height 14
select select "0"
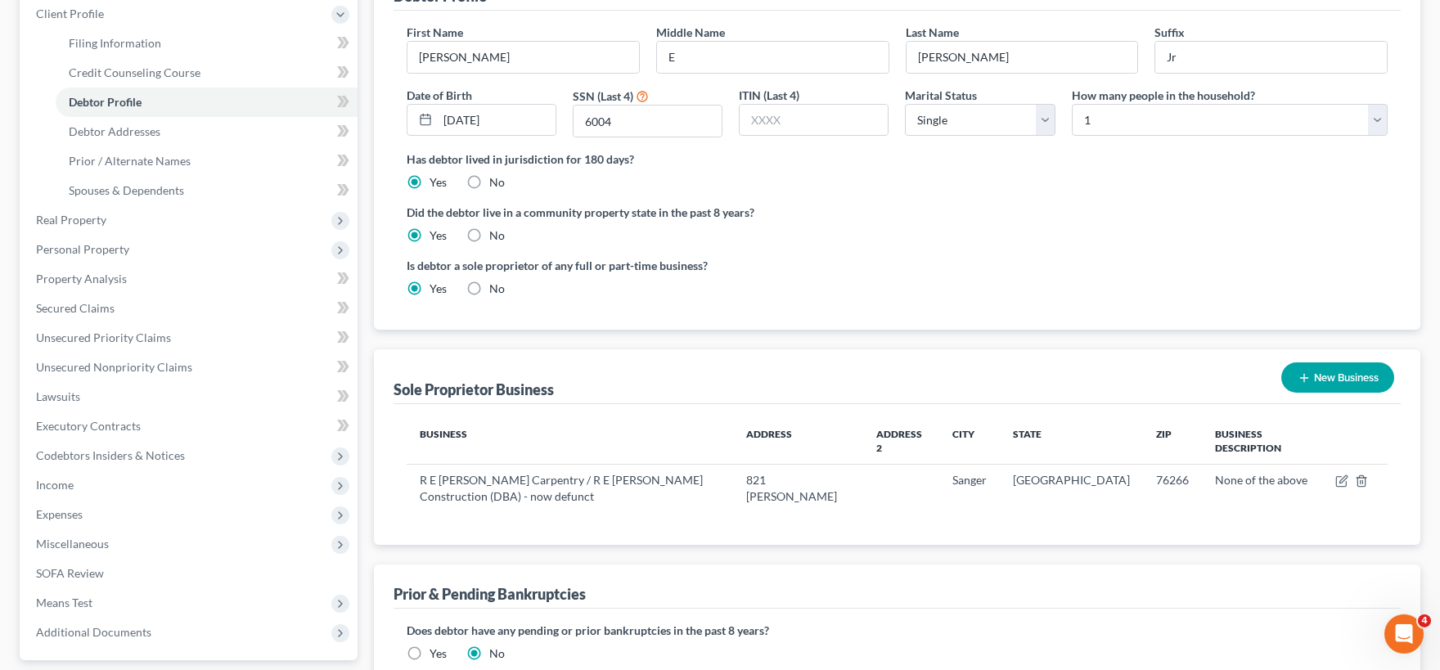
scroll to position [360, 0]
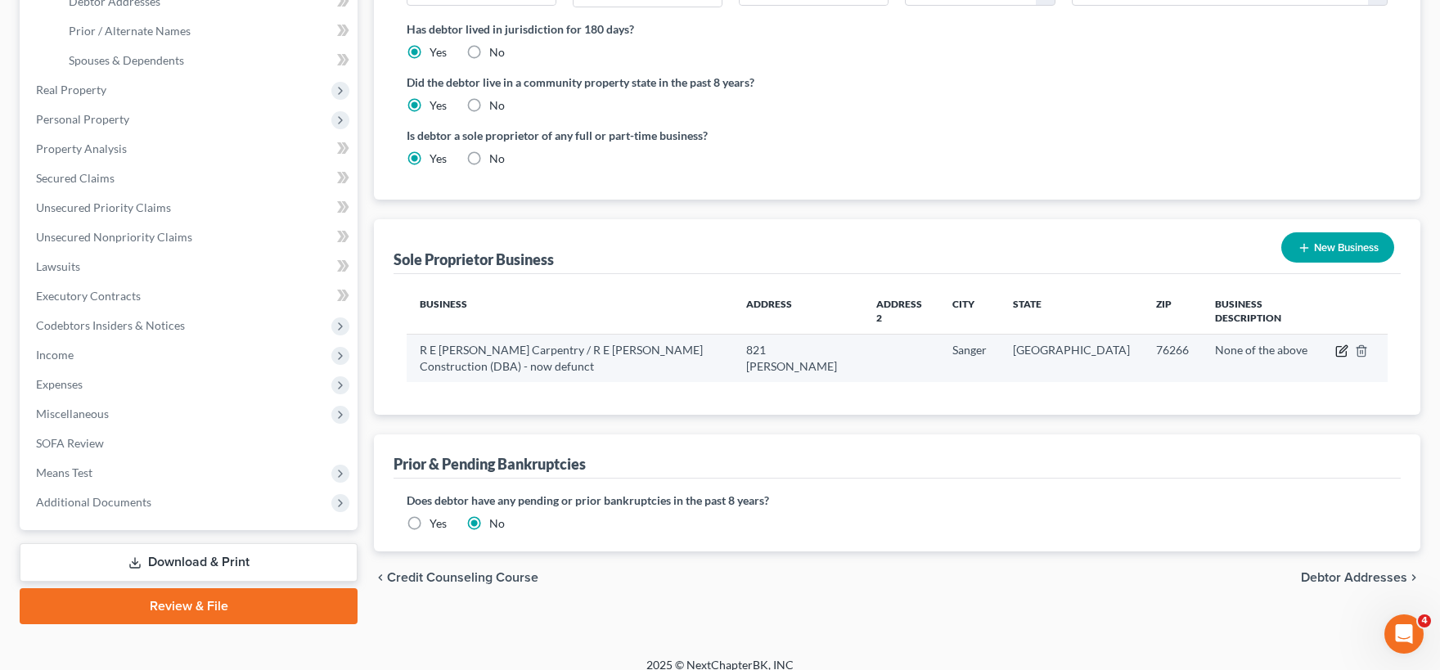
click at [1340, 352] on icon "button" at bounding box center [1342, 349] width 7 height 7
select select "45"
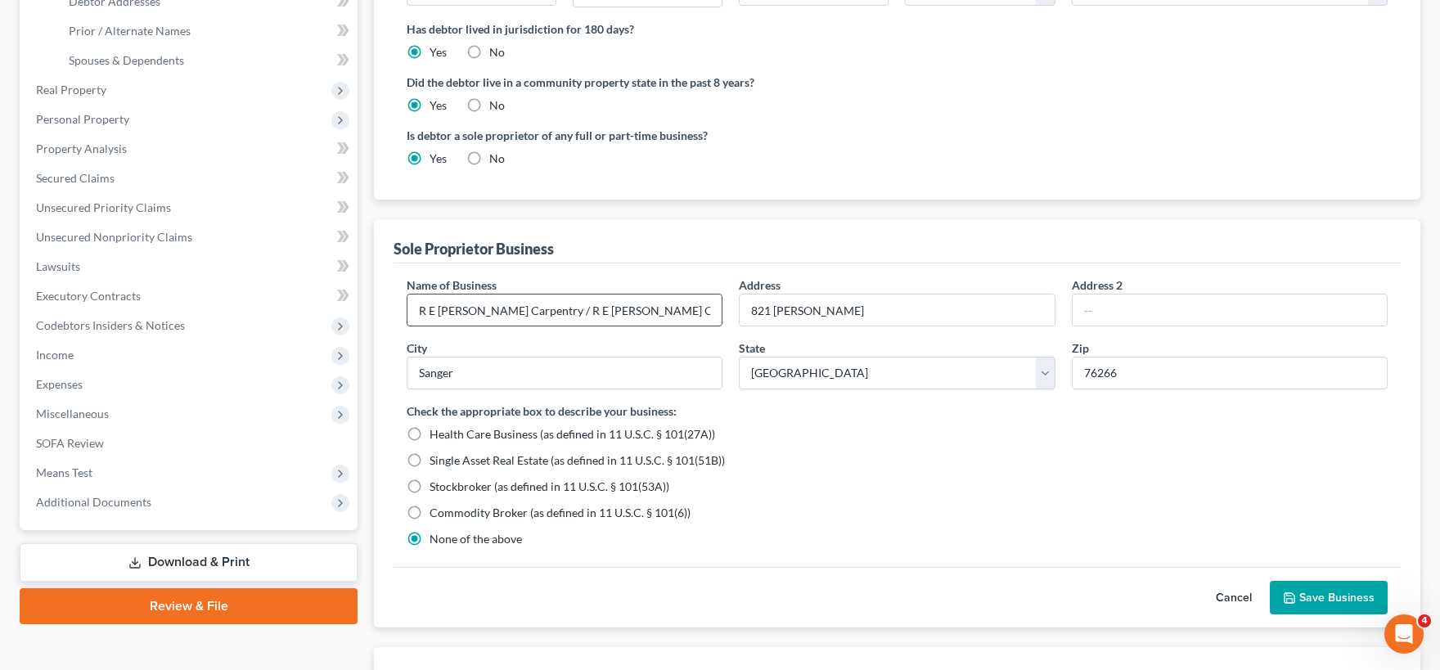
drag, startPoint x: 567, startPoint y: 308, endPoint x: 639, endPoint y: 308, distance: 72.0
click at [649, 306] on input "R E Paduchowski Carpentry / R E Paduchowski Construction (DBA) - now defunct" at bounding box center [564, 309] width 314 height 31
click at [590, 311] on input "R E Paduchowski Carpentry / R E Paduchowski Construction (DBA) - now defunct" at bounding box center [564, 309] width 314 height 31
drag, startPoint x: 567, startPoint y: 310, endPoint x: 656, endPoint y: 311, distance: 89.2
click at [656, 311] on input "R E Paduchowski Carpentry / R E Paduchowski Construction (DBA) - now defunct" at bounding box center [564, 309] width 314 height 31
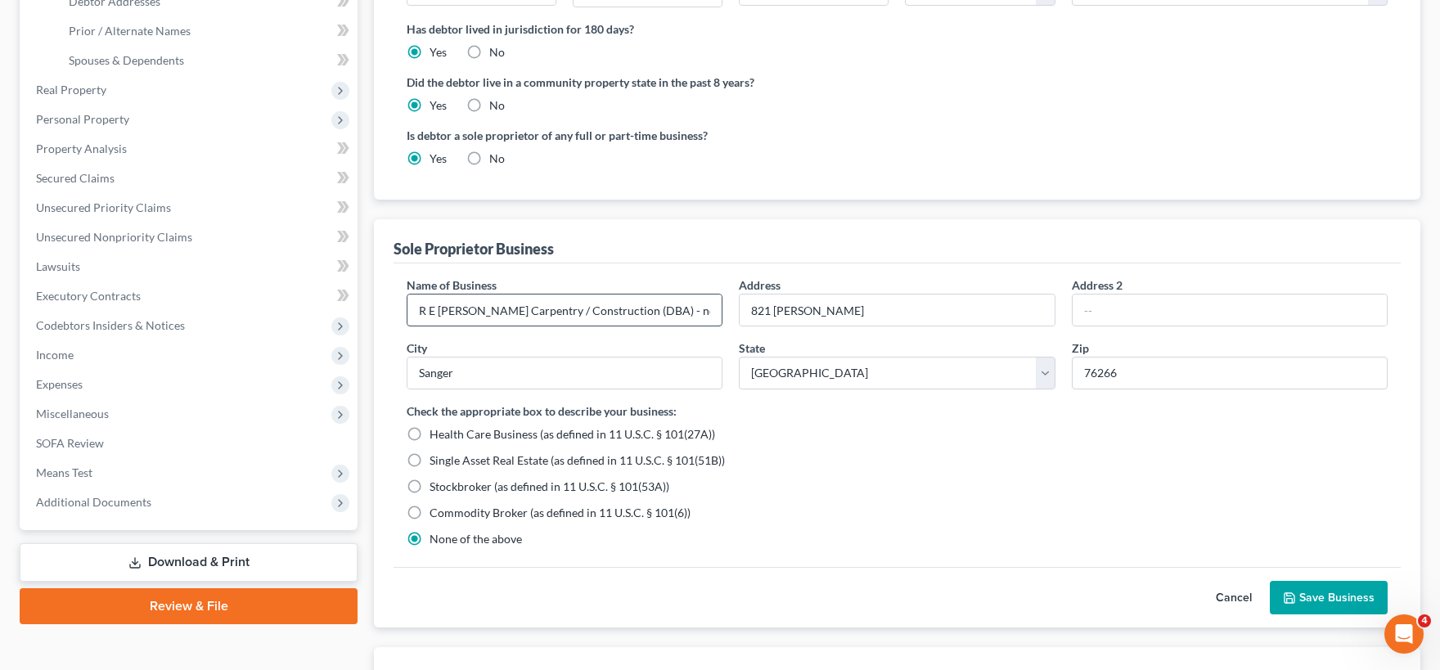
scroll to position [0, 25]
type input "R E Paduchowski Carpentry / Construction (DBA) - now defunct"
click at [1325, 594] on button "Save Business" at bounding box center [1329, 598] width 118 height 34
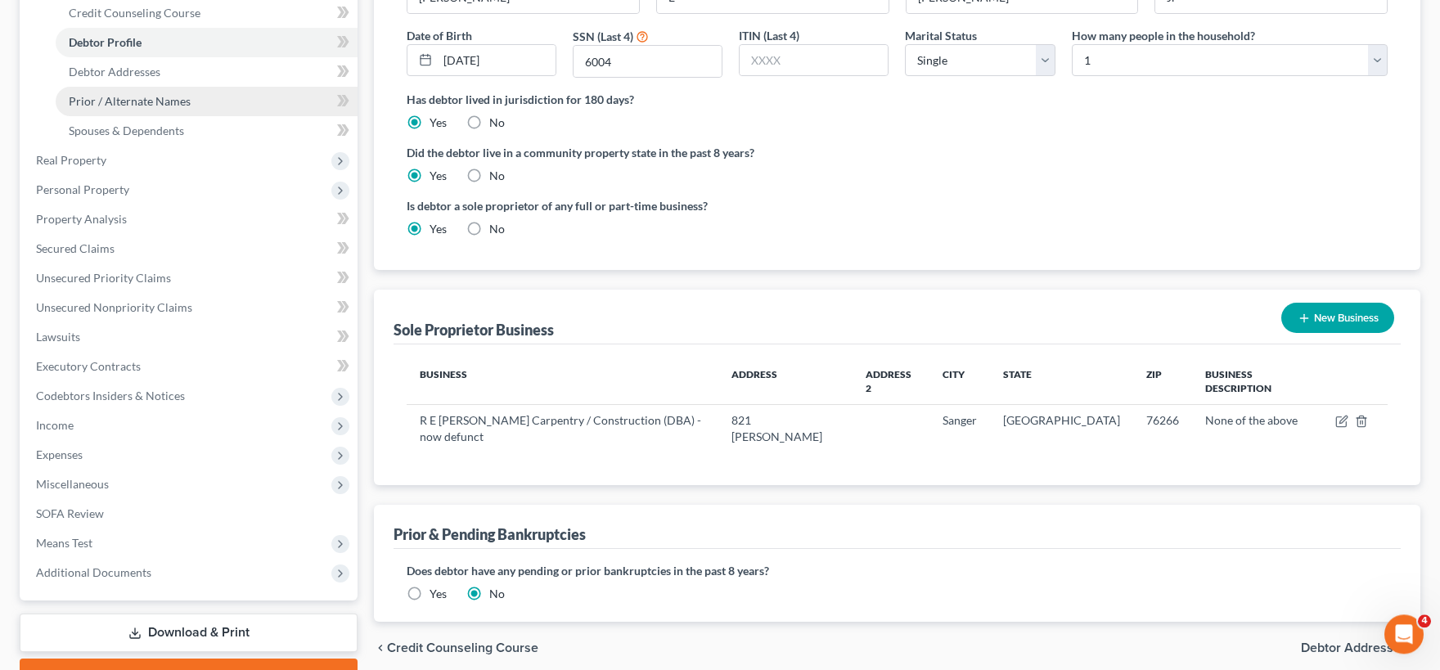
scroll to position [90, 0]
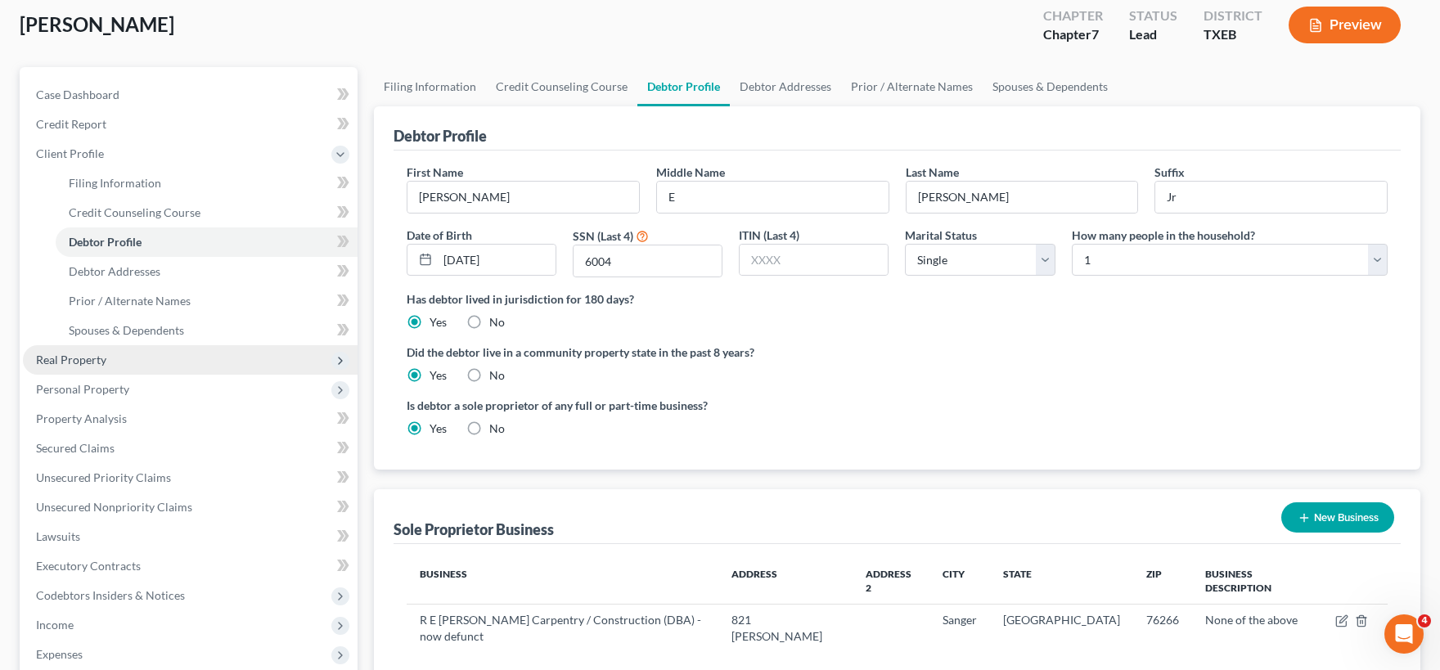
click at [106, 361] on span "Real Property" at bounding box center [190, 359] width 335 height 29
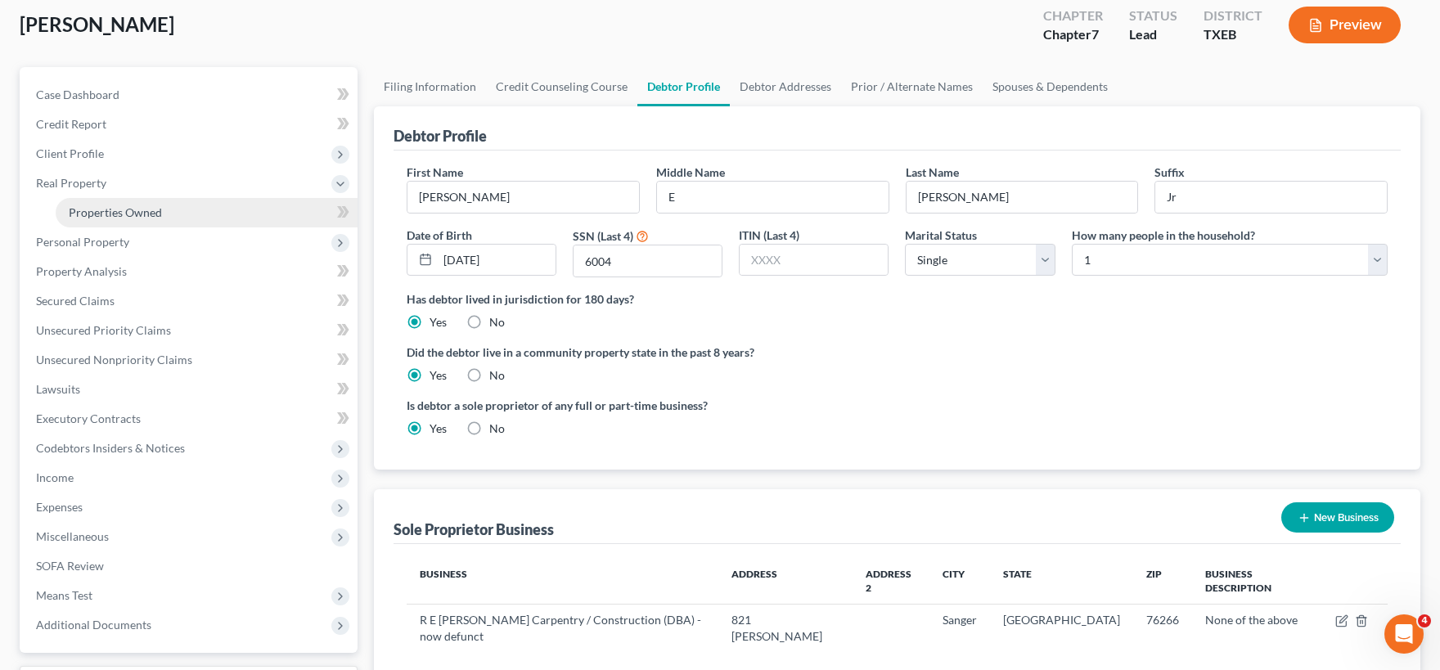
click at [125, 212] on span "Properties Owned" at bounding box center [115, 212] width 93 height 14
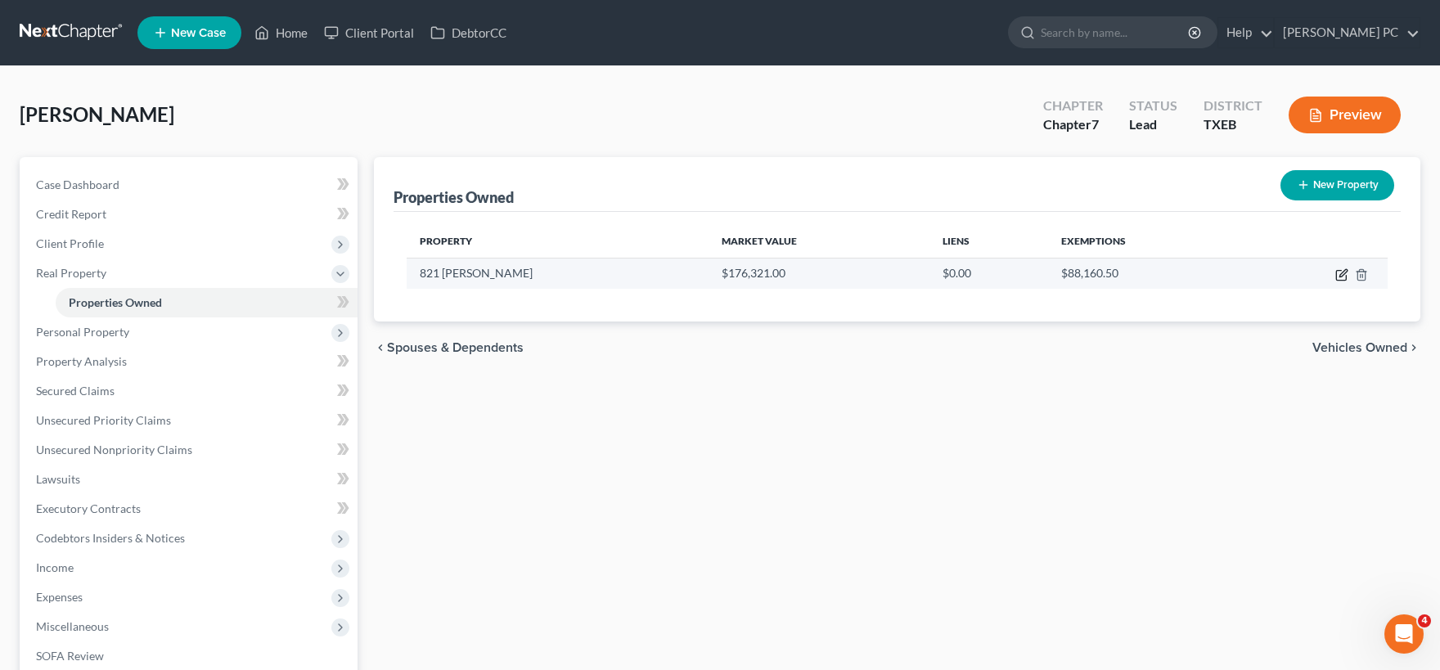
click at [1337, 268] on icon "button" at bounding box center [1341, 274] width 13 height 13
select select "45"
select select "61"
select select "3"
select select "6"
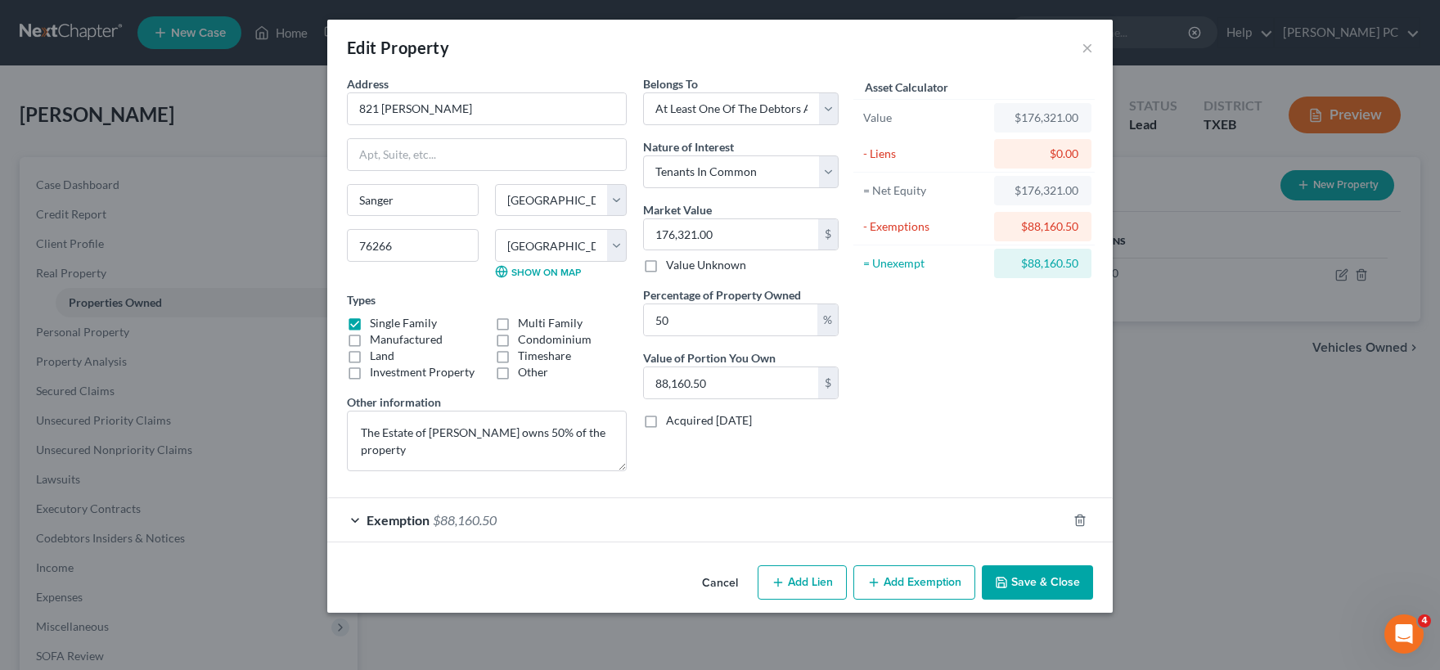
click at [536, 524] on div "Exemption $88,160.50" at bounding box center [696, 519] width 739 height 43
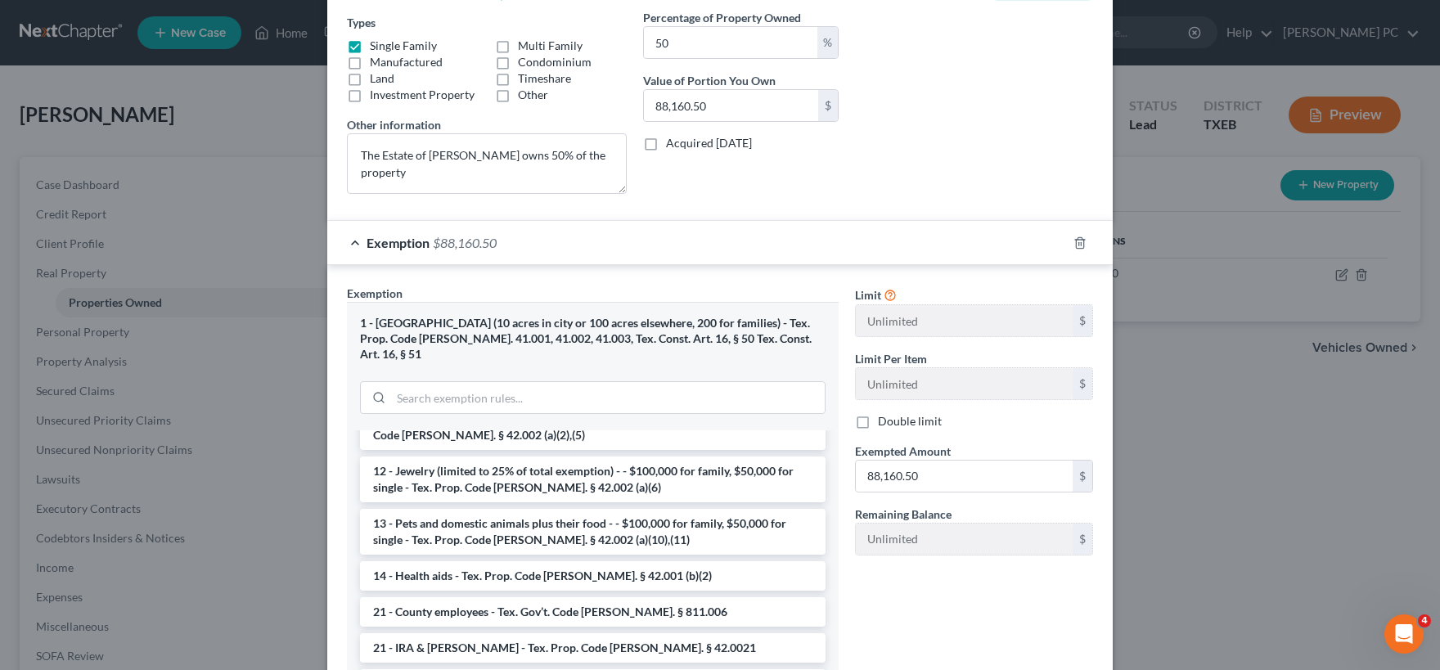
scroll to position [238, 0]
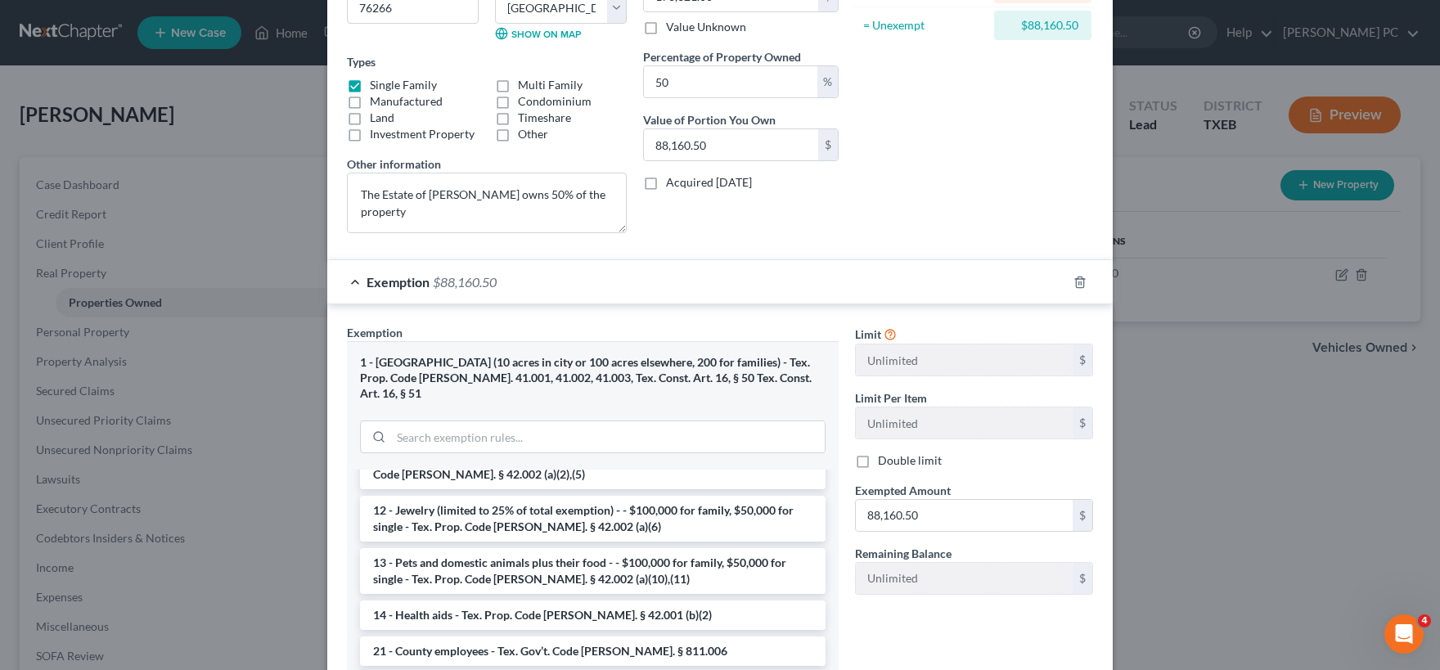
click at [693, 276] on div "Exemption $88,160.50" at bounding box center [696, 281] width 739 height 43
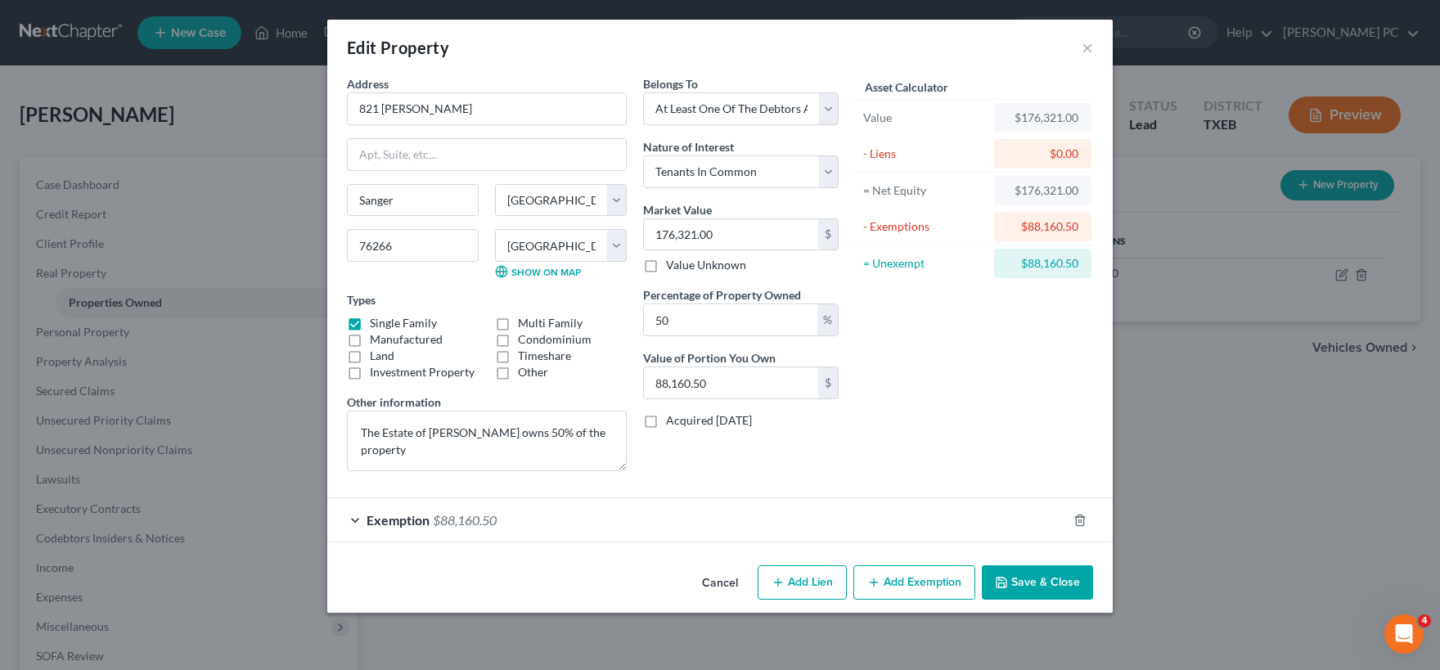
scroll to position [0, 0]
click at [1013, 581] on button "Save & Close" at bounding box center [1037, 582] width 111 height 34
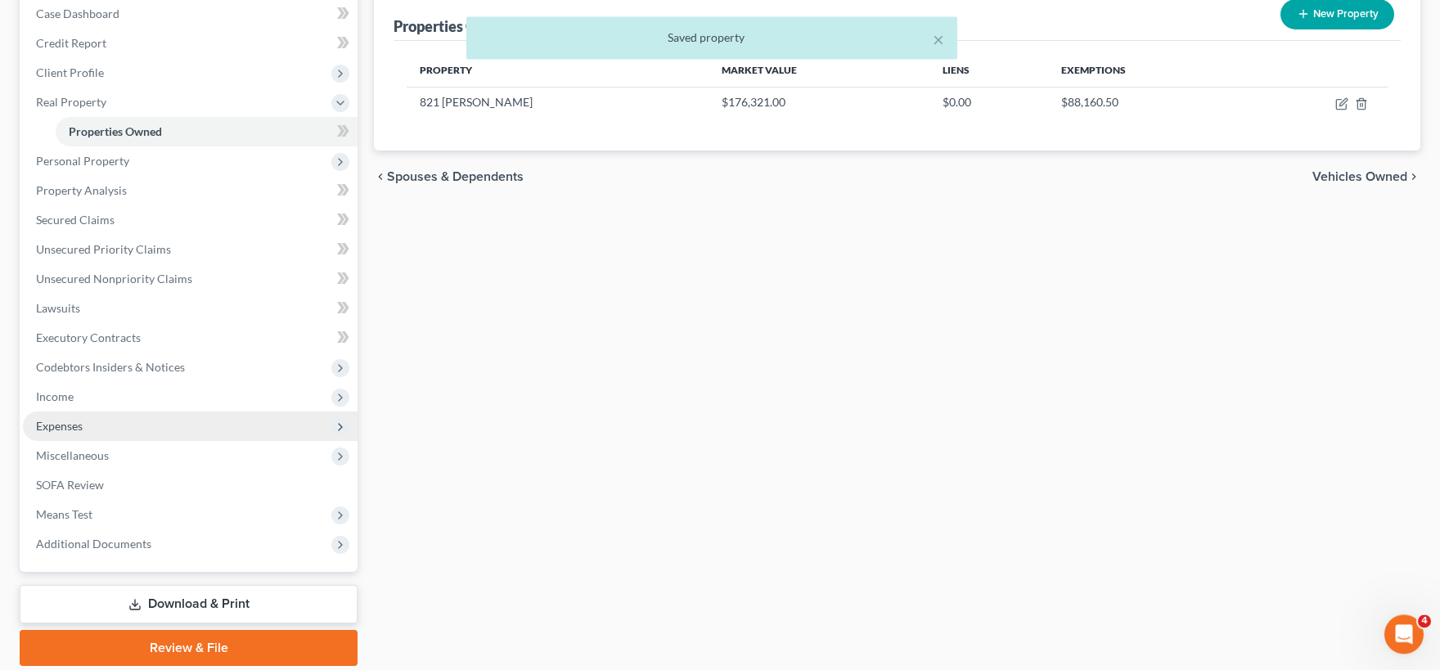
scroll to position [180, 0]
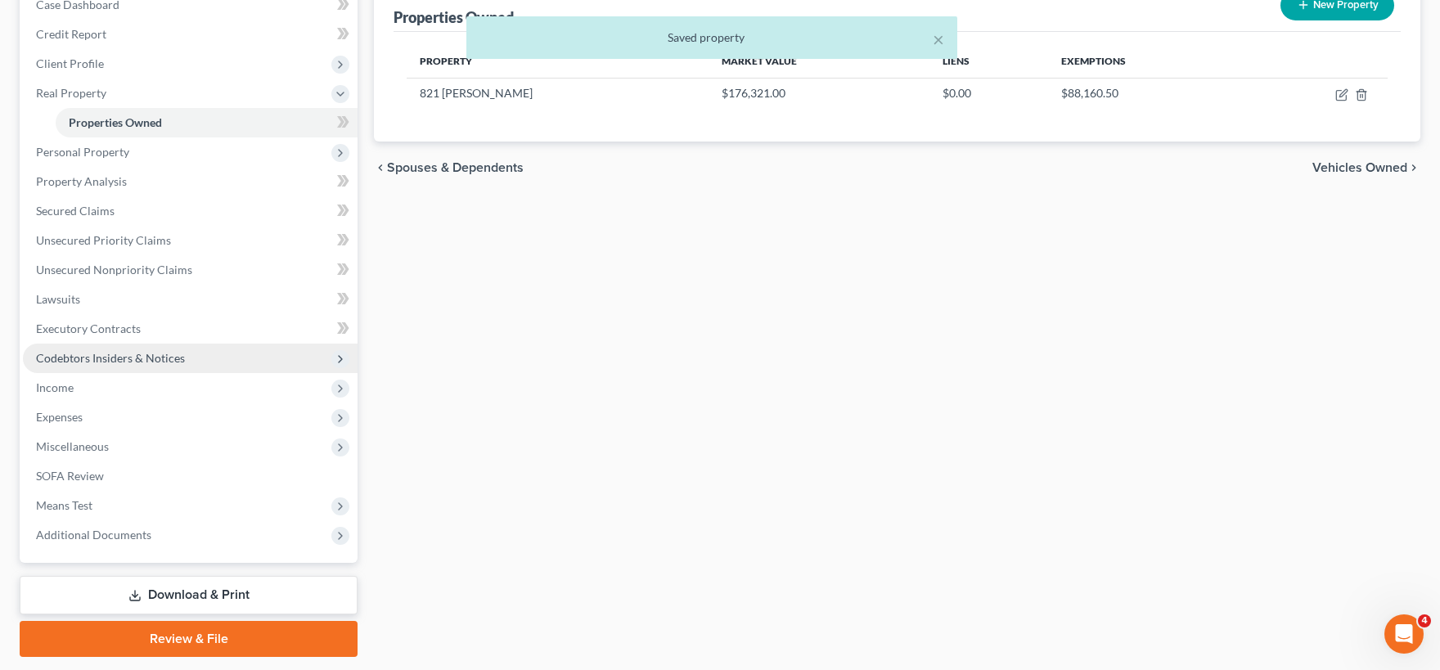
click at [163, 358] on span "Codebtors Insiders & Notices" at bounding box center [110, 358] width 149 height 14
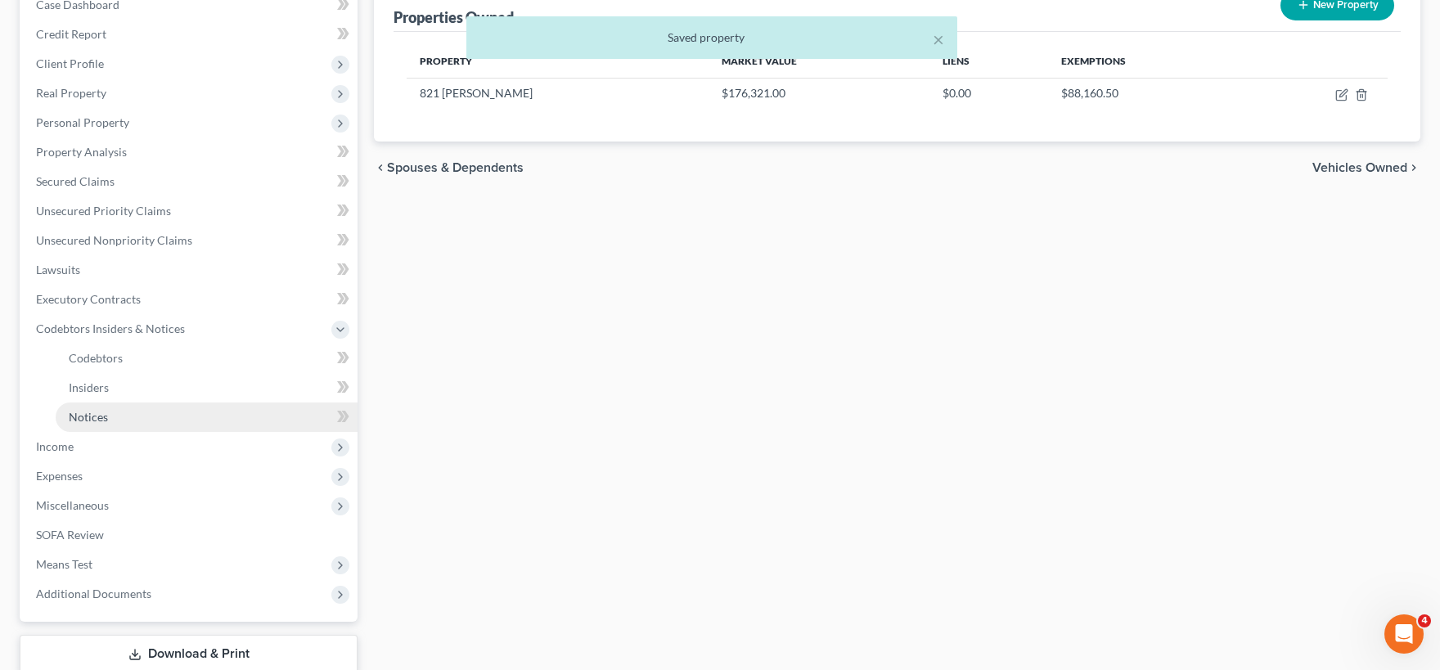
click at [134, 419] on link "Notices" at bounding box center [207, 416] width 302 height 29
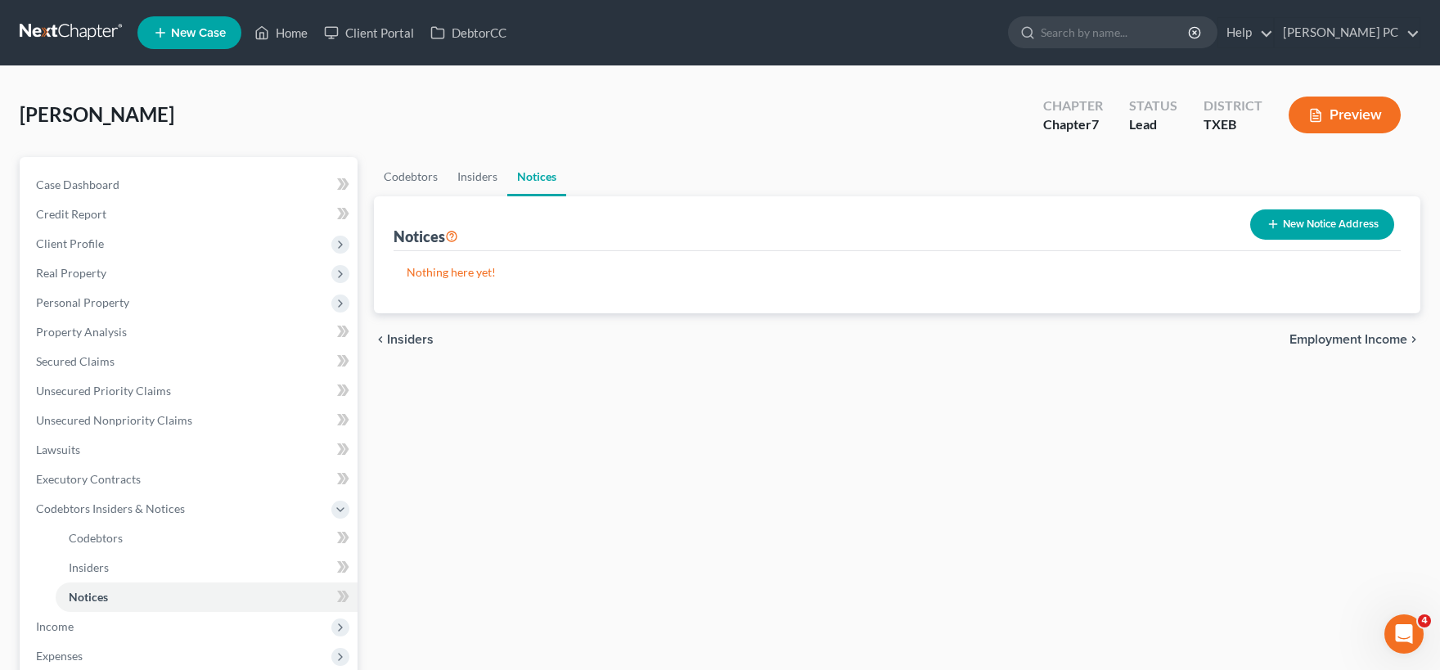
click at [1309, 222] on button "New Notice Address" at bounding box center [1322, 224] width 144 height 30
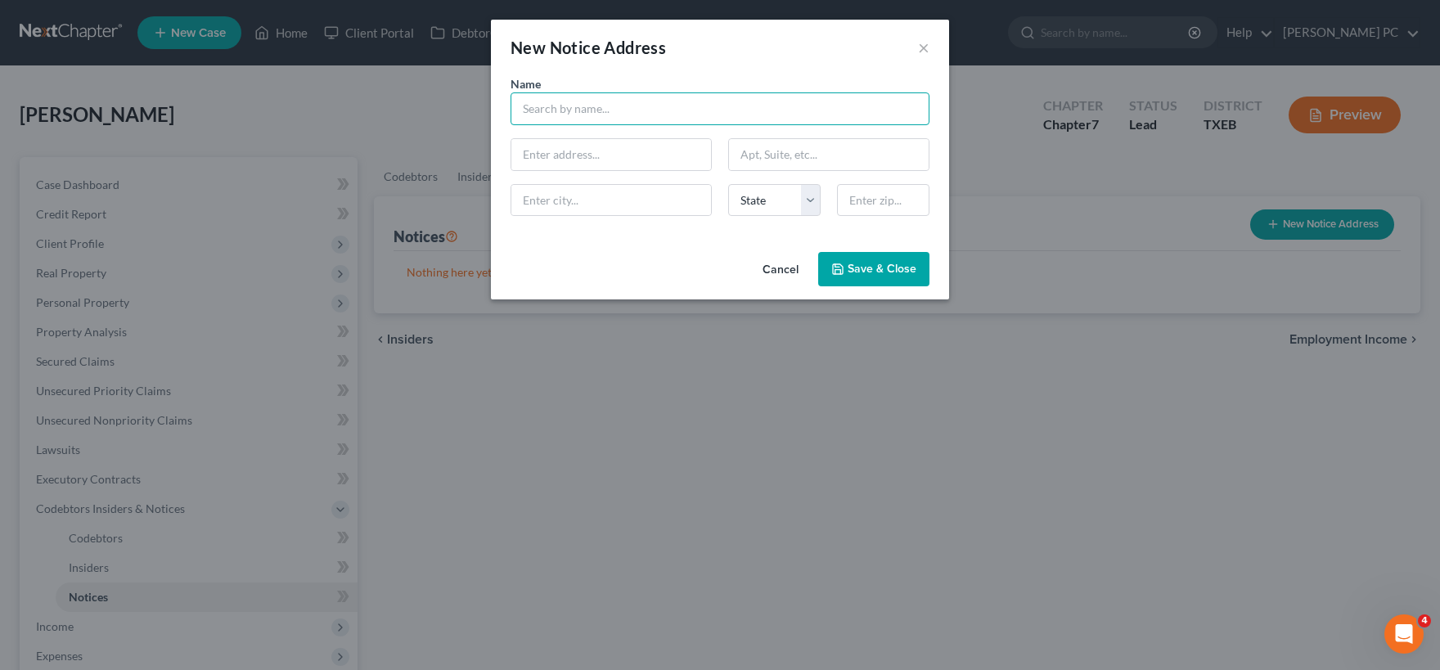
click at [585, 109] on input "text" at bounding box center [719, 108] width 419 height 33
type input "Estate of Brandon Coll"
type input "821 Steve Court"
type input "Sanger"
click at [728, 184] on select "State AL AK AR AZ CA CO CT DE DC FL GA GU HI ID IL IN IA KS KY LA ME MD MA MI M…" at bounding box center [774, 200] width 92 height 33
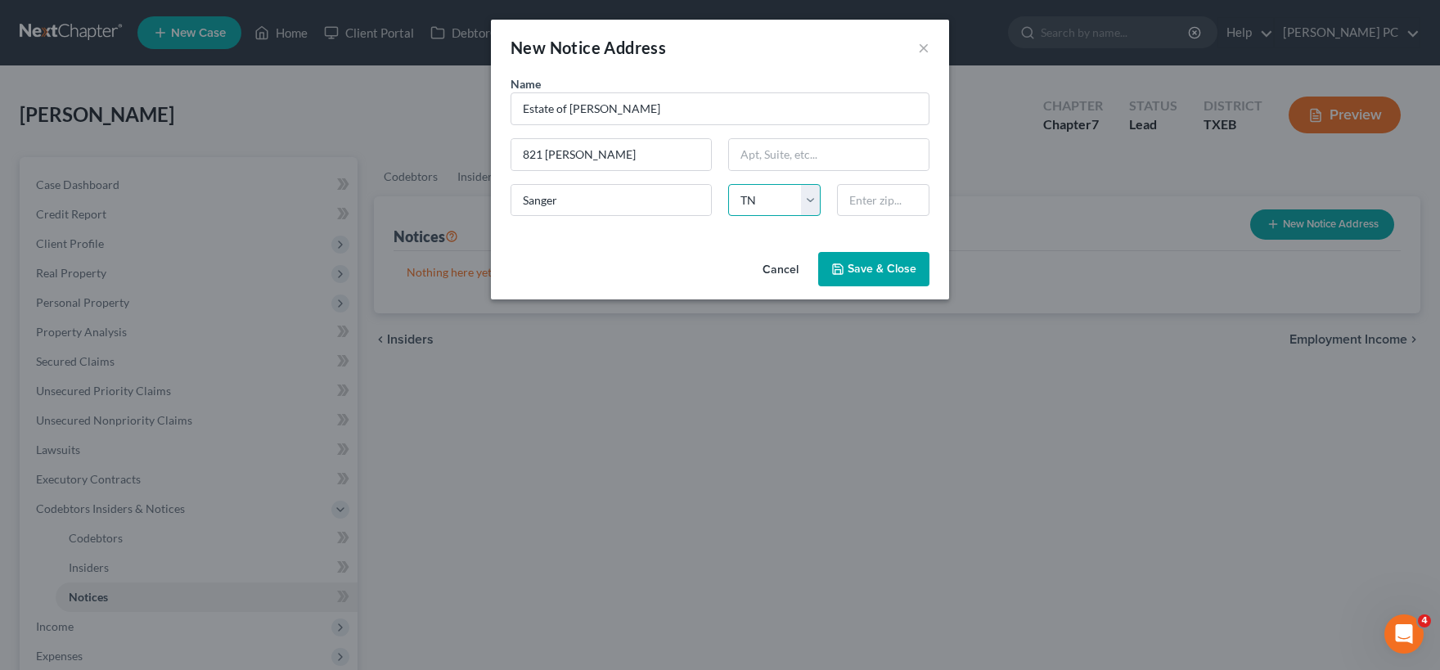
click at [775, 201] on select "State AL AK AR AZ CA CO CT DE DC FL GA GU HI ID IL IN IA KS KY LA ME MD MA MI M…" at bounding box center [774, 200] width 92 height 33
click at [728, 184] on select "State AL AK AR AZ CA CO CT DE DC FL GA GU HI ID IL IN IA KS KY LA ME MD MA MI M…" at bounding box center [774, 200] width 92 height 33
select select "45"
click option "TX" at bounding box center [0, 0] width 0 height 0
click at [880, 203] on input "text" at bounding box center [883, 200] width 92 height 33
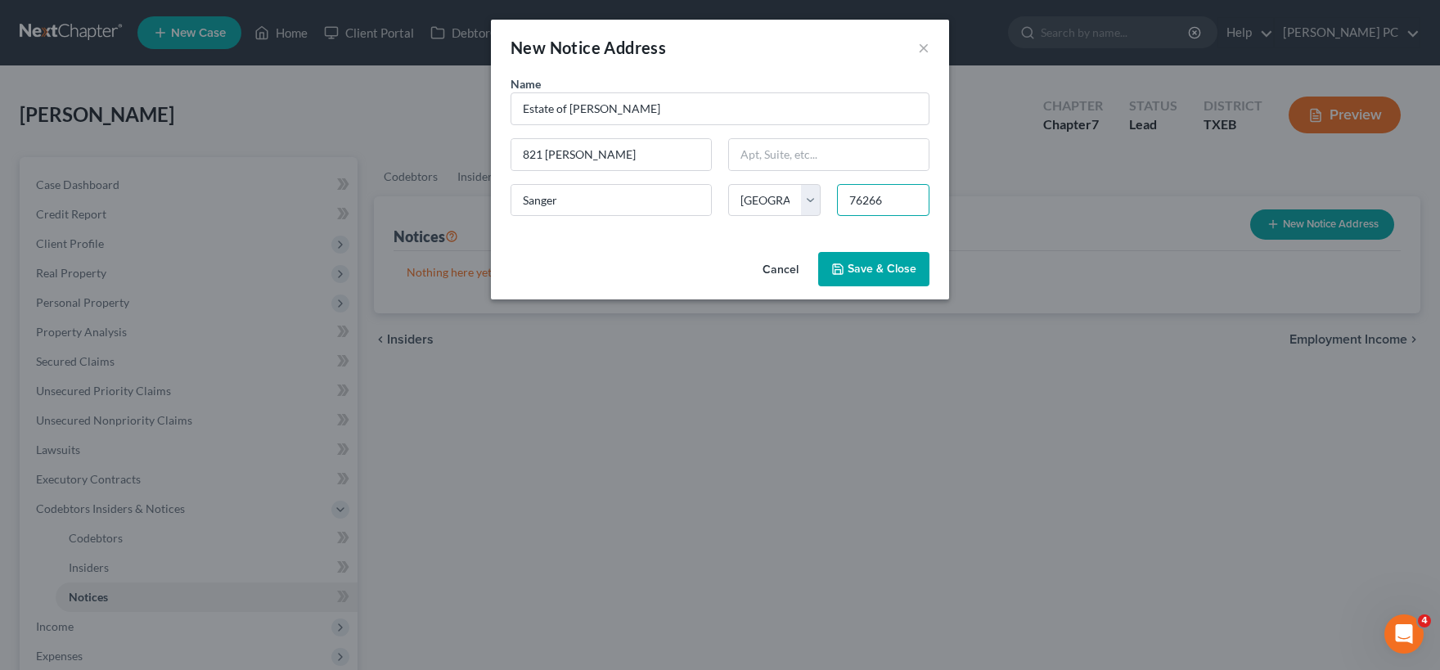
type input "76266"
click at [850, 268] on span "Save & Close" at bounding box center [881, 269] width 69 height 14
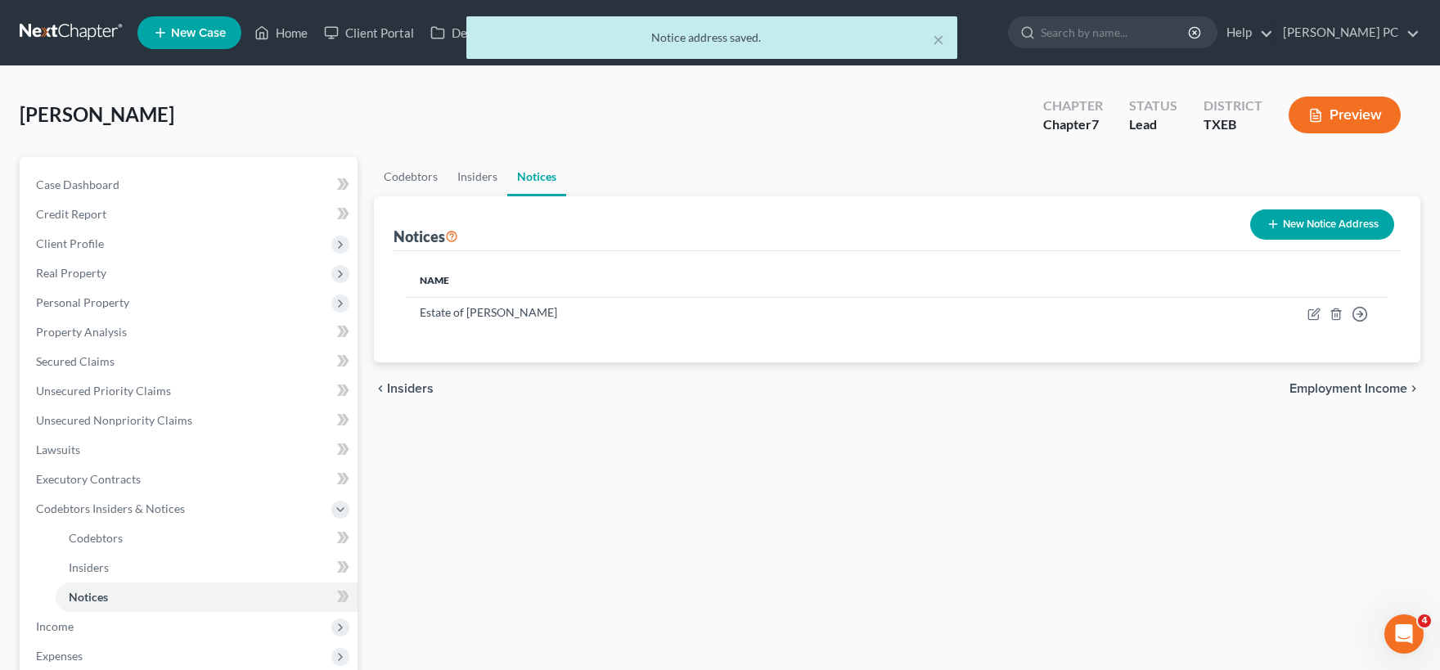
click at [1350, 386] on span "Employment Income" at bounding box center [1348, 388] width 118 height 13
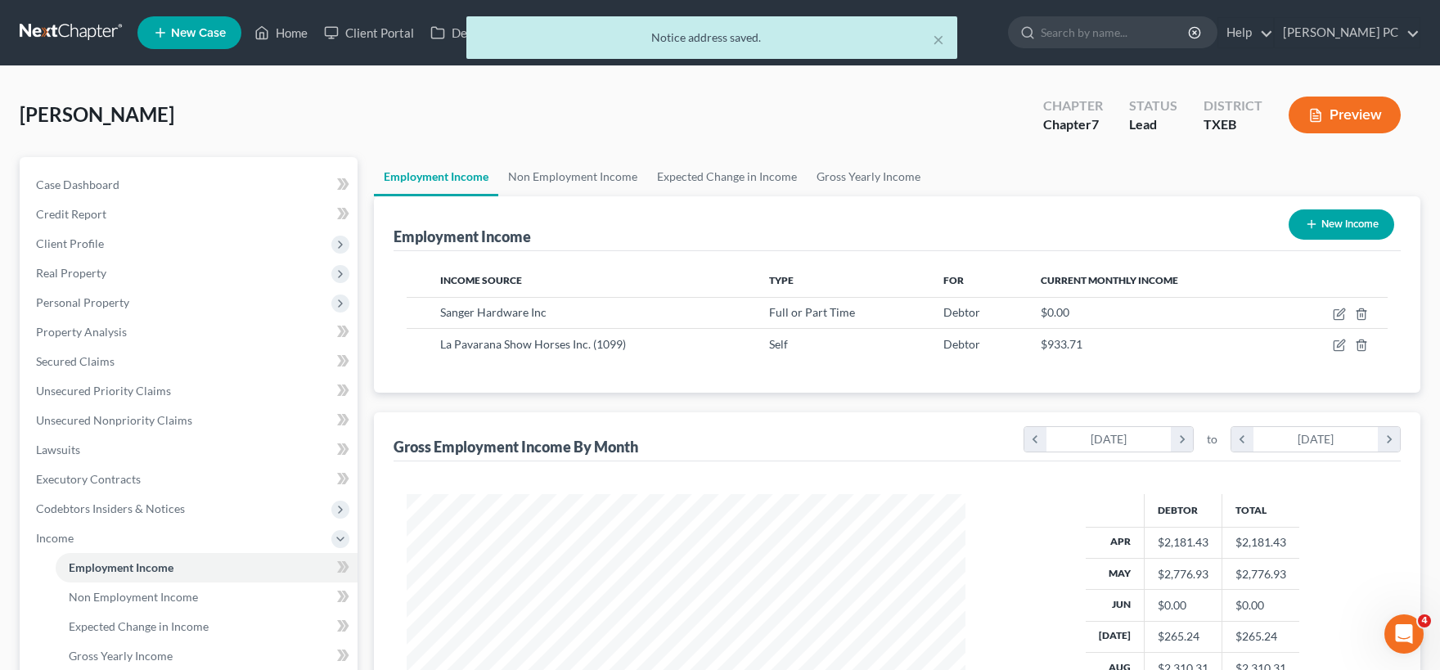
scroll to position [292, 591]
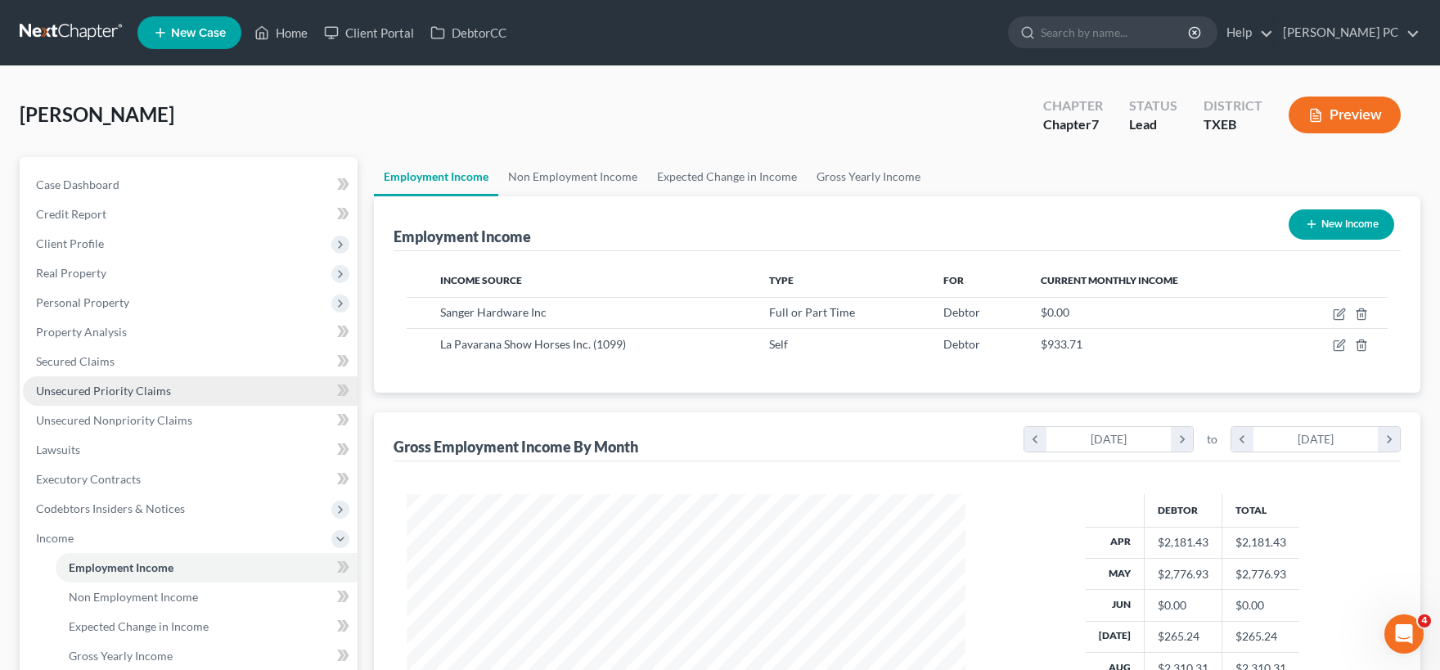
click at [111, 394] on span "Unsecured Priority Claims" at bounding box center [103, 391] width 135 height 14
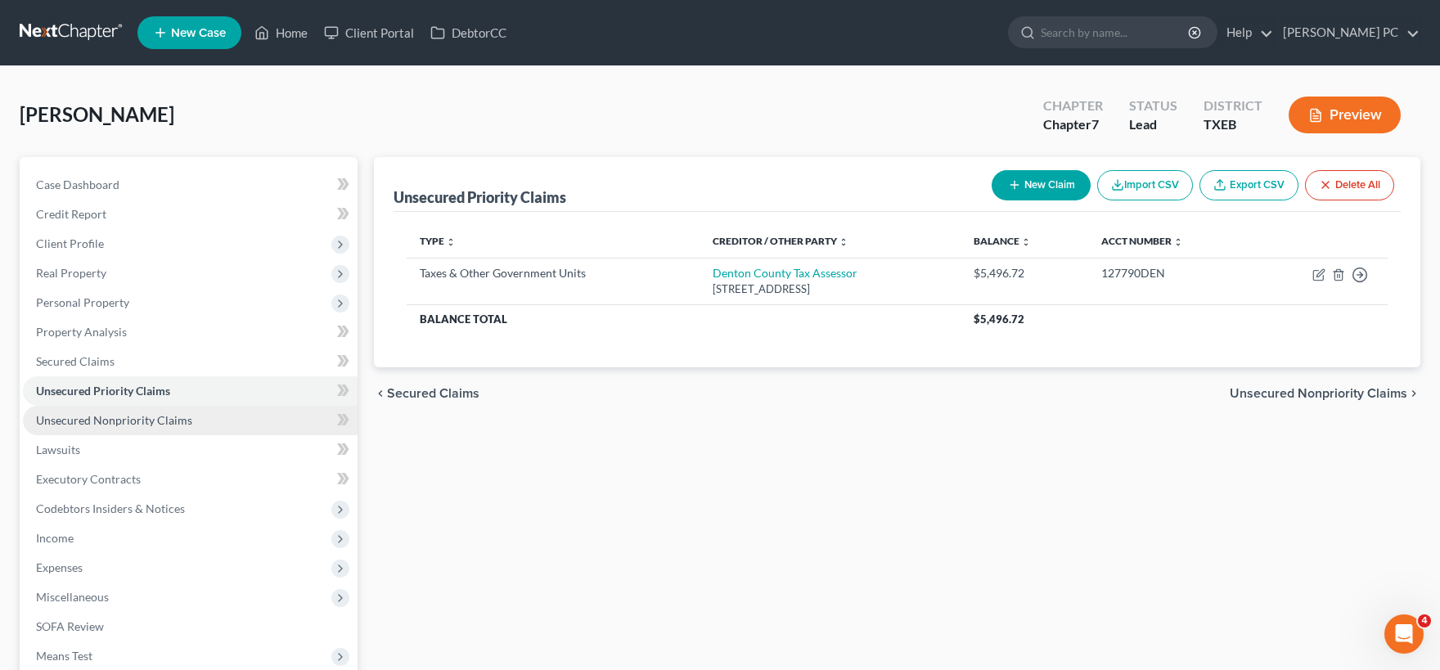
click at [128, 424] on span "Unsecured Nonpriority Claims" at bounding box center [114, 420] width 156 height 14
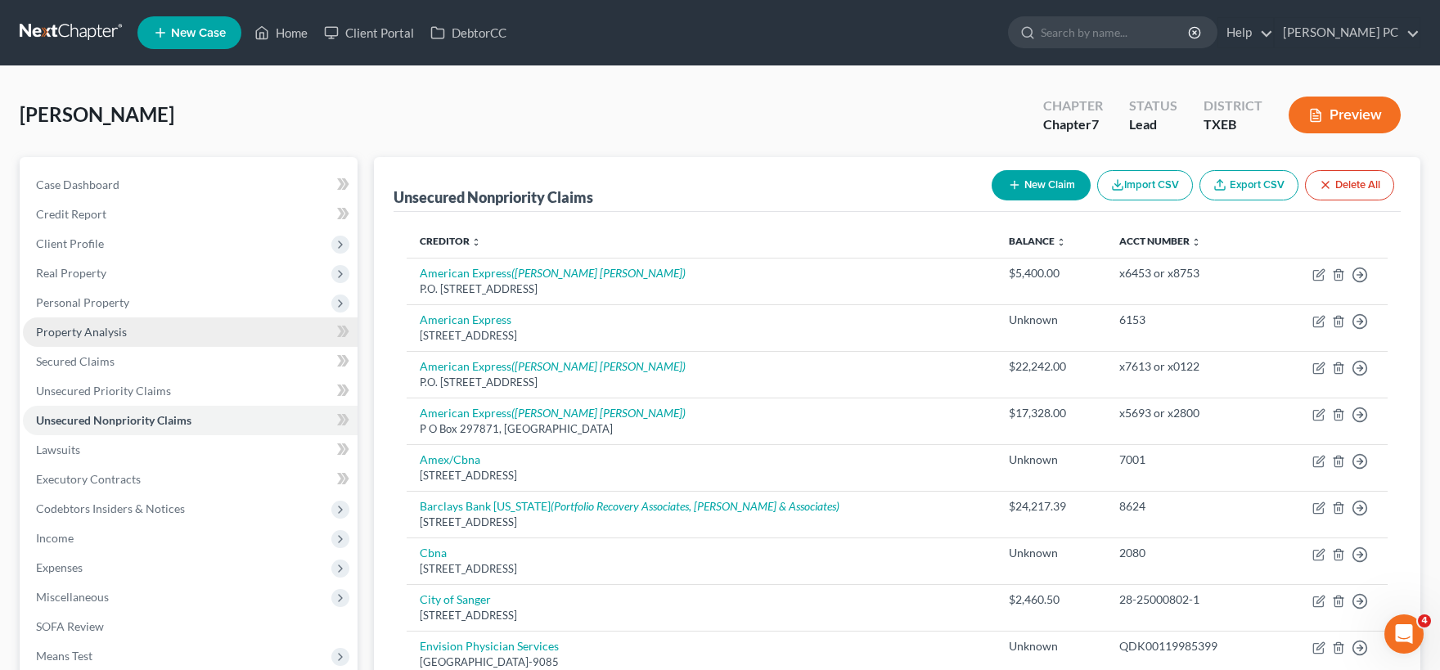
click at [127, 342] on link "Property Analysis" at bounding box center [190, 331] width 335 height 29
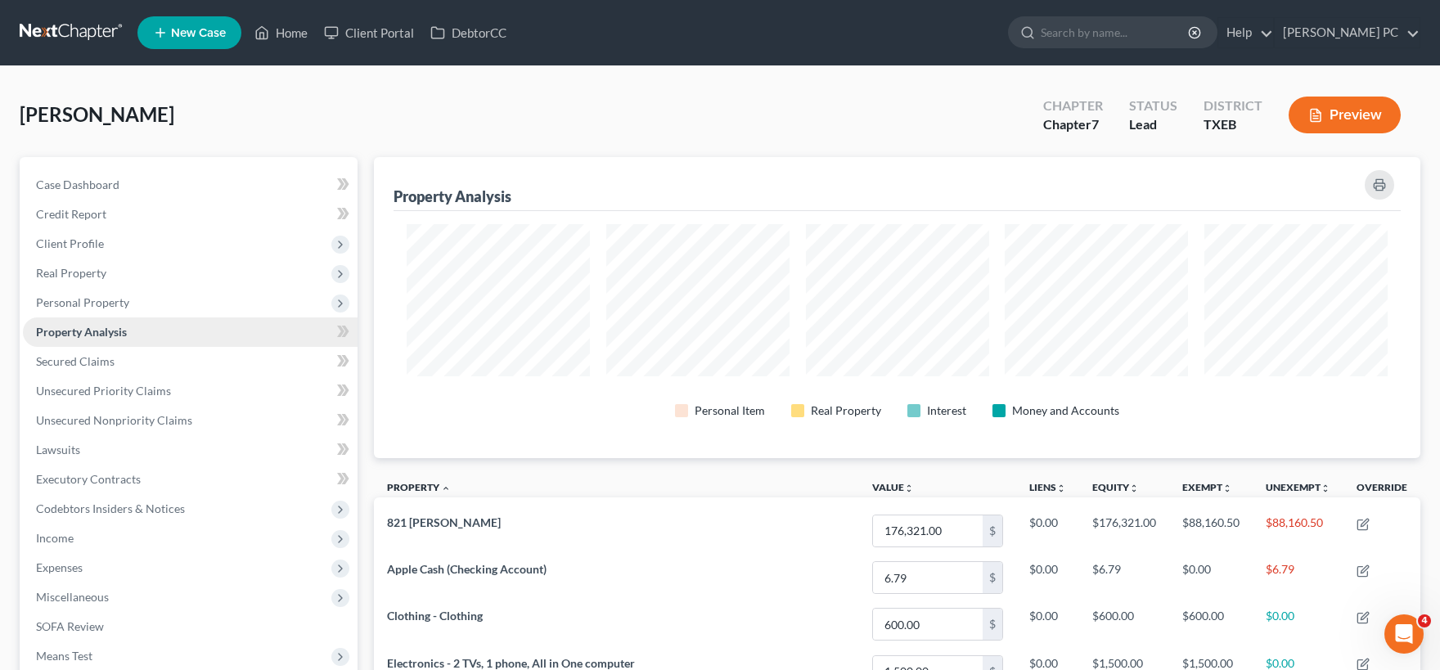
scroll to position [300, 1045]
click at [151, 359] on link "Secured Claims" at bounding box center [190, 361] width 335 height 29
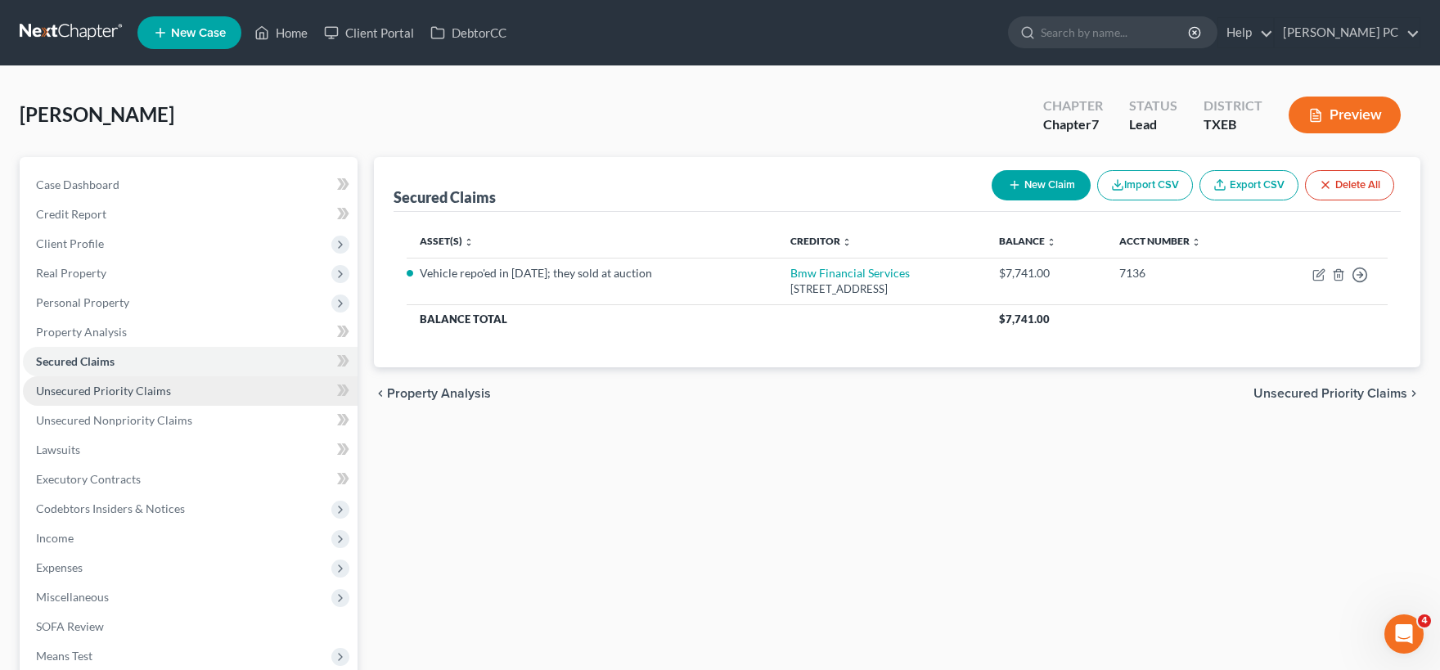
click at [115, 390] on span "Unsecured Priority Claims" at bounding box center [103, 391] width 135 height 14
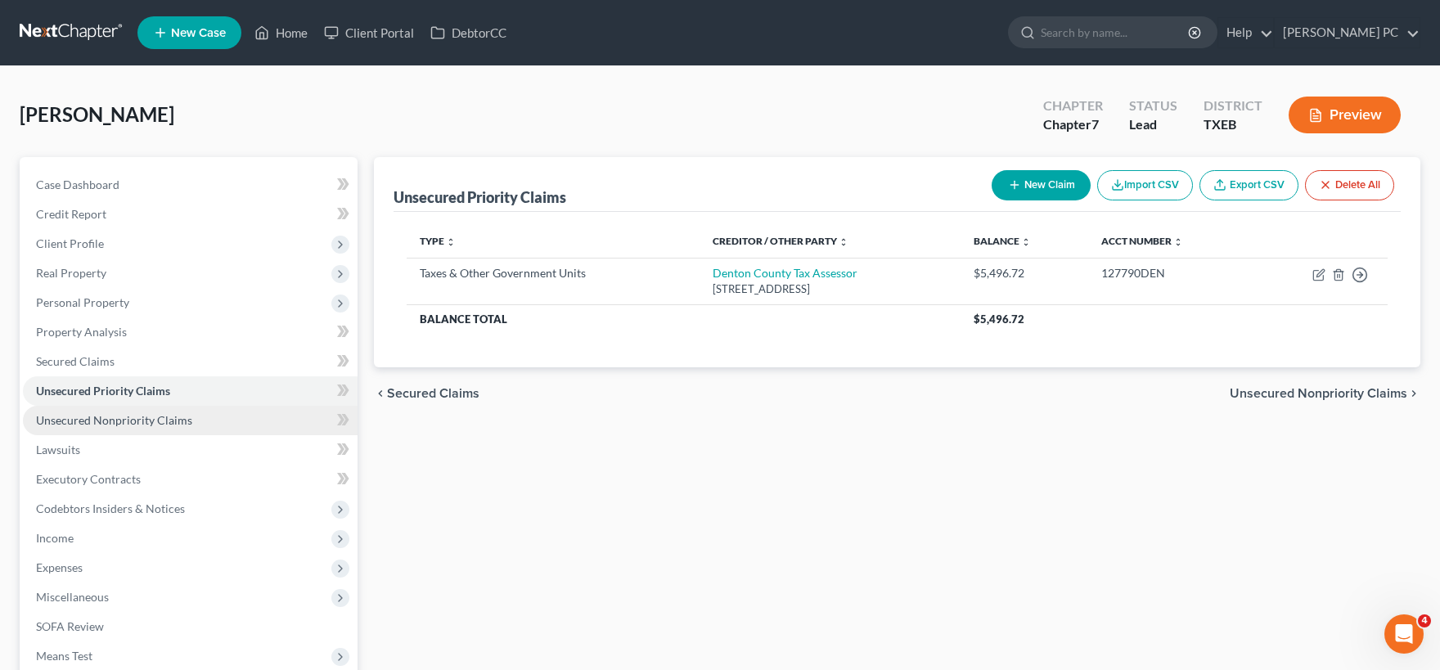
click at [119, 414] on span "Unsecured Nonpriority Claims" at bounding box center [114, 420] width 156 height 14
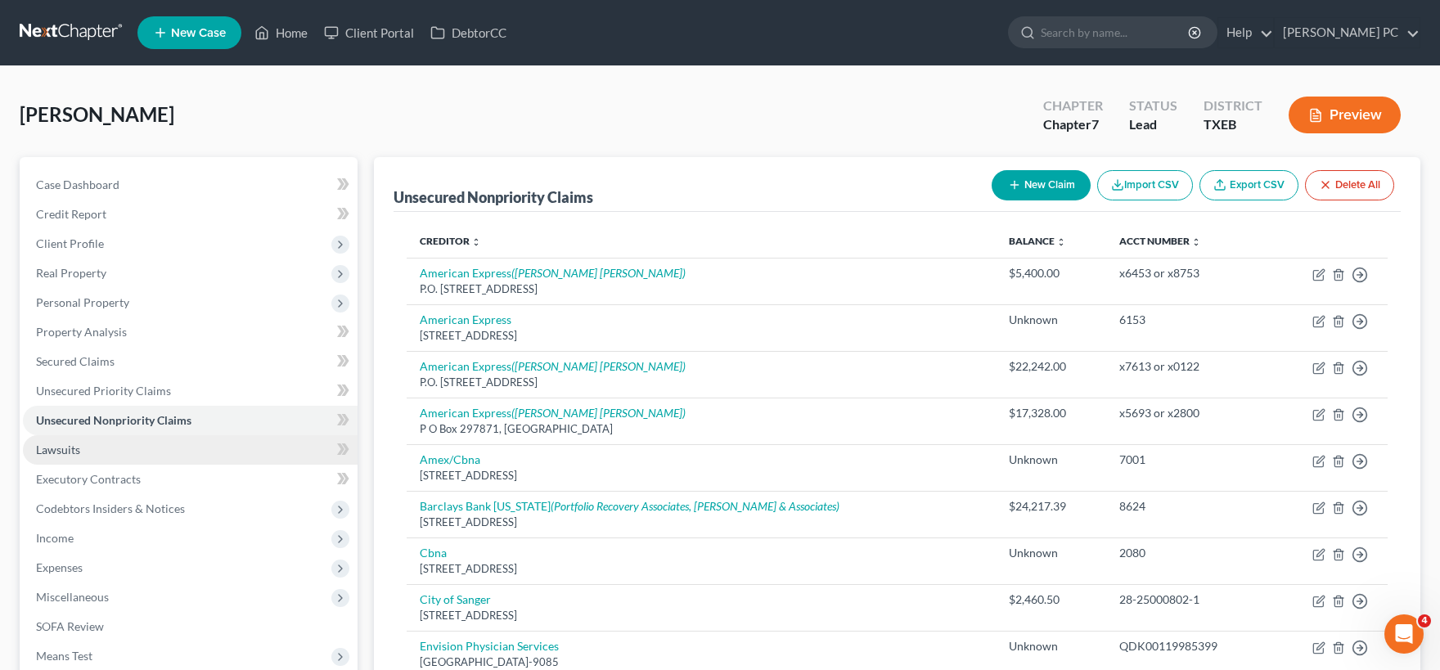
click at [97, 447] on link "Lawsuits" at bounding box center [190, 449] width 335 height 29
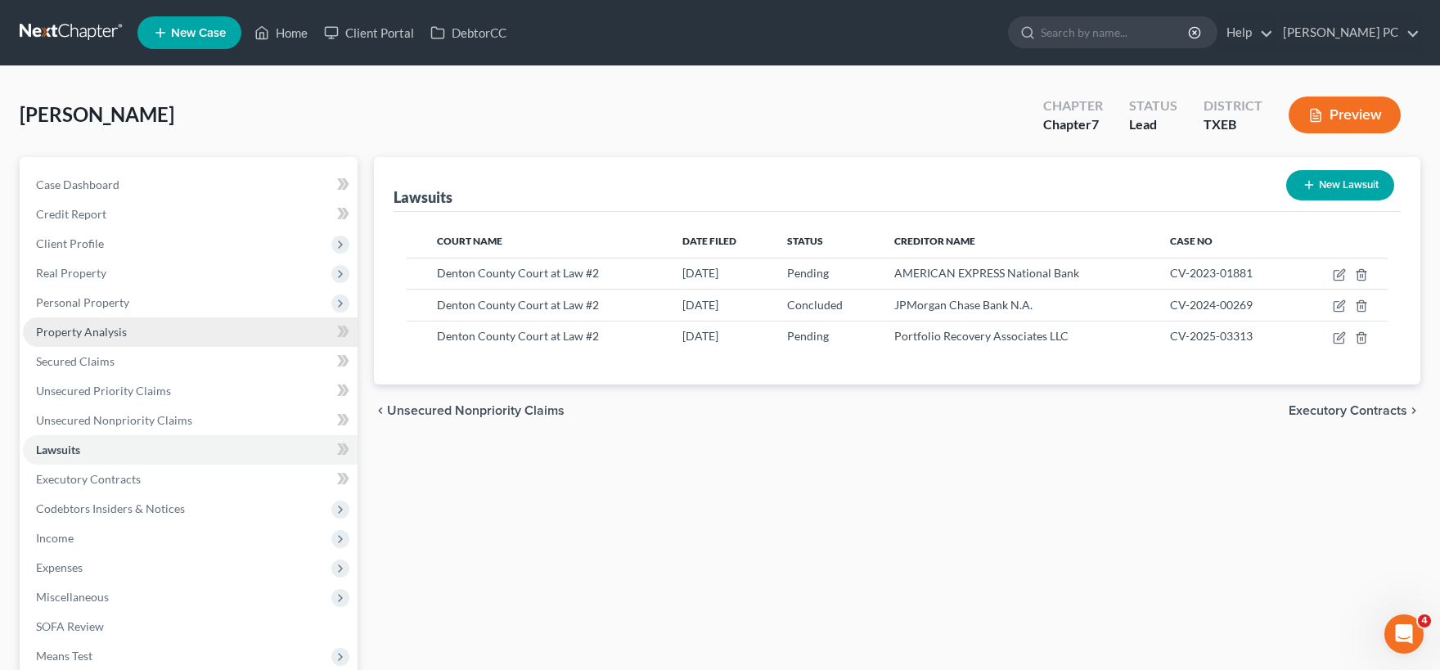
click at [101, 334] on span "Property Analysis" at bounding box center [81, 332] width 91 height 14
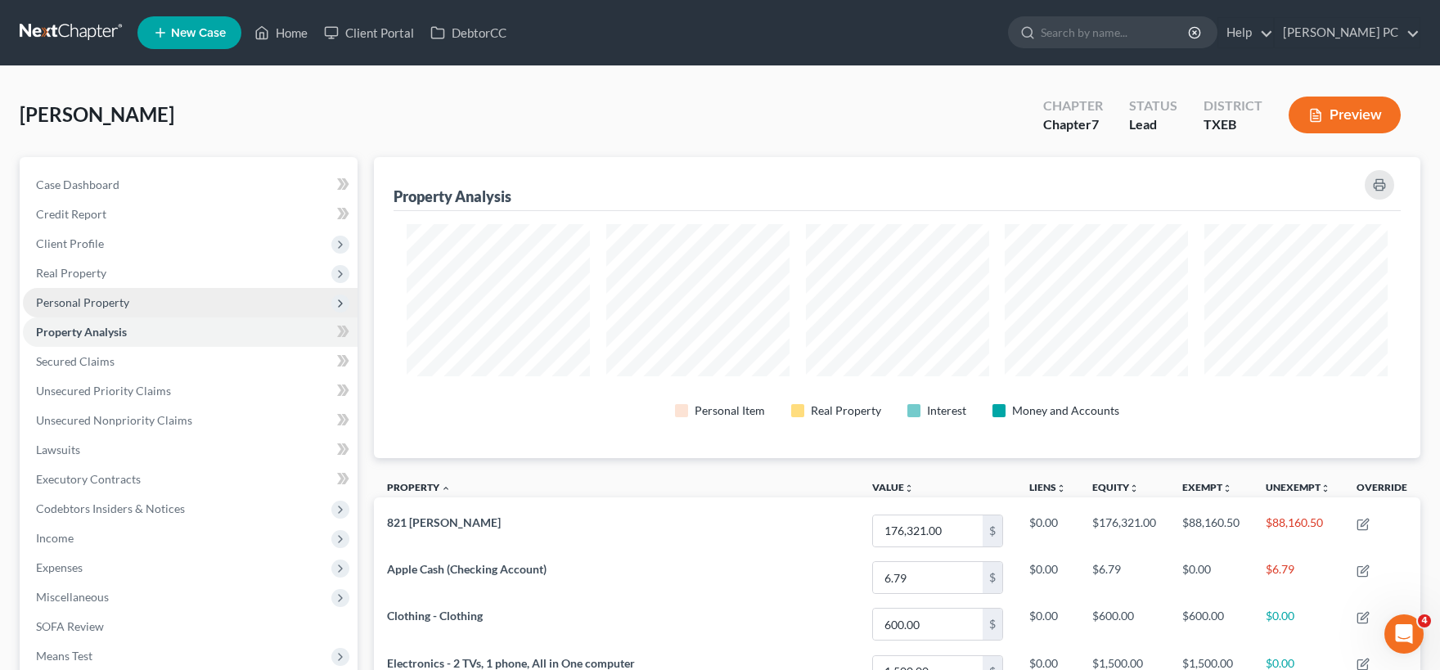
scroll to position [300, 1045]
click at [103, 297] on span "Personal Property" at bounding box center [82, 302] width 93 height 14
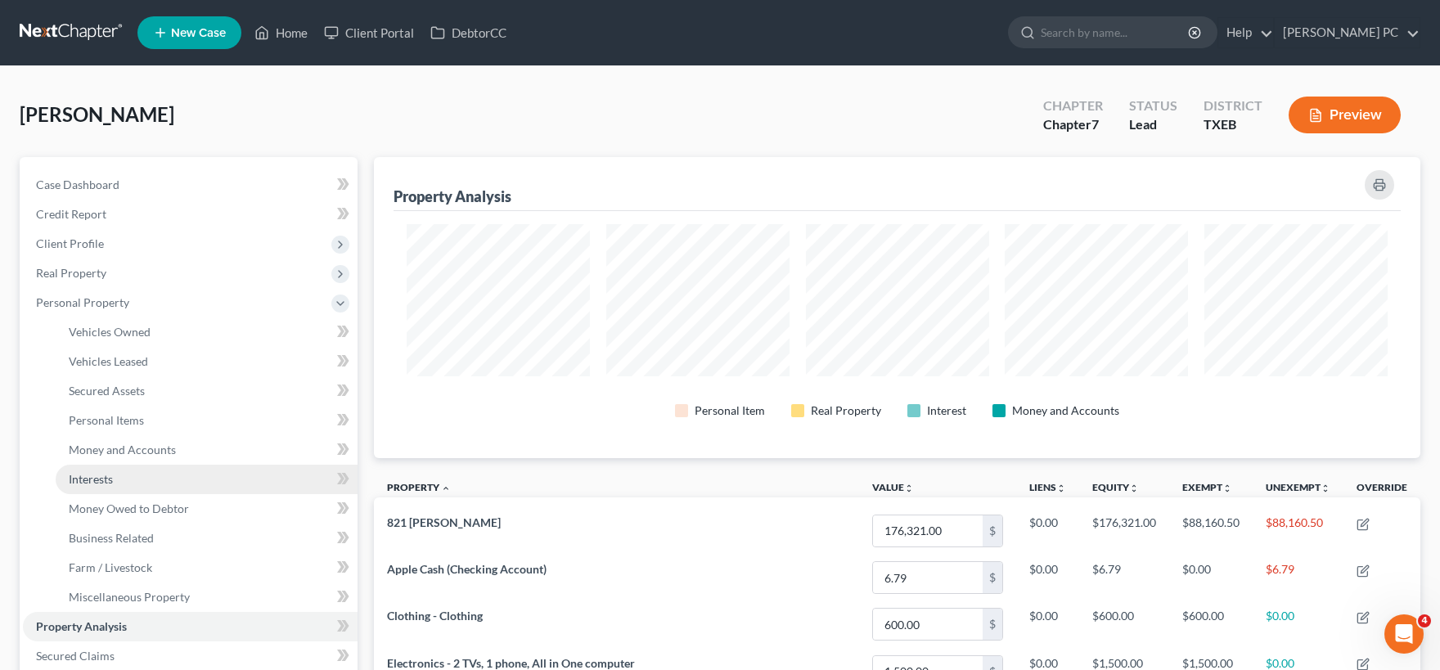
click at [122, 480] on link "Interests" at bounding box center [207, 479] width 302 height 29
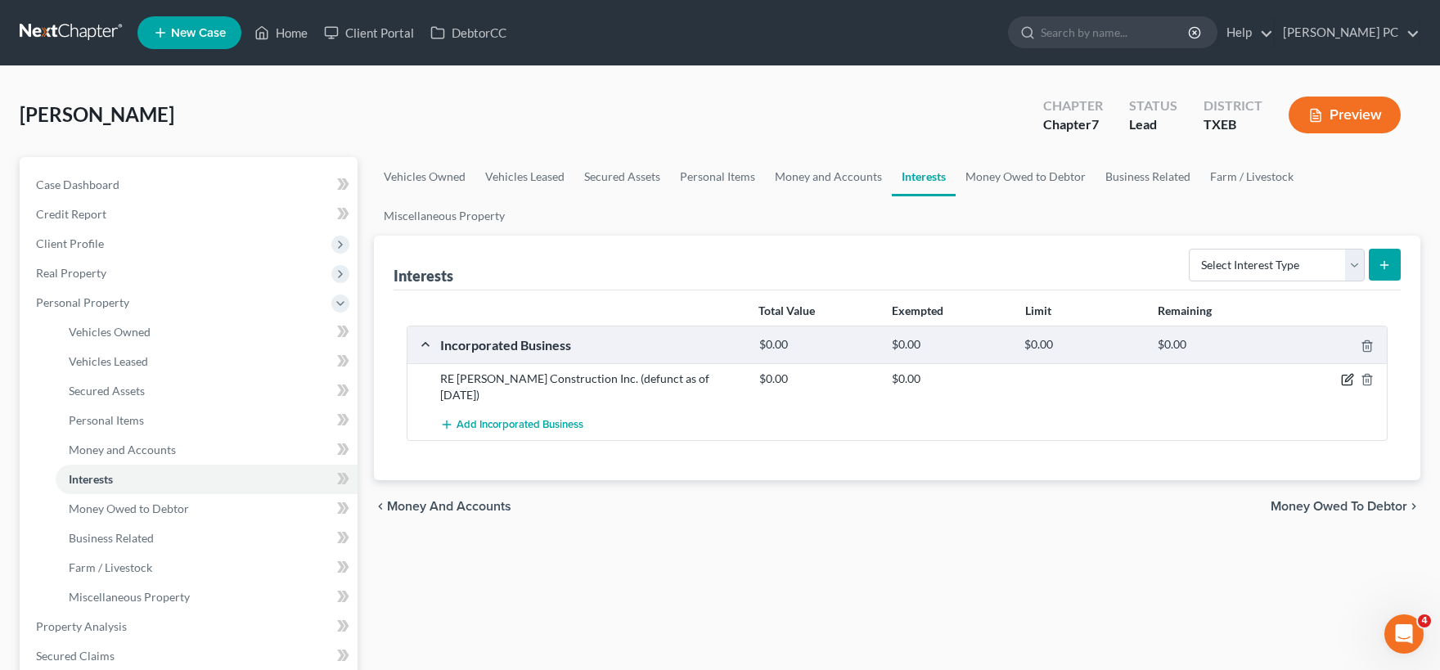
click at [1347, 379] on icon "button" at bounding box center [1347, 379] width 13 height 13
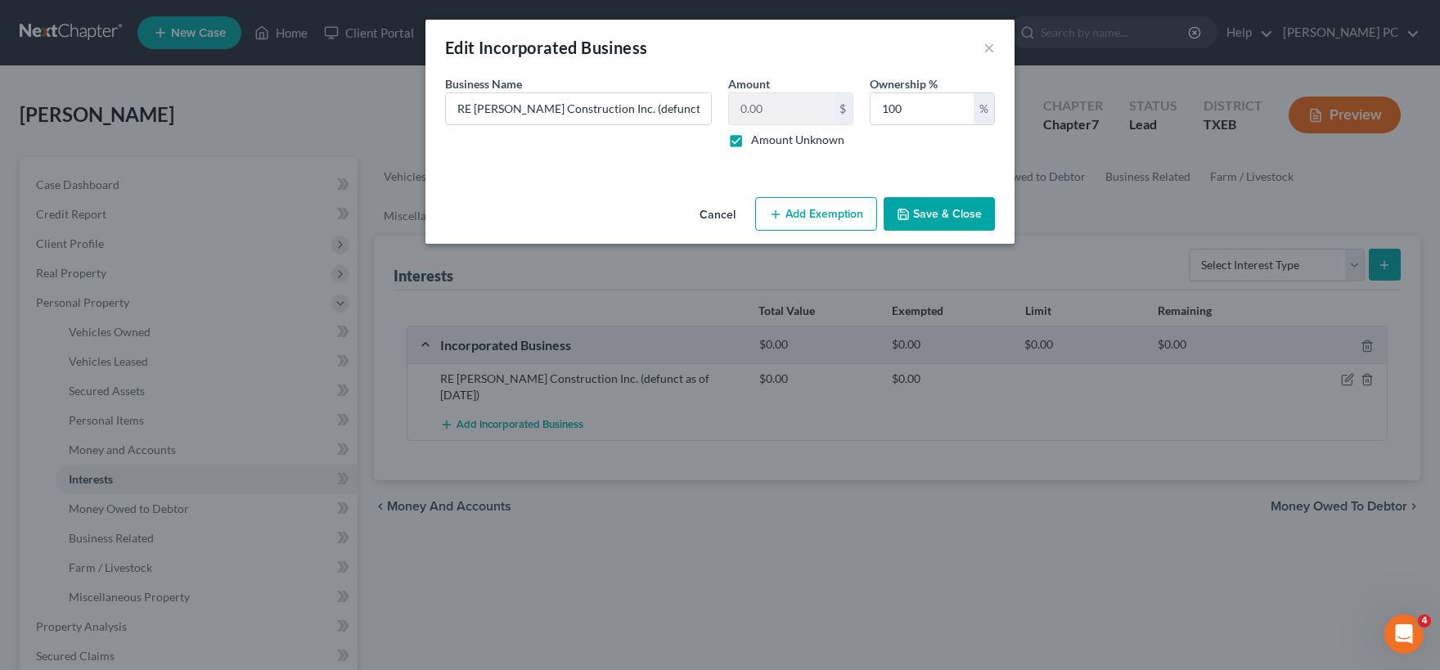
click at [751, 142] on label "Amount Unknown" at bounding box center [797, 140] width 93 height 16
click at [757, 142] on input "Amount Unknown" at bounding box center [762, 137] width 11 height 11
checkbox input "false"
click at [942, 213] on button "Save & Close" at bounding box center [938, 214] width 111 height 34
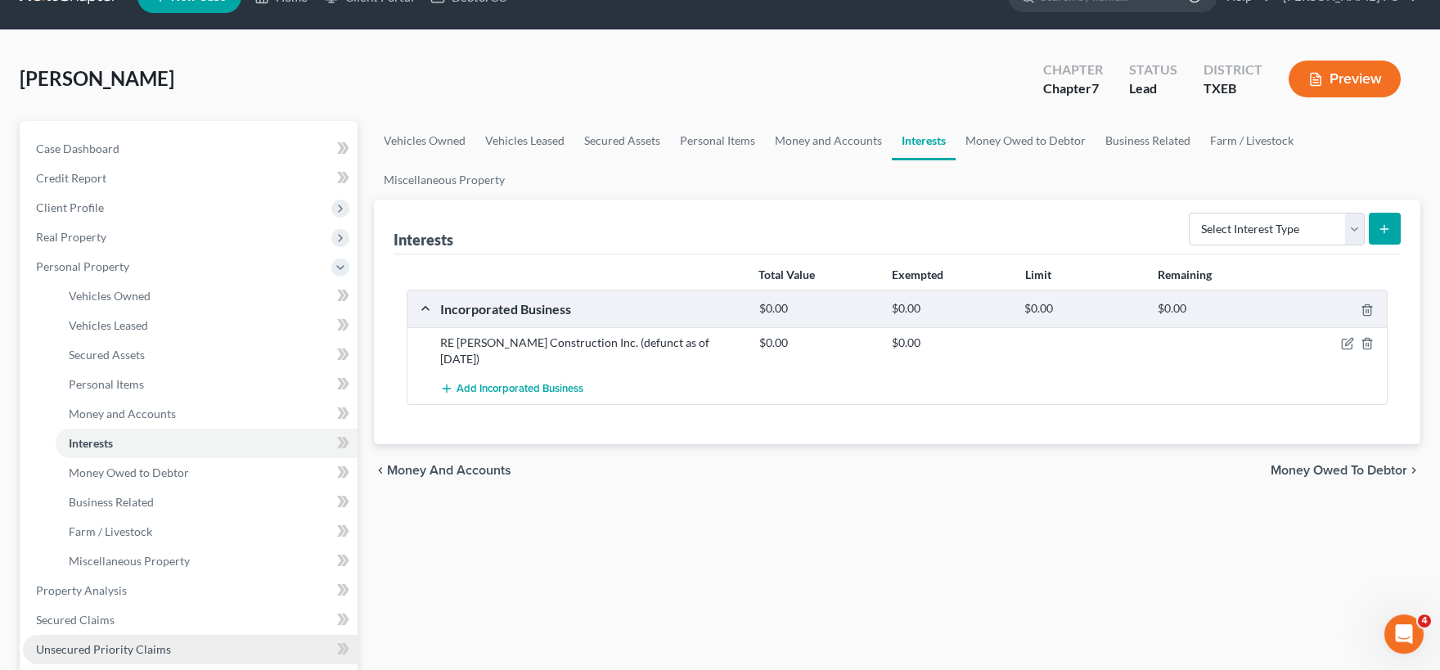
scroll to position [450, 0]
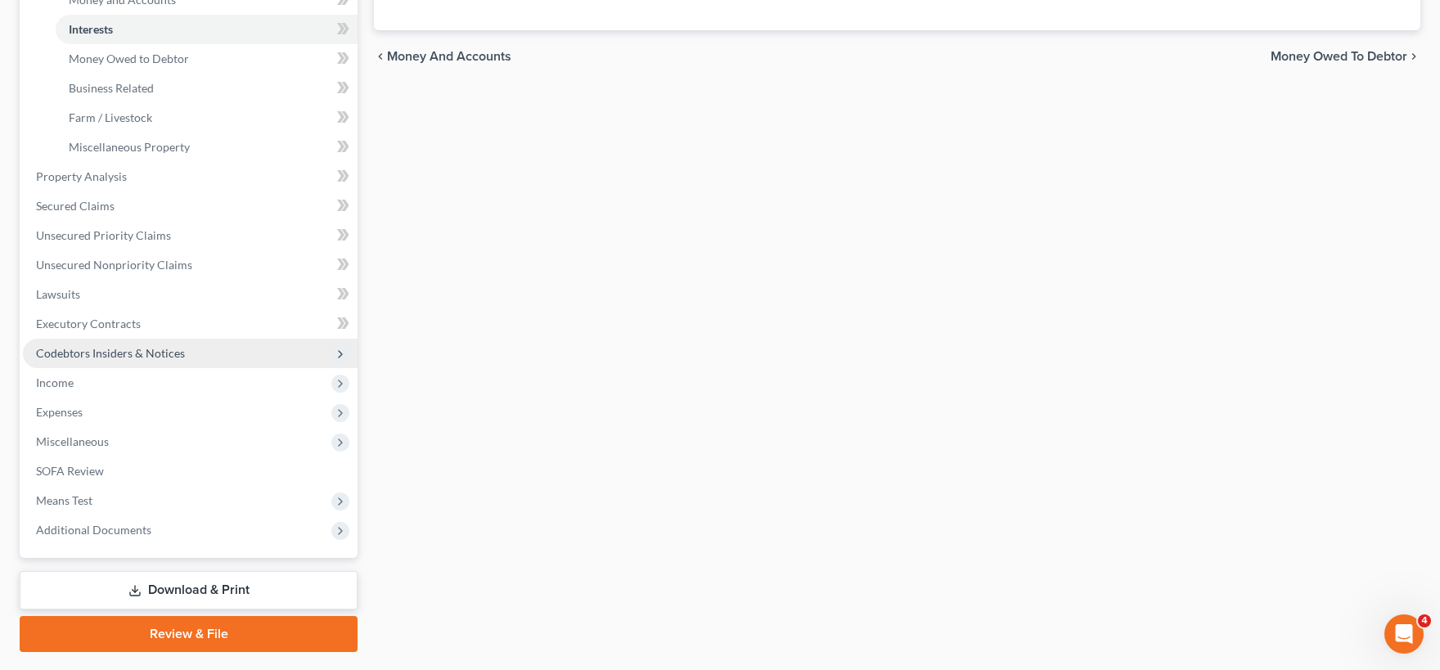
click at [115, 352] on span "Codebtors Insiders & Notices" at bounding box center [110, 353] width 149 height 14
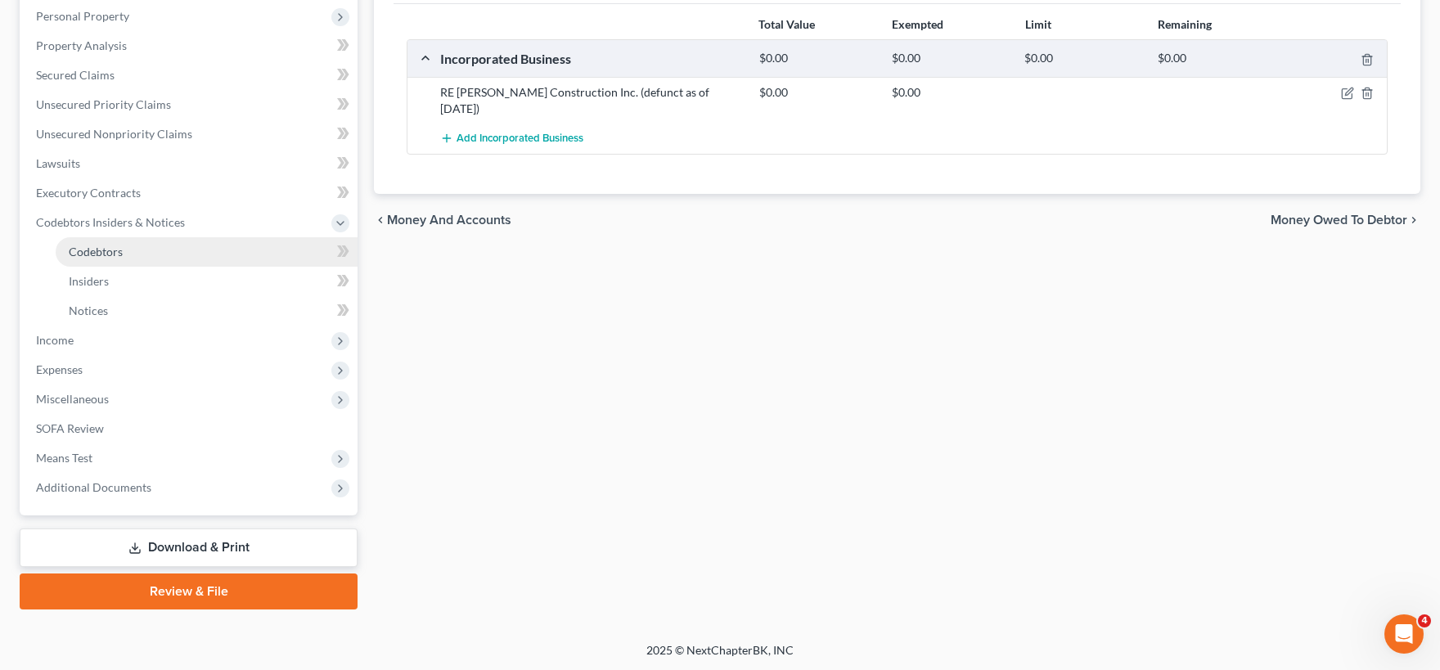
click at [135, 250] on link "Codebtors" at bounding box center [207, 251] width 302 height 29
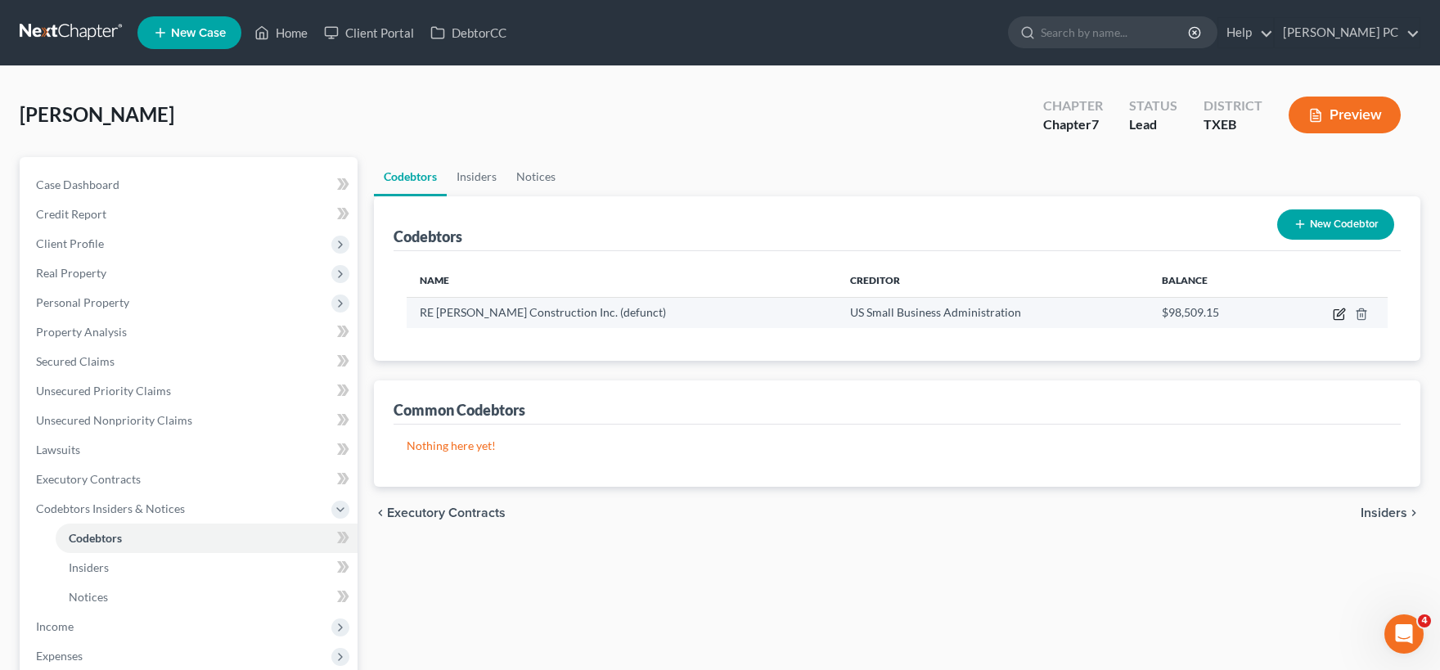
click at [1337, 311] on icon "button" at bounding box center [1339, 314] width 13 height 13
select select "0"
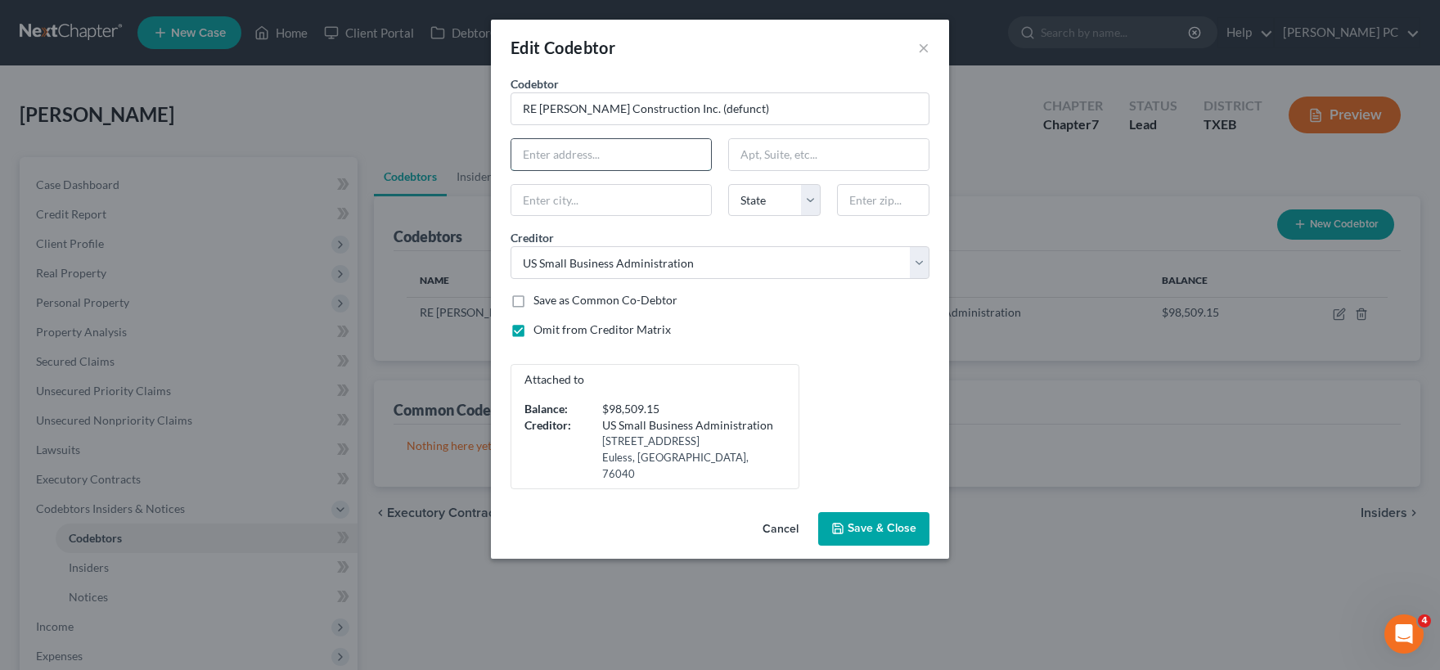
click at [614, 149] on input "text" at bounding box center [611, 154] width 200 height 31
type input "821 Steve Court"
type input "A"
type input "Sanger"
select select "45"
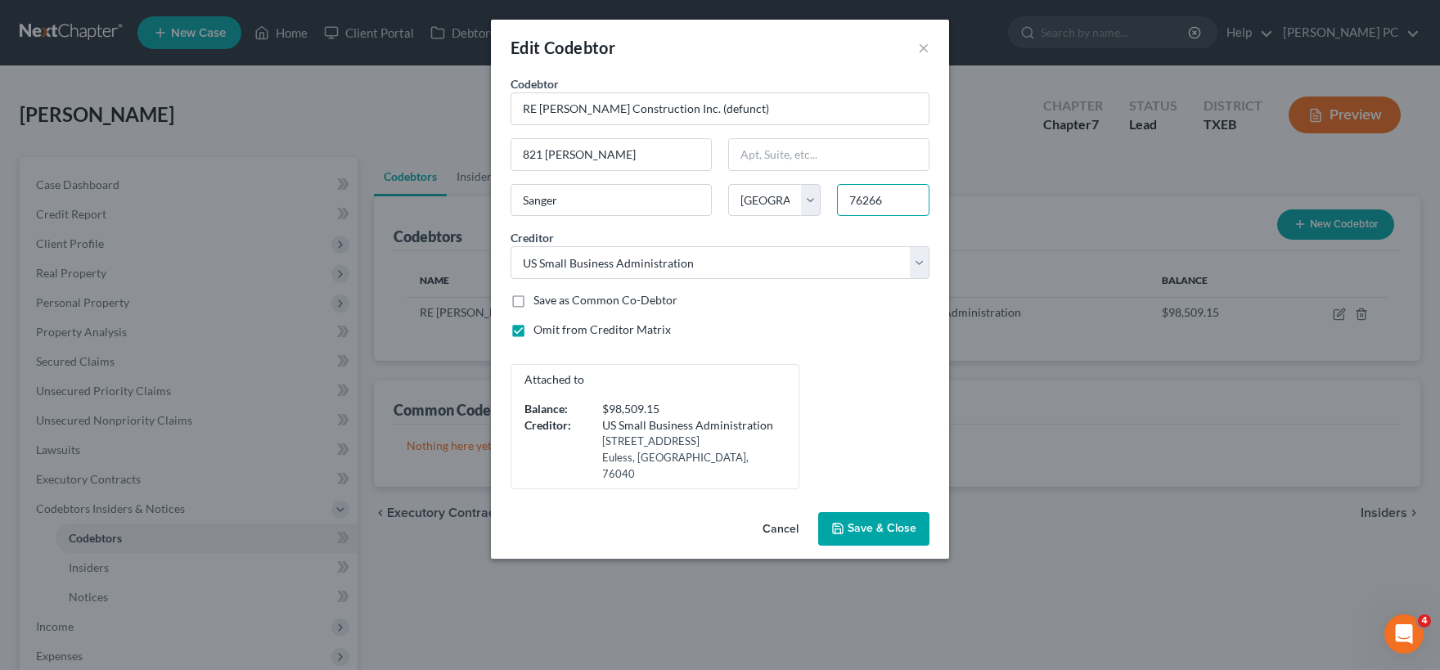
type input "76266"
click at [854, 525] on span "Save & Close" at bounding box center [881, 529] width 69 height 14
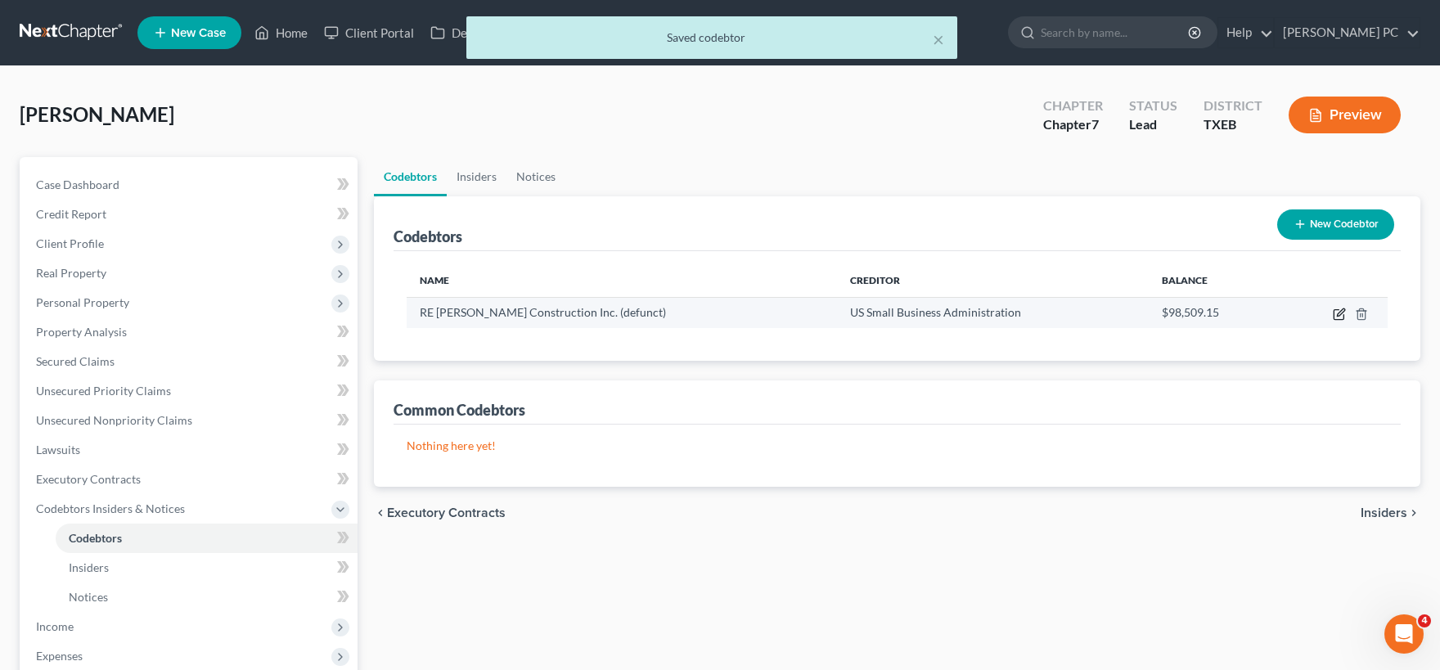
click at [1337, 315] on icon "button" at bounding box center [1340, 311] width 7 height 7
select select "45"
select select "0"
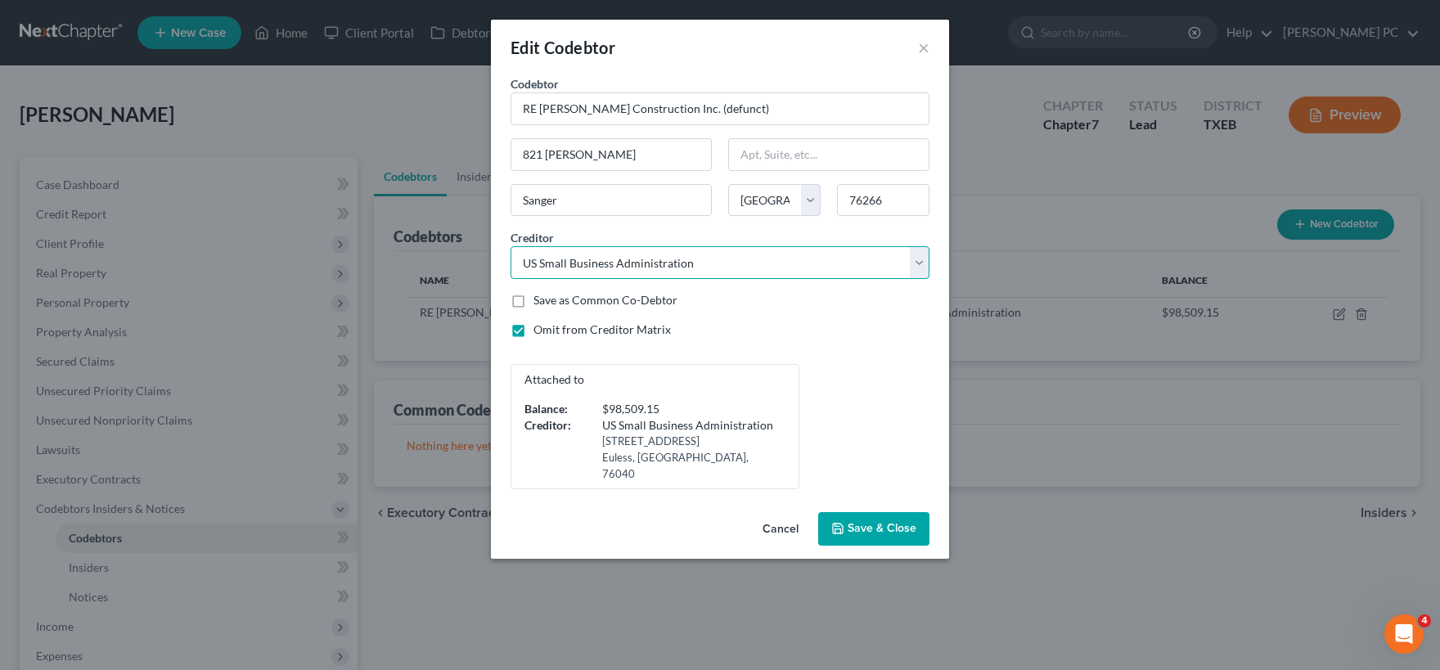
click at [510, 246] on select "Select US Small Business Administration Envision Physician Services National Cr…" at bounding box center [719, 262] width 419 height 33
click at [916, 266] on select "Select US Small Business Administration Envision Physician Services National Cr…" at bounding box center [719, 262] width 419 height 33
click at [901, 532] on span "Save & Close" at bounding box center [881, 529] width 69 height 14
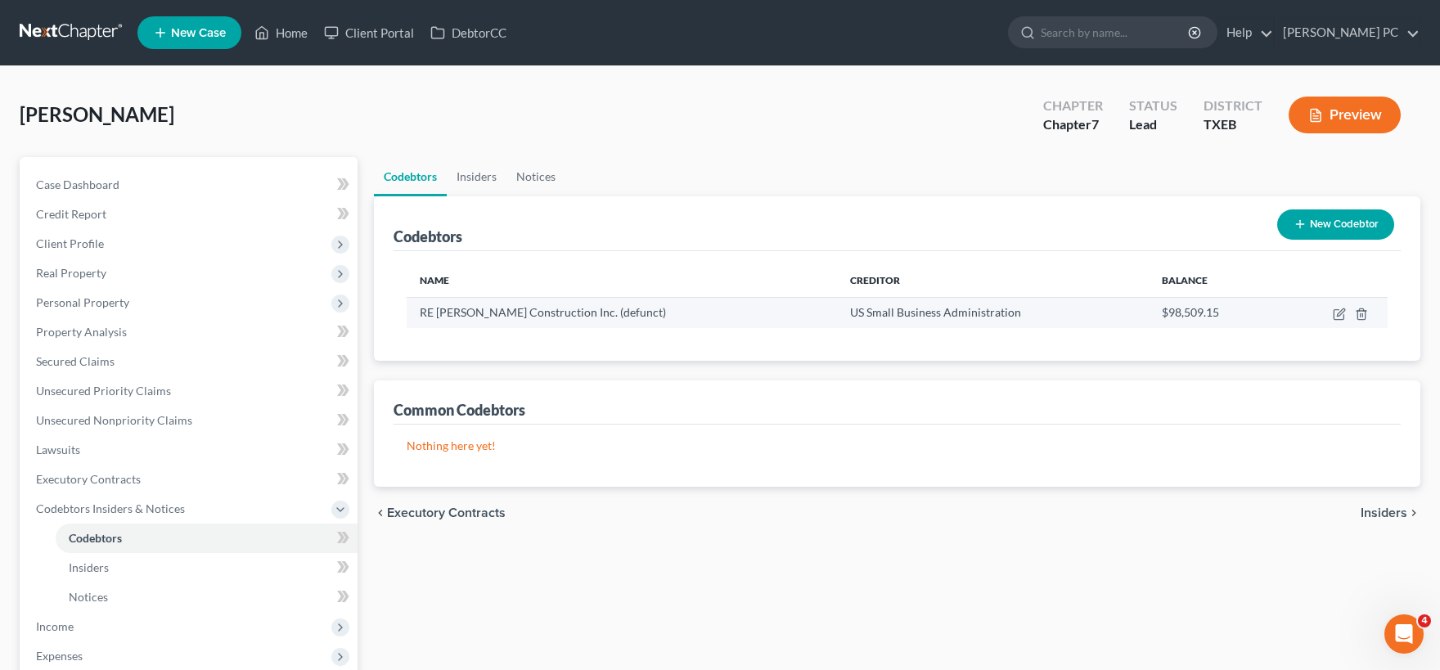
drag, startPoint x: 1314, startPoint y: 228, endPoint x: 1324, endPoint y: 308, distance: 80.8
click at [1320, 312] on div "Codebtors New Codebtor Name Creditor Balance RE Paduchowski Construction Inc. (…" at bounding box center [897, 278] width 1046 height 164
click at [1338, 312] on icon "button" at bounding box center [1340, 311] width 7 height 7
select select "45"
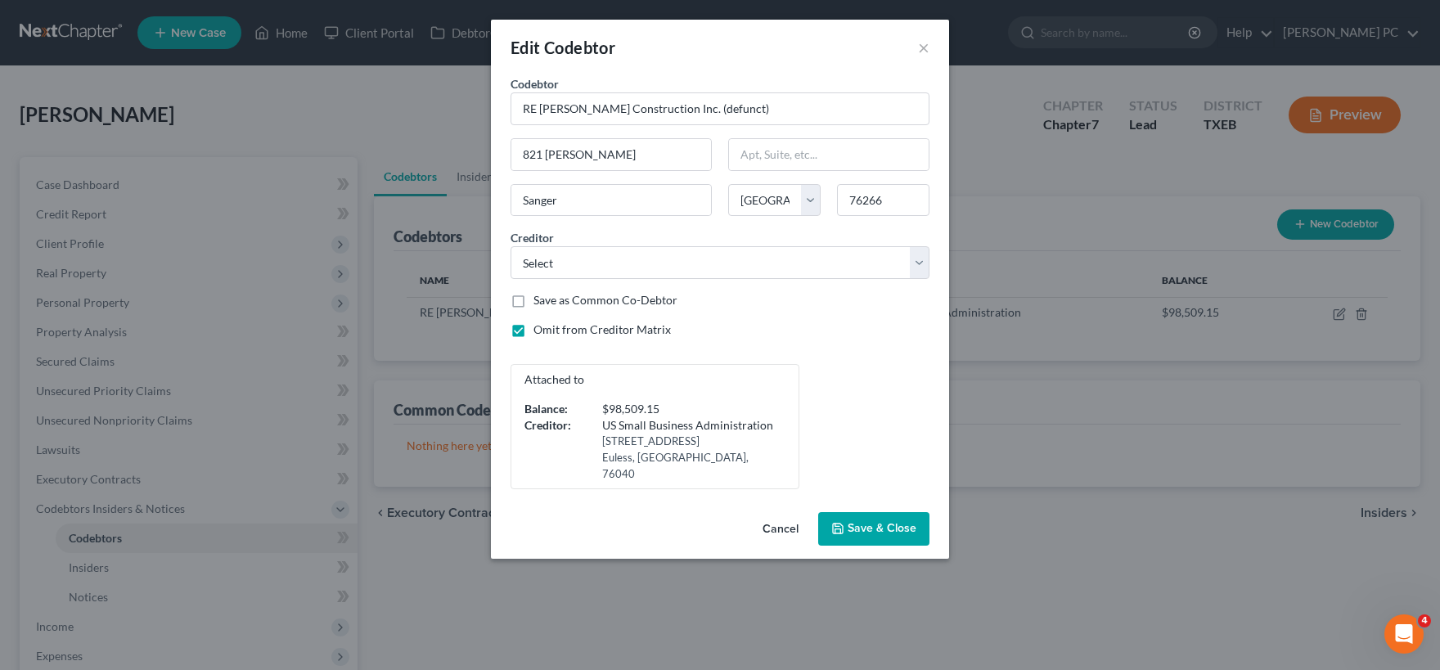
click at [533, 298] on label "Save as Common Co-Debtor" at bounding box center [605, 300] width 144 height 16
click at [540, 298] on input "Save as Common Co-Debtor" at bounding box center [545, 297] width 11 height 11
checkbox input "true"
click at [869, 533] on span "Save & Close" at bounding box center [881, 529] width 69 height 14
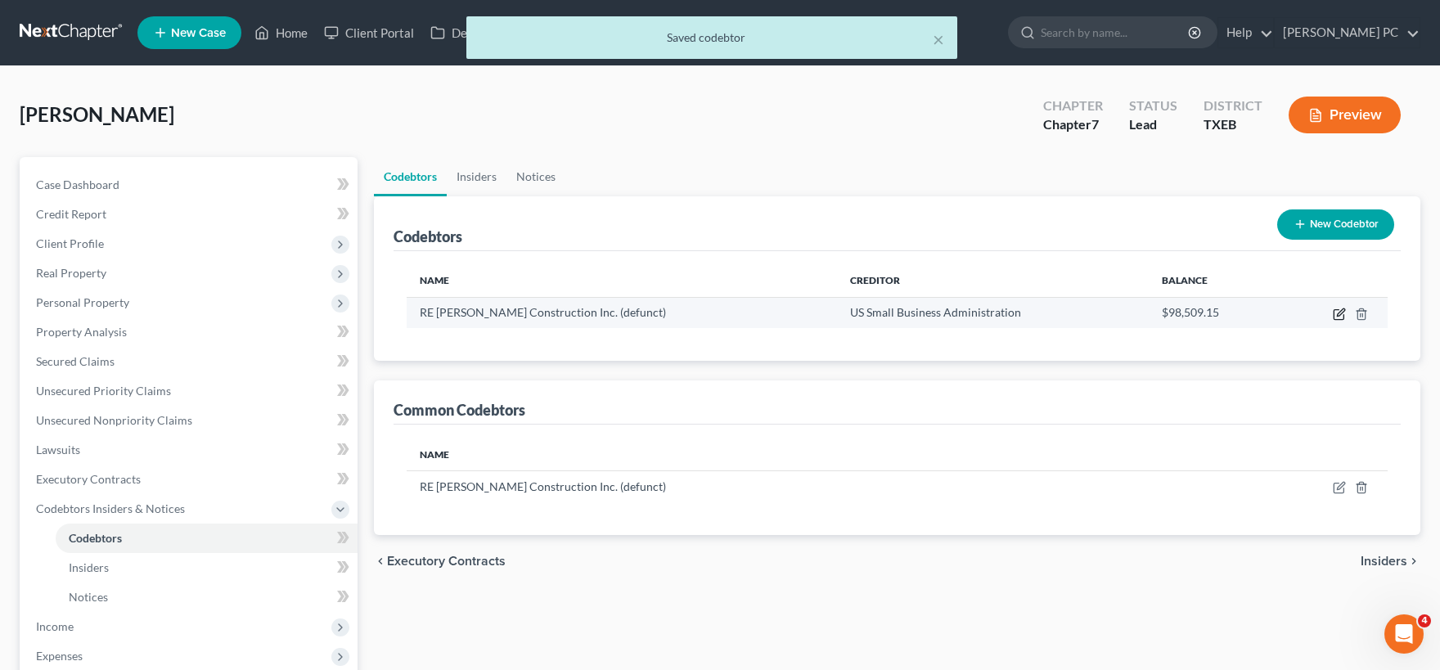
click at [1342, 316] on icon "button" at bounding box center [1339, 314] width 13 height 13
select select "45"
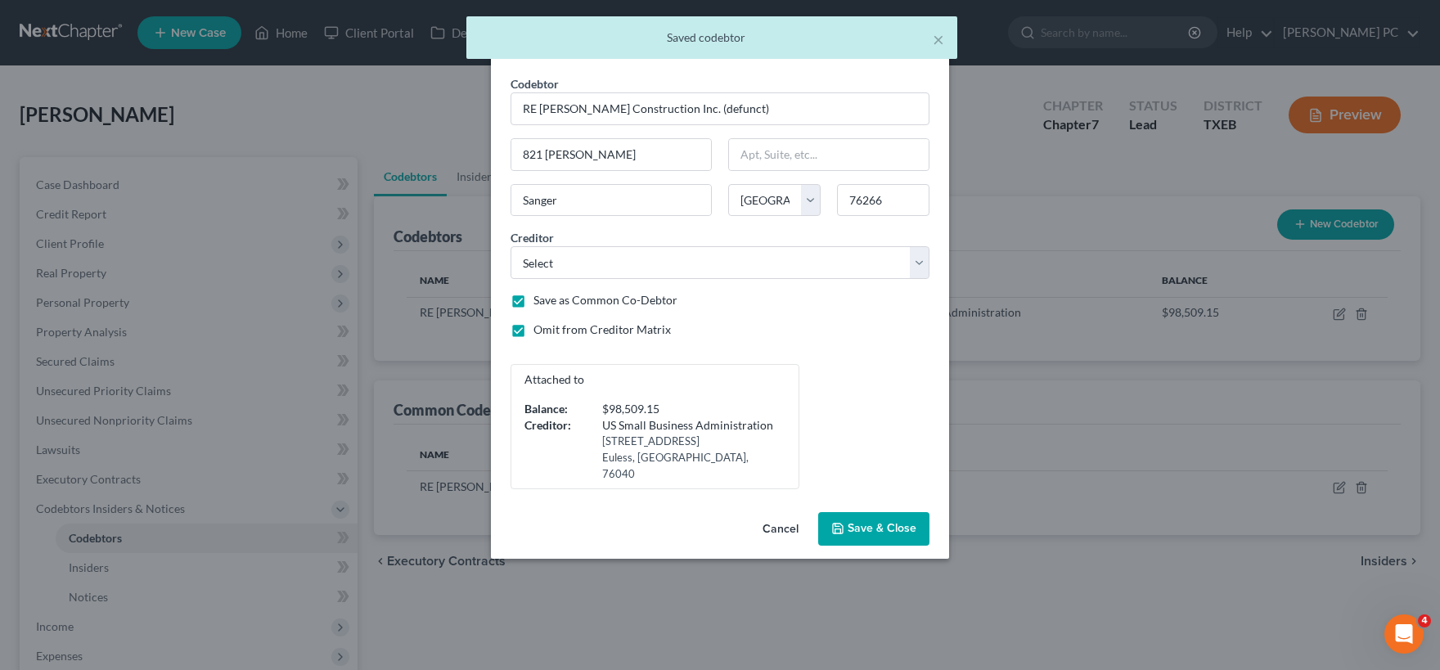
click at [787, 528] on button "Cancel" at bounding box center [780, 530] width 62 height 33
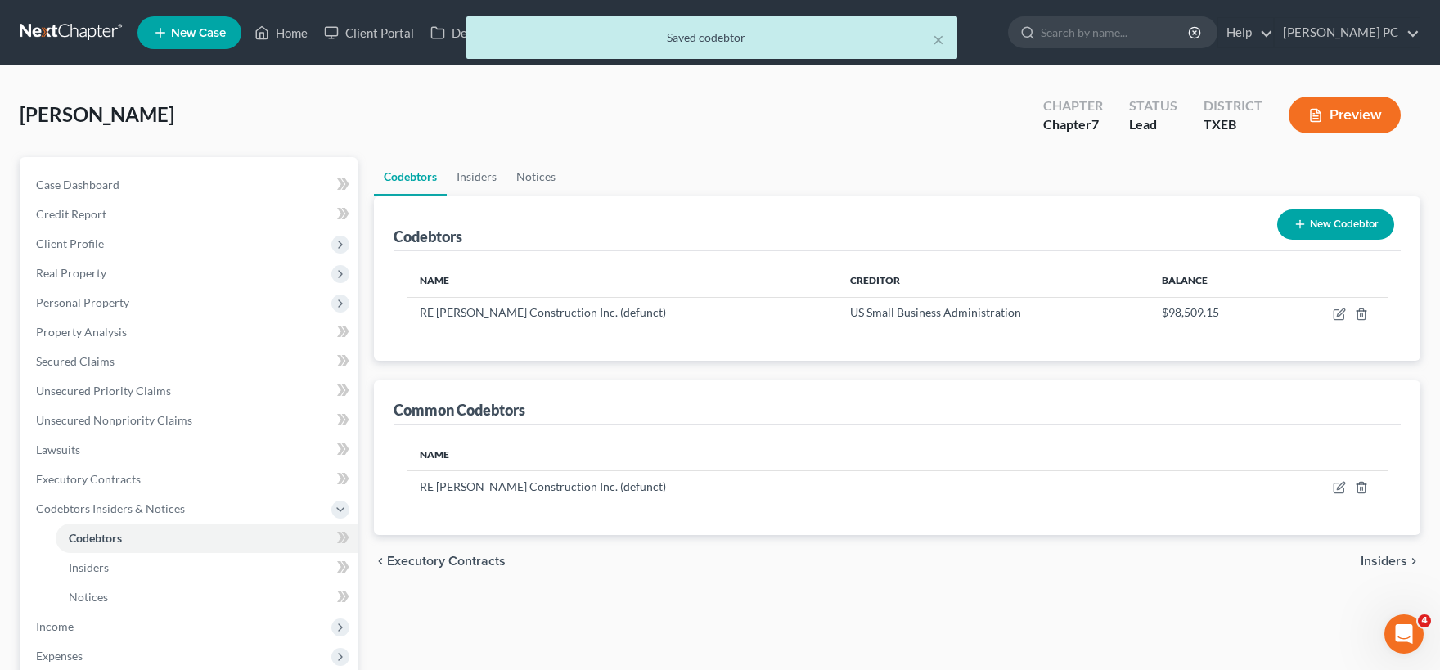
click at [1337, 227] on button "New Codebtor" at bounding box center [1335, 224] width 117 height 30
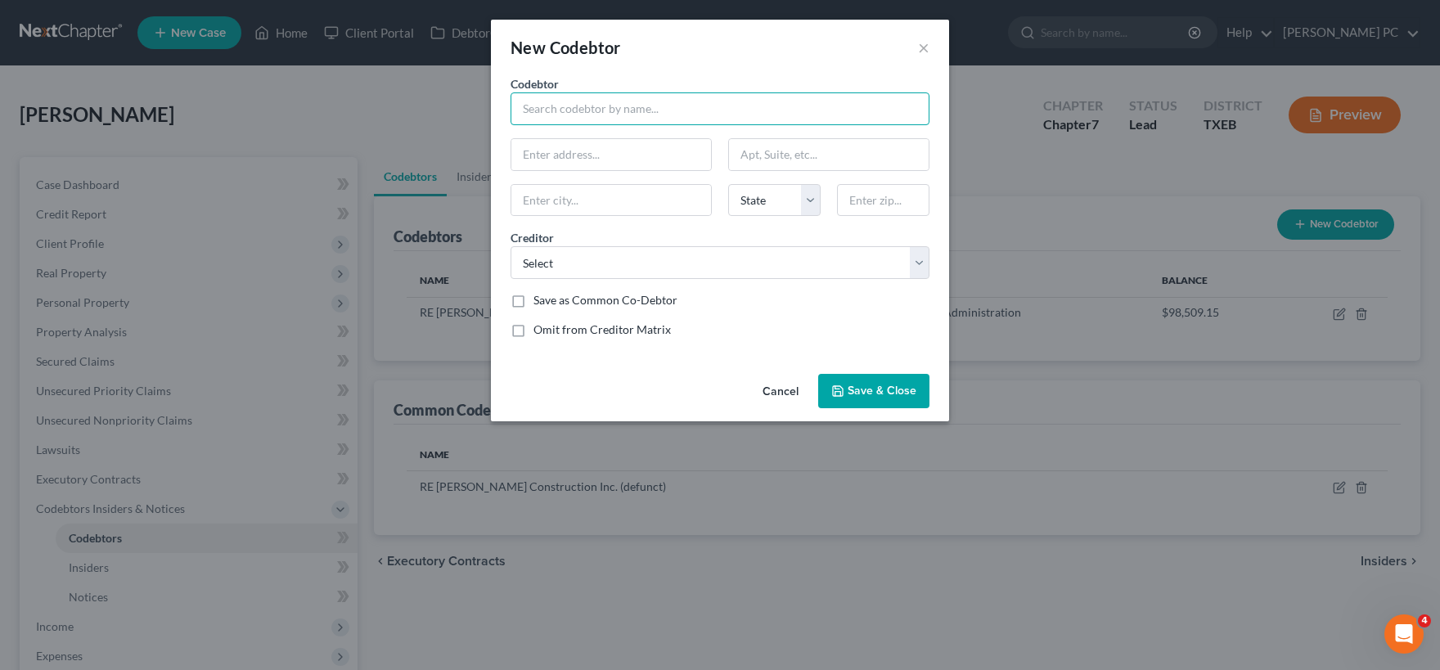
click at [578, 104] on input "text" at bounding box center [719, 108] width 419 height 33
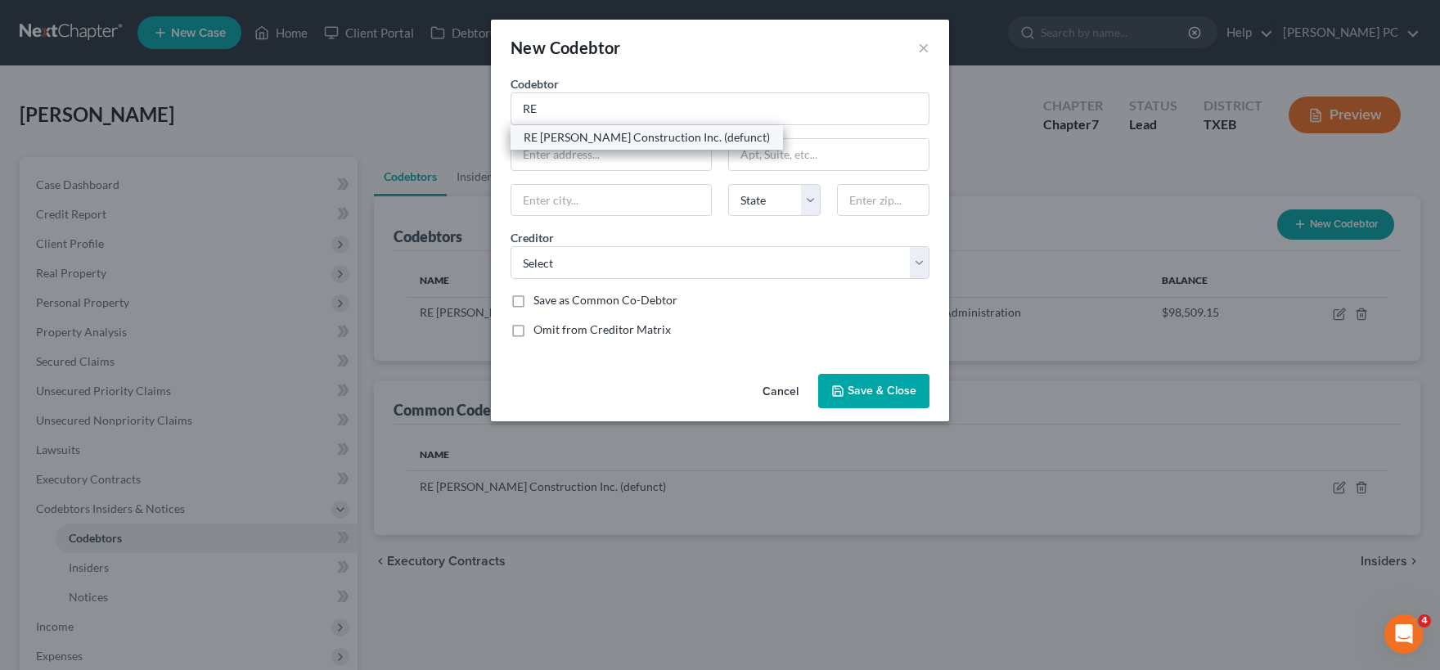
click at [579, 145] on div "RE Paduchowski Construction Inc. (defunct)" at bounding box center [647, 137] width 246 height 16
type input "RE Paduchowski Construction Inc. (defunct)"
type input "821 Steve Court"
type input "Sanger"
select select "45"
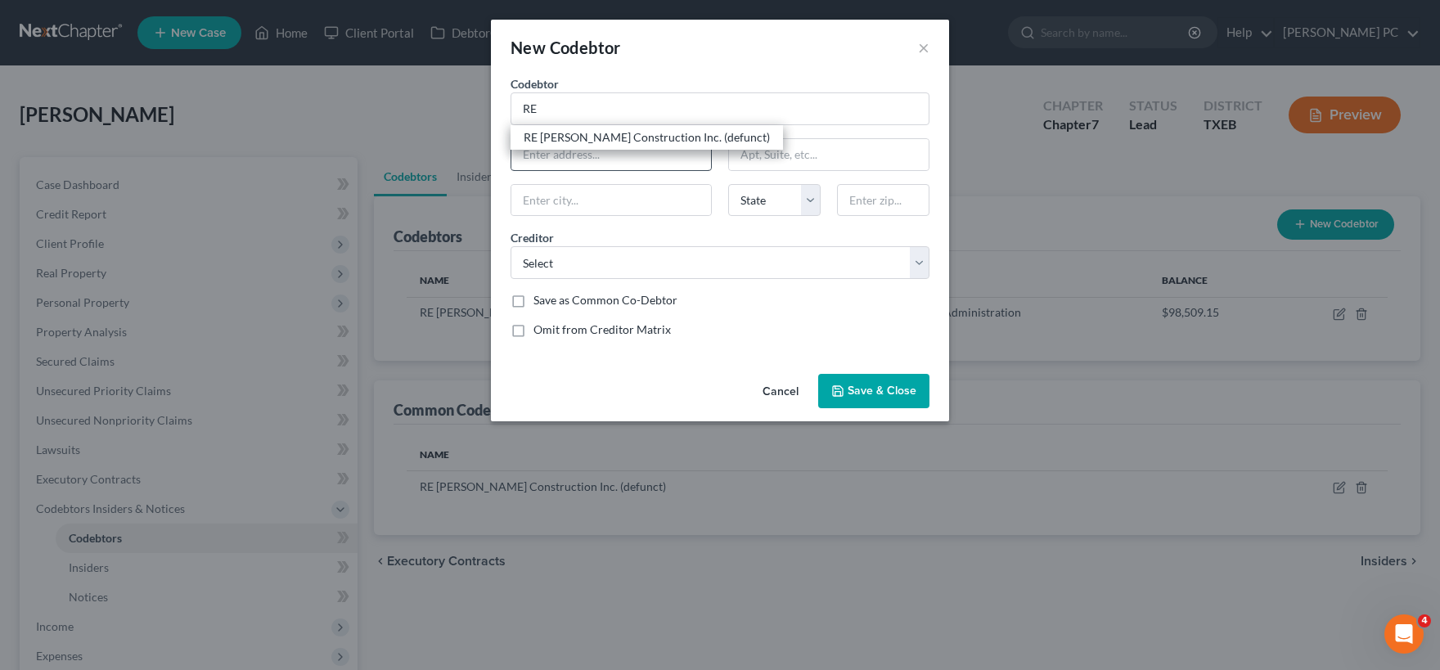
type input "76266"
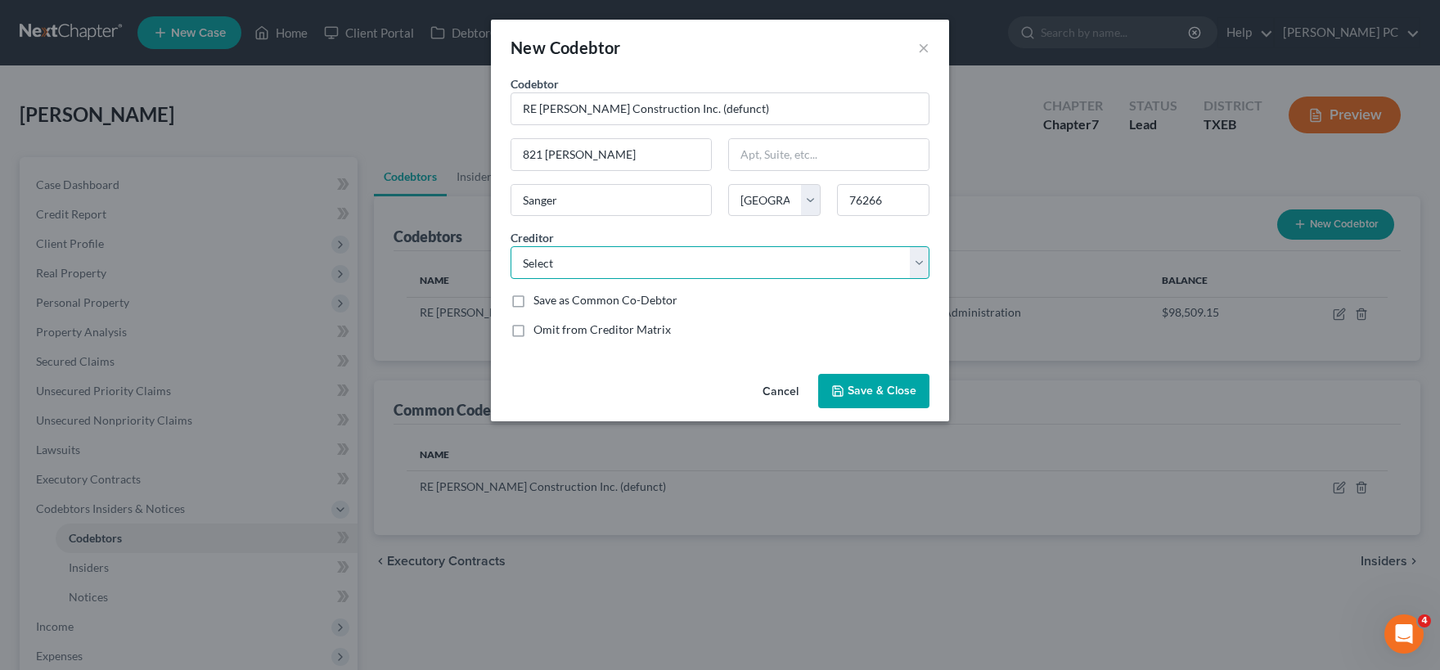
click at [510, 246] on select "Select US Small Business Administration Envision Physician Services National Cr…" at bounding box center [719, 262] width 419 height 33
select select "14"
click option "Jpmcb Card" at bounding box center [0, 0] width 0 height 0
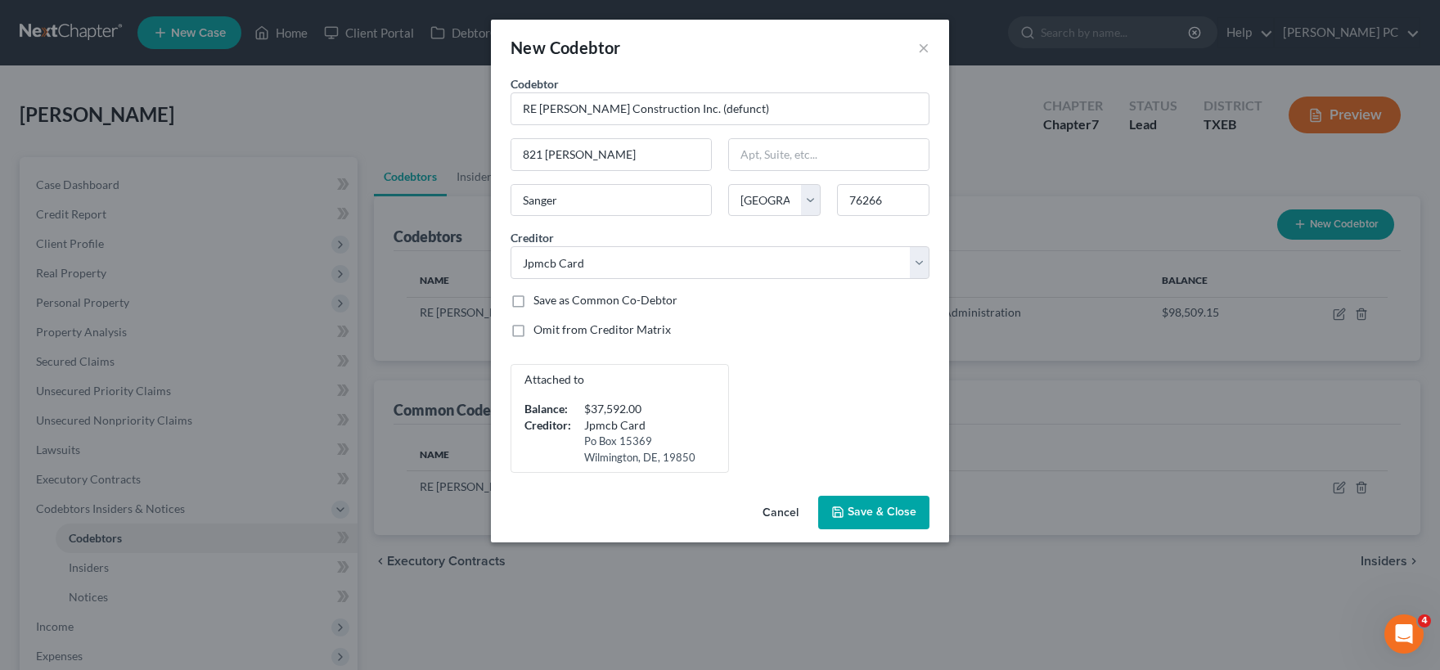
click at [864, 518] on span "Save & Close" at bounding box center [881, 513] width 69 height 14
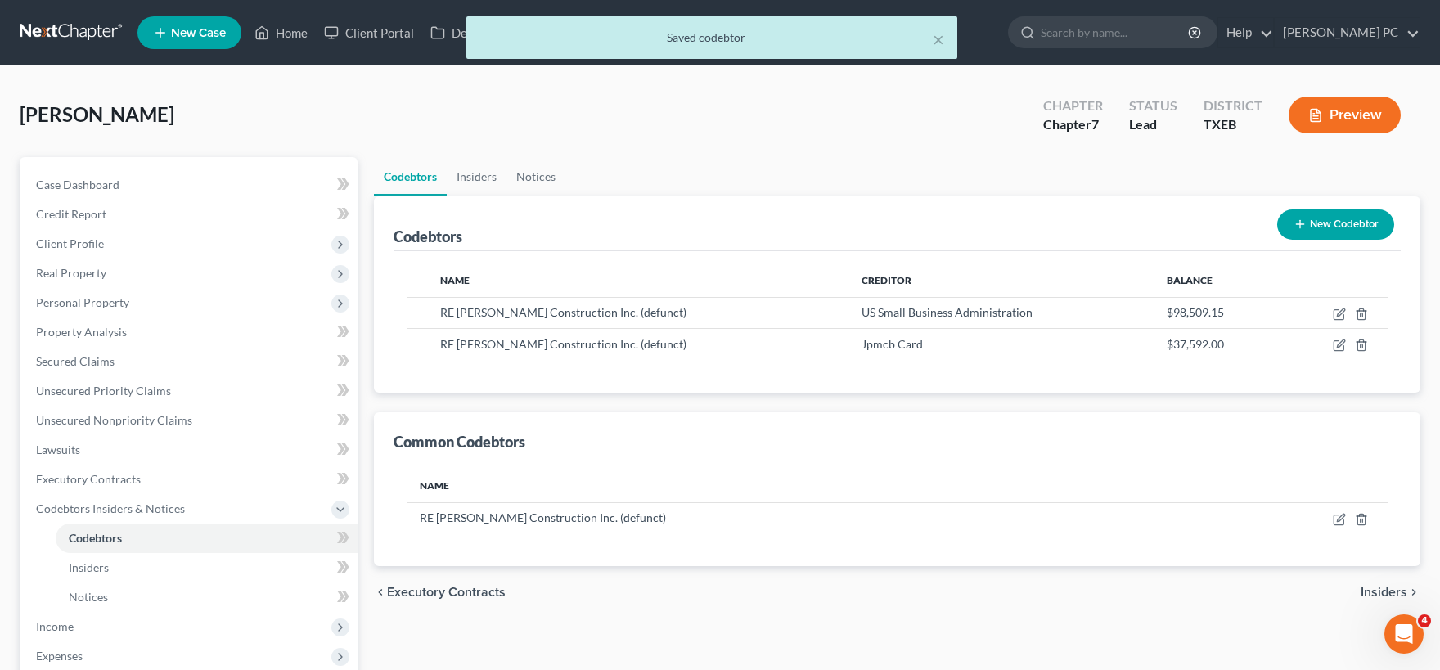
click at [1391, 591] on span "Insiders" at bounding box center [1383, 592] width 47 height 13
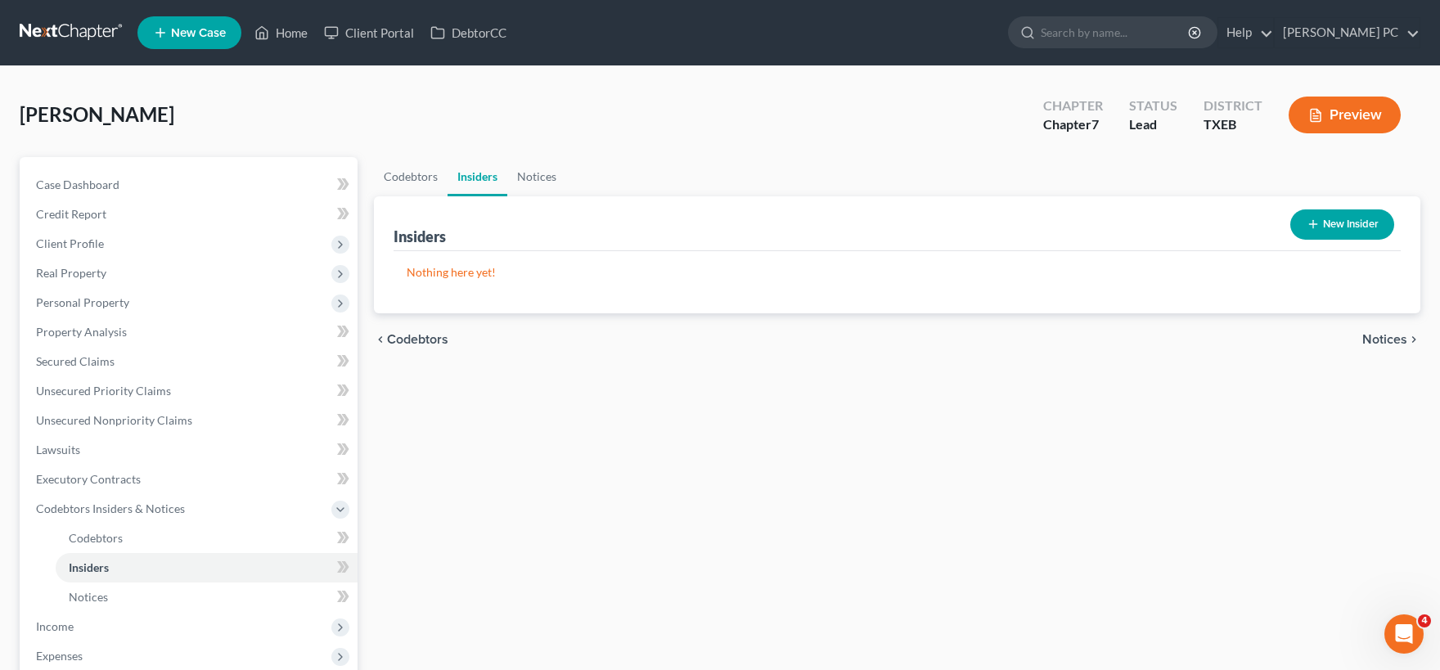
click at [404, 334] on span "Codebtors" at bounding box center [417, 339] width 61 height 13
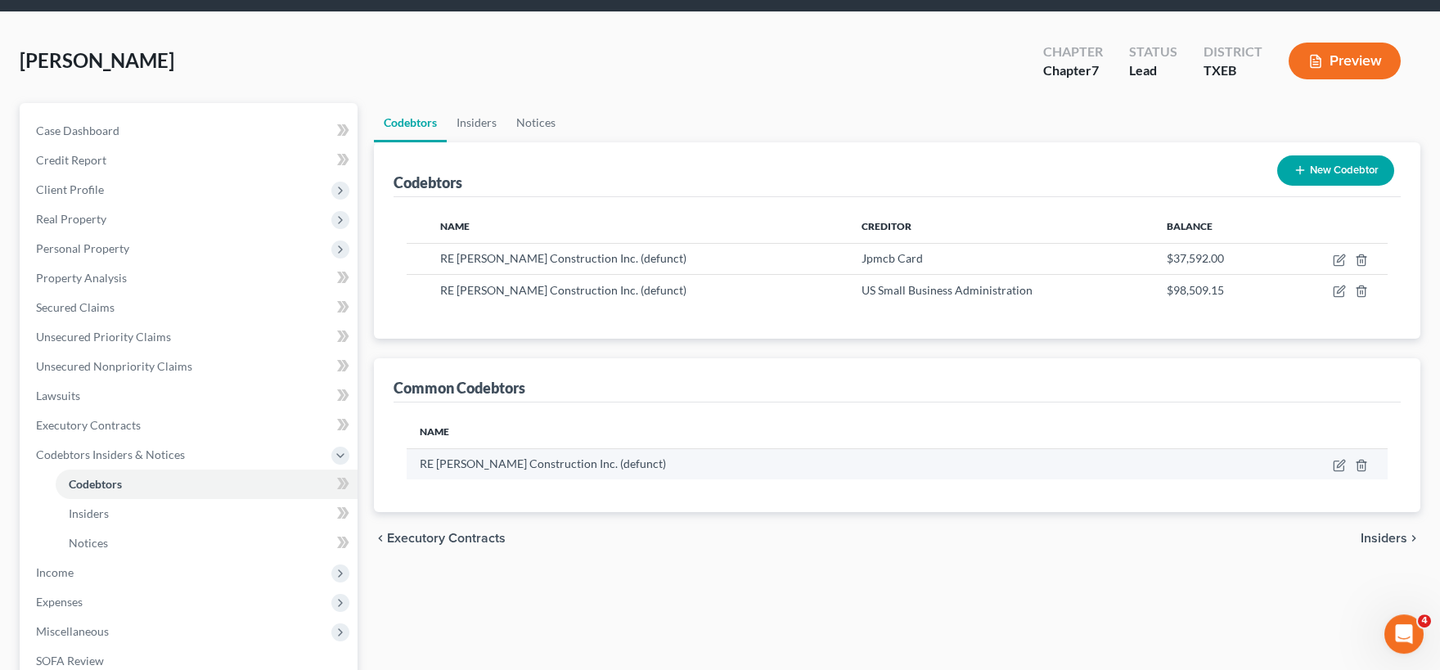
scroll to position [90, 0]
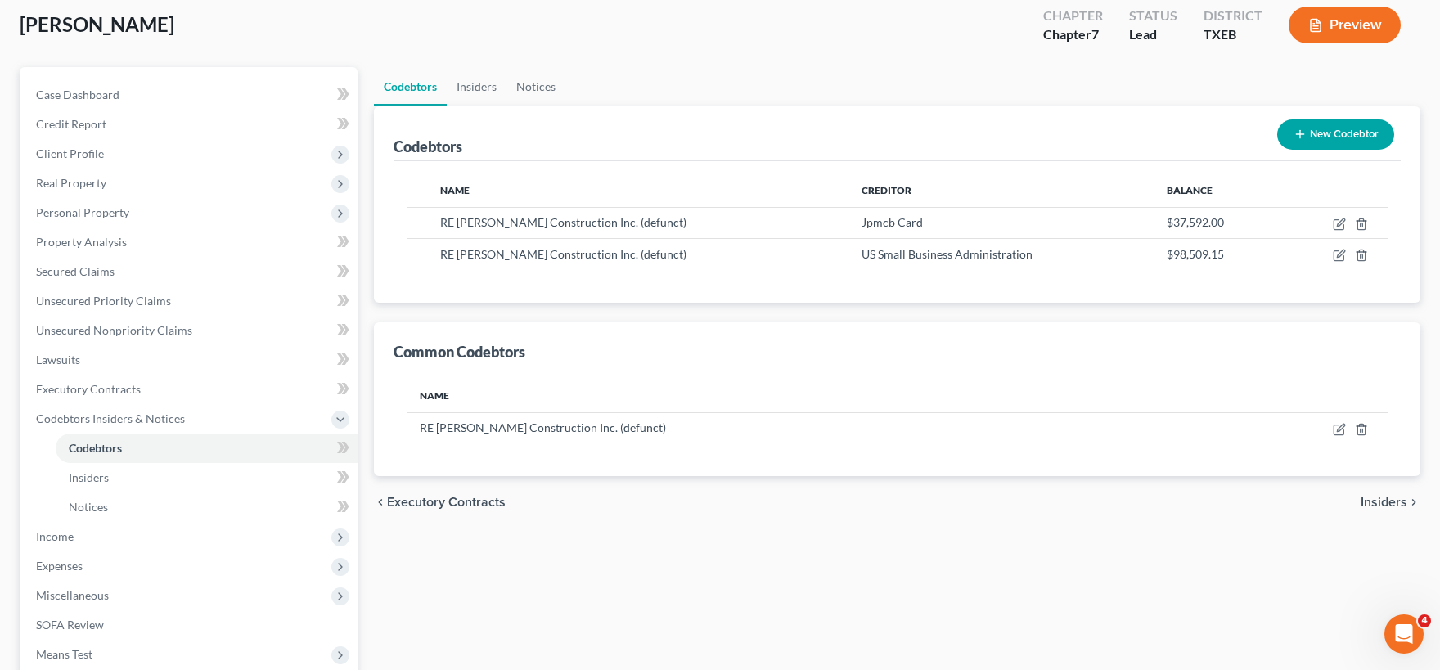
click at [1391, 502] on span "Insiders" at bounding box center [1383, 502] width 47 height 13
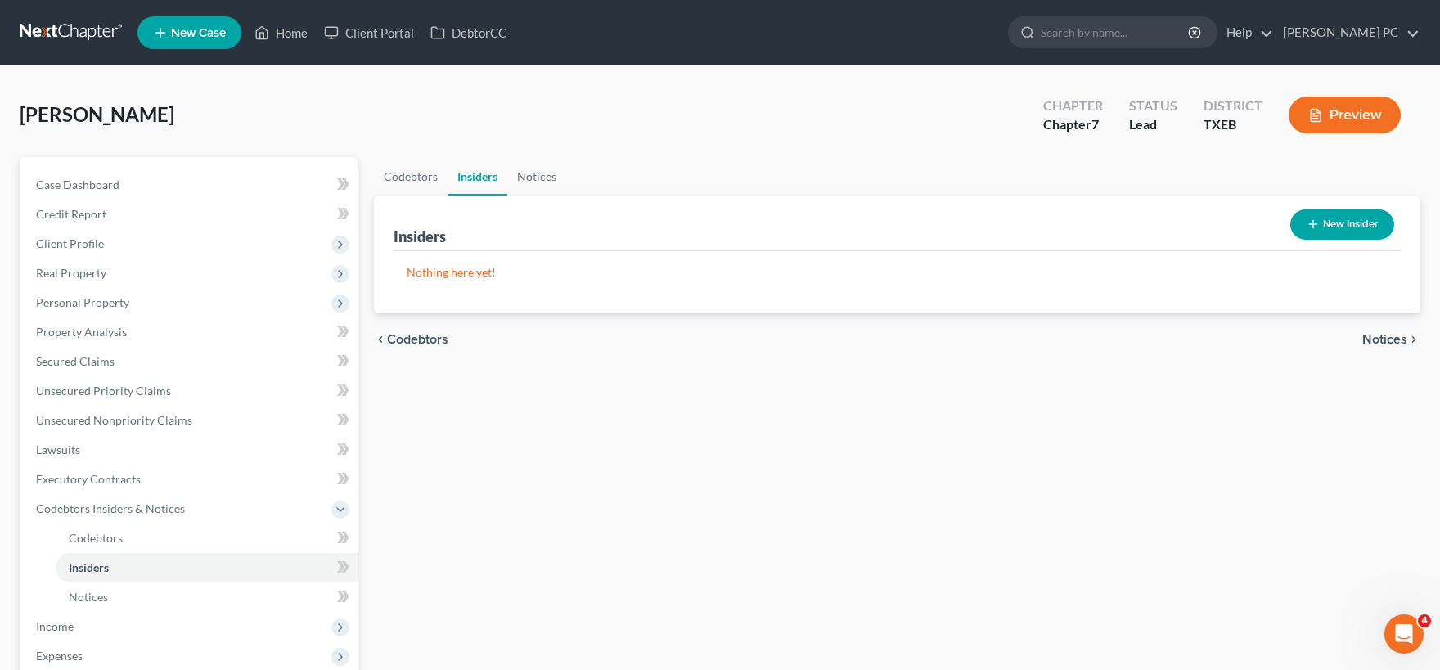
click at [1394, 339] on span "Notices" at bounding box center [1384, 339] width 45 height 13
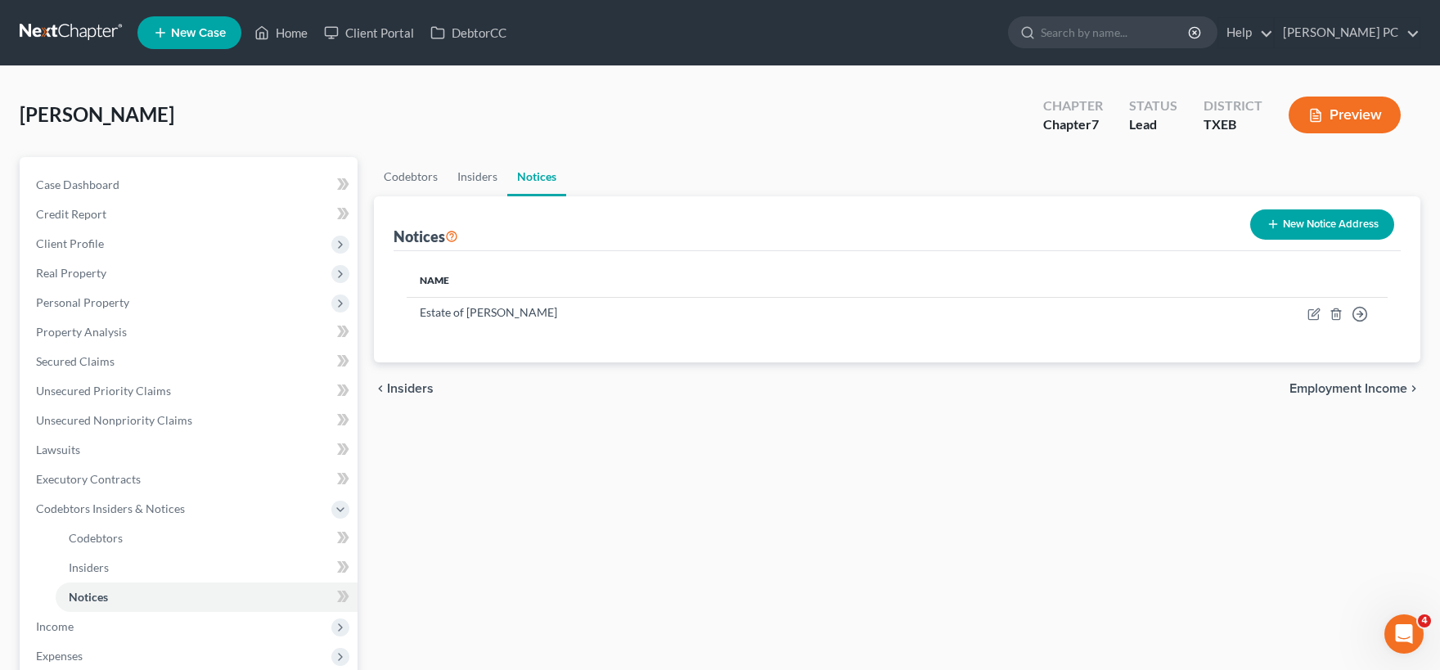
click at [1318, 387] on span "Employment Income" at bounding box center [1348, 388] width 118 height 13
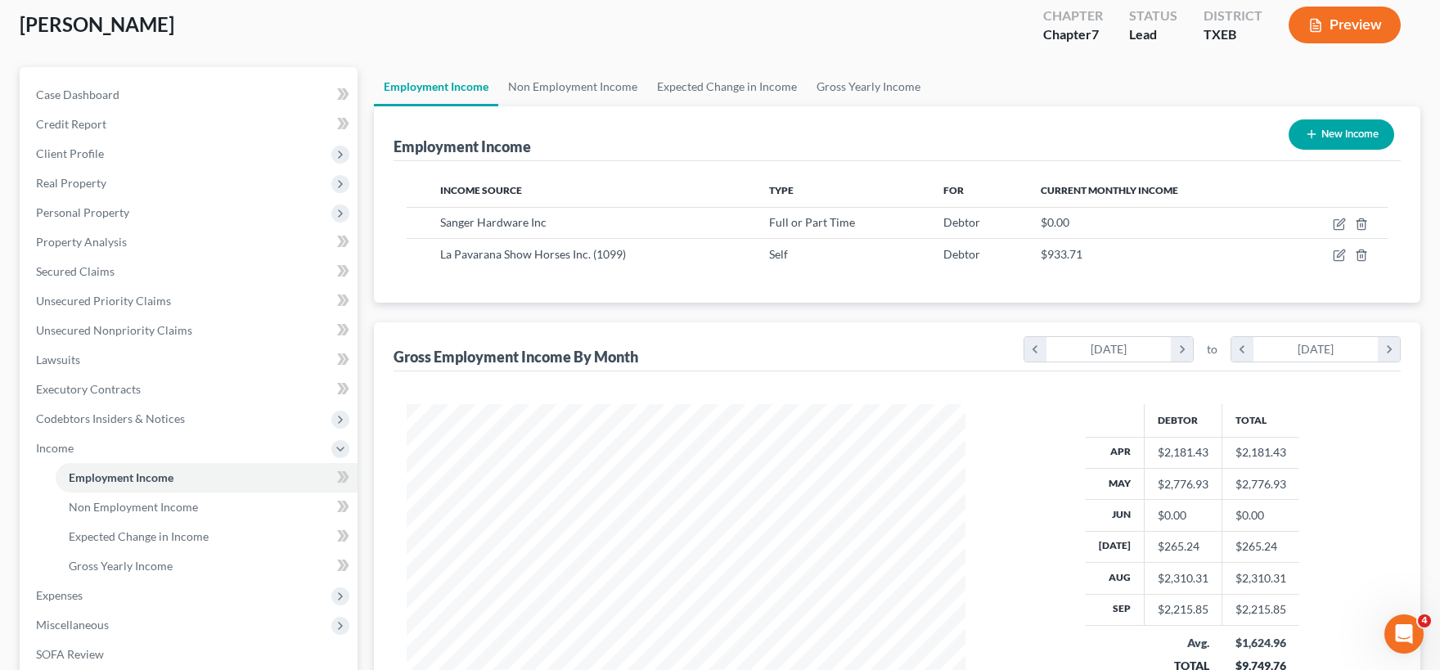
scroll to position [180, 0]
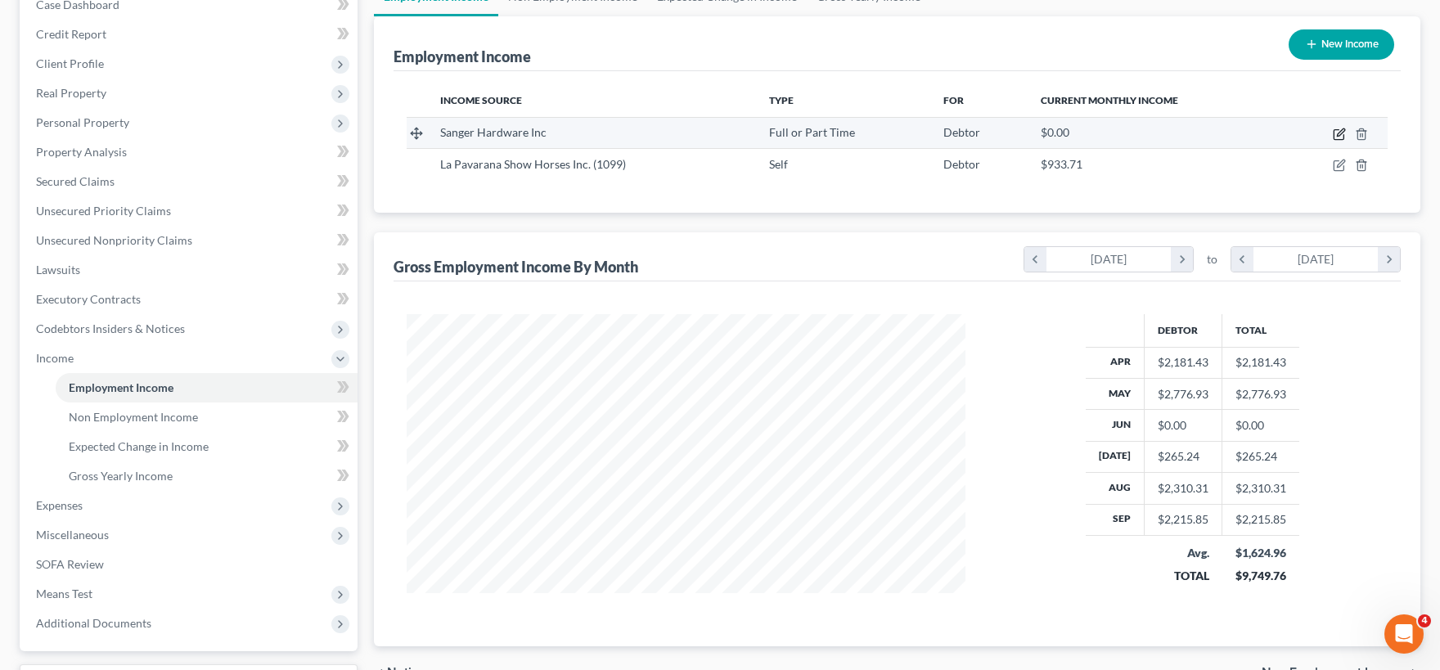
click at [1339, 137] on icon "button" at bounding box center [1339, 134] width 13 height 13
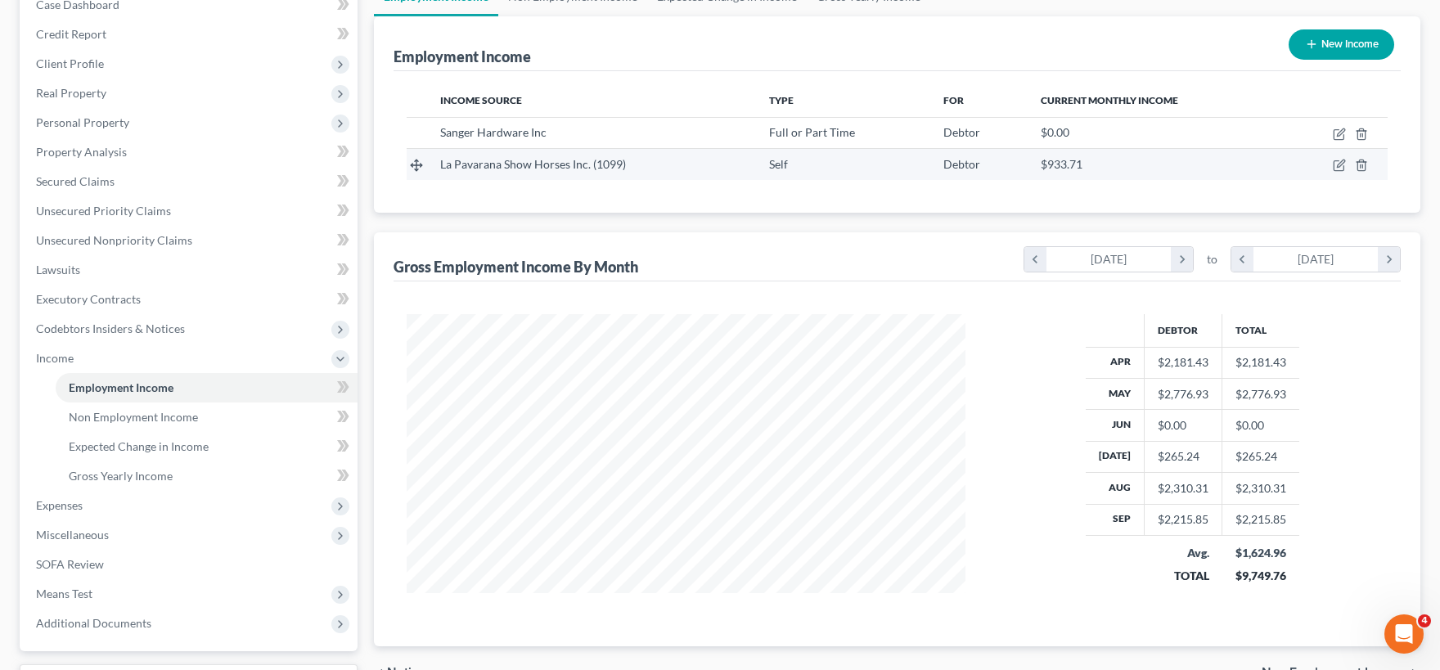
select select "0"
select select "45"
select select "0"
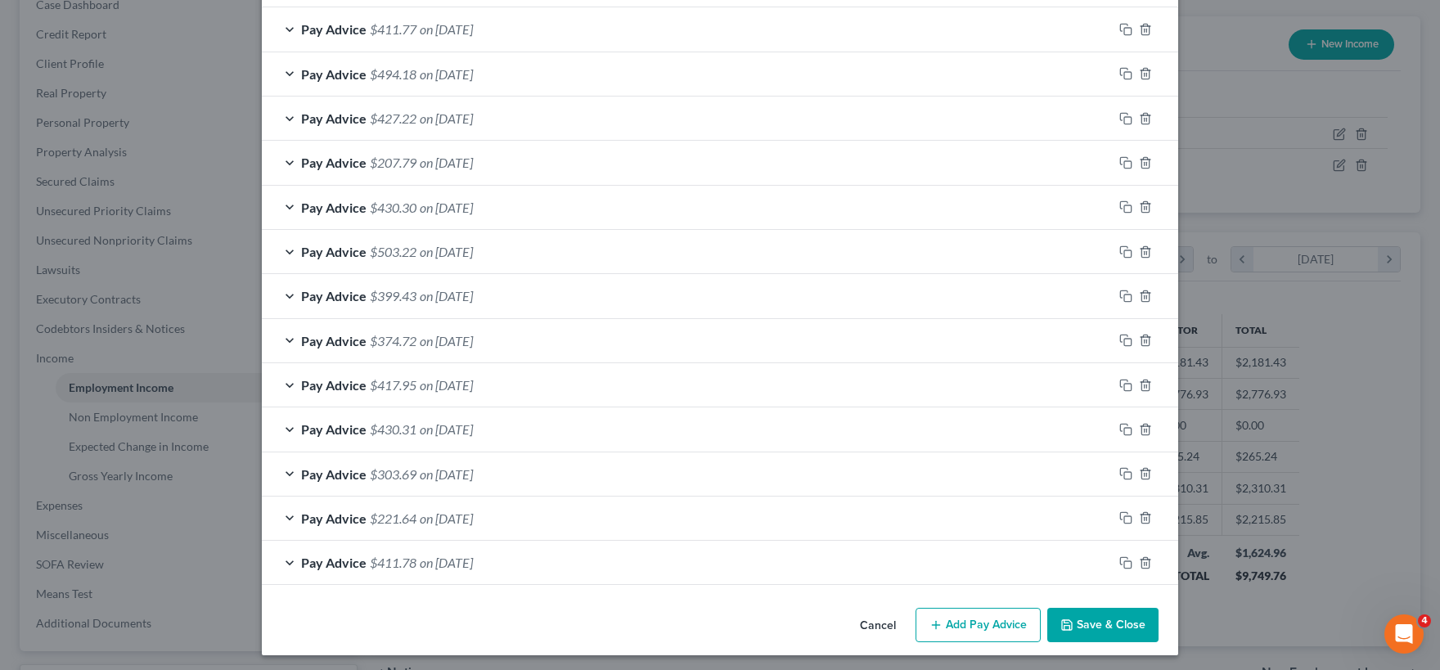
scroll to position [517, 0]
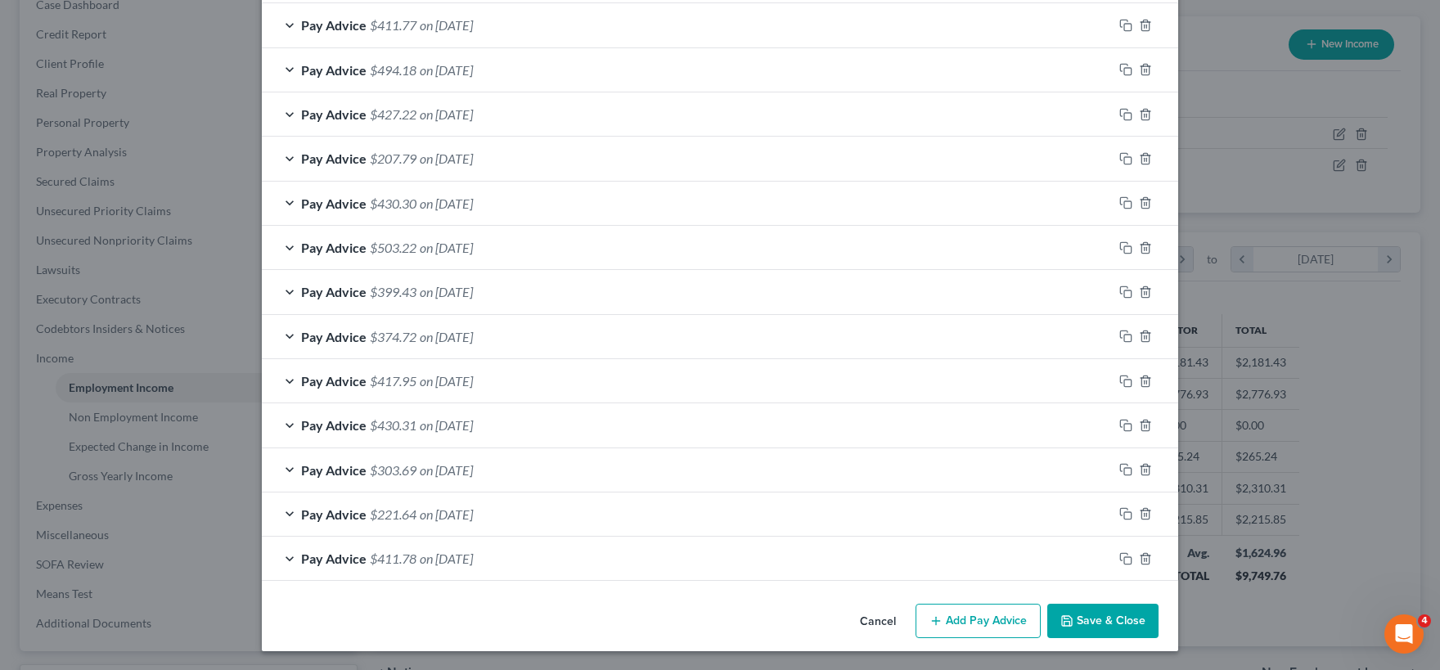
click at [1094, 626] on button "Save & Close" at bounding box center [1102, 621] width 111 height 34
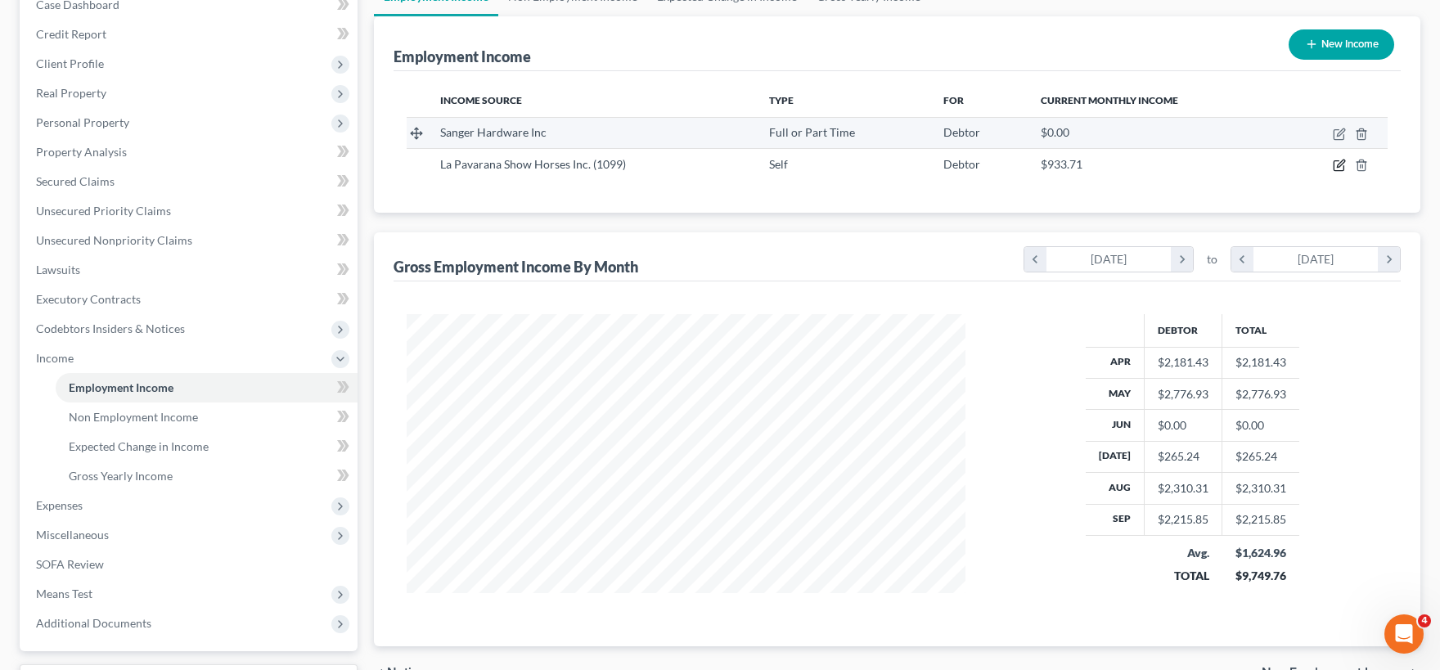
drag, startPoint x: 1337, startPoint y: 167, endPoint x: 1336, endPoint y: 141, distance: 26.2
click at [1296, 171] on td at bounding box center [1335, 164] width 106 height 31
drag, startPoint x: 1334, startPoint y: 132, endPoint x: 1329, endPoint y: 140, distance: 9.5
click at [1334, 133] on icon "button" at bounding box center [1338, 135] width 10 height 10
select select "0"
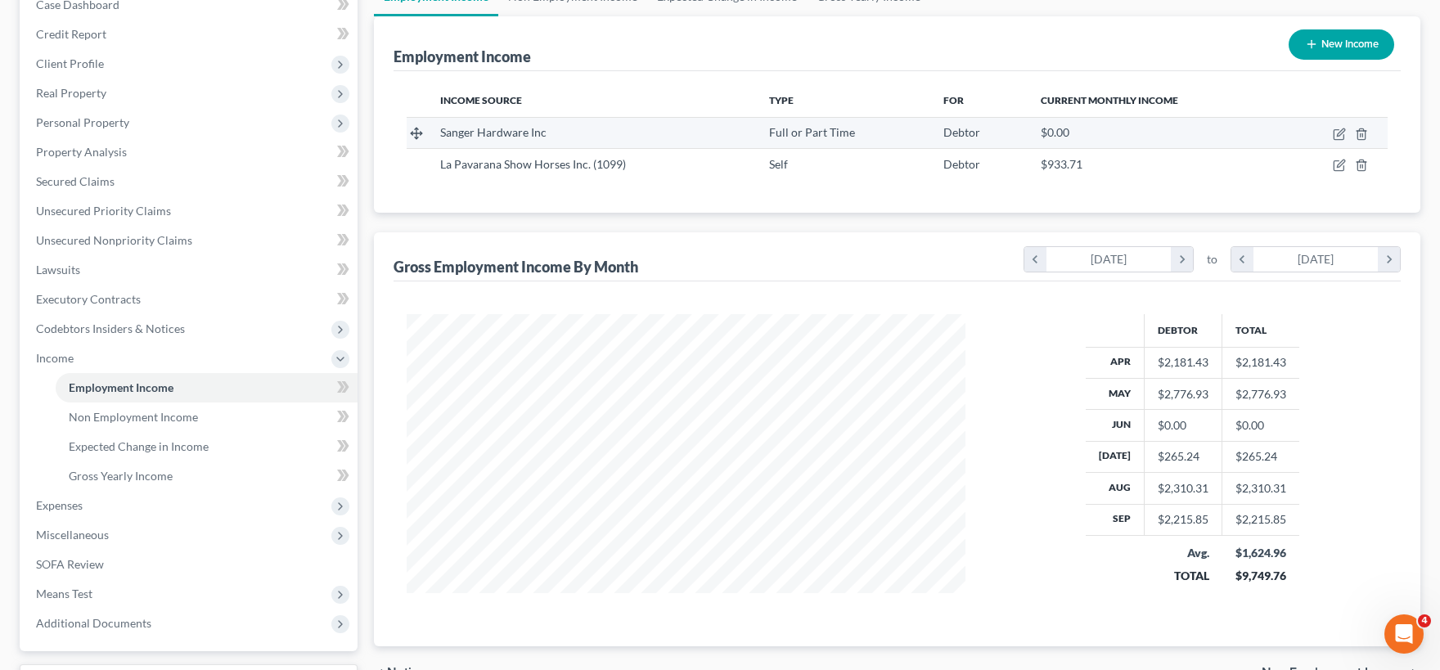
select select "45"
select select "0"
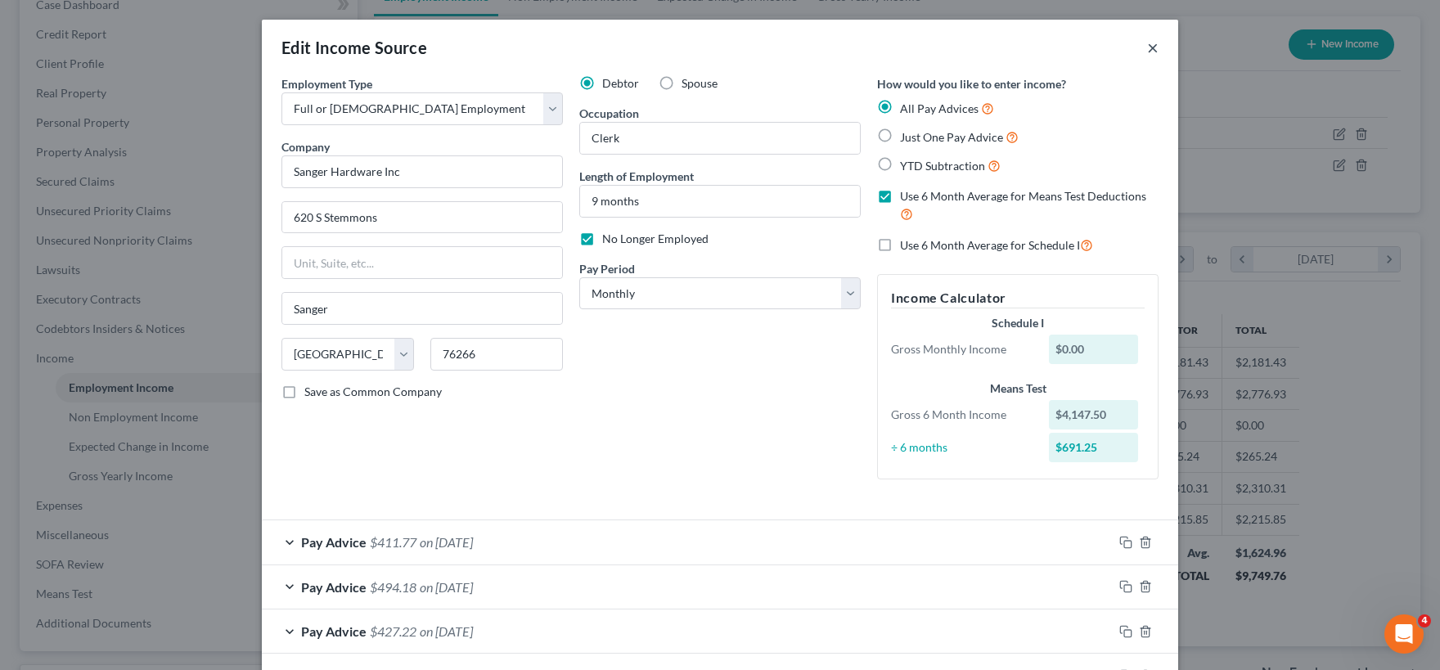
click at [1153, 47] on button "×" at bounding box center [1152, 48] width 11 height 20
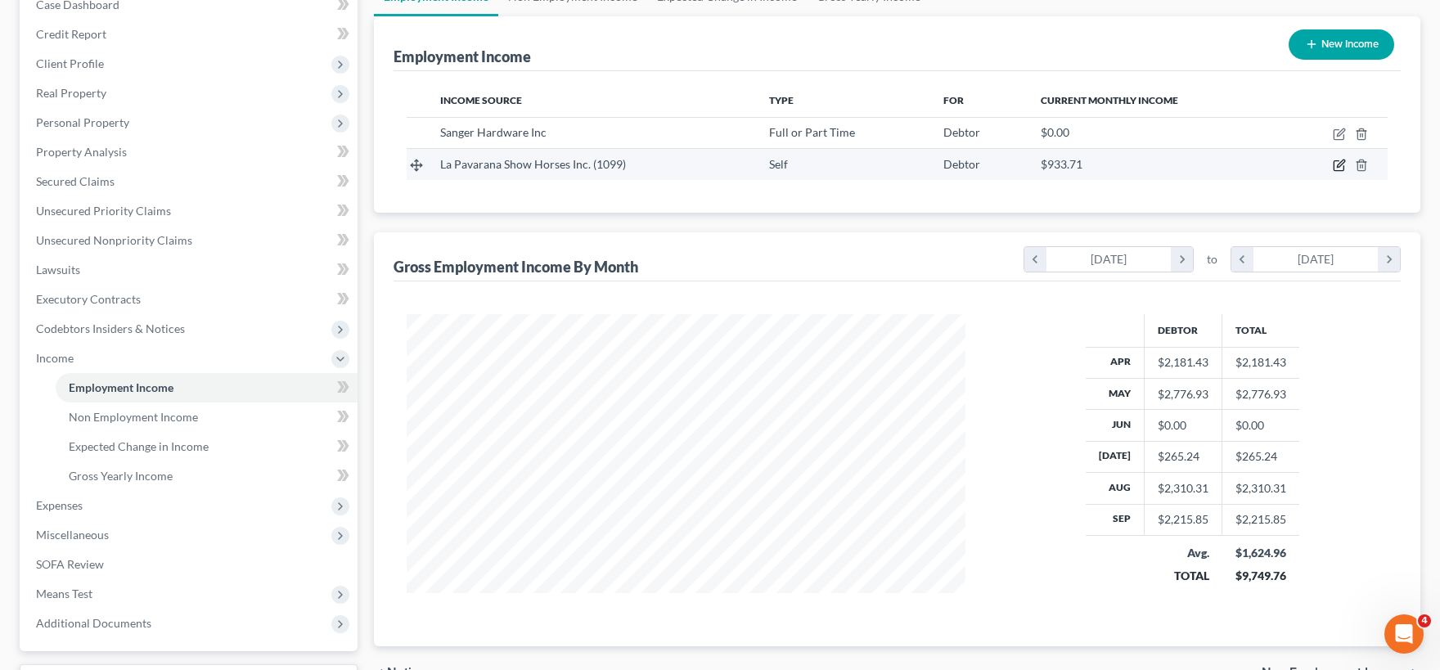
click at [1336, 165] on icon "button" at bounding box center [1339, 165] width 13 height 13
select select "1"
select select "45"
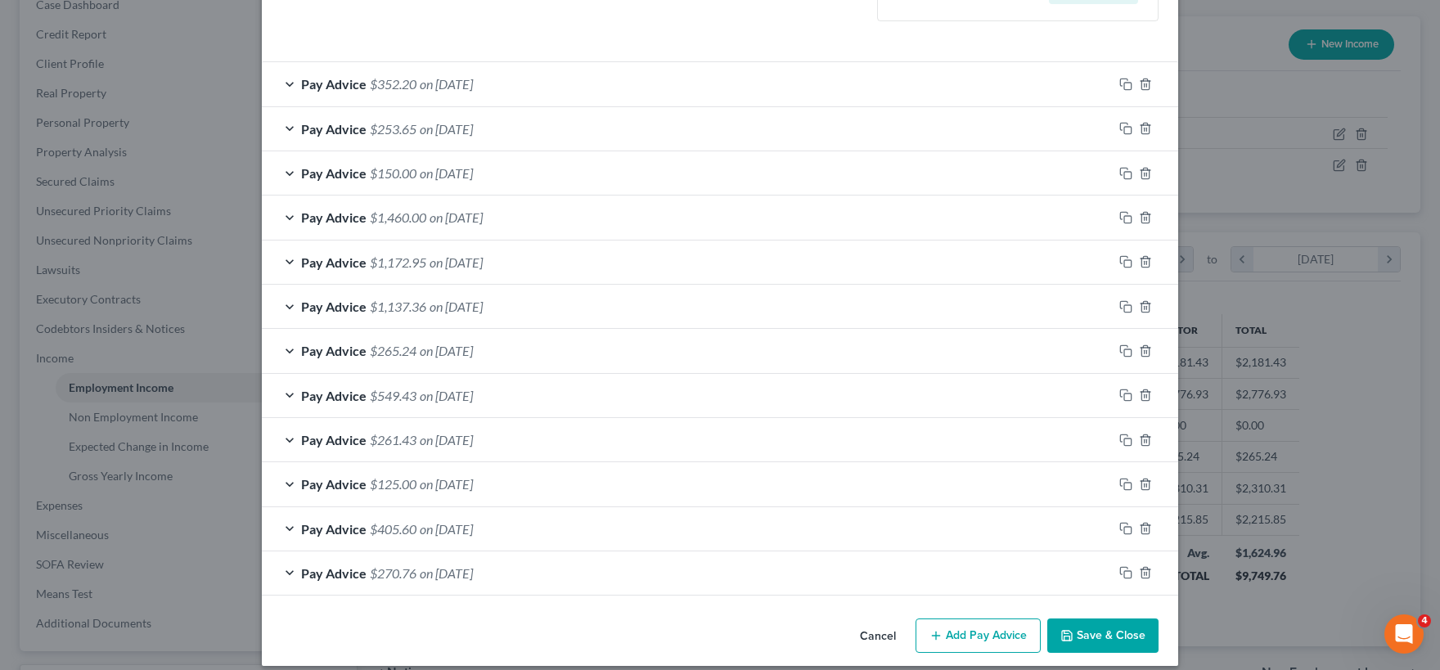
scroll to position [505, 0]
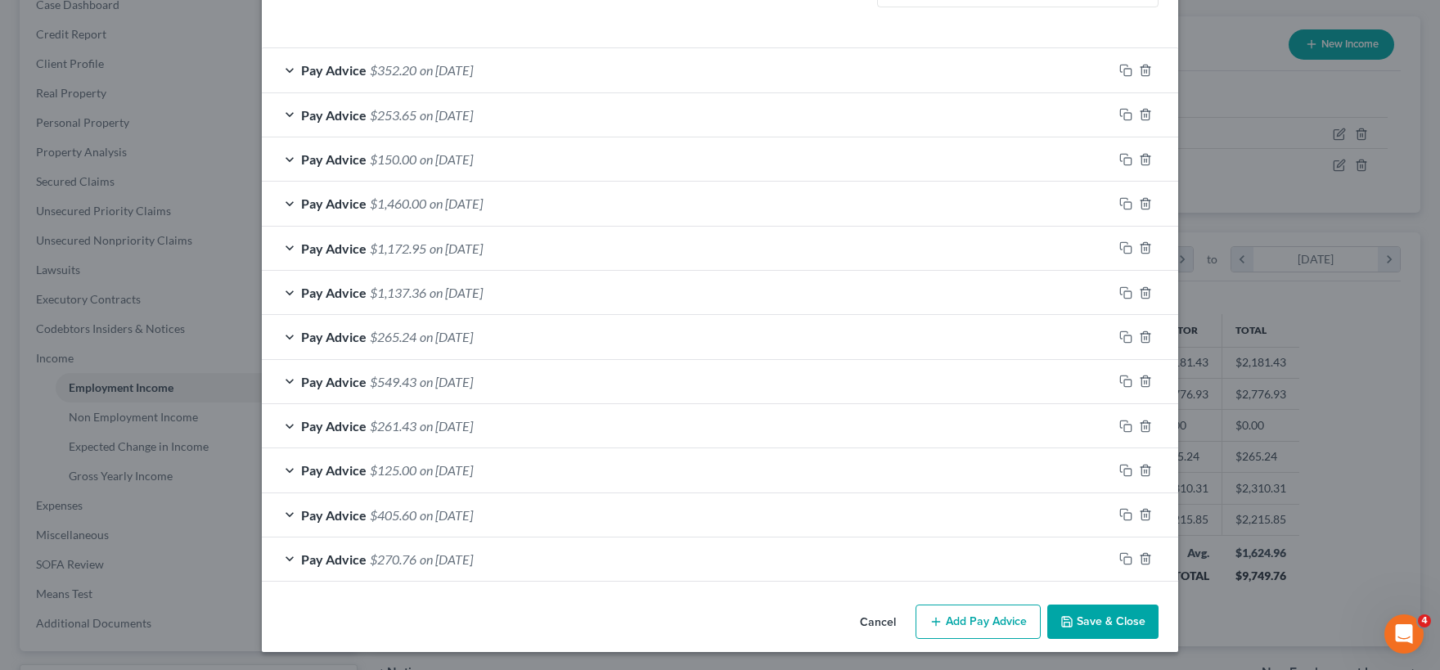
click at [1086, 617] on button "Save & Close" at bounding box center [1102, 622] width 111 height 34
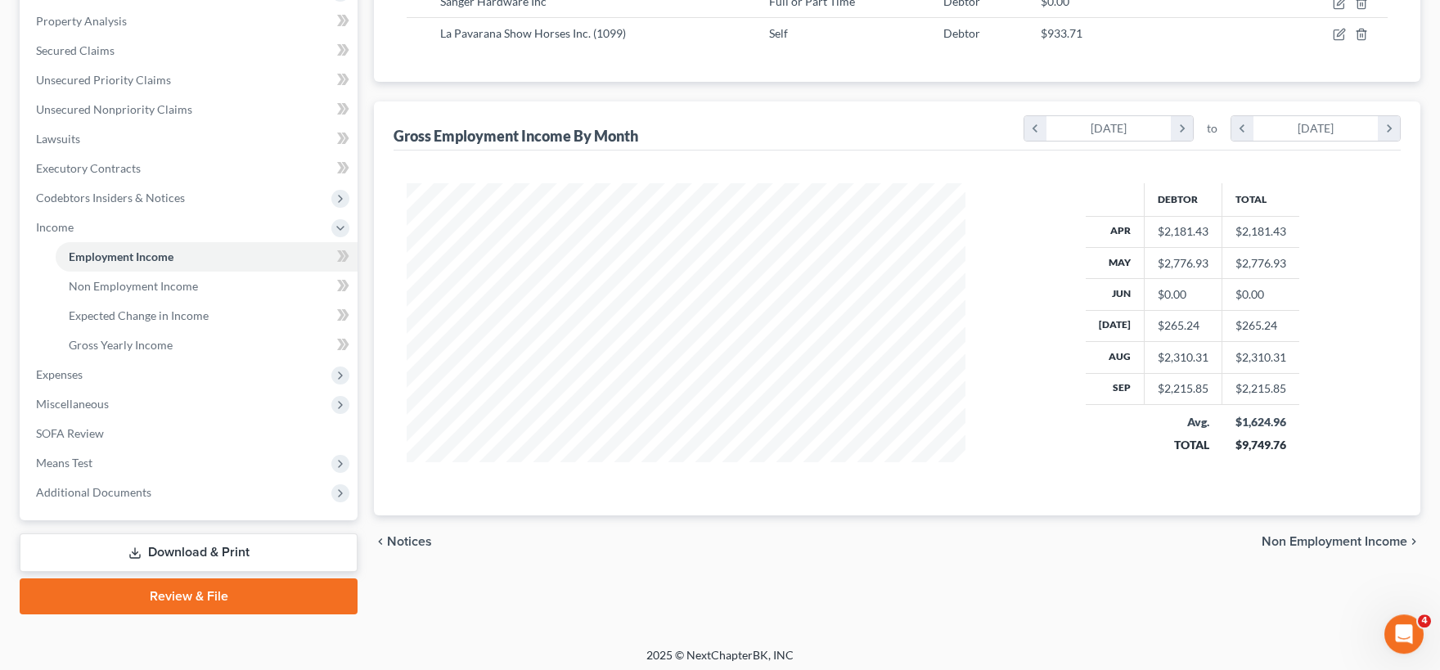
scroll to position [315, 0]
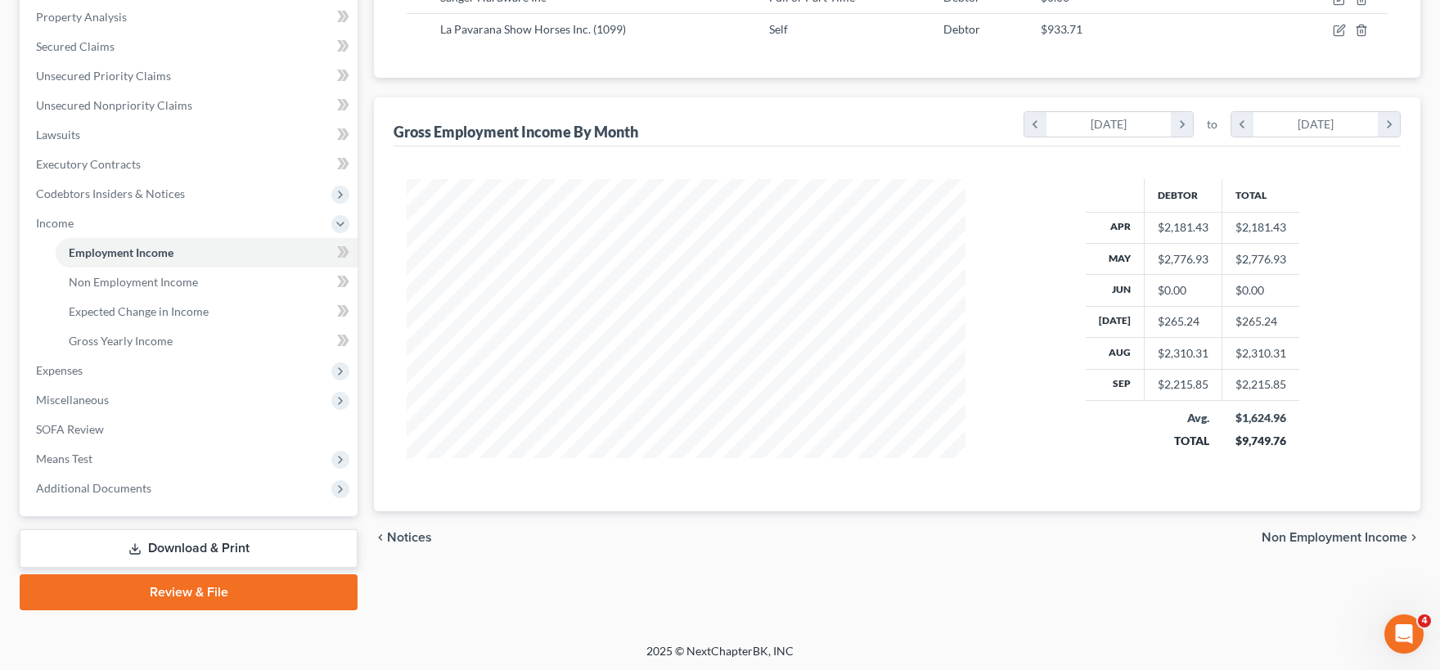
click at [1271, 531] on span "Non Employment Income" at bounding box center [1334, 537] width 146 height 13
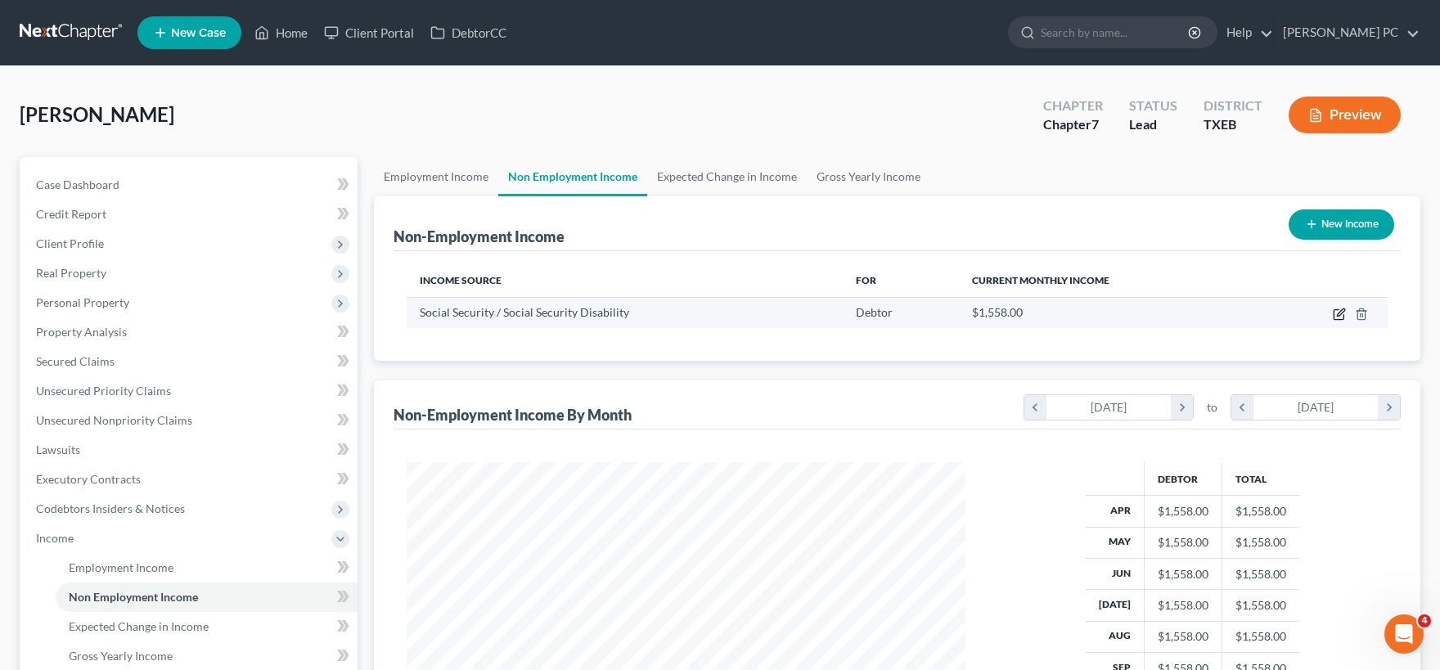
click at [1337, 317] on icon "button" at bounding box center [1339, 314] width 13 height 13
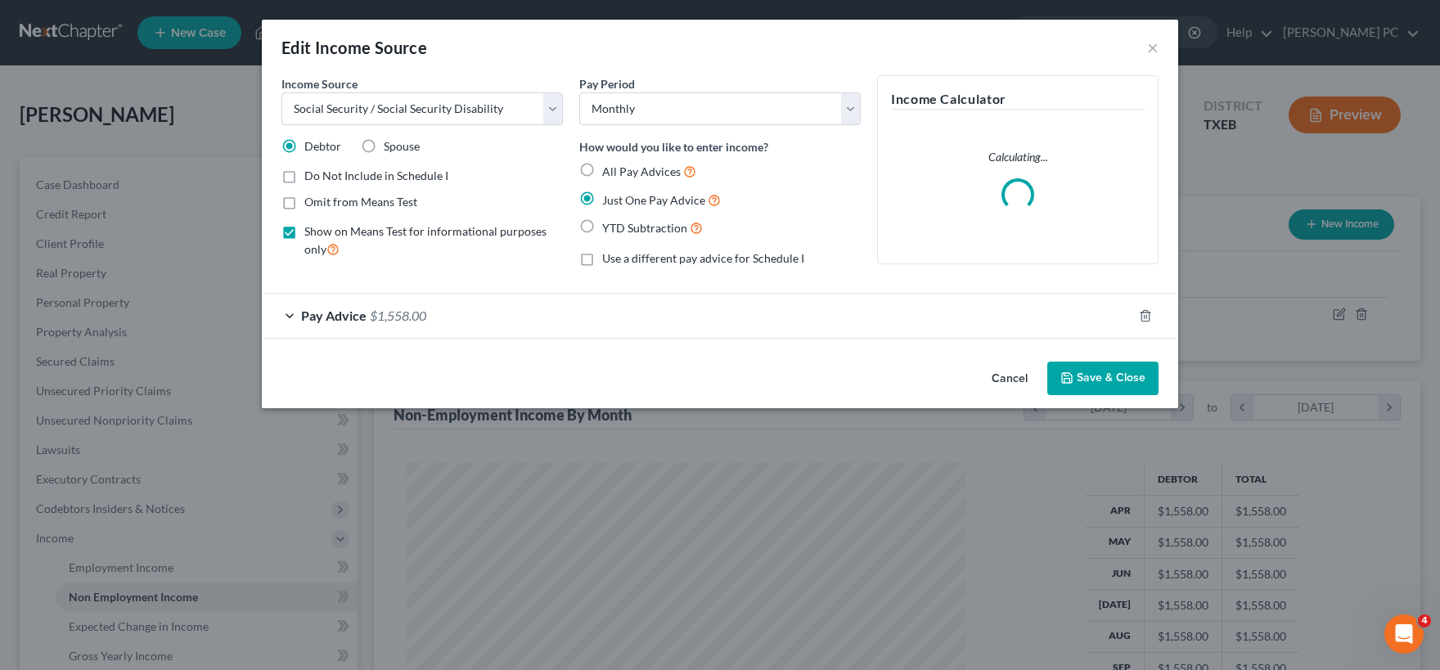
click at [508, 321] on div "Pay Advice $1,558.00" at bounding box center [697, 315] width 870 height 43
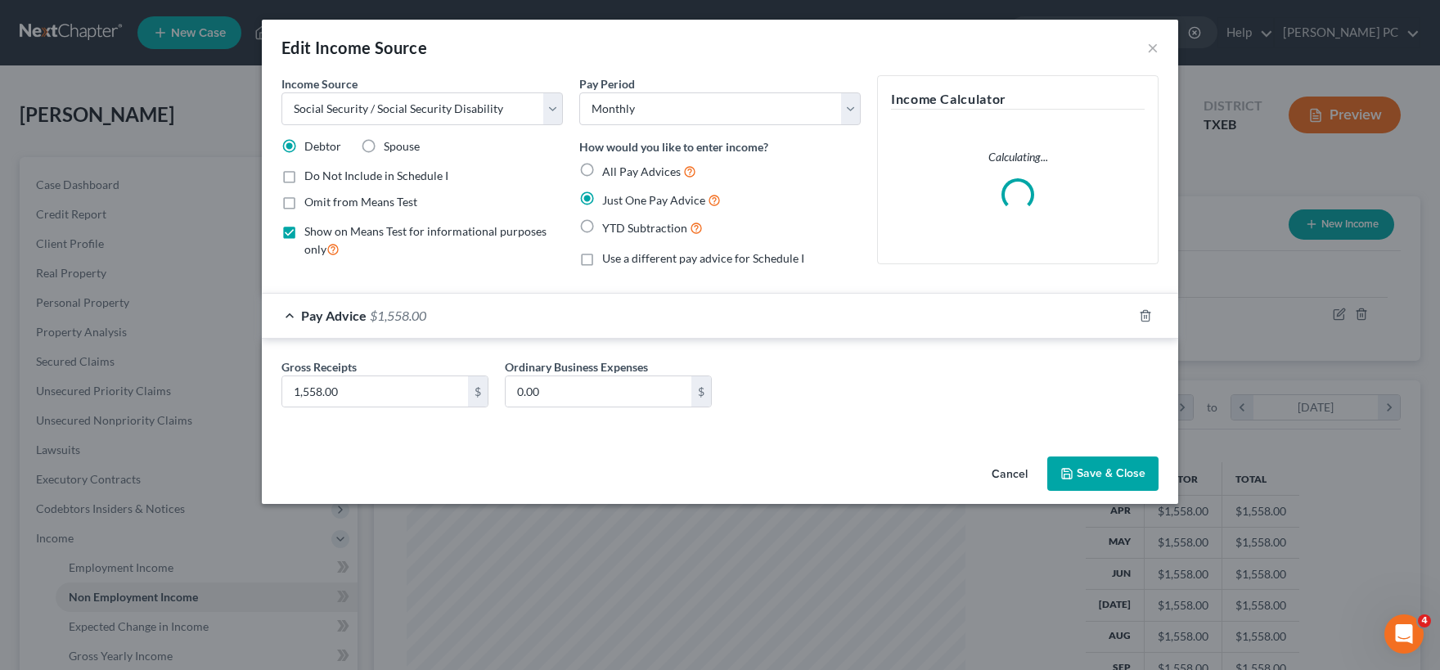
click at [508, 321] on div "Pay Advice $1,558.00" at bounding box center [697, 315] width 870 height 43
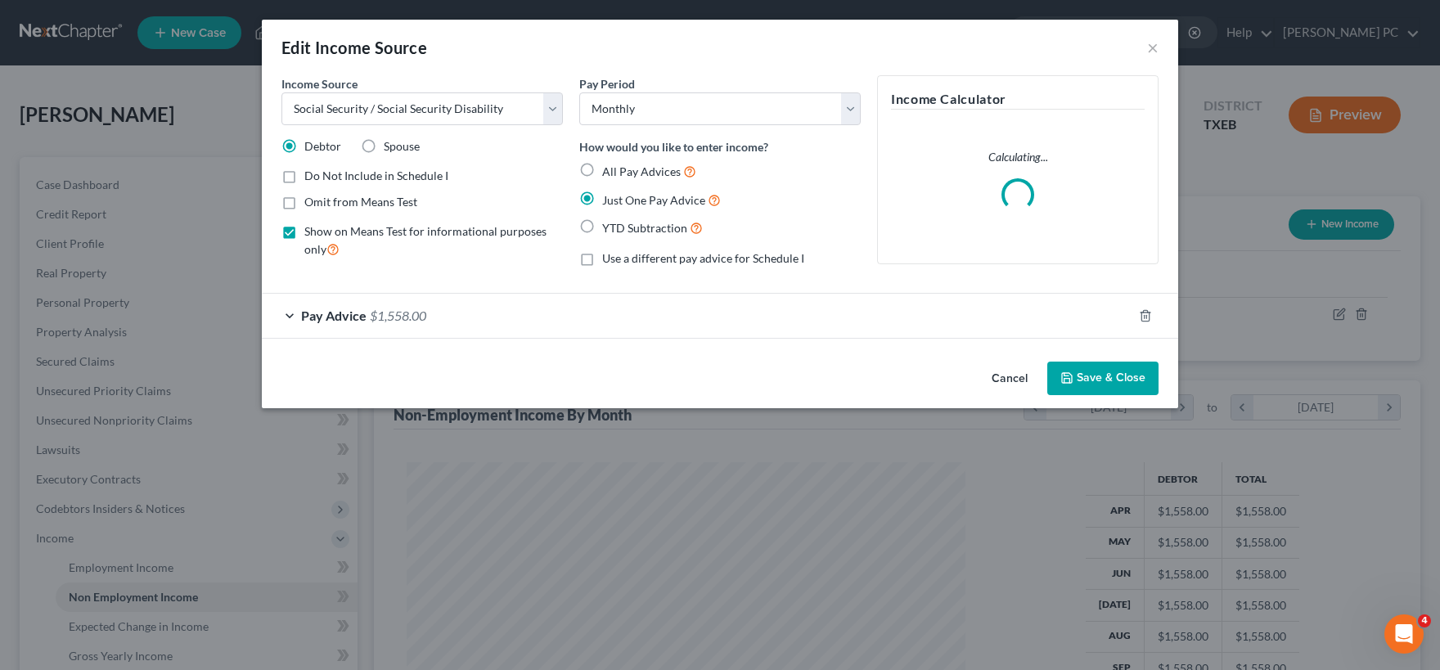
click at [512, 319] on div "Pay Advice $1,558.00" at bounding box center [697, 315] width 870 height 43
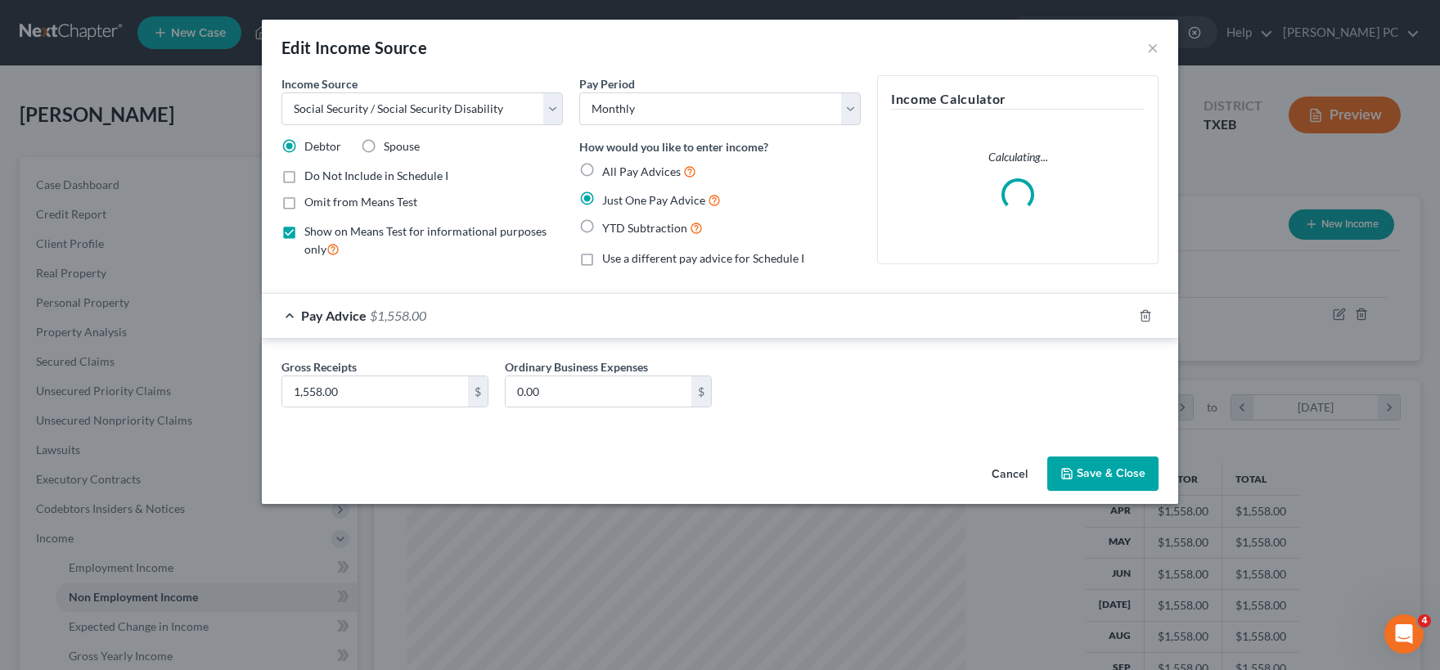
click at [1102, 473] on button "Save & Close" at bounding box center [1102, 473] width 111 height 34
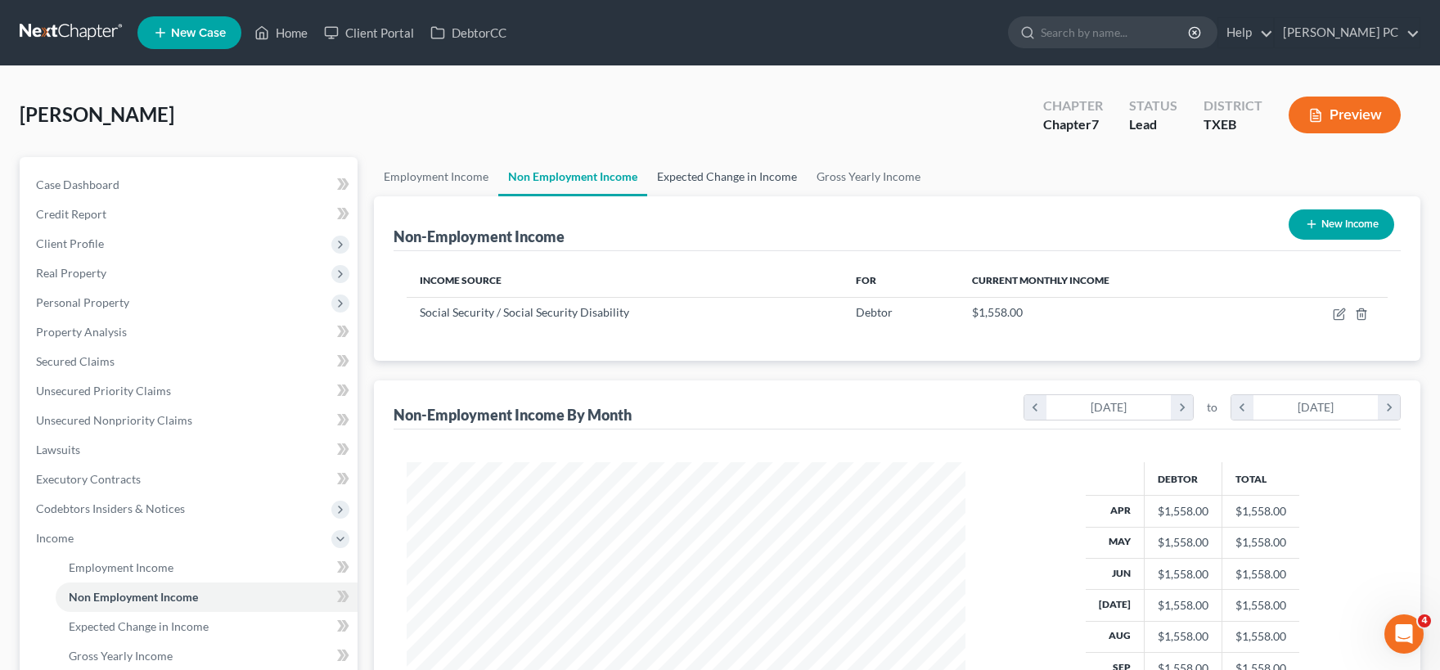
click at [757, 176] on link "Expected Change in Income" at bounding box center [727, 176] width 160 height 39
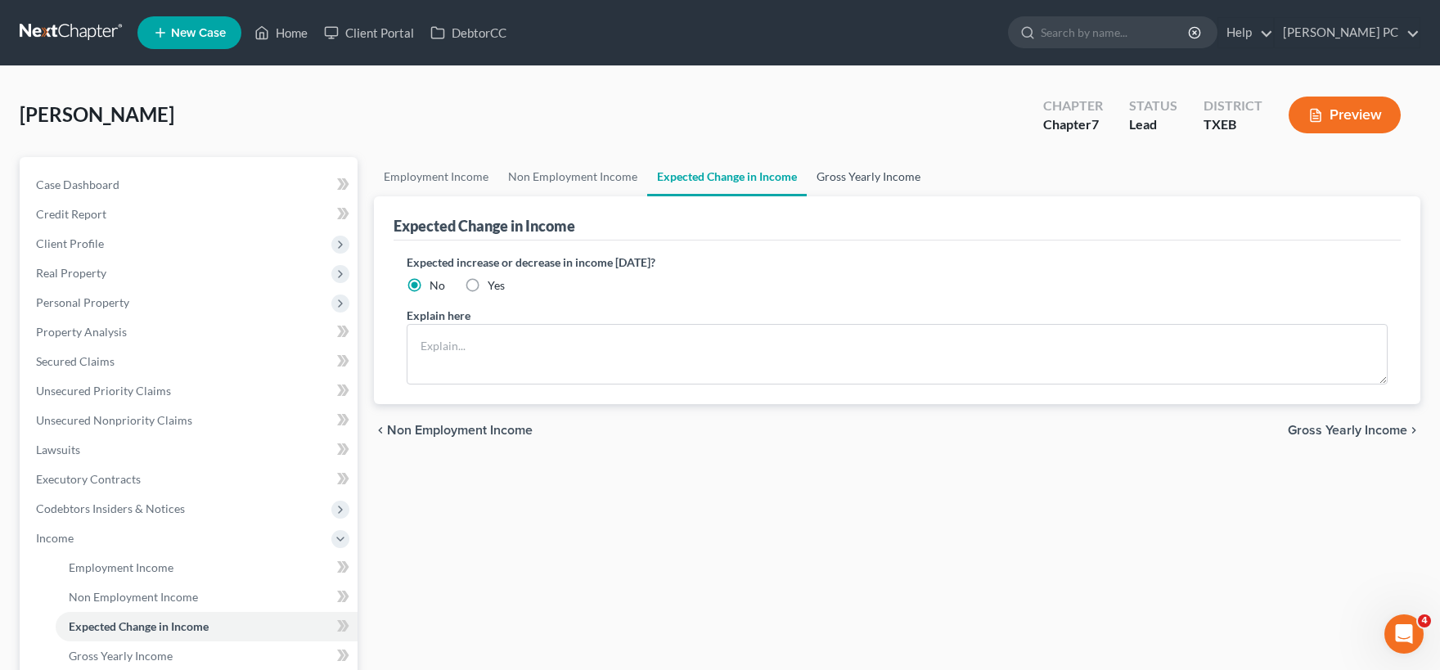
click at [860, 180] on link "Gross Yearly Income" at bounding box center [869, 176] width 124 height 39
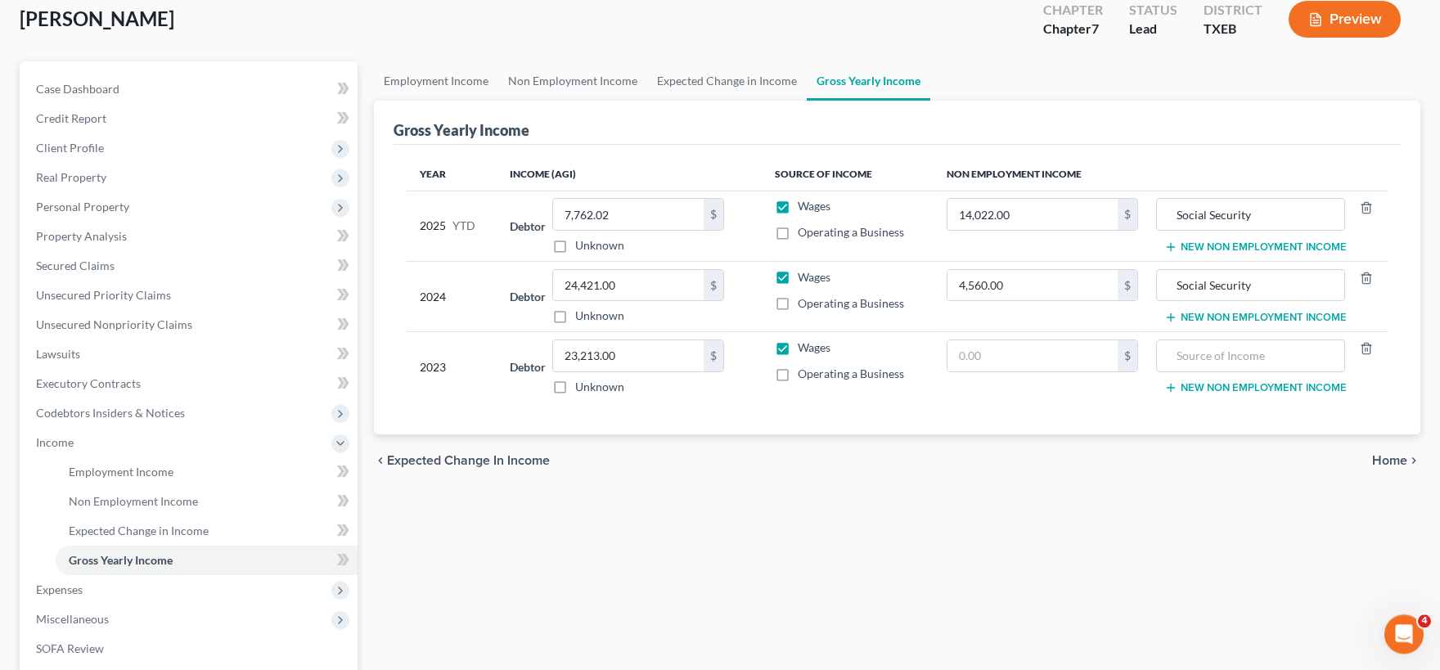
scroll to position [180, 0]
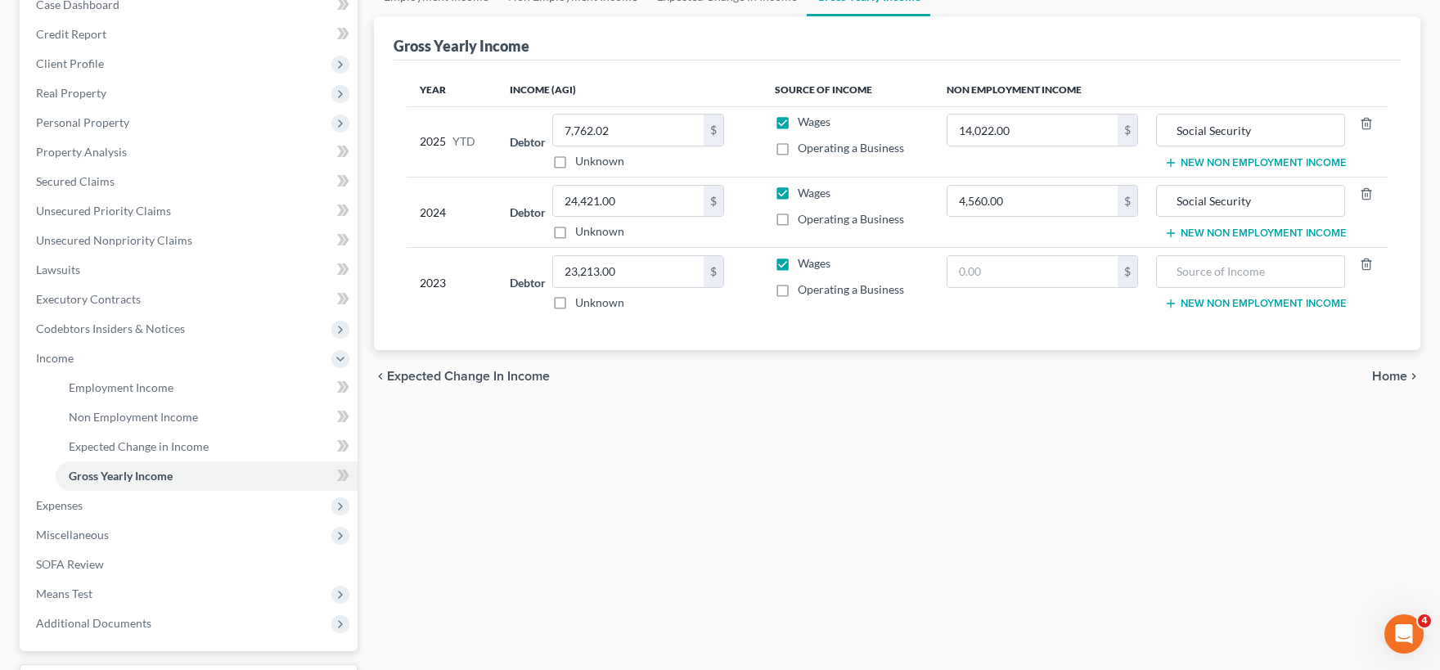
drag, startPoint x: 1408, startPoint y: 366, endPoint x: 1400, endPoint y: 372, distance: 9.9
click at [1406, 367] on div "chevron_left Expected Change in Income Home chevron_right" at bounding box center [897, 376] width 1046 height 52
click at [1399, 373] on span "Home" at bounding box center [1389, 376] width 35 height 13
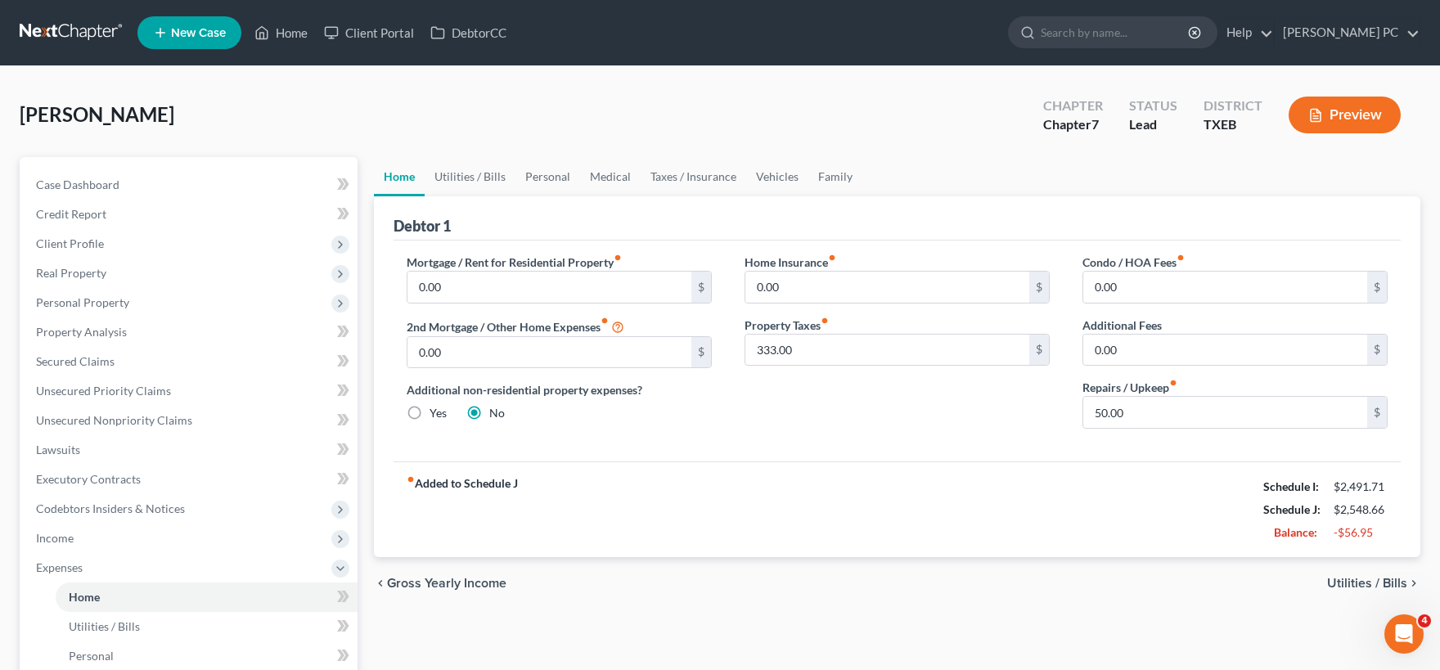
click at [1352, 578] on span "Utilities / Bills" at bounding box center [1367, 583] width 80 height 13
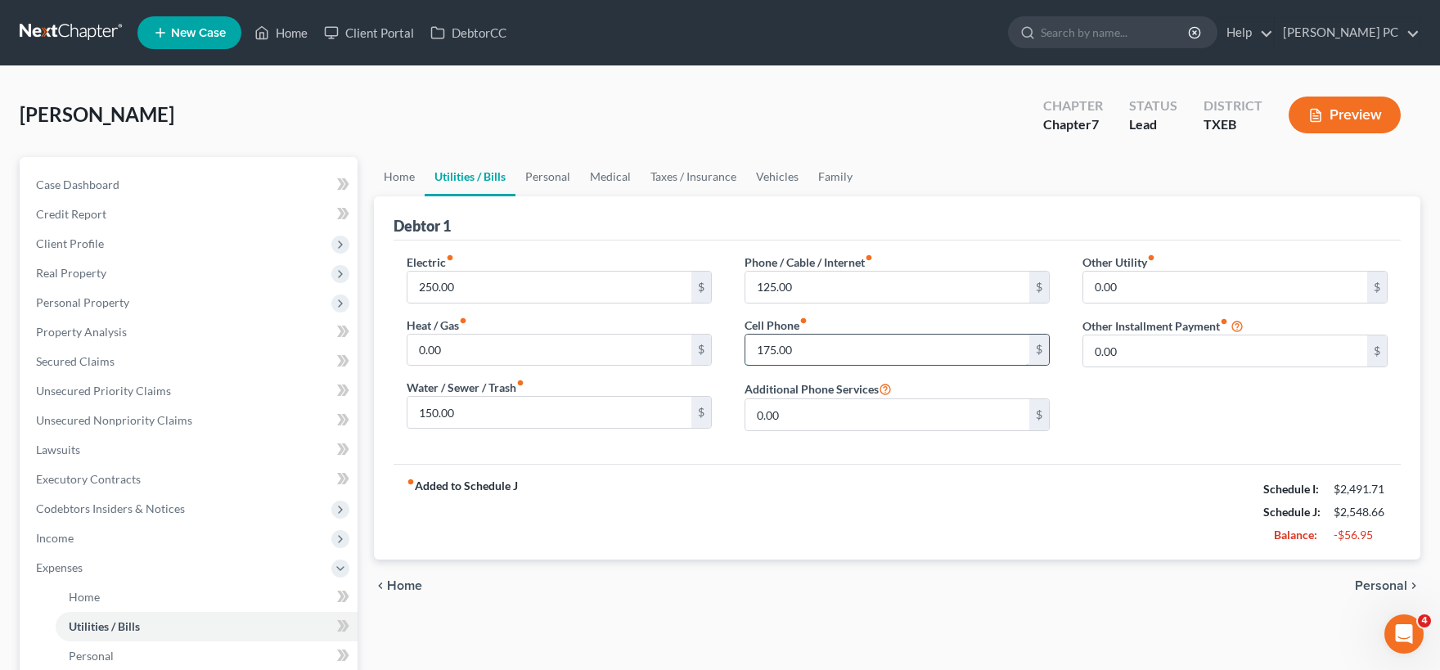
click at [800, 348] on input "175.00" at bounding box center [887, 350] width 284 height 31
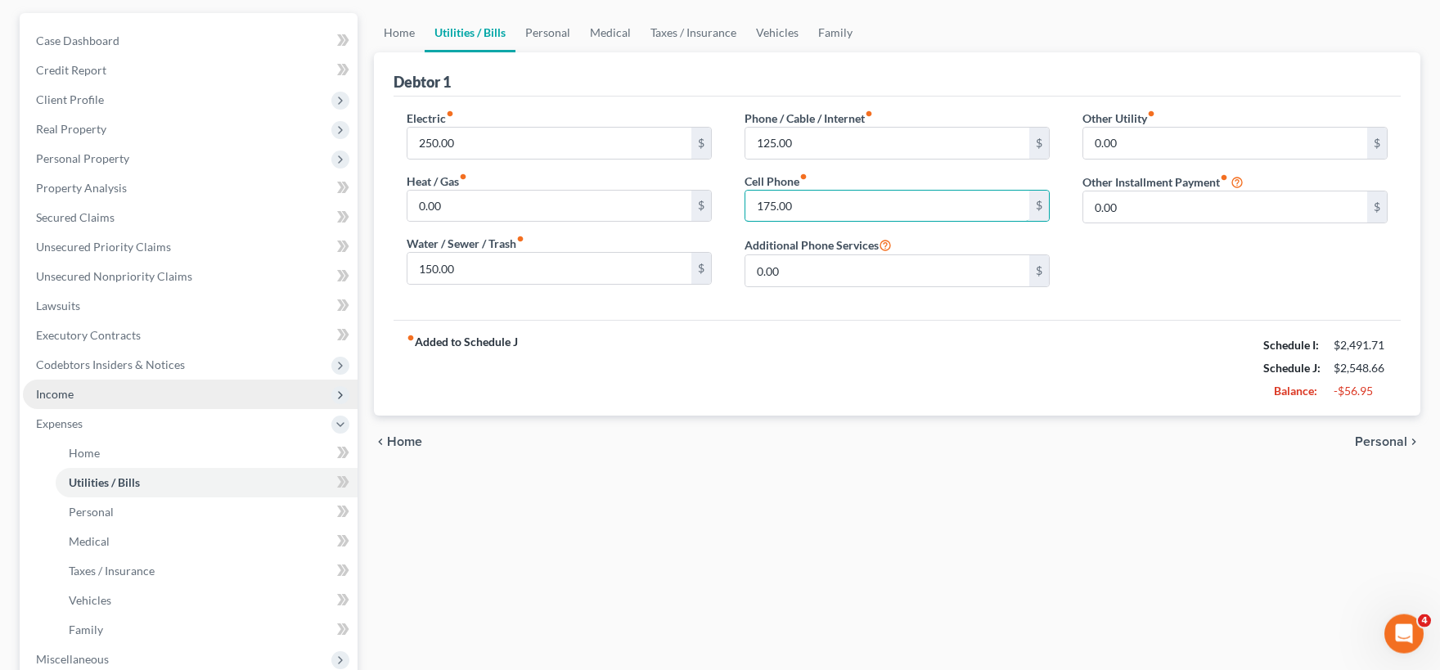
scroll to position [404, 0]
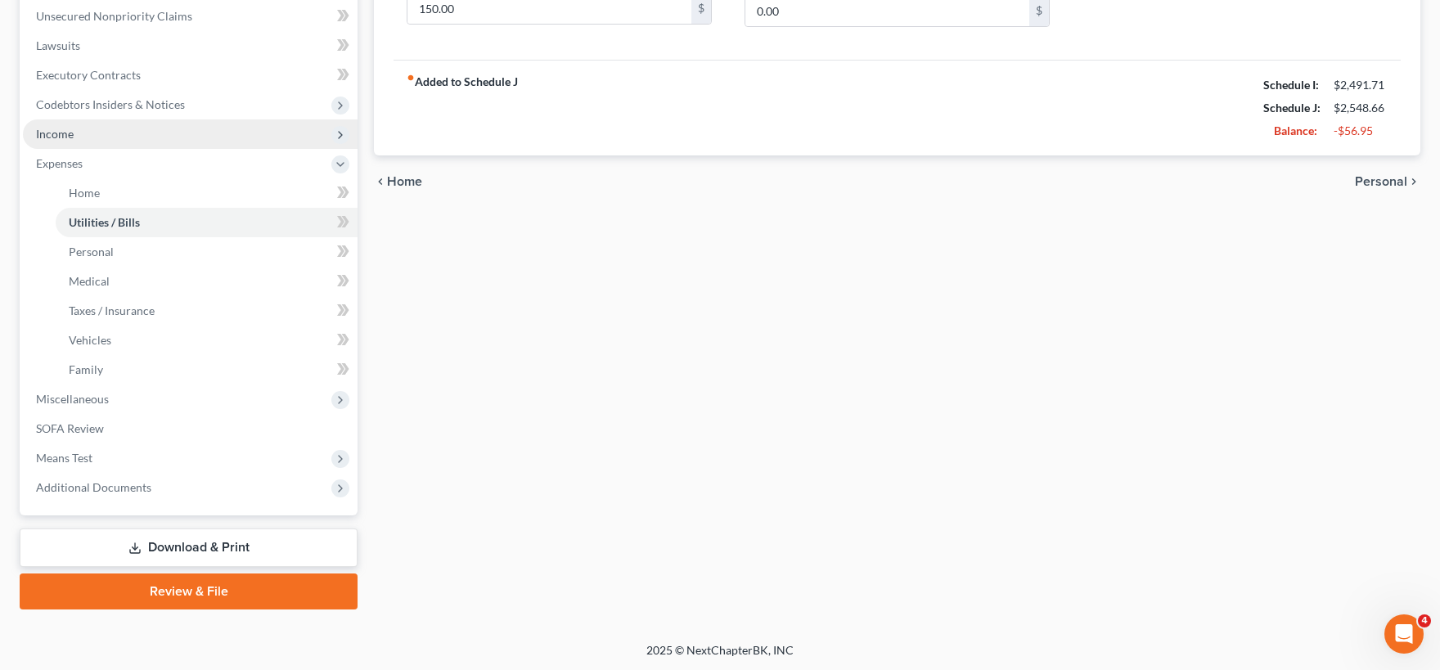
click at [104, 137] on span "Income" at bounding box center [190, 133] width 335 height 29
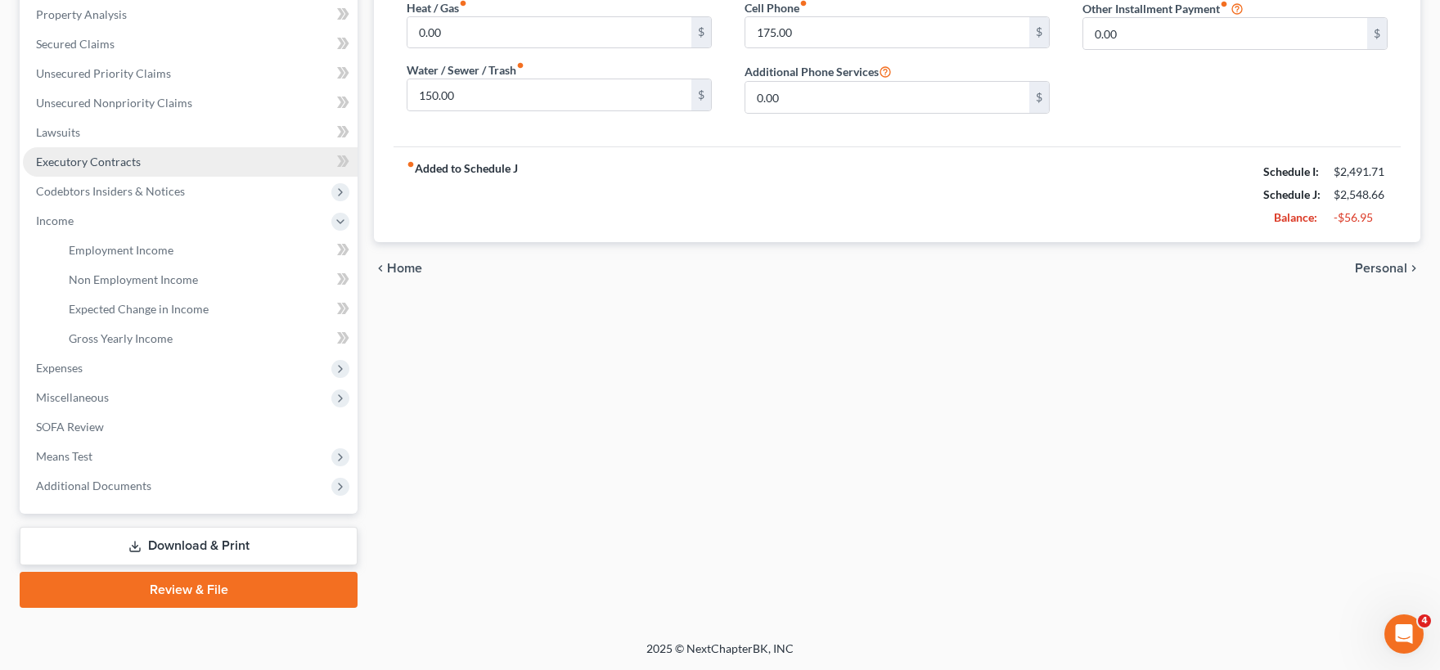
scroll to position [315, 0]
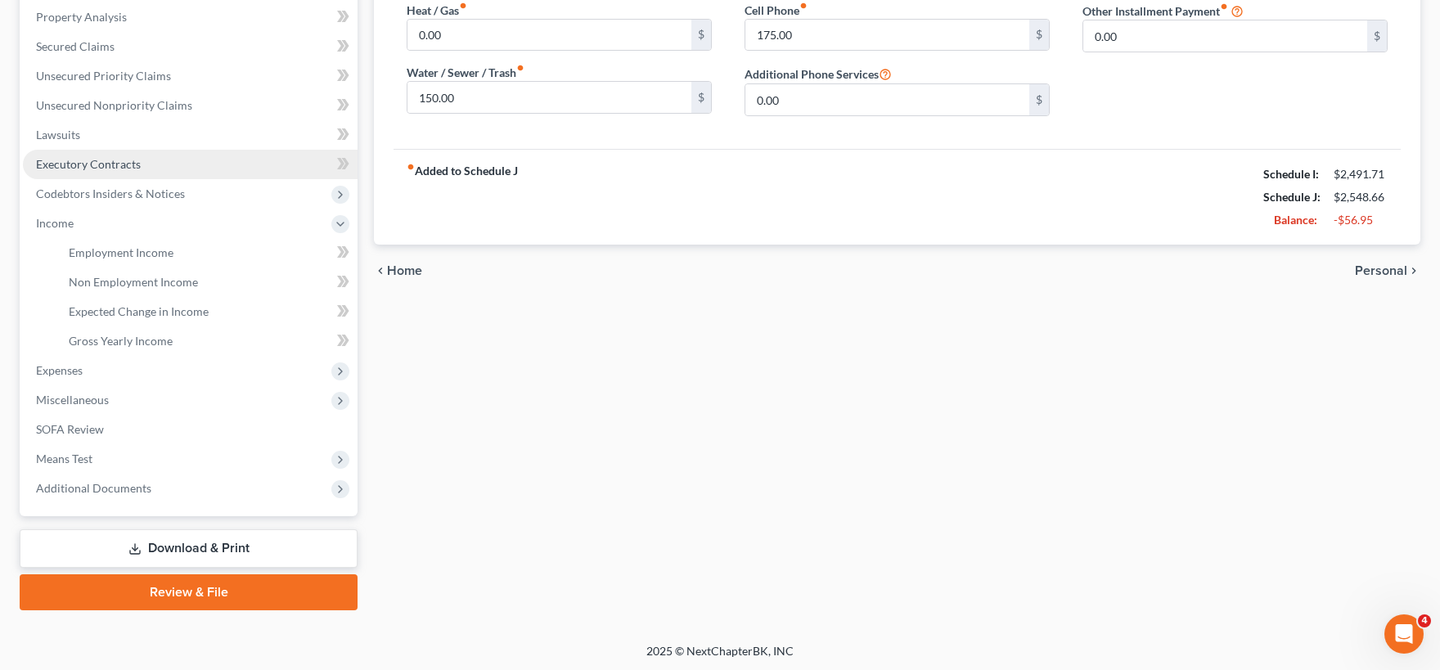
click at [97, 167] on span "Executory Contracts" at bounding box center [88, 164] width 105 height 14
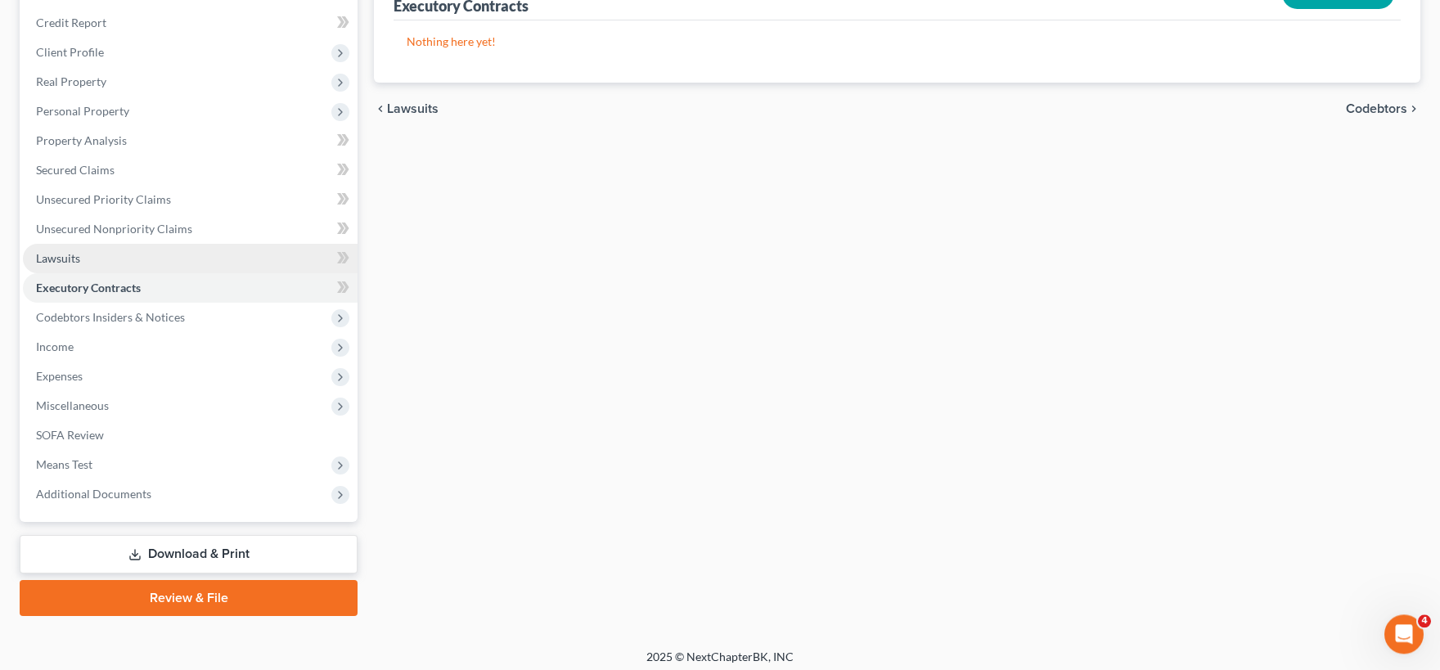
scroll to position [198, 0]
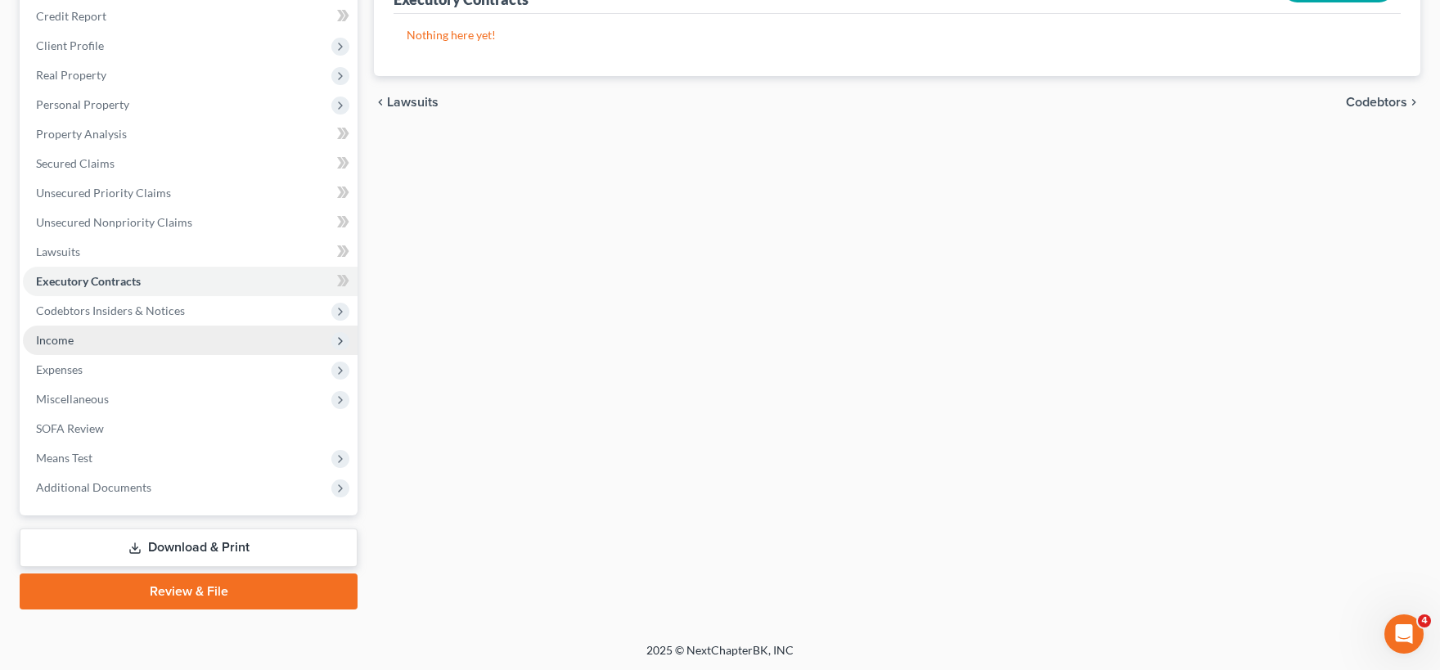
click at [88, 347] on span "Income" at bounding box center [190, 340] width 335 height 29
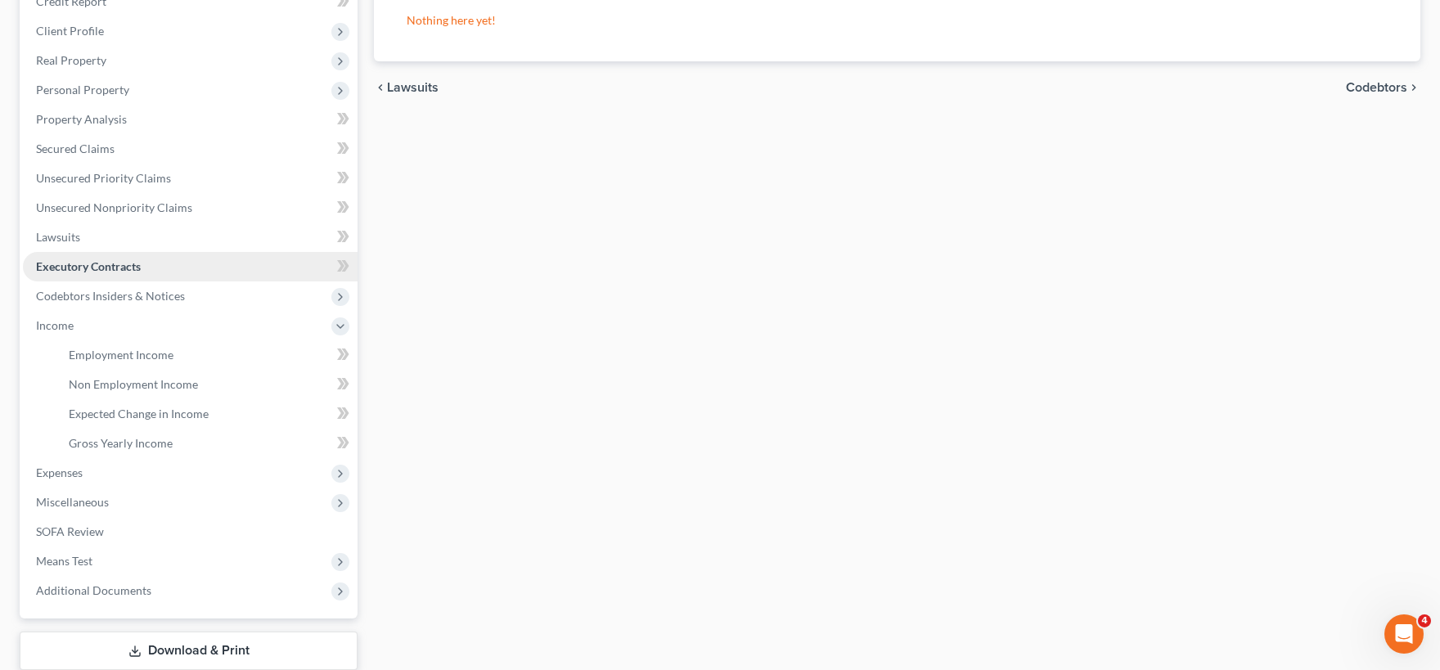
scroll to position [45, 0]
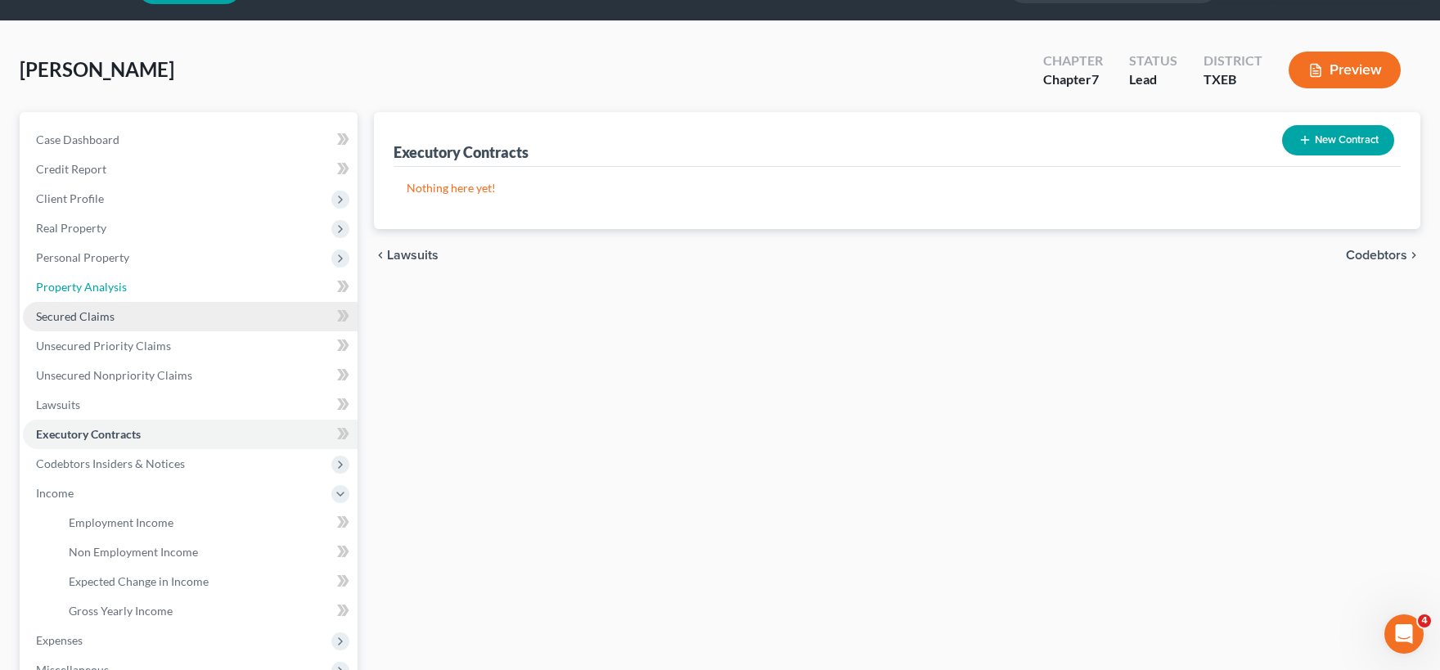
click at [129, 301] on ul "Case Dashboard Payments Invoices Payments Payments Credit Report Client Profile" at bounding box center [190, 449] width 335 height 648
click at [127, 311] on link "Secured Claims" at bounding box center [190, 316] width 335 height 29
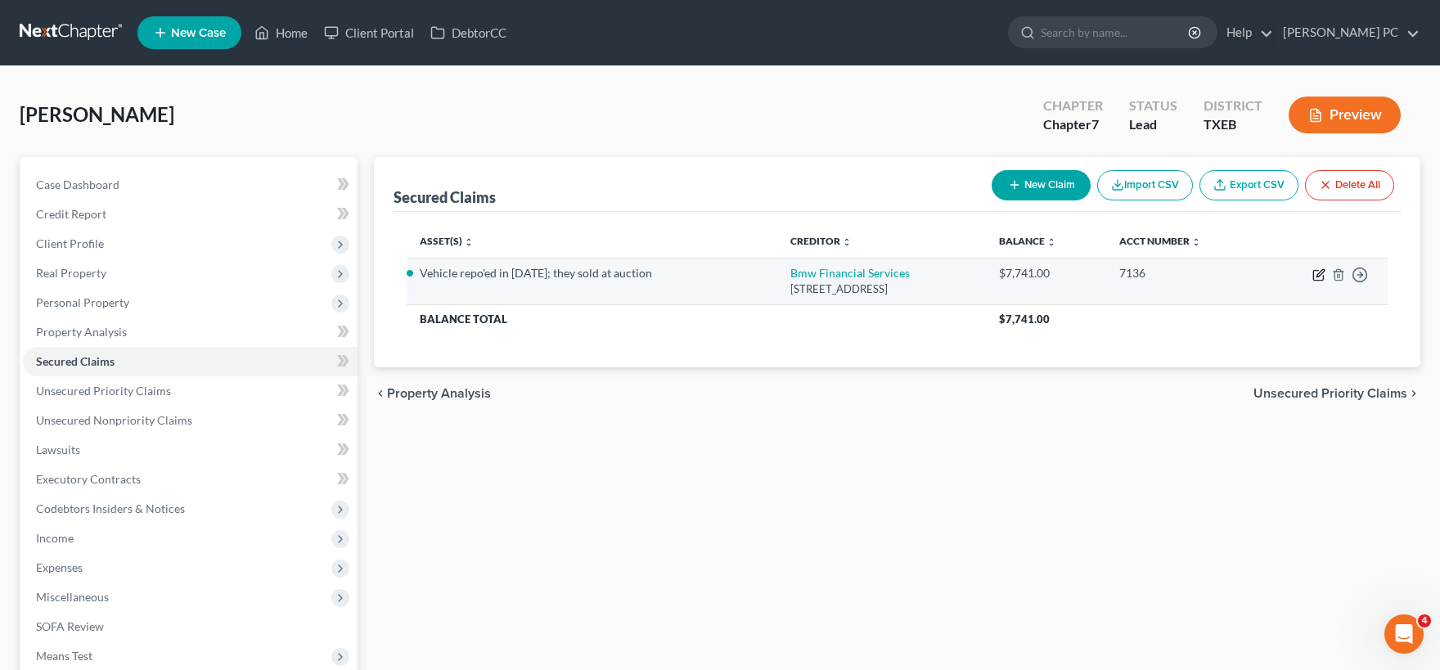
click at [1319, 276] on icon "button" at bounding box center [1319, 272] width 7 height 7
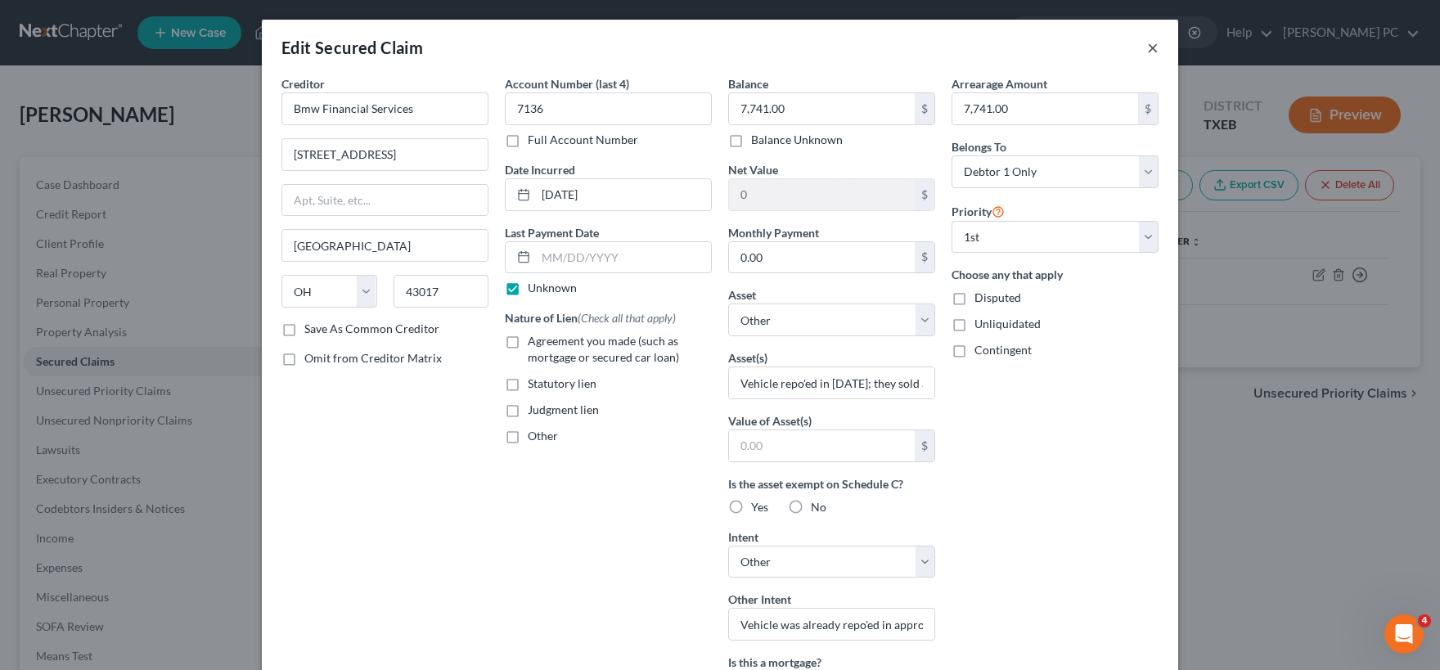
drag, startPoint x: 1153, startPoint y: 49, endPoint x: 1108, endPoint y: 53, distance: 45.2
click at [1151, 49] on button "×" at bounding box center [1152, 48] width 11 height 20
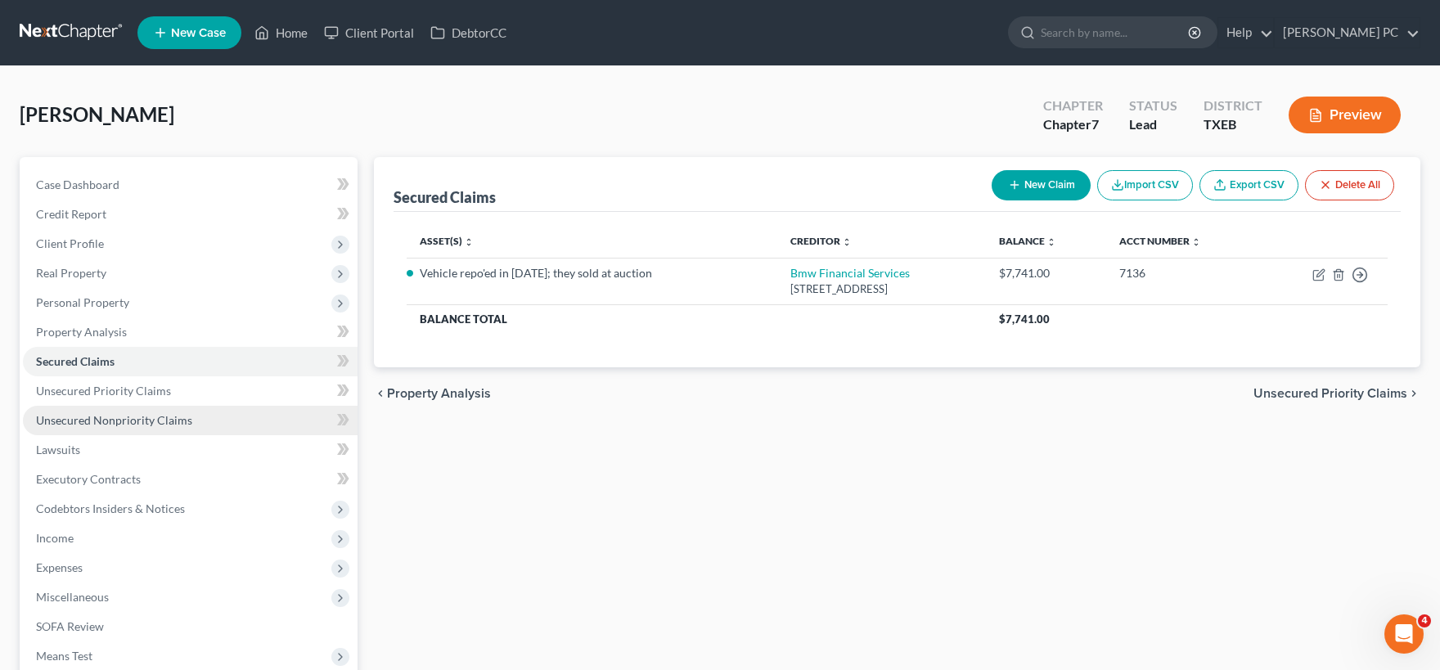
click at [124, 421] on span "Unsecured Nonpriority Claims" at bounding box center [114, 420] width 156 height 14
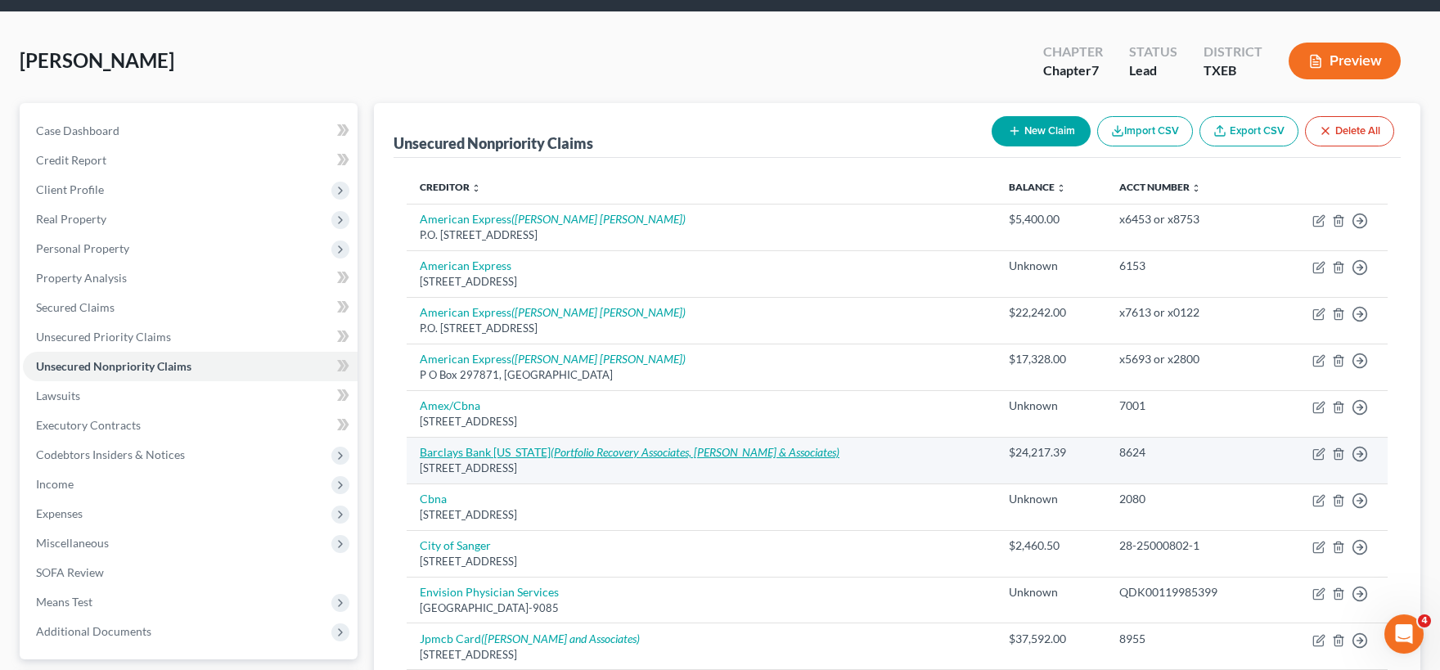
scroll to position [180, 0]
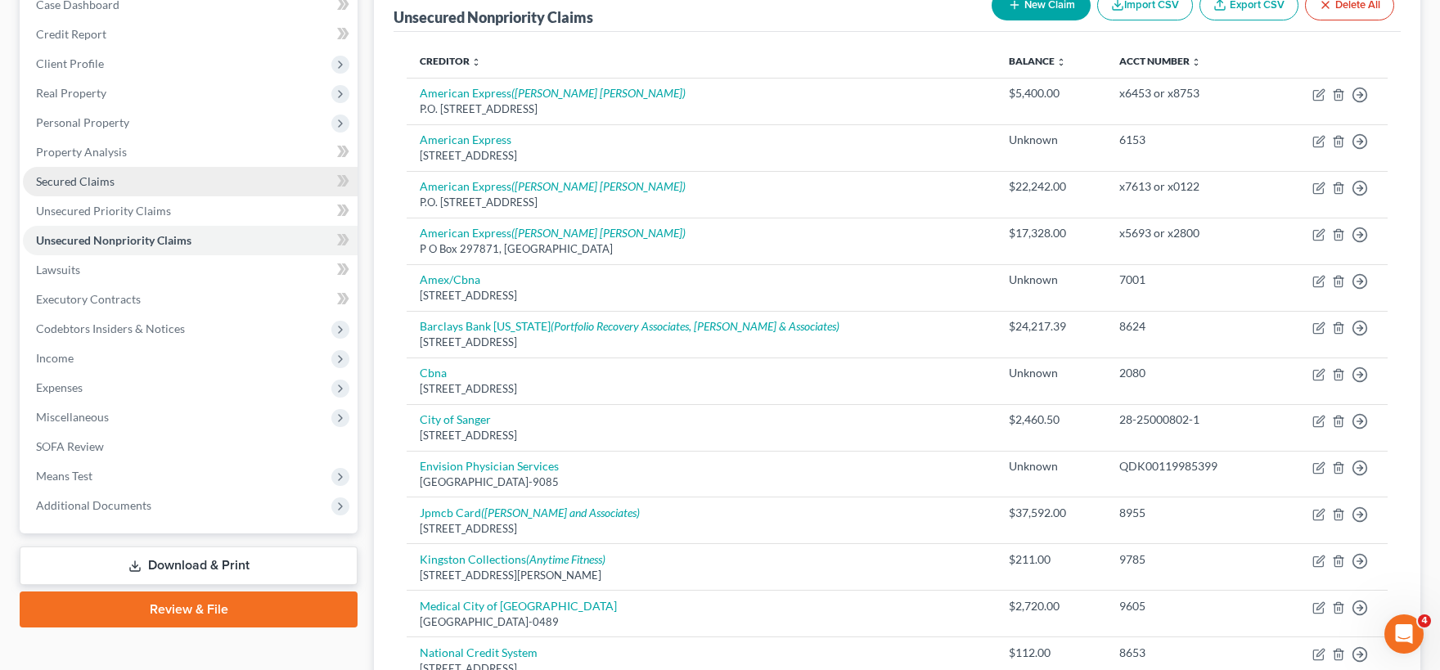
click at [140, 185] on link "Secured Claims" at bounding box center [190, 181] width 335 height 29
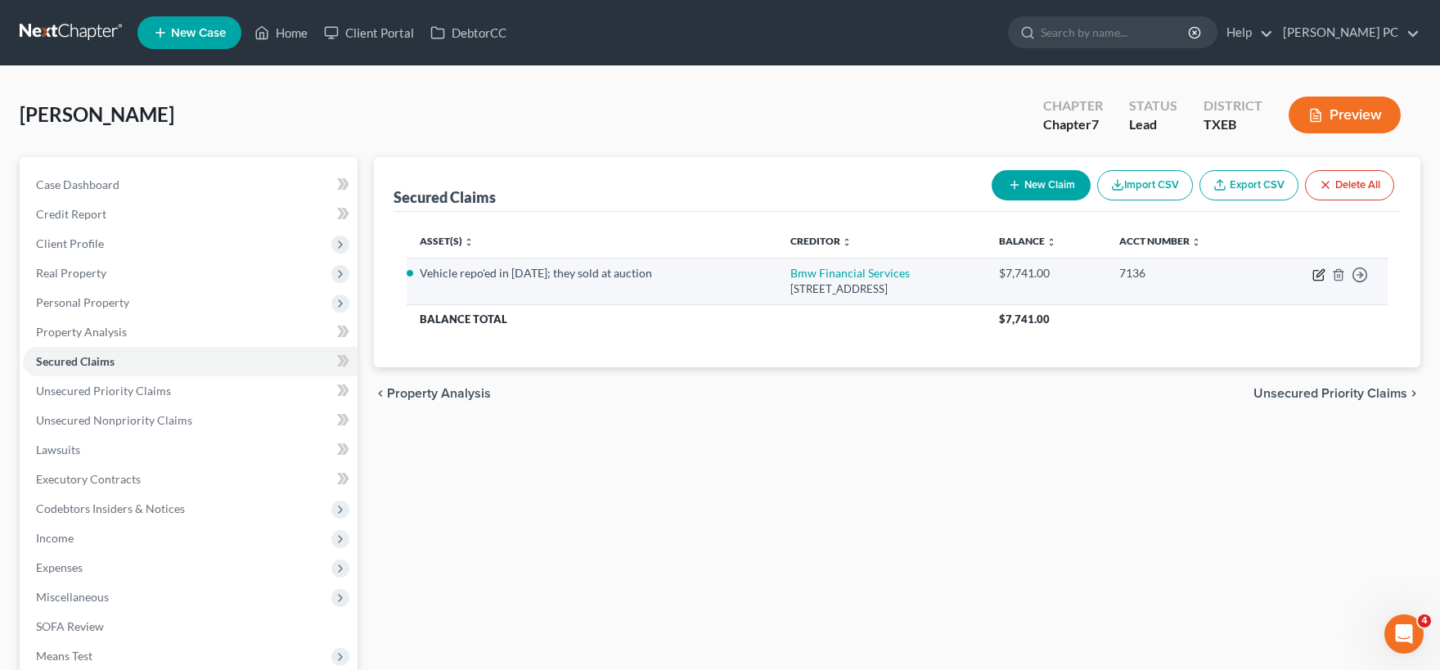
click at [1317, 276] on icon "button" at bounding box center [1319, 272] width 7 height 7
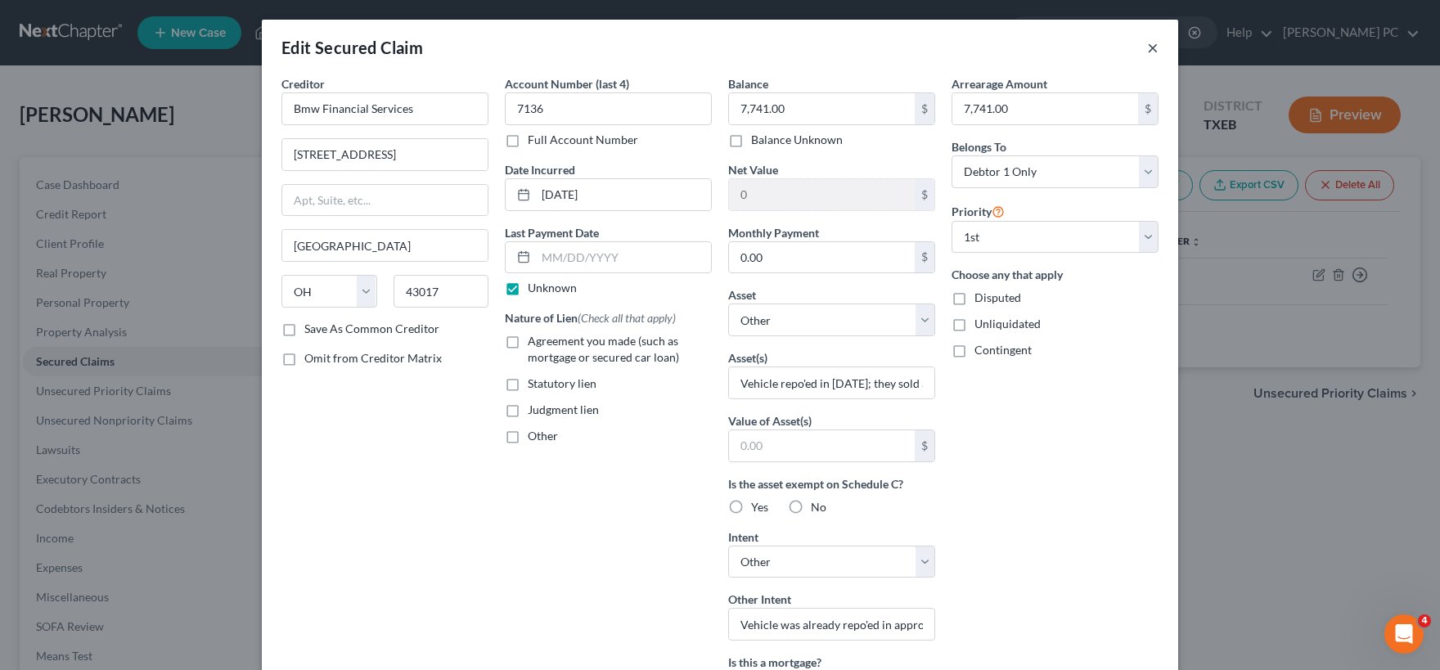
click at [1153, 47] on button "×" at bounding box center [1152, 48] width 11 height 20
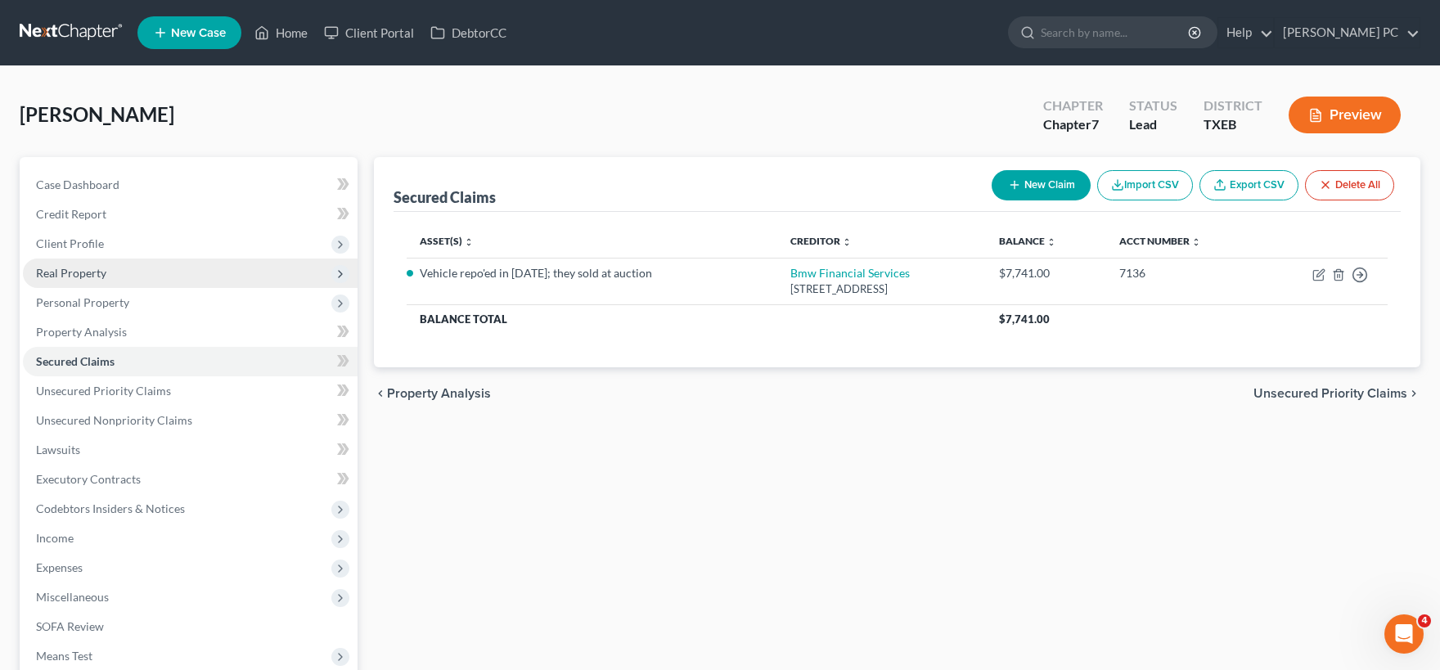
click at [82, 267] on span "Real Property" at bounding box center [71, 273] width 70 height 14
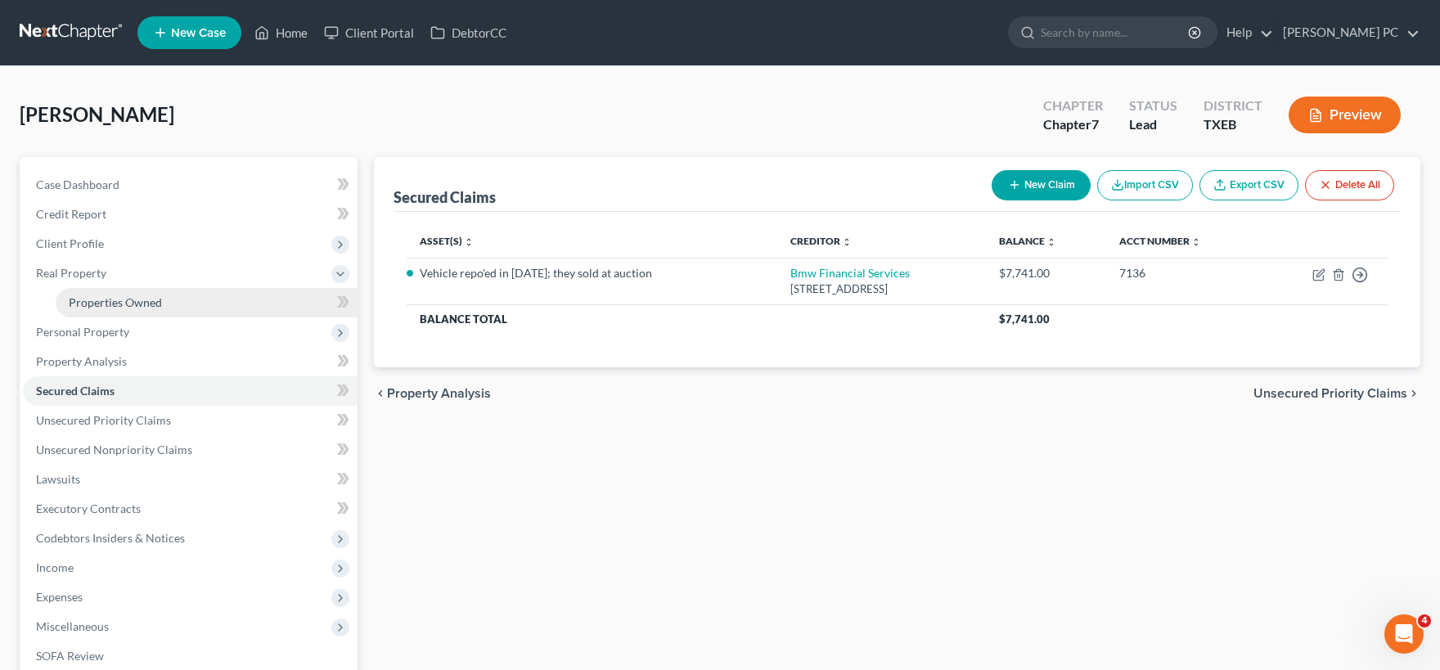
click at [106, 300] on span "Properties Owned" at bounding box center [115, 302] width 93 height 14
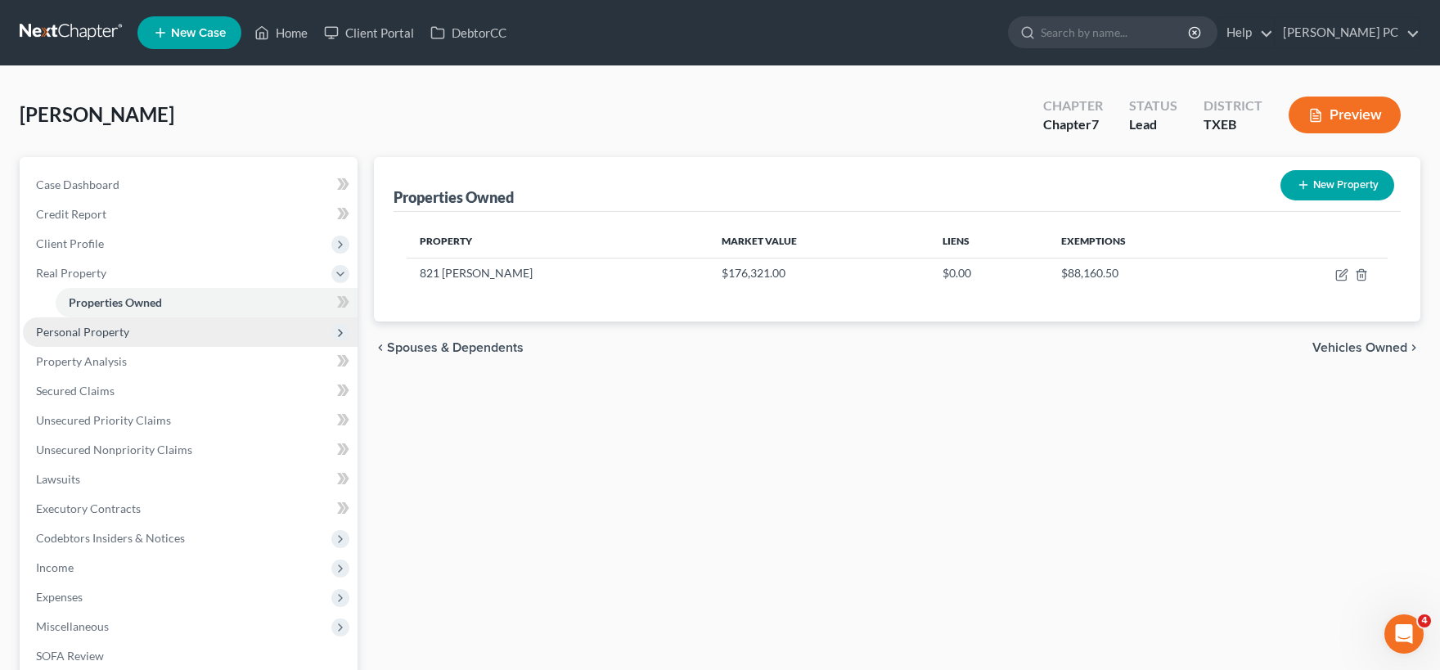
click at [92, 330] on span "Personal Property" at bounding box center [82, 332] width 93 height 14
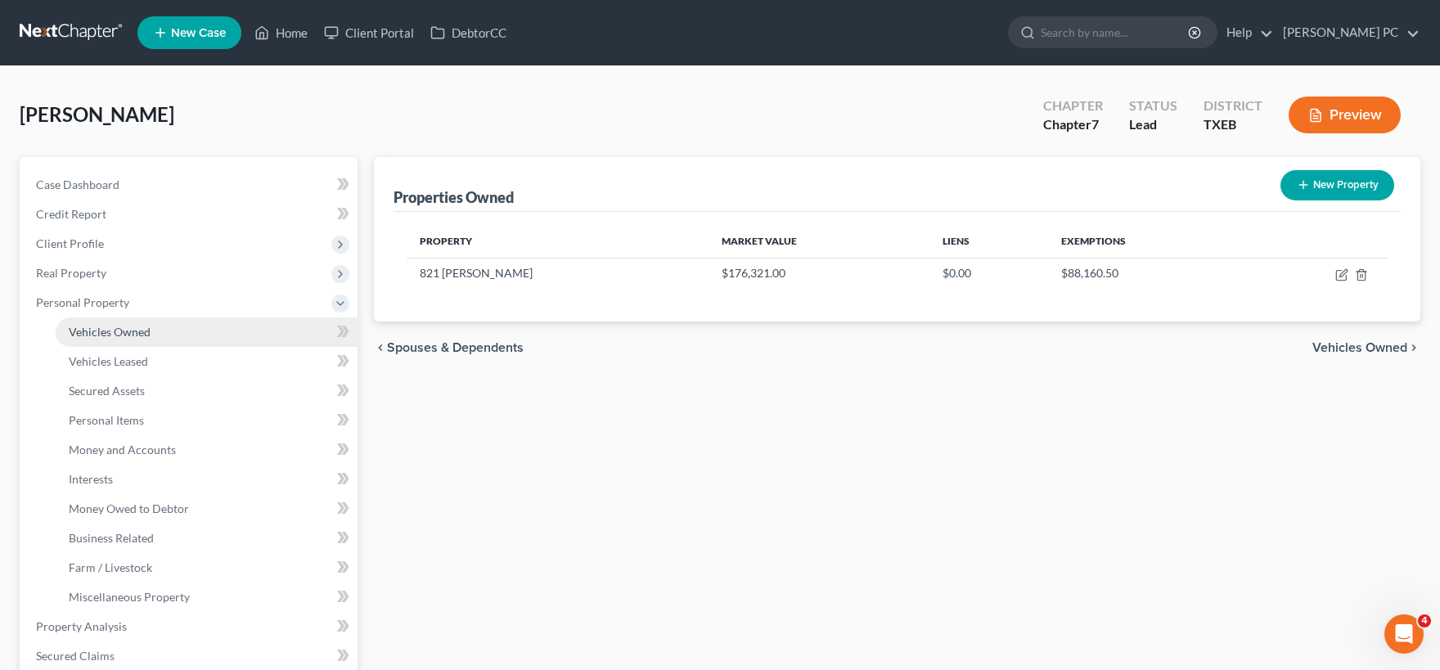
click at [109, 330] on span "Vehicles Owned" at bounding box center [110, 332] width 82 height 14
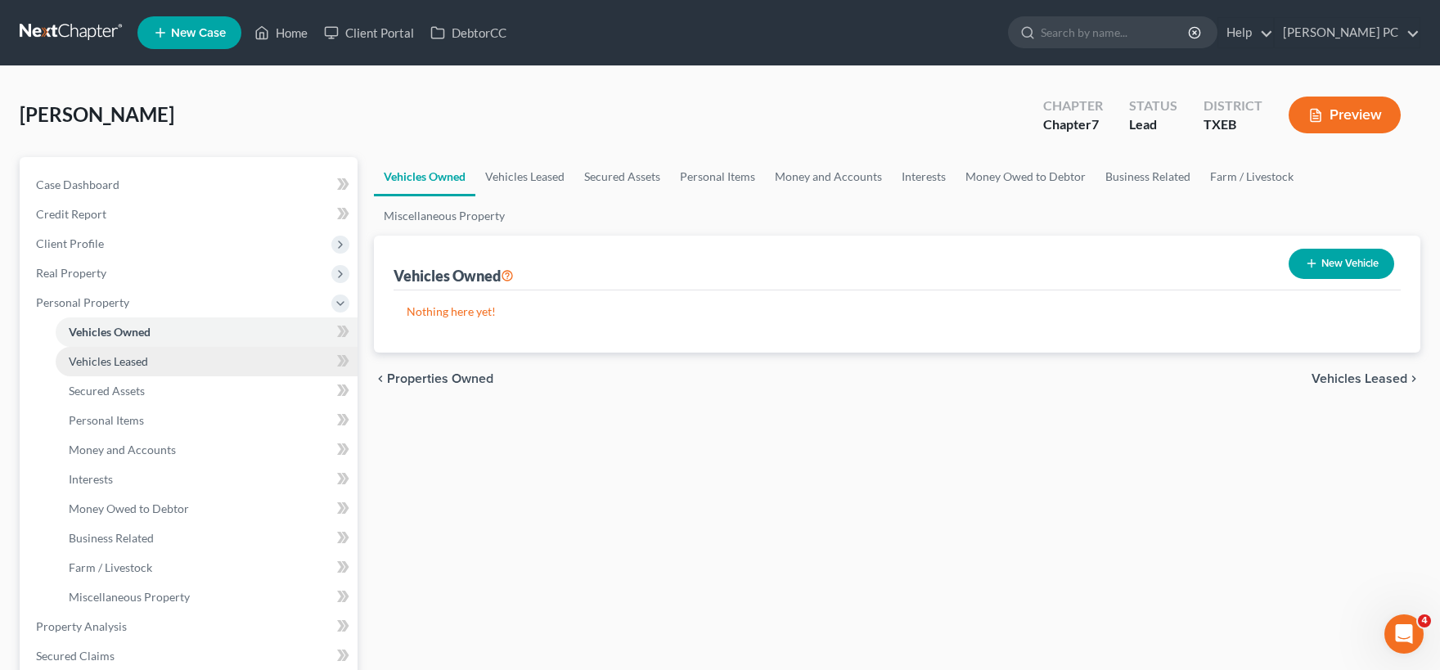
click at [133, 362] on span "Vehicles Leased" at bounding box center [108, 361] width 79 height 14
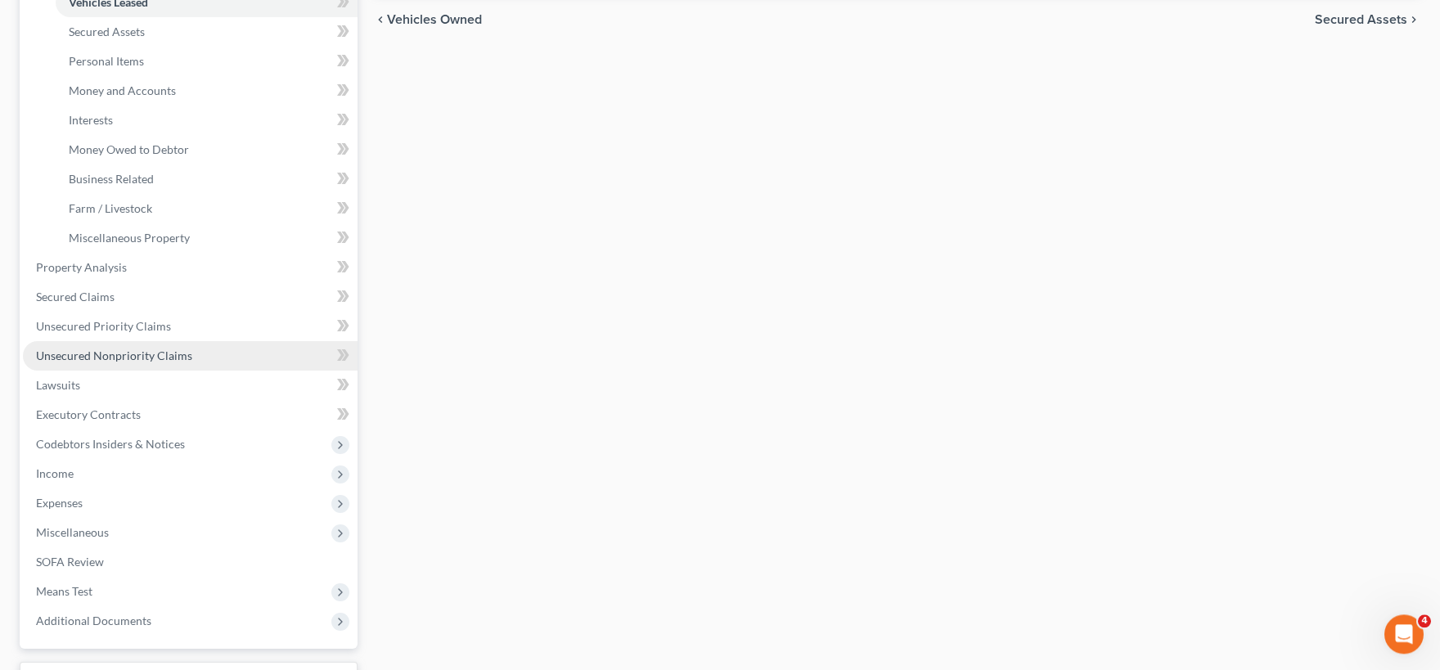
scroll to position [360, 0]
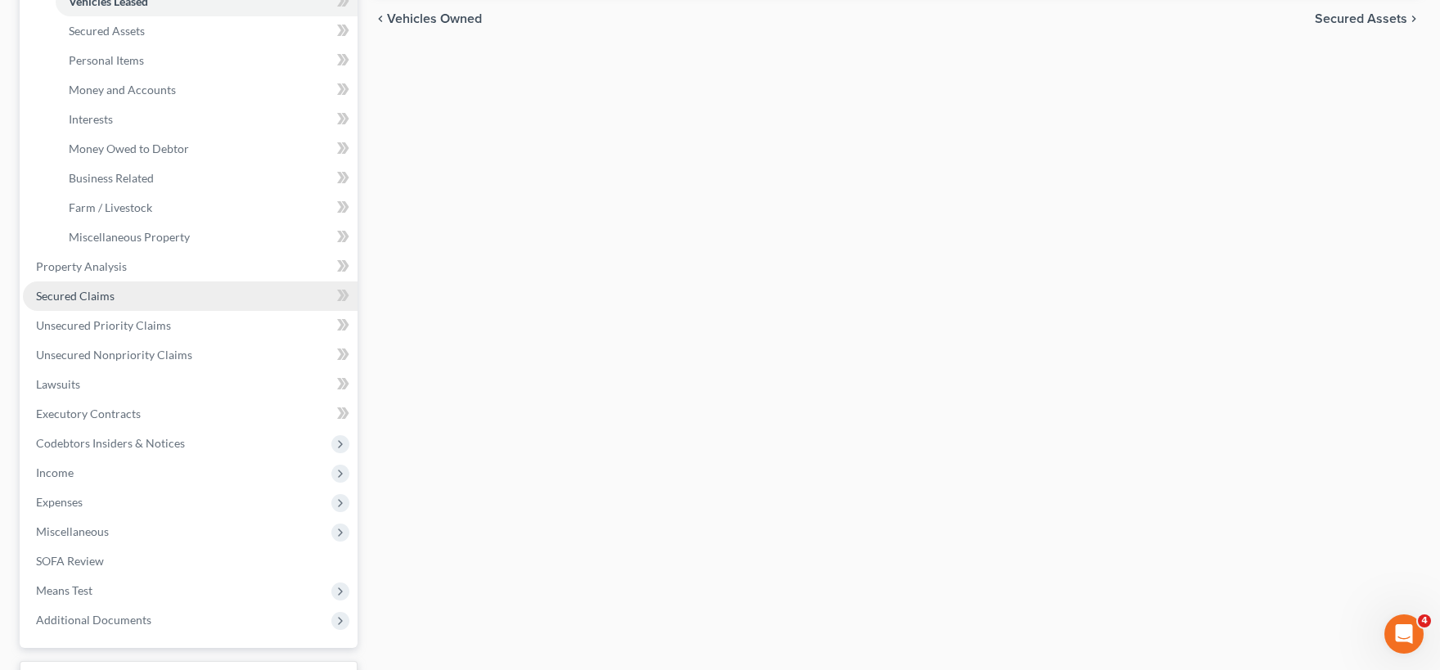
click at [110, 300] on span "Secured Claims" at bounding box center [75, 296] width 79 height 14
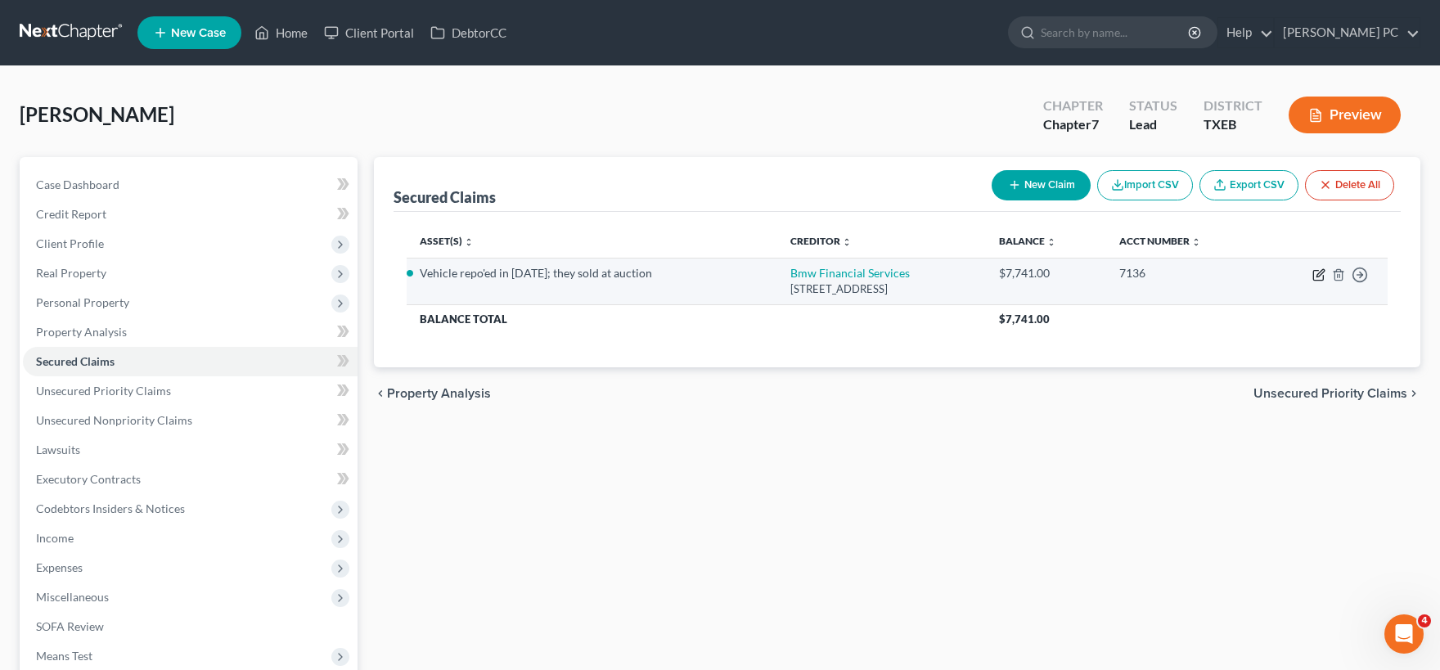
click at [1318, 275] on icon "button" at bounding box center [1318, 274] width 13 height 13
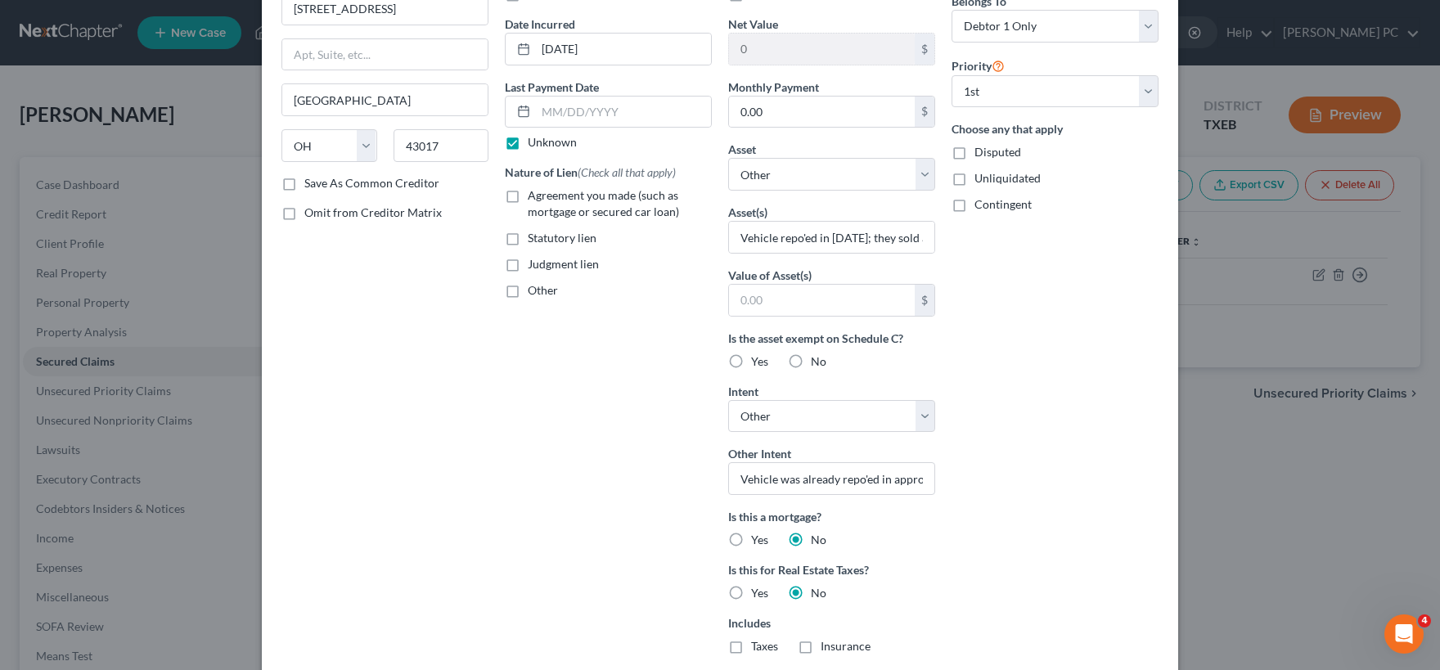
scroll to position [162, 0]
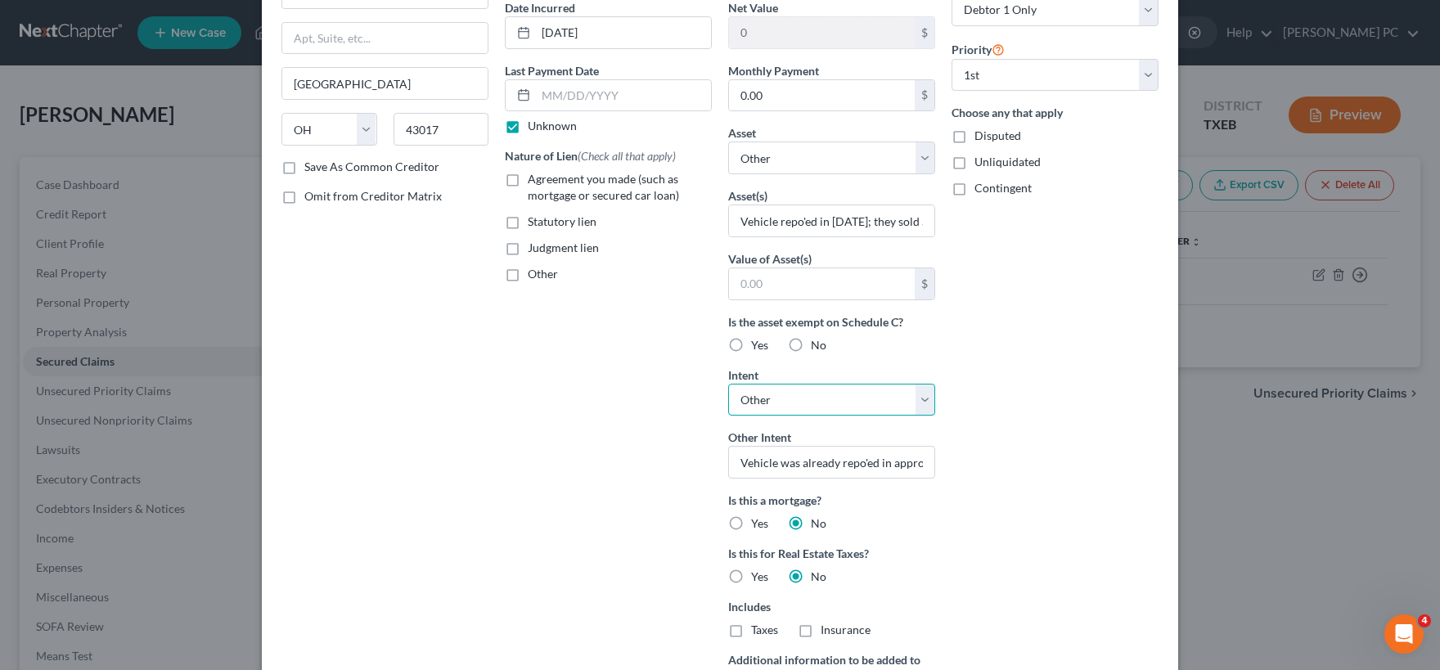
click at [728, 384] on select "Select Surrender Redeem Reaffirm Avoid Other" at bounding box center [831, 400] width 207 height 33
click at [993, 437] on div "Arrearage Amount 7,741.00 $ Belongs To * Select Debtor 1 Only Debtor 2 Only Deb…" at bounding box center [1054, 336] width 223 height 846
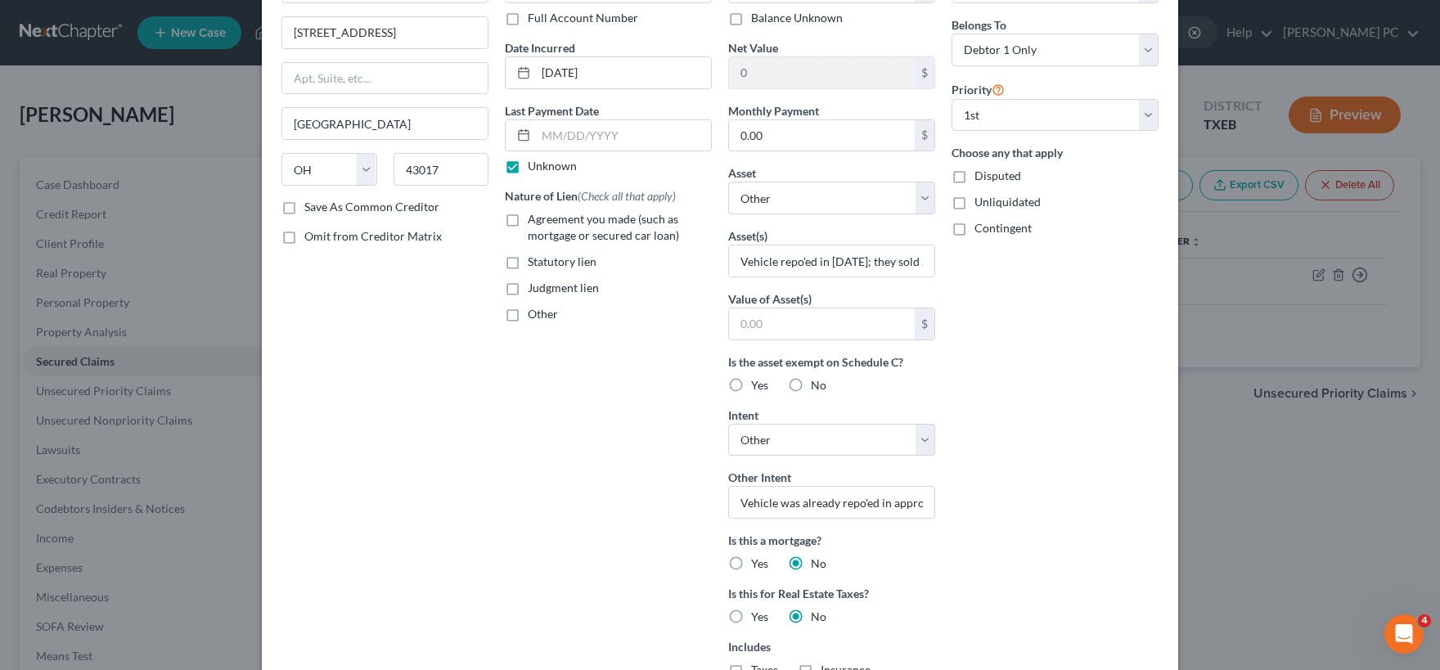
scroll to position [243, 0]
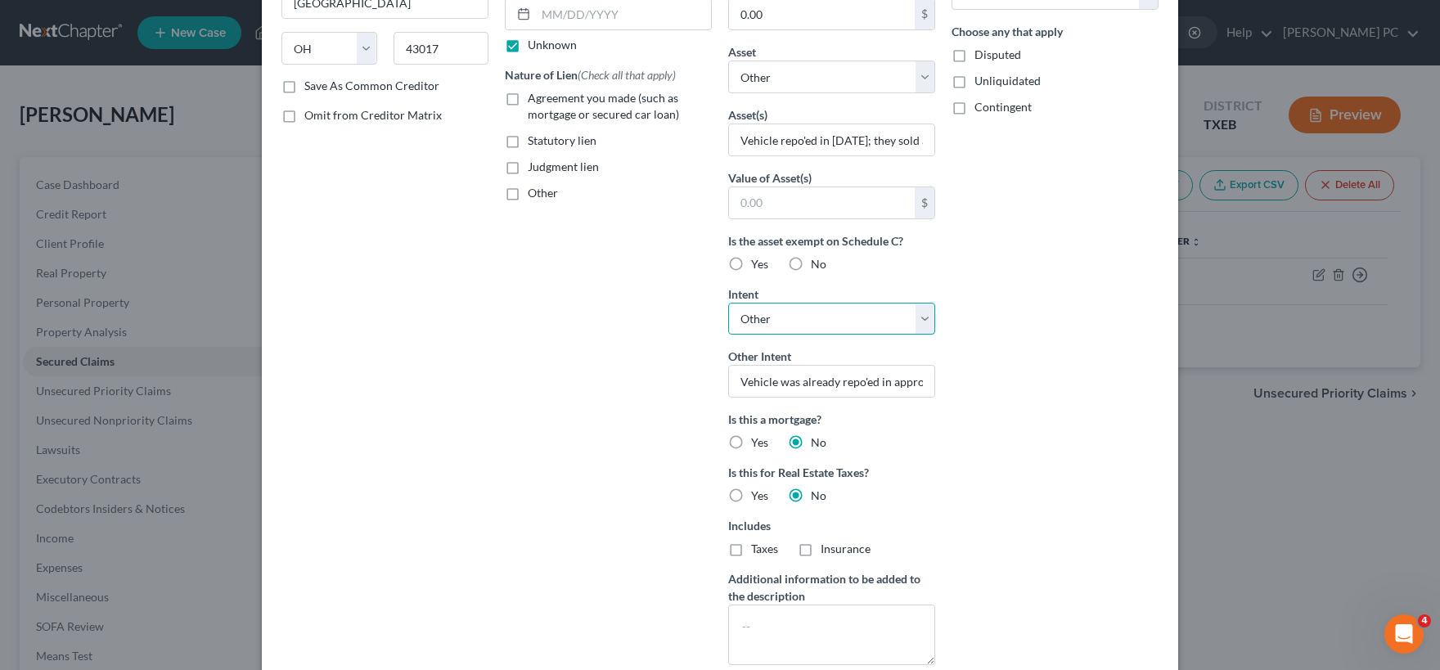
click at [728, 303] on select "Select Surrender Redeem Reaffirm Avoid Other" at bounding box center [831, 319] width 207 height 33
click option "Surrender" at bounding box center [0, 0] width 0 height 0
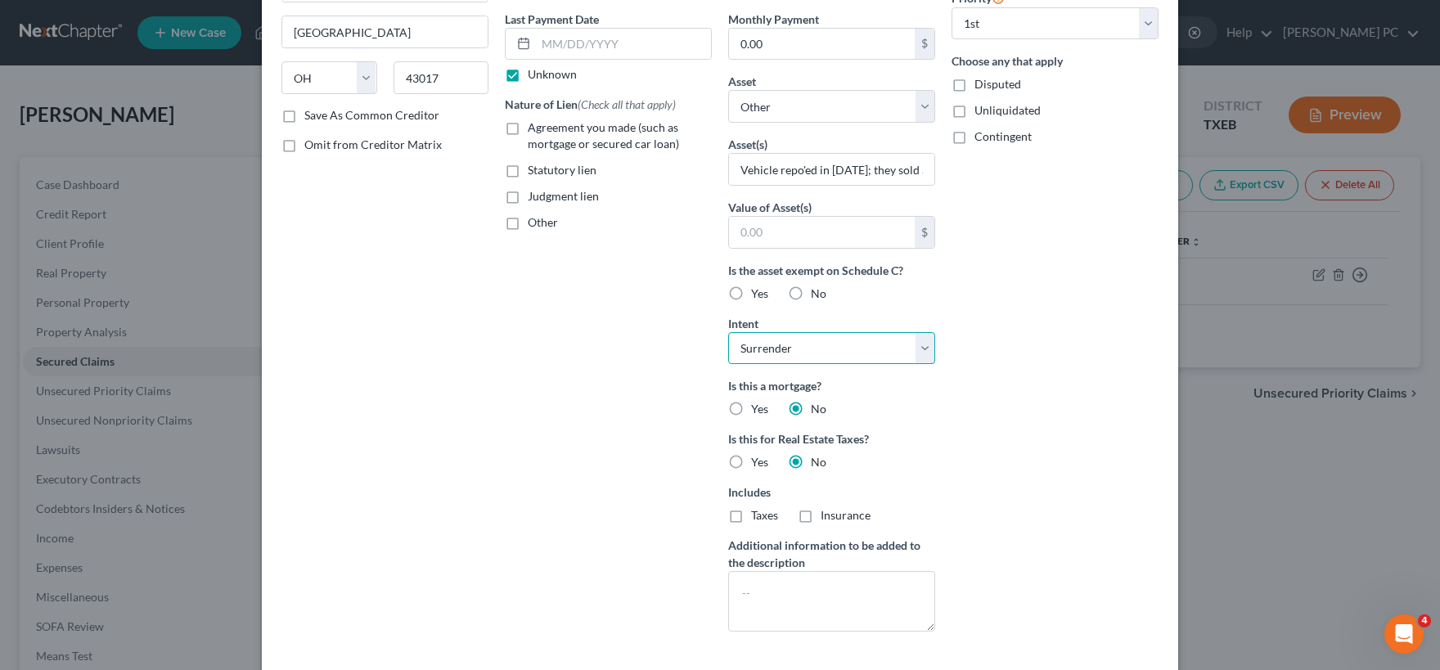
scroll to position [303, 0]
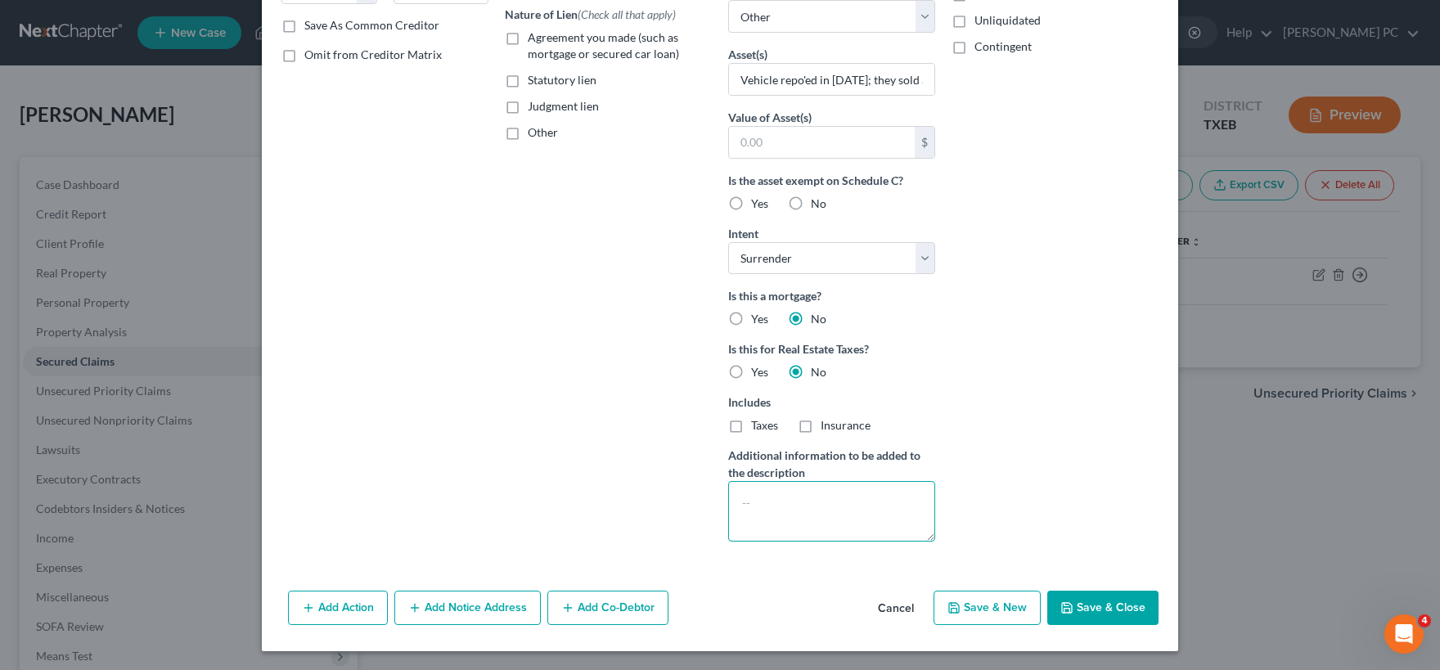
click at [787, 483] on textarea at bounding box center [831, 511] width 207 height 61
click at [1090, 605] on button "Save & Close" at bounding box center [1102, 608] width 111 height 34
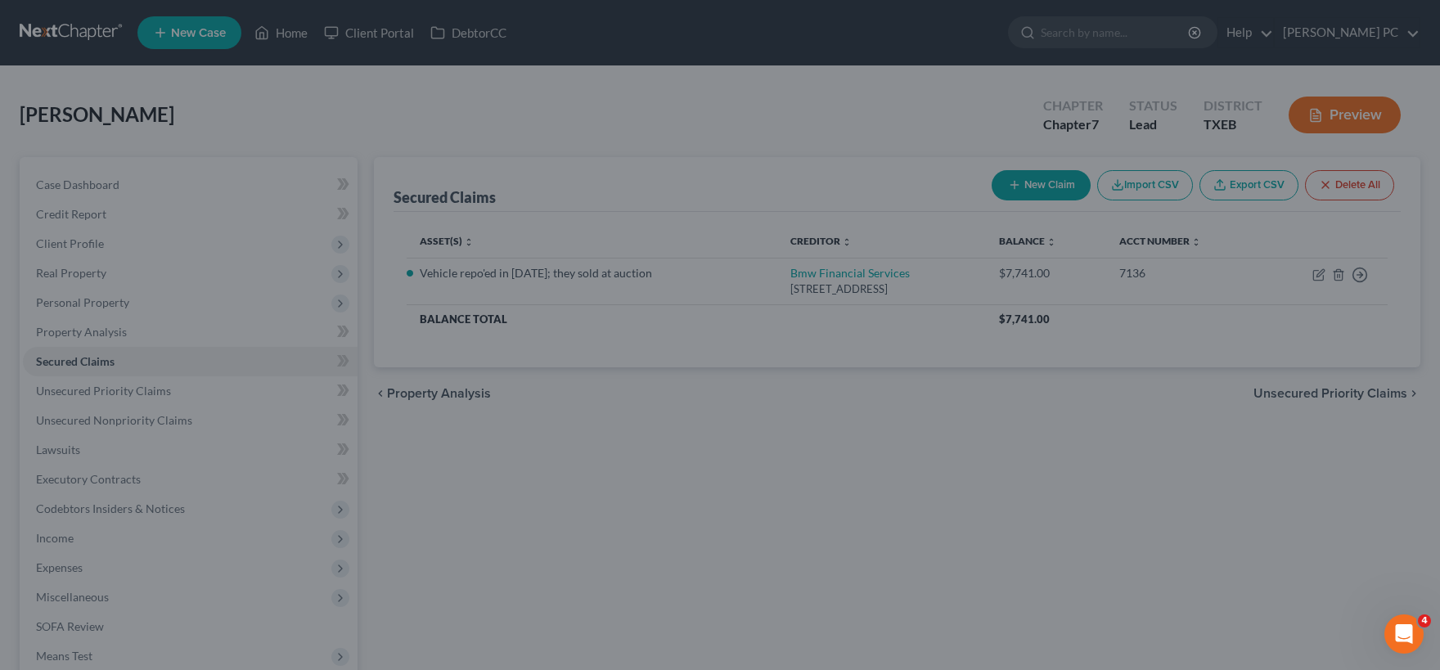
scroll to position [125, 0]
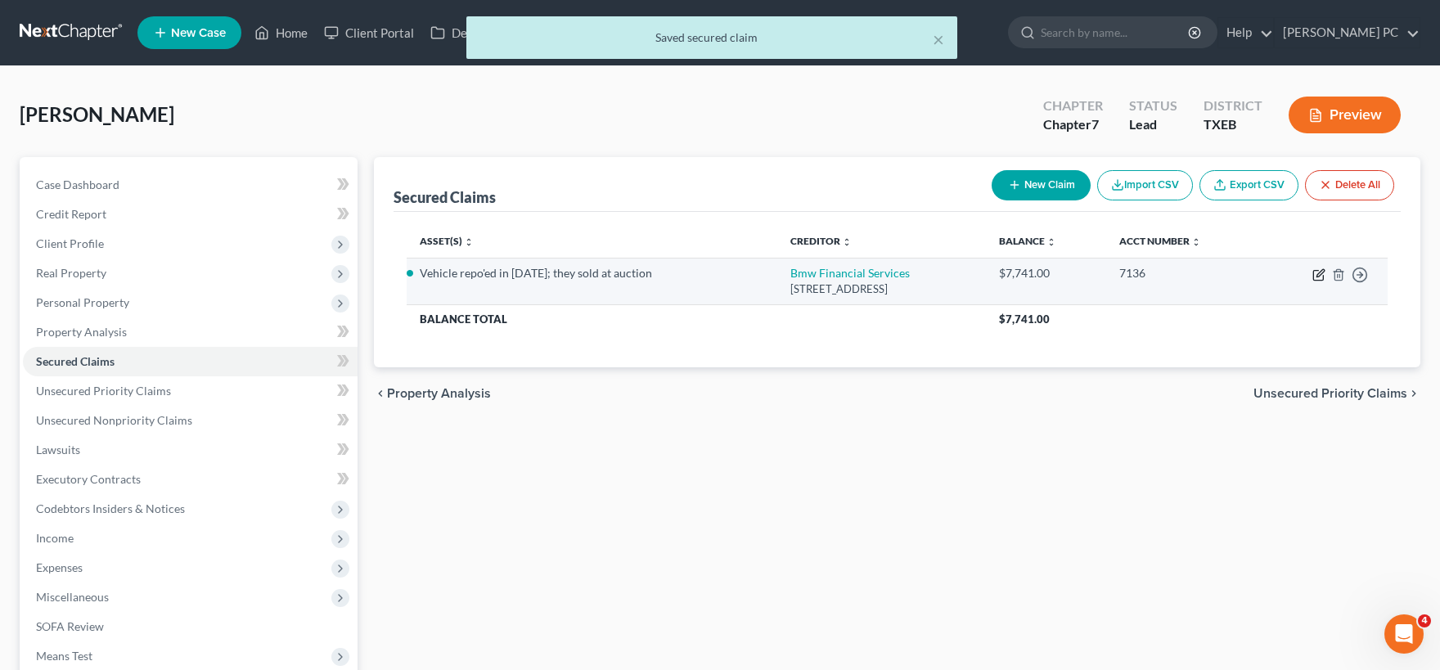
click at [1318, 276] on icon "button" at bounding box center [1319, 272] width 7 height 7
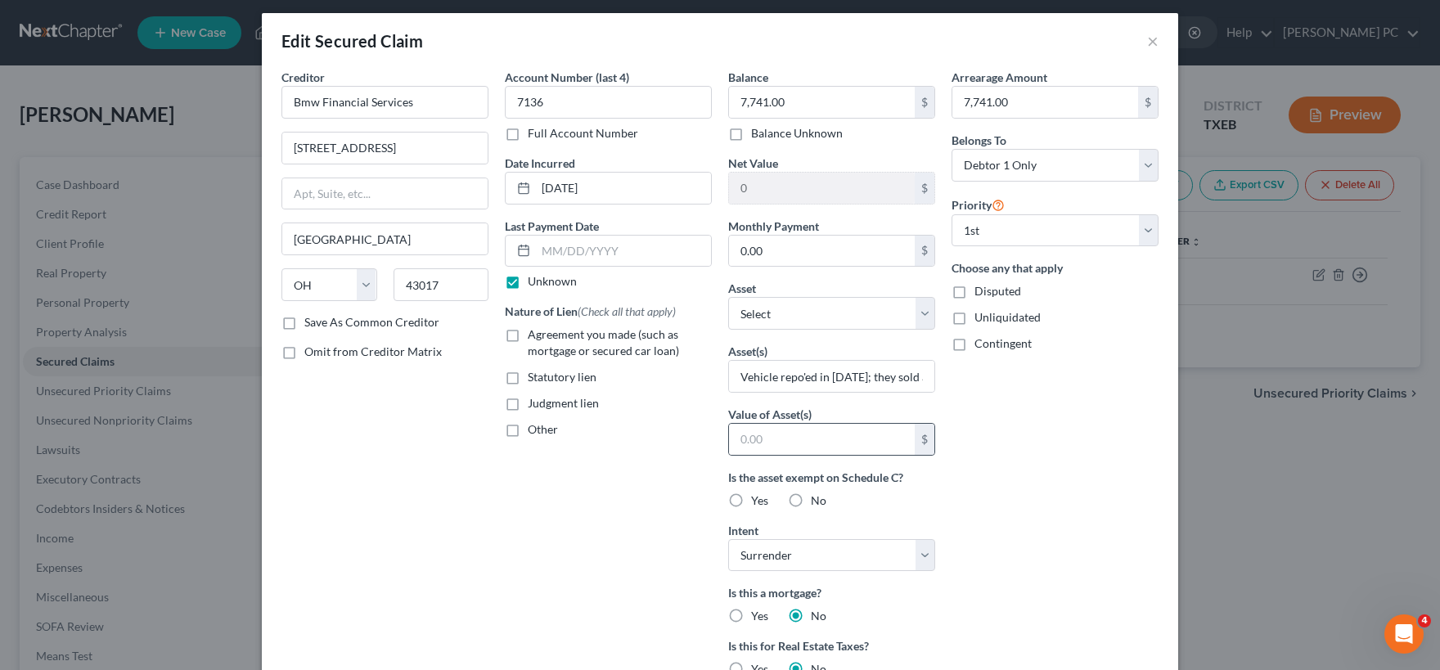
scroll to position [0, 0]
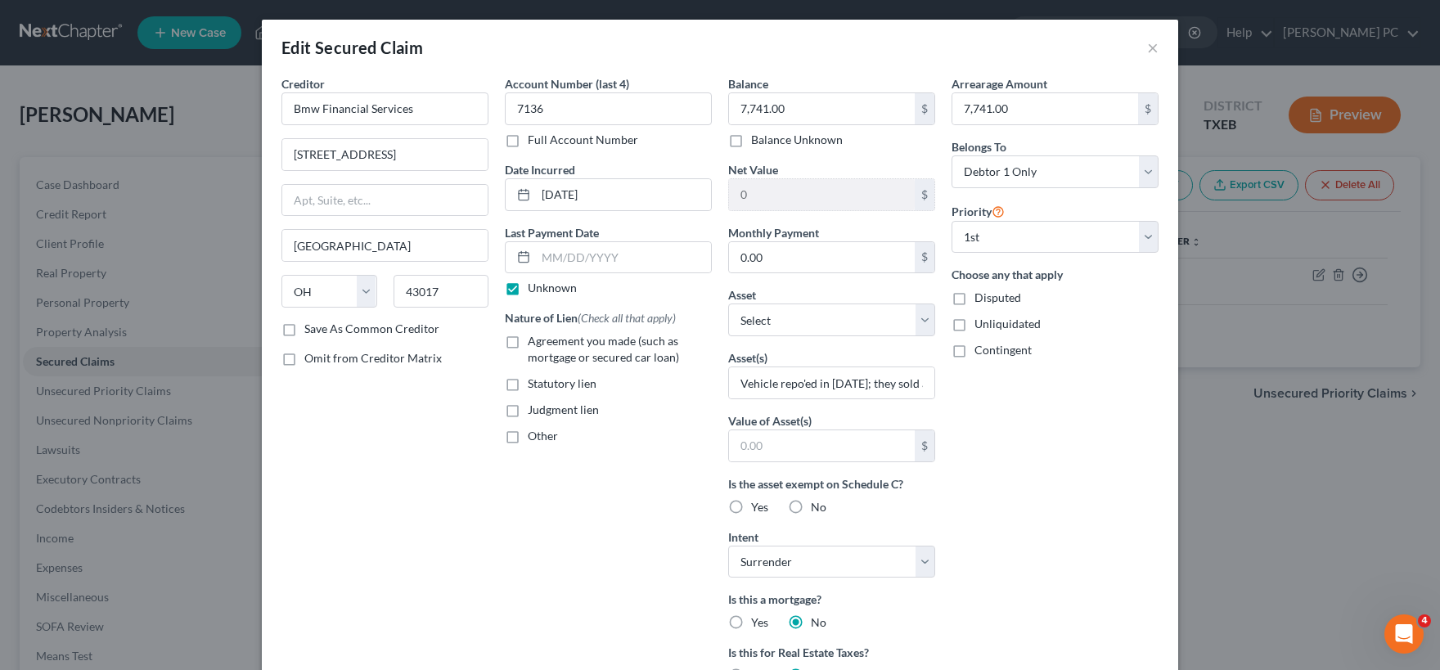
drag, startPoint x: 288, startPoint y: 327, endPoint x: 364, endPoint y: 348, distance: 79.0
click at [304, 328] on label "Save As Common Creditor" at bounding box center [371, 329] width 135 height 16
click at [311, 328] on input "Save As Common Creditor" at bounding box center [316, 326] width 11 height 11
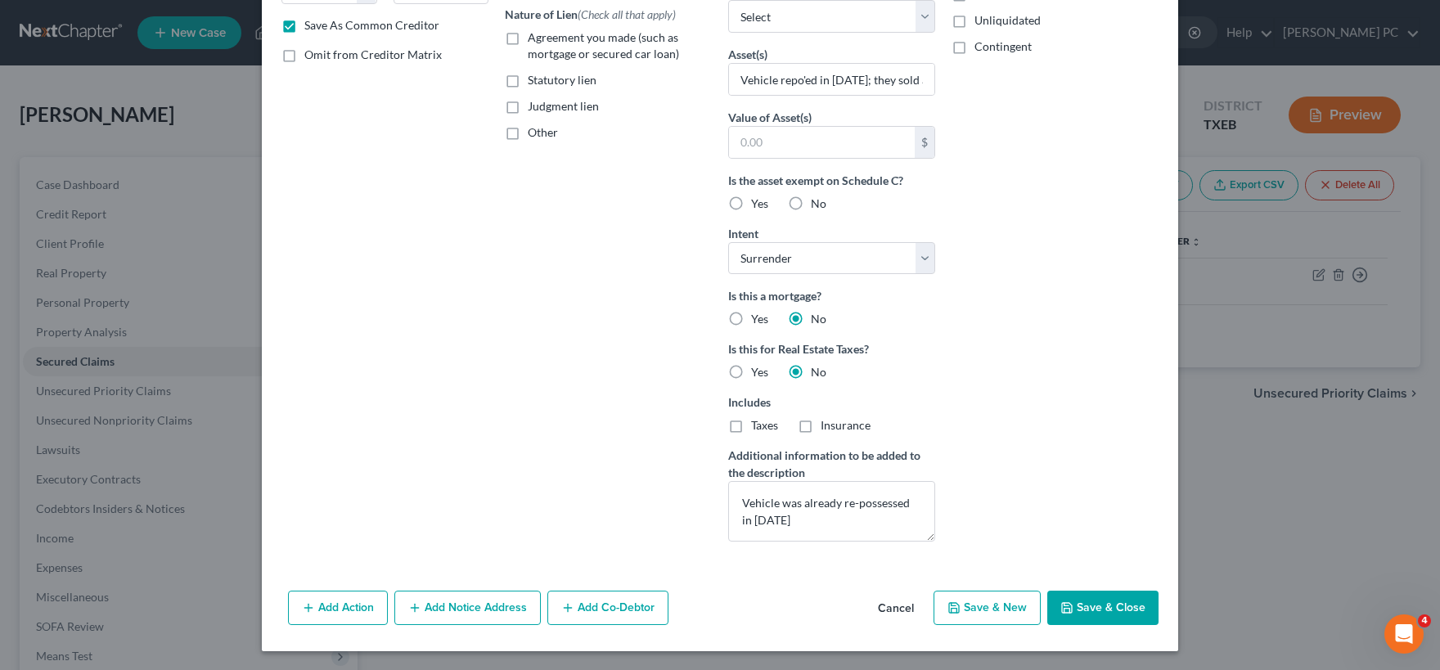
click at [1097, 608] on button "Save & Close" at bounding box center [1102, 608] width 111 height 34
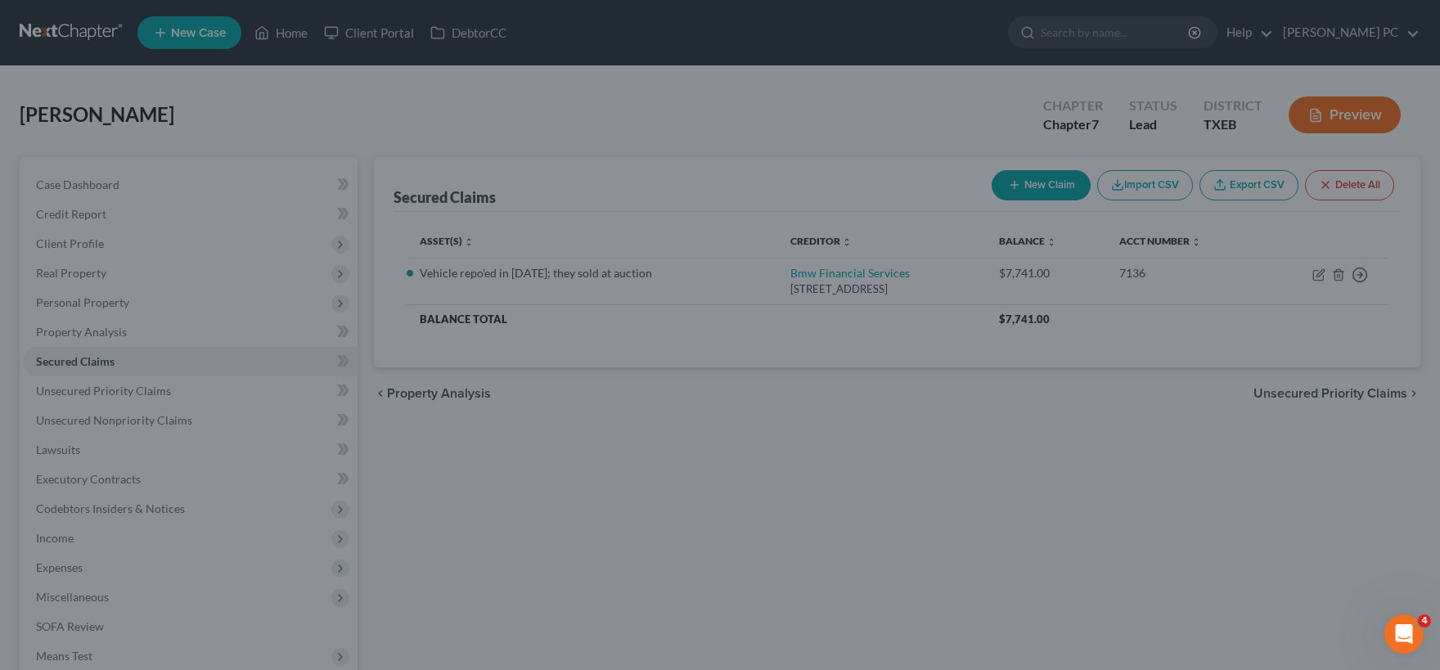
scroll to position [125, 0]
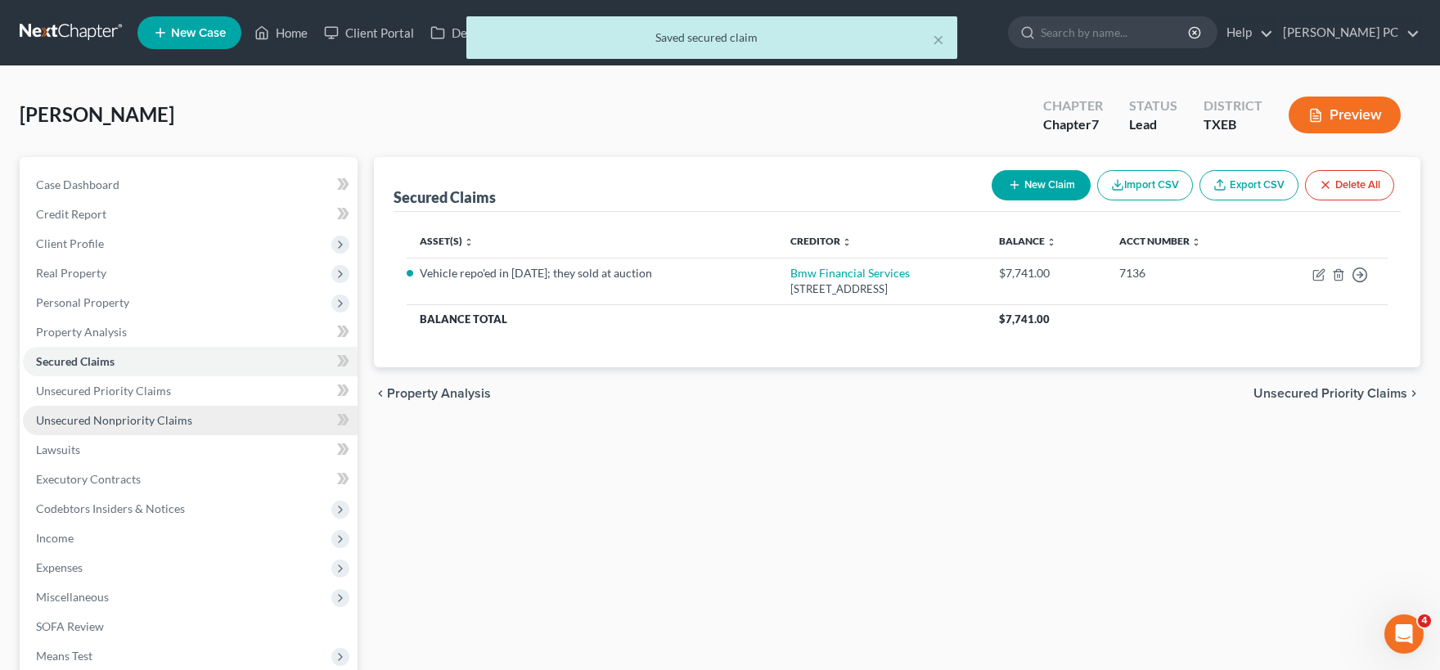
click at [149, 419] on span "Unsecured Nonpriority Claims" at bounding box center [114, 420] width 156 height 14
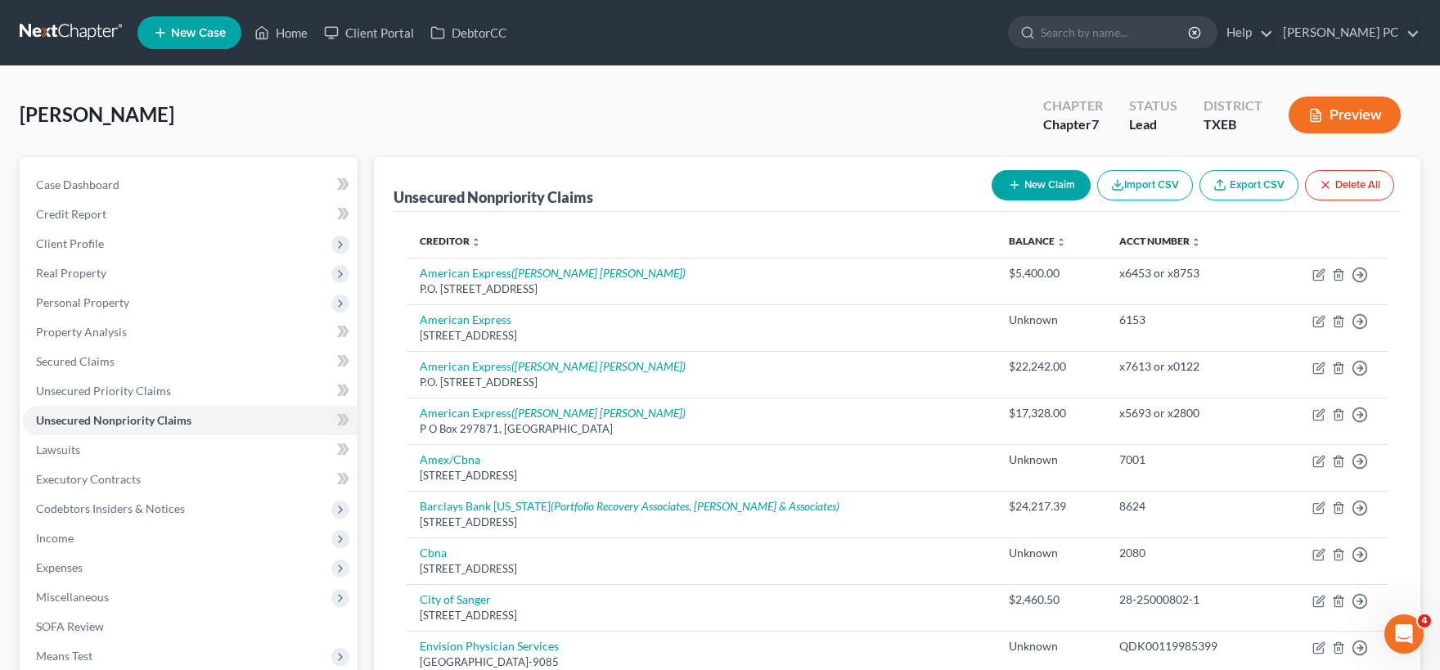
click at [1043, 185] on button "New Claim" at bounding box center [1040, 185] width 99 height 30
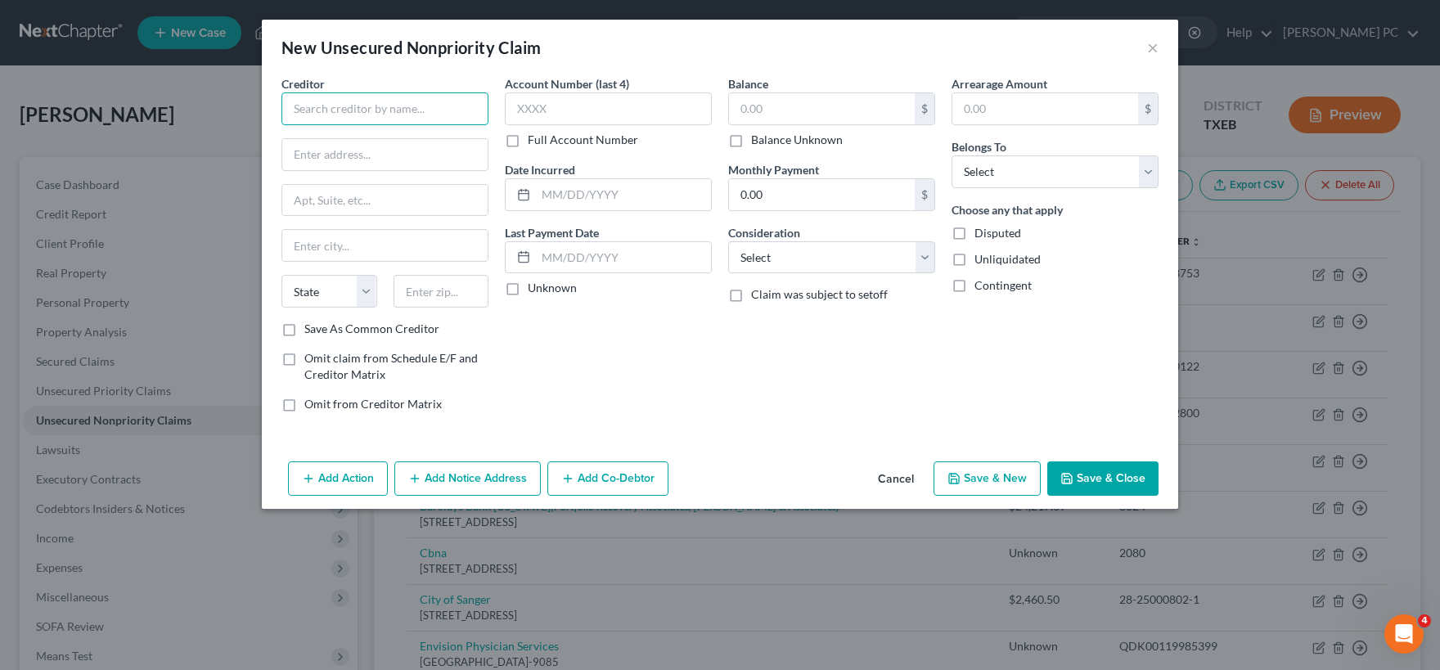
click at [335, 101] on input "text" at bounding box center [384, 108] width 207 height 33
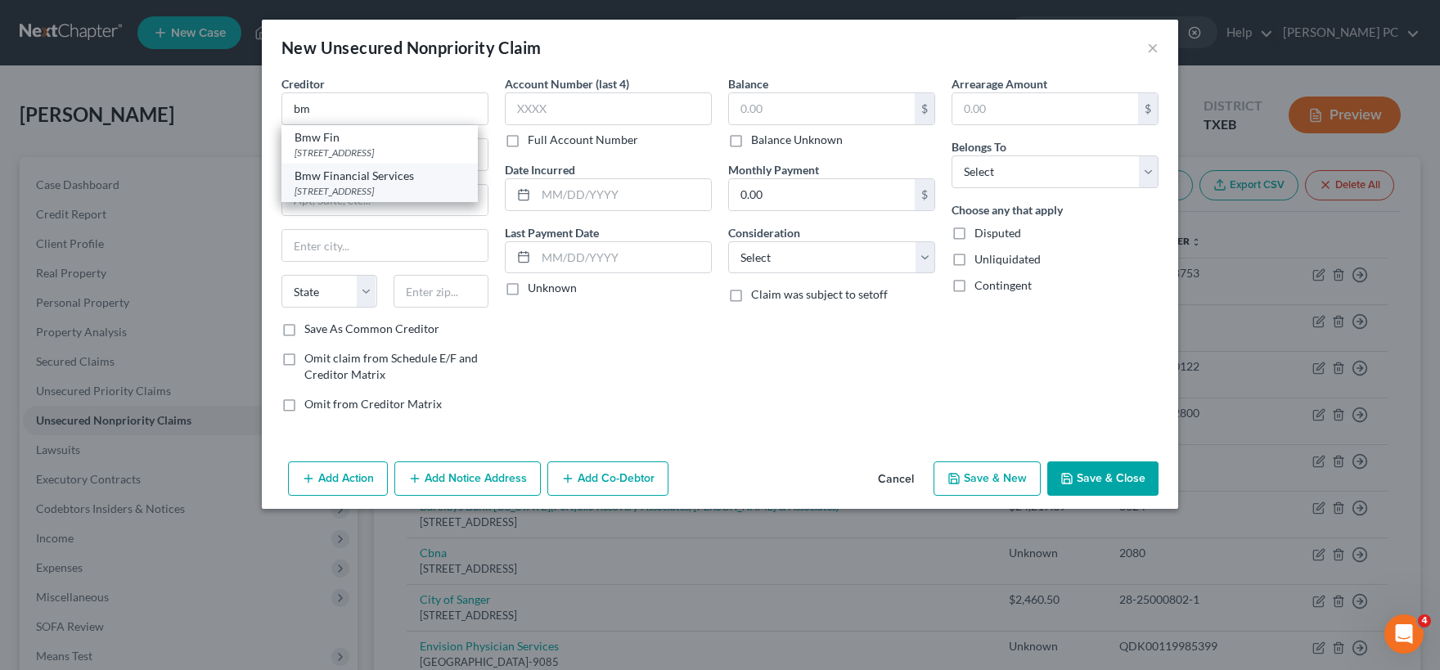
click at [330, 177] on div "Bmw Financial Services" at bounding box center [379, 176] width 170 height 16
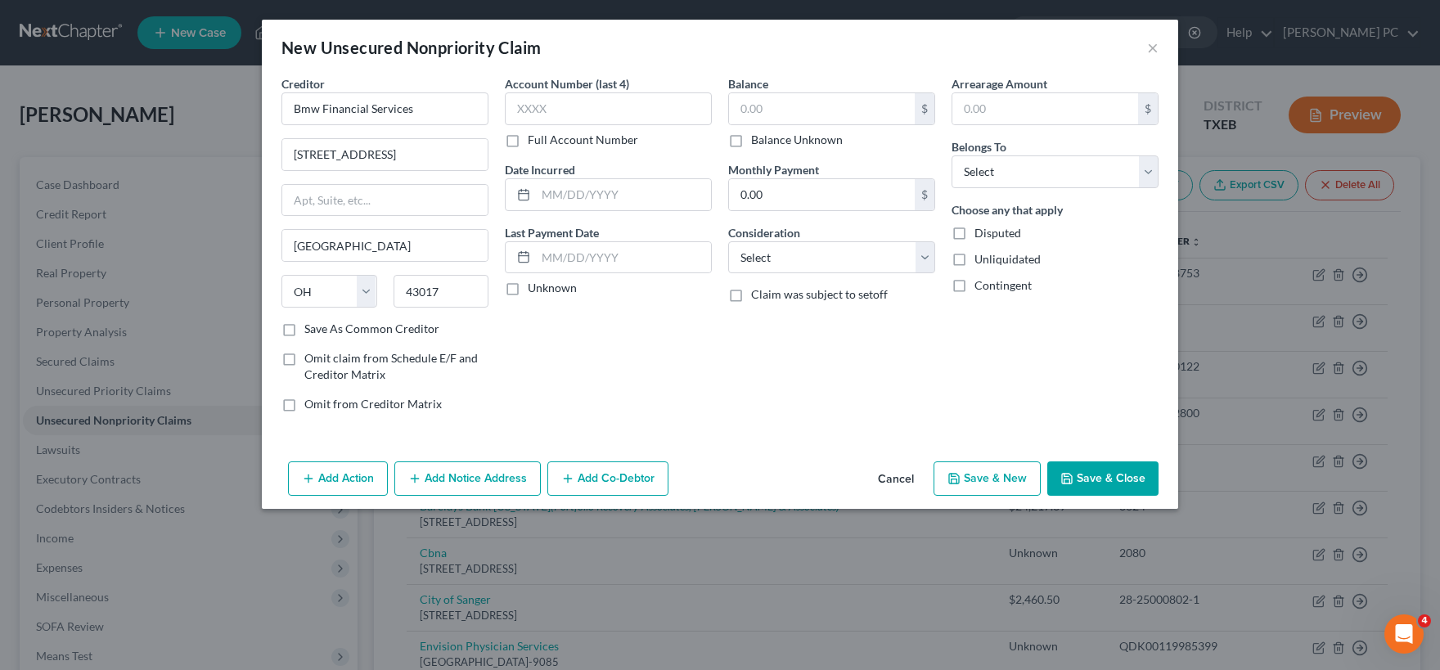
click at [1079, 483] on button "Save & Close" at bounding box center [1102, 478] width 111 height 34
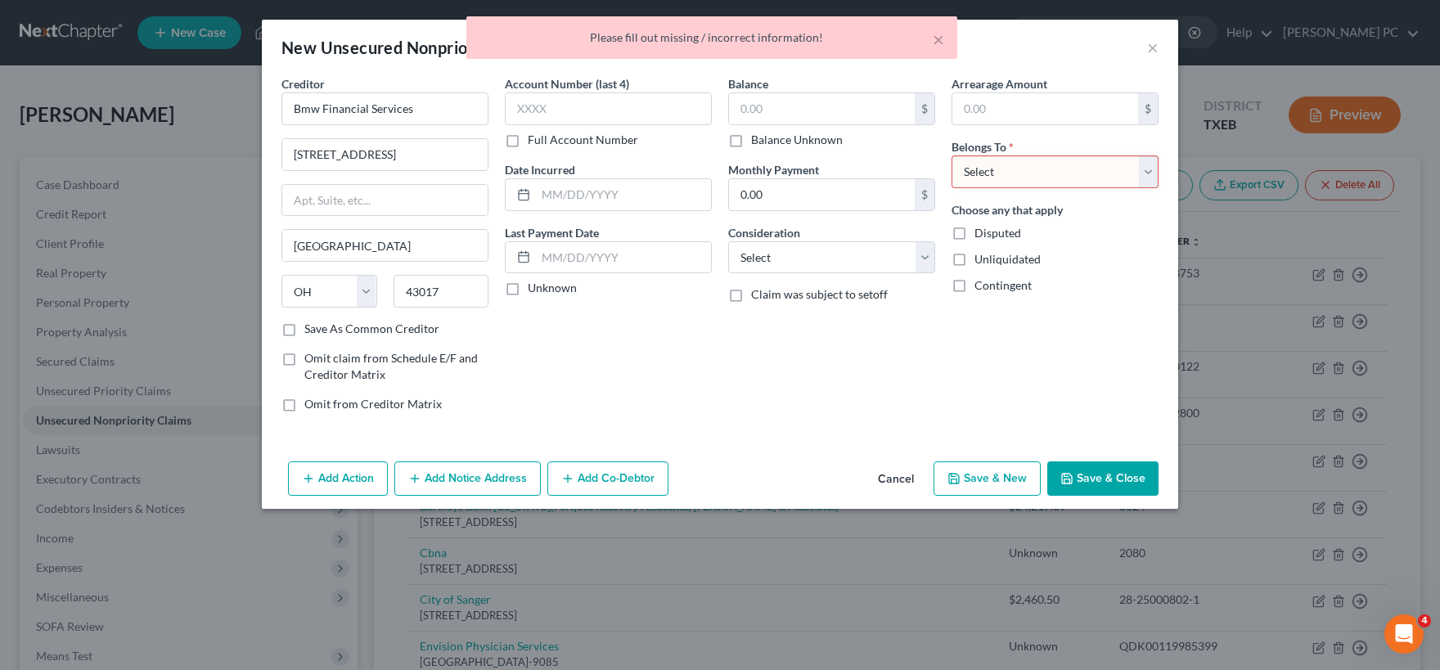
click at [951, 155] on select "Select Debtor 1 Only Debtor 2 Only Debtor 1 And Debtor 2 Only At Least One Of T…" at bounding box center [1054, 171] width 207 height 33
click option "Debtor 1 Only" at bounding box center [0, 0] width 0 height 0
click at [1084, 472] on button "Save & Close" at bounding box center [1102, 478] width 111 height 34
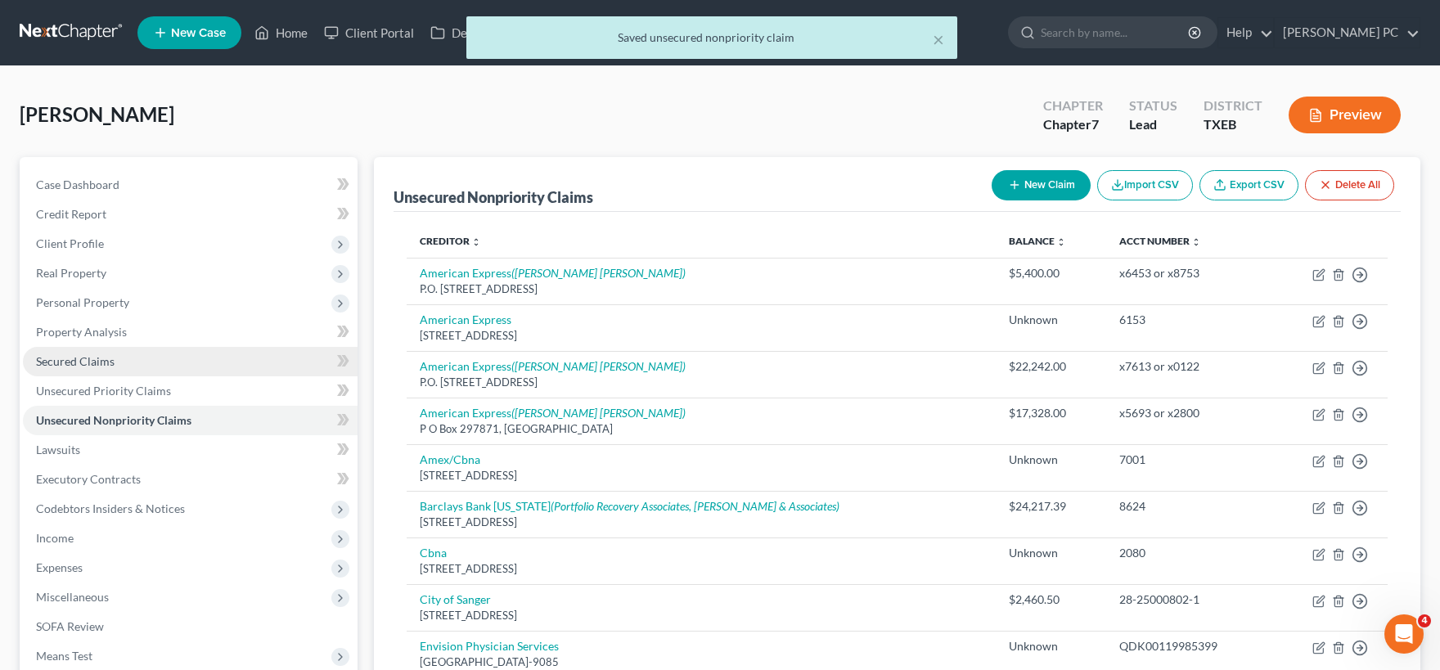
click at [110, 362] on span "Secured Claims" at bounding box center [75, 361] width 79 height 14
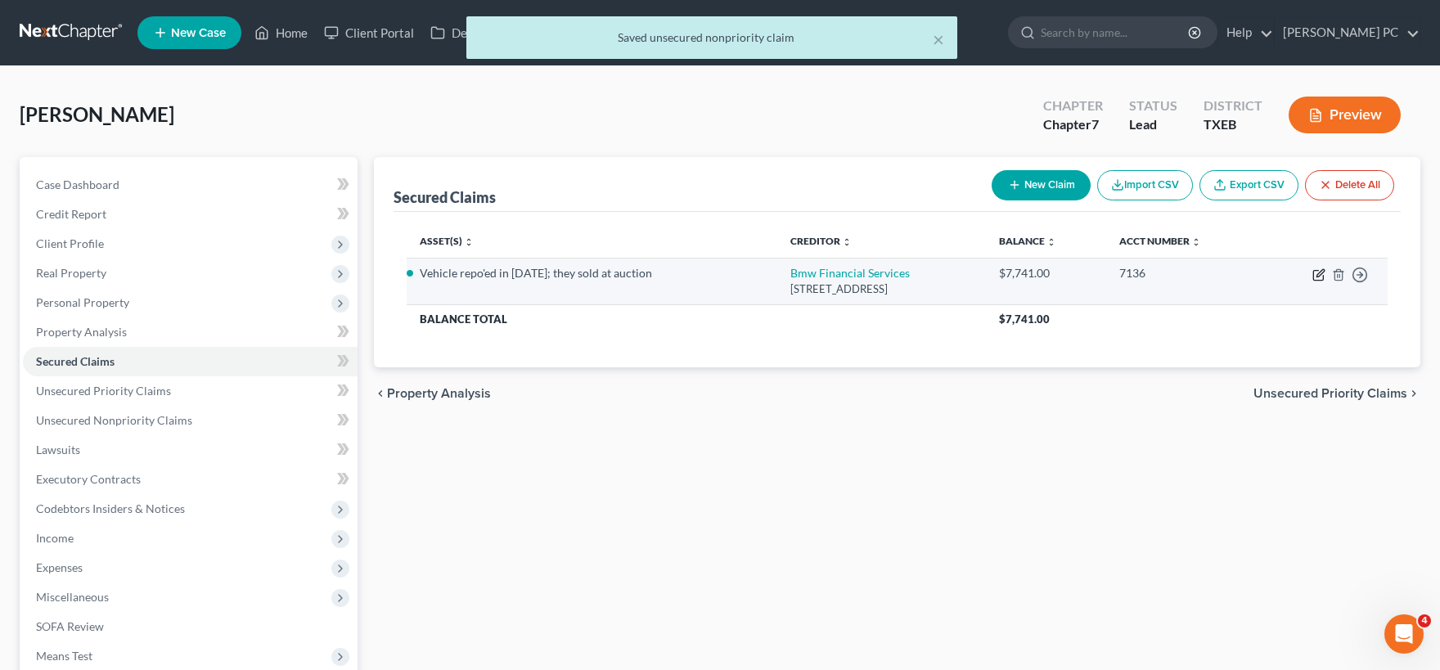
click at [1319, 275] on icon "button" at bounding box center [1318, 274] width 13 height 13
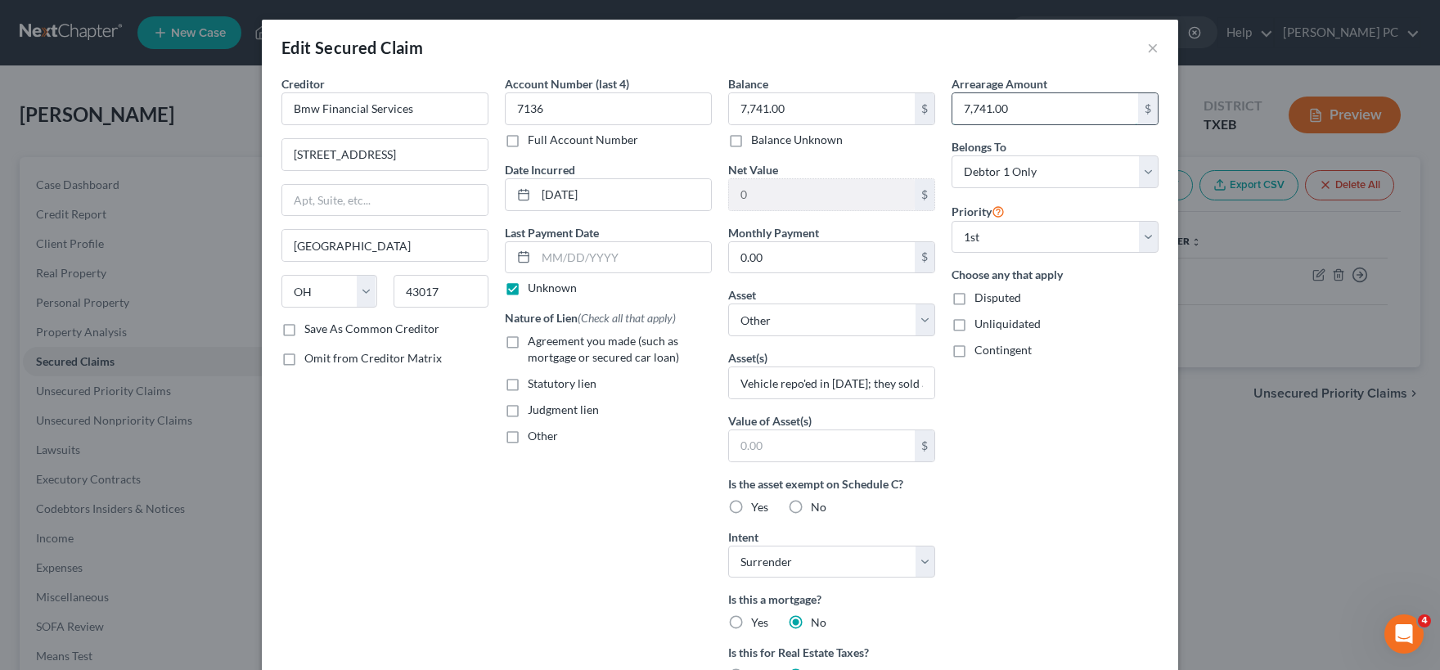
drag, startPoint x: 1041, startPoint y: 109, endPoint x: 1060, endPoint y: 118, distance: 20.9
click at [1060, 118] on input "7,741.00" at bounding box center [1045, 108] width 186 height 31
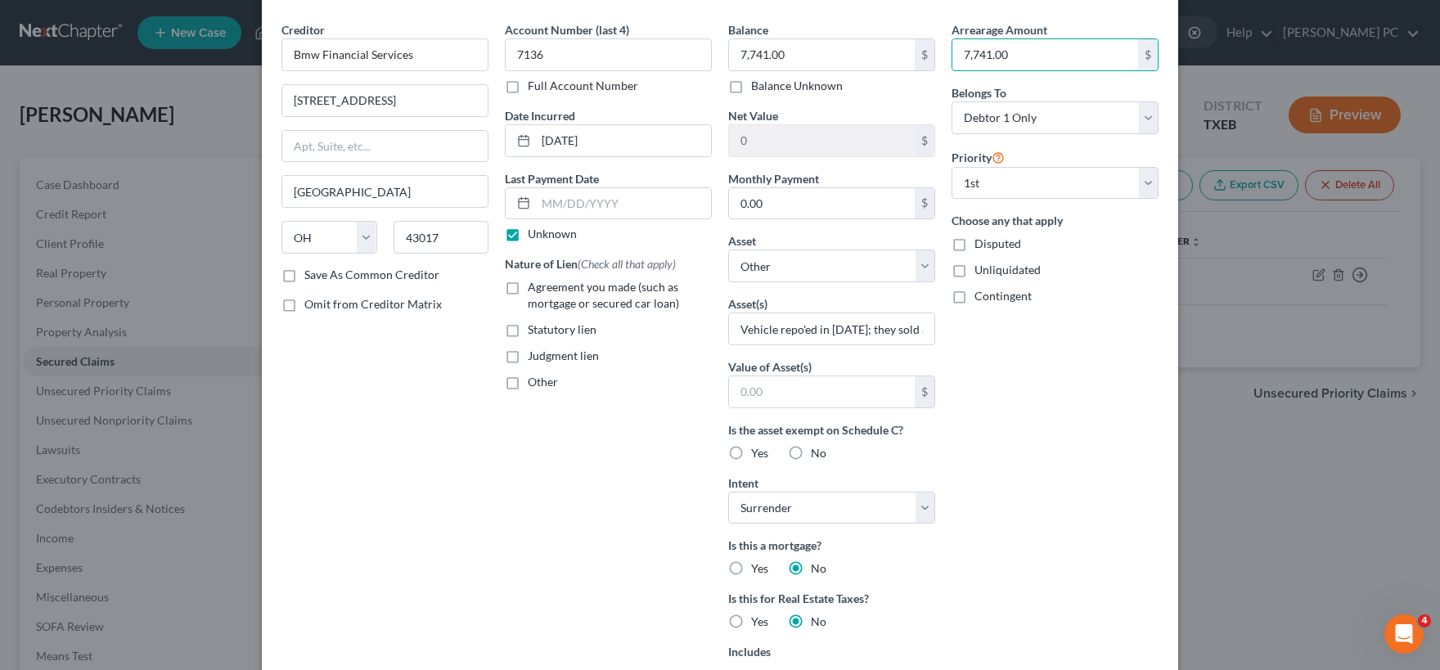
scroll to position [81, 0]
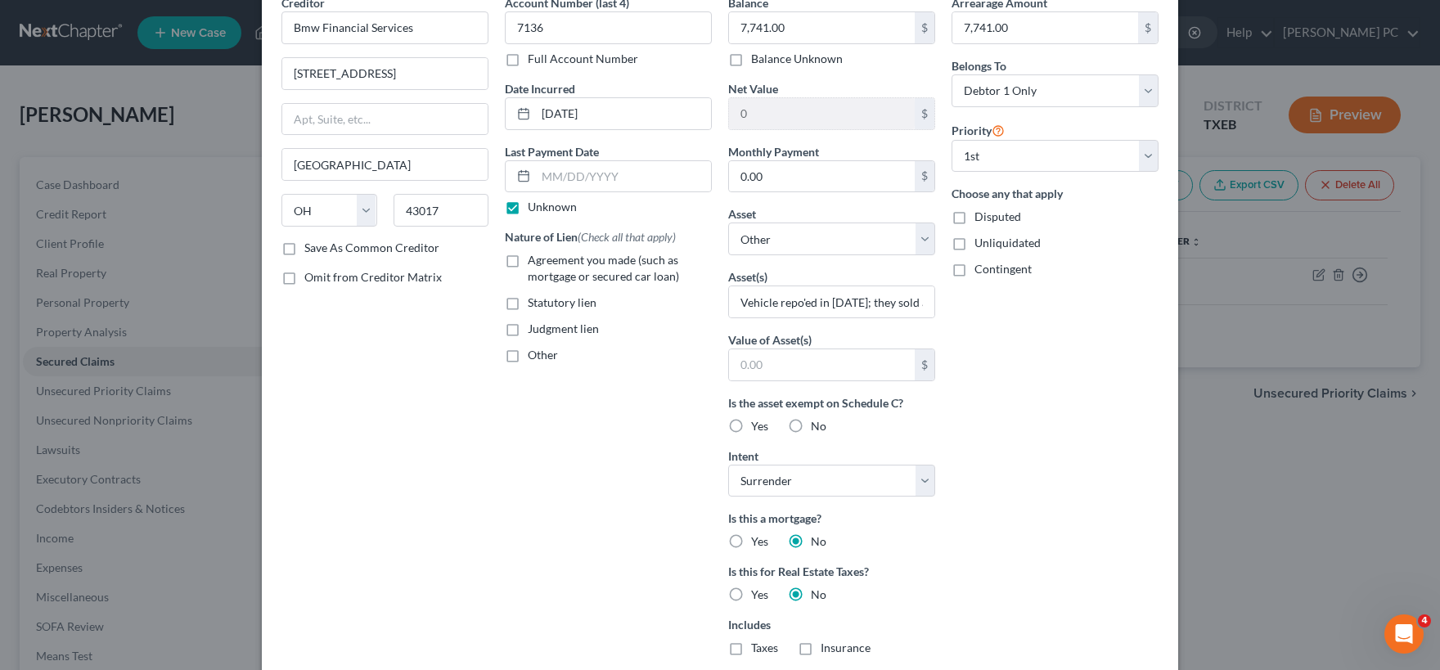
click at [1284, 521] on div "Edit Secured Claim × Creditor * Bmw Financial Services 5515 Parkcenter Cir Dubl…" at bounding box center [720, 335] width 1440 height 670
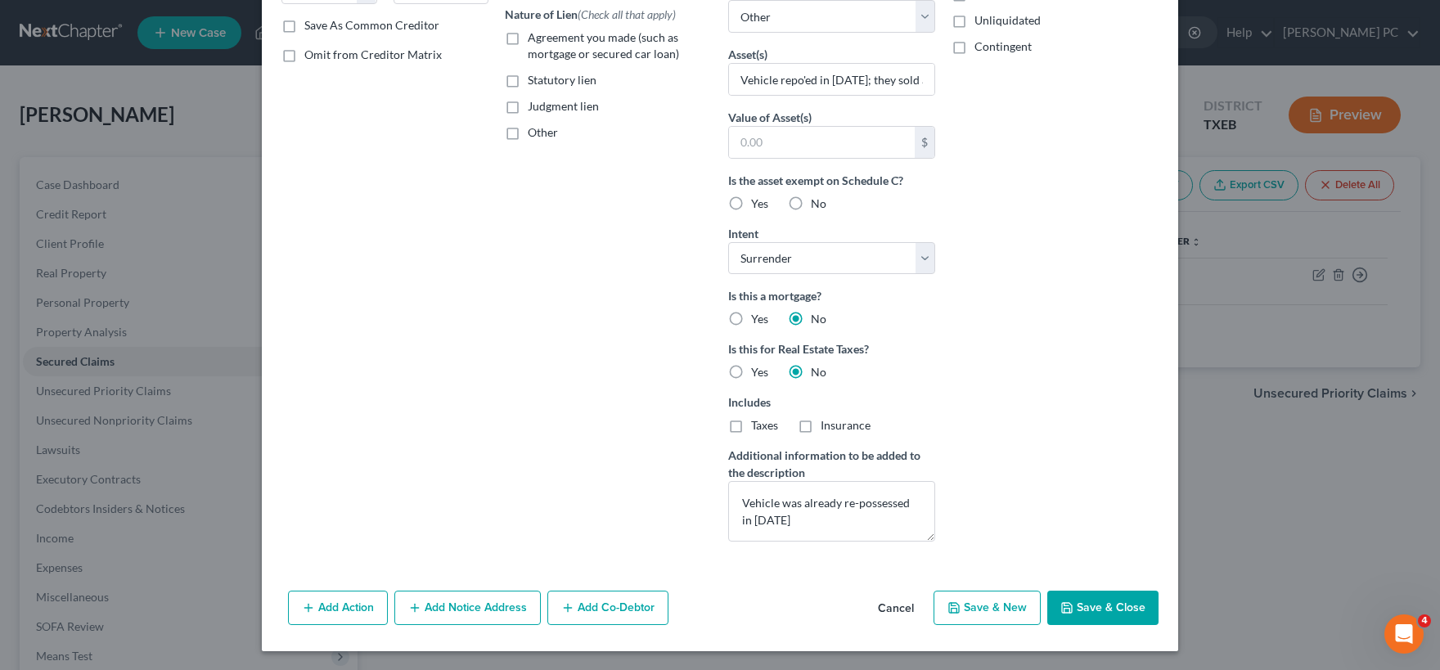
click at [899, 608] on button "Cancel" at bounding box center [896, 608] width 62 height 33
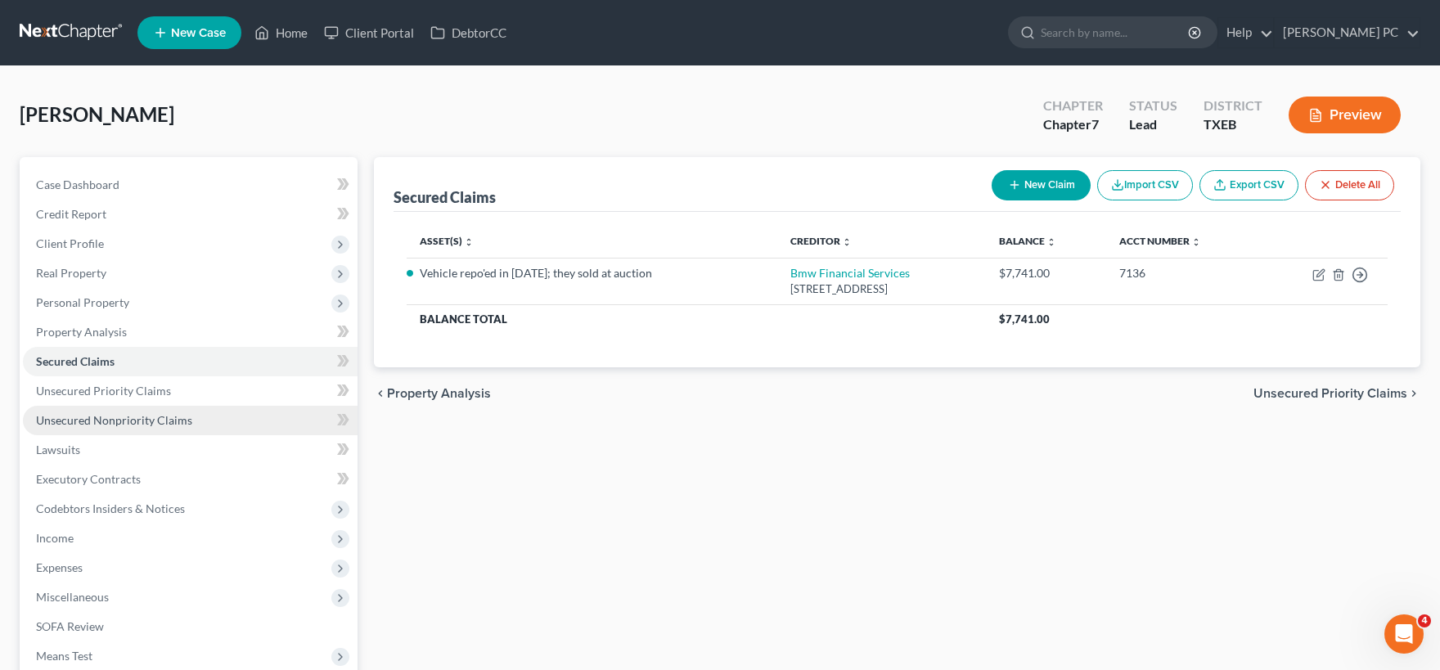
click at [119, 418] on span "Unsecured Nonpriority Claims" at bounding box center [114, 420] width 156 height 14
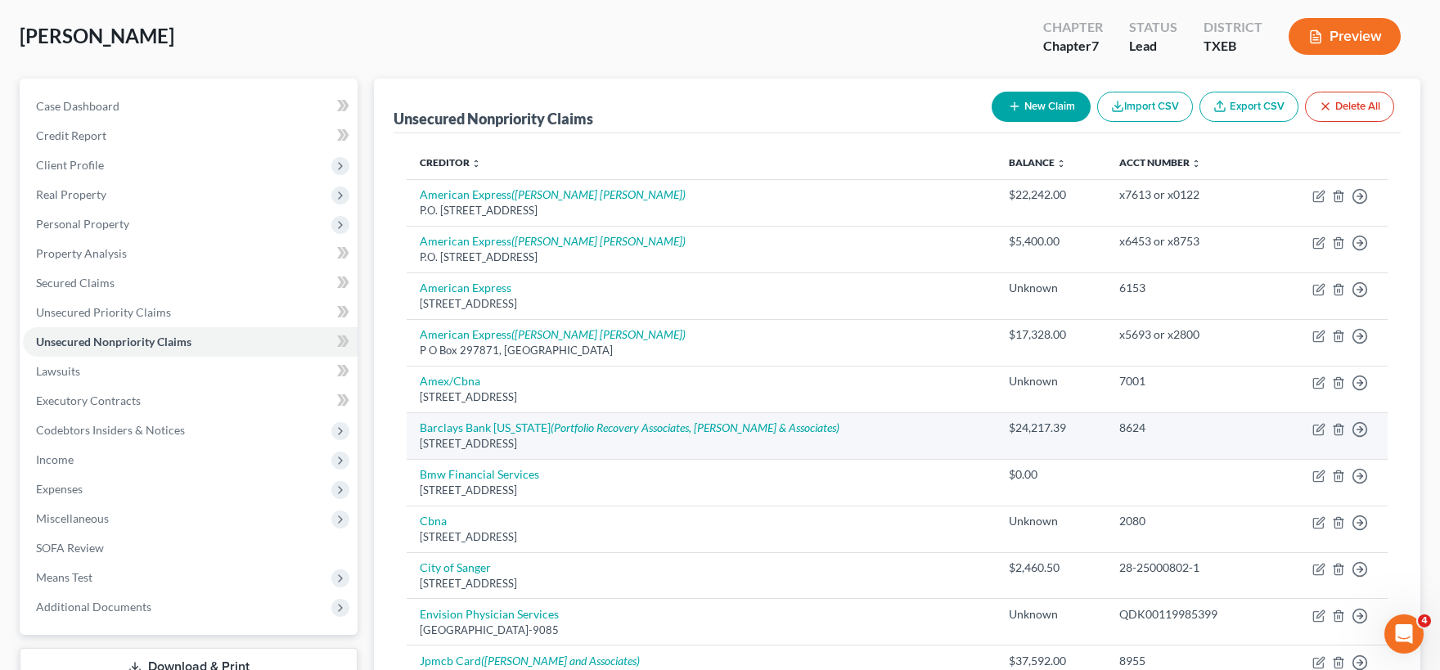
scroll to position [180, 0]
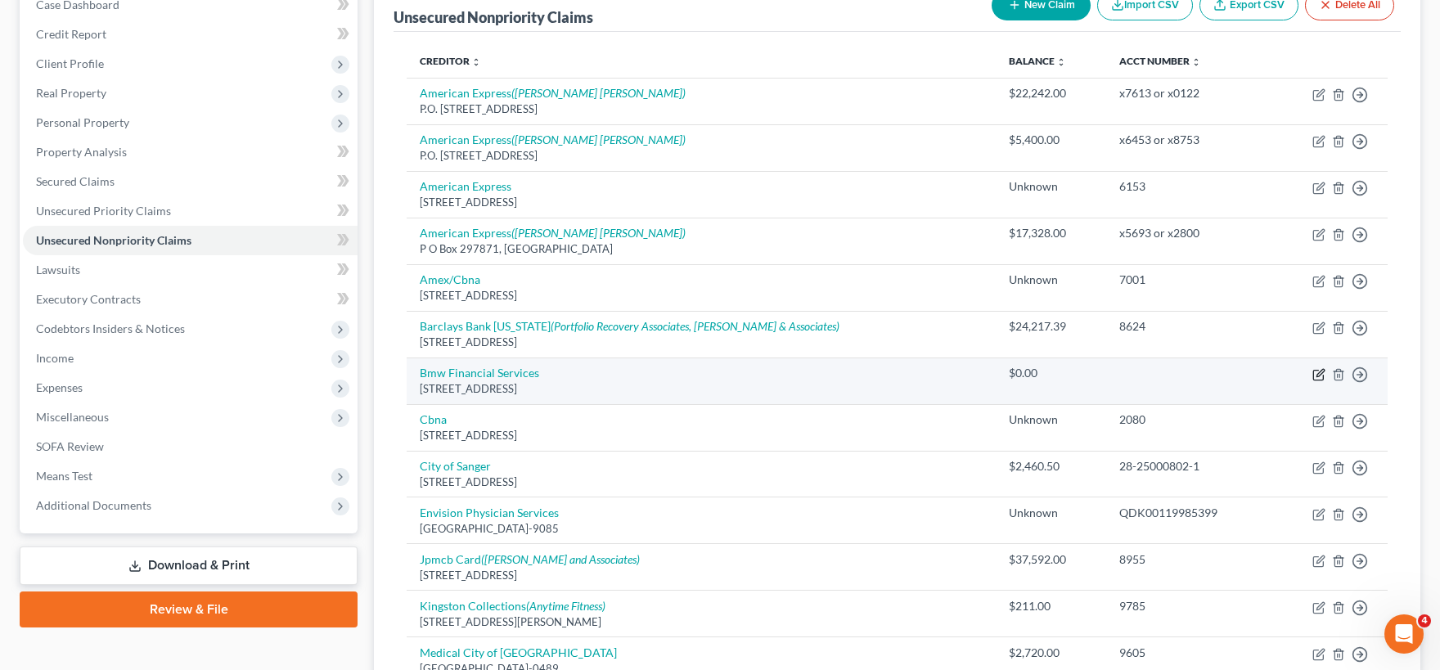
click at [1315, 371] on icon "button" at bounding box center [1318, 374] width 13 height 13
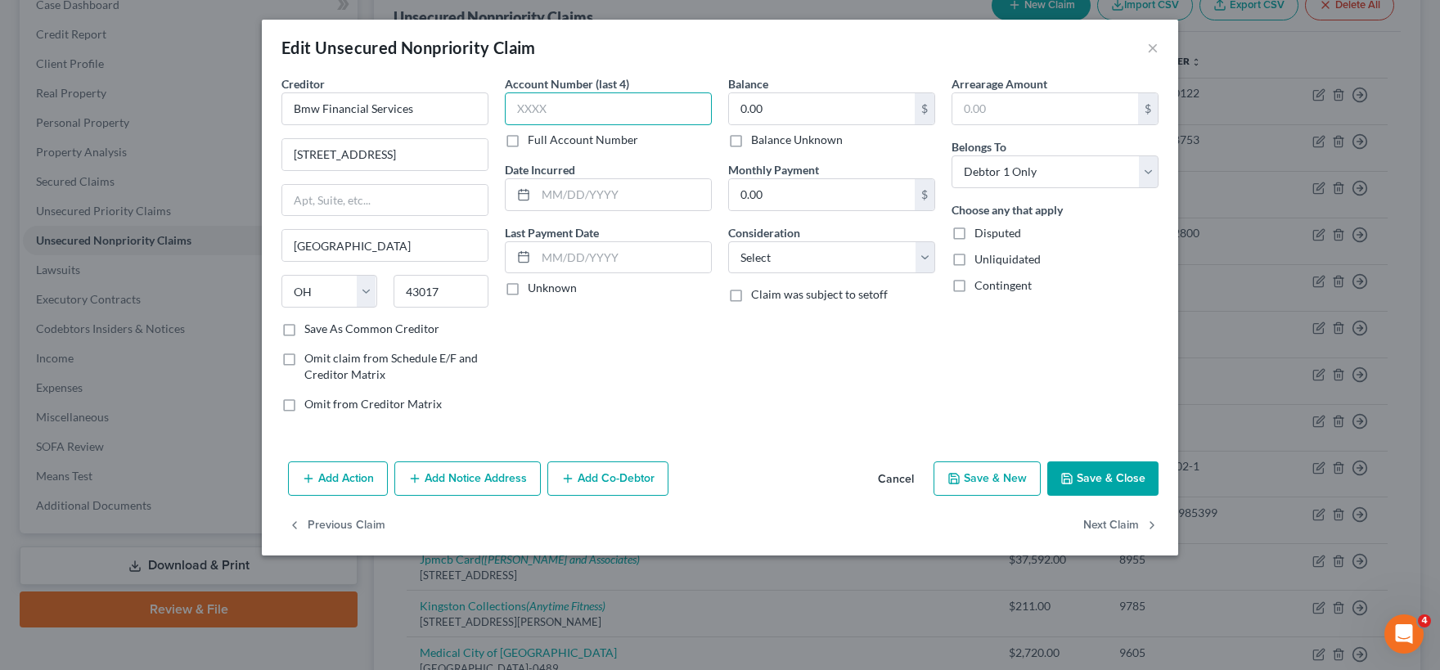
click at [581, 111] on input "text" at bounding box center [608, 108] width 207 height 33
drag, startPoint x: 573, startPoint y: 193, endPoint x: 574, endPoint y: 183, distance: 10.0
click at [573, 185] on input "text" at bounding box center [623, 194] width 175 height 31
click at [528, 290] on label "Unknown" at bounding box center [552, 288] width 49 height 16
click at [534, 290] on input "Unknown" at bounding box center [539, 285] width 11 height 11
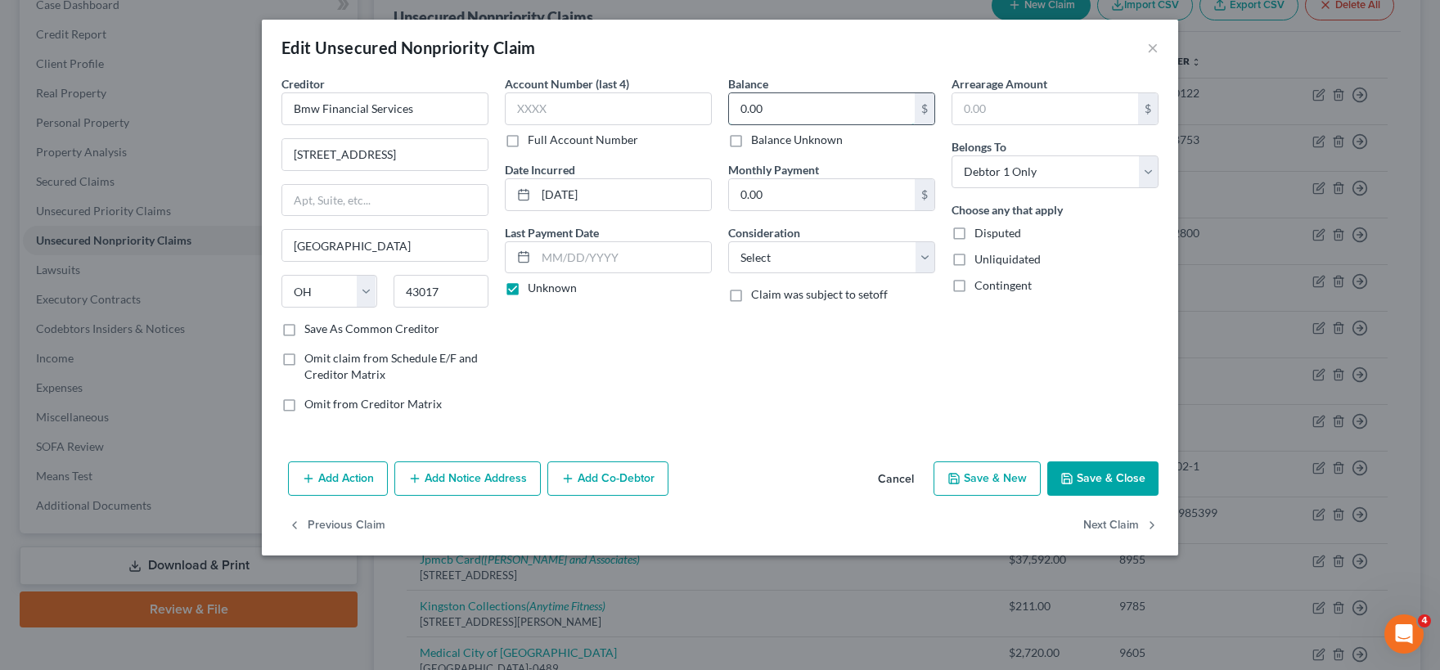
click at [815, 109] on input "0.00" at bounding box center [822, 108] width 186 height 31
paste input "7,741"
click at [1000, 100] on input "text" at bounding box center [1045, 108] width 186 height 31
paste input "7,741.00"
click at [728, 241] on select "Select Cable / Satellite Services Collection Agency Credit Card Debt Debt Couns…" at bounding box center [831, 257] width 207 height 33
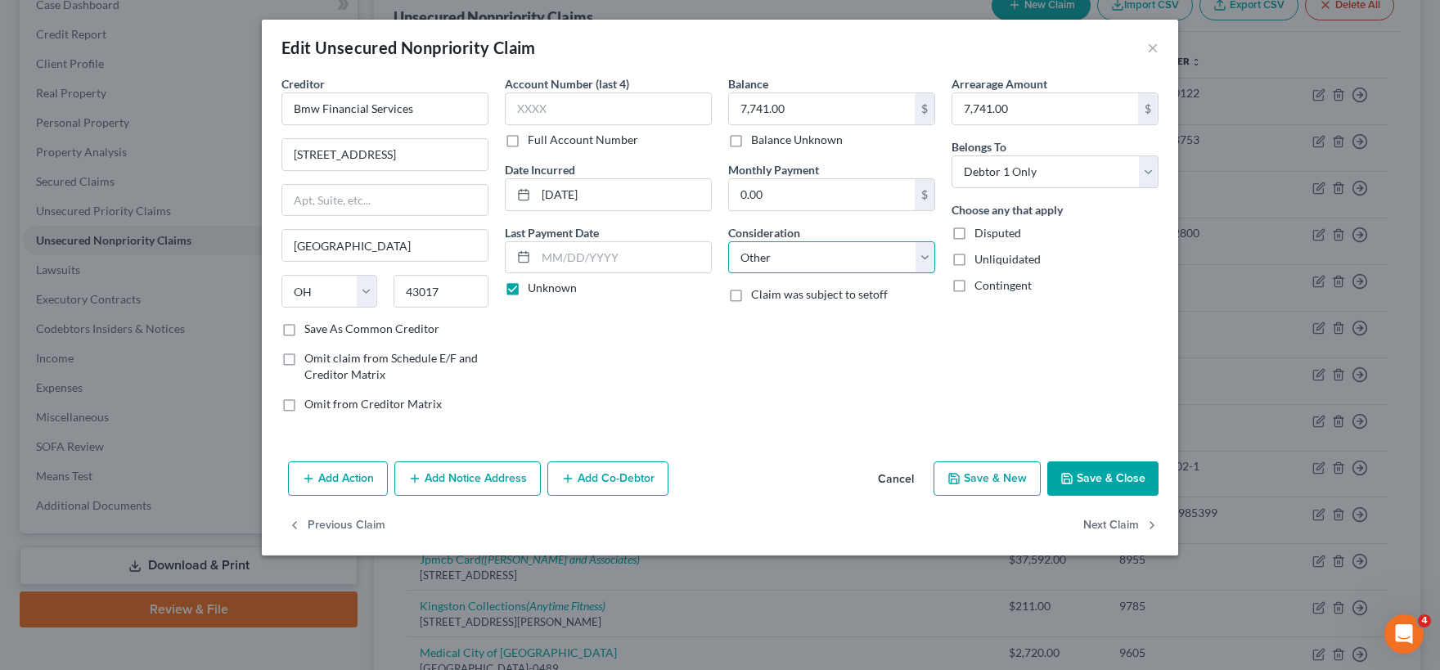
click option "Other" at bounding box center [0, 0] width 0 height 0
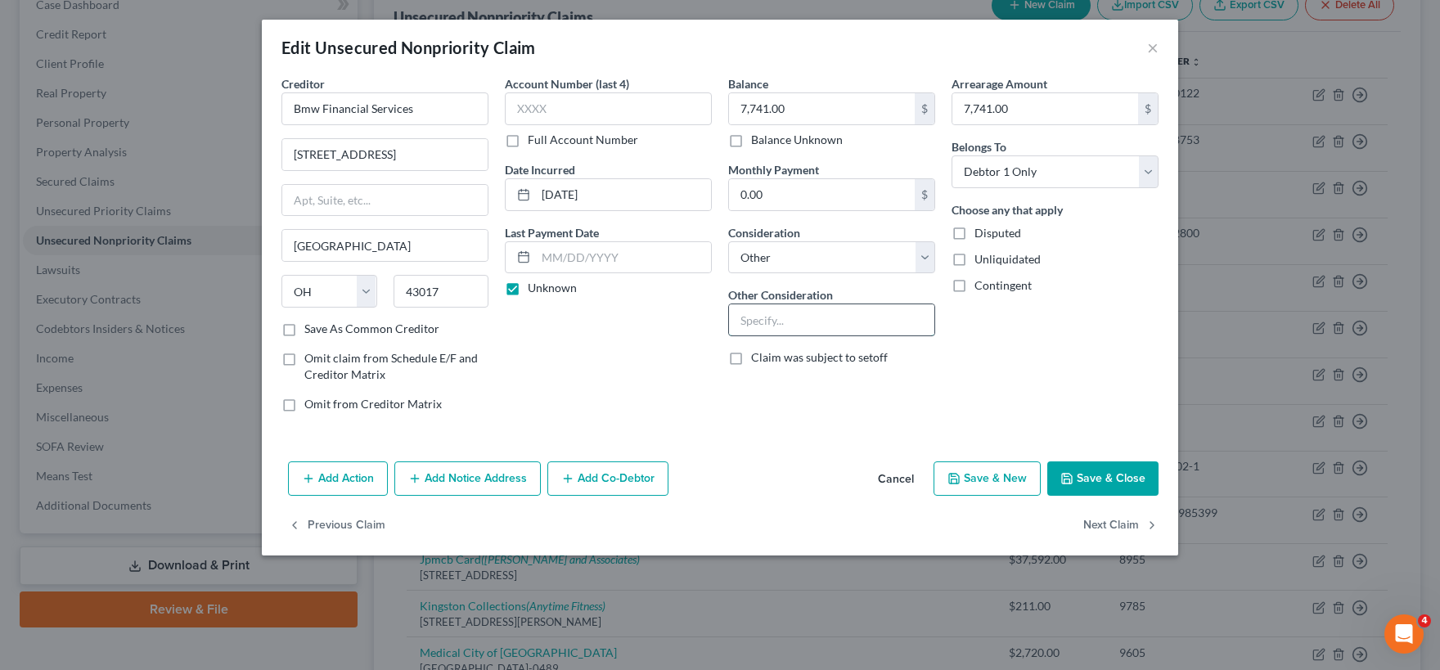
click at [780, 321] on input "text" at bounding box center [831, 319] width 205 height 31
click at [879, 419] on div "Balance 7,741.00 $ Balance Unknown Balance Undetermined 7,741.00 $ Balance Unkn…" at bounding box center [831, 250] width 223 height 350
click at [728, 241] on select "Select Cable / Satellite Services Collection Agency Credit Card Debt Debt Couns…" at bounding box center [831, 257] width 207 height 33
click option "Deficiency Balance" at bounding box center [0, 0] width 0 height 0
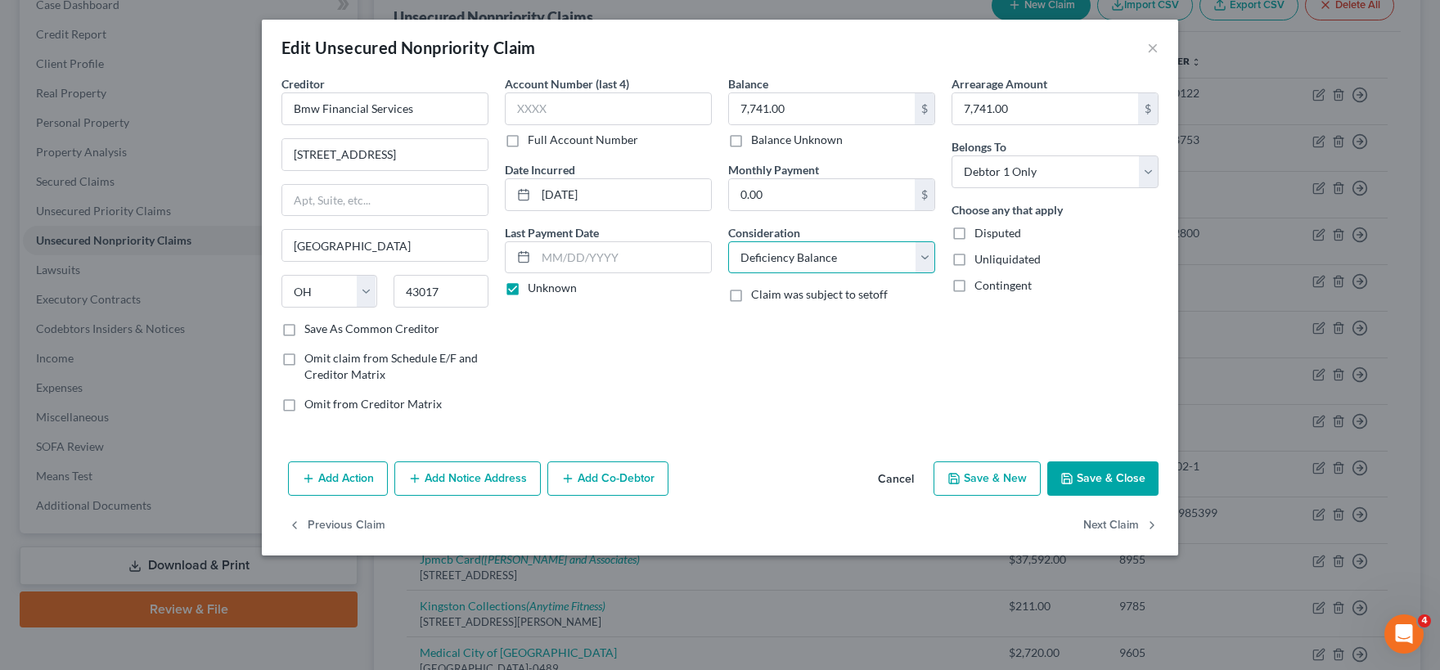
click at [728, 241] on select "Select Cable / Satellite Services Collection Agency Credit Card Debt Debt Couns…" at bounding box center [831, 257] width 207 height 33
click option "Other" at bounding box center [0, 0] width 0 height 0
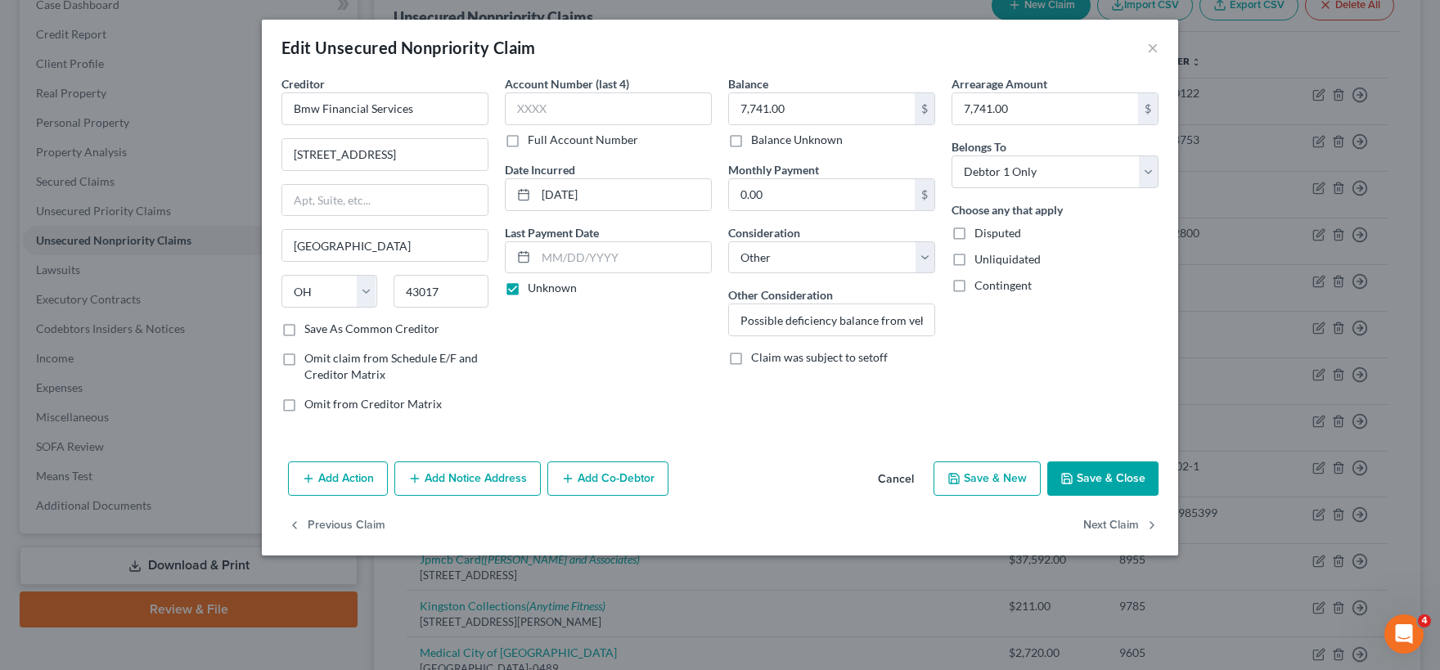
click at [353, 485] on button "Add Action" at bounding box center [338, 478] width 100 height 34
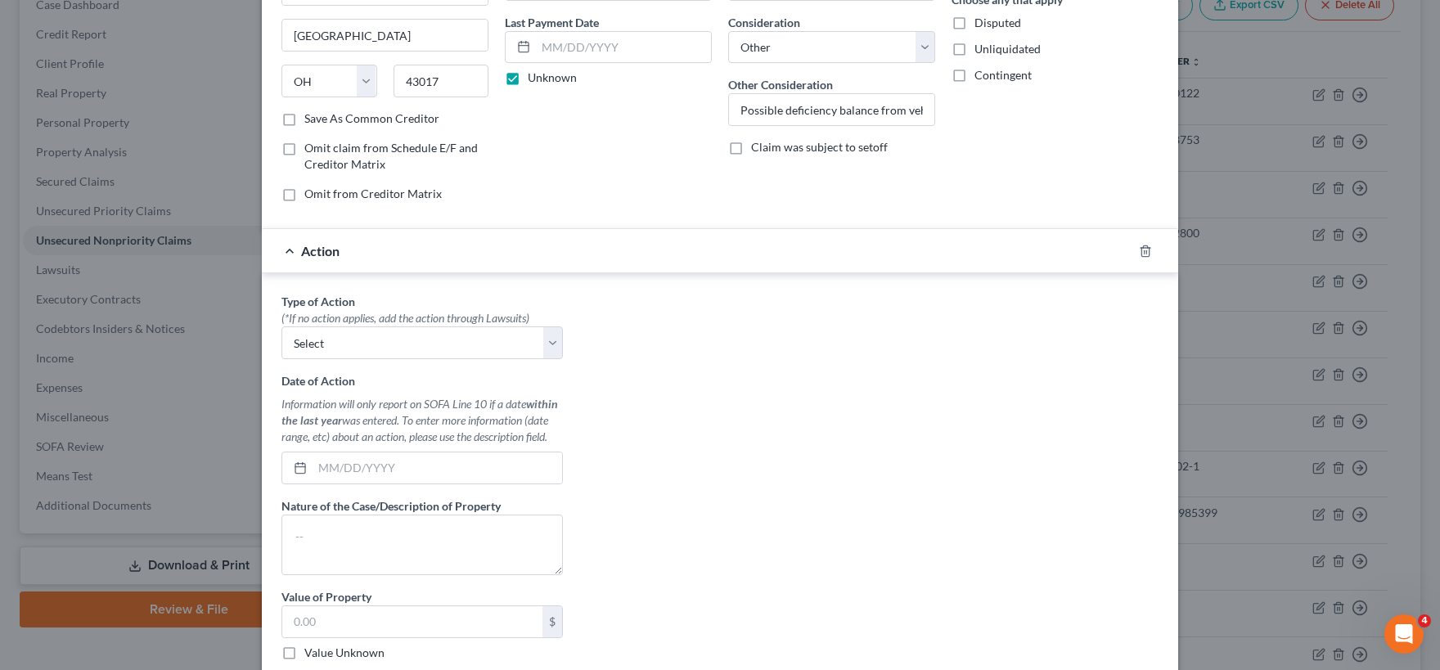
scroll to position [243, 0]
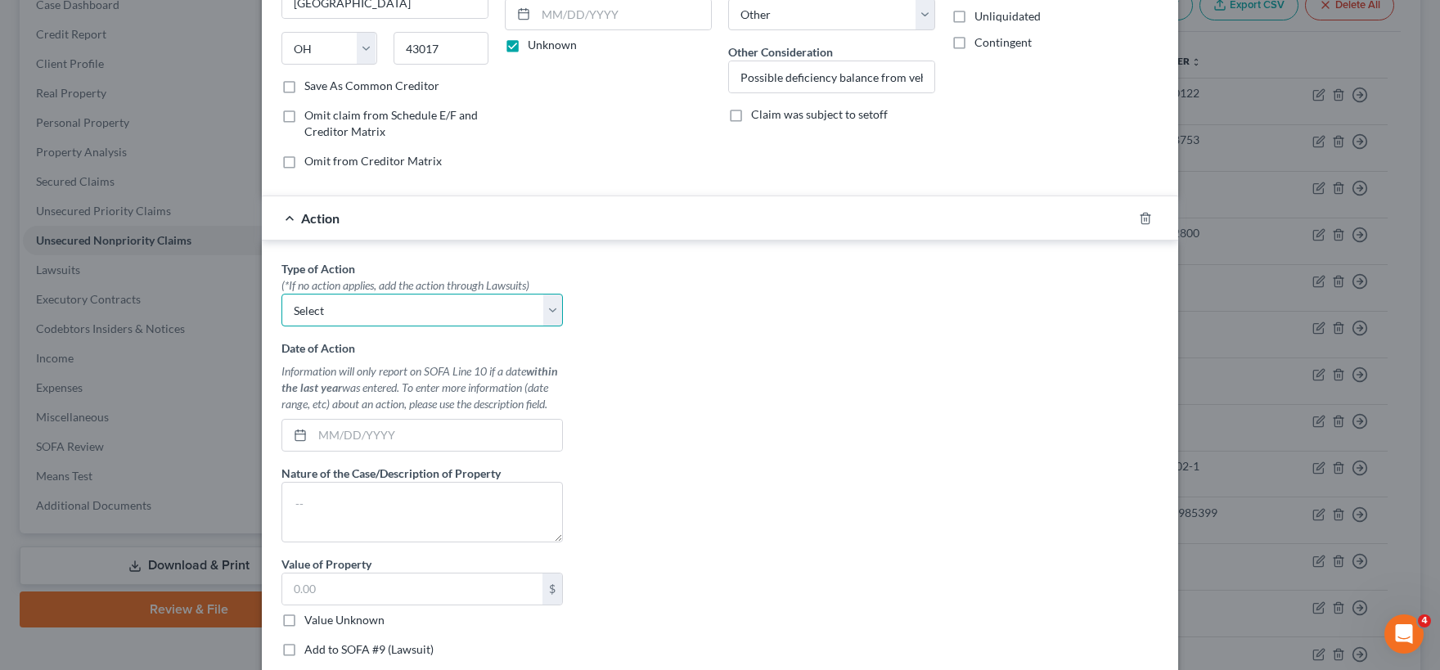
click at [281, 294] on select "Select Repossession Garnishment Foreclosure Personal Injury Attached, Seized, O…" at bounding box center [421, 310] width 281 height 33
click option "Repossession" at bounding box center [0, 0] width 0 height 0
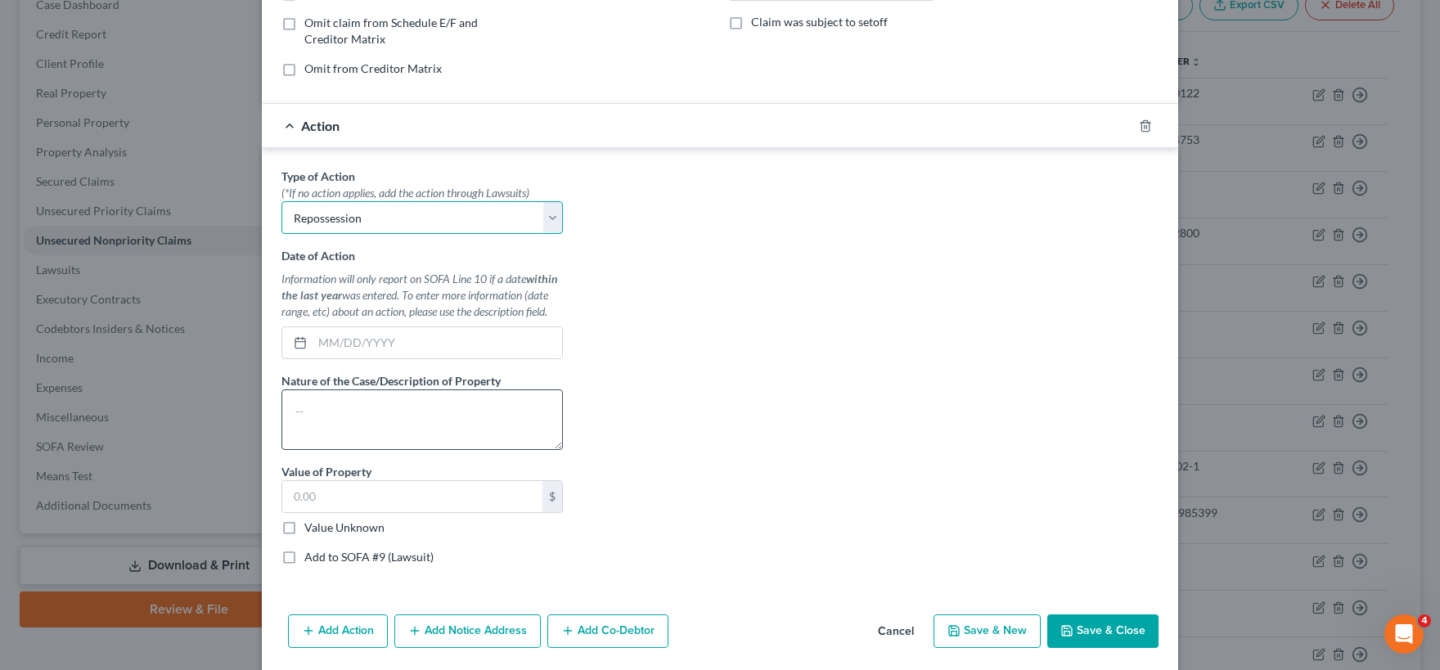
scroll to position [392, 0]
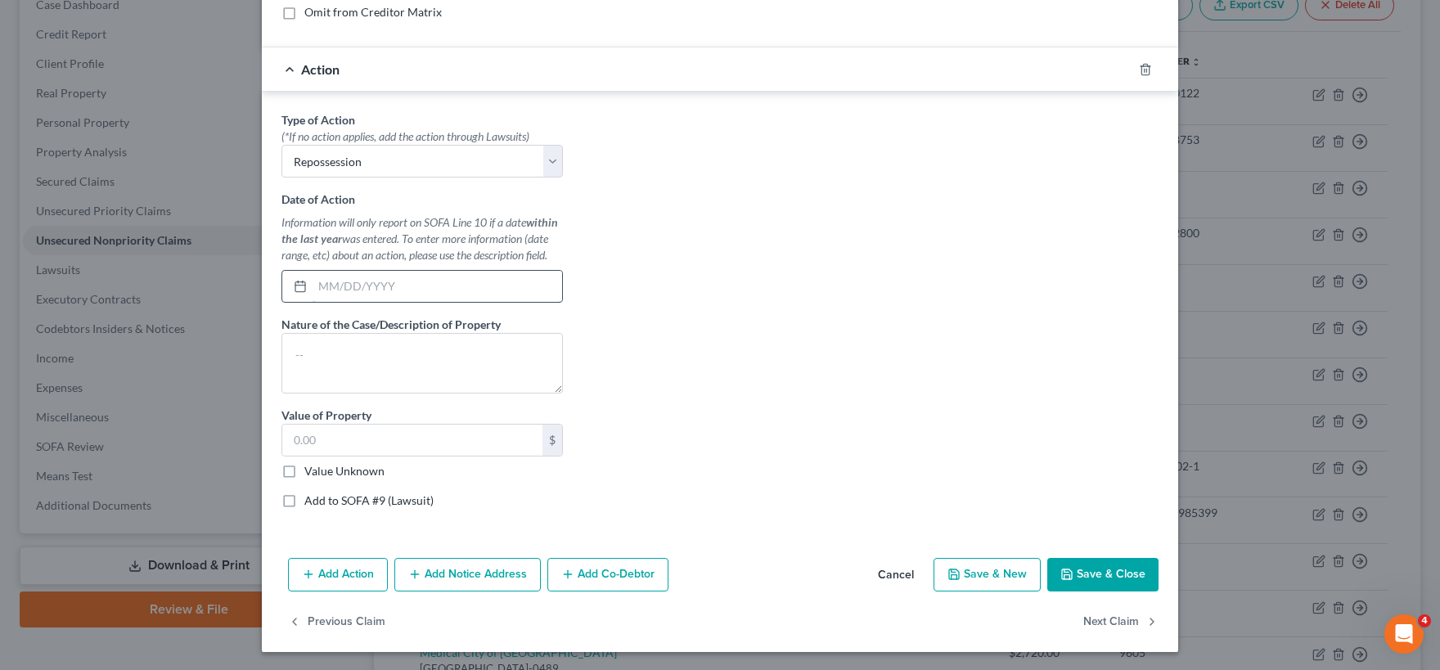
click at [338, 280] on input "text" at bounding box center [436, 286] width 249 height 31
drag, startPoint x: 329, startPoint y: 327, endPoint x: 325, endPoint y: 335, distance: 8.4
click at [328, 327] on label "Nature of the Case/Description of Property" at bounding box center [390, 324] width 219 height 17
click at [321, 342] on textarea at bounding box center [421, 363] width 281 height 61
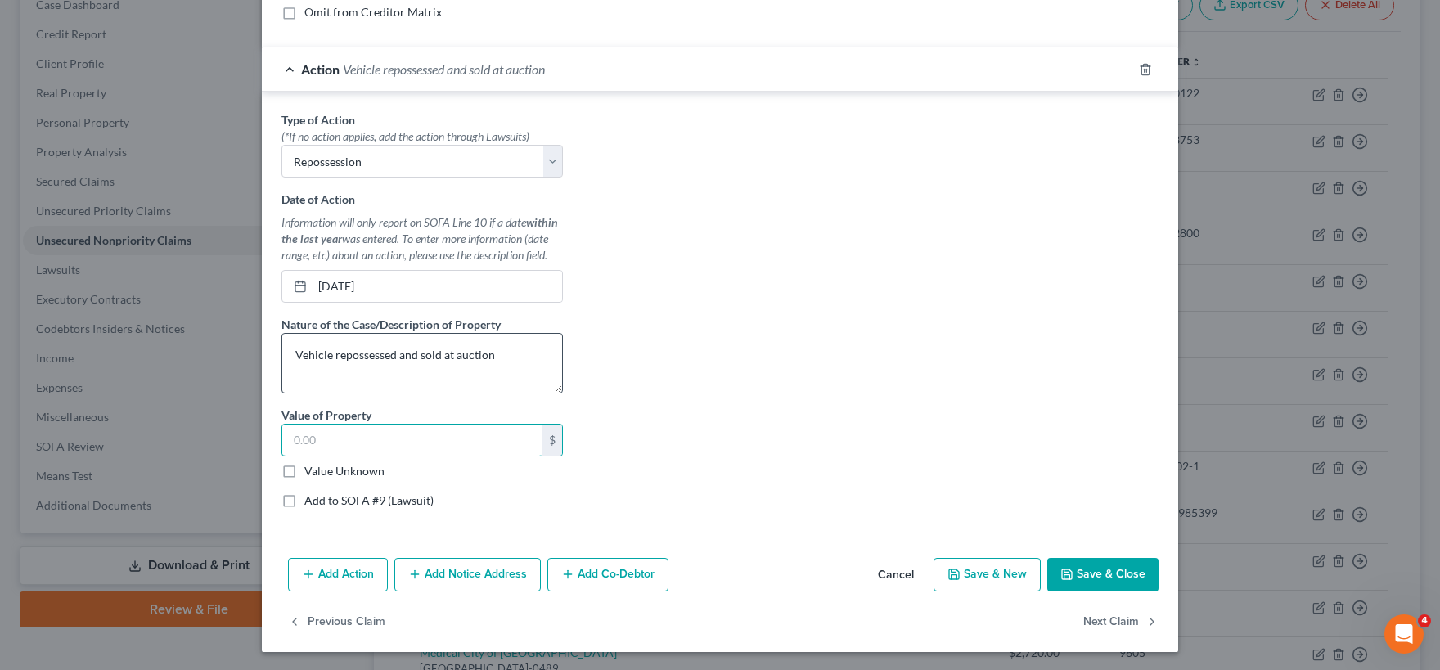
paste input "7,741.00"
click at [304, 471] on label "Value Unknown" at bounding box center [344, 471] width 80 height 16
click at [311, 471] on input "Value Unknown" at bounding box center [316, 468] width 11 height 11
click at [1108, 573] on button "Save & Close" at bounding box center [1102, 575] width 111 height 34
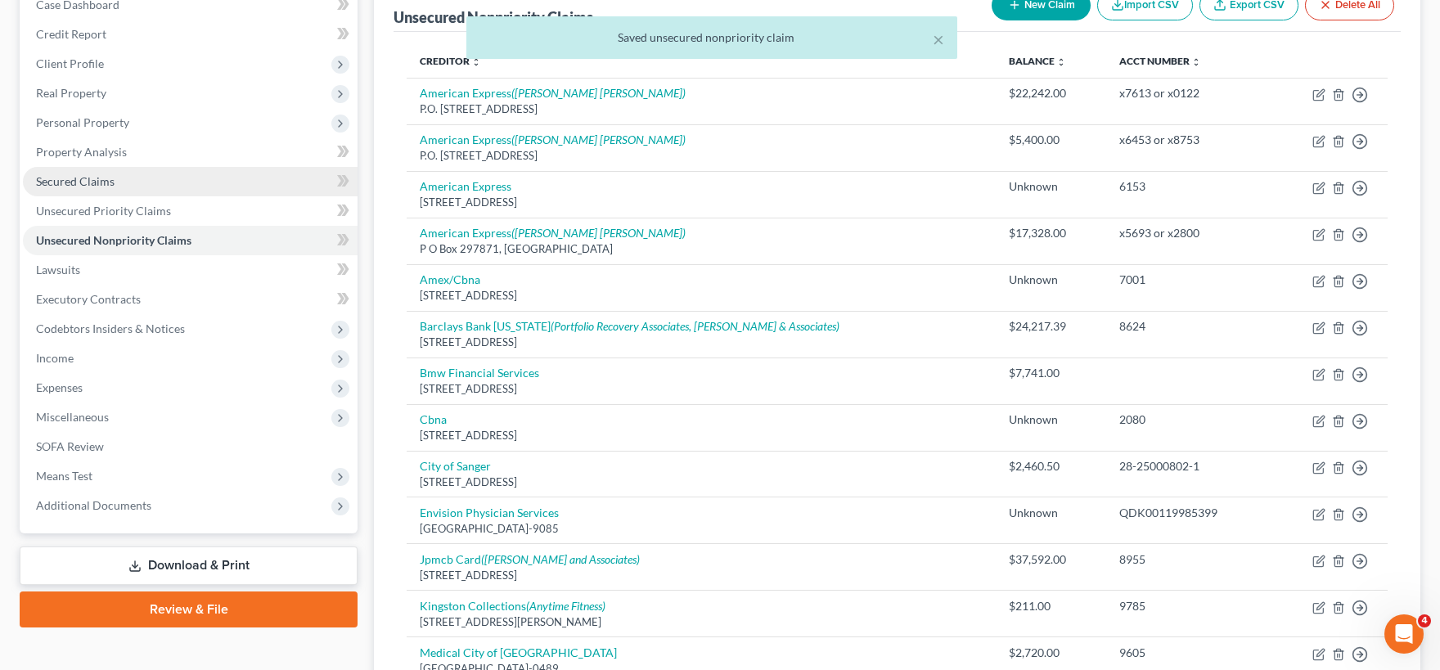
click at [78, 187] on link "Secured Claims" at bounding box center [190, 181] width 335 height 29
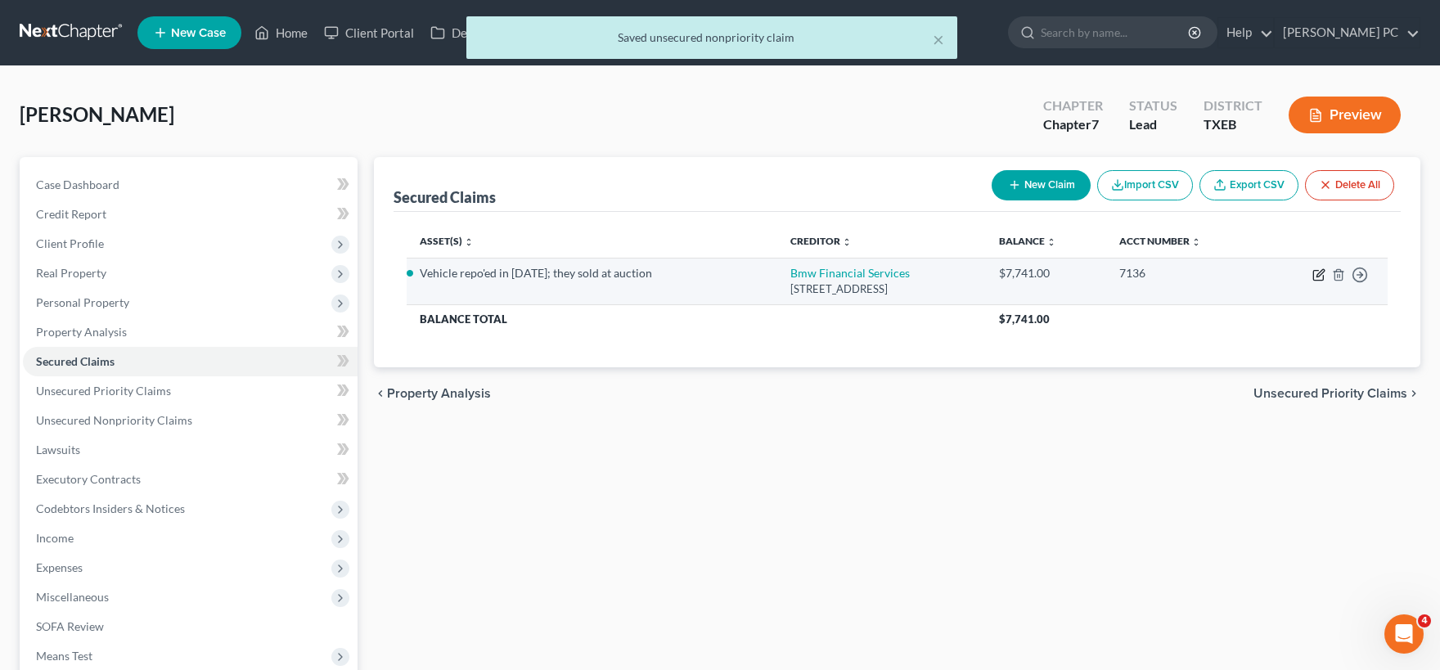
click at [1314, 273] on icon "button" at bounding box center [1318, 276] width 10 height 10
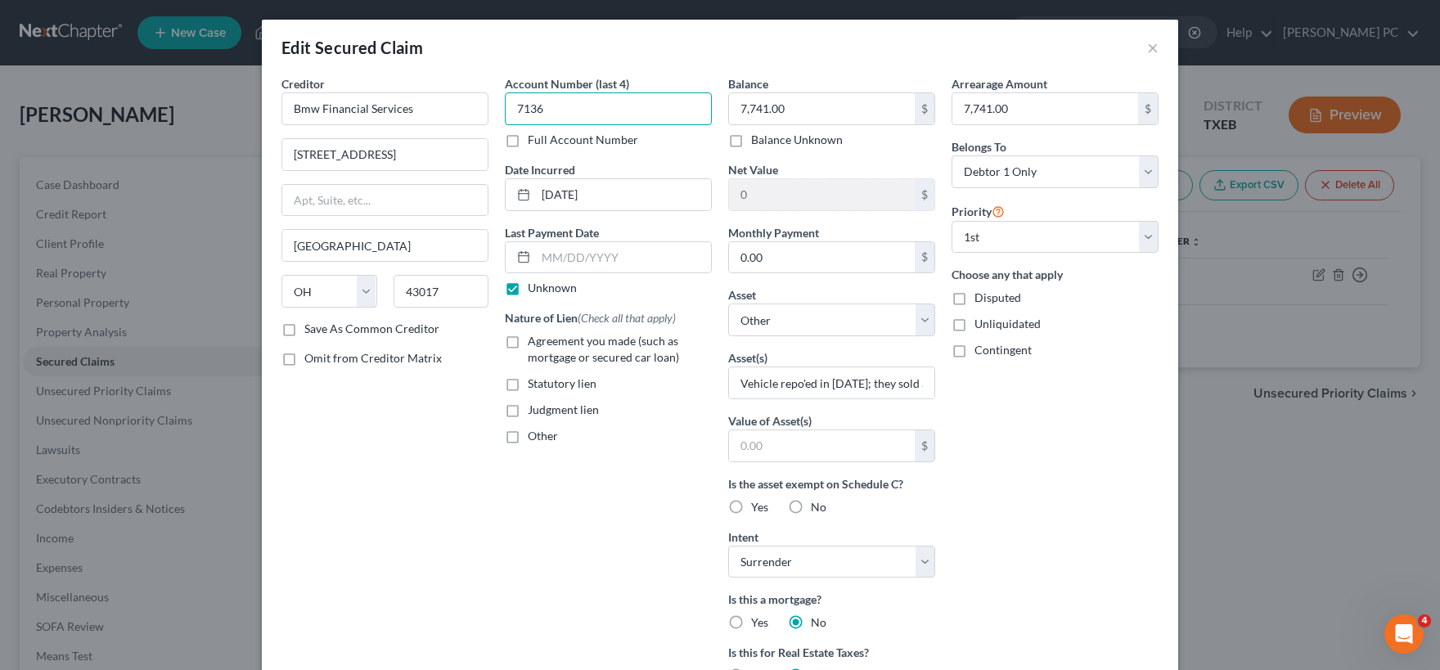
drag, startPoint x: 566, startPoint y: 114, endPoint x: 486, endPoint y: 102, distance: 81.0
click at [505, 102] on input "7136" at bounding box center [608, 108] width 207 height 33
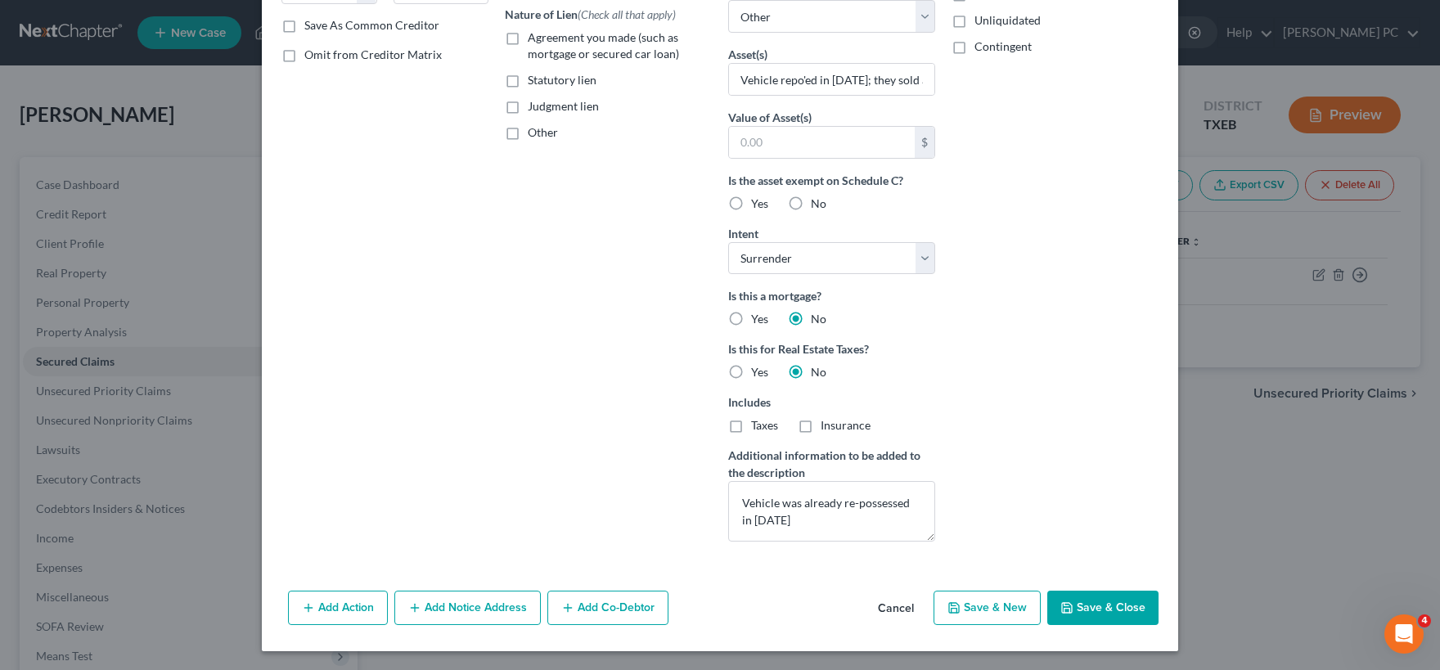
click at [905, 608] on button "Cancel" at bounding box center [896, 608] width 62 height 33
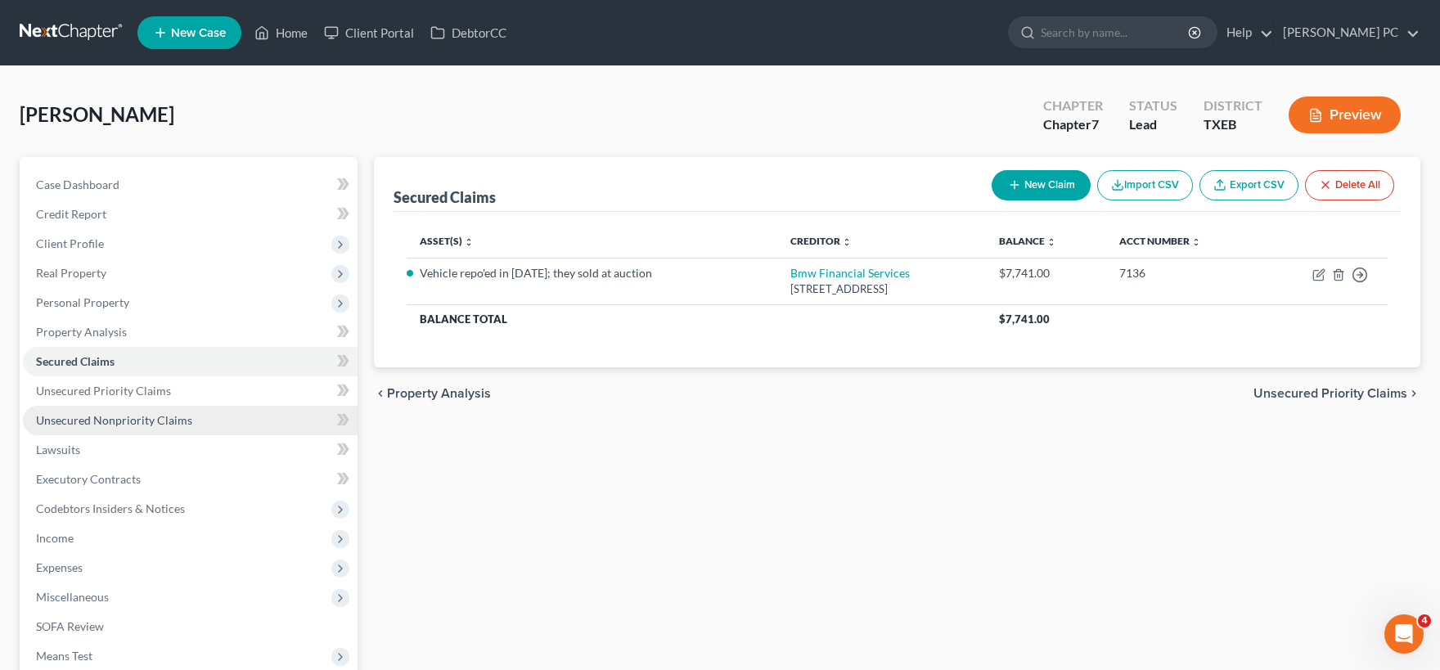
click at [116, 421] on span "Unsecured Nonpriority Claims" at bounding box center [114, 420] width 156 height 14
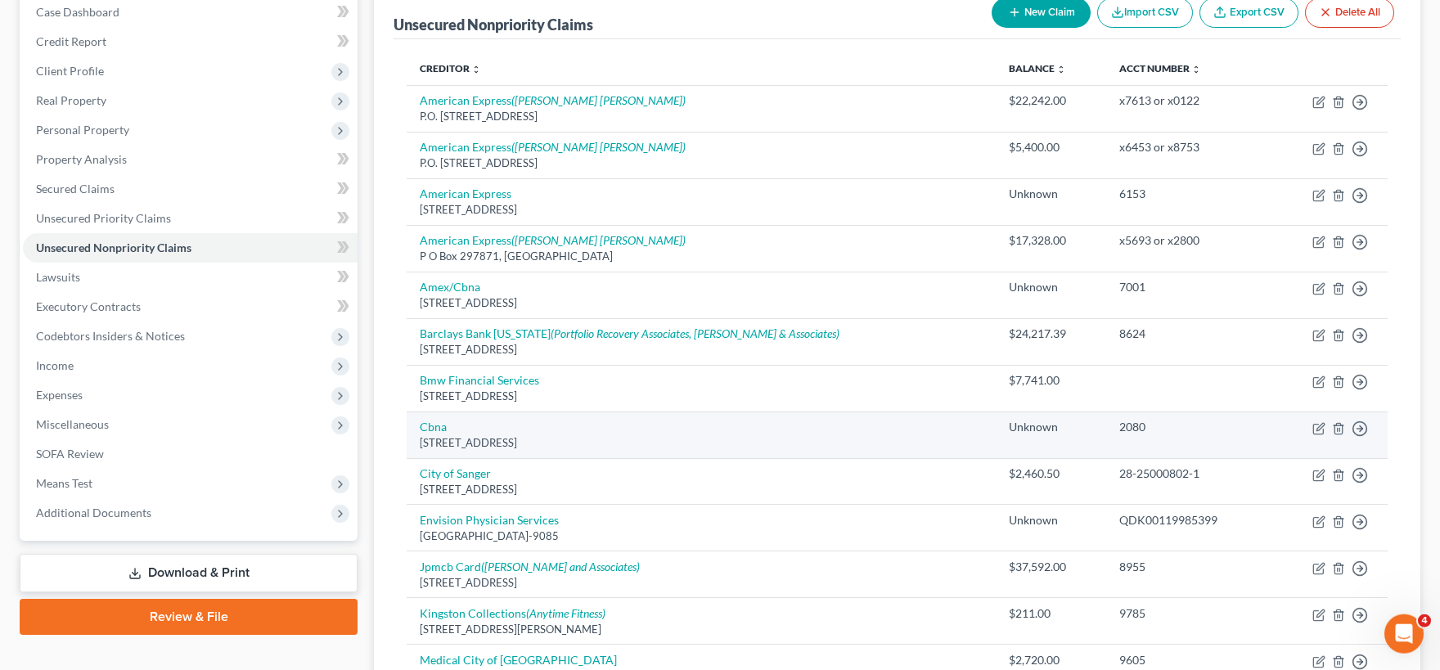
scroll to position [180, 0]
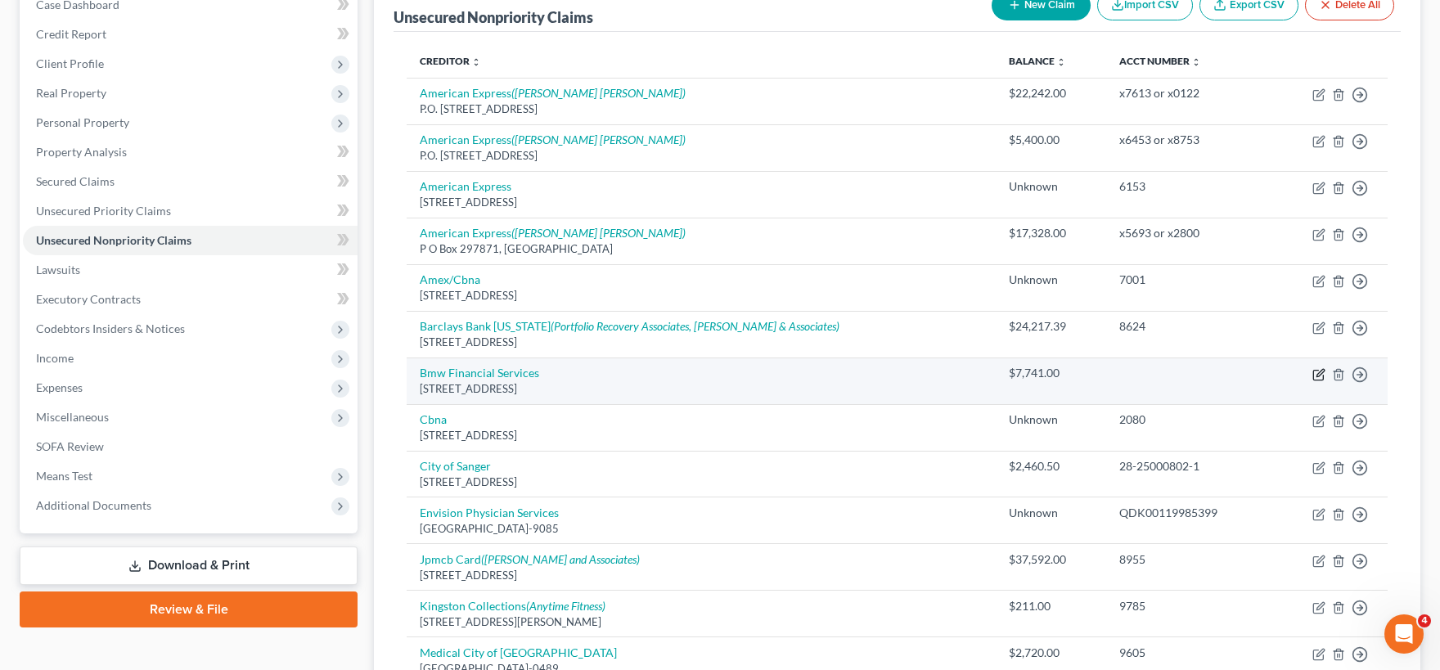
click at [1319, 379] on icon "button" at bounding box center [1318, 375] width 10 height 10
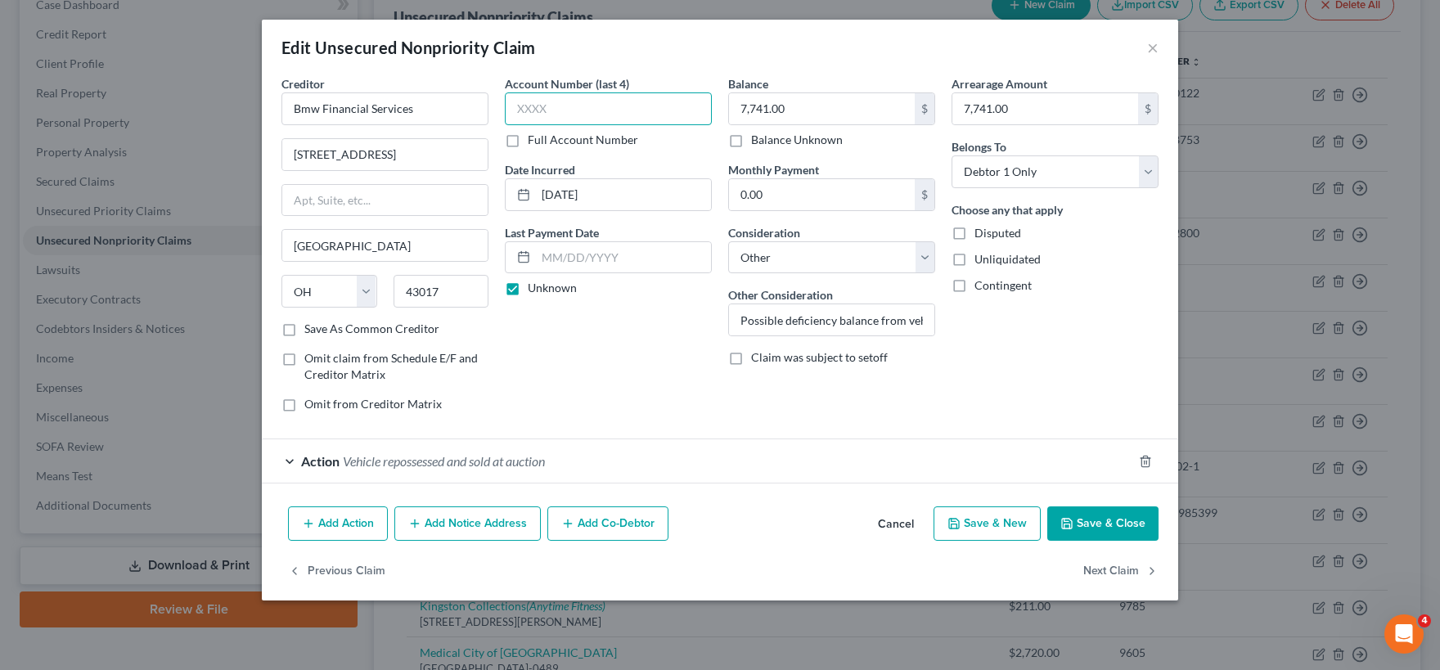
click at [629, 113] on input "text" at bounding box center [608, 108] width 207 height 33
paste input "7136"
click at [1104, 524] on button "Save & Close" at bounding box center [1102, 523] width 111 height 34
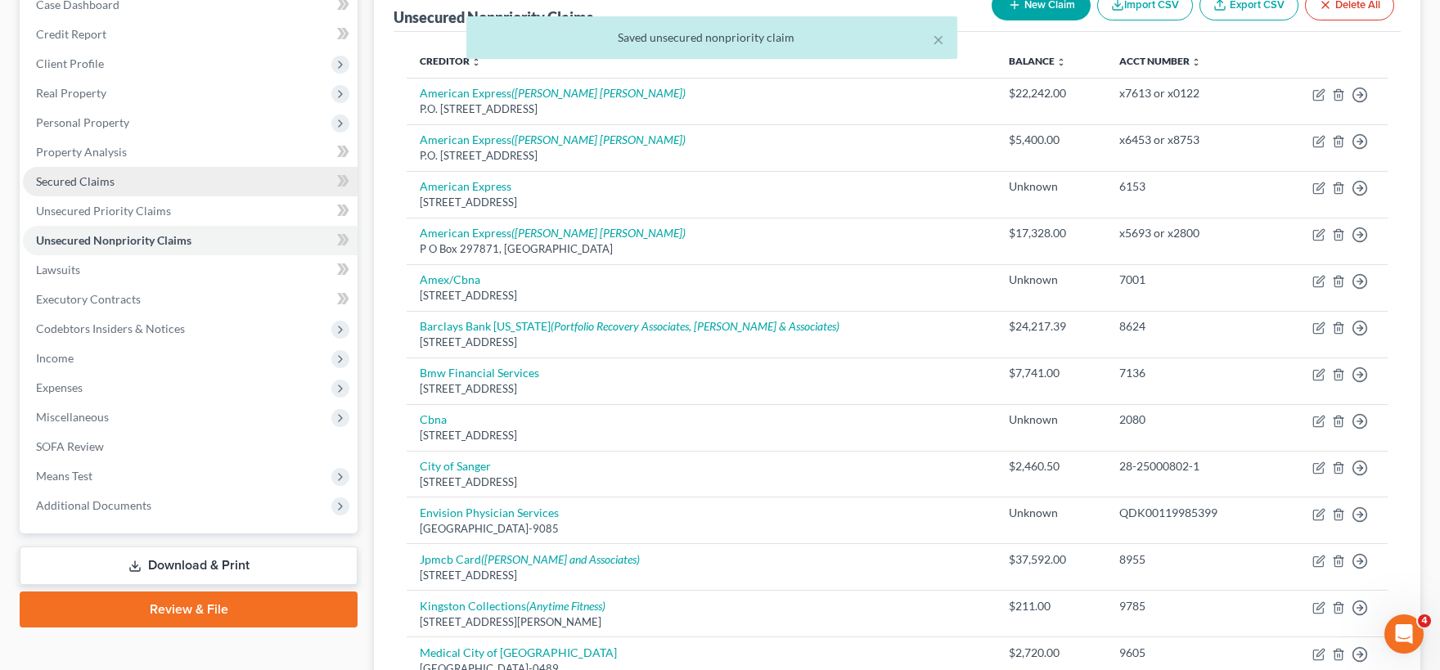
click at [97, 185] on span "Secured Claims" at bounding box center [75, 181] width 79 height 14
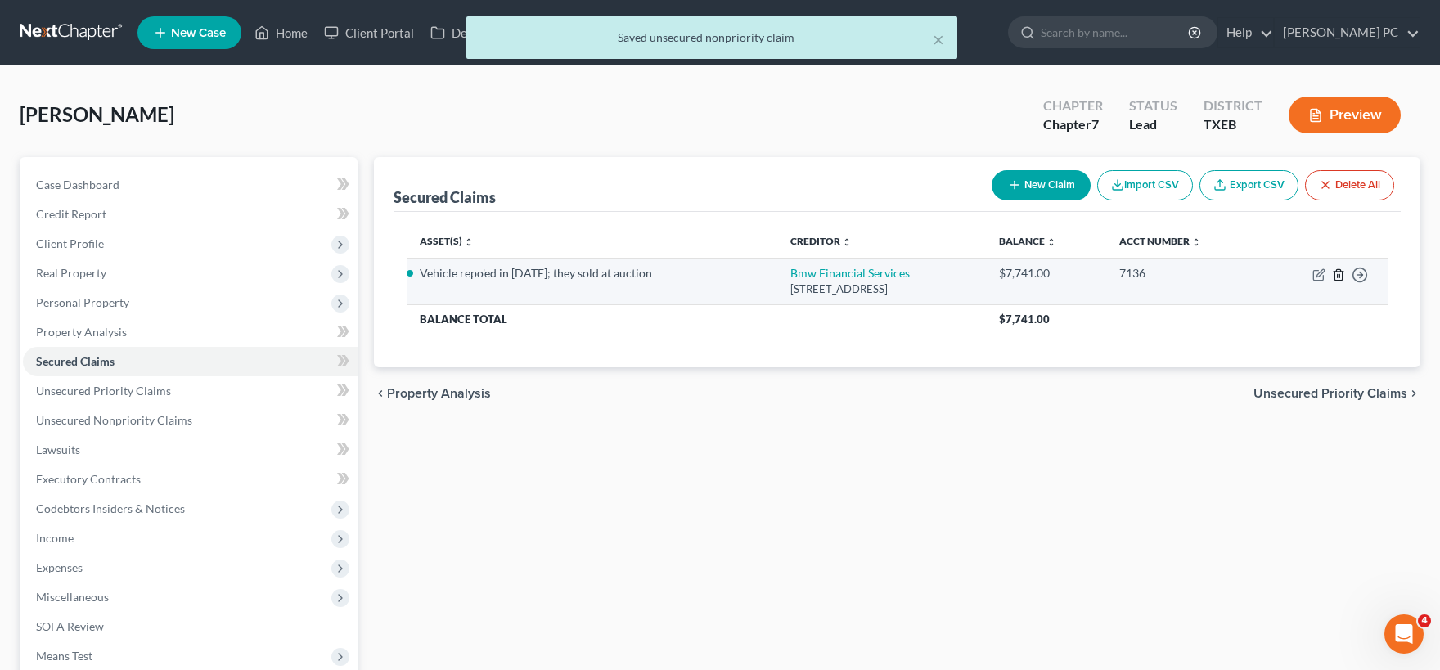
click at [1340, 278] on icon "button" at bounding box center [1338, 274] width 13 height 13
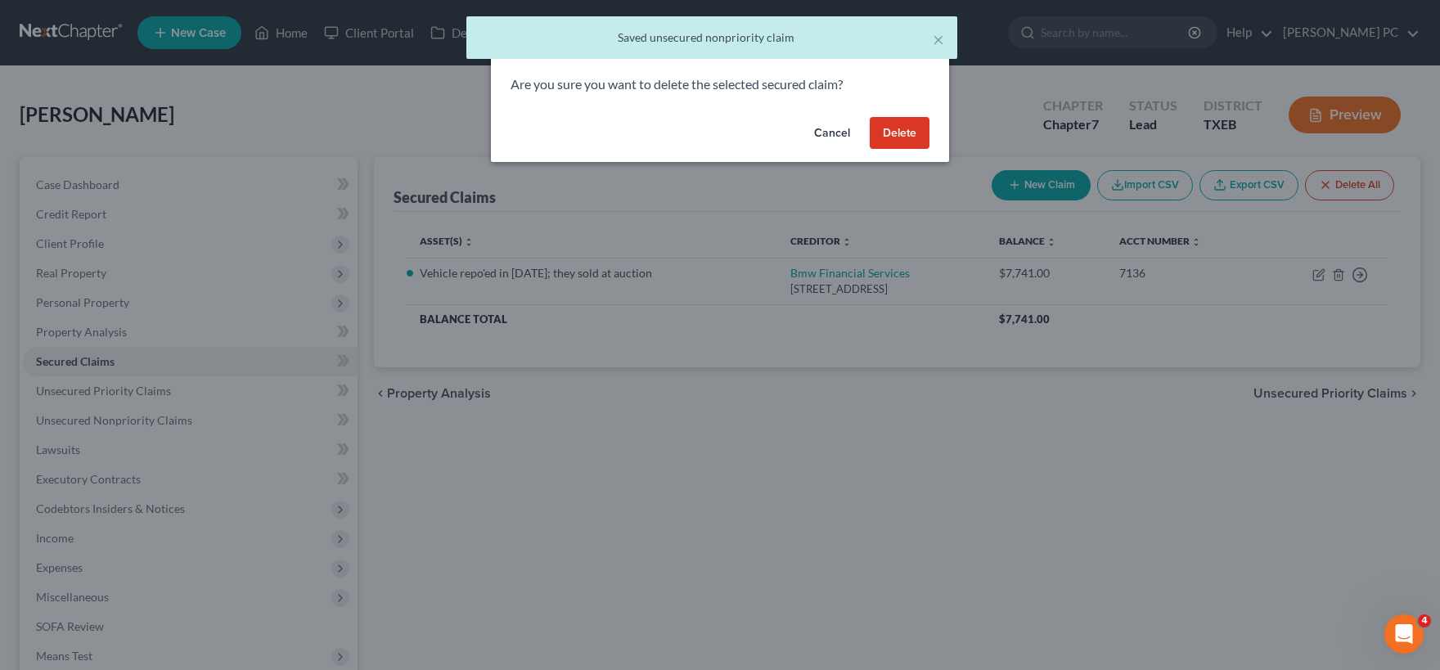
click at [910, 137] on button "Delete" at bounding box center [900, 133] width 60 height 33
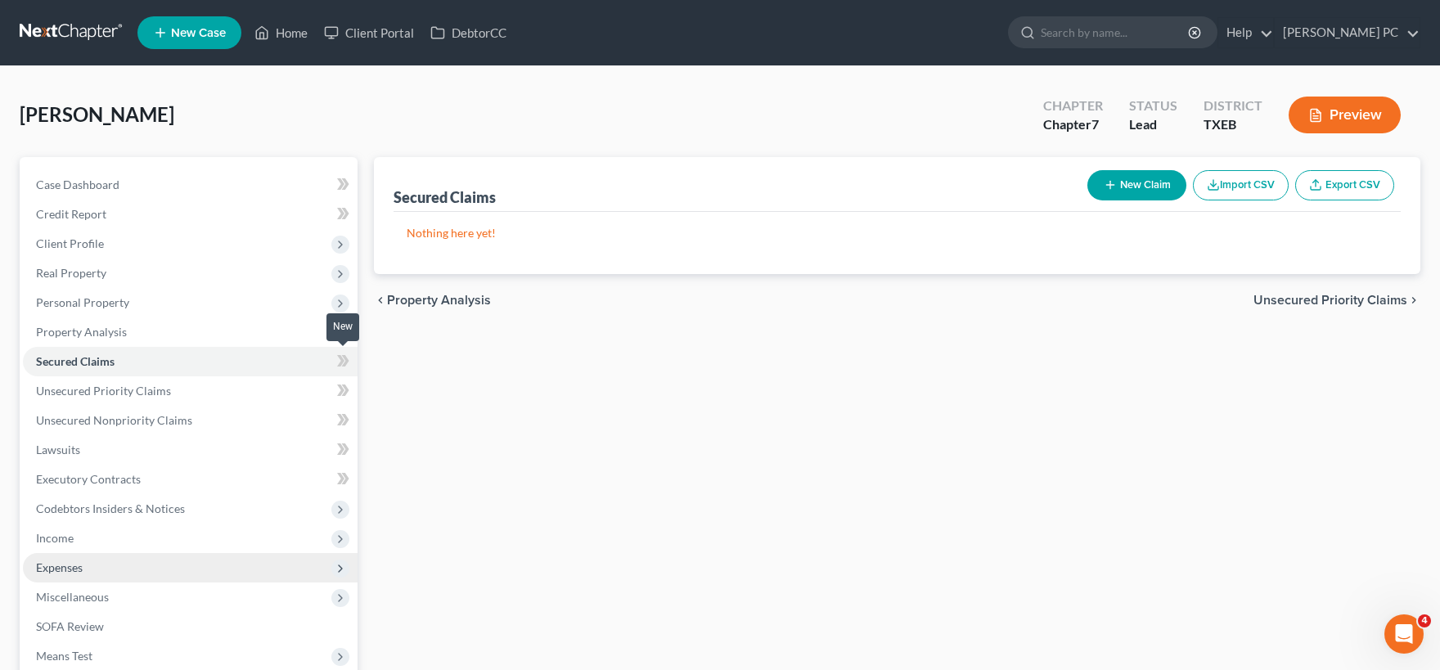
scroll to position [198, 0]
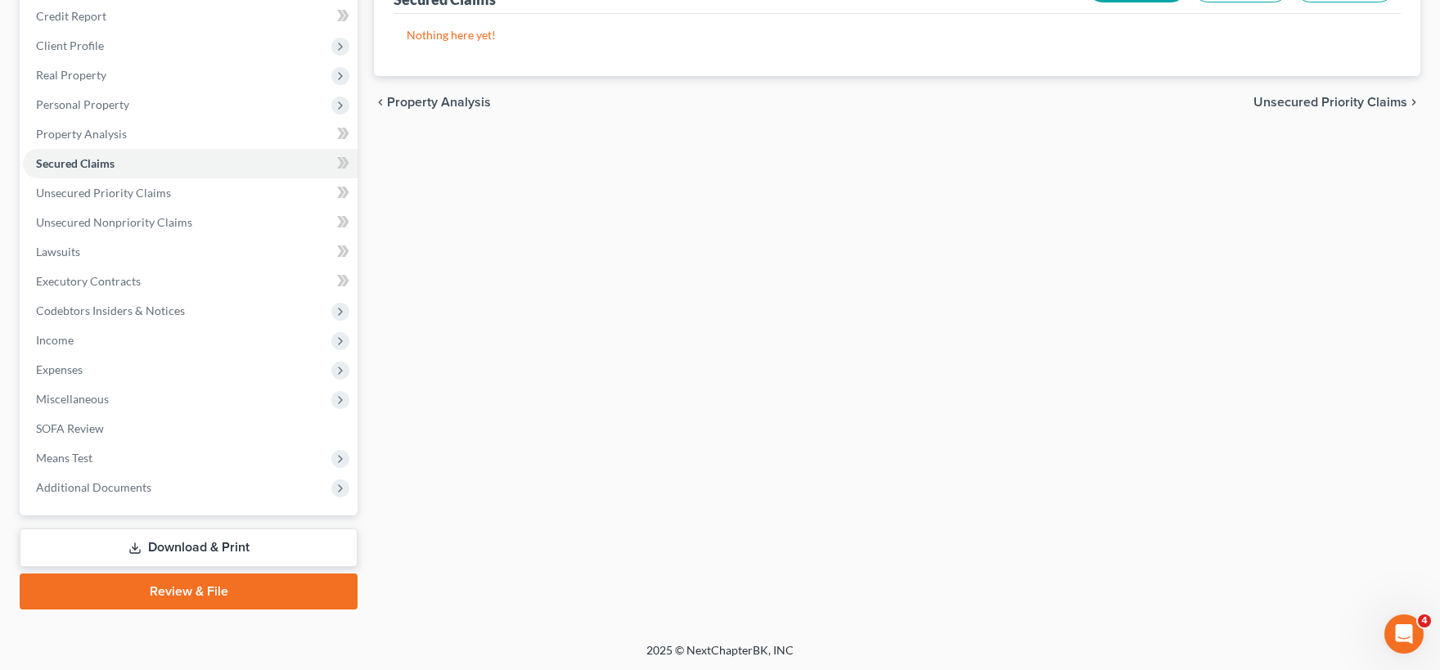
click at [176, 545] on link "Download & Print" at bounding box center [189, 547] width 338 height 38
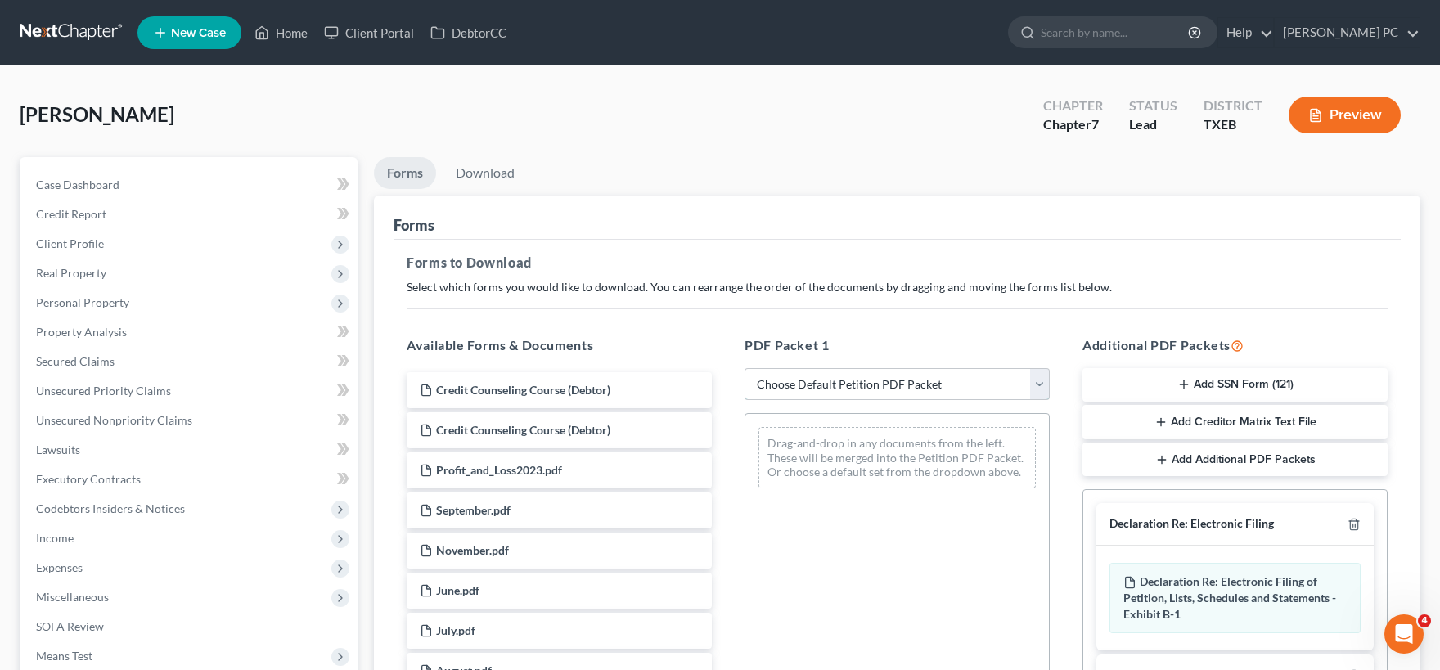
click at [744, 368] on select "Choose Default Petition PDF Packet Complete Bankruptcy Petition (all forms and …" at bounding box center [896, 384] width 305 height 33
click option "Complete Bankruptcy Petition (all forms and schedules)" at bounding box center [0, 0] width 0 height 0
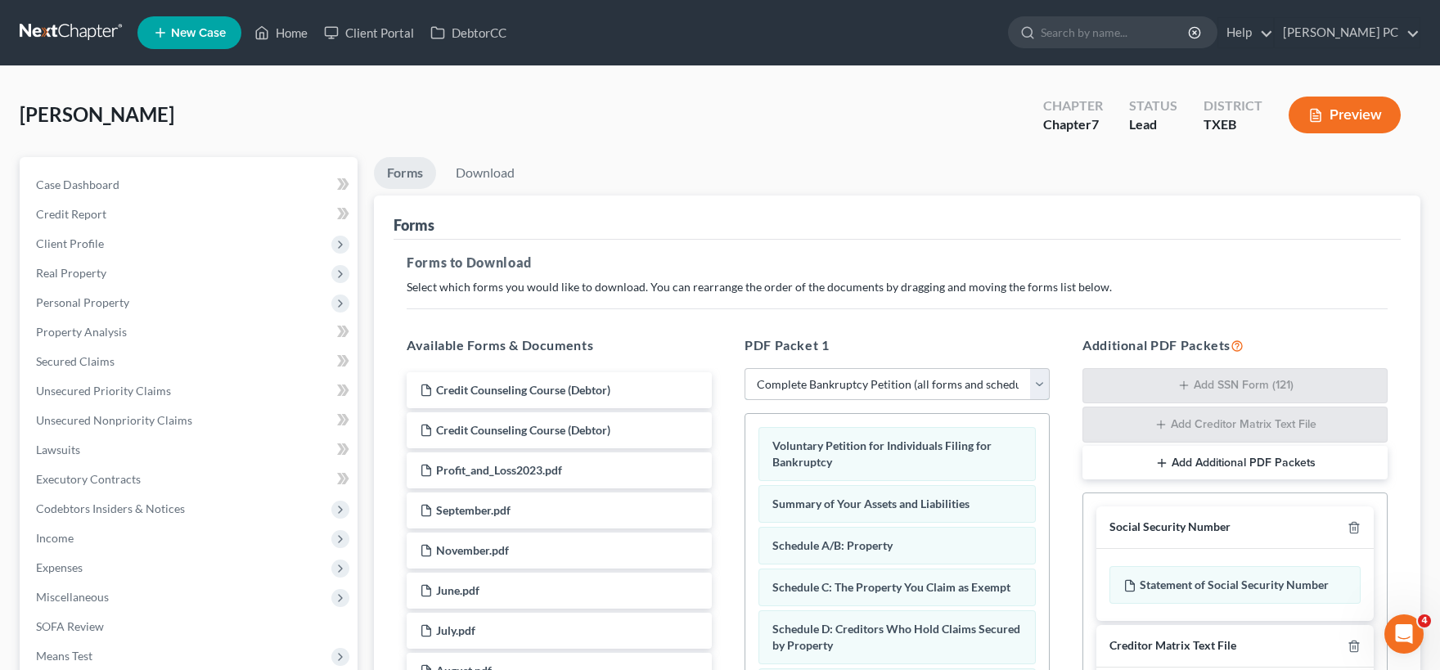
scroll to position [341, 0]
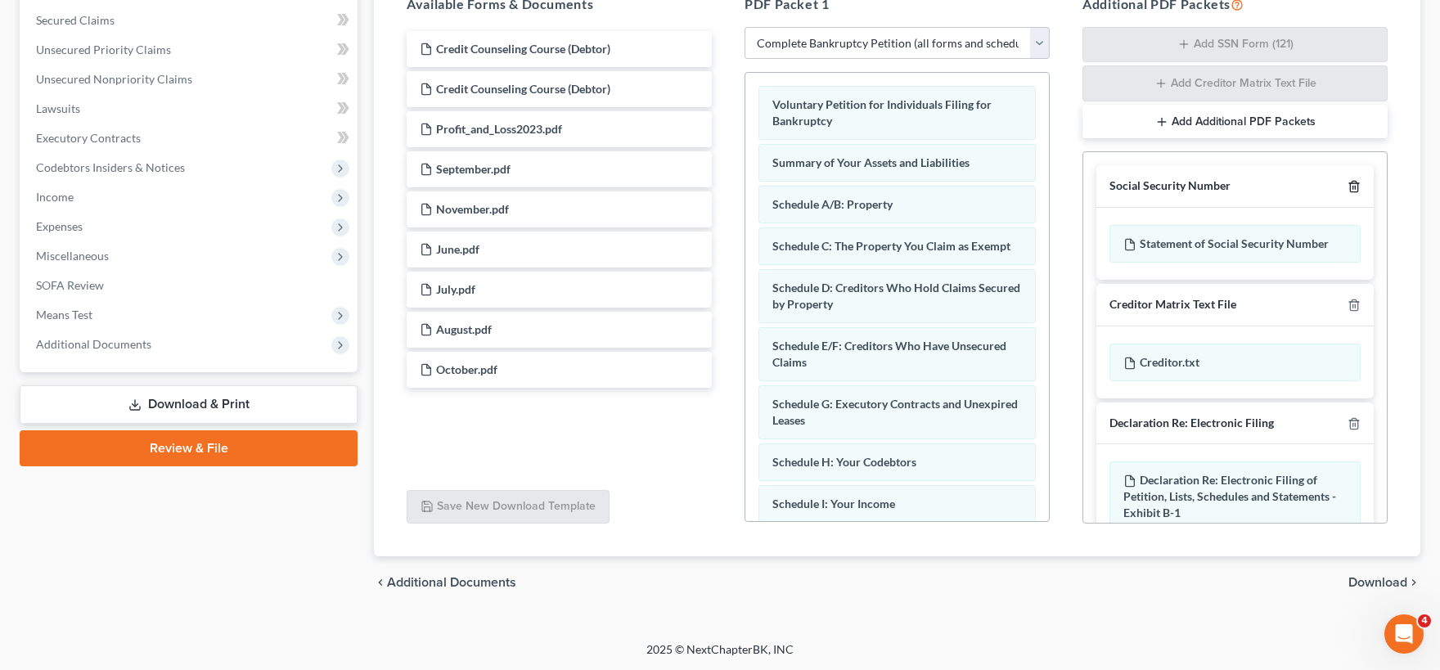
click at [1355, 184] on icon "button" at bounding box center [1353, 186] width 13 height 13
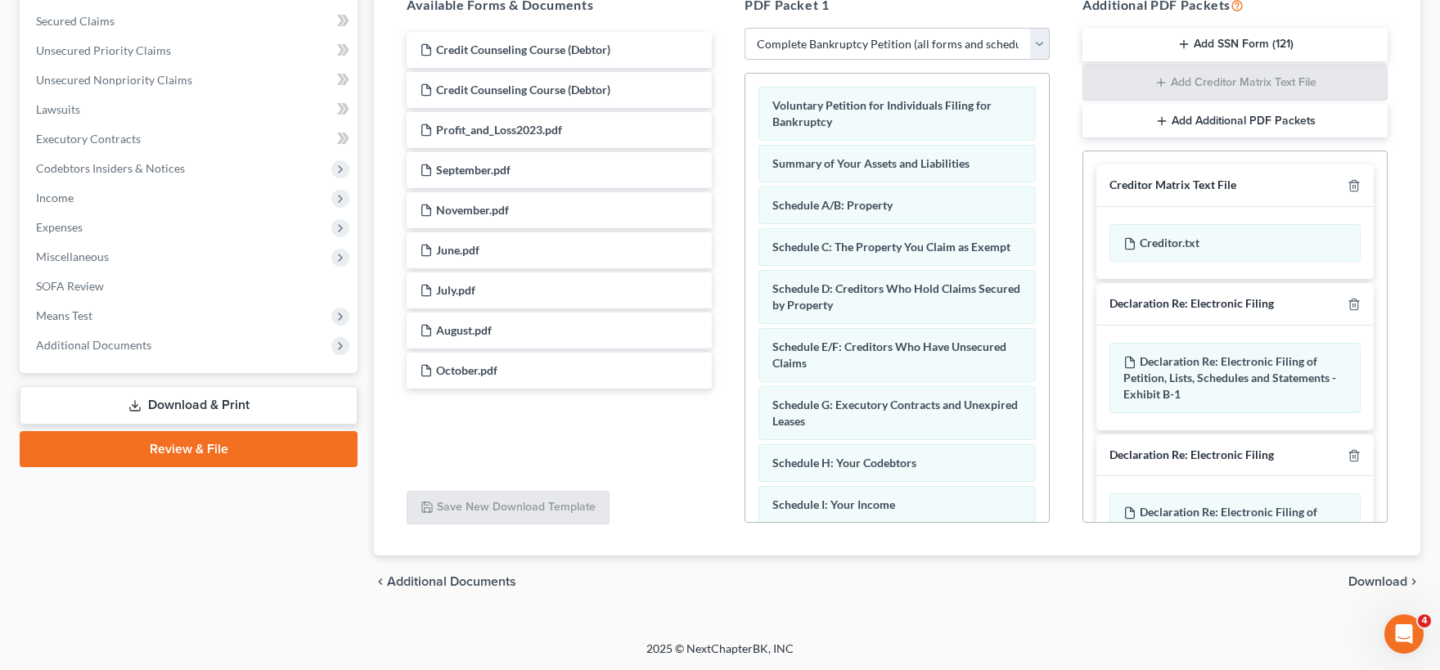
scroll to position [339, 0]
click at [1353, 304] on line "button" at bounding box center [1353, 305] width 0 height 3
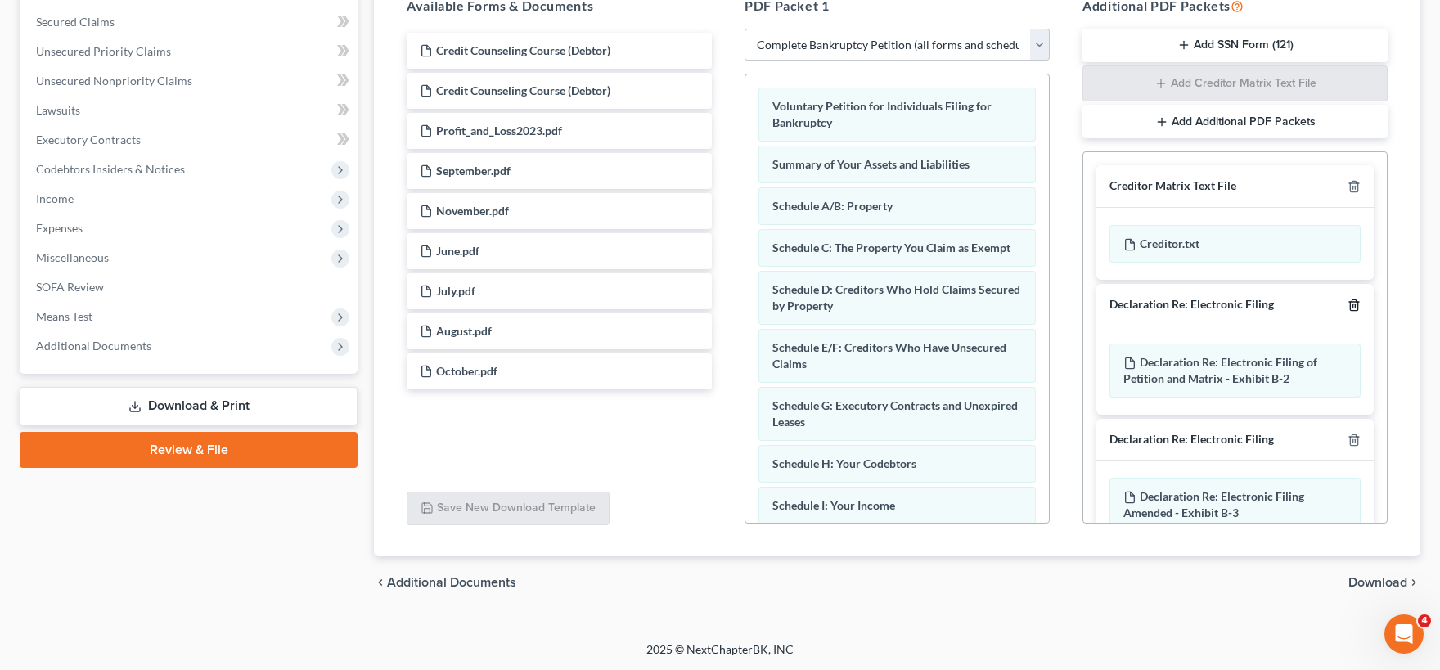
click at [1355, 303] on icon "button" at bounding box center [1353, 305] width 13 height 13
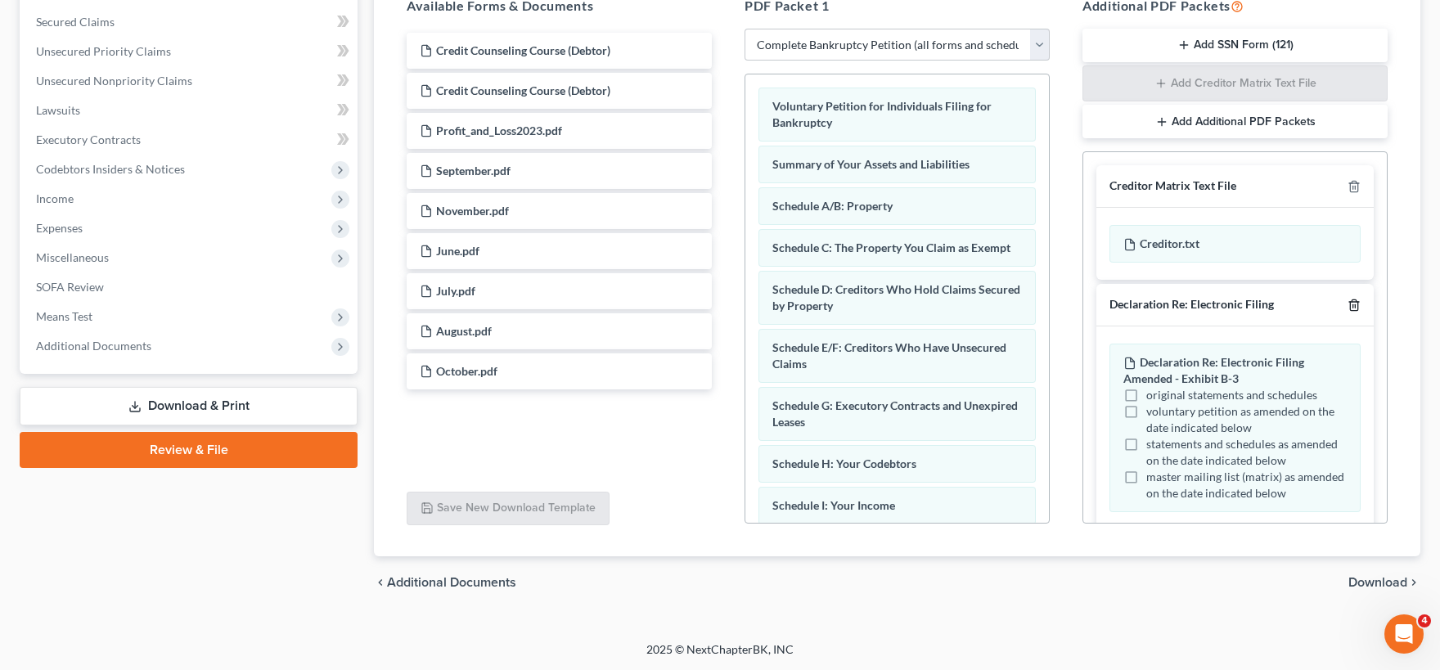
click at [1355, 304] on line "button" at bounding box center [1355, 305] width 0 height 3
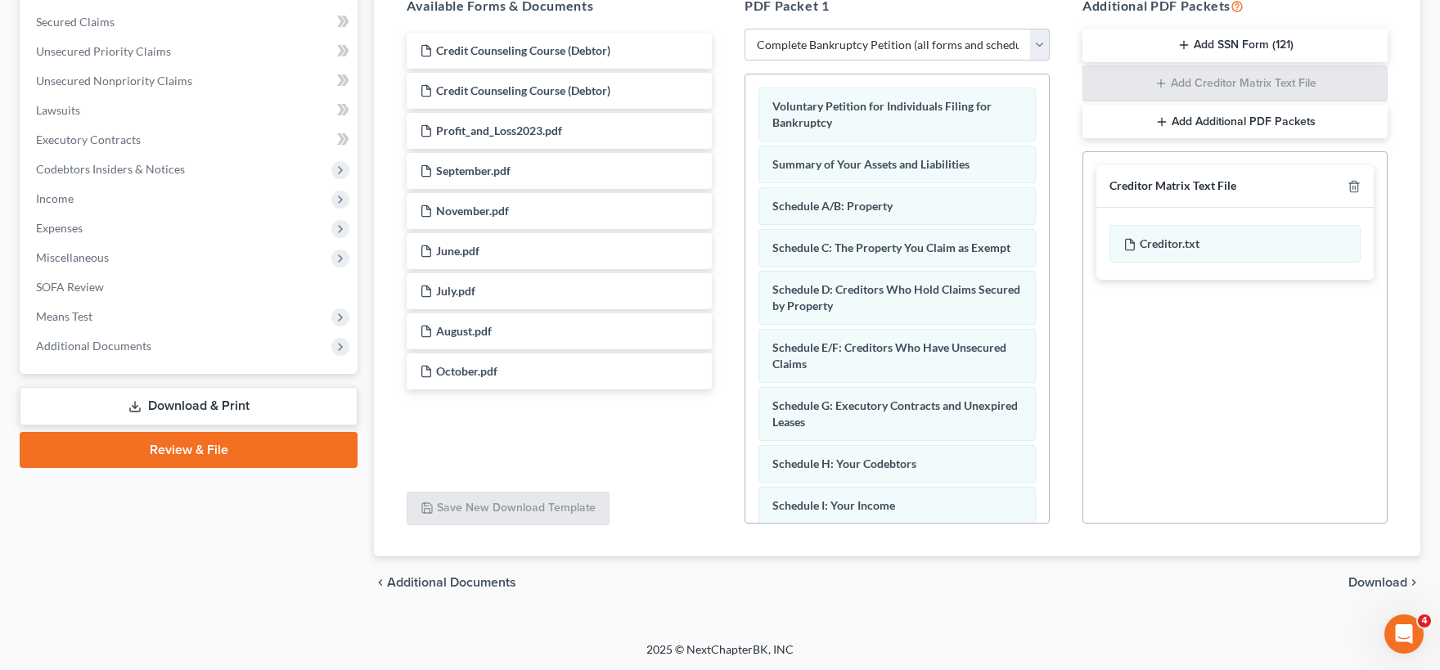
click at [1364, 579] on span "Download" at bounding box center [1377, 582] width 59 height 13
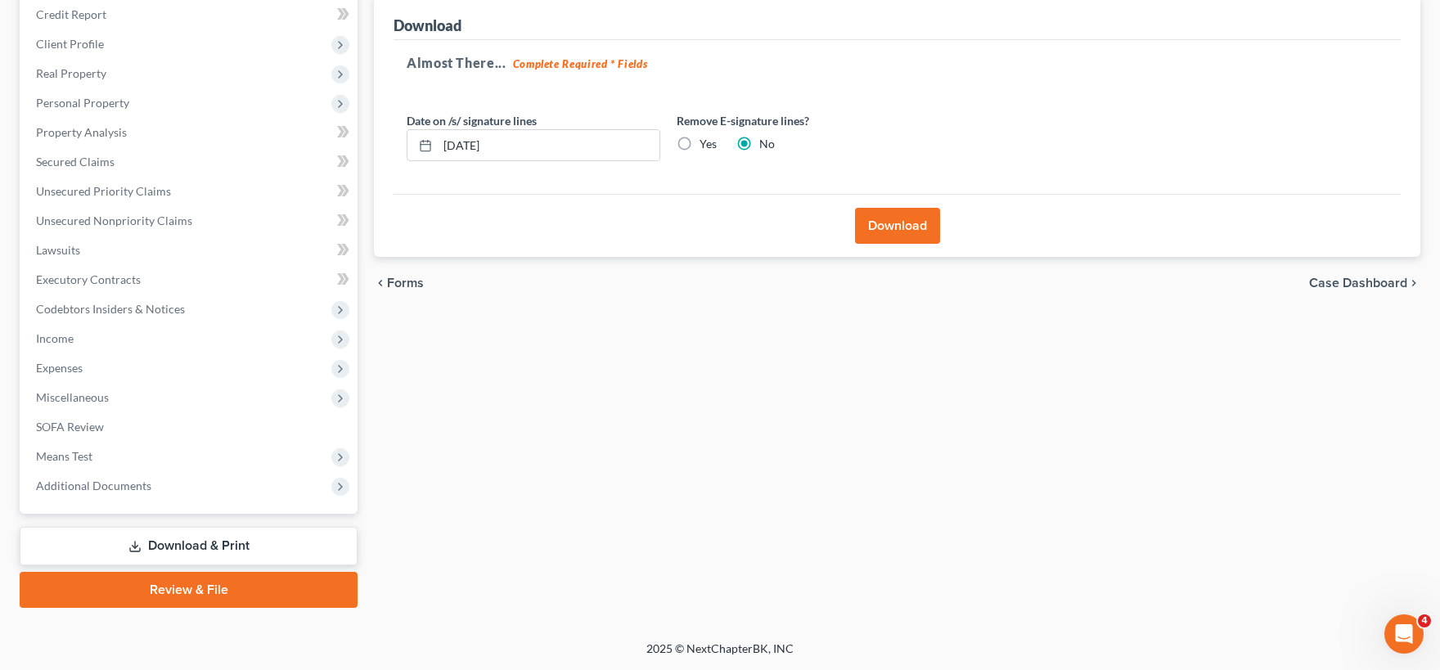
scroll to position [198, 0]
click at [892, 224] on button "Download" at bounding box center [897, 227] width 85 height 36
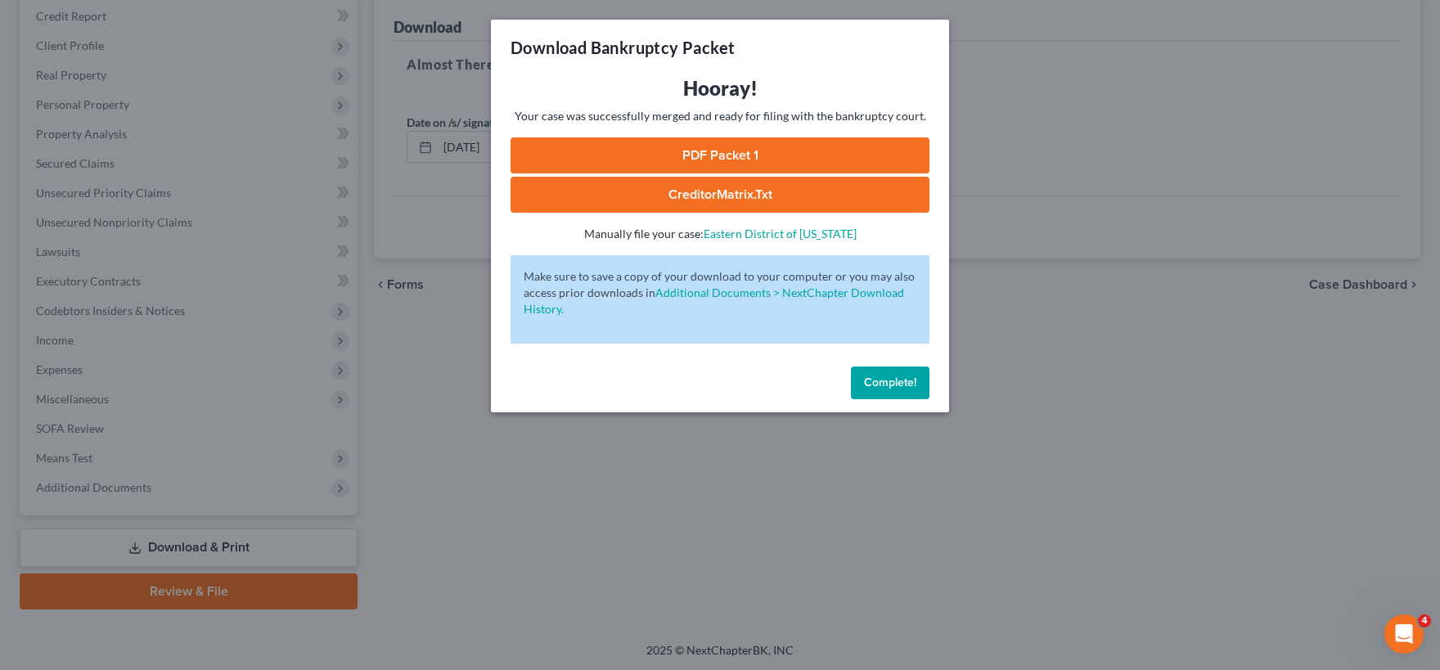
click at [713, 198] on link "CreditorMatrix.txt" at bounding box center [719, 195] width 419 height 36
click at [741, 163] on link "PDF Packet 1" at bounding box center [719, 155] width 419 height 36
click at [874, 390] on button "Complete!" at bounding box center [890, 382] width 79 height 33
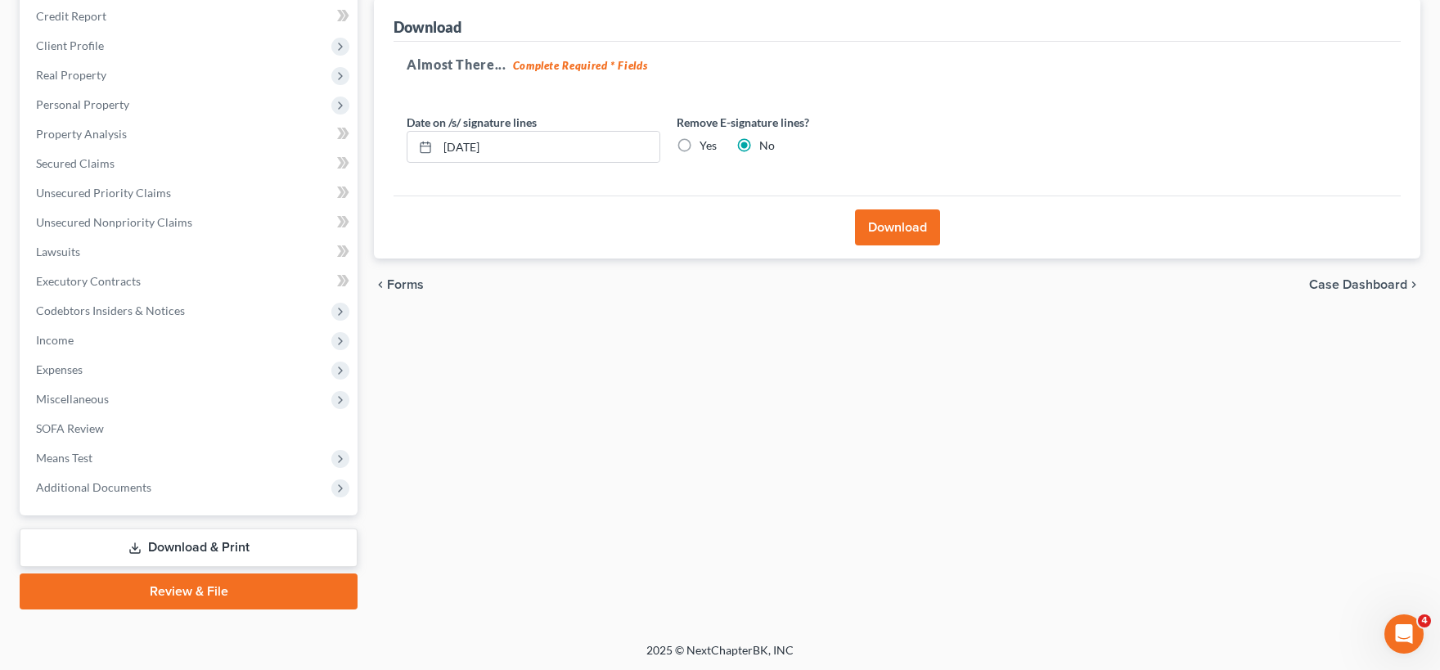
click at [215, 590] on link "Review & File" at bounding box center [189, 591] width 338 height 36
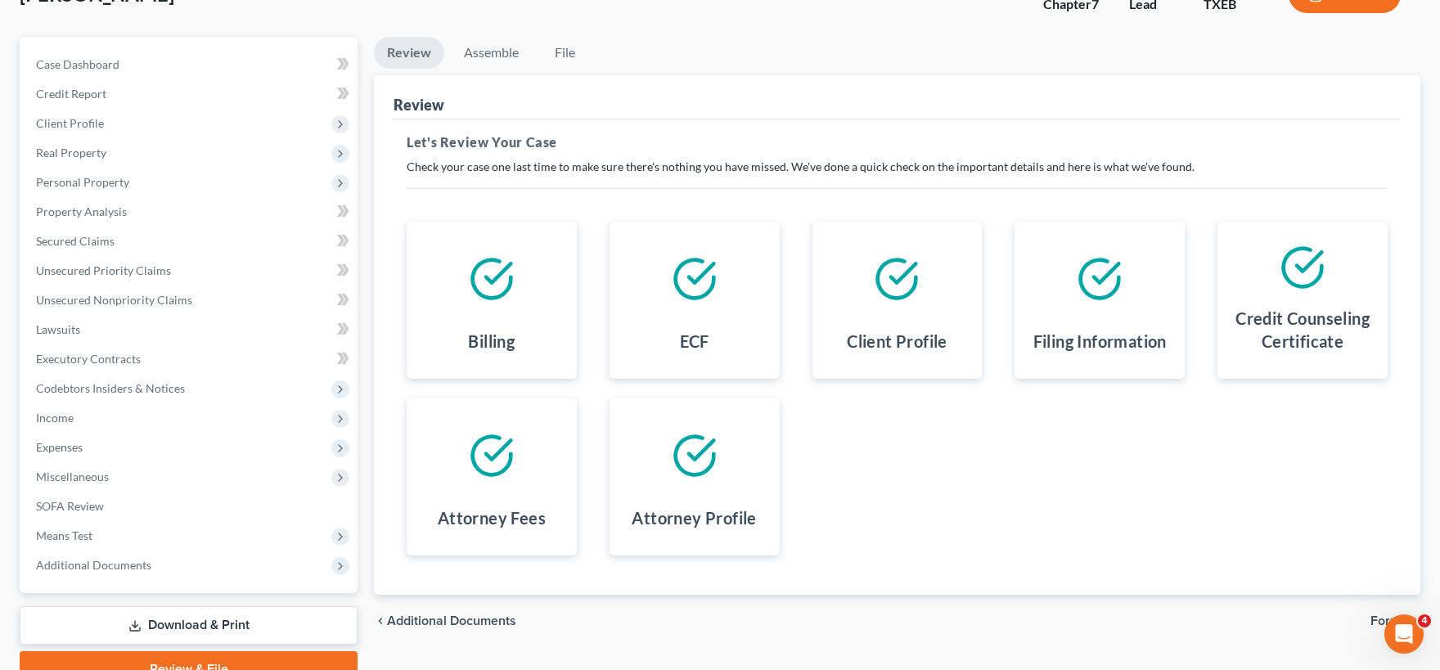
scroll to position [198, 0]
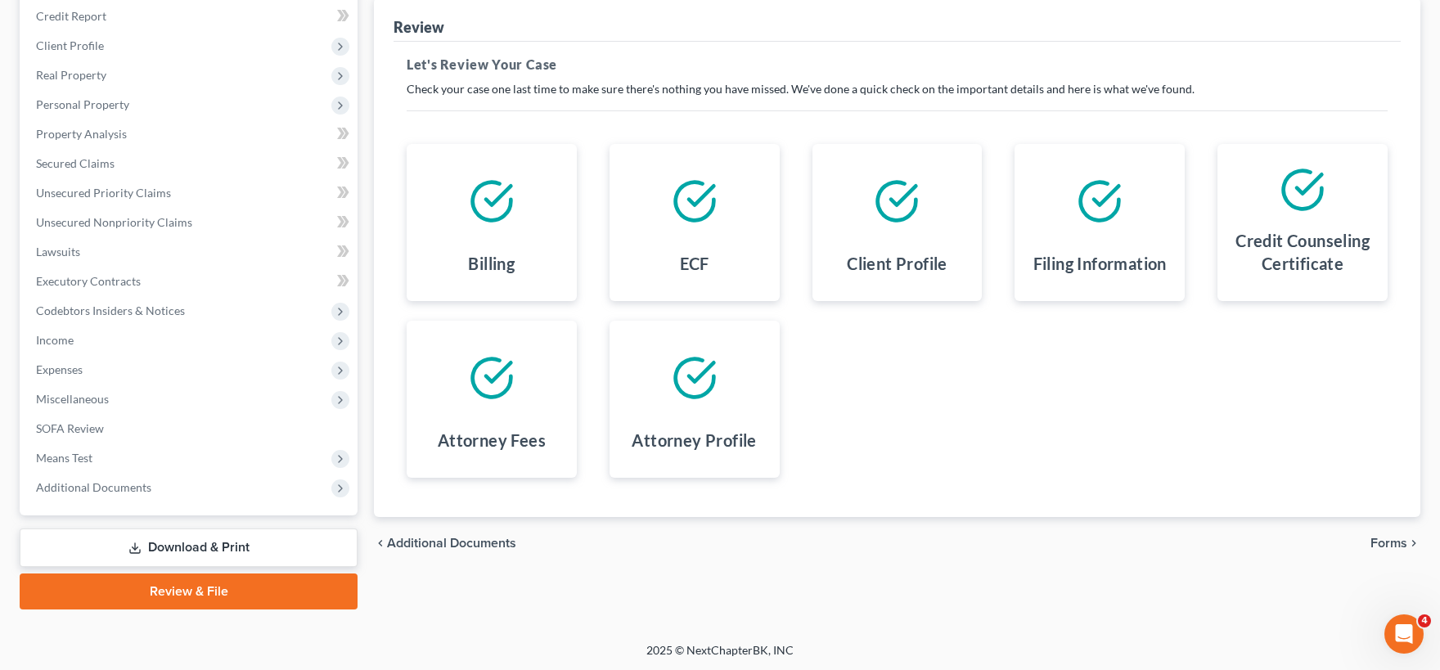
click at [1392, 543] on span "Forms" at bounding box center [1388, 543] width 37 height 13
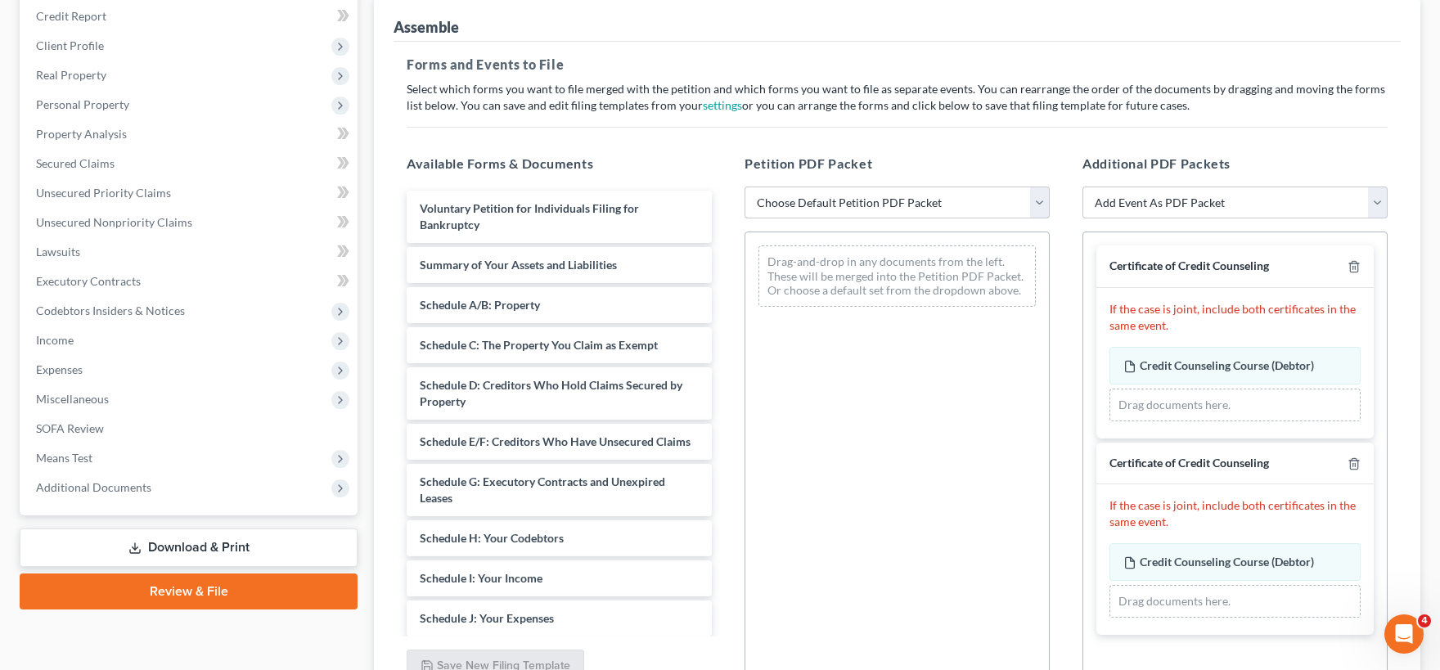
click at [744, 187] on select "Choose Default Petition PDF Packet Emergency Filing (Voluntary Petition and Cre…" at bounding box center [896, 203] width 305 height 33
click option "Chapter 7 Template" at bounding box center [0, 0] width 0 height 0
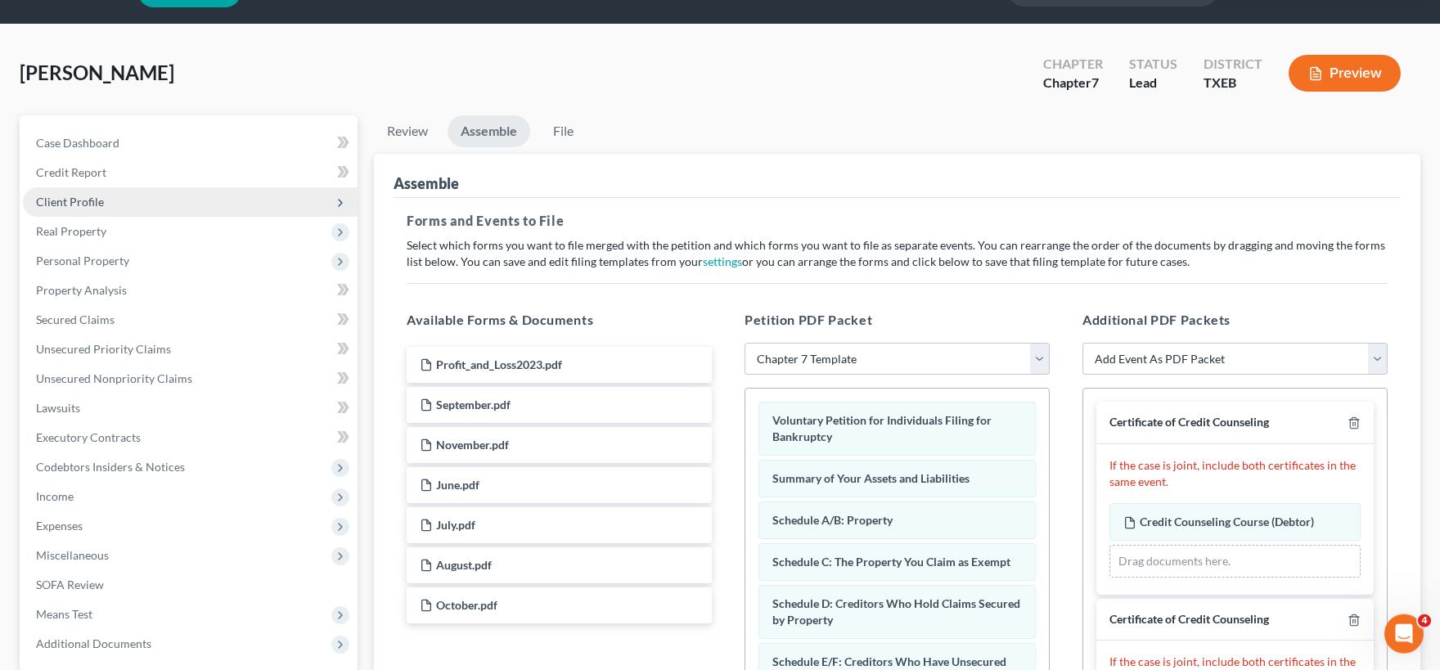
scroll to position [0, 0]
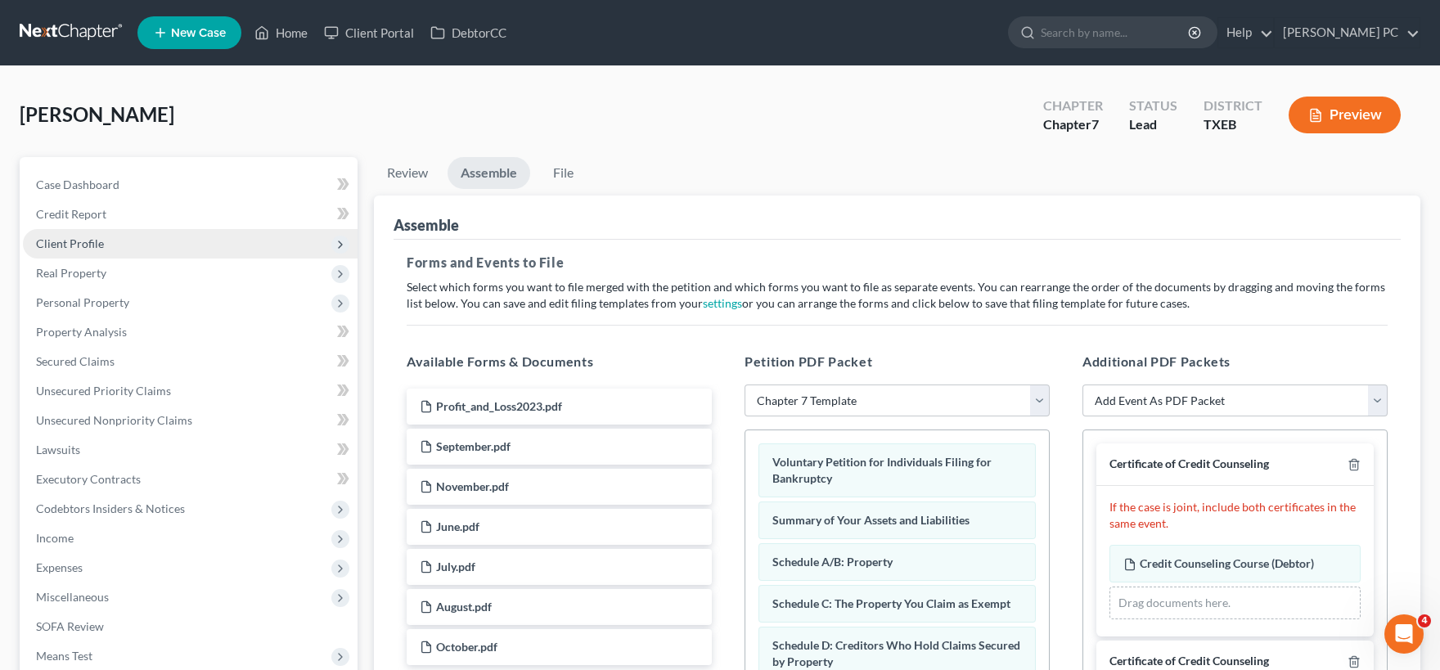
click at [110, 241] on span "Client Profile" at bounding box center [190, 243] width 335 height 29
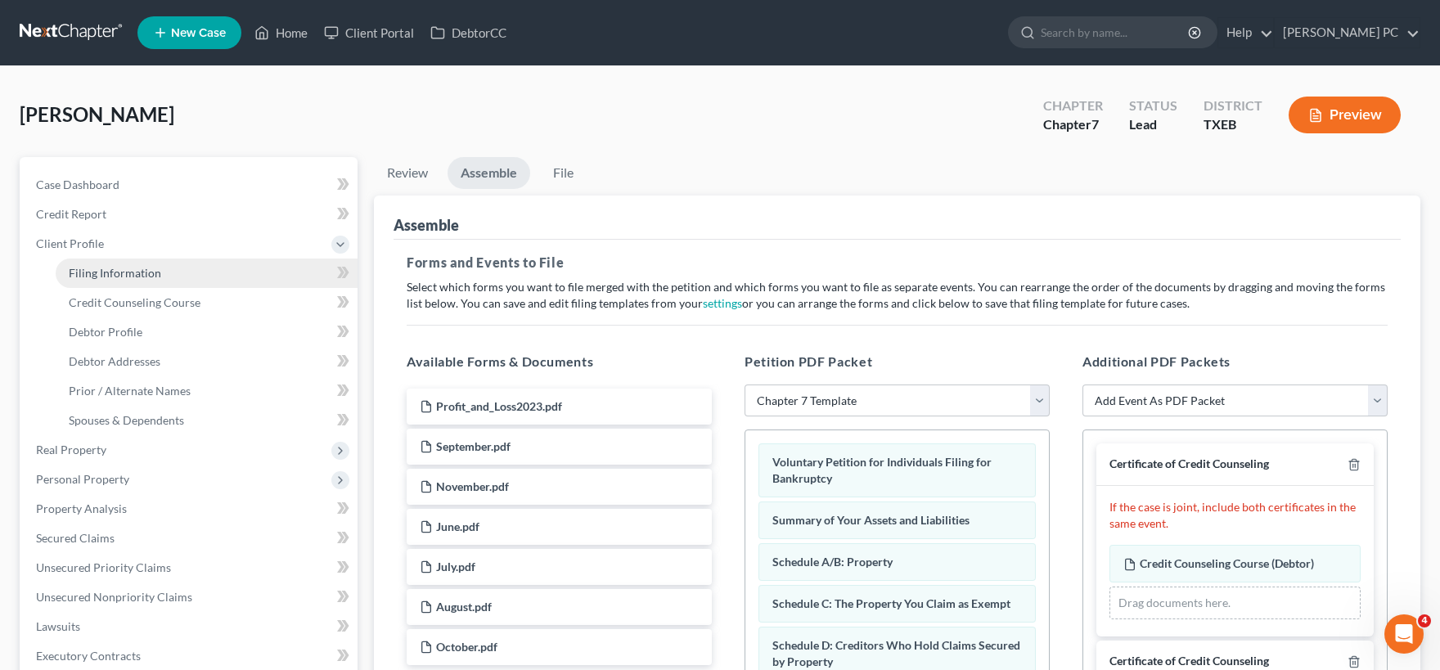
click at [117, 267] on span "Filing Information" at bounding box center [115, 273] width 92 height 14
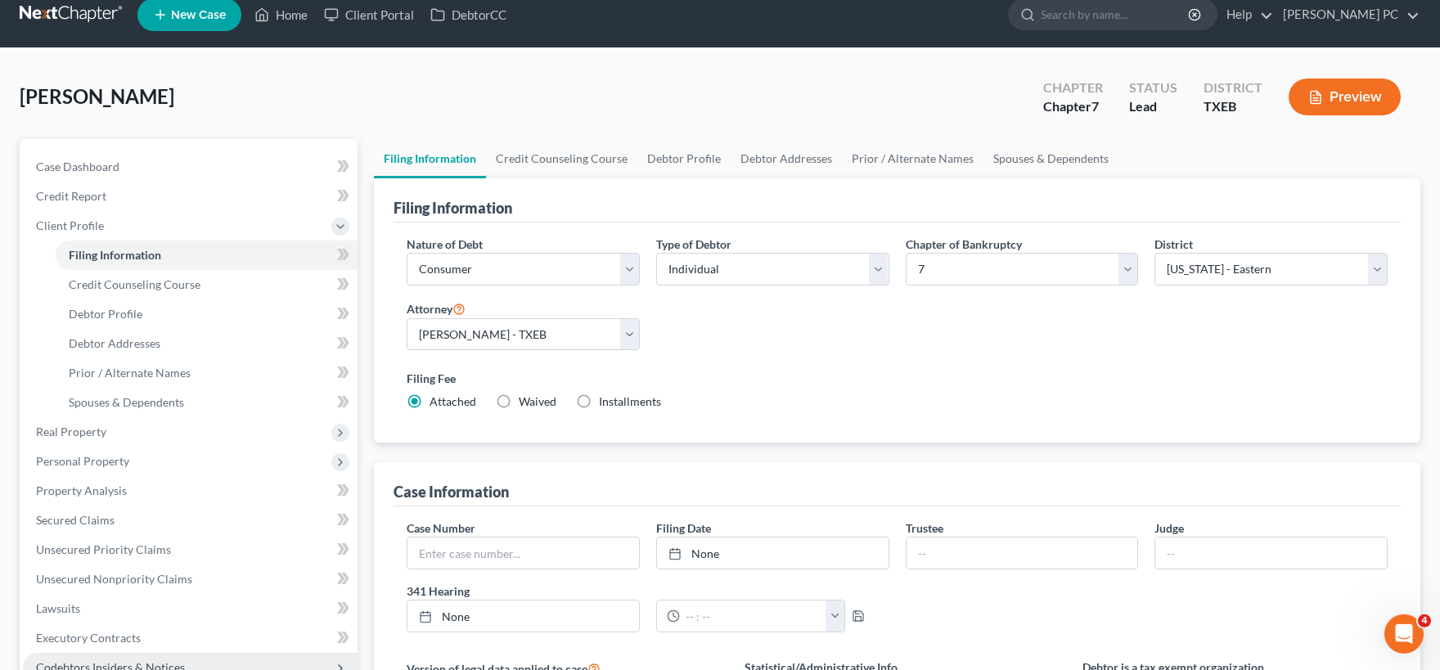
scroll to position [406, 0]
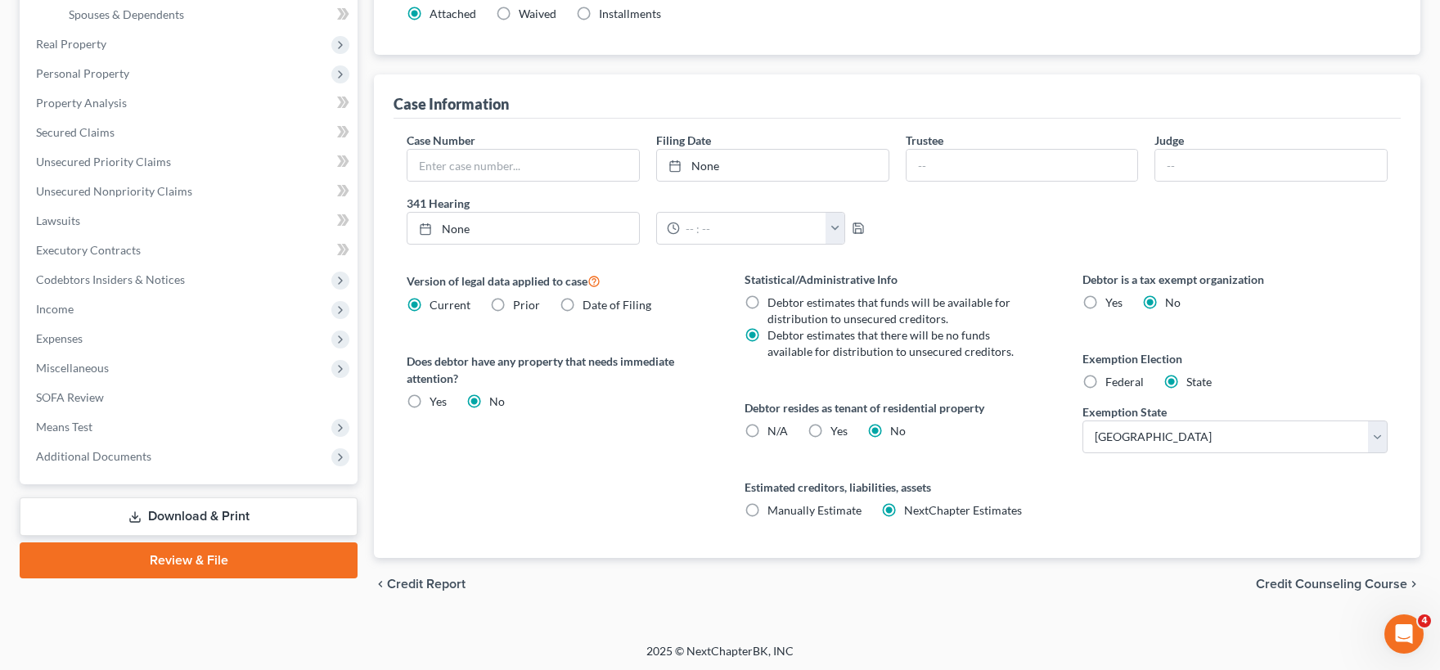
click at [226, 555] on link "Review & File" at bounding box center [189, 560] width 338 height 36
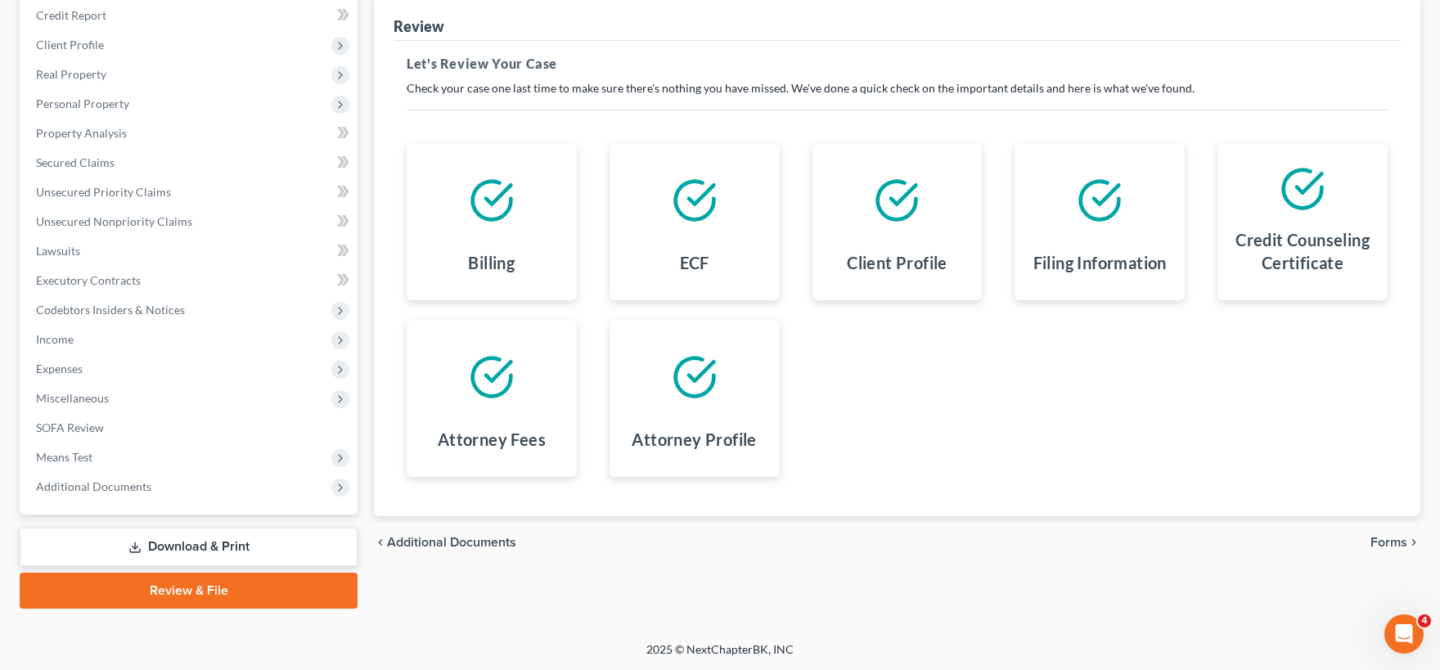
scroll to position [198, 0]
click at [1378, 537] on span "Forms" at bounding box center [1388, 543] width 37 height 13
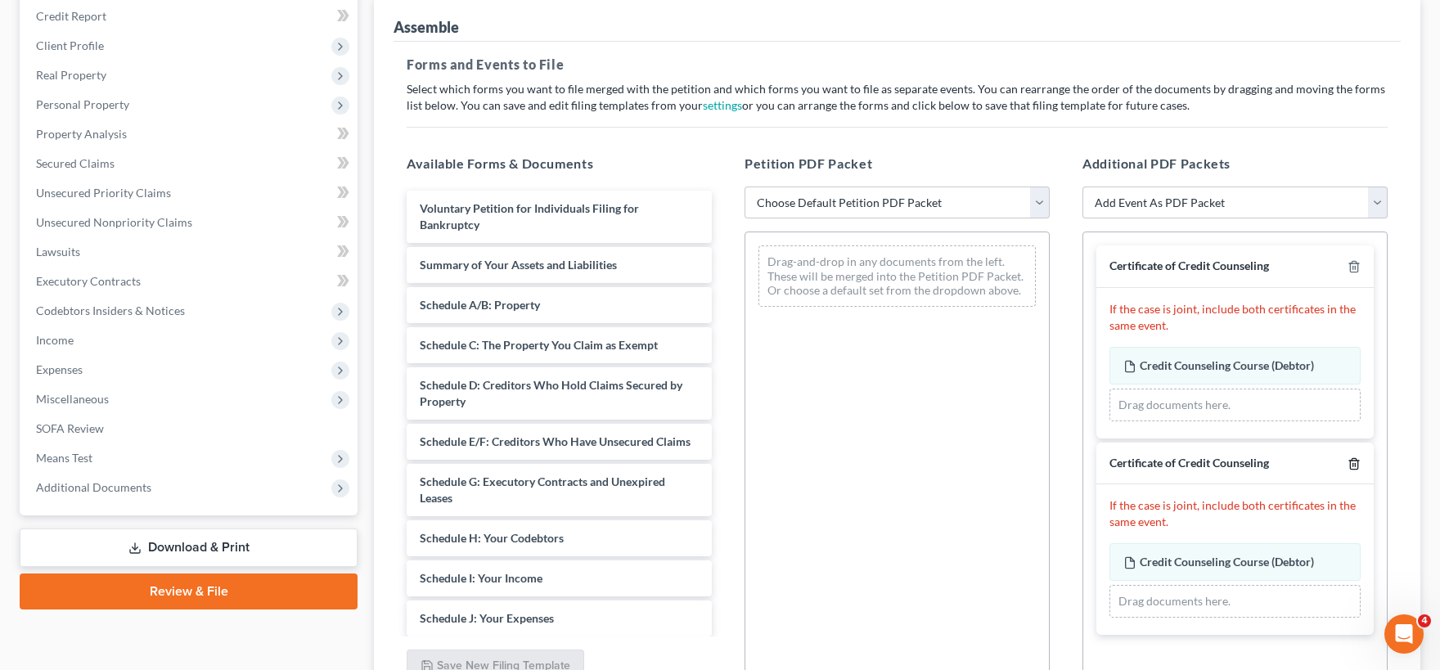
click at [1355, 464] on line "button" at bounding box center [1355, 464] width 0 height 3
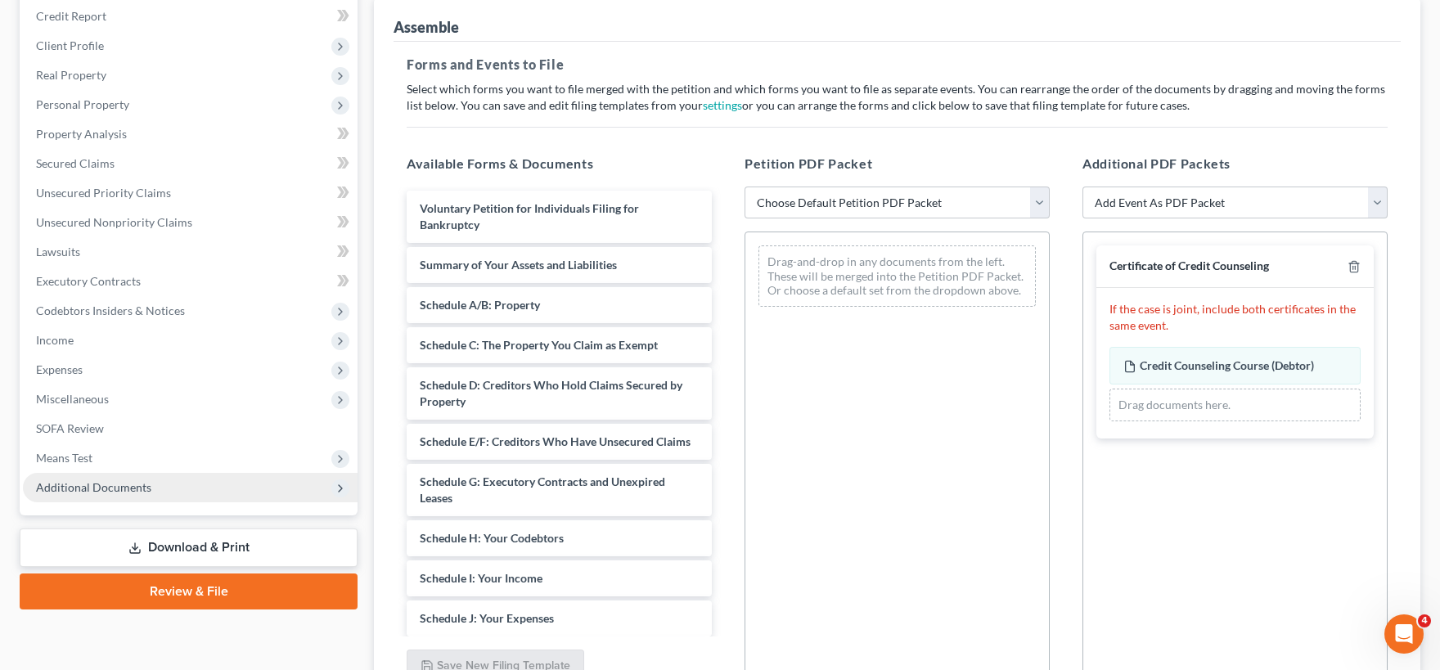
click at [134, 488] on span "Additional Documents" at bounding box center [93, 487] width 115 height 14
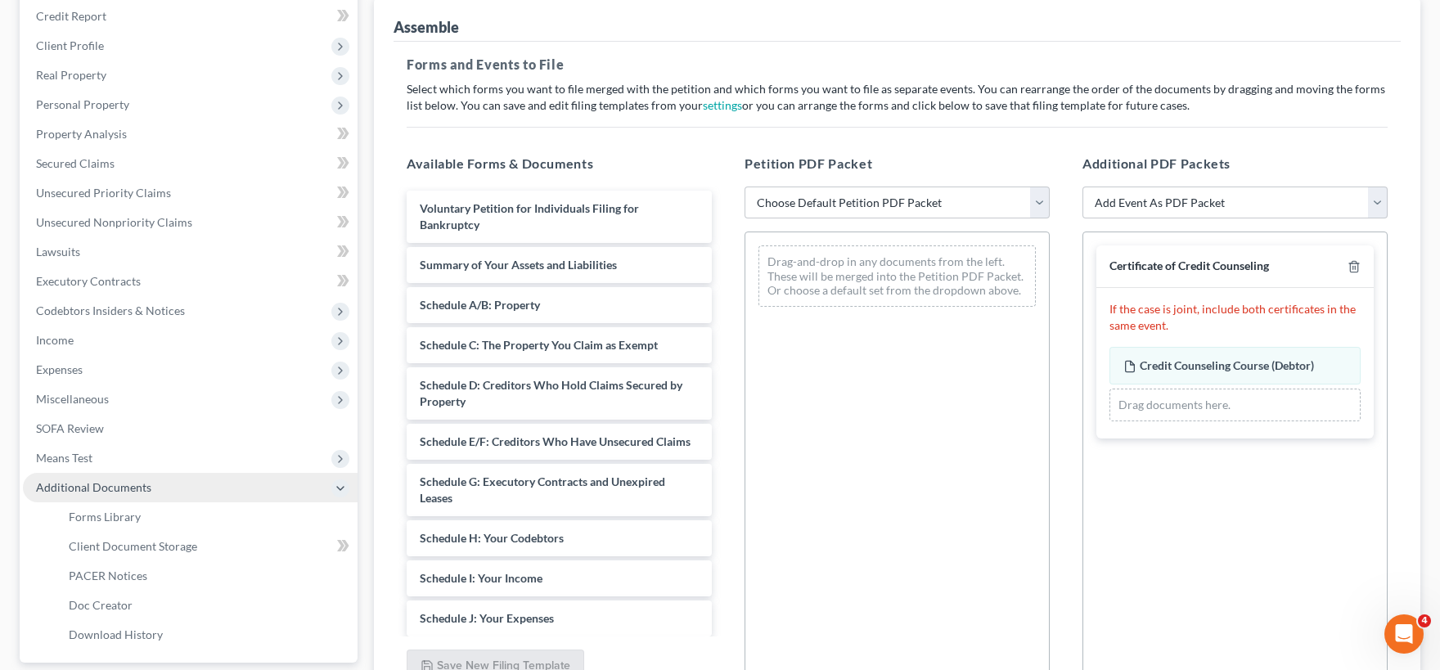
scroll to position [356, 0]
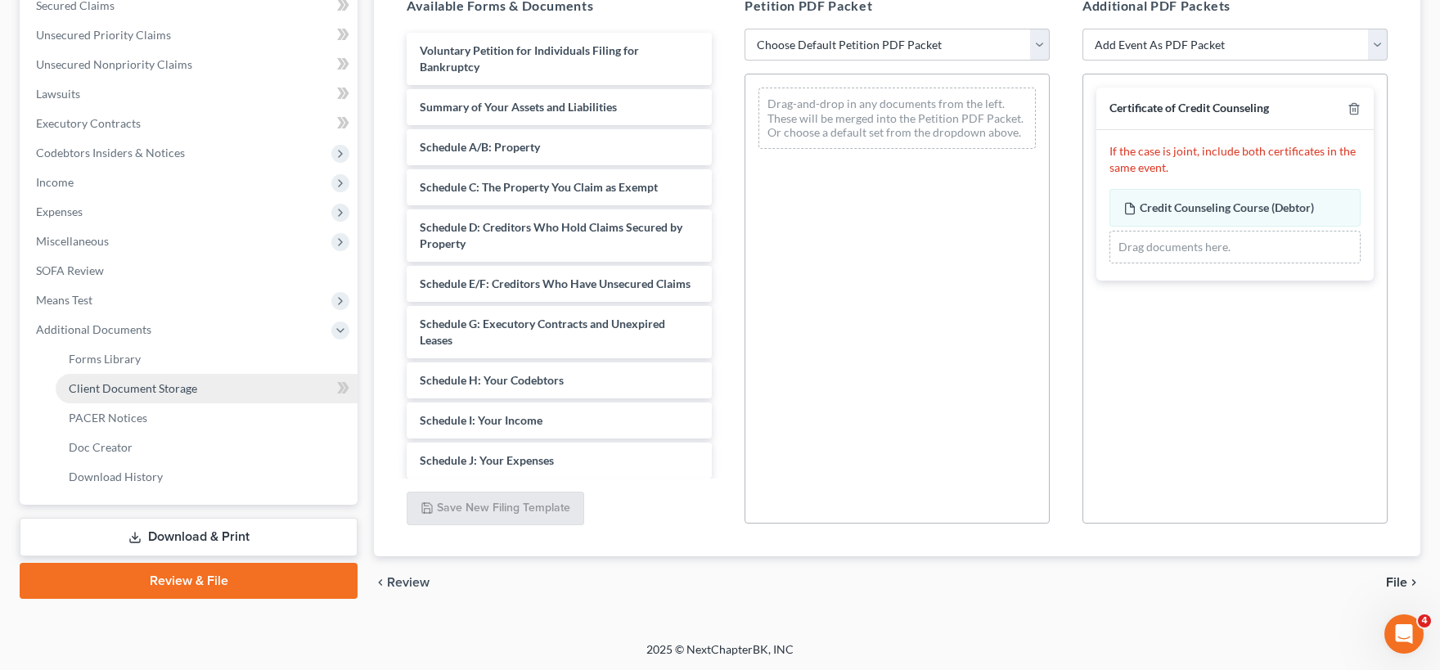
click at [167, 394] on link "Client Document Storage" at bounding box center [207, 388] width 302 height 29
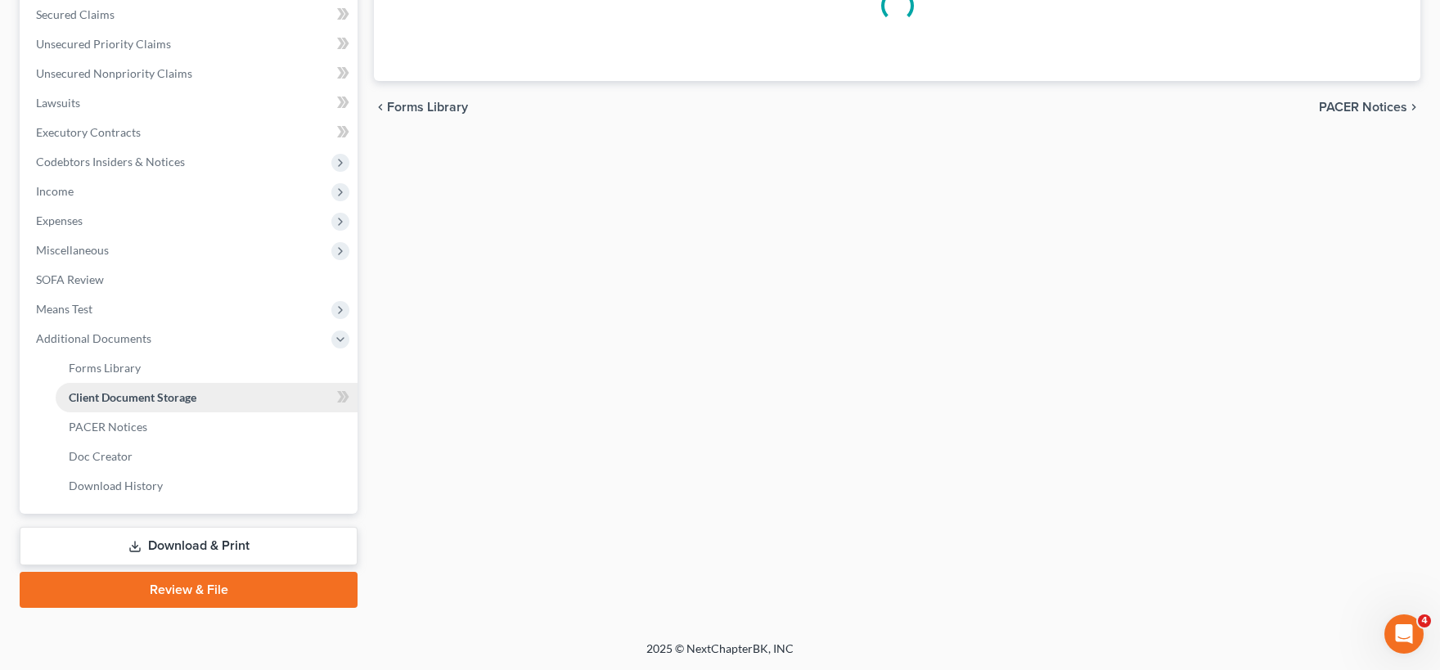
scroll to position [344, 0]
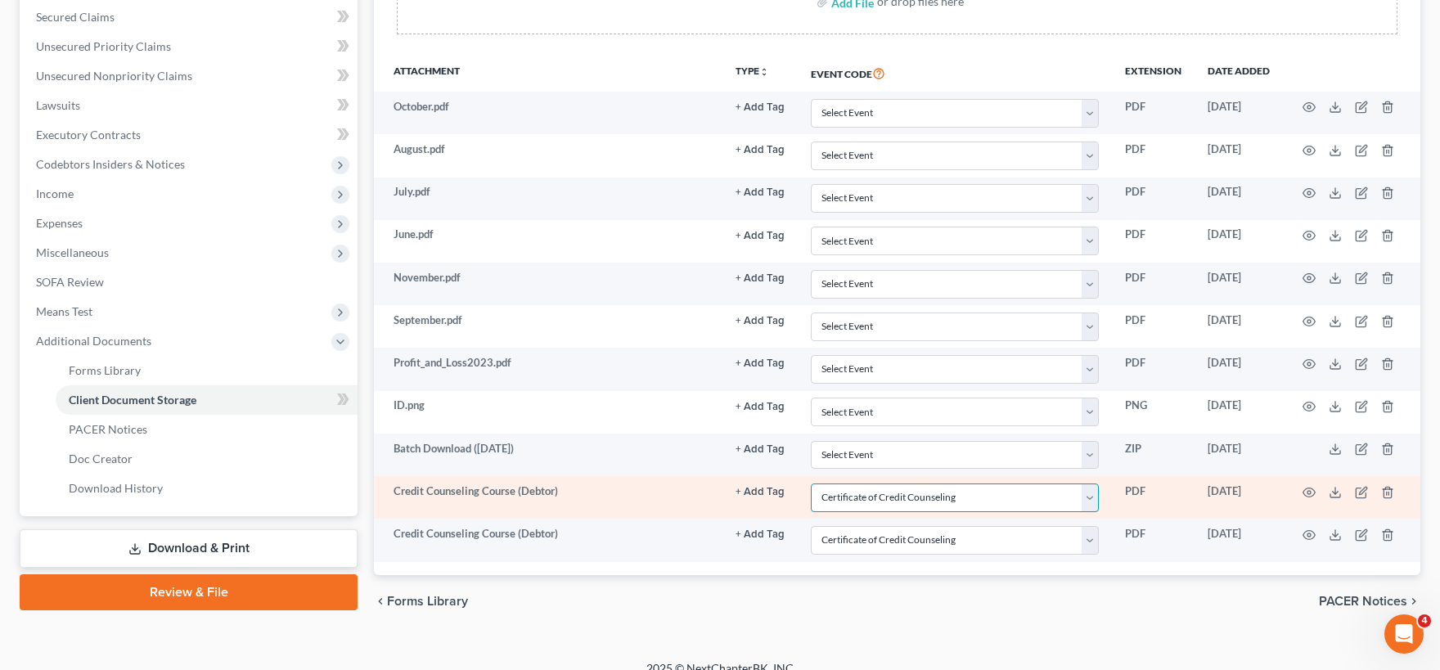
click at [811, 483] on select "Select Event 20 Largest Unsecured Creditors Amended (CONVERSION) Schedules and …" at bounding box center [955, 497] width 288 height 29
click option "Select Event" at bounding box center [0, 0] width 0 height 0
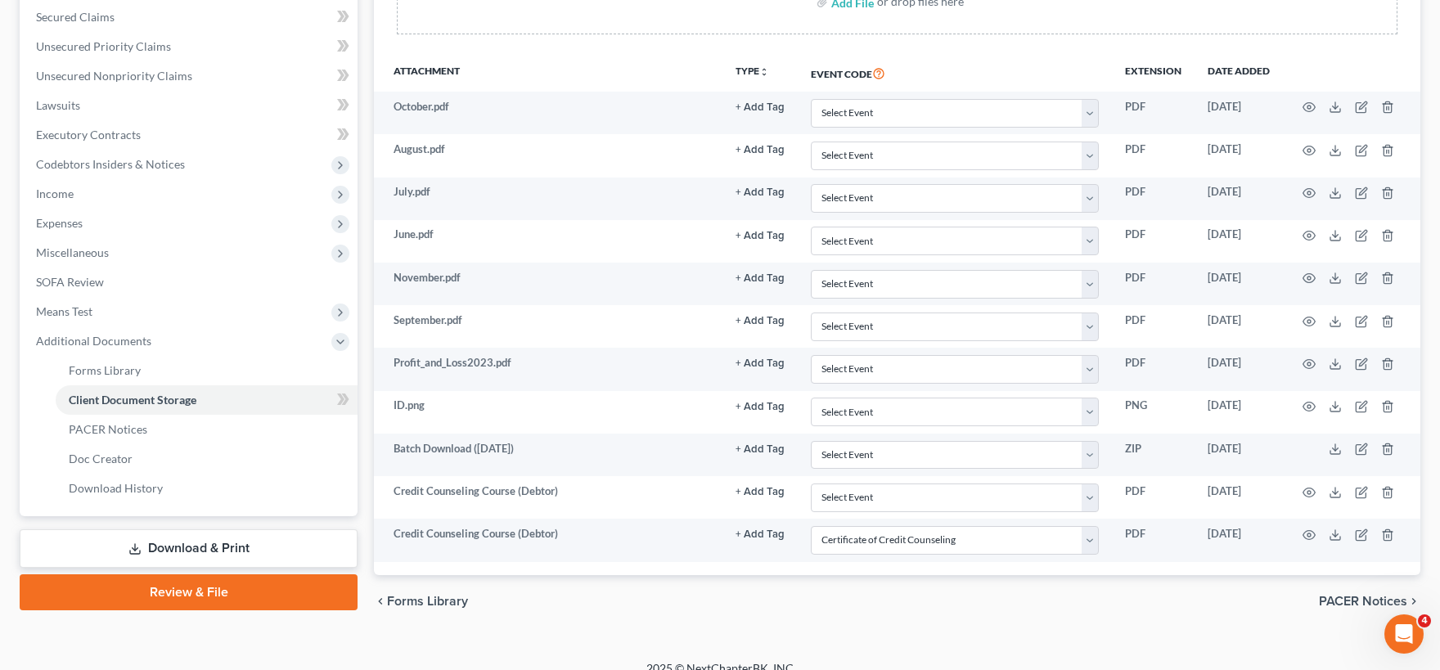
click at [1085, 612] on div "chevron_left Forms Library PACER Notices chevron_right" at bounding box center [897, 601] width 1046 height 52
click at [1351, 595] on span "PACER Notices" at bounding box center [1363, 601] width 88 height 13
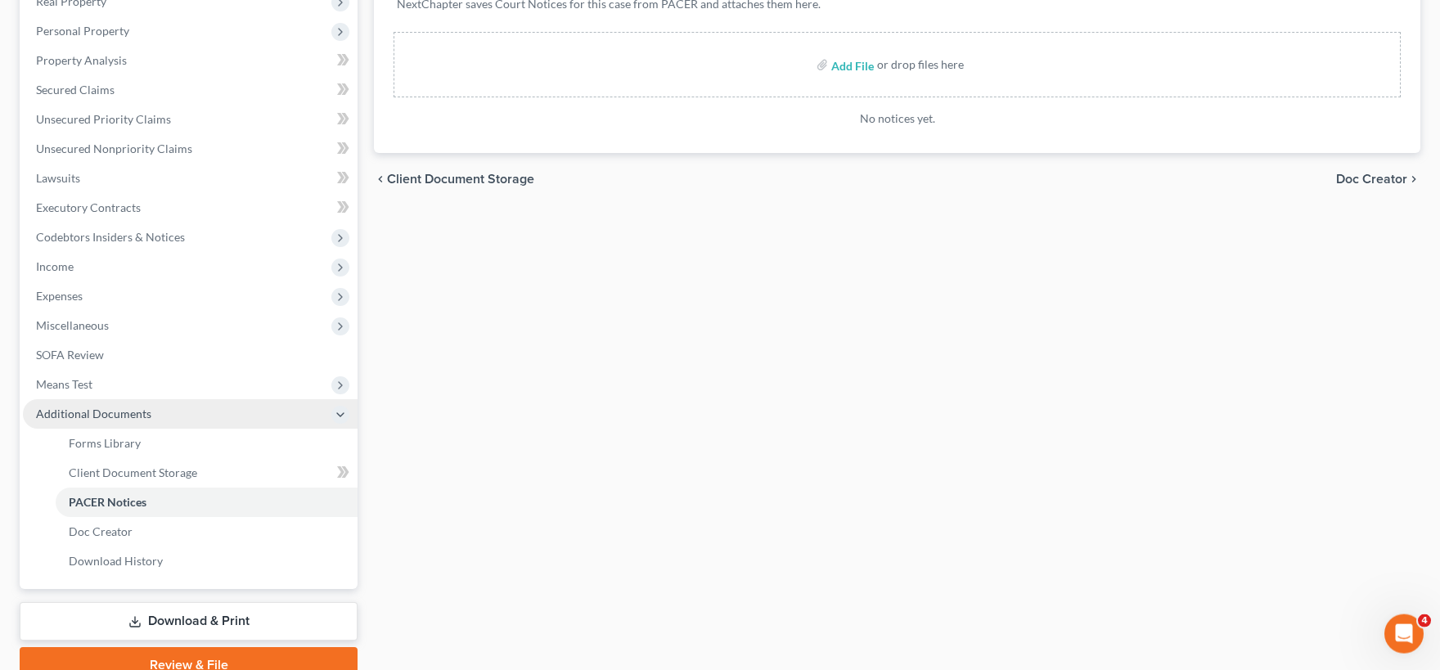
scroll to position [344, 0]
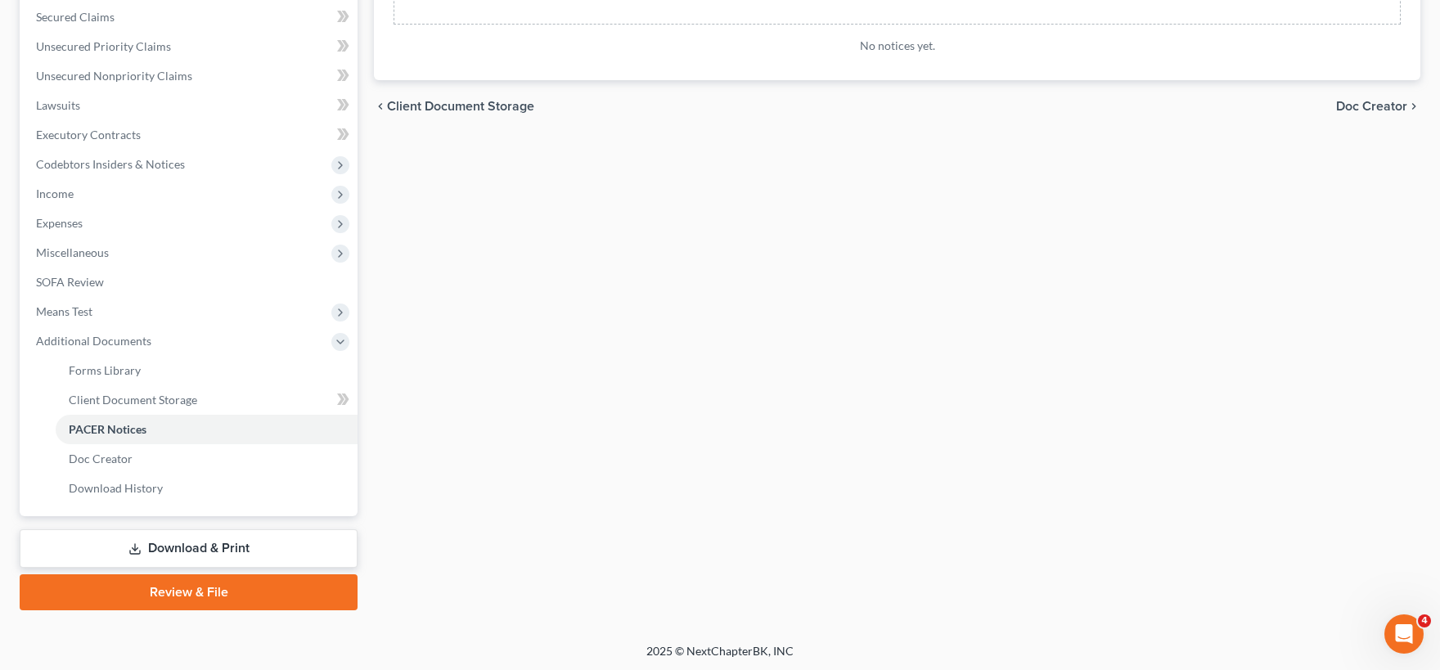
click at [203, 590] on link "Review & File" at bounding box center [189, 592] width 338 height 36
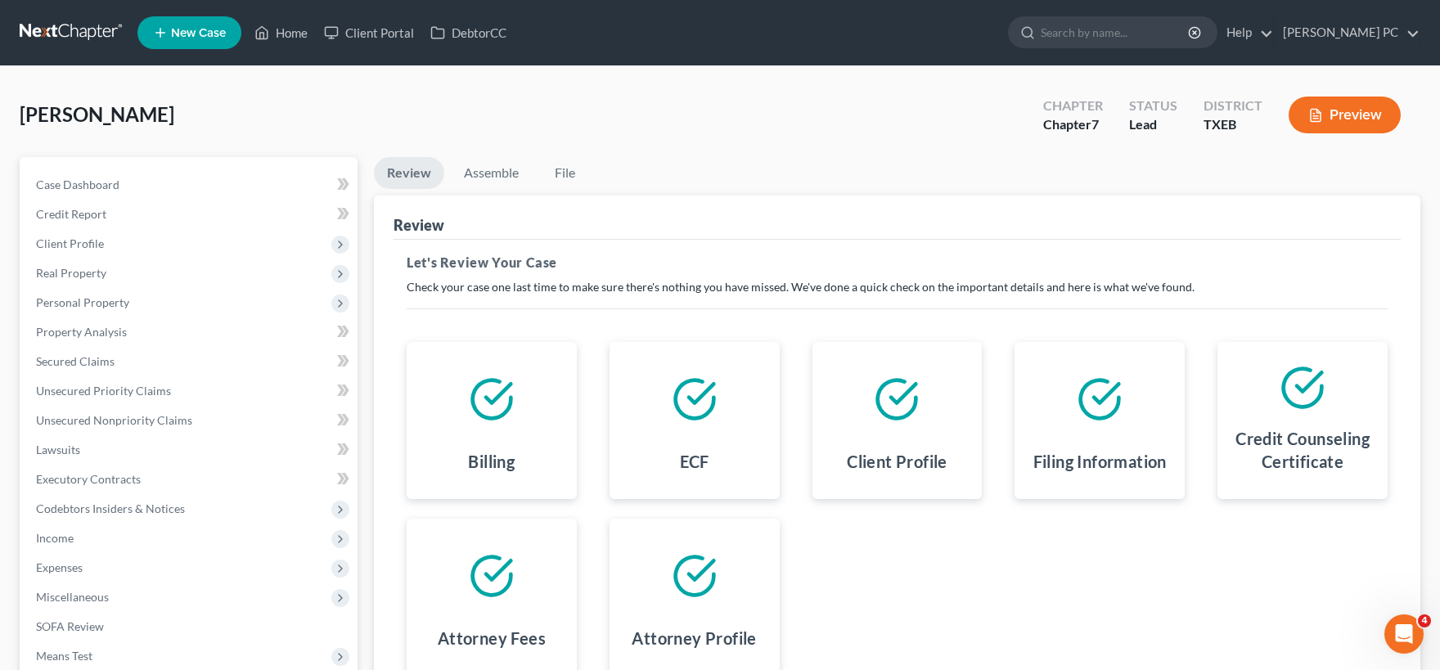
scroll to position [198, 0]
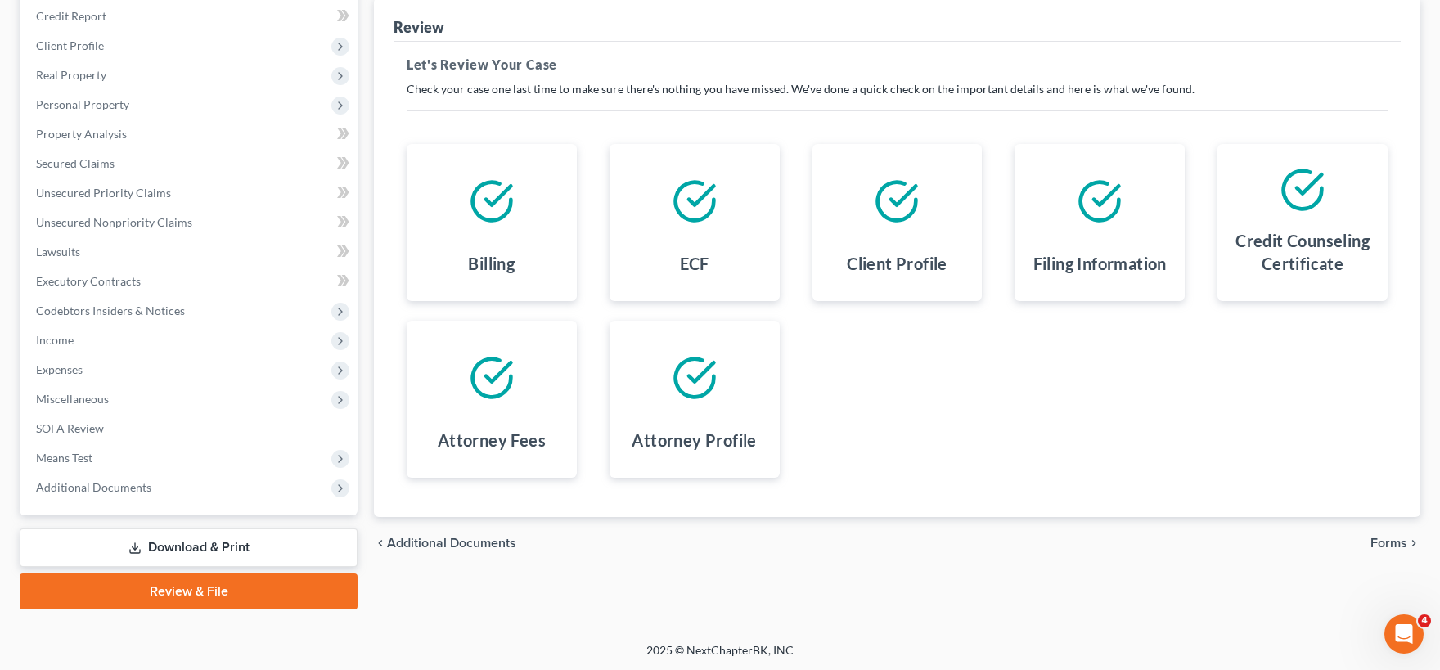
click at [1387, 541] on span "Forms" at bounding box center [1388, 543] width 37 height 13
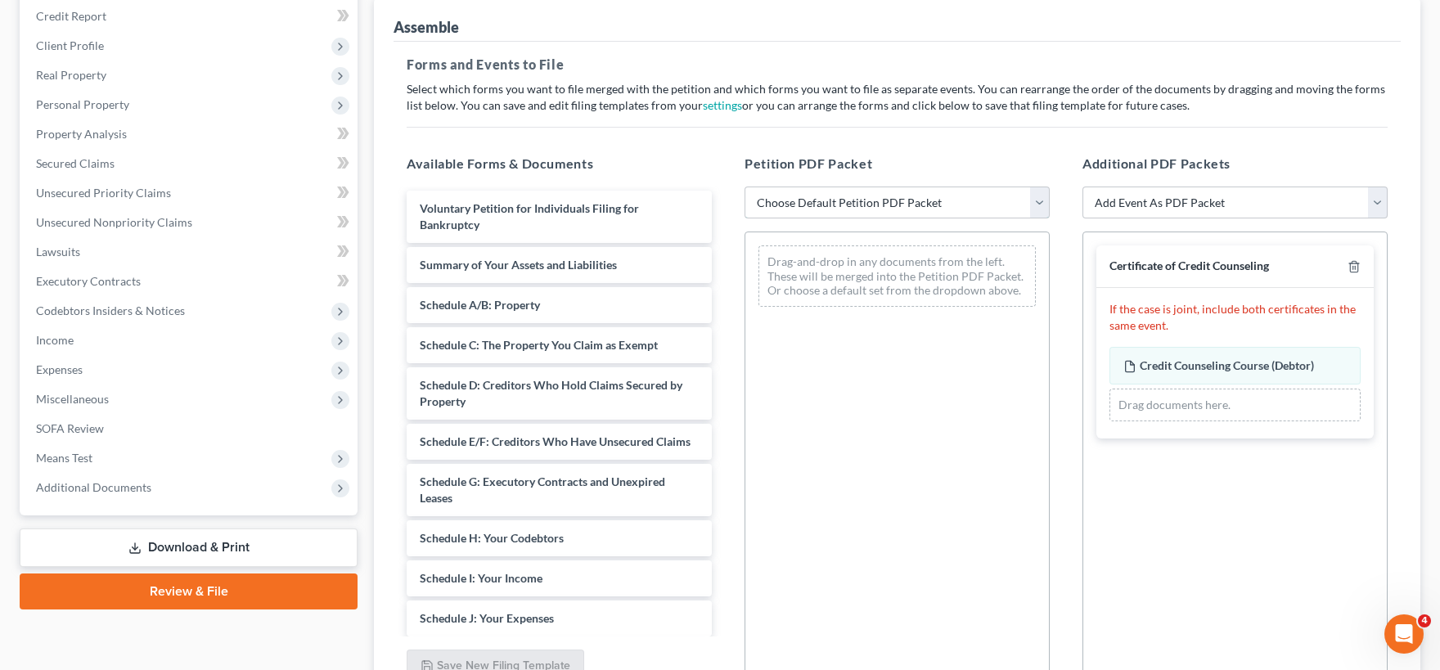
click at [744, 187] on select "Choose Default Petition PDF Packet Emergency Filing (Voluntary Petition and Cre…" at bounding box center [896, 203] width 305 height 33
click option "Chapter 7 Template" at bounding box center [0, 0] width 0 height 0
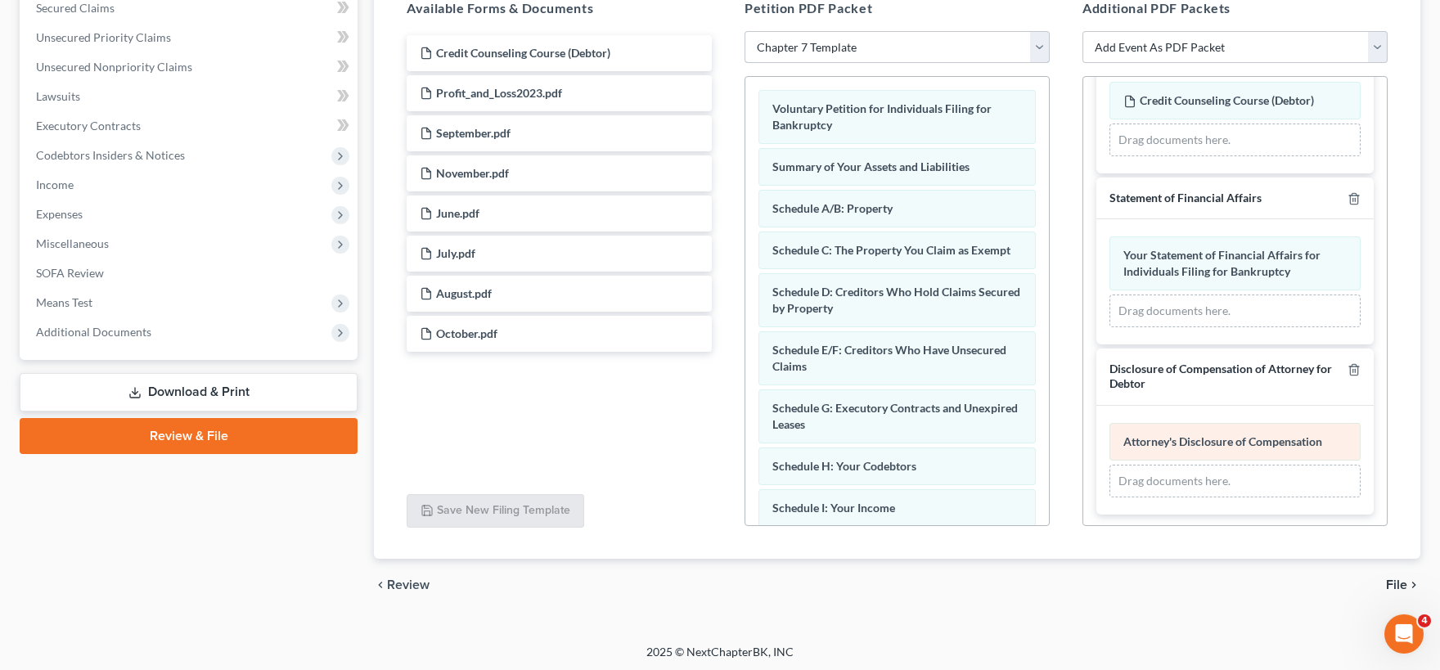
scroll to position [356, 0]
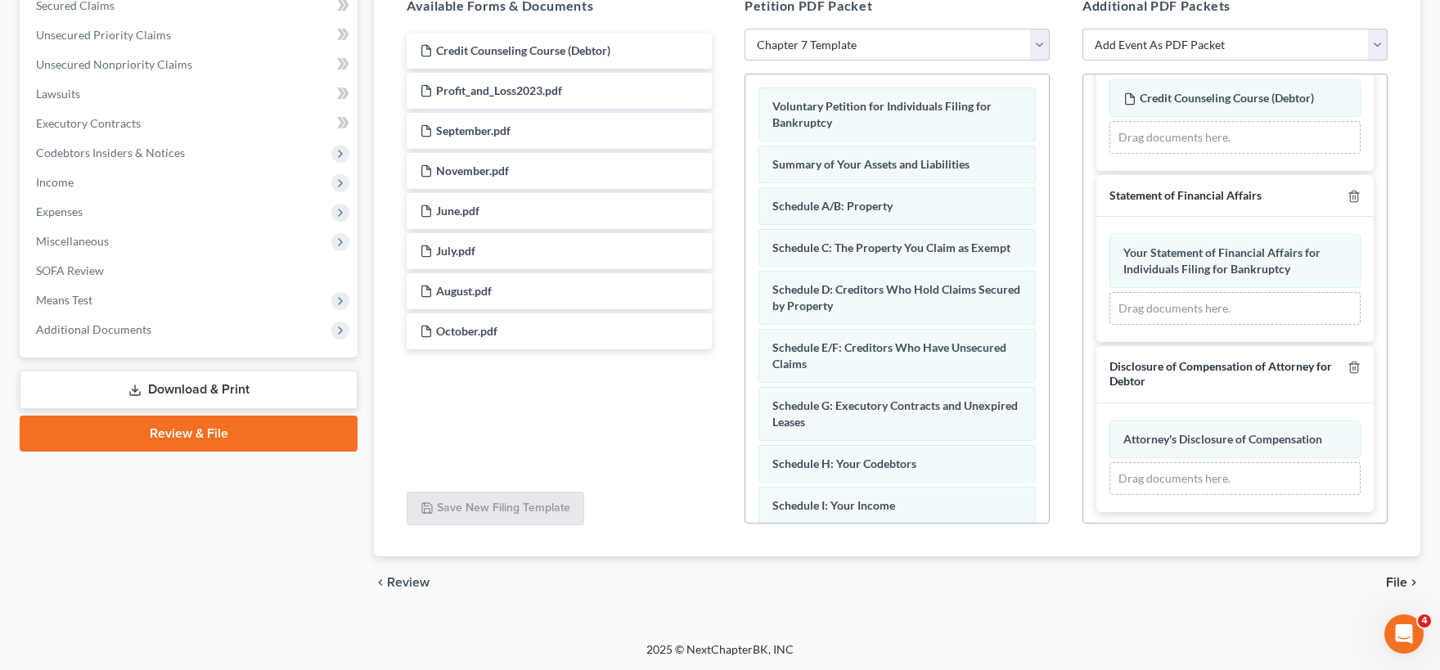
click at [1399, 580] on span "File" at bounding box center [1396, 582] width 21 height 13
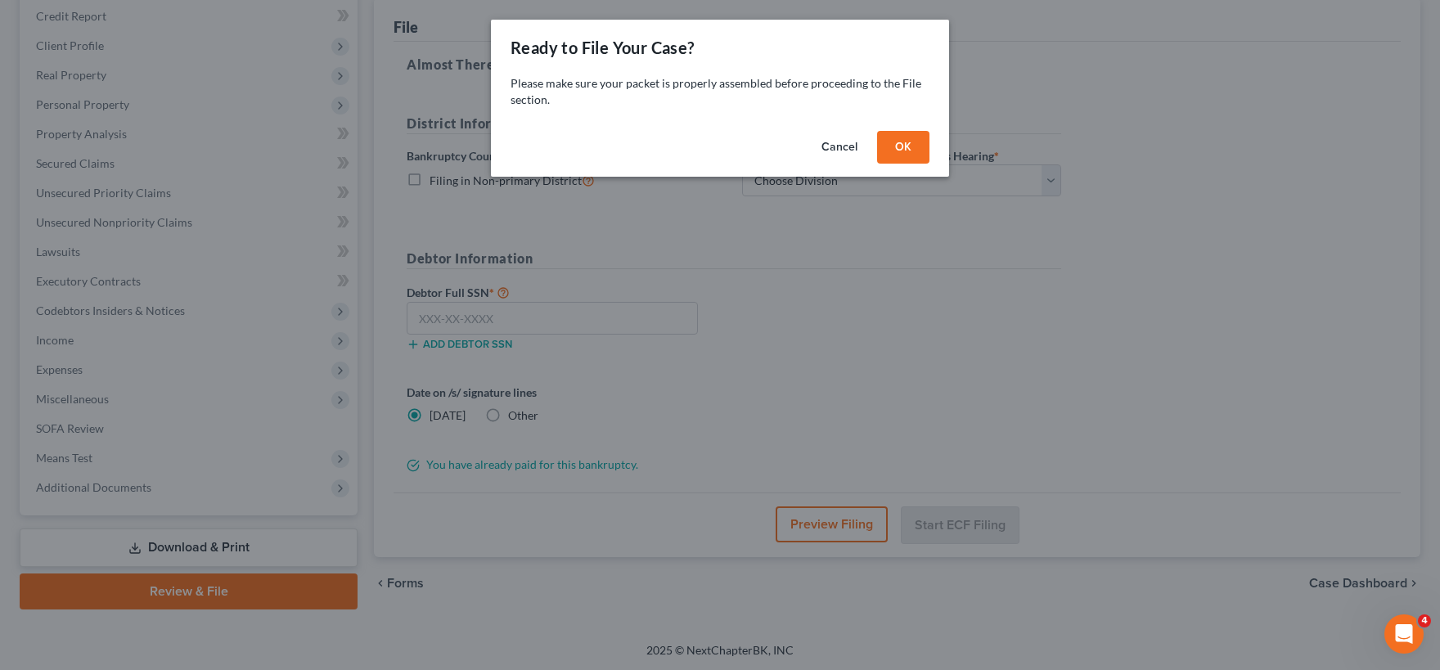
click at [902, 149] on button "OK" at bounding box center [903, 147] width 52 height 33
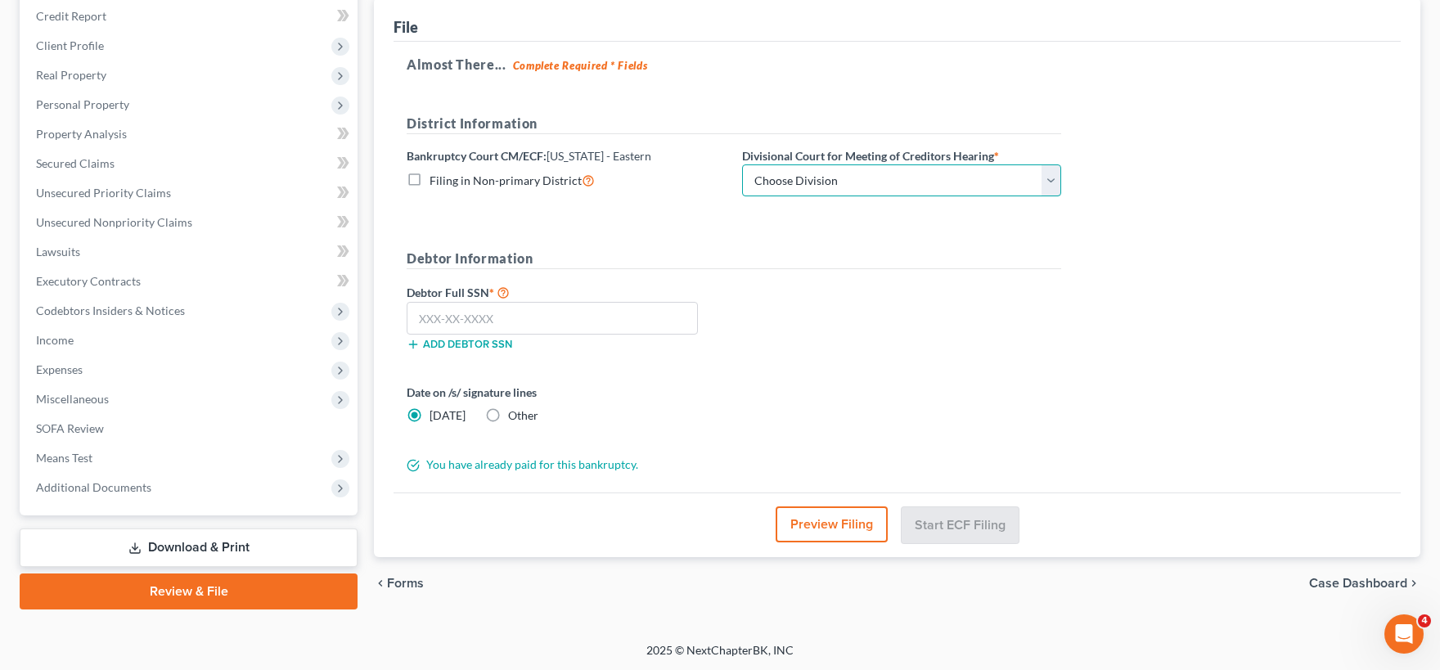
click at [742, 164] on select "Choose Division Beaumont Lufkin Marshall Sherman (Paris) Texarkana Tyler" at bounding box center [901, 180] width 319 height 33
click option "Sherman (Paris)" at bounding box center [0, 0] width 0 height 0
drag, startPoint x: 523, startPoint y: 321, endPoint x: 771, endPoint y: 287, distance: 250.2
click at [524, 321] on input "text" at bounding box center [552, 318] width 291 height 33
click at [449, 311] on input "text" at bounding box center [552, 318] width 291 height 33
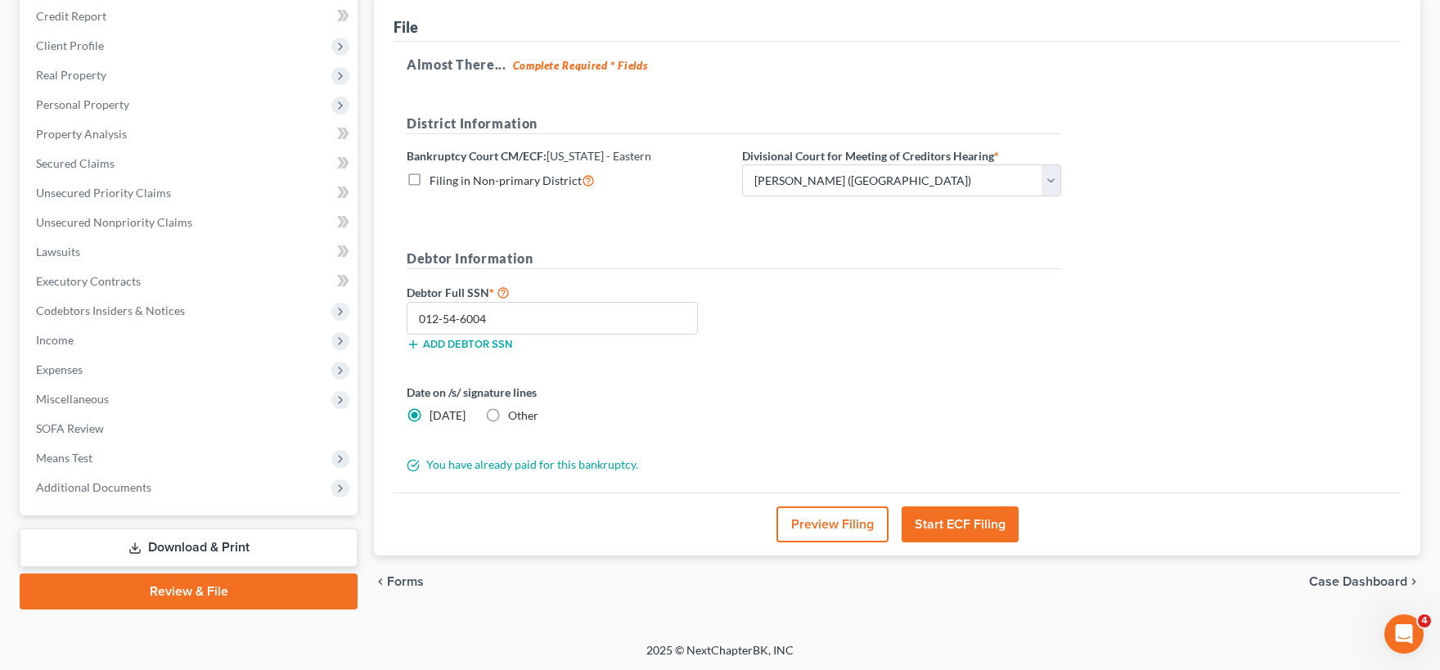
click at [935, 527] on button "Start ECF Filing" at bounding box center [959, 524] width 117 height 36
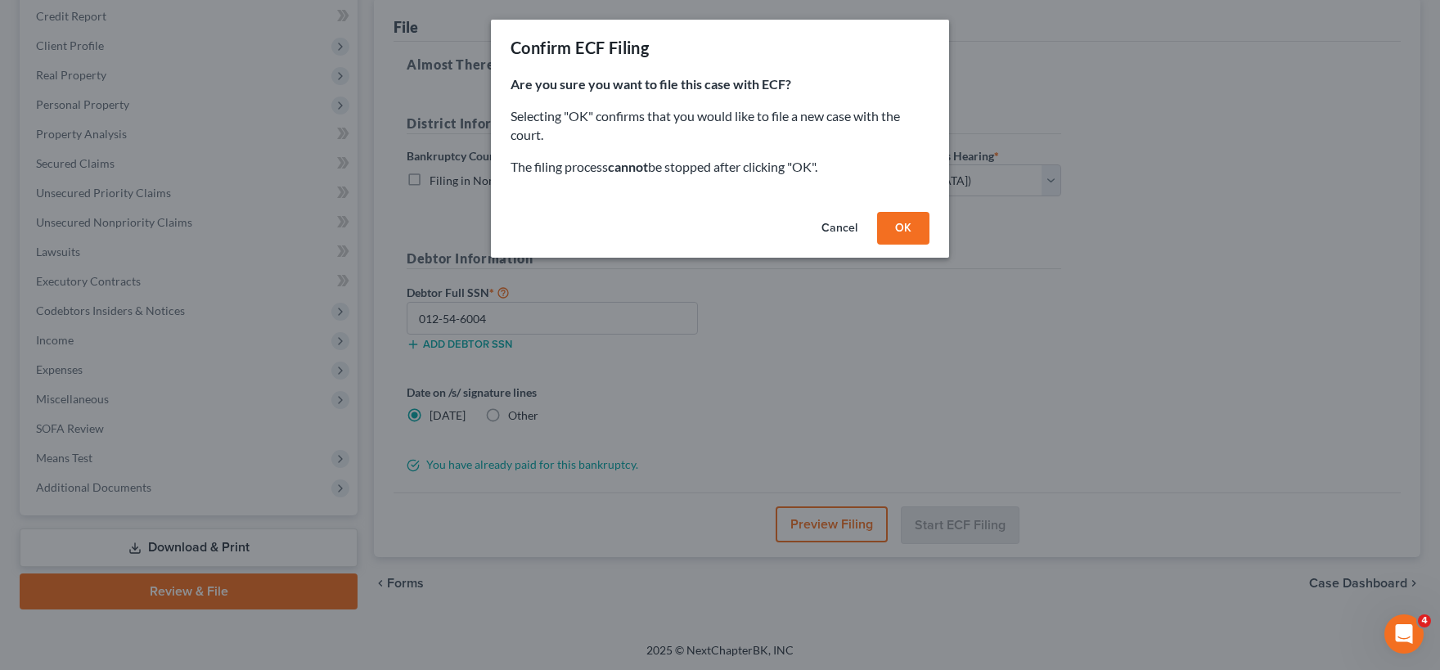
click at [902, 224] on button "OK" at bounding box center [903, 228] width 52 height 33
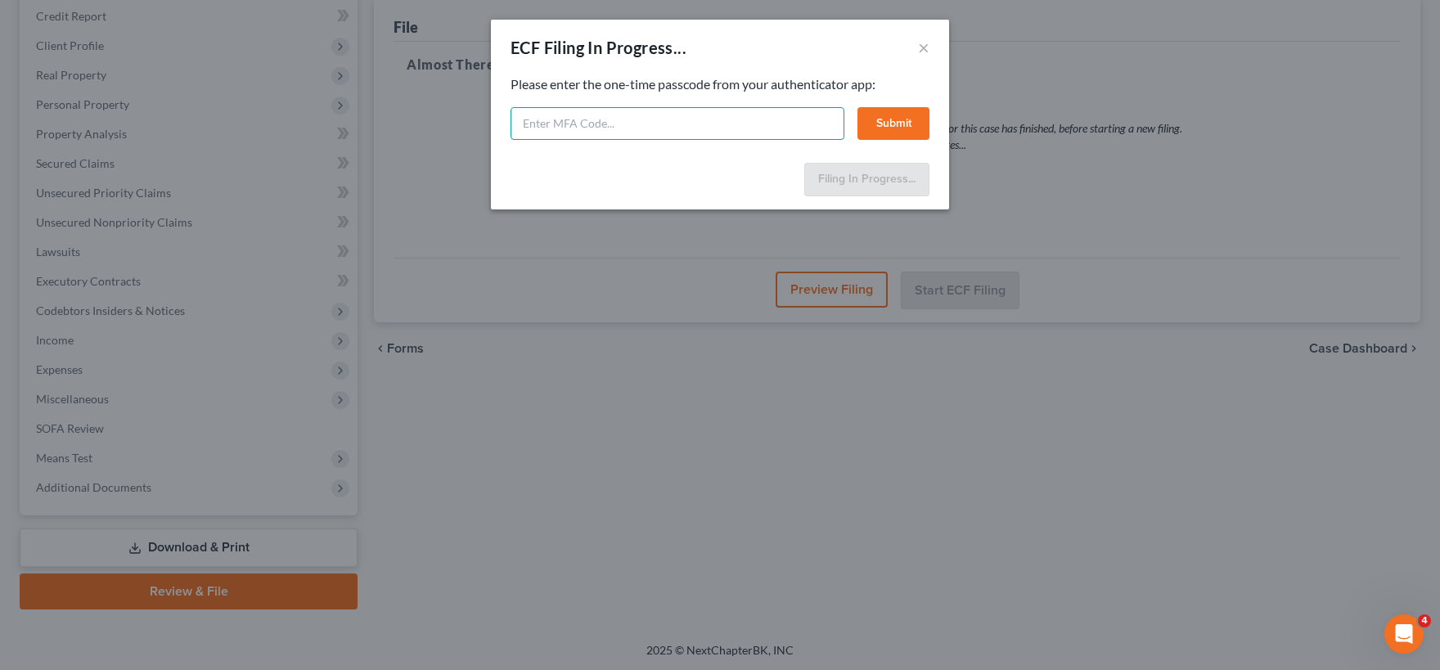
click at [701, 123] on input "text" at bounding box center [677, 123] width 334 height 33
click at [885, 128] on button "Submit" at bounding box center [893, 123] width 72 height 33
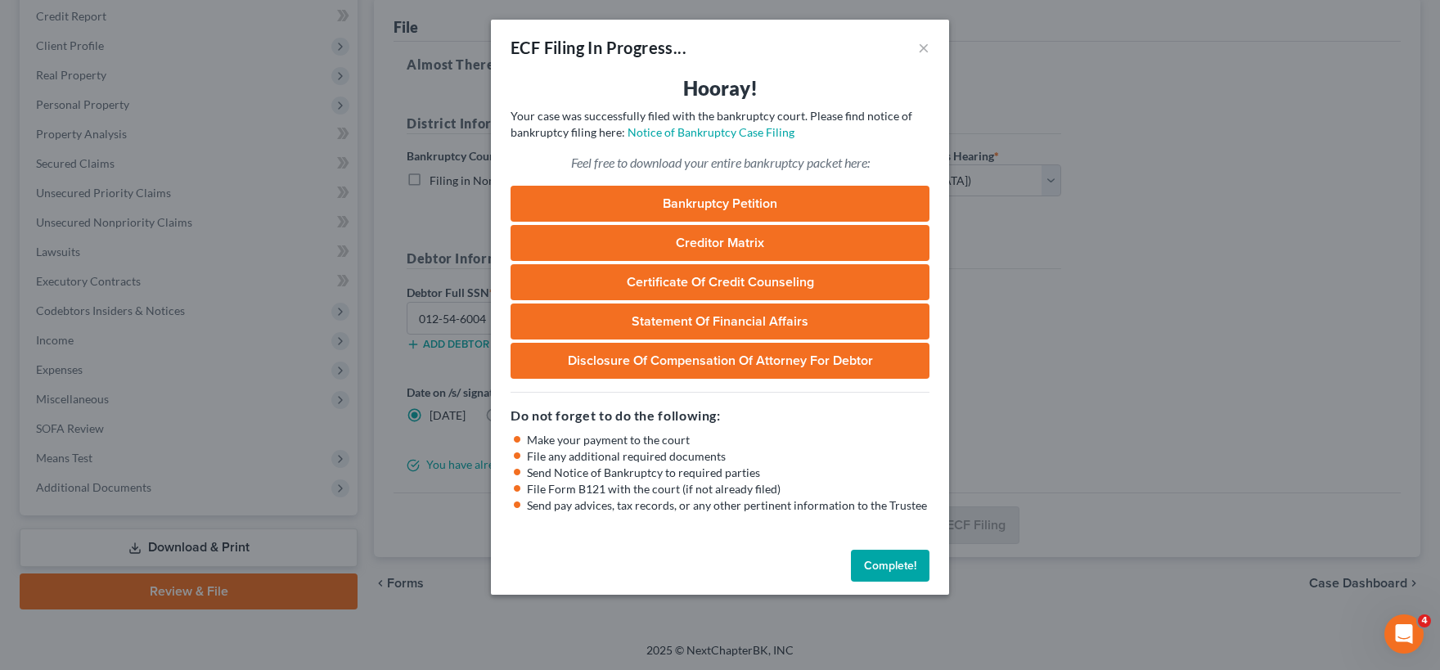
click at [813, 198] on link "Bankruptcy Petition" at bounding box center [719, 204] width 419 height 36
click at [706, 281] on link "Certificate of Credit Counseling" at bounding box center [719, 282] width 419 height 36
click at [730, 318] on link "Statement of Financial Affairs" at bounding box center [719, 321] width 419 height 36
click at [707, 358] on link "Disclosure of Compensation of Attorney for Debtor" at bounding box center [719, 361] width 419 height 36
click at [749, 243] on link "Creditor Matrix" at bounding box center [719, 243] width 419 height 36
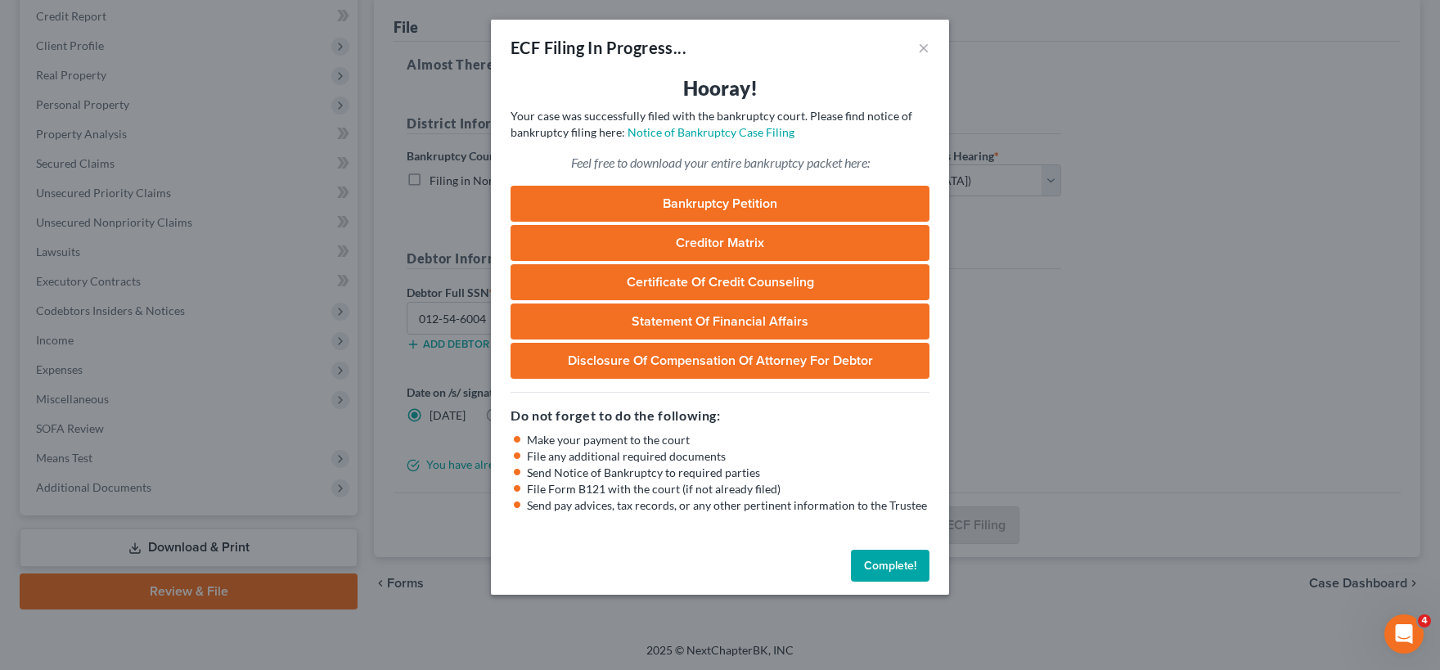
click at [892, 574] on button "Complete!" at bounding box center [890, 566] width 79 height 33
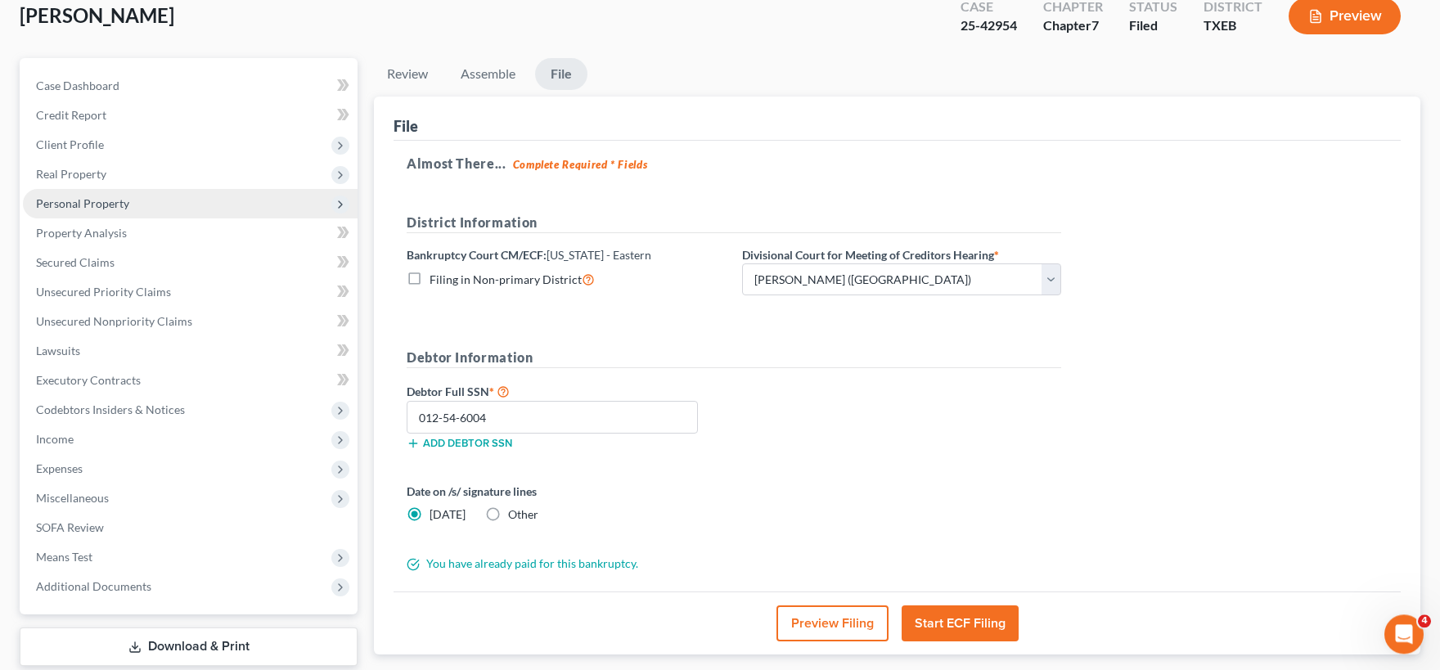
scroll to position [0, 0]
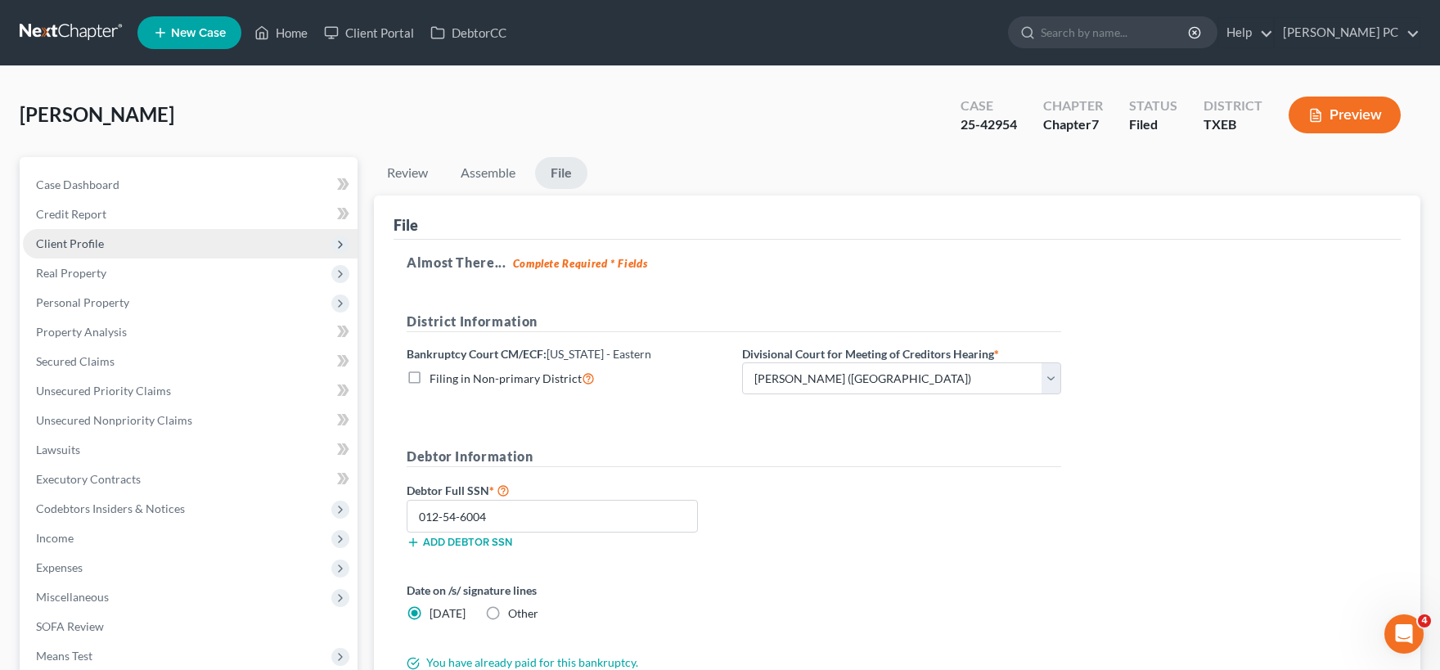
click at [101, 244] on span "Client Profile" at bounding box center [70, 243] width 68 height 14
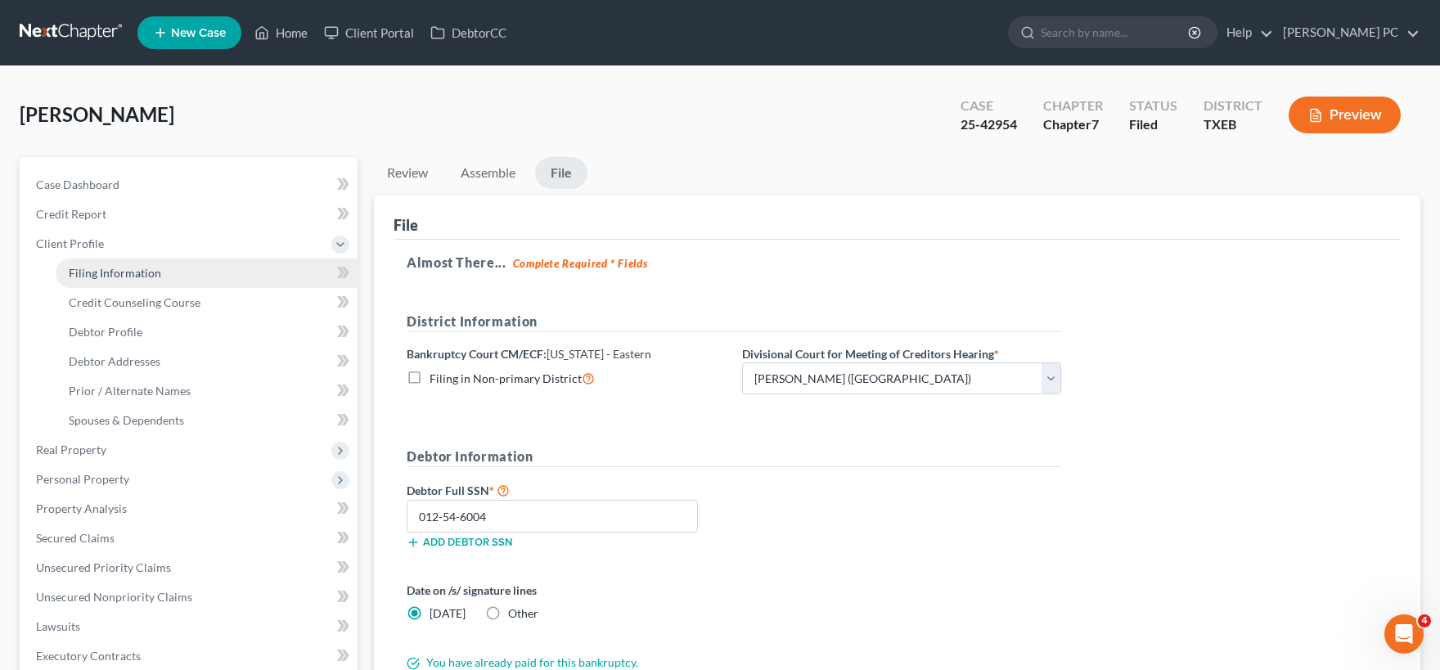
click at [106, 268] on span "Filing Information" at bounding box center [115, 273] width 92 height 14
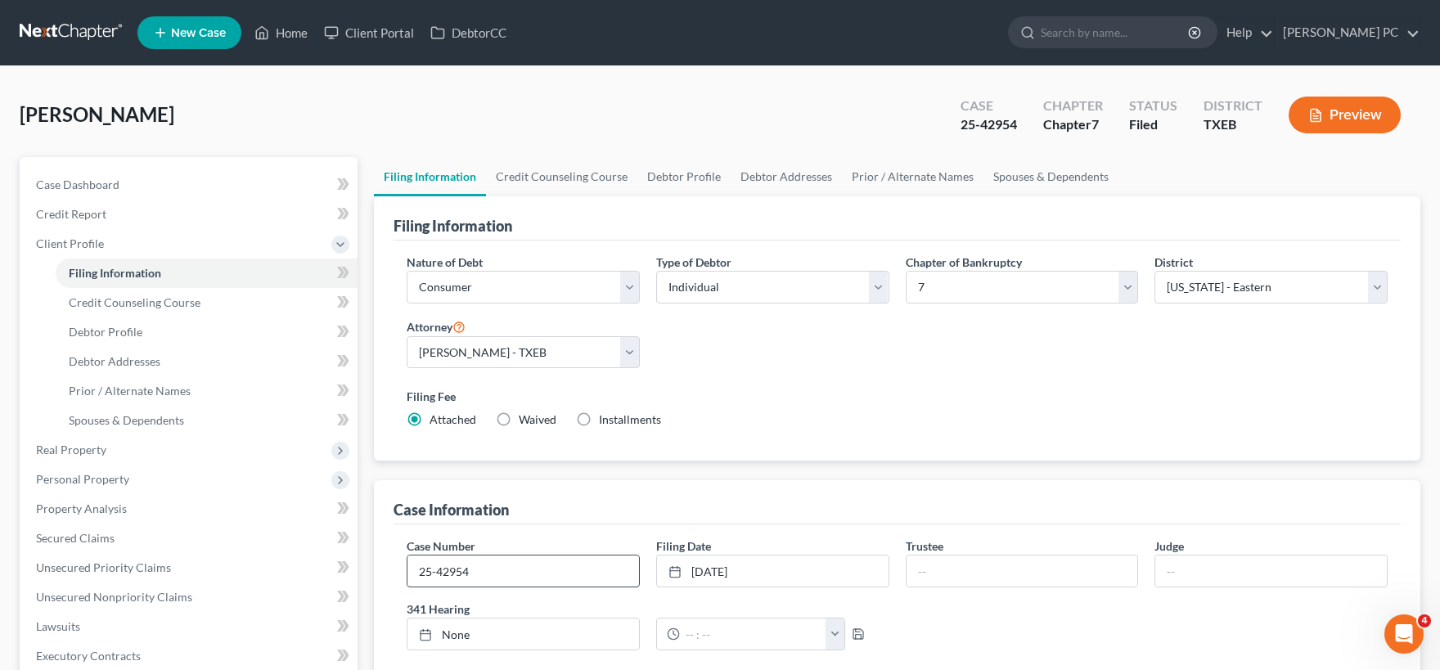
click at [492, 566] on input "25-42954" at bounding box center [522, 570] width 231 height 31
drag, startPoint x: 491, startPoint y: 572, endPoint x: 331, endPoint y: 567, distance: 159.6
click at [407, 567] on input "25-42954" at bounding box center [522, 570] width 231 height 31
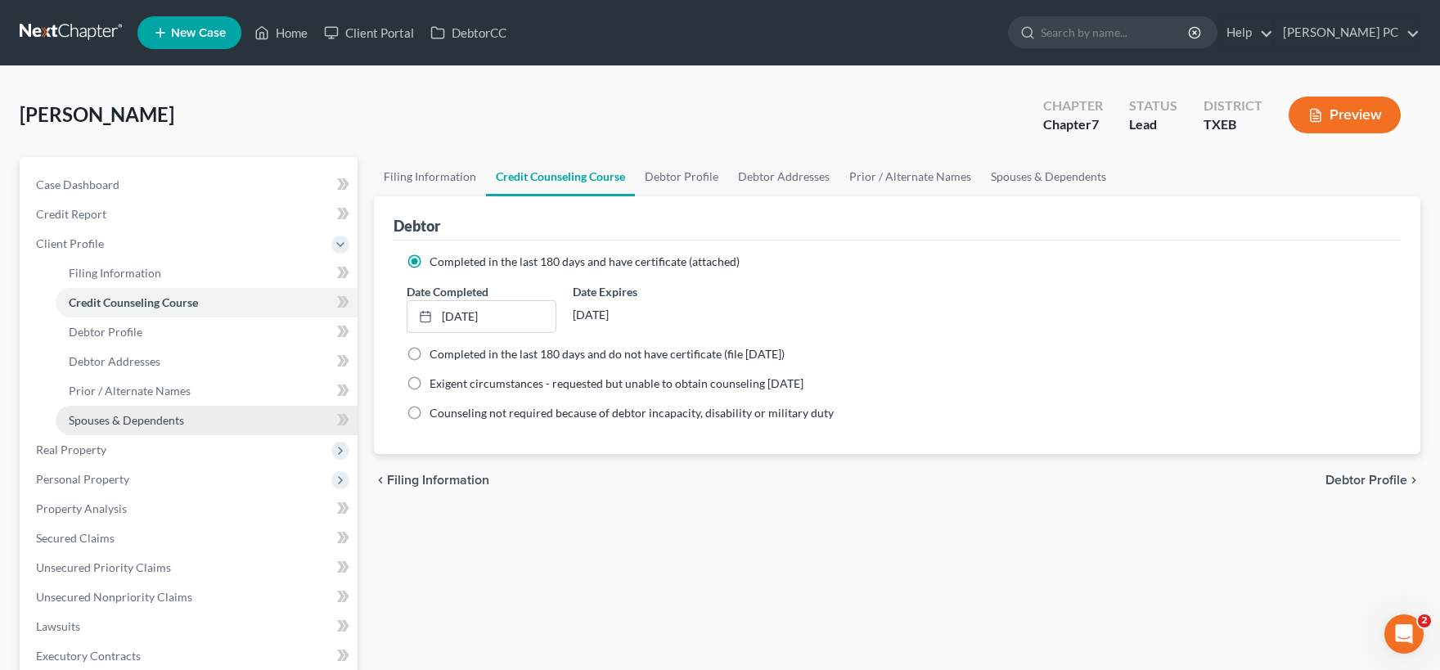
scroll to position [270, 0]
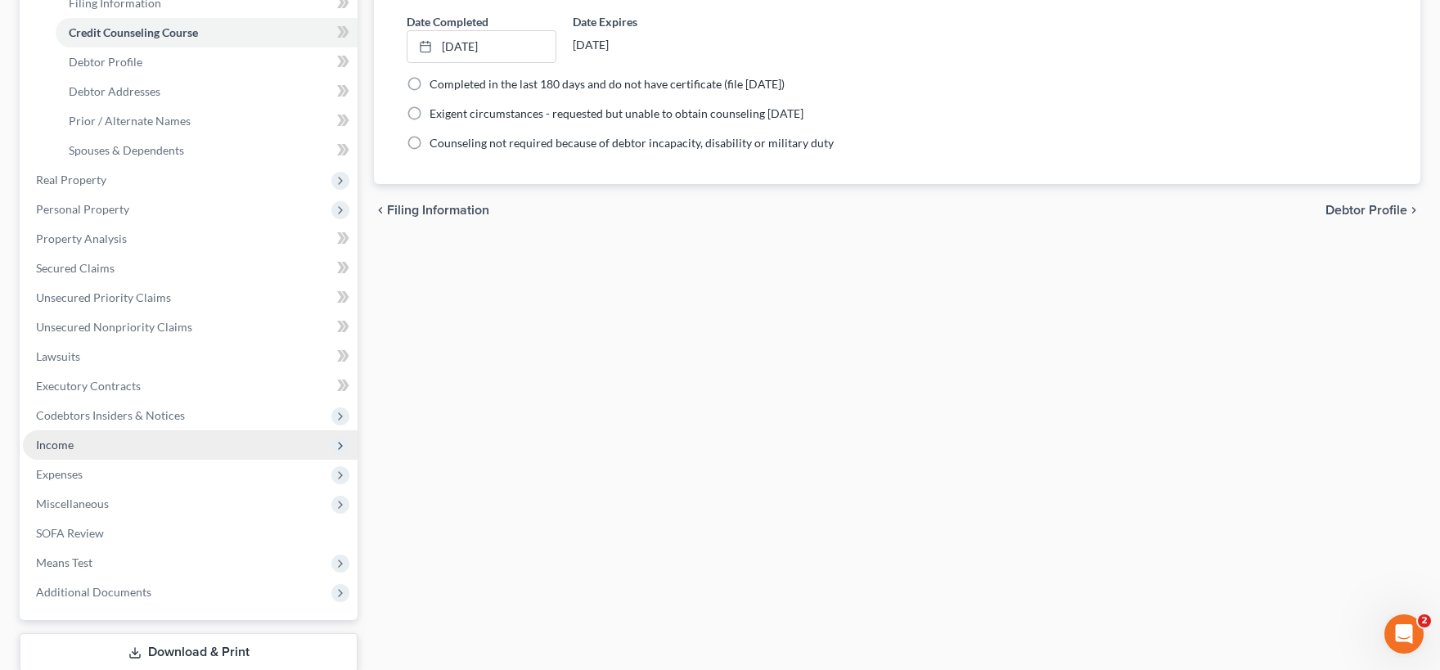
click at [167, 438] on span "Income" at bounding box center [190, 444] width 335 height 29
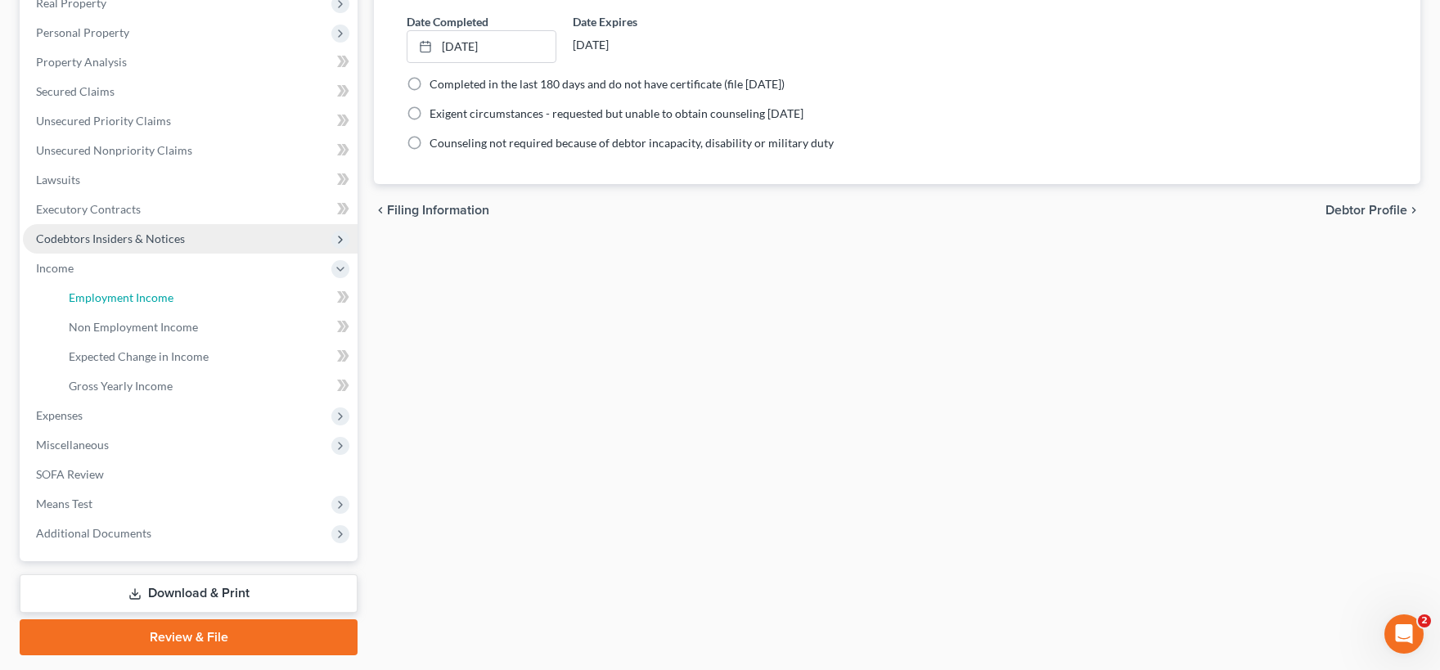
click at [167, 302] on span "Employment Income" at bounding box center [121, 297] width 105 height 14
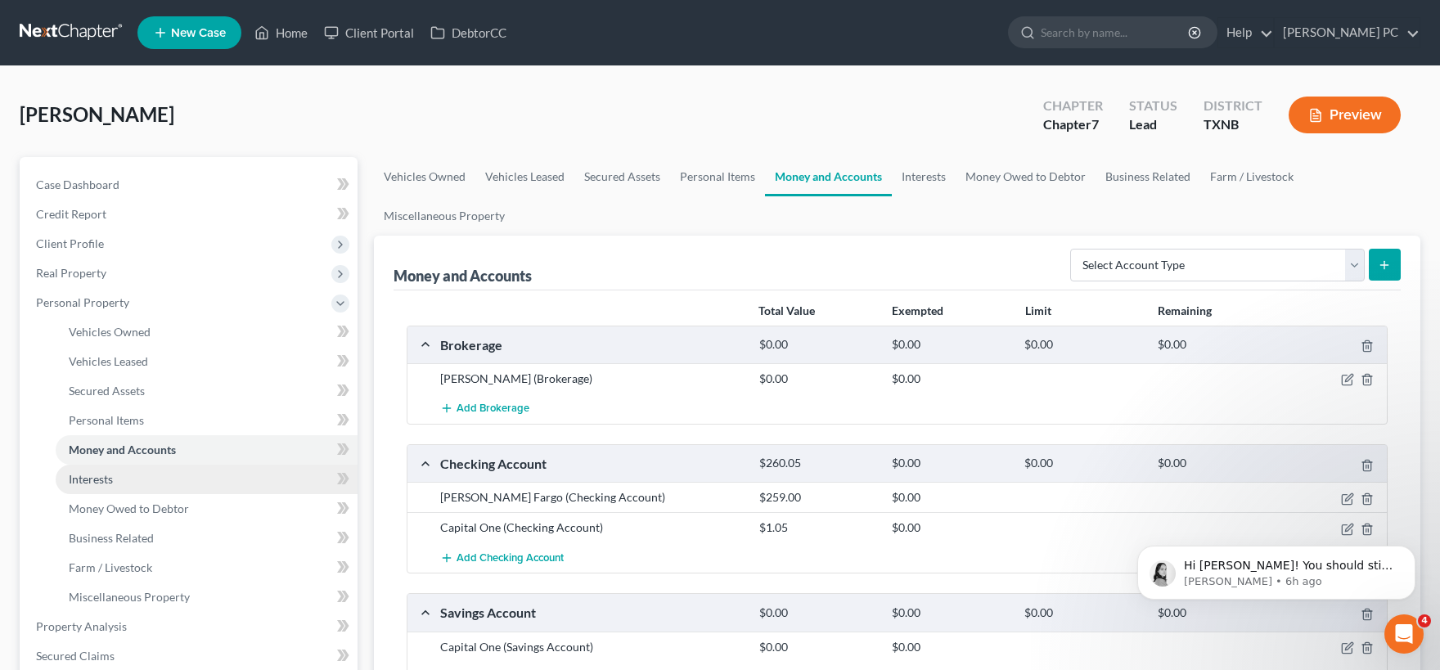
click at [119, 492] on link "Interests" at bounding box center [207, 479] width 302 height 29
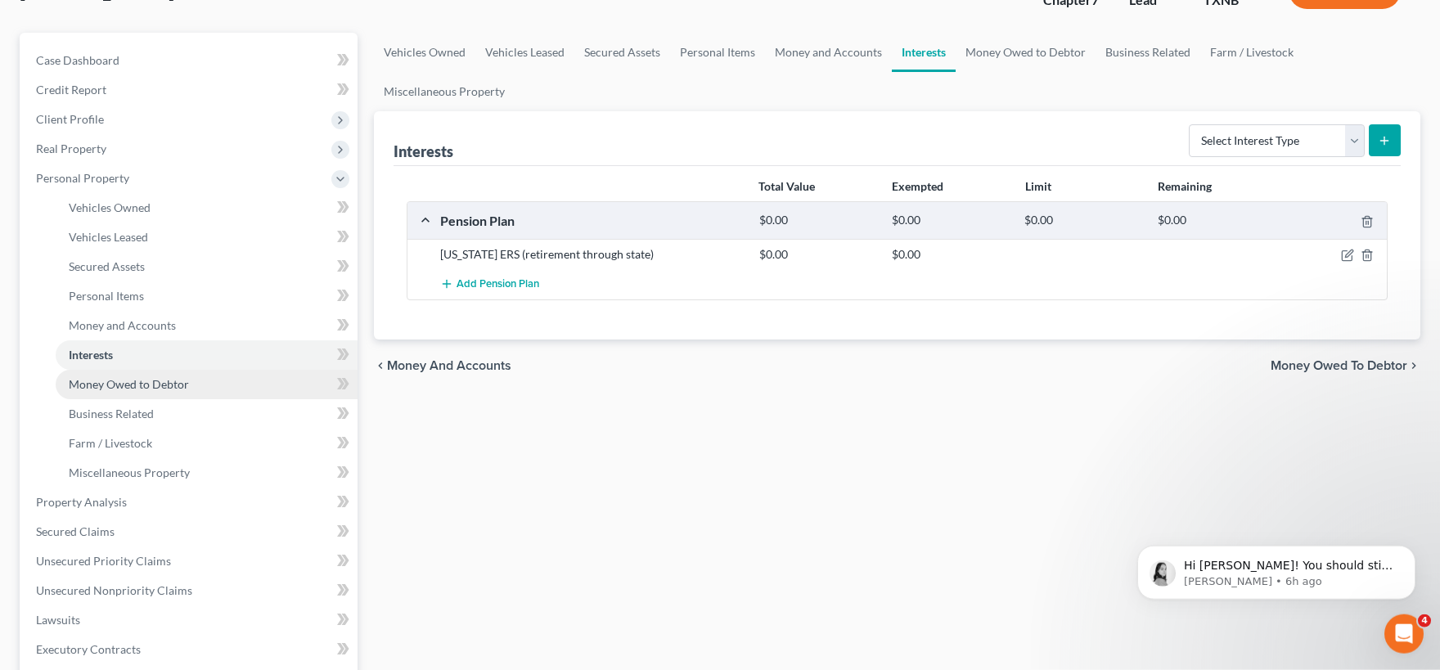
scroll to position [90, 0]
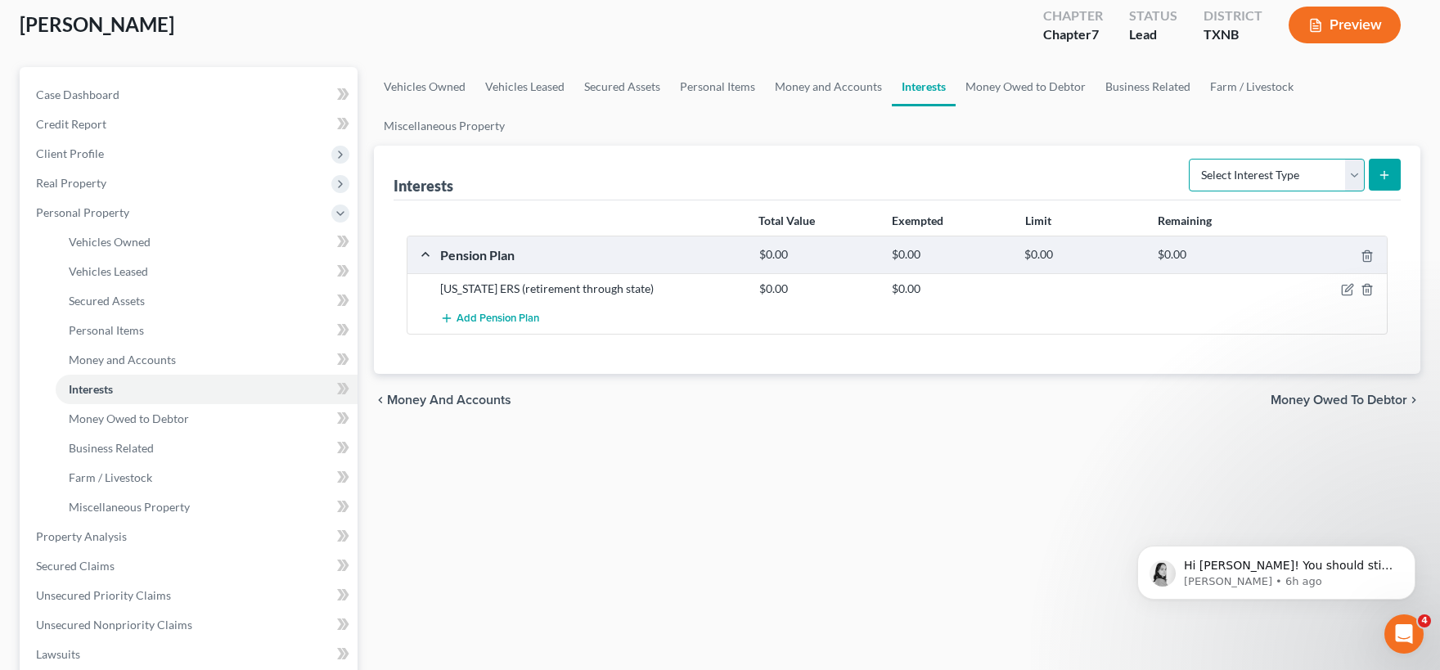
click at [1189, 159] on select "Select Interest Type 401K Annuity Bond Education IRA Government Bond Government…" at bounding box center [1277, 175] width 176 height 33
click at [1094, 429] on div "Vehicles Owned Vehicles Leased Secured Assets Personal Items Money and Accounts…" at bounding box center [897, 539] width 1063 height 945
click at [1189, 159] on select "Select Interest Type 401K Annuity Bond Education IRA Government Bond Government…" at bounding box center [1277, 175] width 176 height 33
click at [822, 457] on div "Vehicles Owned Vehicles Leased Secured Assets Personal Items Money and Accounts…" at bounding box center [897, 539] width 1063 height 945
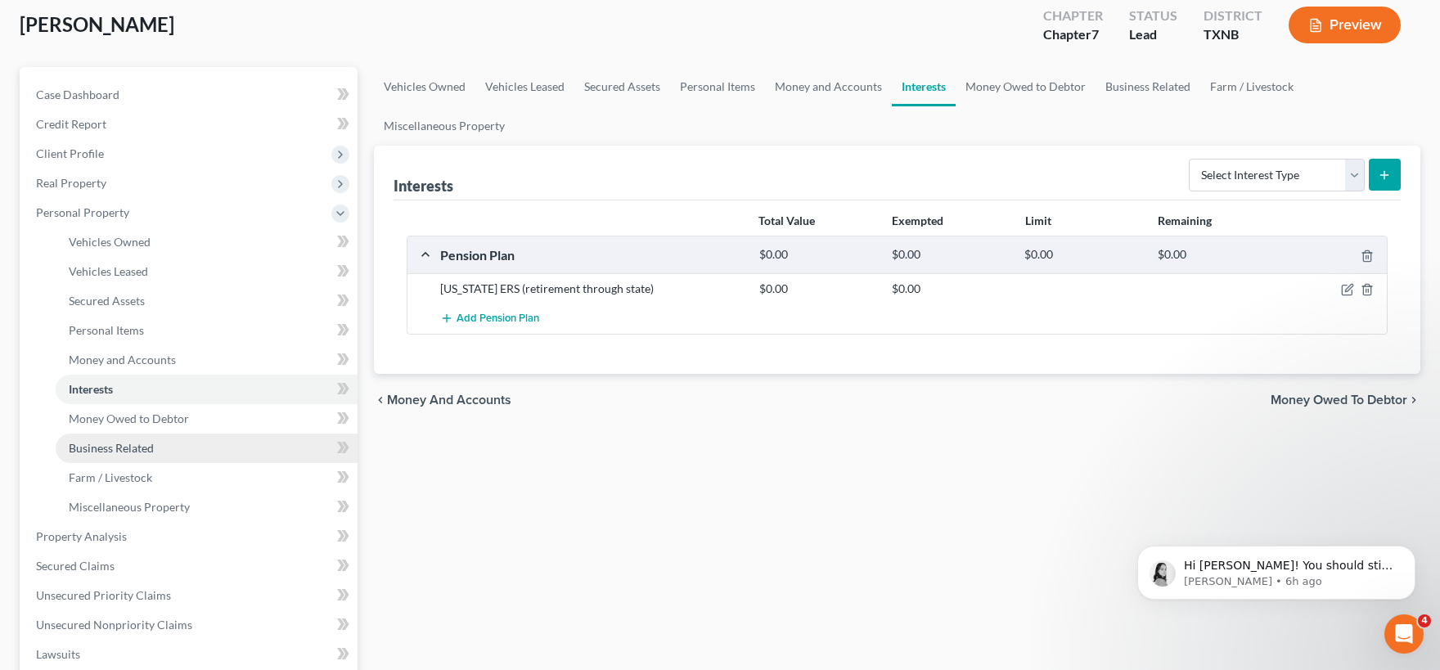
click at [137, 451] on span "Business Related" at bounding box center [111, 448] width 85 height 14
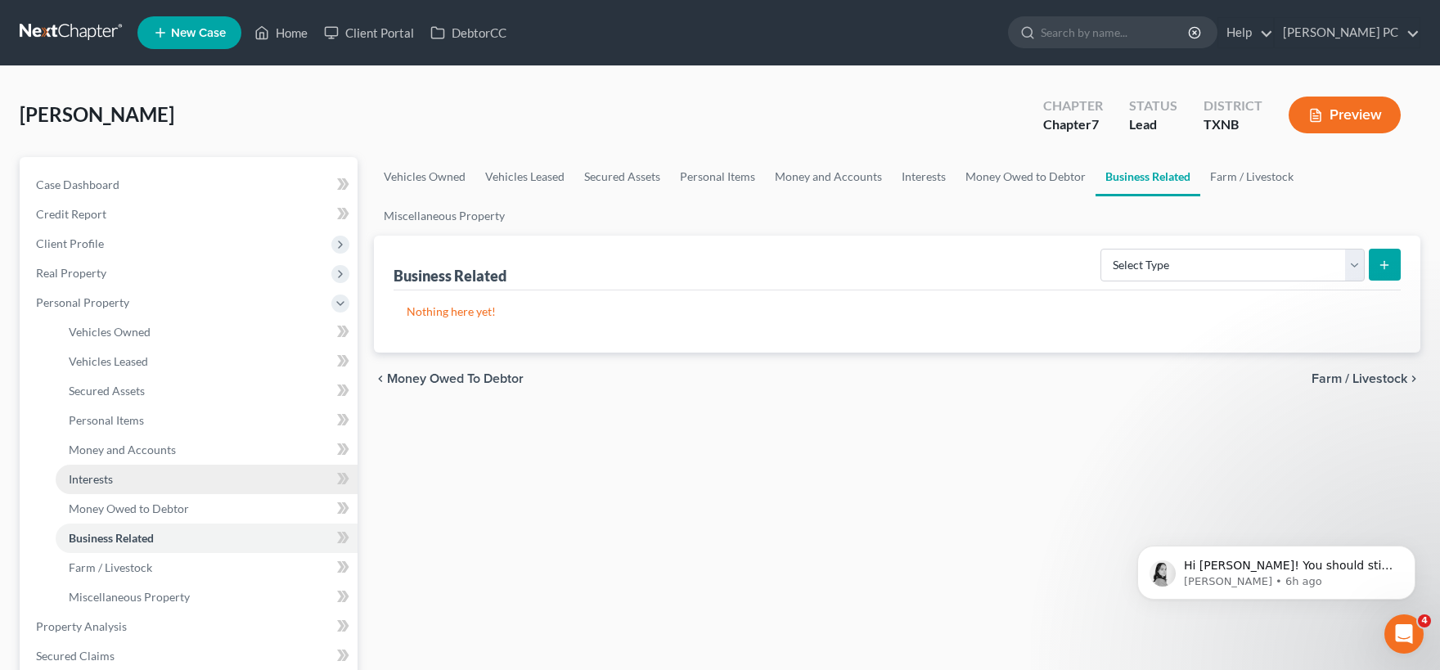
click at [105, 479] on span "Interests" at bounding box center [91, 479] width 44 height 14
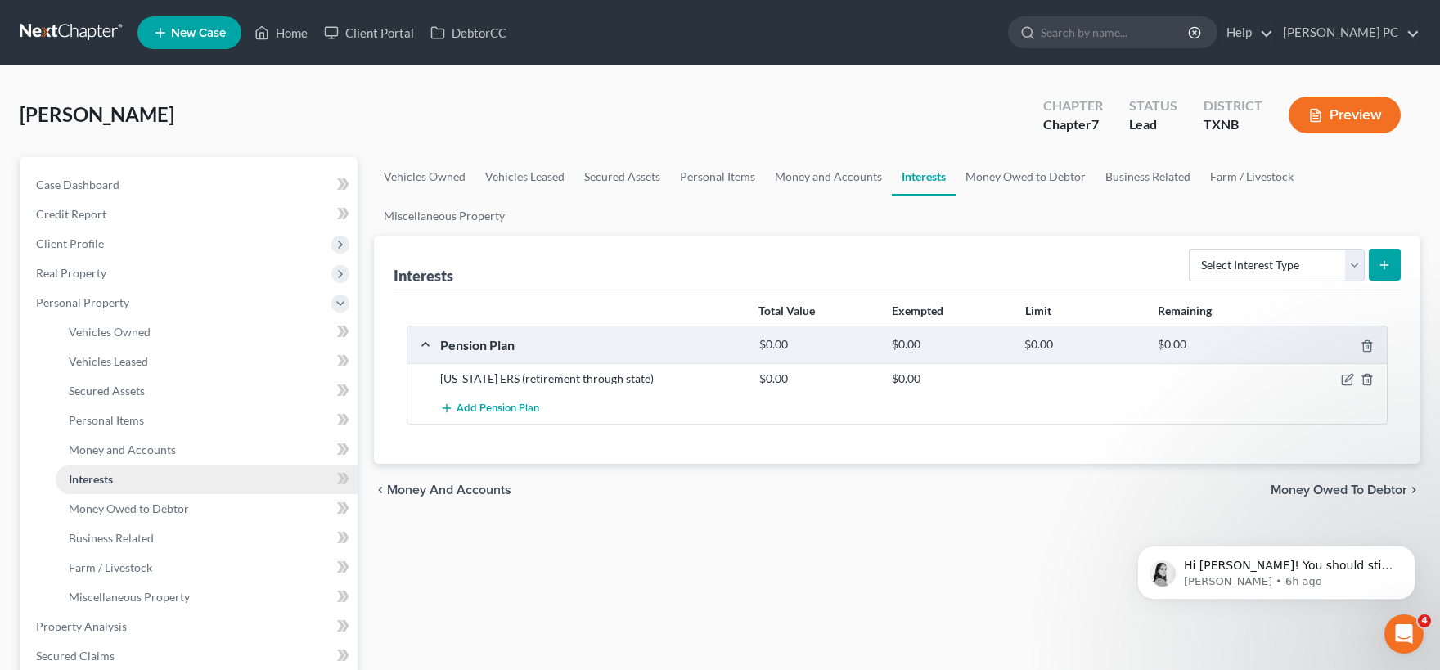
click at [126, 483] on link "Interests" at bounding box center [207, 479] width 302 height 29
click at [149, 455] on span "Money and Accounts" at bounding box center [122, 450] width 107 height 14
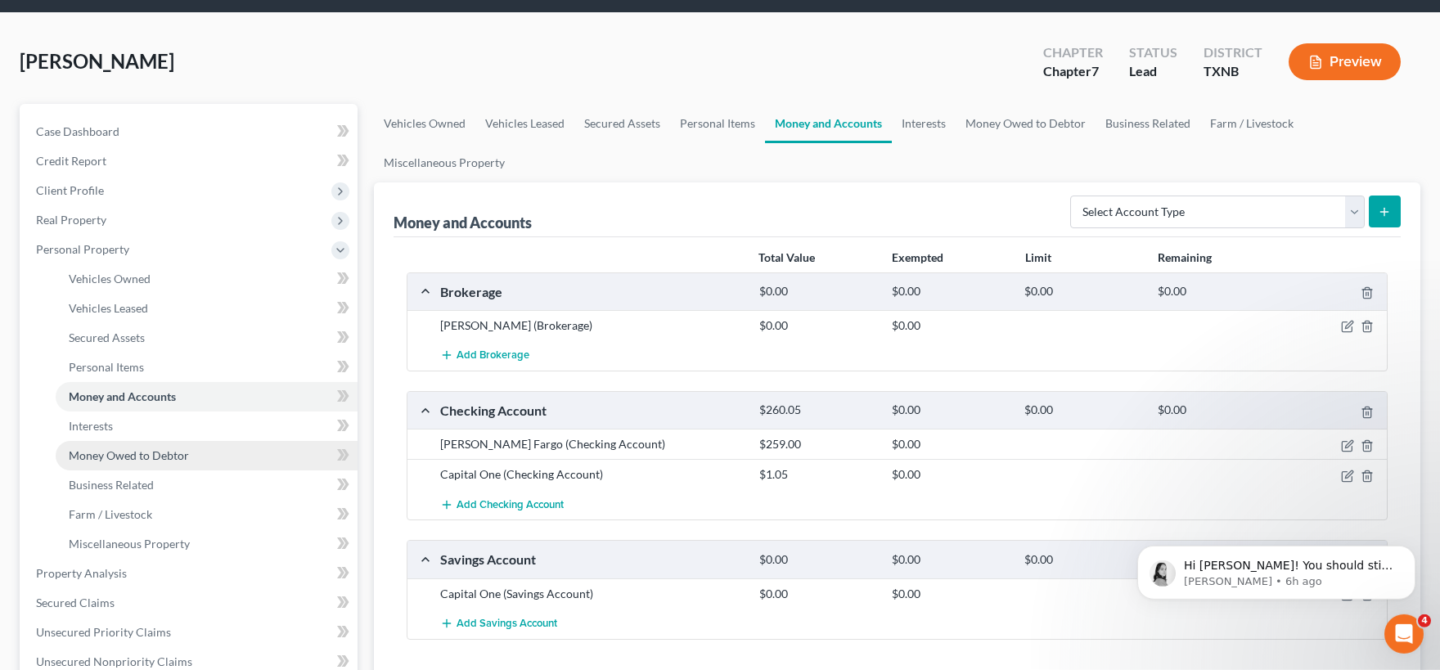
scroll to position [90, 0]
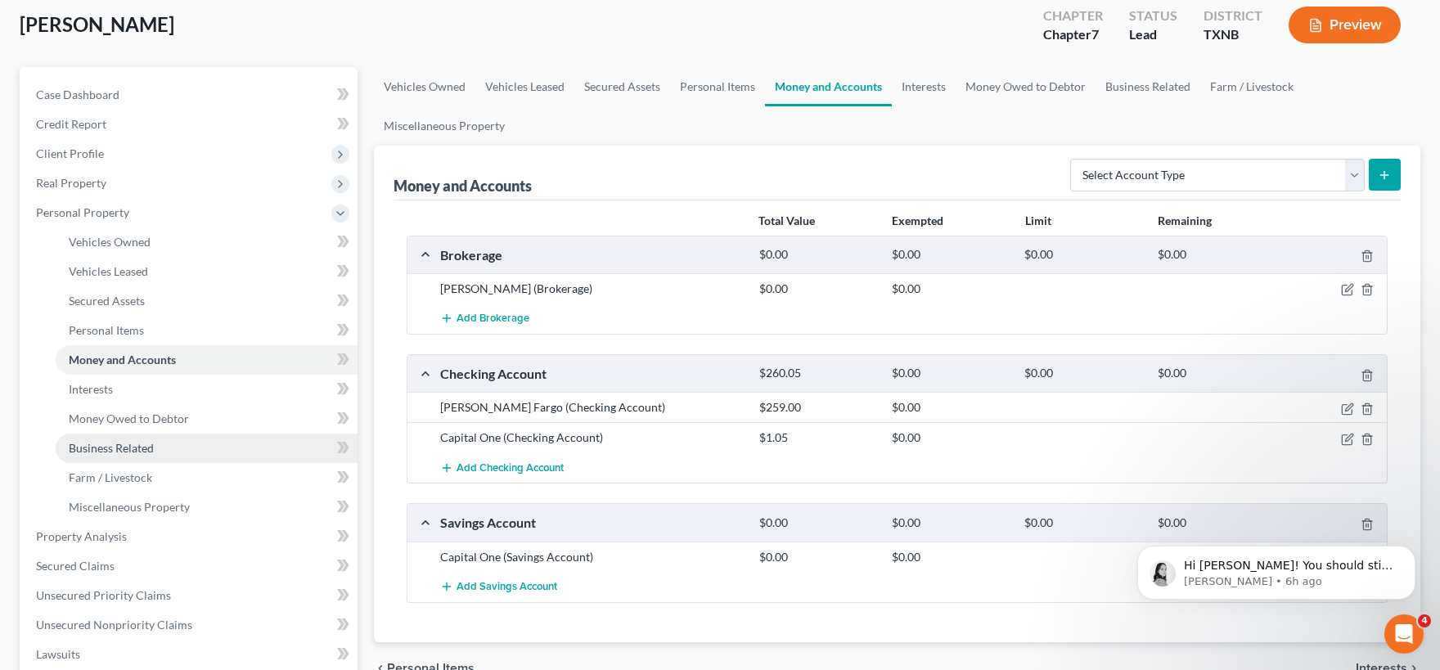
click at [140, 446] on span "Business Related" at bounding box center [111, 448] width 85 height 14
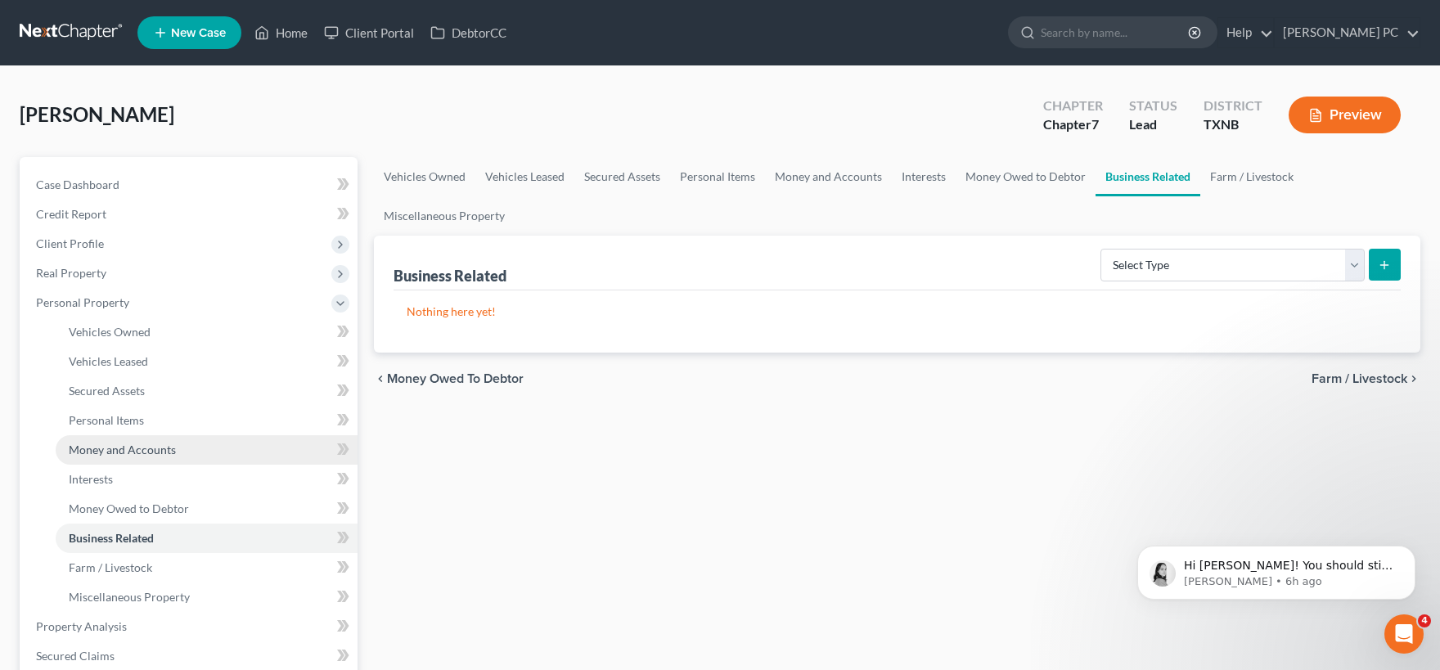
scroll to position [90, 0]
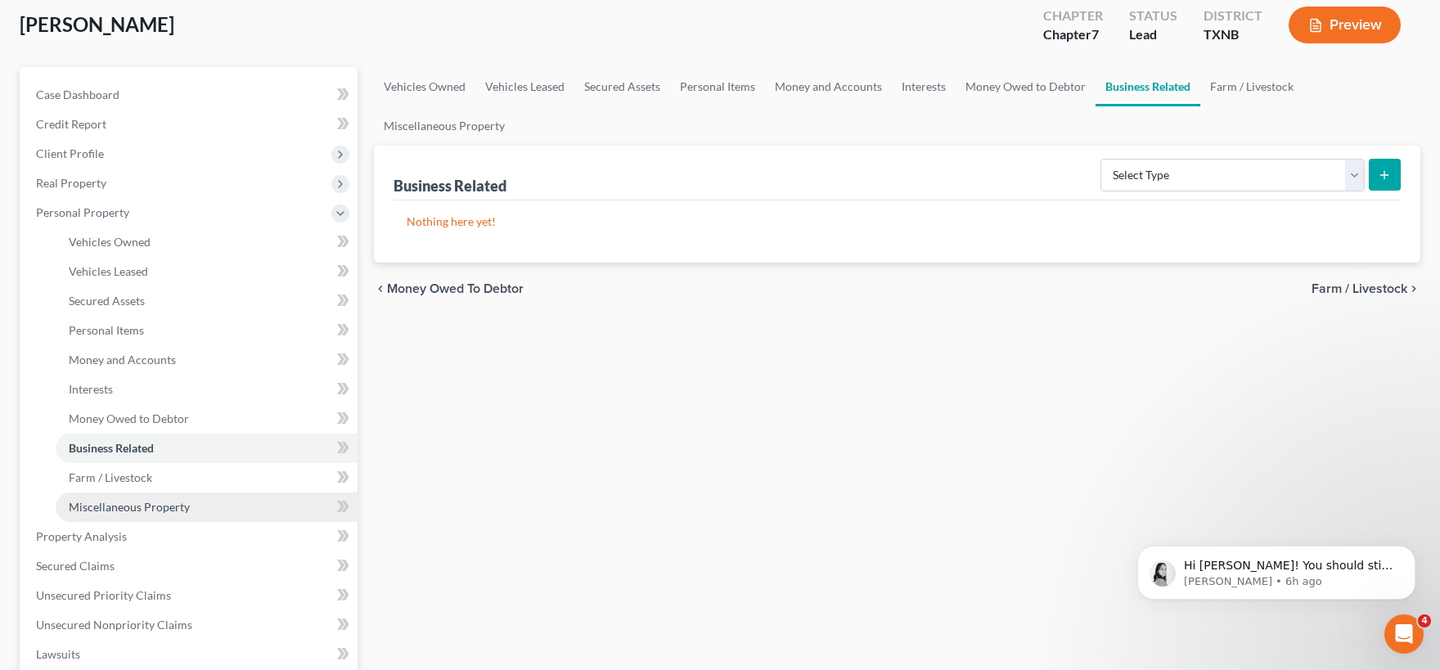
click at [142, 509] on span "Miscellaneous Property" at bounding box center [129, 507] width 121 height 14
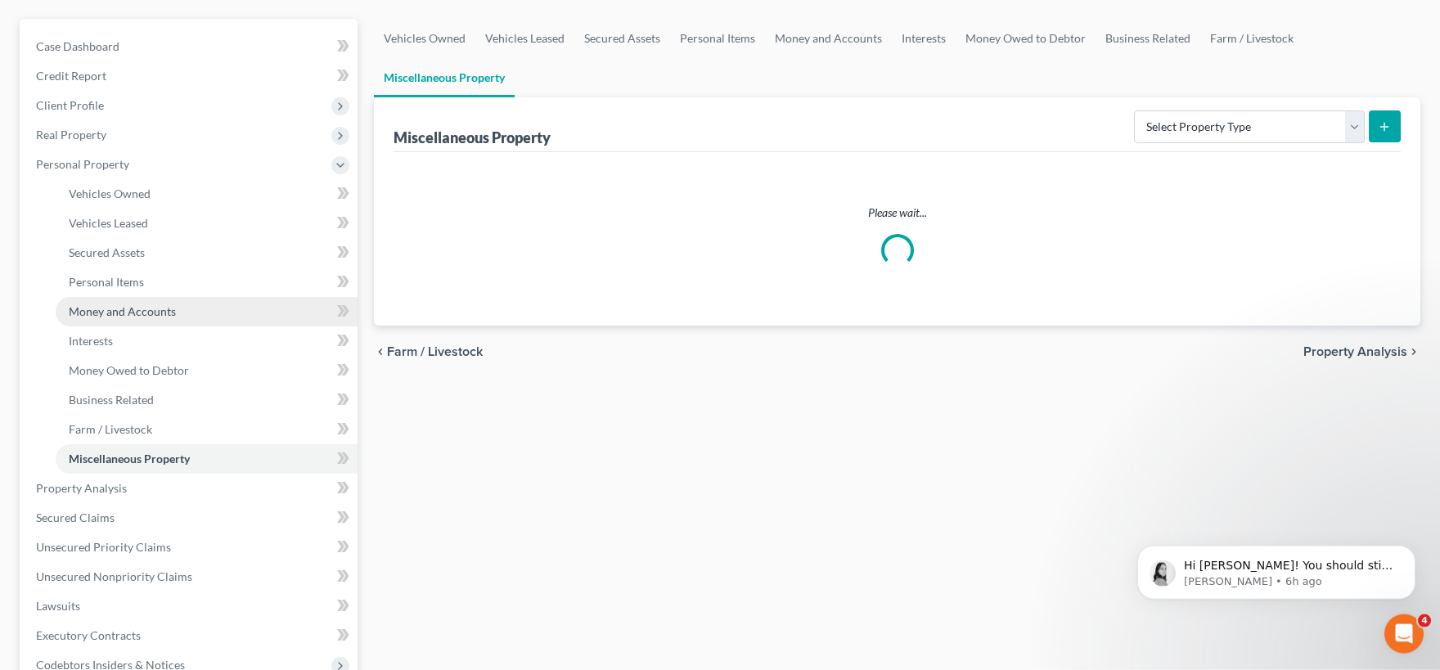
scroll to position [180, 0]
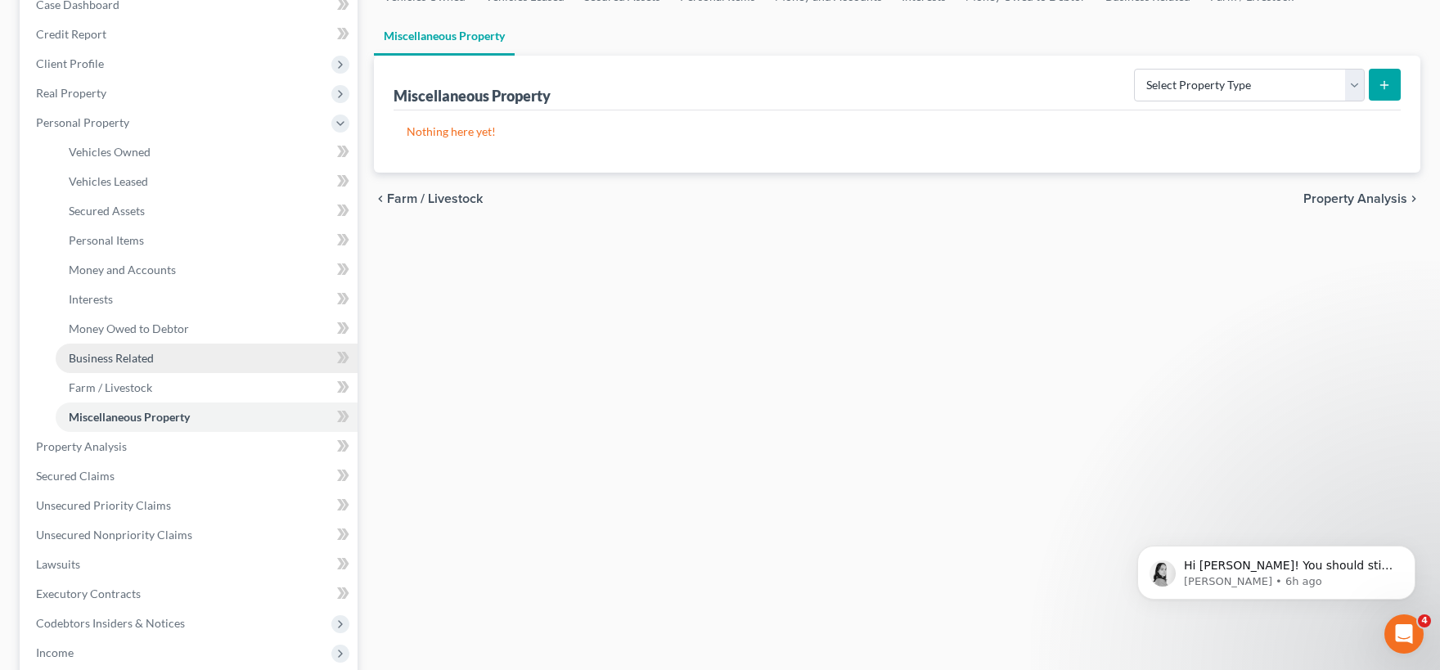
click at [119, 353] on span "Business Related" at bounding box center [111, 358] width 85 height 14
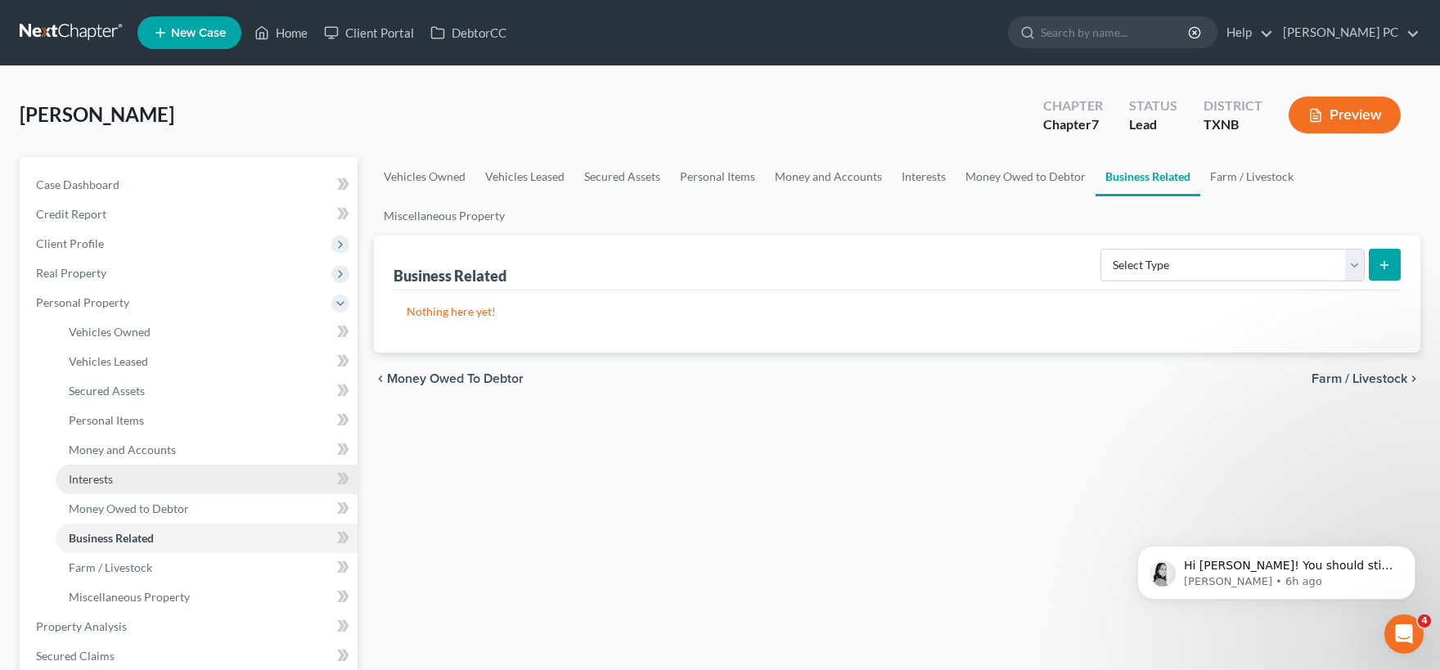
click at [108, 478] on span "Interests" at bounding box center [91, 479] width 44 height 14
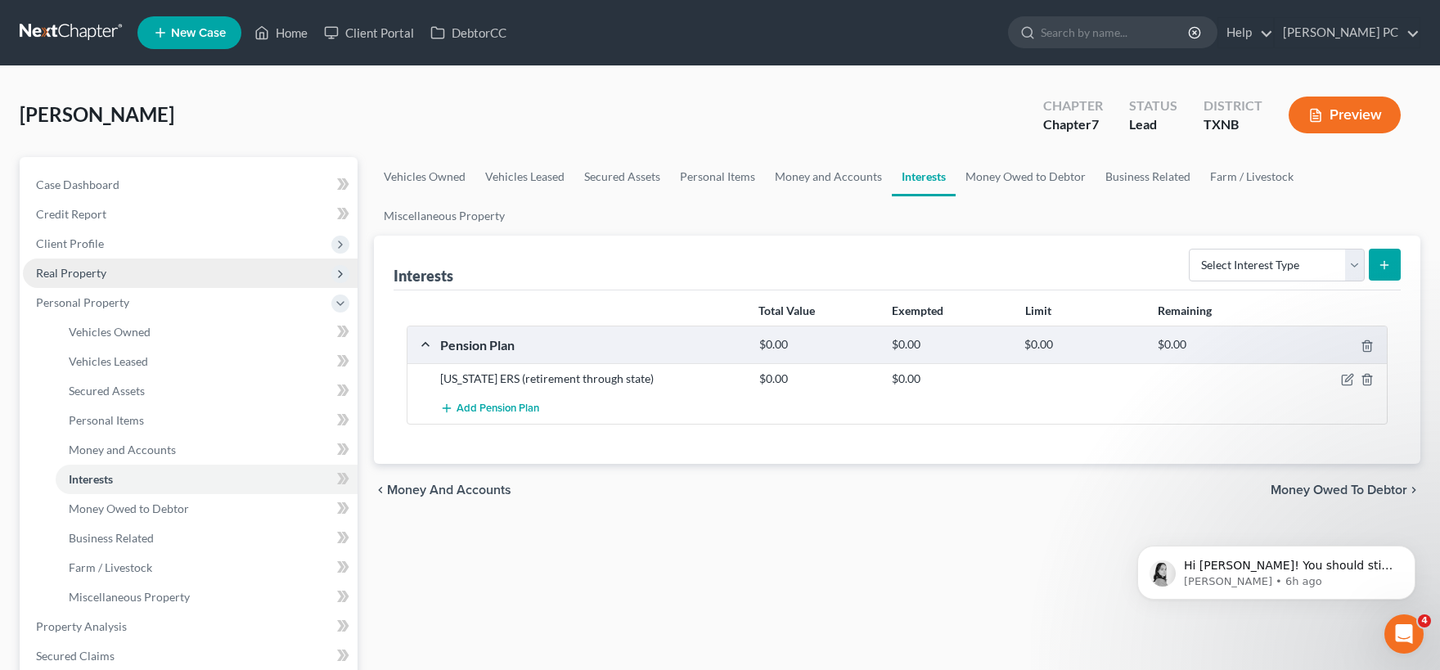
click at [126, 277] on span "Real Property" at bounding box center [190, 272] width 335 height 29
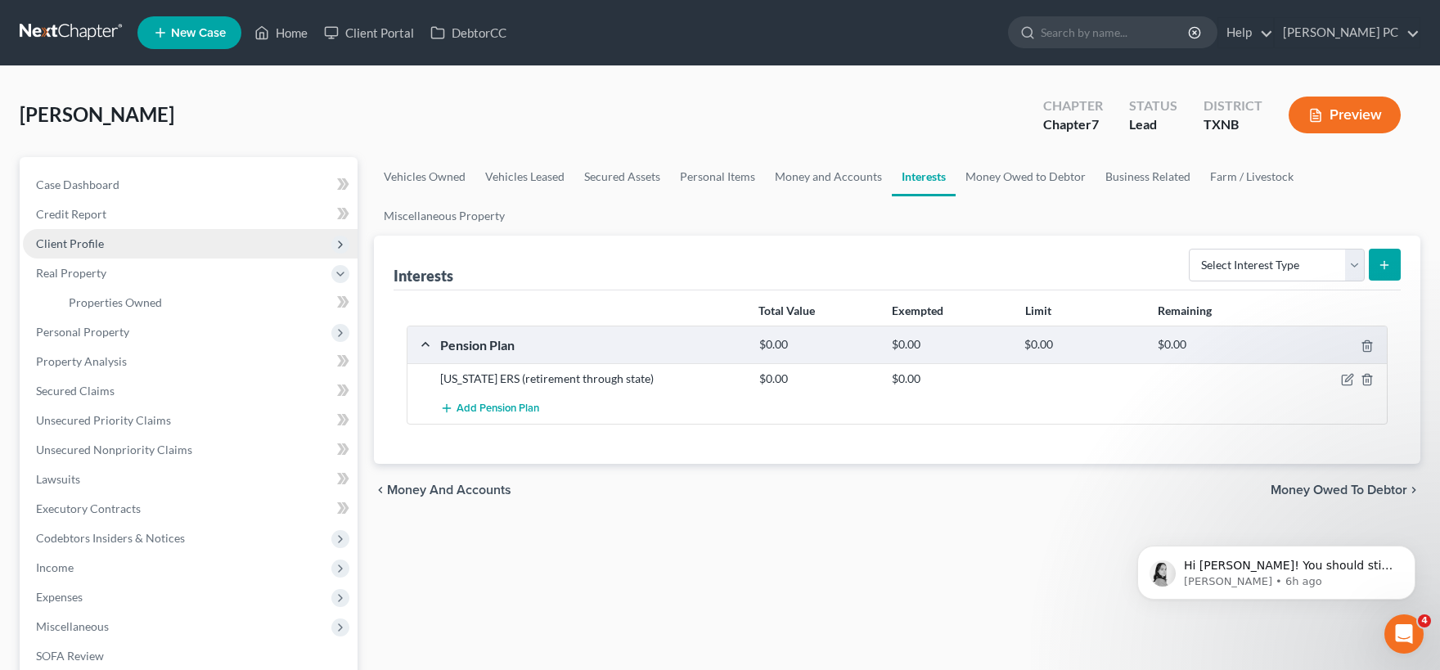
click at [113, 240] on span "Client Profile" at bounding box center [190, 243] width 335 height 29
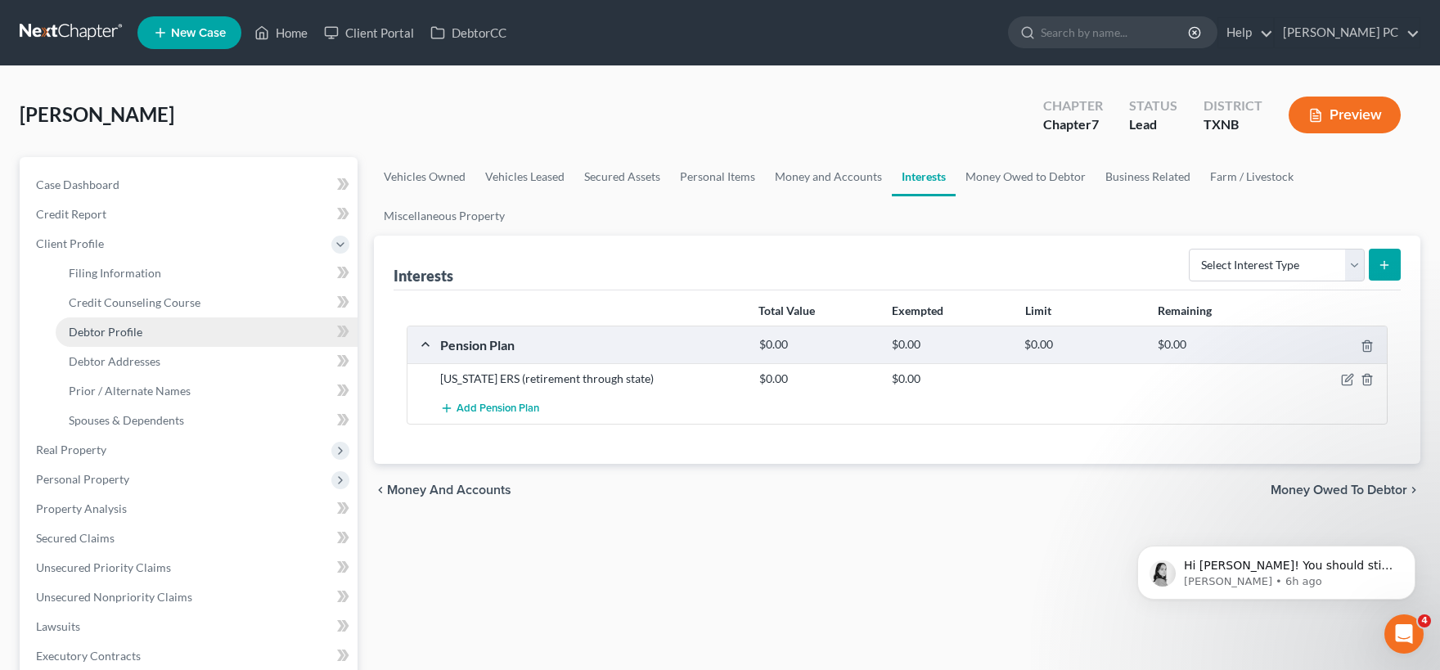
click at [141, 329] on link "Debtor Profile" at bounding box center [207, 331] width 302 height 29
select select "0"
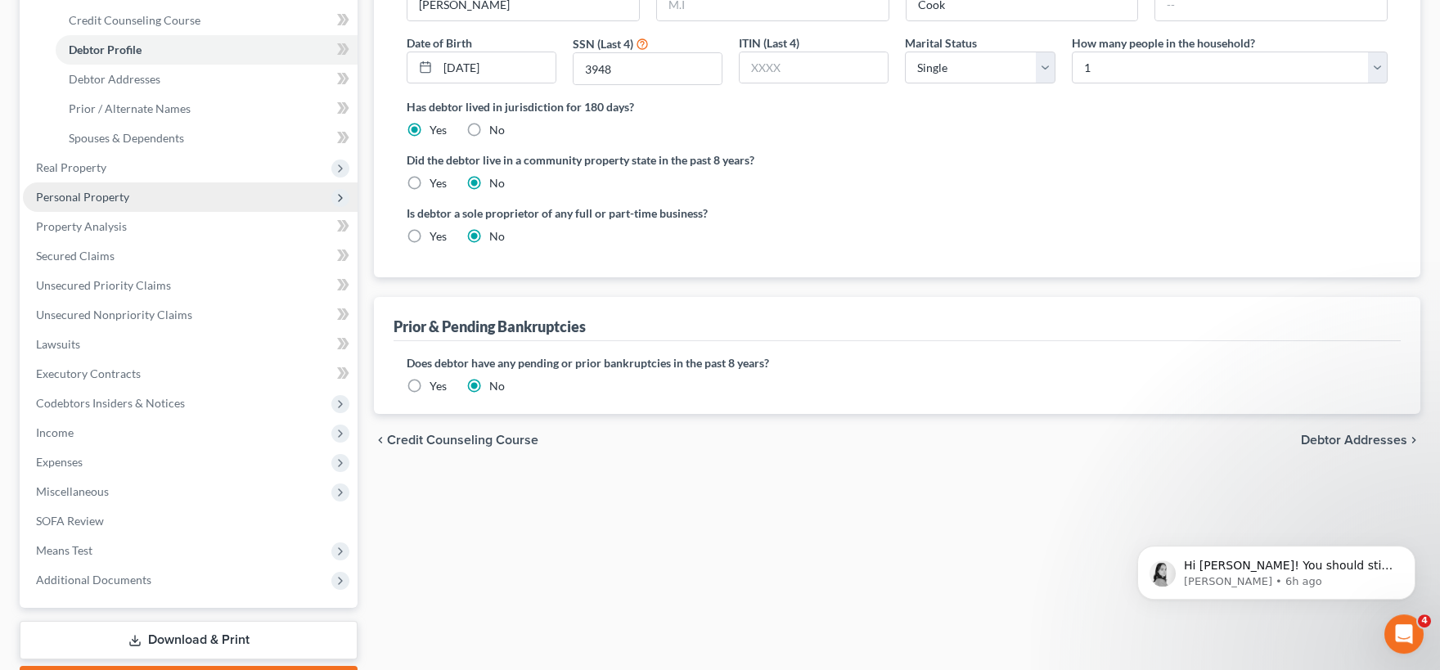
scroll to position [194, 0]
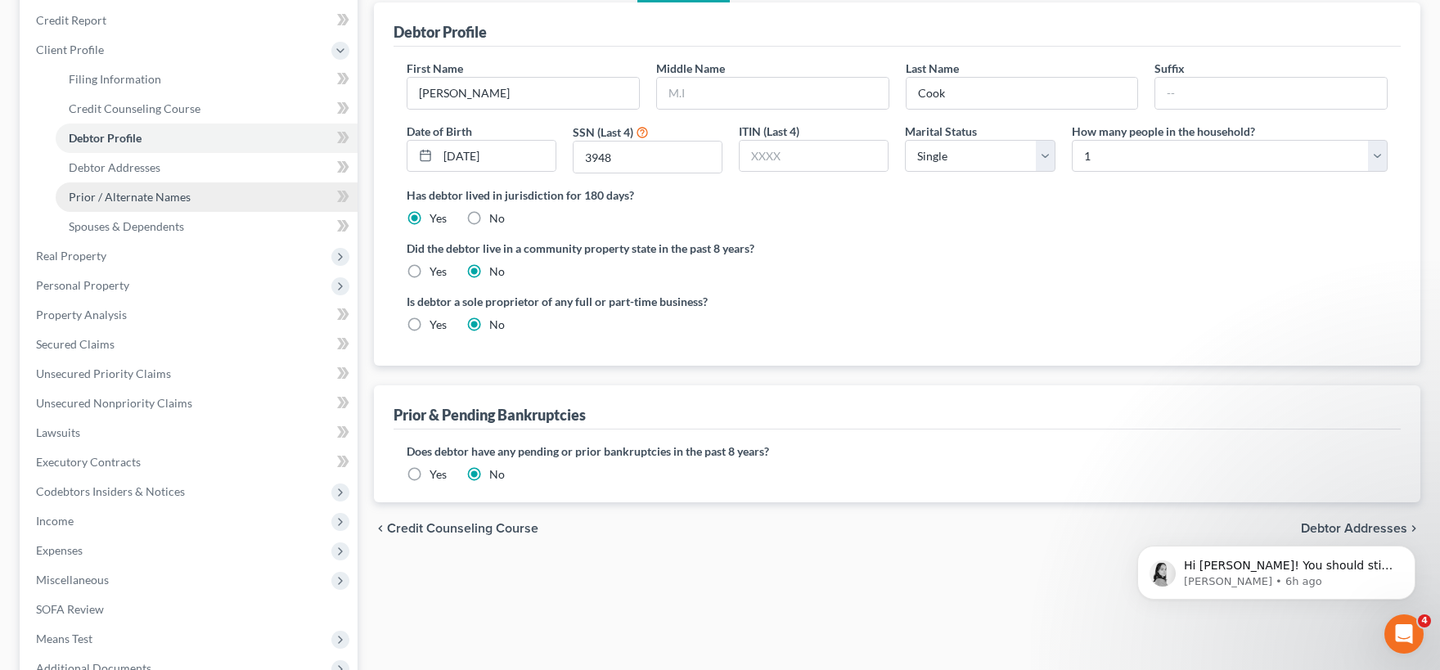
click at [128, 200] on span "Prior / Alternate Names" at bounding box center [130, 197] width 122 height 14
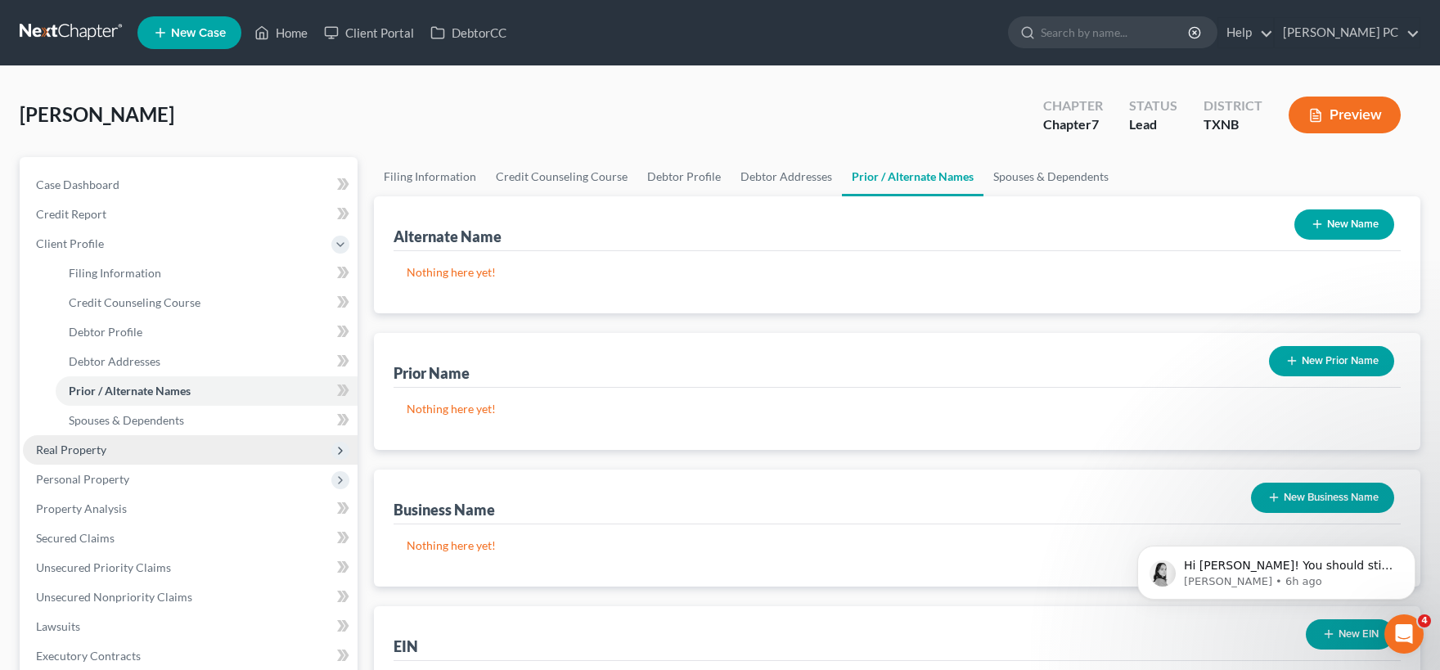
click at [126, 450] on span "Real Property" at bounding box center [190, 449] width 335 height 29
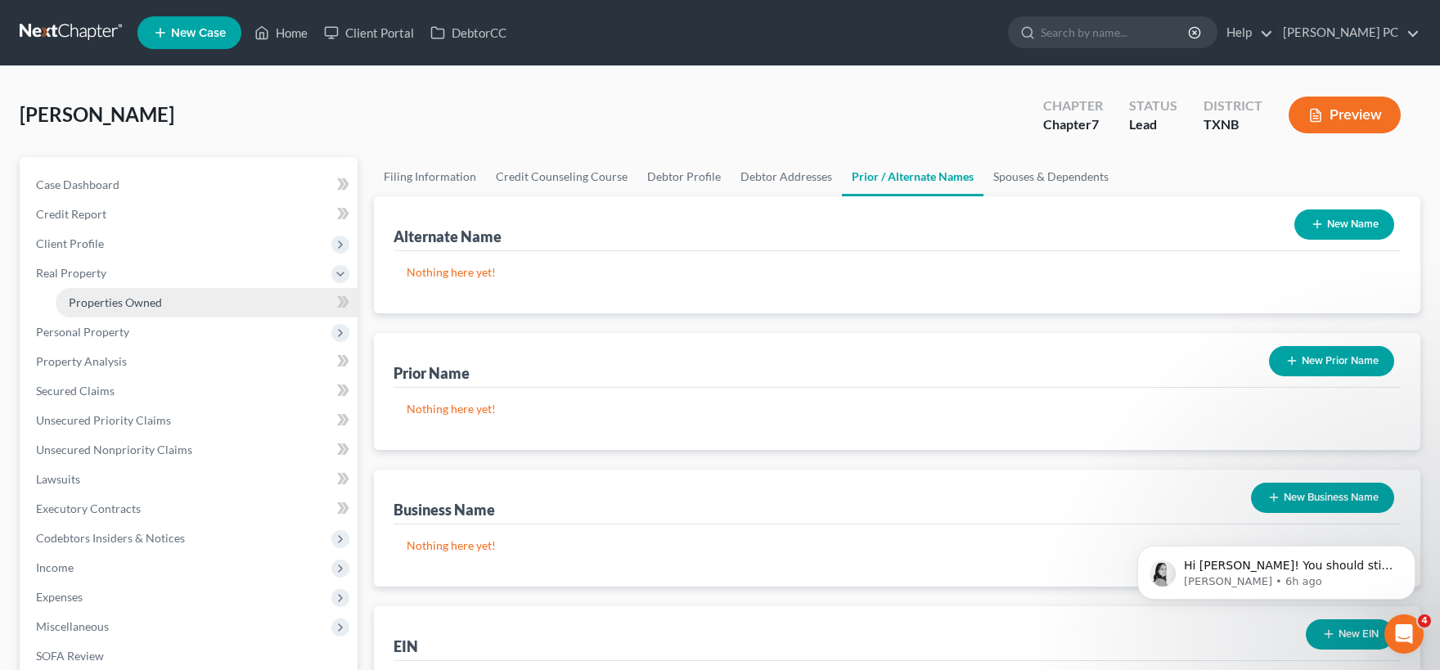
click at [149, 311] on link "Properties Owned" at bounding box center [207, 302] width 302 height 29
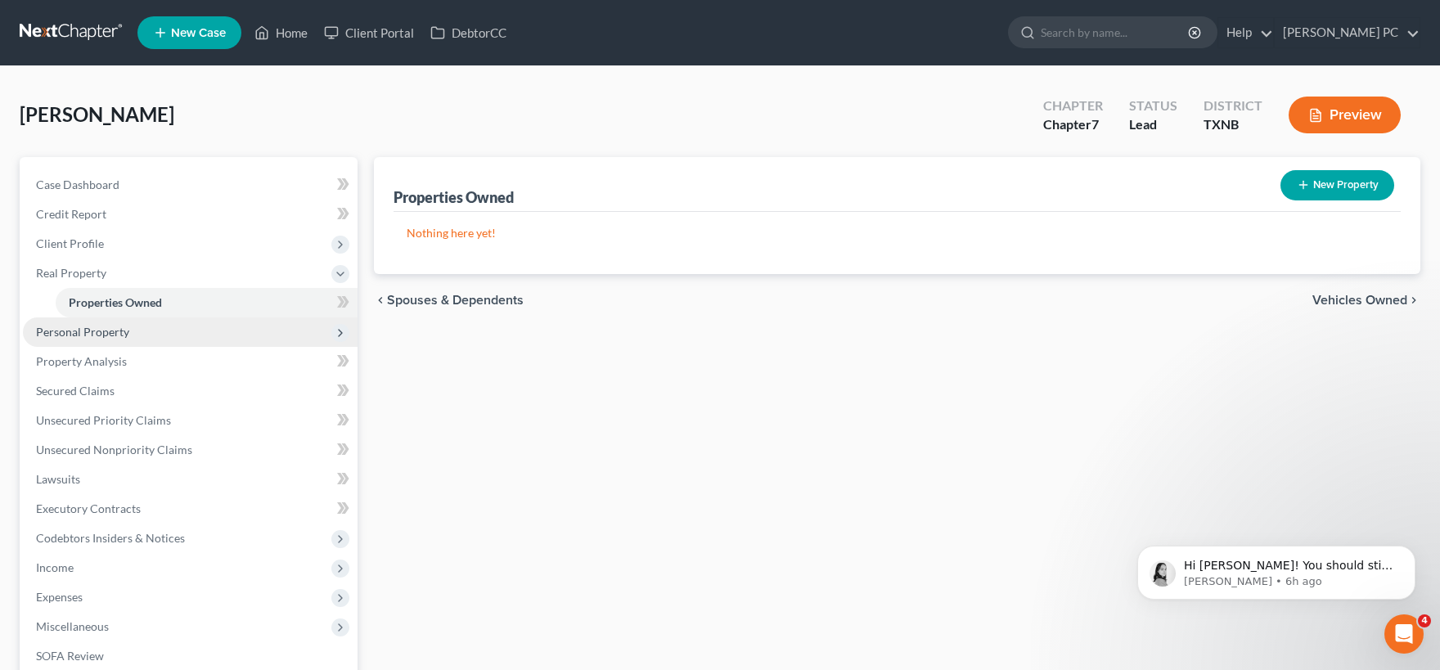
click at [141, 335] on span "Personal Property" at bounding box center [190, 331] width 335 height 29
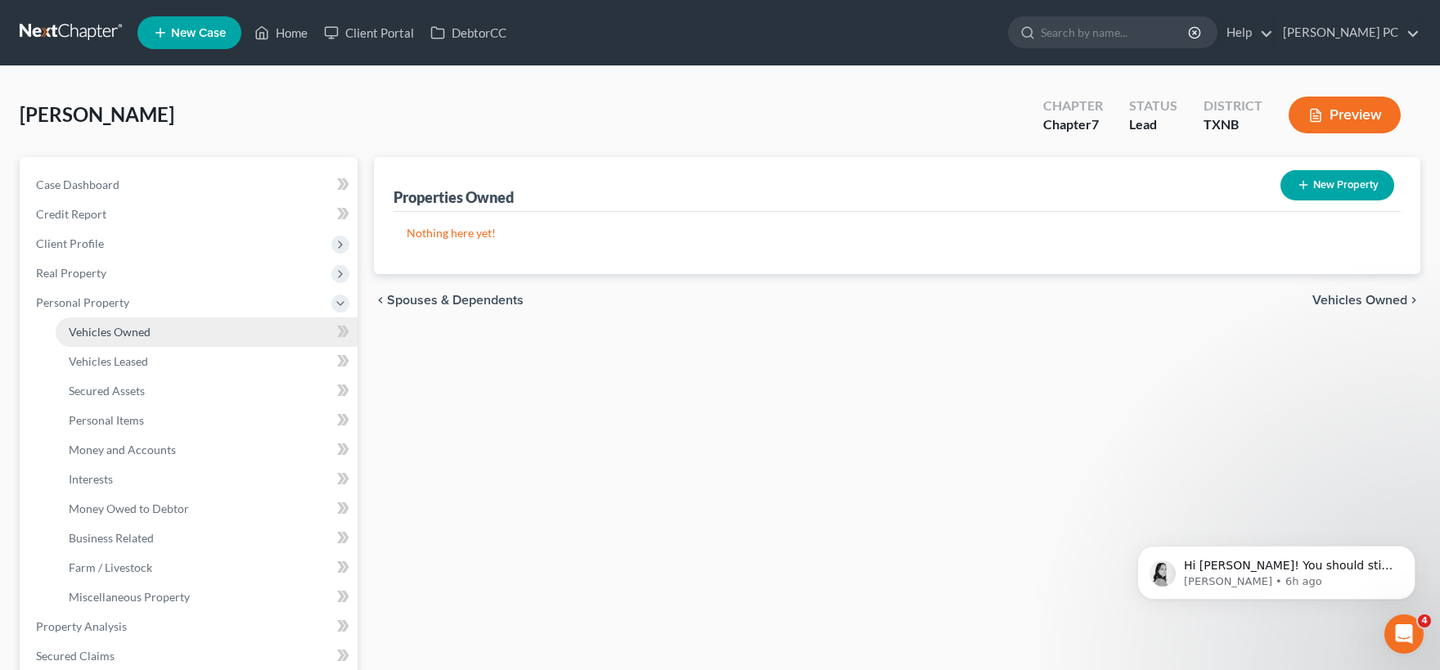
click at [131, 335] on span "Vehicles Owned" at bounding box center [110, 332] width 82 height 14
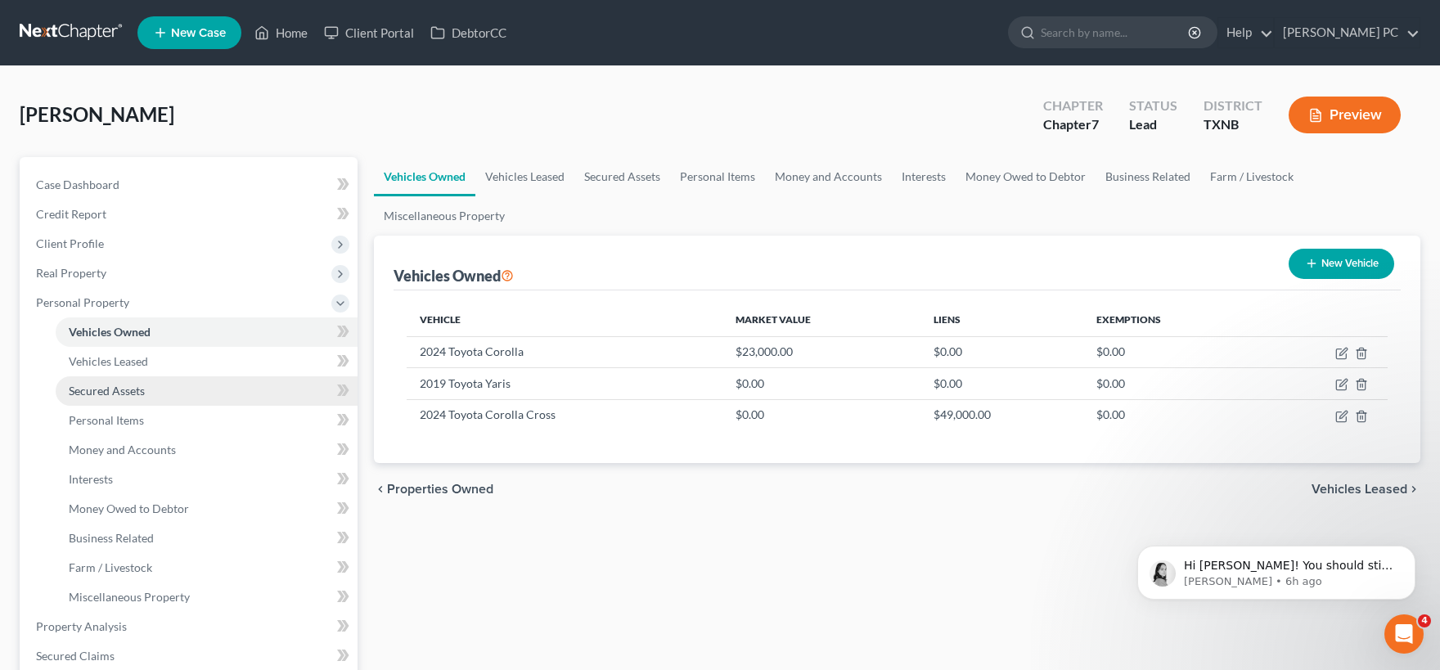
click at [155, 376] on link "Secured Assets" at bounding box center [207, 390] width 302 height 29
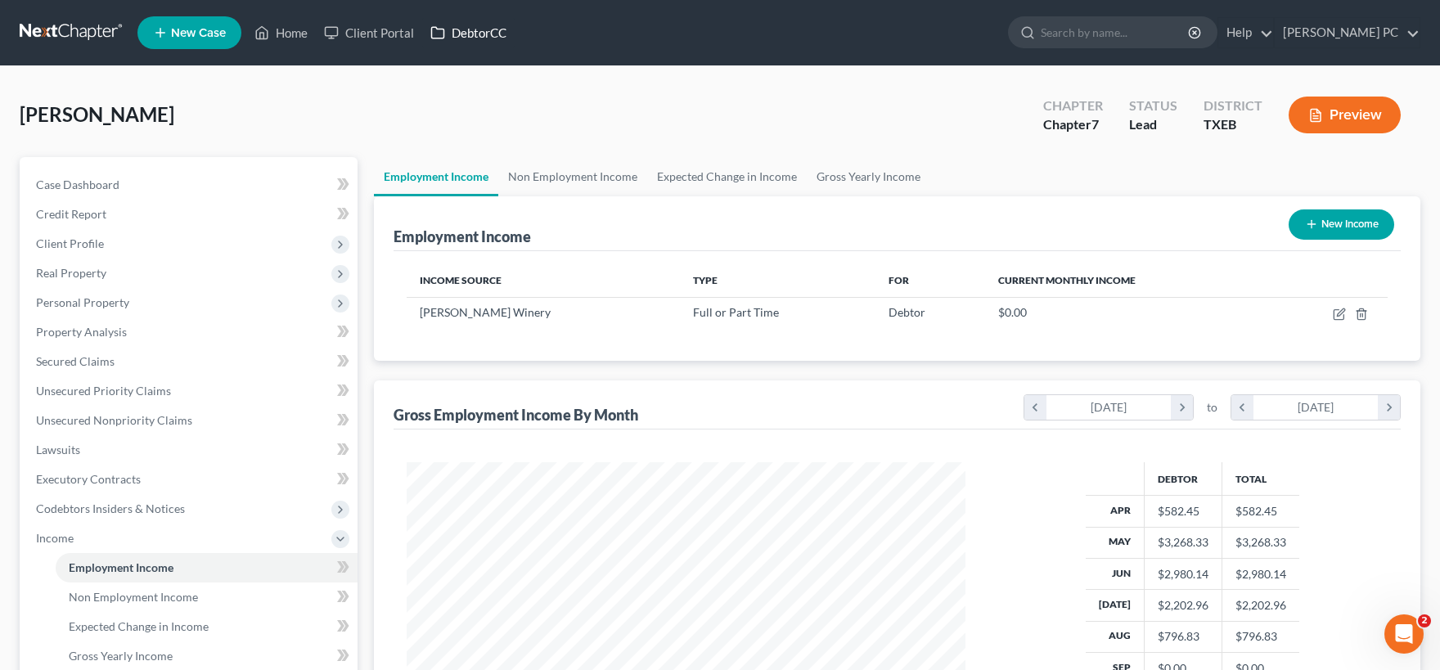
scroll to position [292, 591]
